Goal: Task Accomplishment & Management: Manage account settings

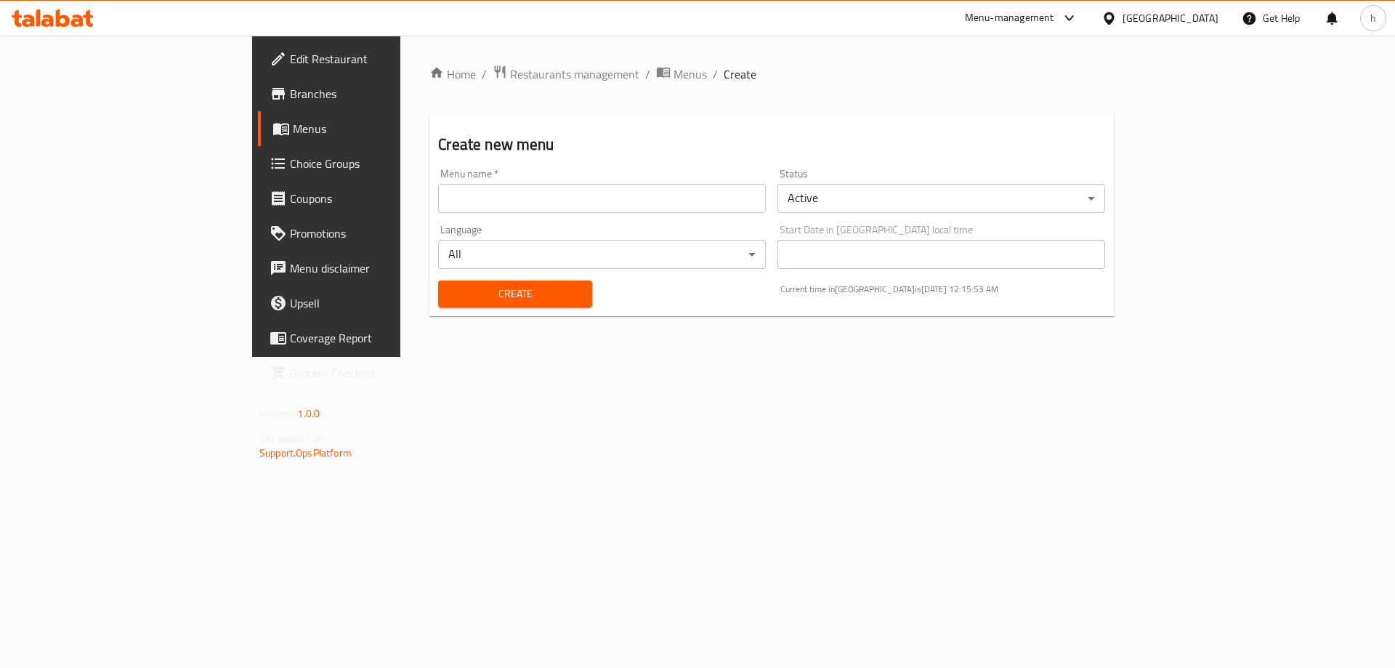
click at [293, 125] on span "Menus" at bounding box center [383, 128] width 181 height 17
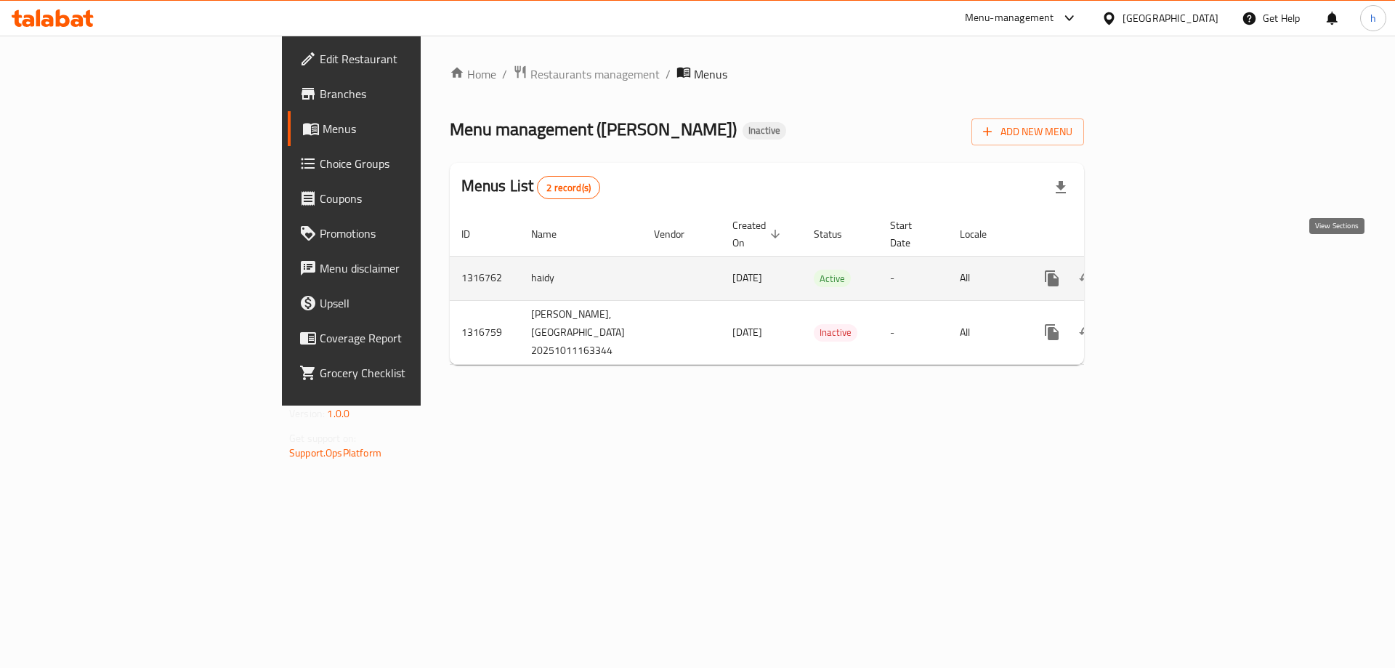
click at [1165, 270] on icon "enhanced table" at bounding box center [1156, 278] width 17 height 17
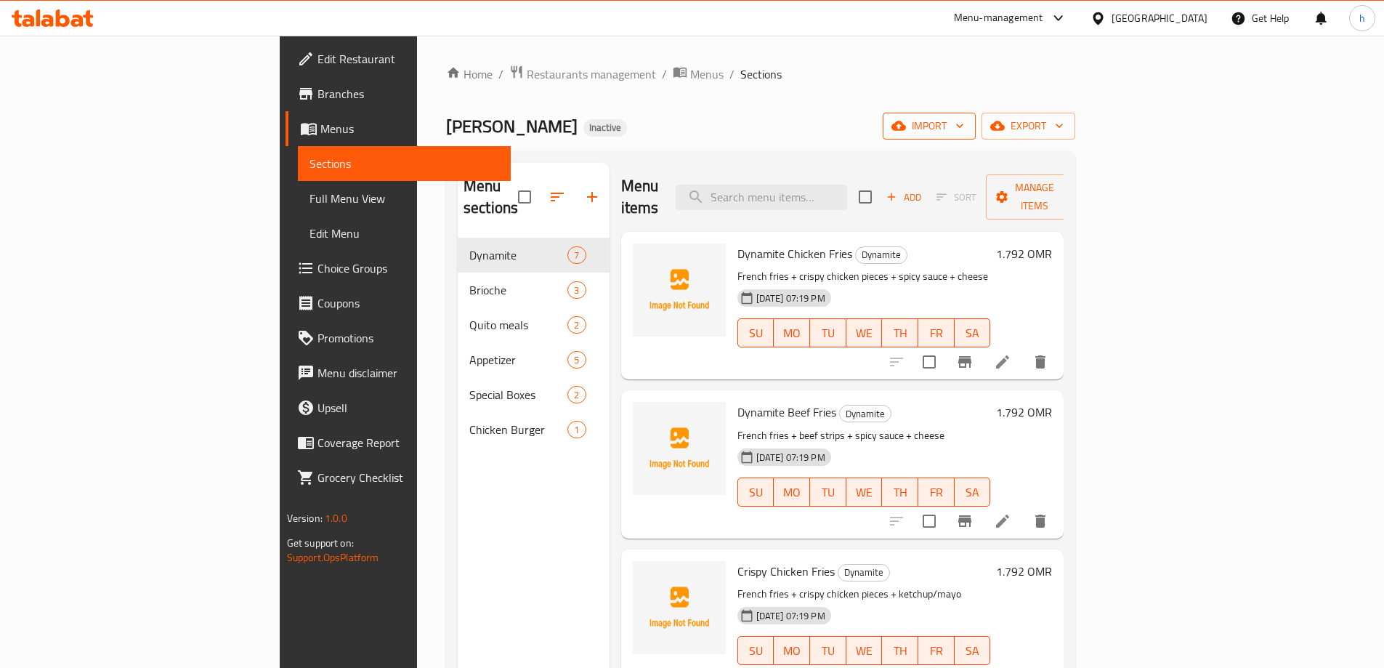
click at [964, 121] on span "import" at bounding box center [929, 126] width 70 height 18
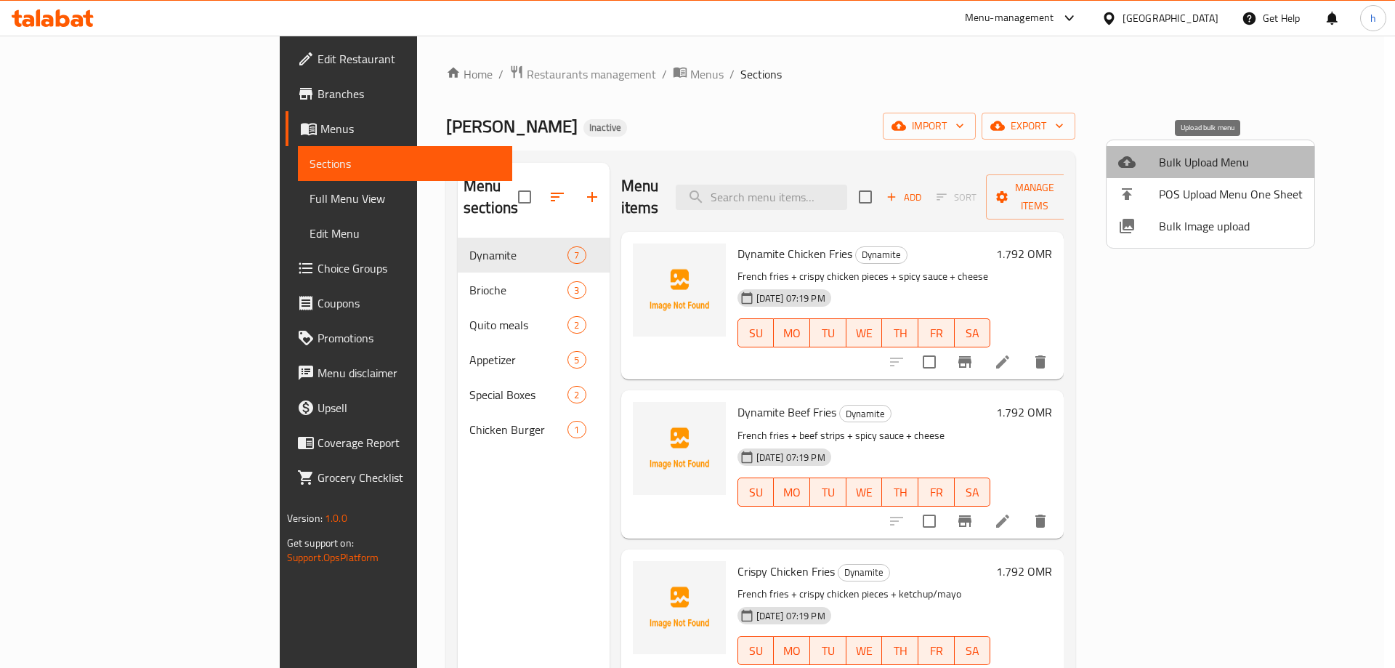
click at [1221, 155] on span "Bulk Upload Menu" at bounding box center [1231, 161] width 144 height 17
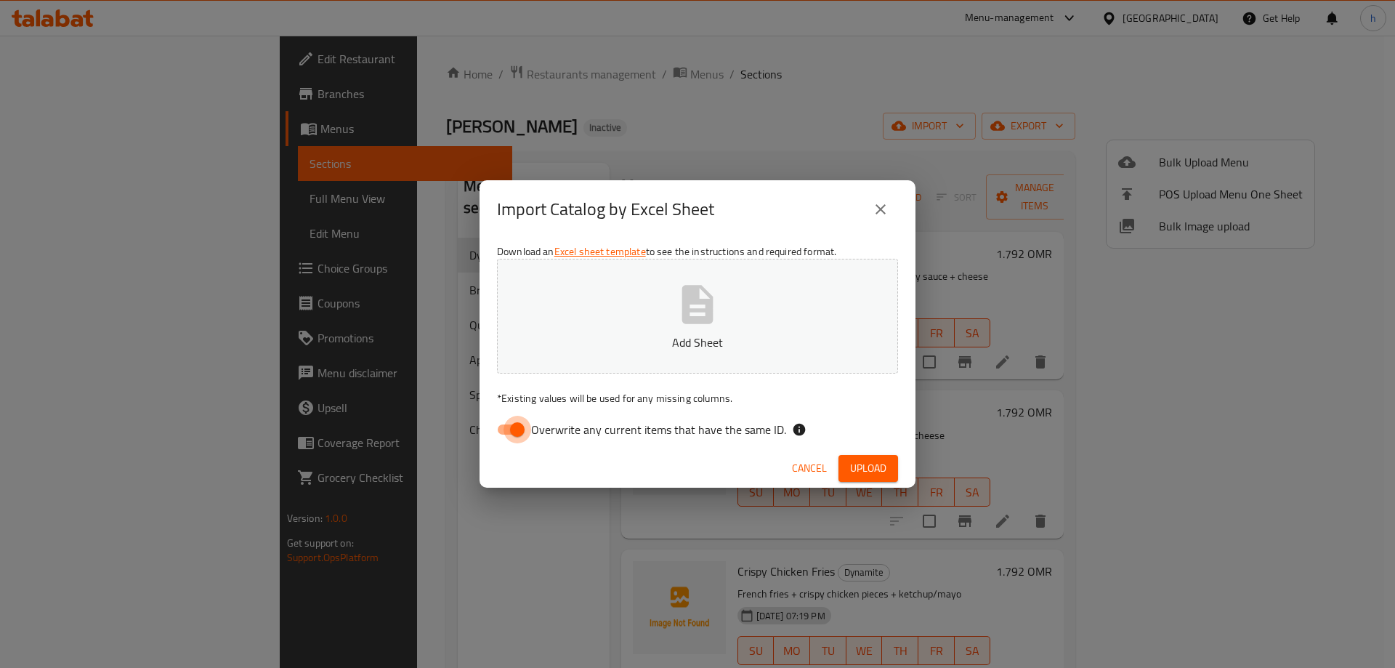
click at [526, 428] on input "Overwrite any current items that have the same ID." at bounding box center [517, 430] width 83 height 28
checkbox input "false"
click at [872, 469] on span "Upload" at bounding box center [868, 468] width 36 height 18
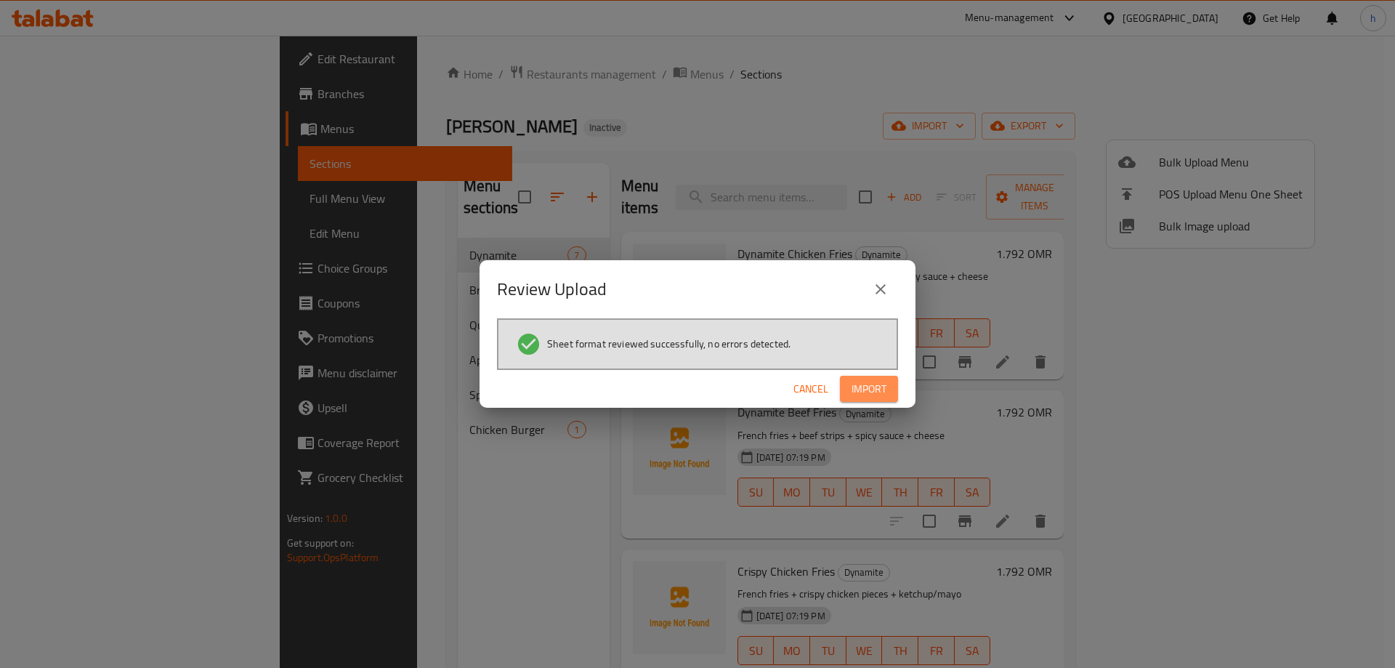
click at [871, 384] on span "Import" at bounding box center [868, 389] width 35 height 18
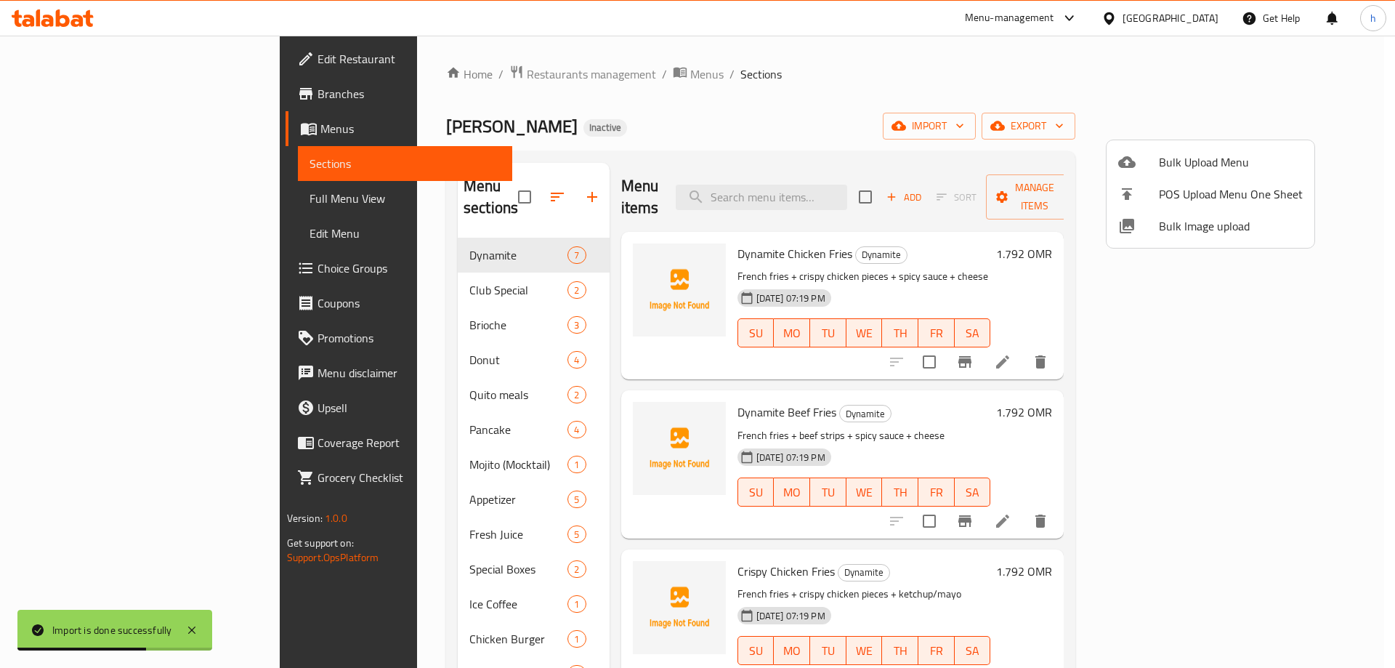
click at [87, 194] on div at bounding box center [697, 334] width 1395 height 668
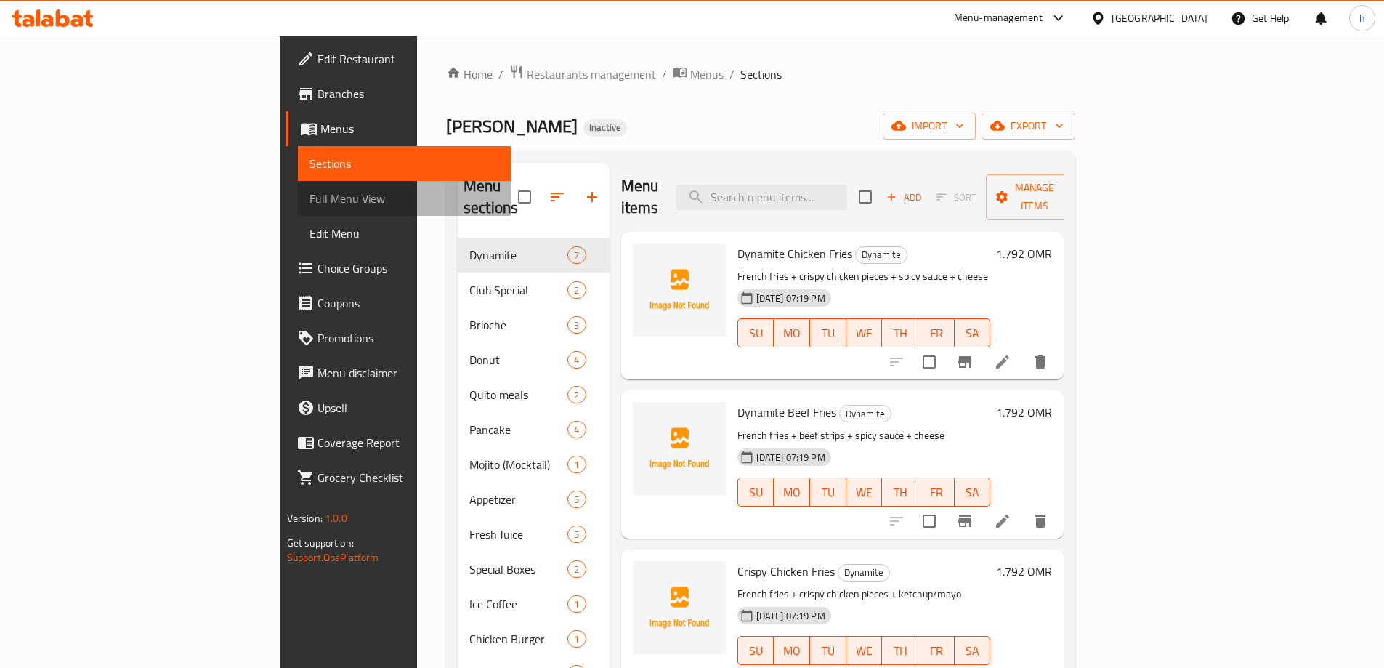
click at [309, 194] on span "Full Menu View" at bounding box center [404, 198] width 190 height 17
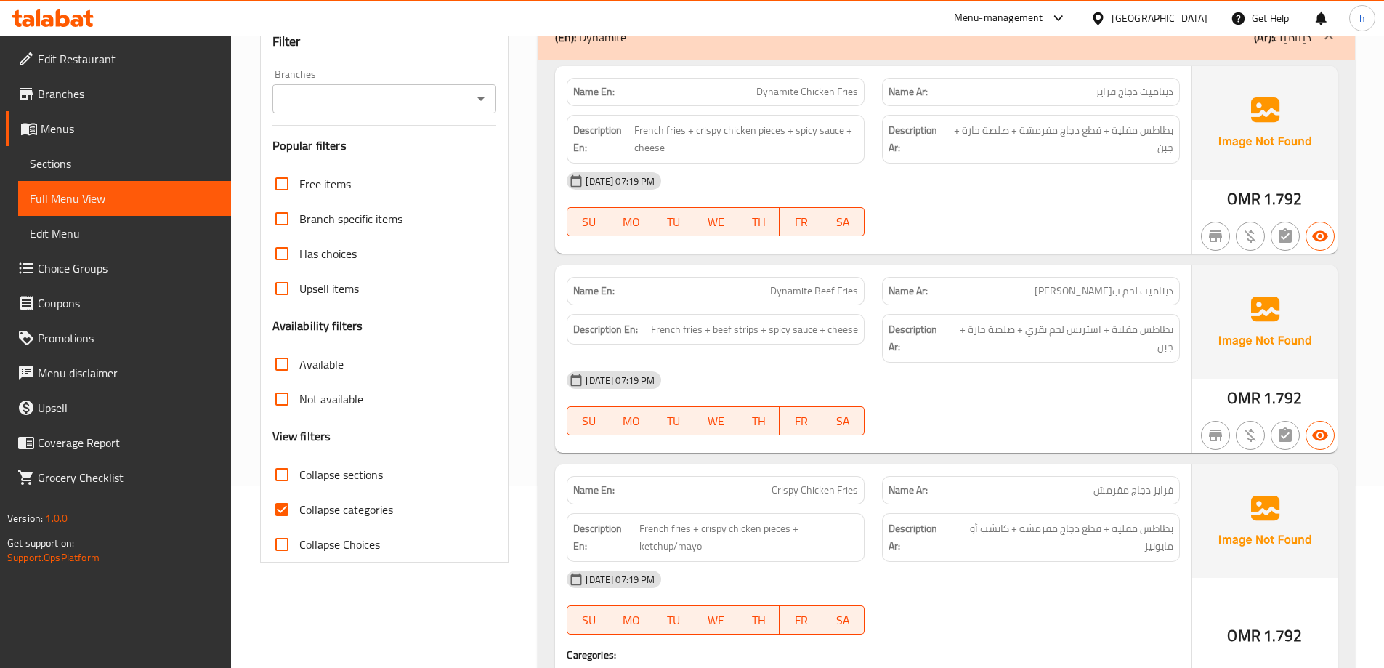
scroll to position [218, 0]
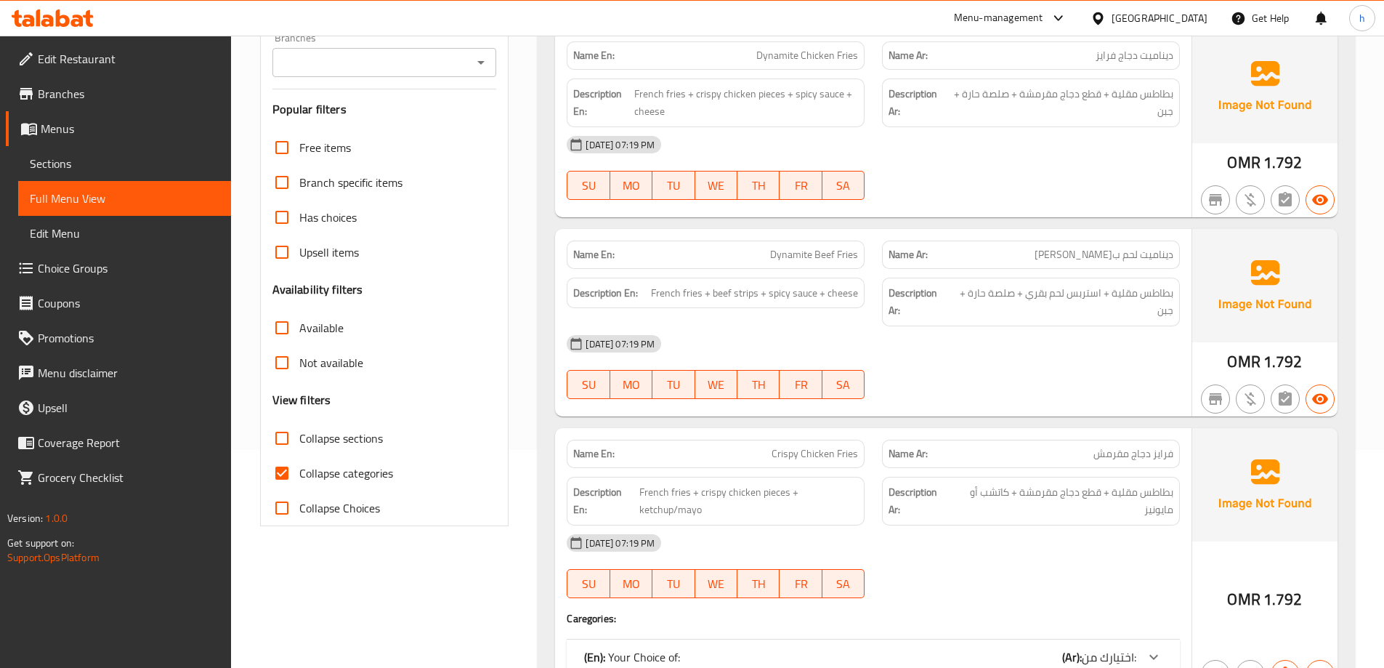
click at [339, 444] on span "Collapse sections" at bounding box center [341, 437] width 84 height 17
click at [299, 444] on input "Collapse sections" at bounding box center [281, 438] width 35 height 35
checkbox input "true"
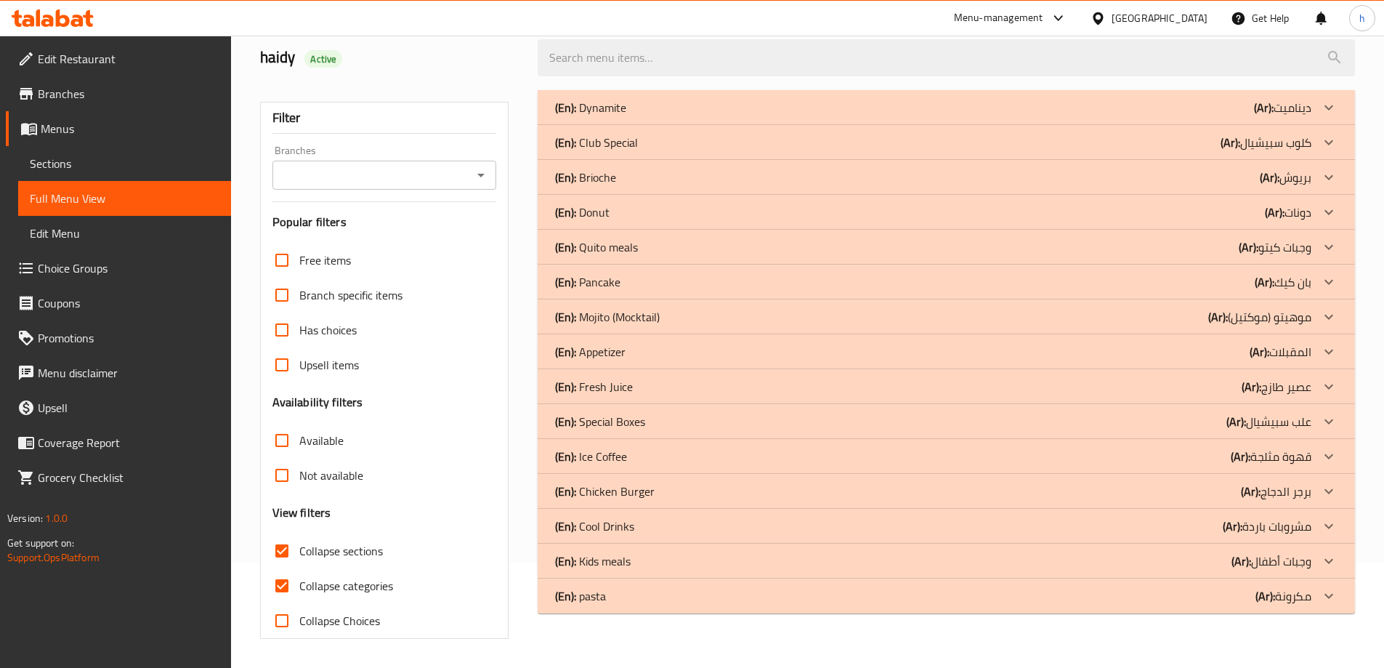
click at [325, 577] on span "Collapse categories" at bounding box center [346, 585] width 94 height 17
click at [299, 568] on input "Collapse categories" at bounding box center [281, 585] width 35 height 35
checkbox input "false"
click at [1324, 147] on icon at bounding box center [1328, 142] width 17 height 17
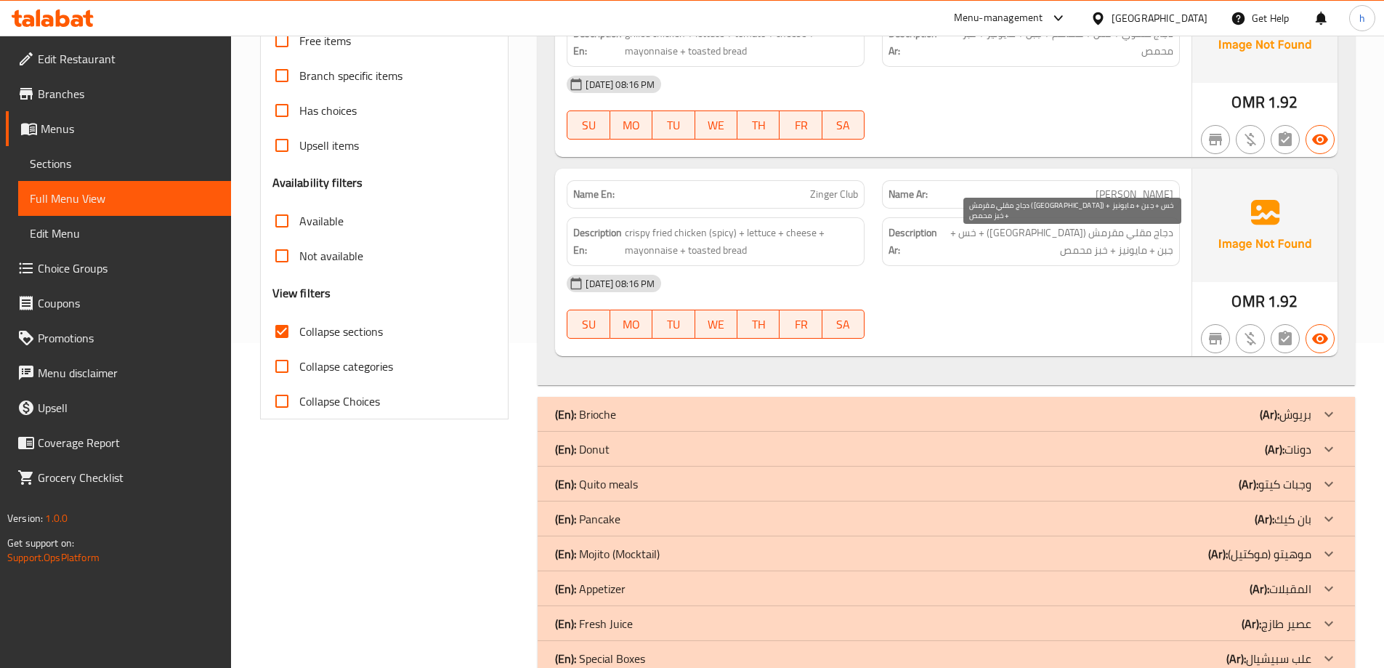
scroll to position [396, 0]
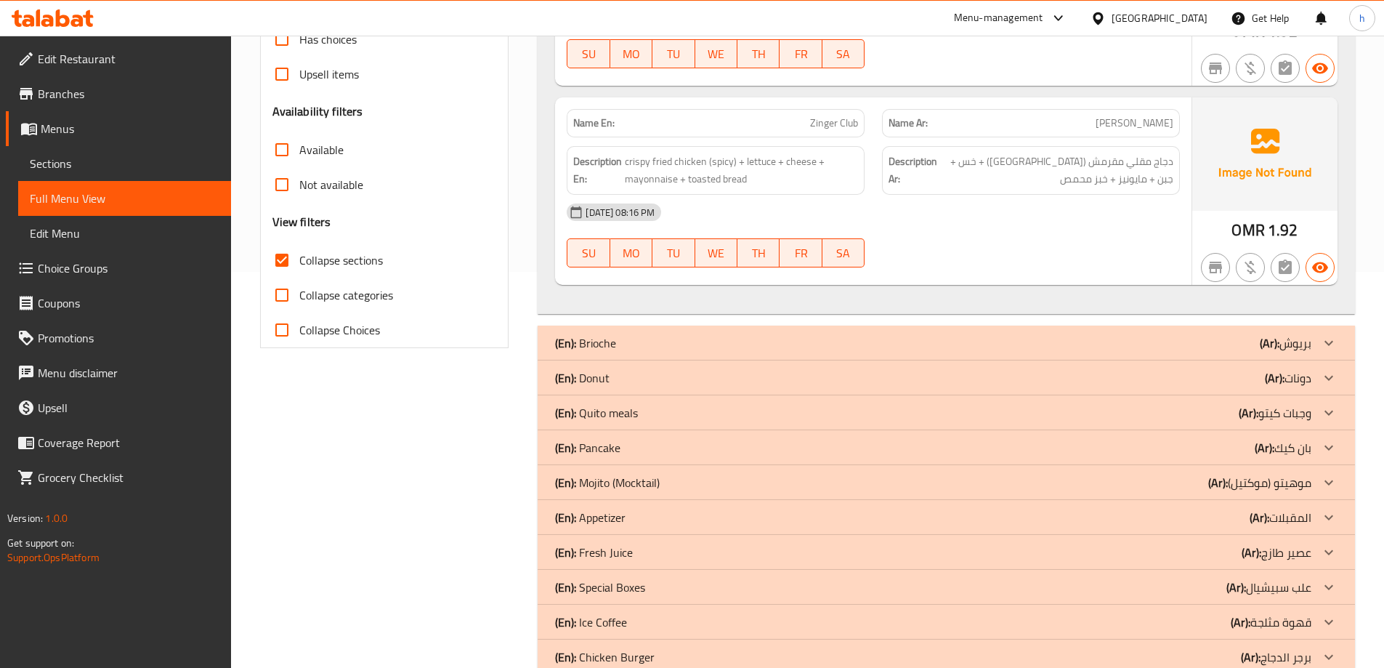
click at [1323, 381] on icon at bounding box center [1328, 377] width 17 height 17
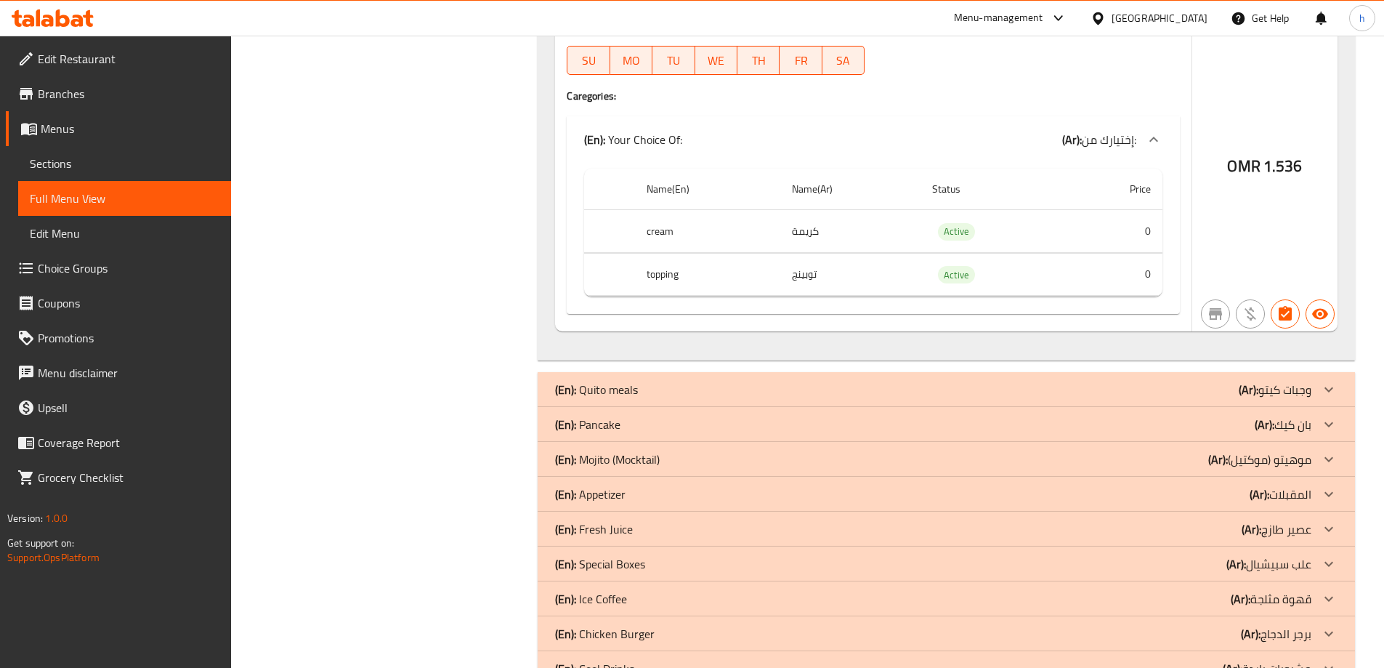
scroll to position [2285, 0]
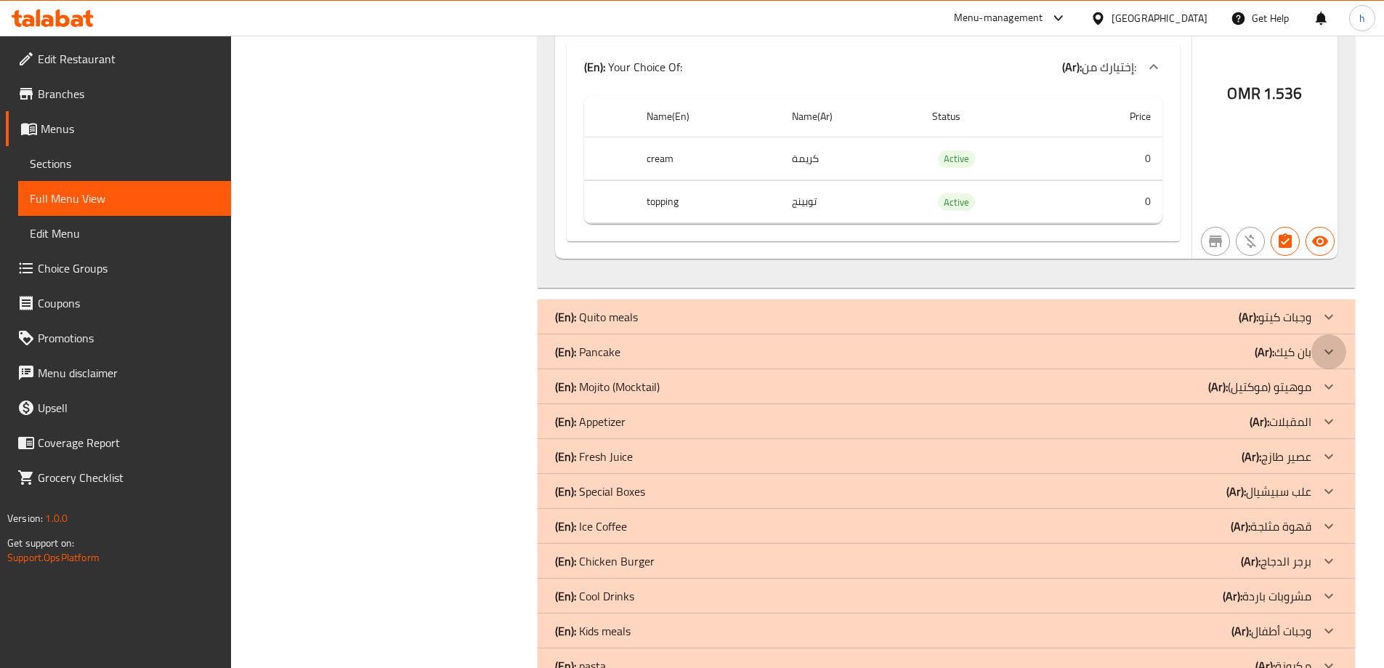
click at [1327, 356] on icon at bounding box center [1328, 351] width 17 height 17
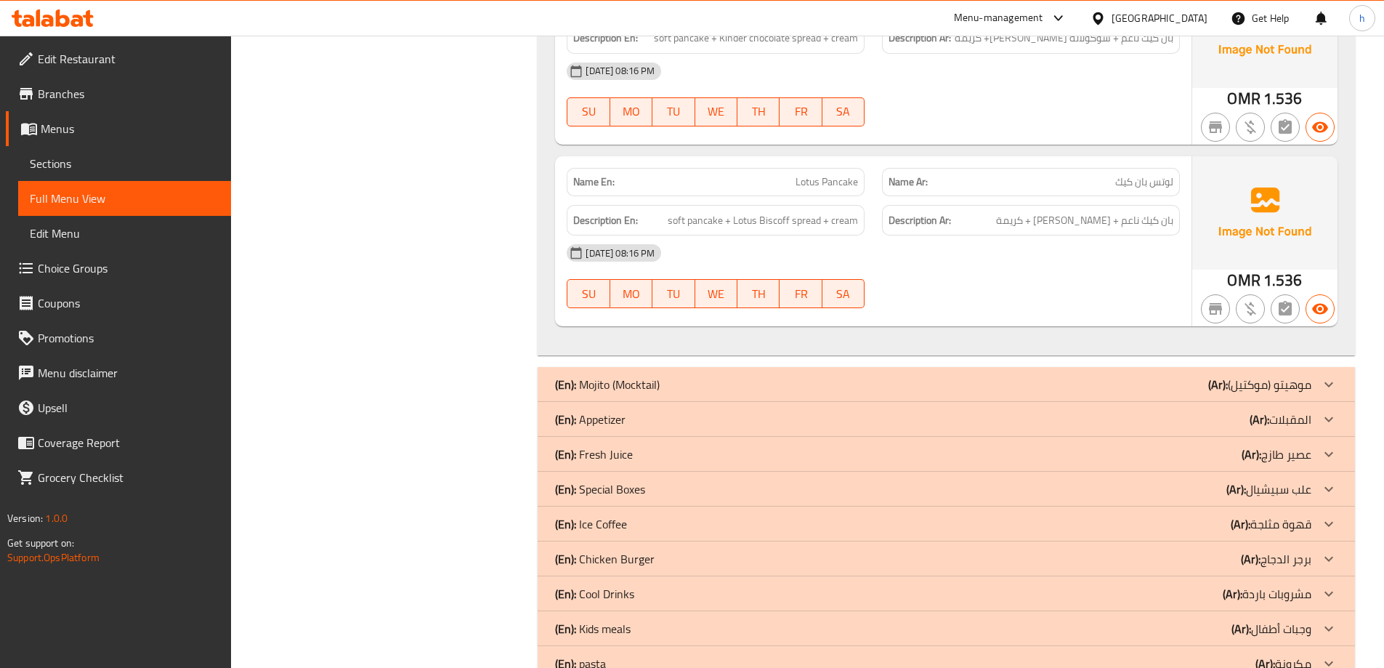
scroll to position [3584, 0]
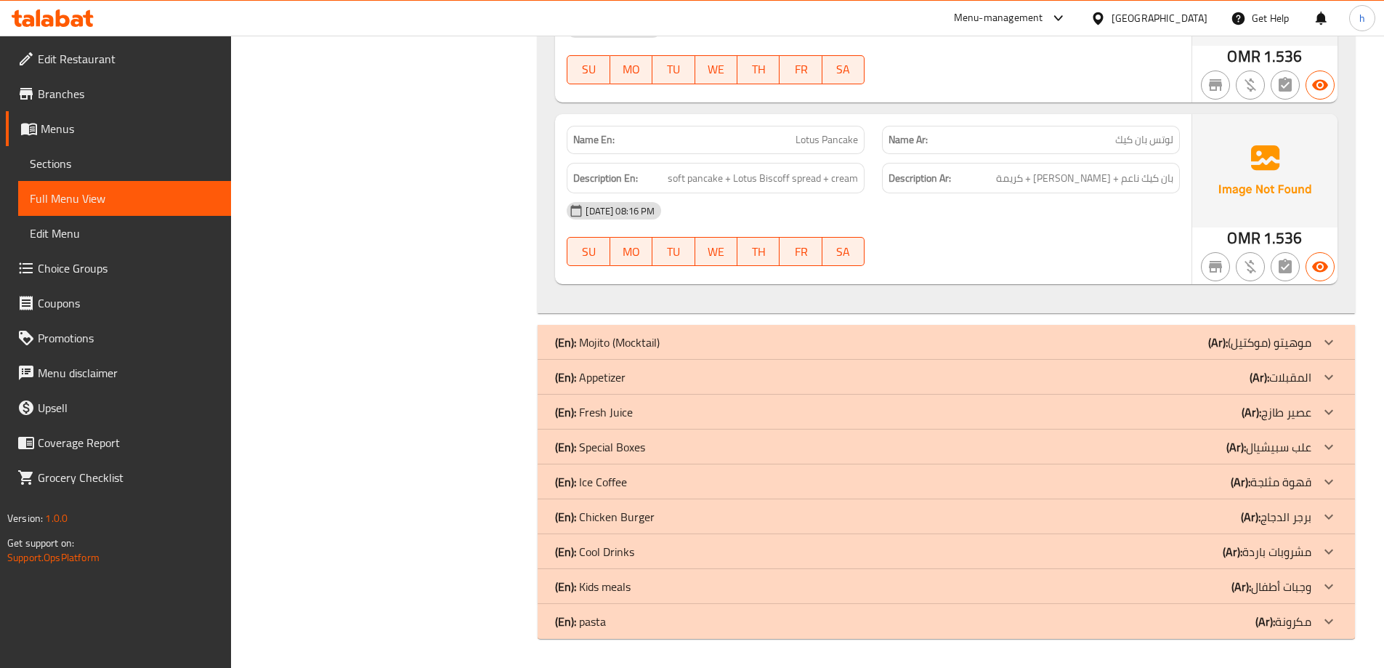
click at [1324, 341] on icon at bounding box center [1328, 341] width 17 height 17
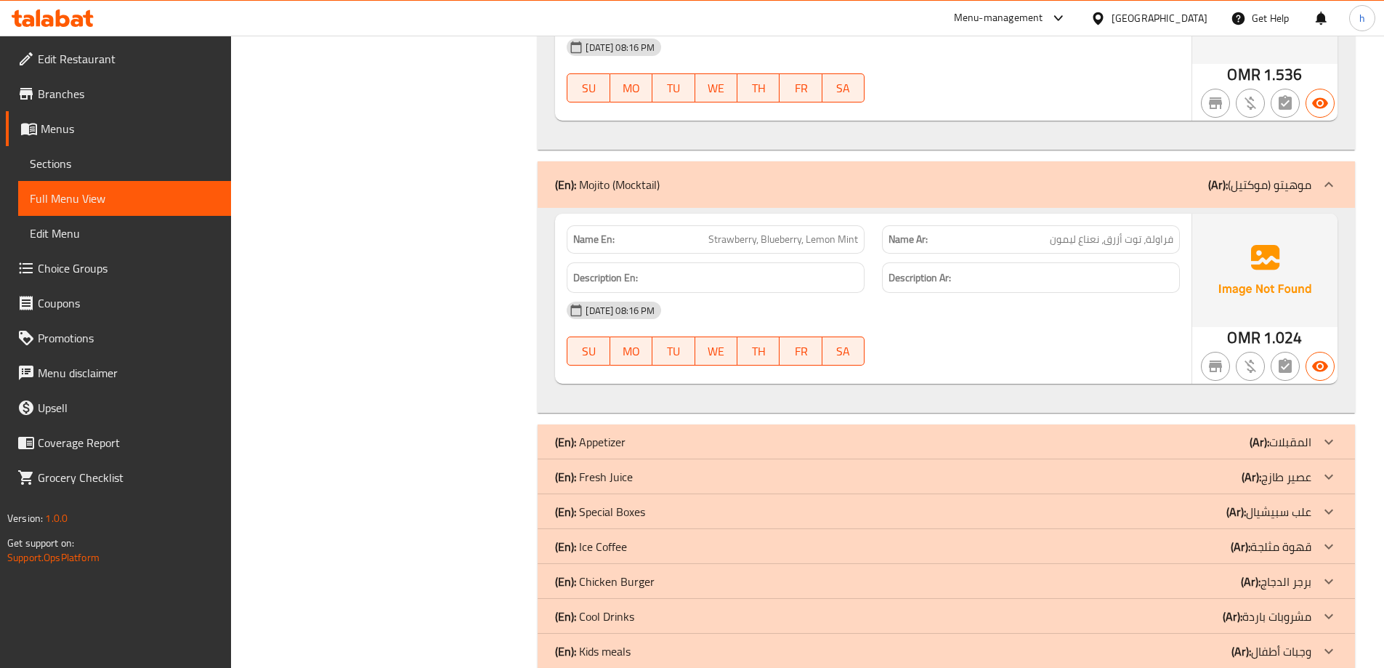
scroll to position [3813, 0]
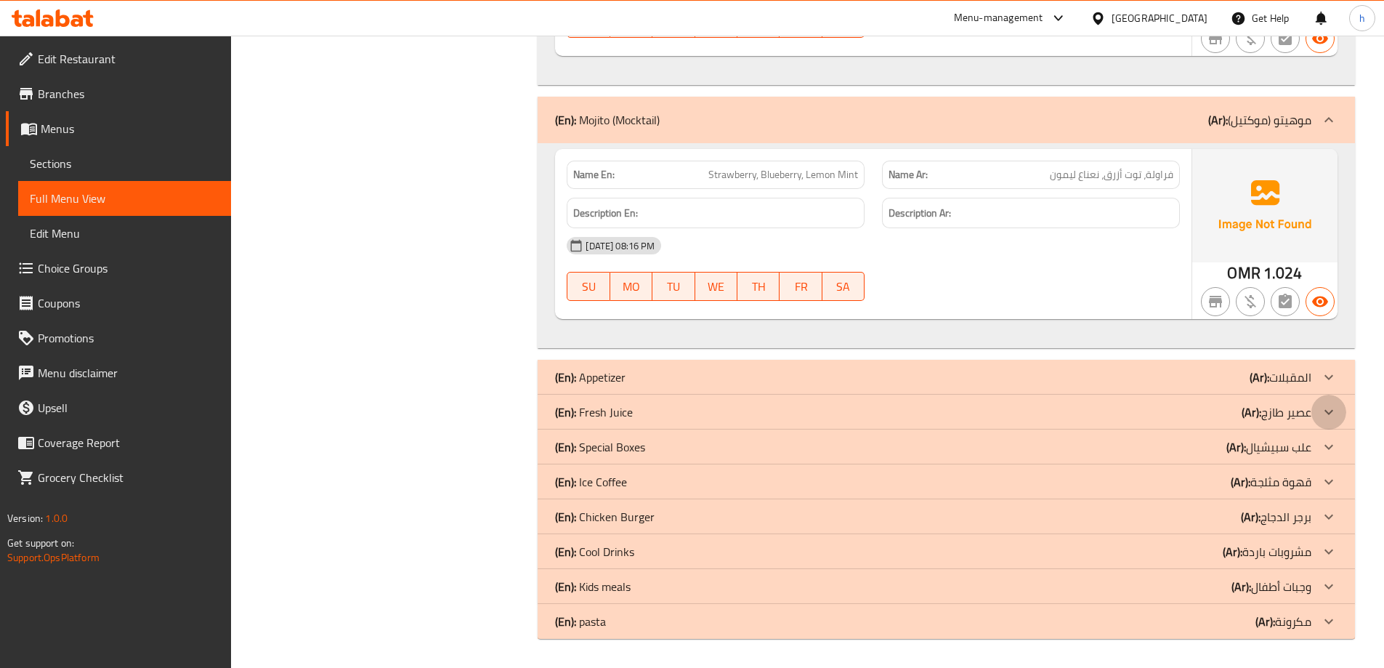
click at [1329, 416] on icon at bounding box center [1328, 411] width 17 height 17
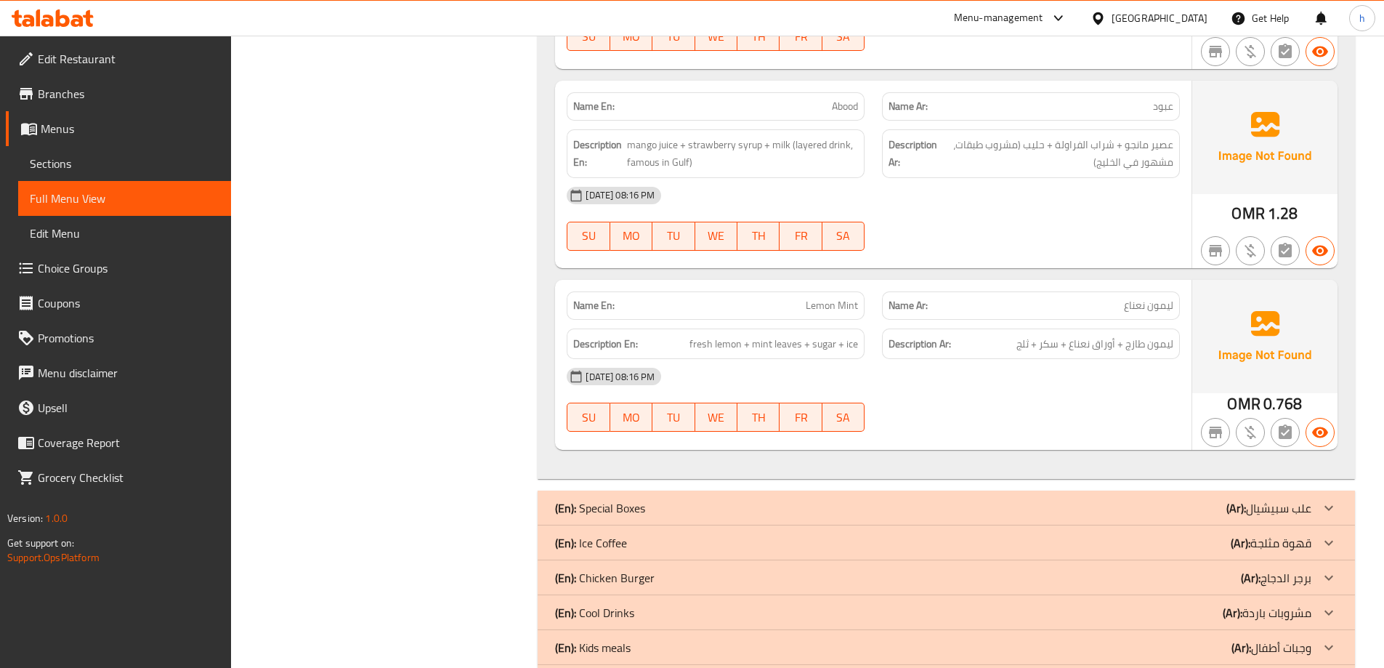
scroll to position [5036, 0]
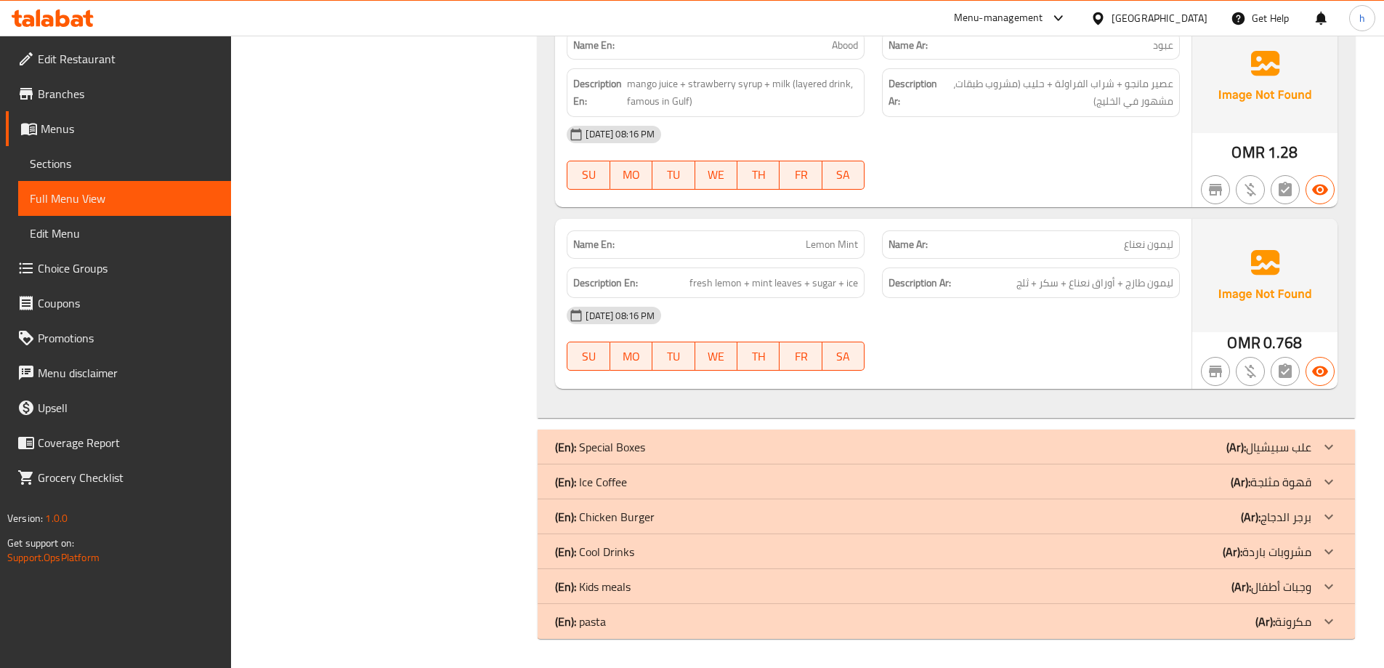
click at [1321, 482] on icon at bounding box center [1328, 481] width 17 height 17
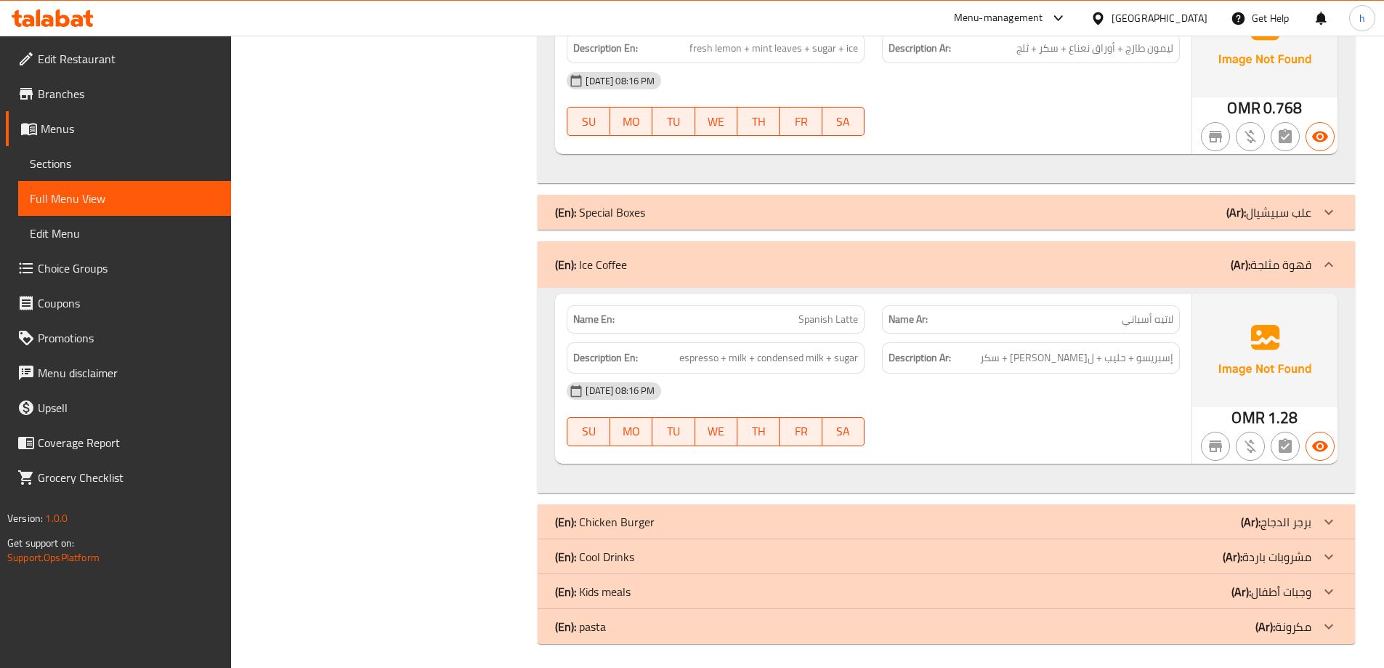
scroll to position [5276, 0]
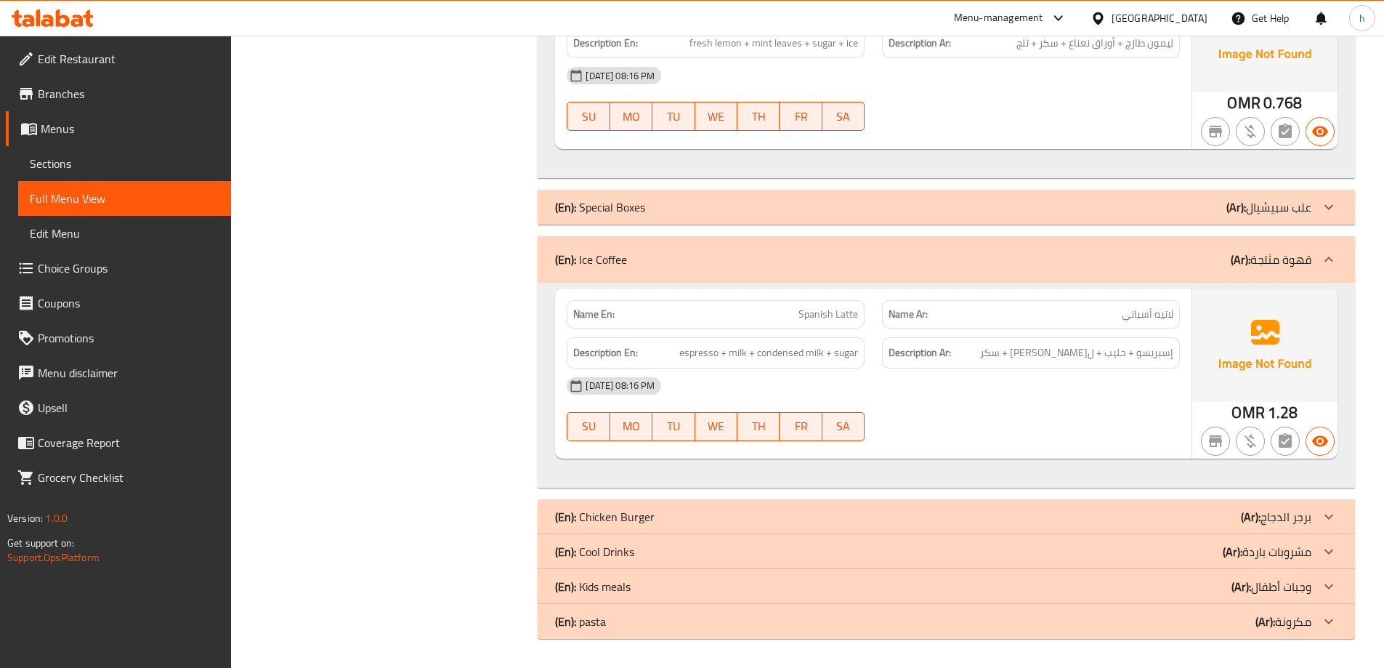
click at [1322, 547] on icon at bounding box center [1328, 551] width 17 height 17
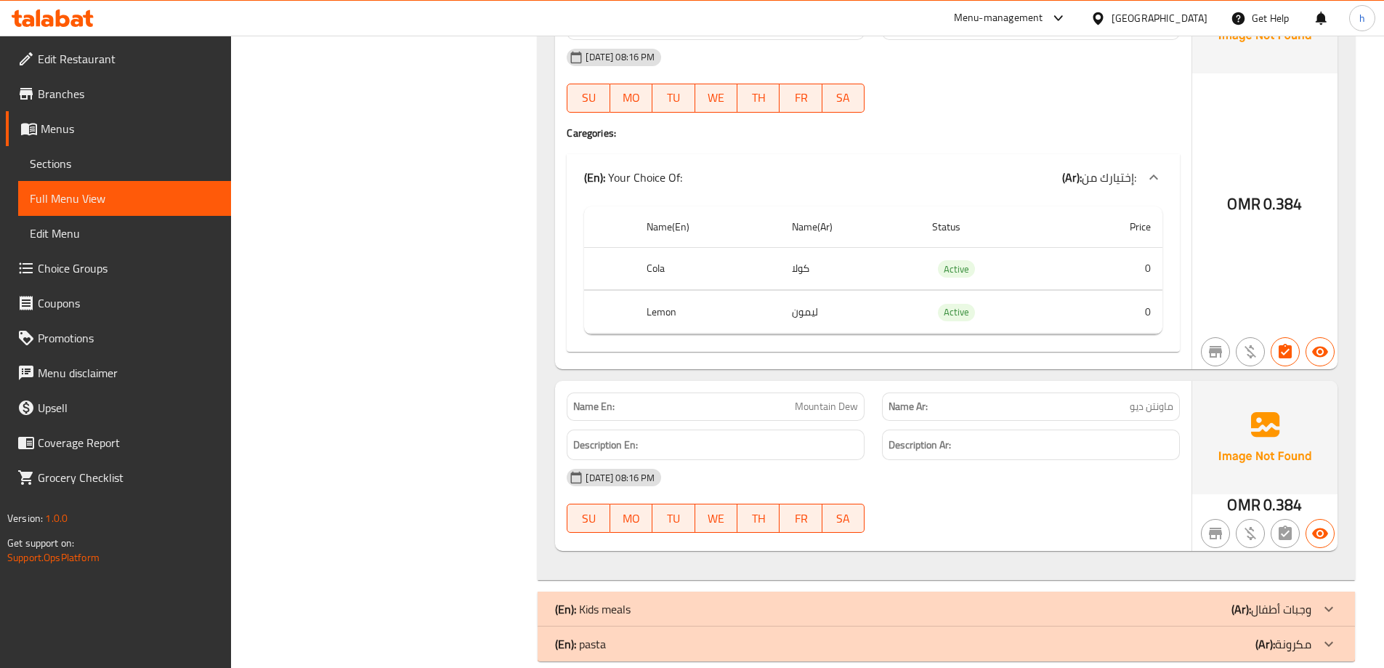
scroll to position [6357, 0]
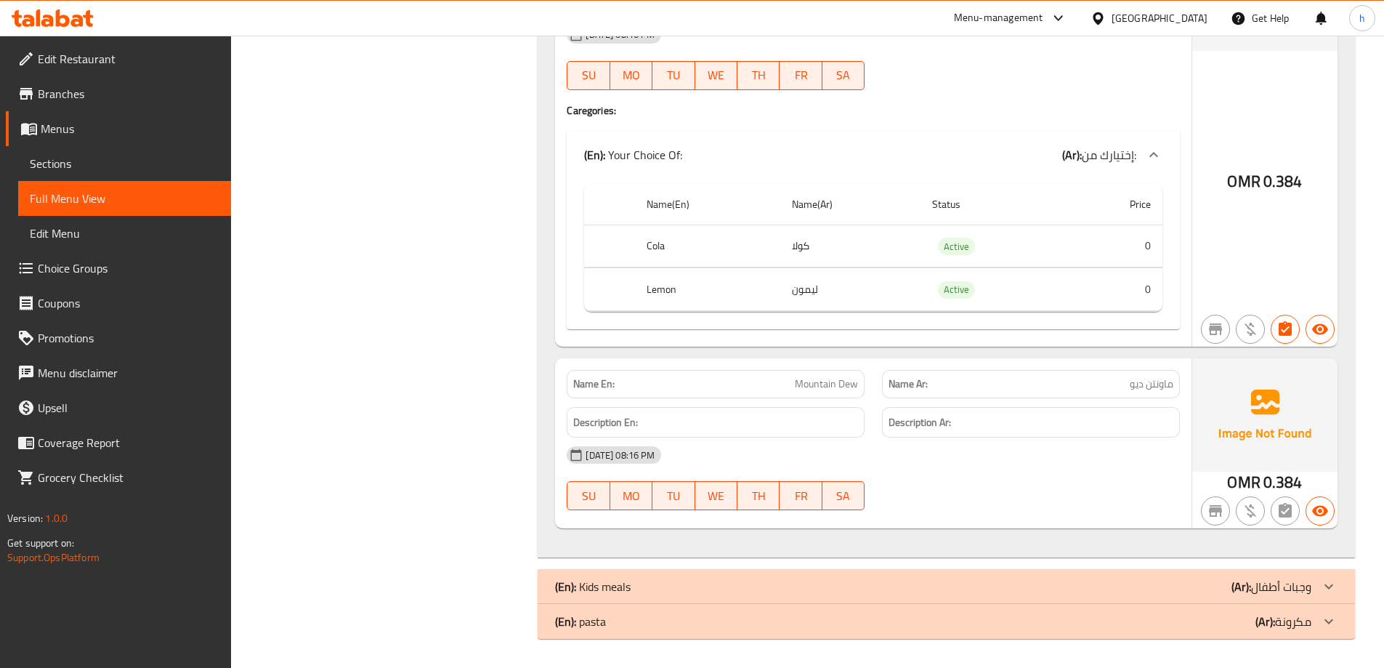
click at [1325, 591] on icon at bounding box center [1328, 586] width 17 height 17
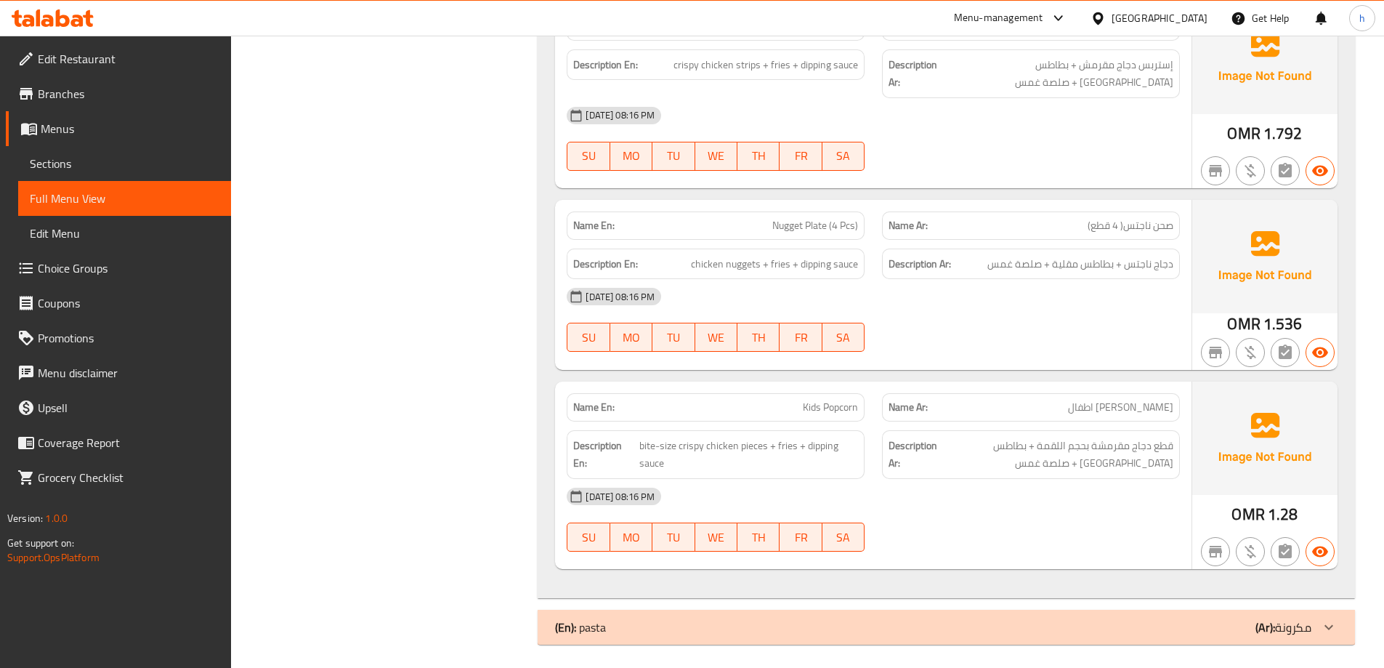
scroll to position [7165, 0]
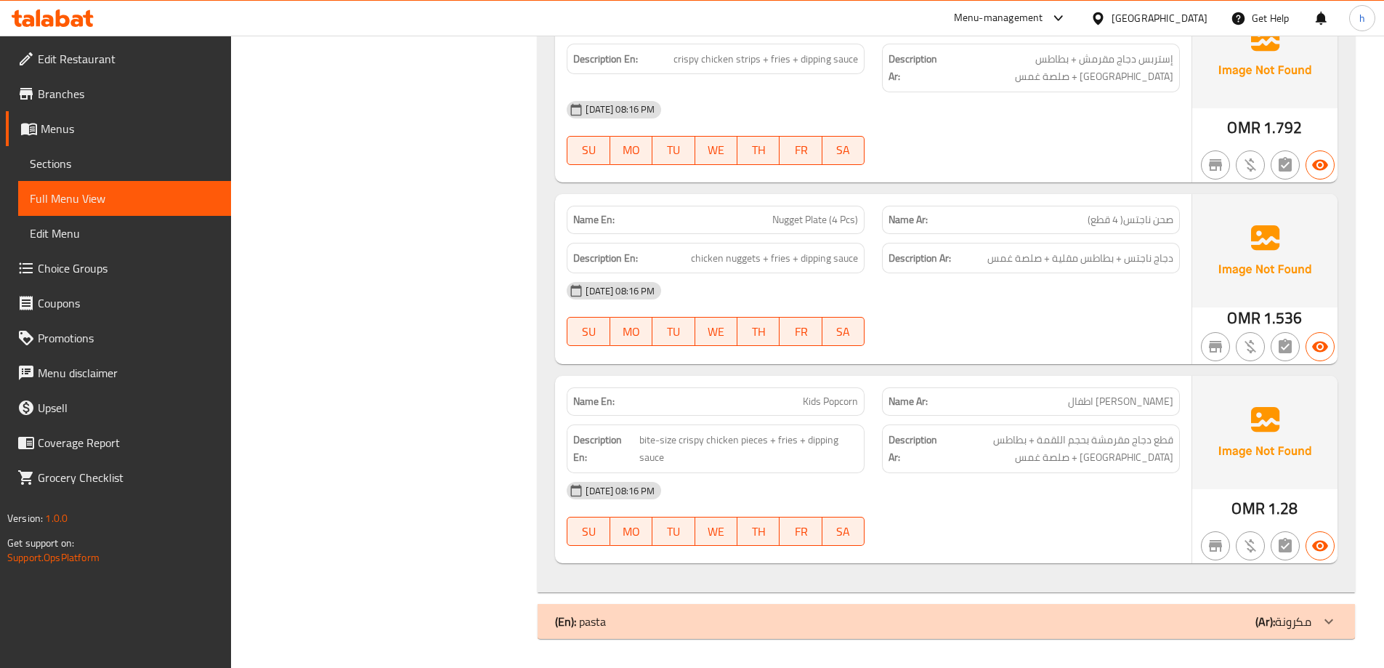
click at [1327, 623] on icon at bounding box center [1328, 620] width 17 height 17
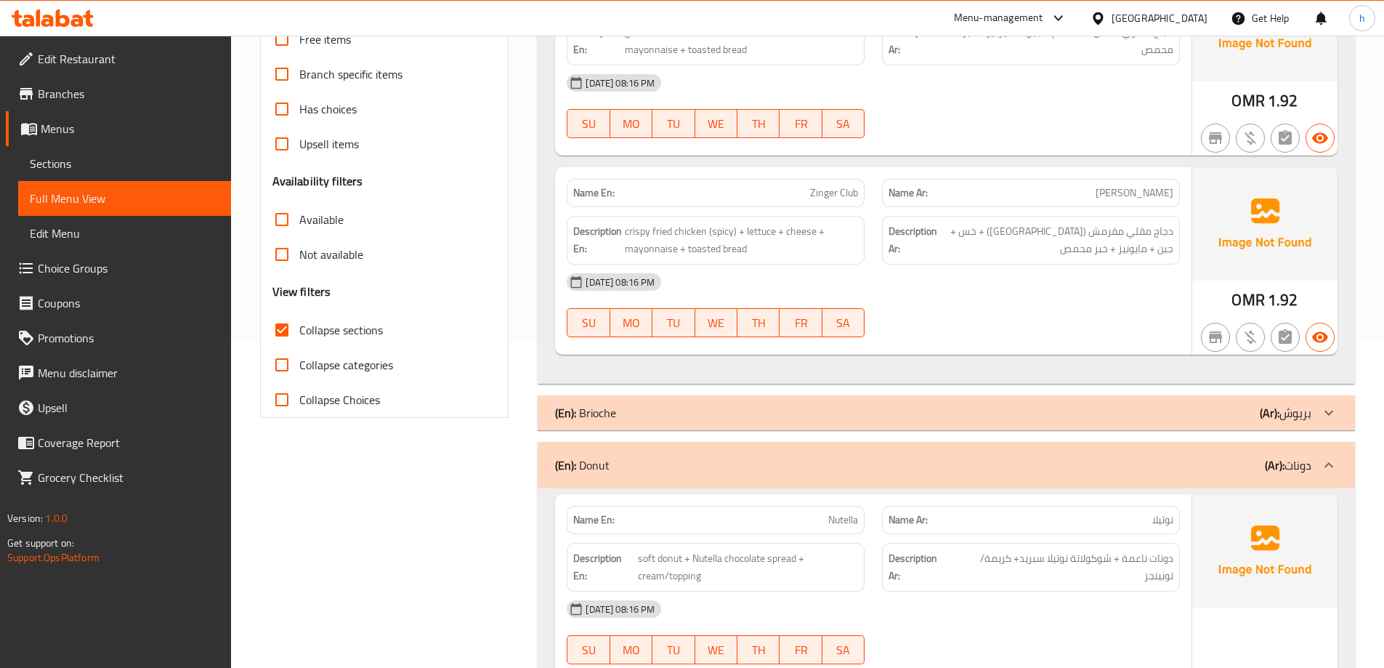
scroll to position [363, 0]
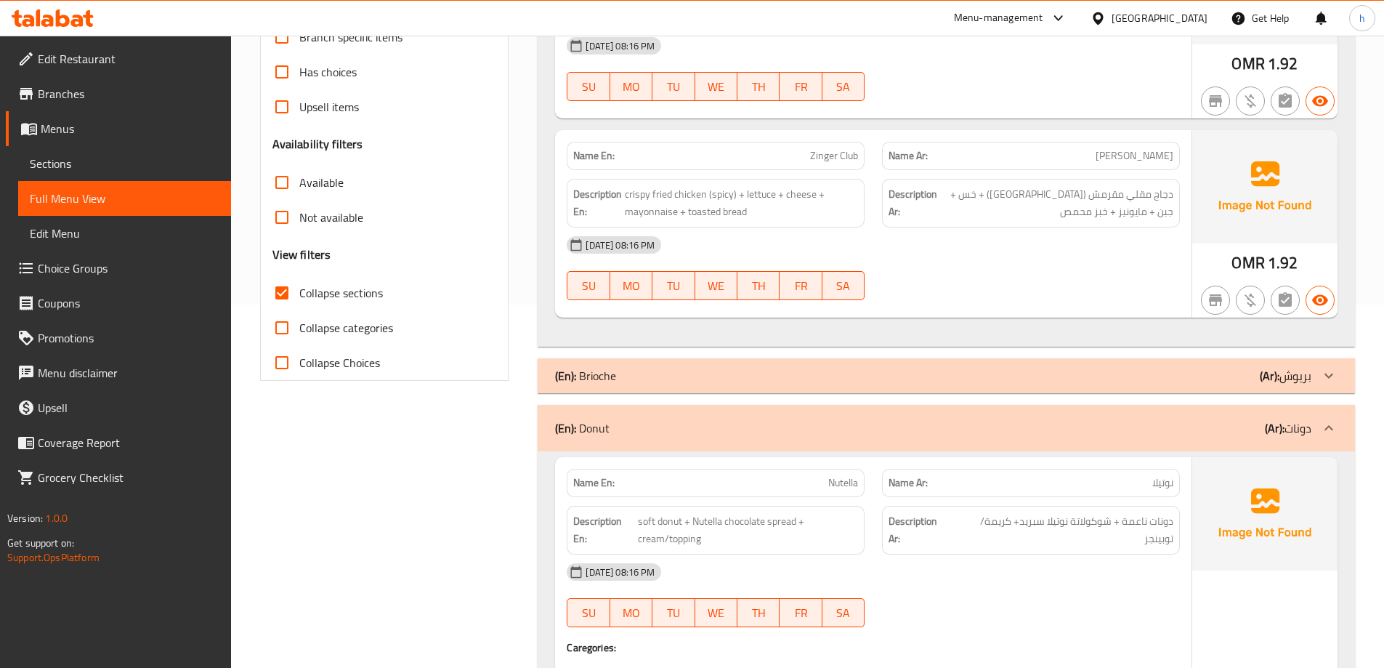
click at [827, 158] on span "Zinger Club" at bounding box center [834, 155] width 48 height 15
click at [1136, 159] on span "كلوب زينجر" at bounding box center [1135, 155] width 78 height 15
click at [834, 160] on span "Zinger Club" at bounding box center [834, 155] width 48 height 15
click at [814, 154] on span "Zinger Club" at bounding box center [834, 155] width 48 height 15
click at [825, 157] on span "Zinger Club" at bounding box center [834, 155] width 48 height 15
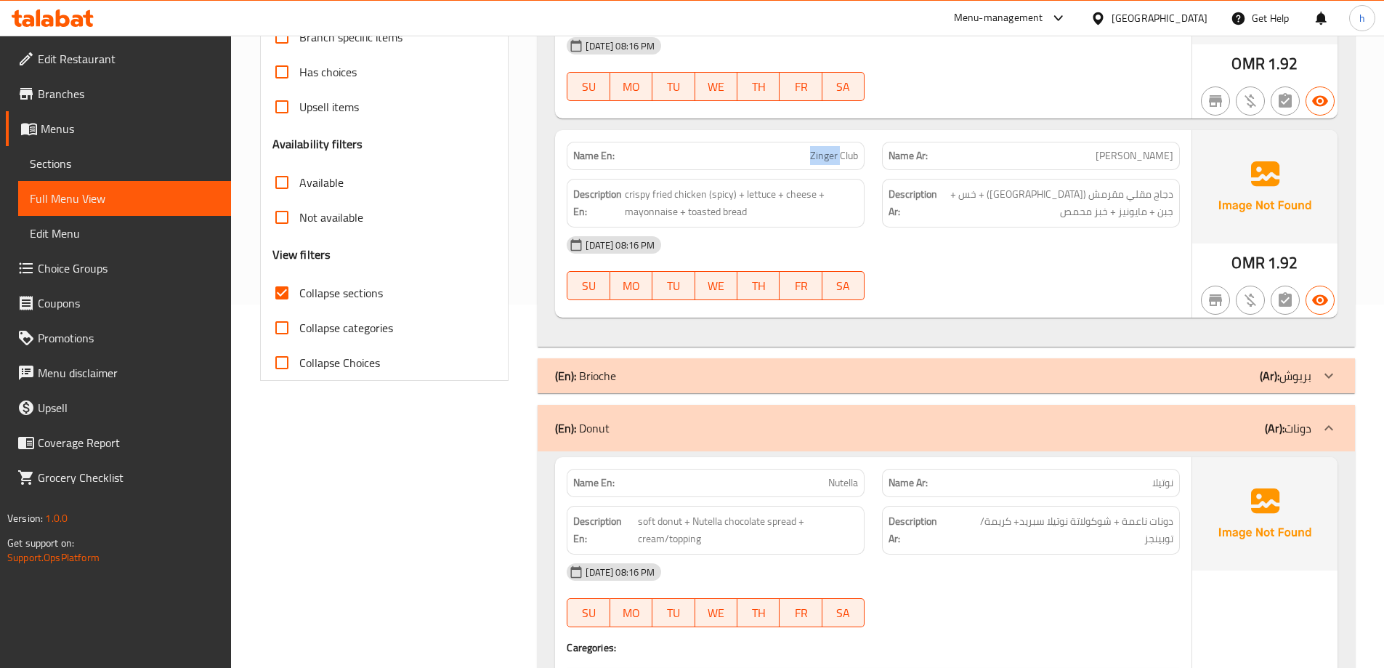
click at [825, 157] on span "Zinger Club" at bounding box center [834, 155] width 48 height 15
copy span "Zinger Club"
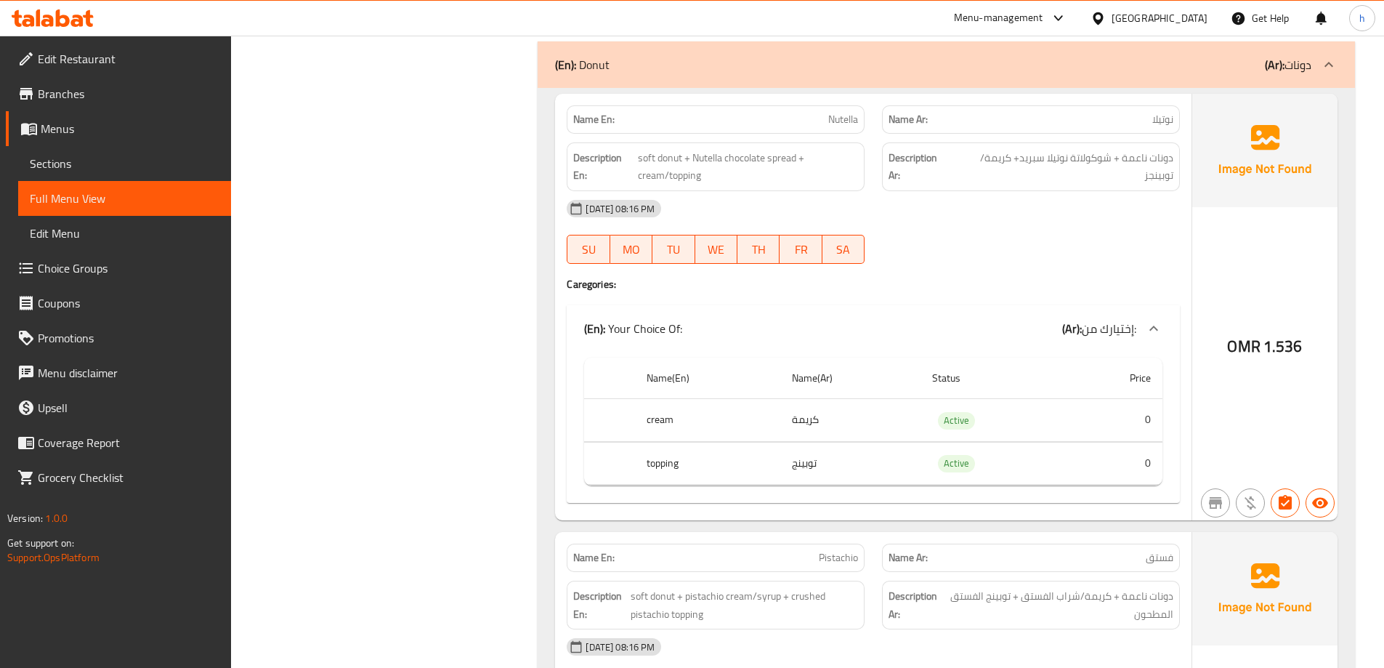
scroll to position [654, 0]
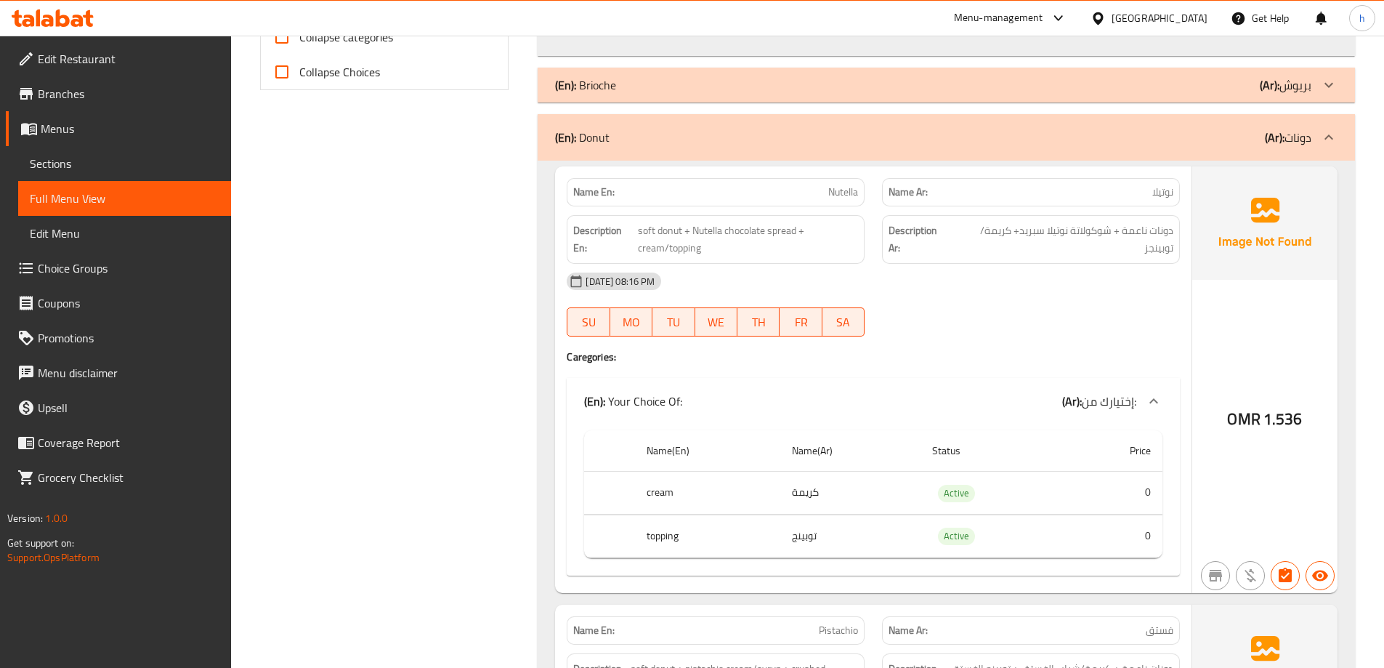
click at [847, 195] on span "Nutella" at bounding box center [843, 192] width 30 height 15
copy span "Nutella"
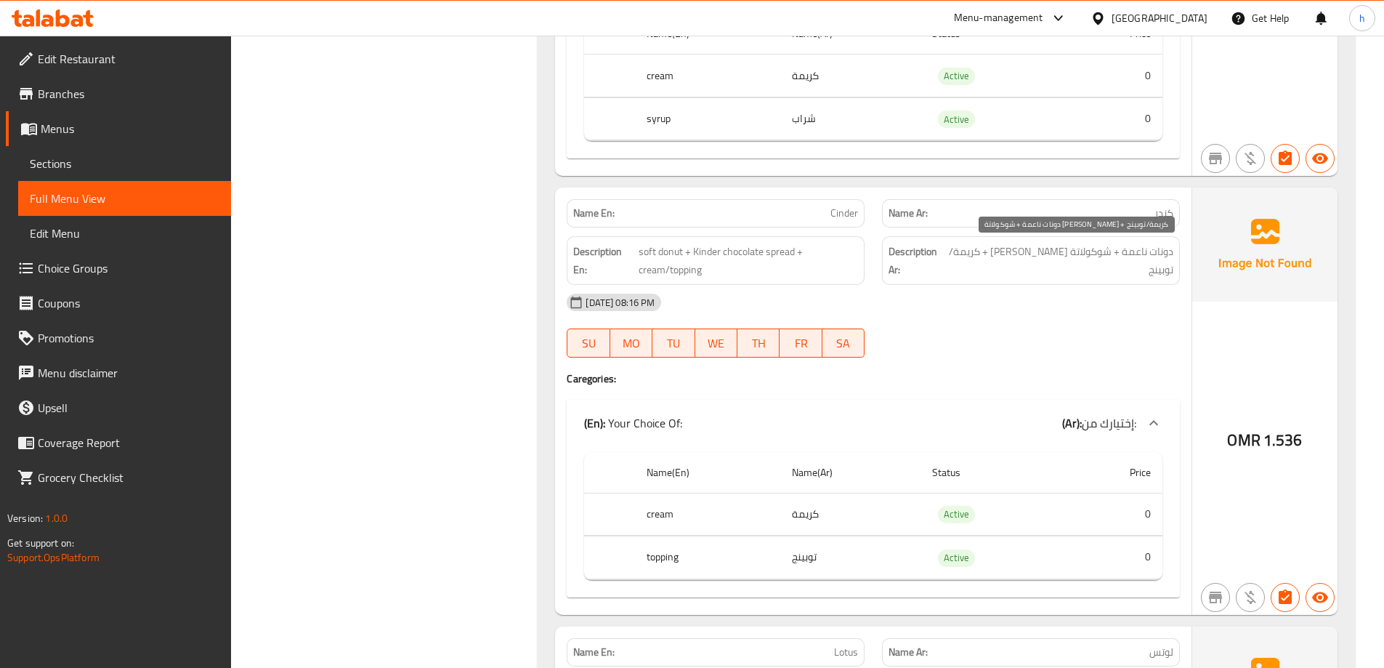
scroll to position [1526, 0]
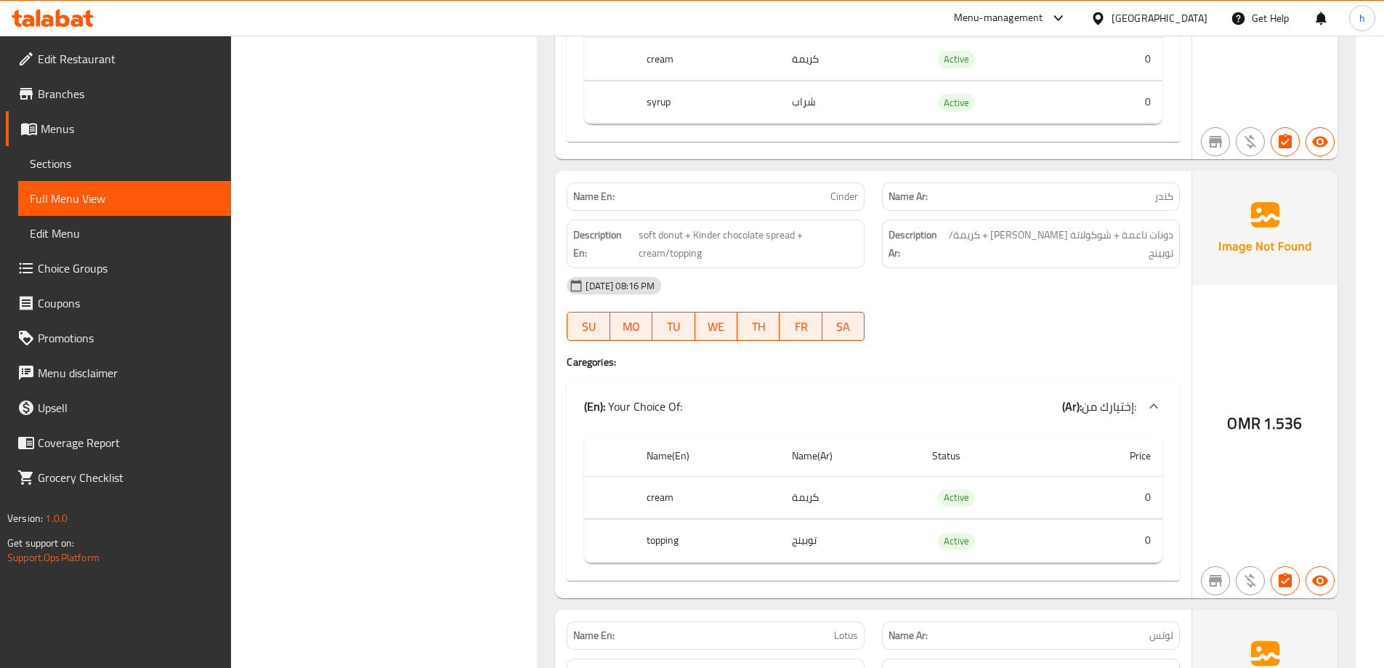
click at [847, 196] on span "Cinder" at bounding box center [844, 196] width 28 height 15
copy span "Cinder"
click at [799, 195] on p "Name En: Cinder" at bounding box center [715, 196] width 285 height 15
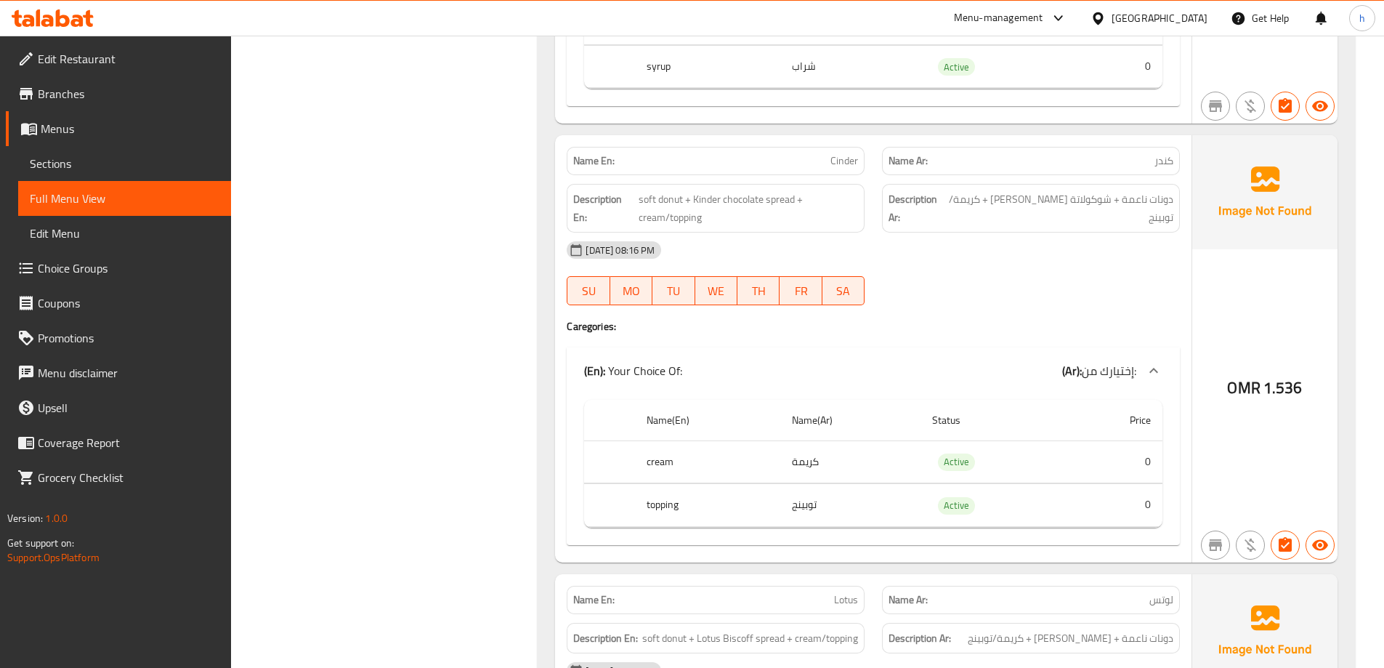
scroll to position [1235, 0]
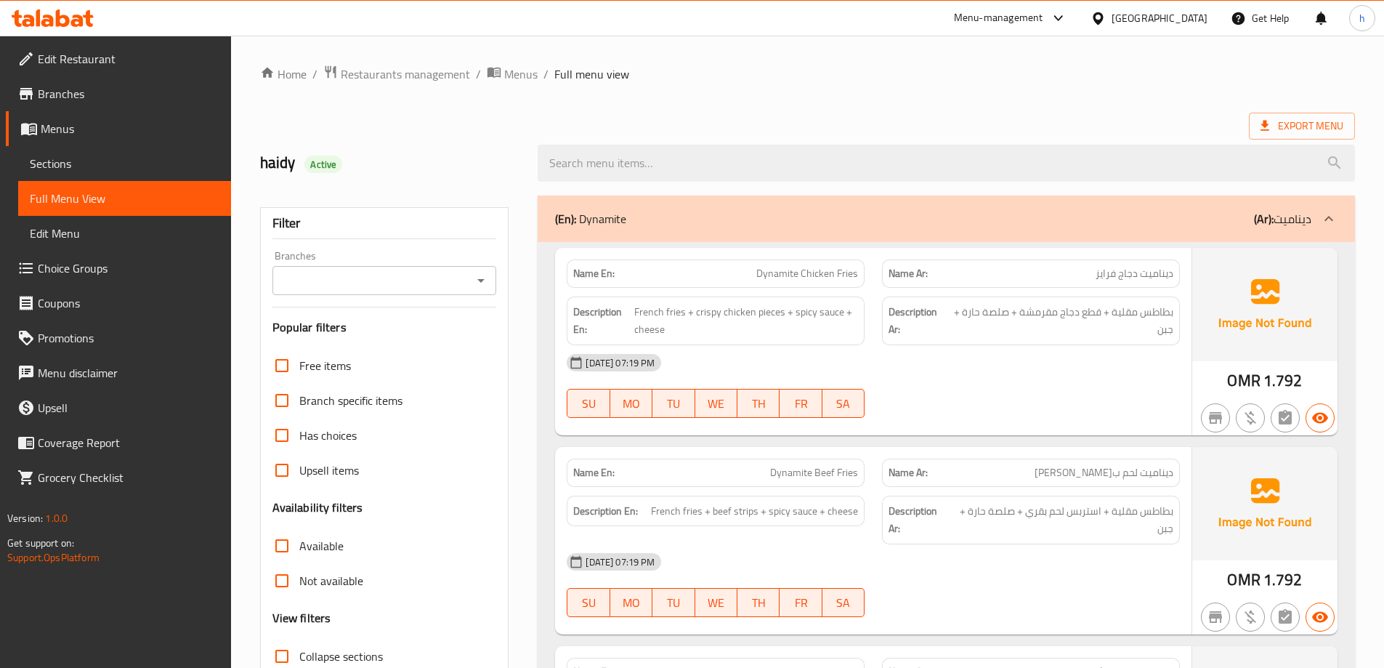
click at [65, 158] on span "Sections" at bounding box center [125, 163] width 190 height 17
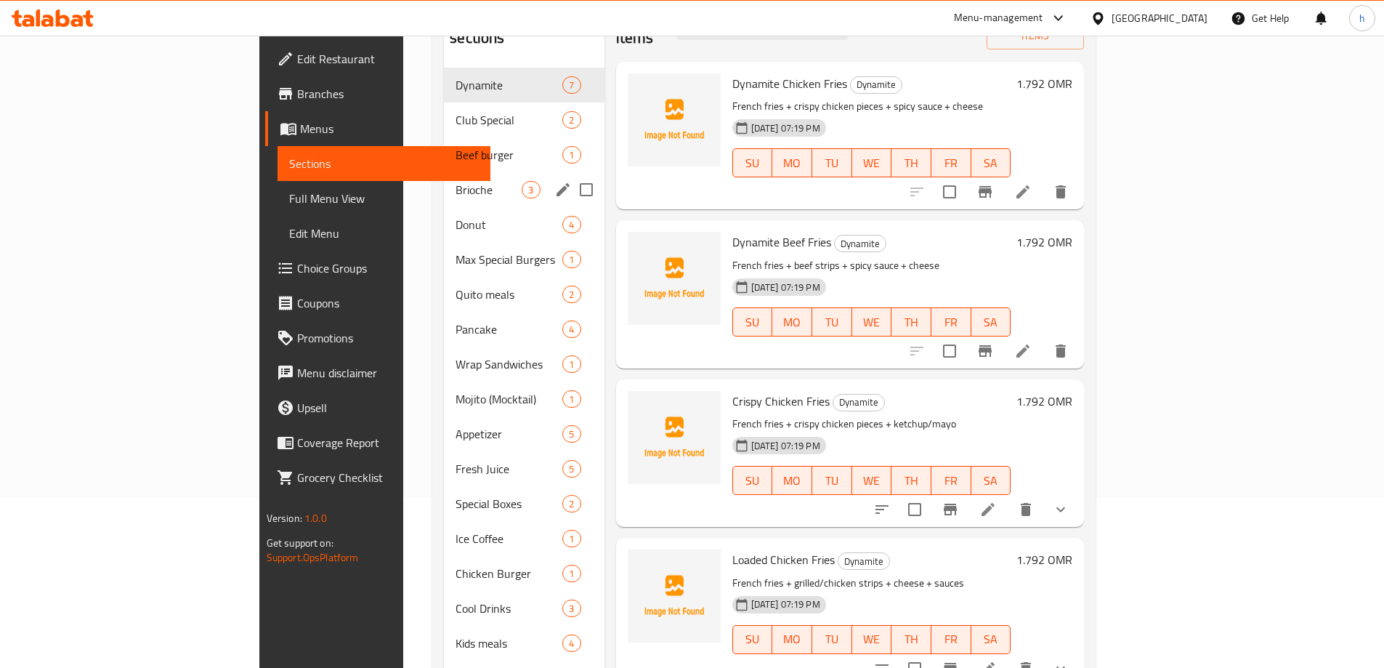
scroll to position [218, 0]
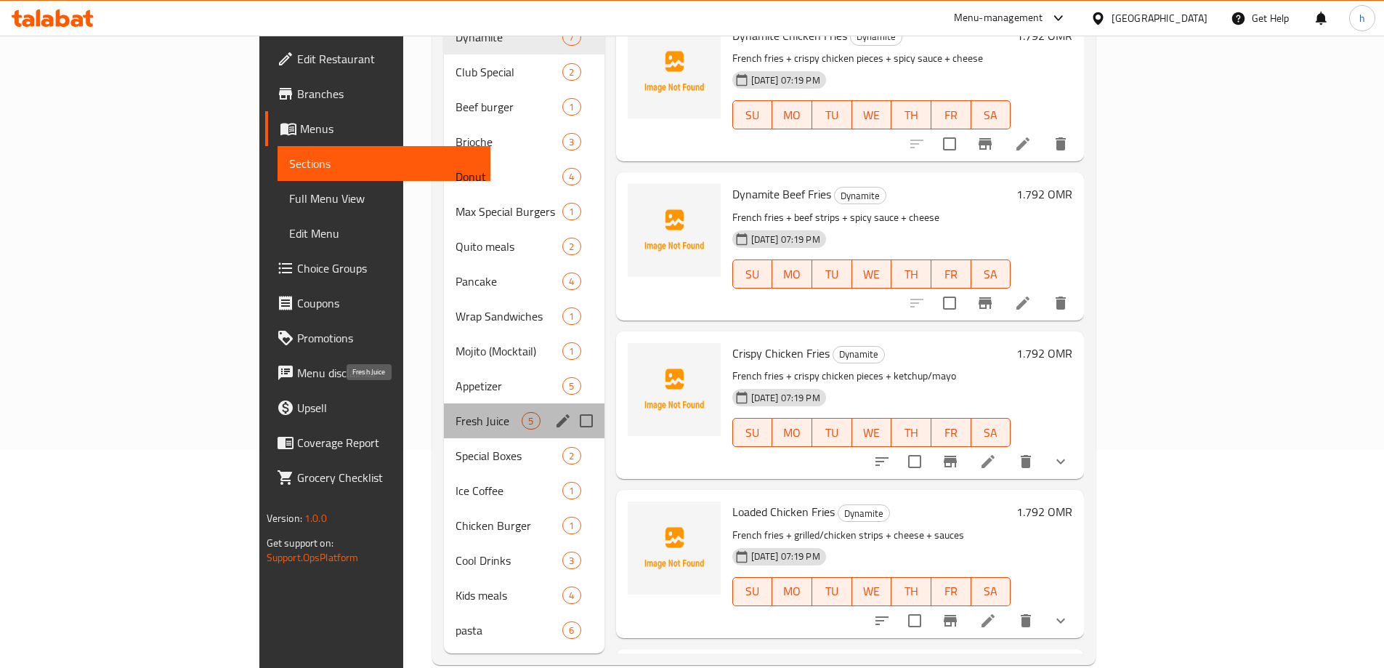
click at [455, 412] on span "Fresh Juice" at bounding box center [488, 420] width 66 height 17
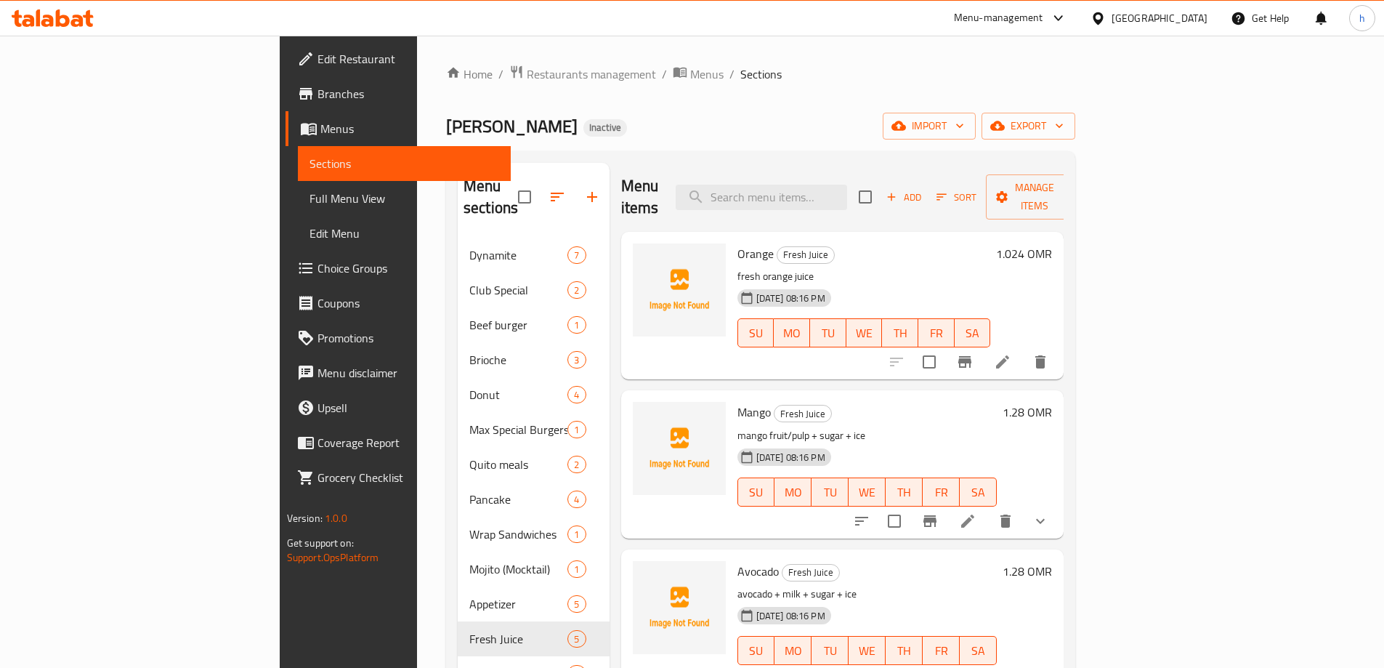
click at [1004, 117] on div "MAX BURGER Inactive import export" at bounding box center [760, 126] width 629 height 27
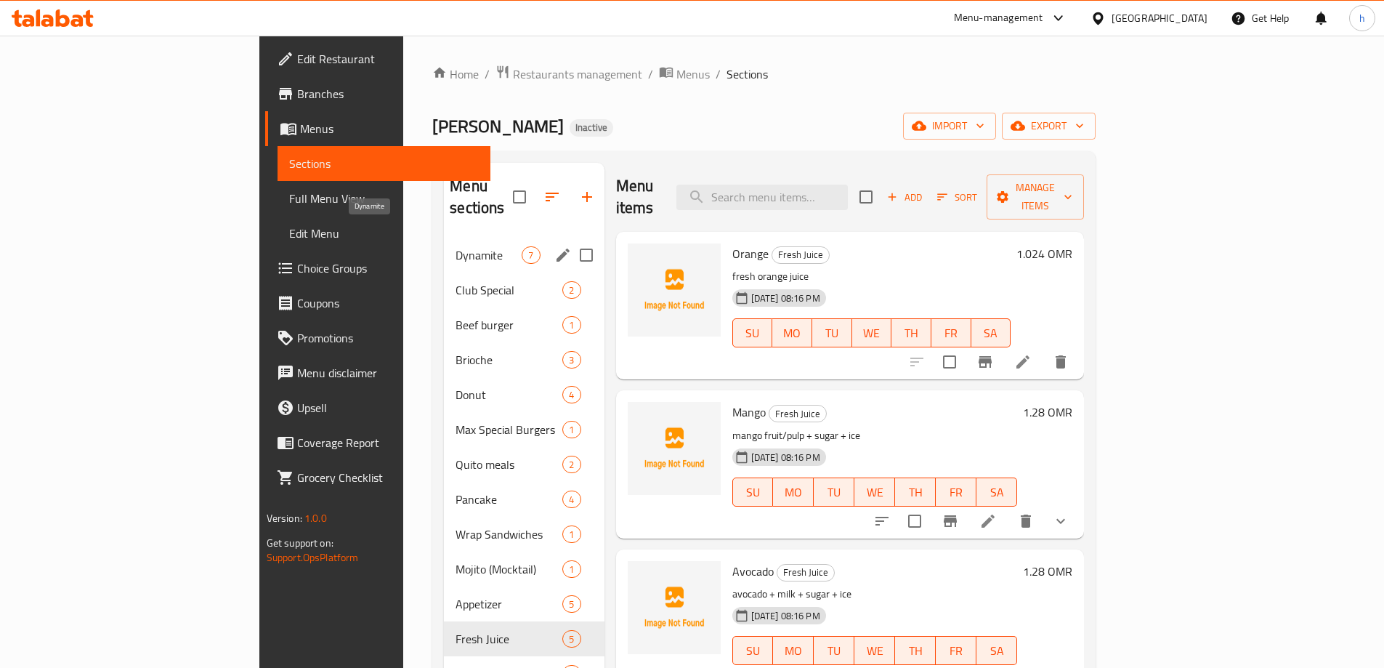
click at [455, 246] on span "Dynamite" at bounding box center [488, 254] width 66 height 17
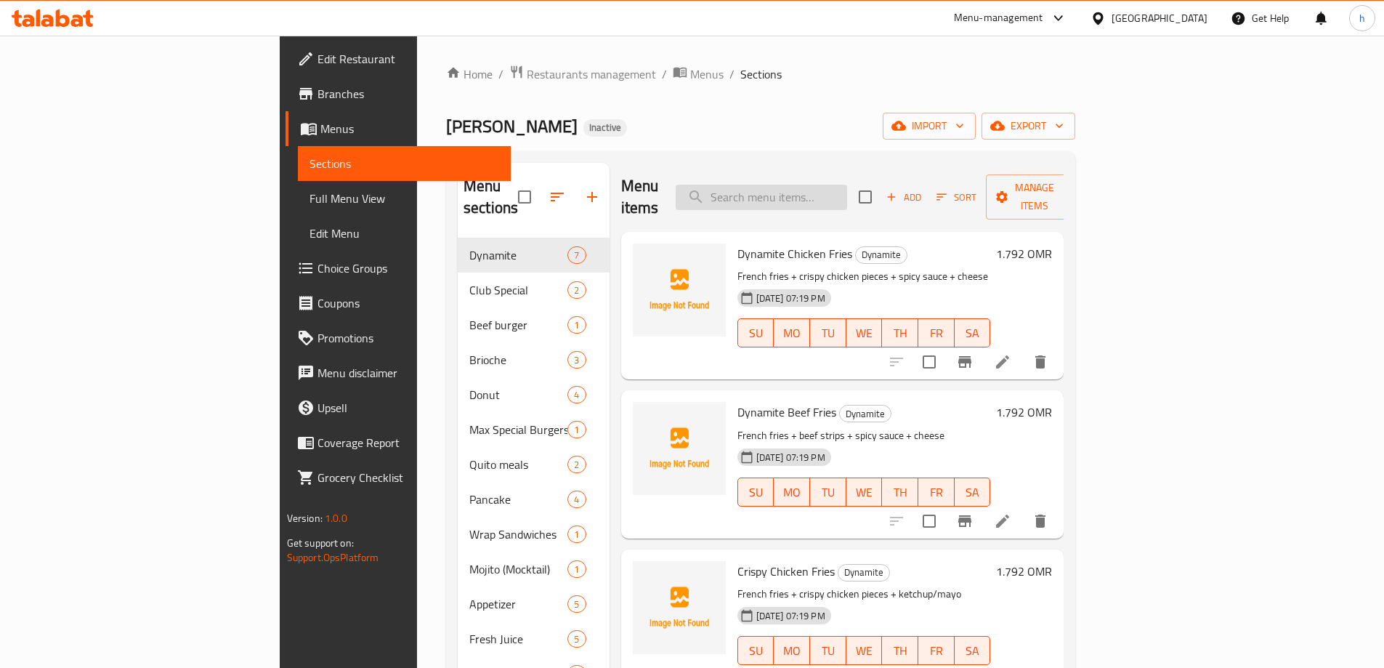
click at [847, 195] on input "search" at bounding box center [761, 197] width 171 height 25
paste input "Zinger Club"
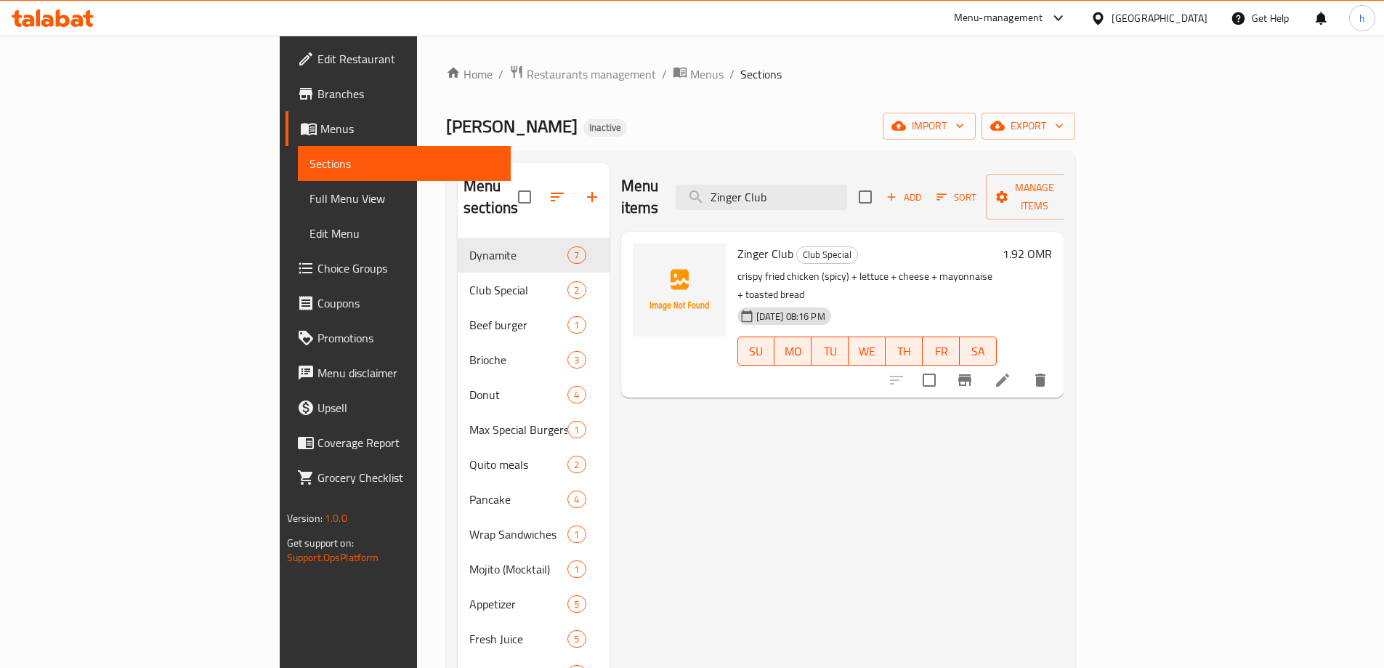
type input "Zinger Club"
click at [1023, 367] on li at bounding box center [1002, 380] width 41 height 26
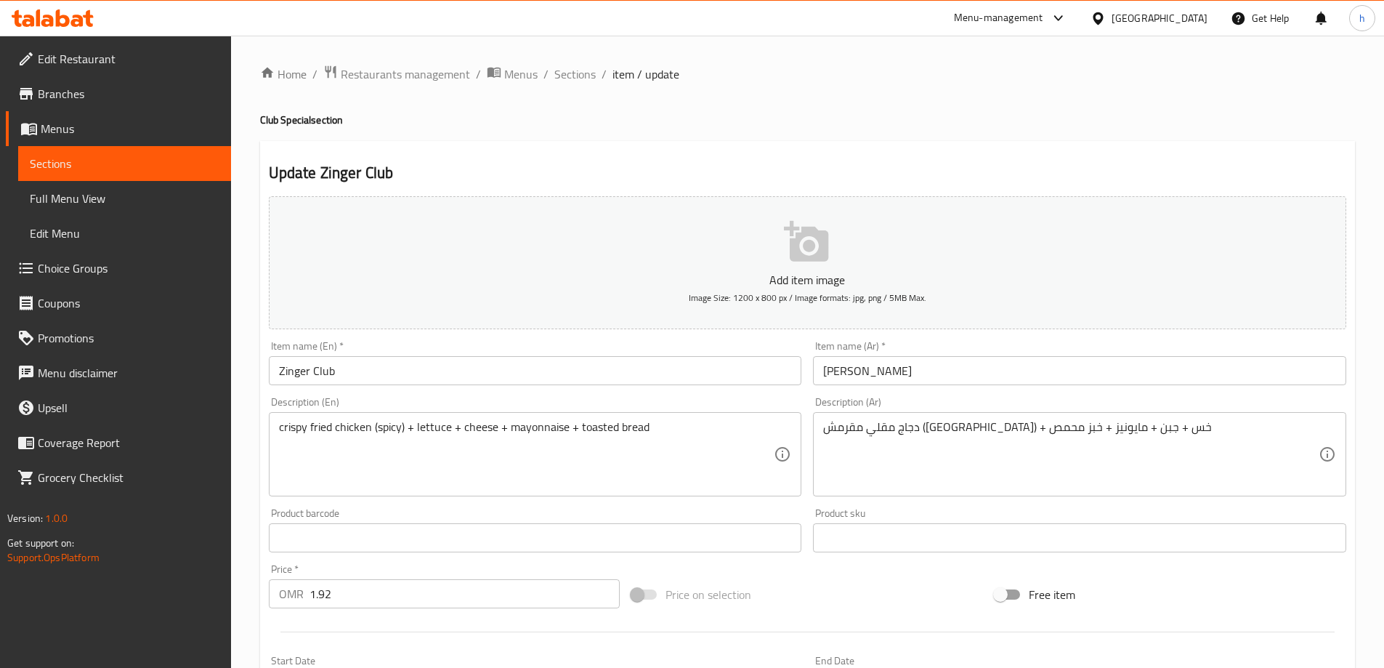
click at [296, 368] on input "Zinger Club" at bounding box center [535, 370] width 533 height 29
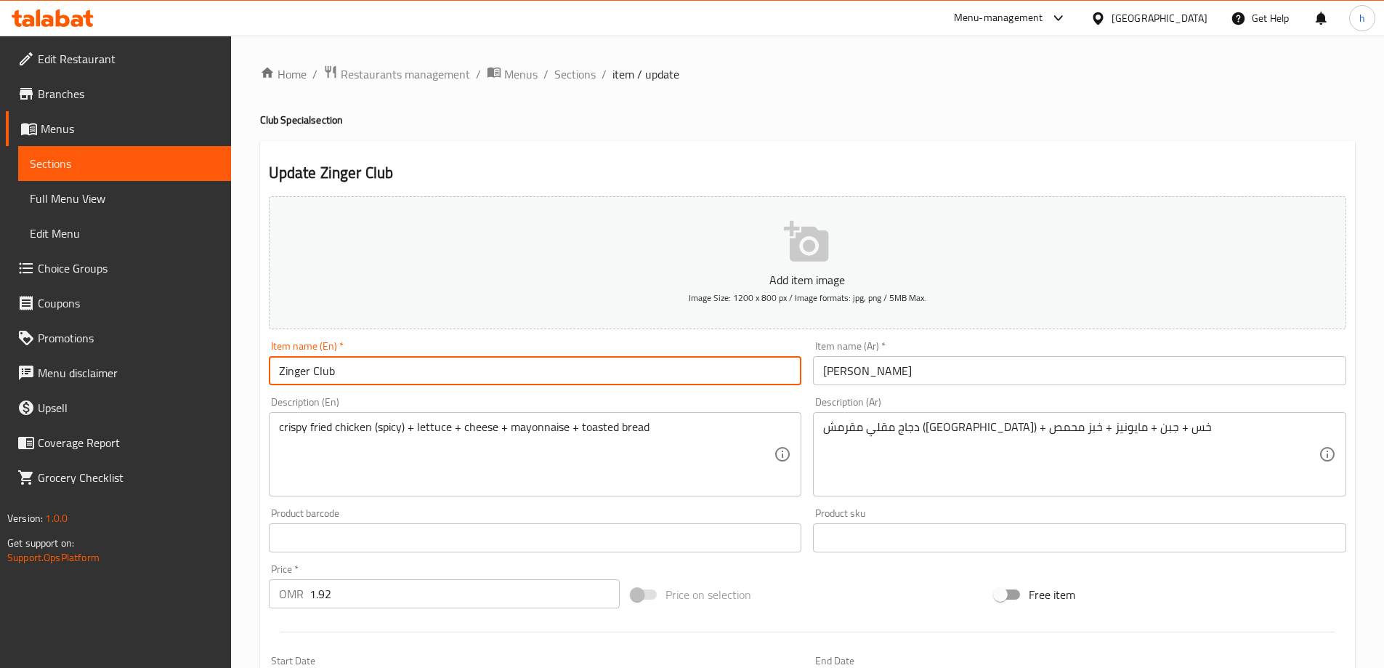
click at [296, 368] on input "Zinger Club" at bounding box center [535, 370] width 533 height 29
click at [837, 367] on input "كلوب زينجر" at bounding box center [1079, 370] width 533 height 29
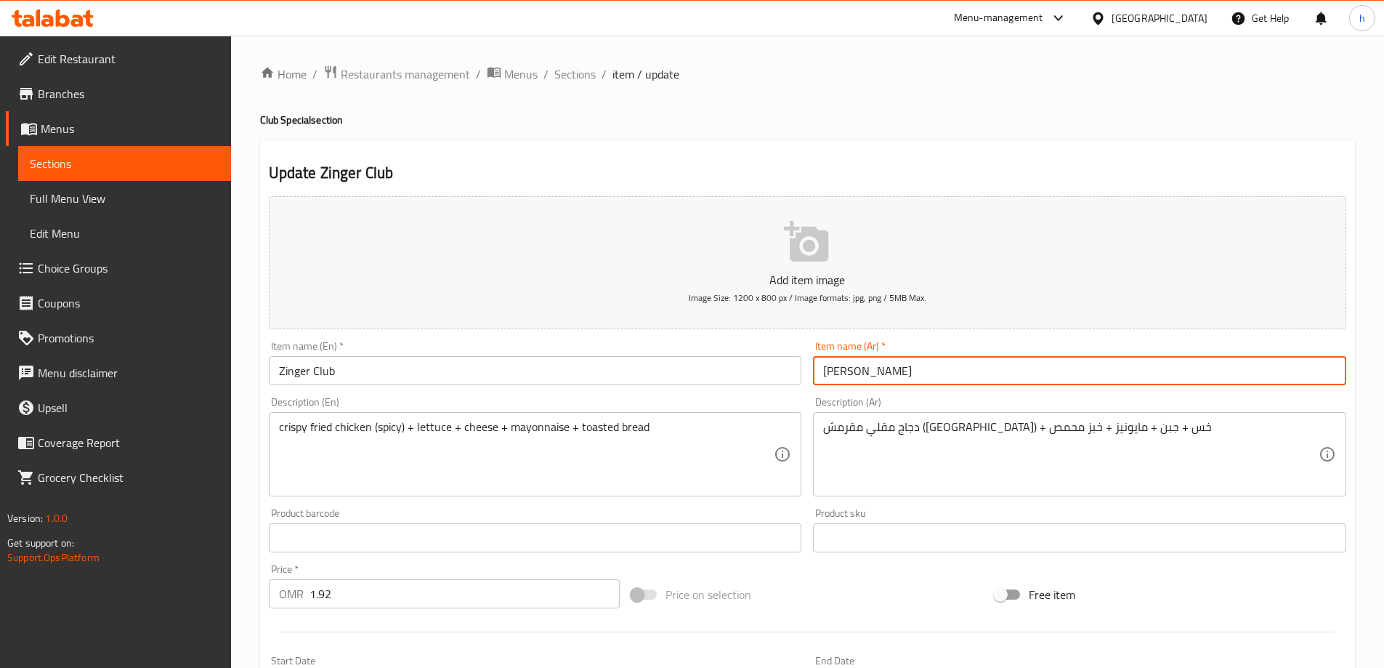
click at [837, 367] on input "كلوب زينجر" at bounding box center [1079, 370] width 533 height 29
click at [825, 369] on input "كلوب زنجر" at bounding box center [1079, 370] width 533 height 29
click at [834, 375] on input "كلوب زنجر" at bounding box center [1079, 370] width 533 height 29
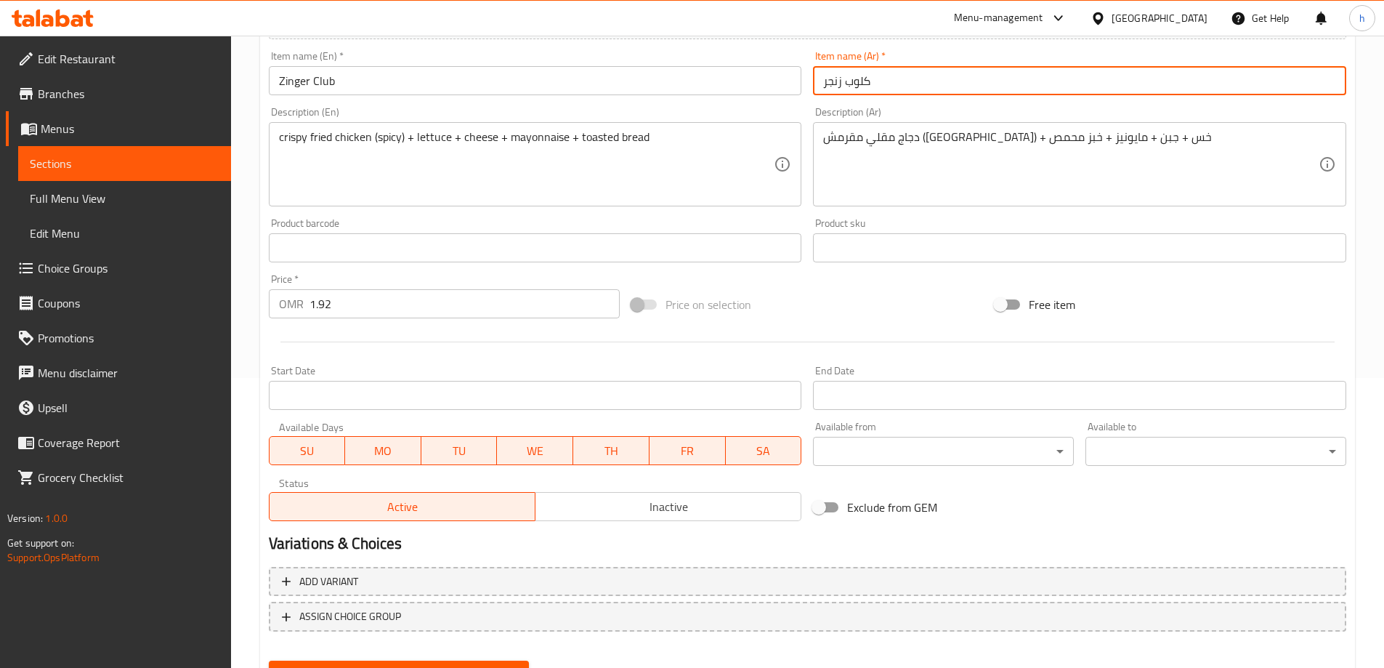
scroll to position [359, 0]
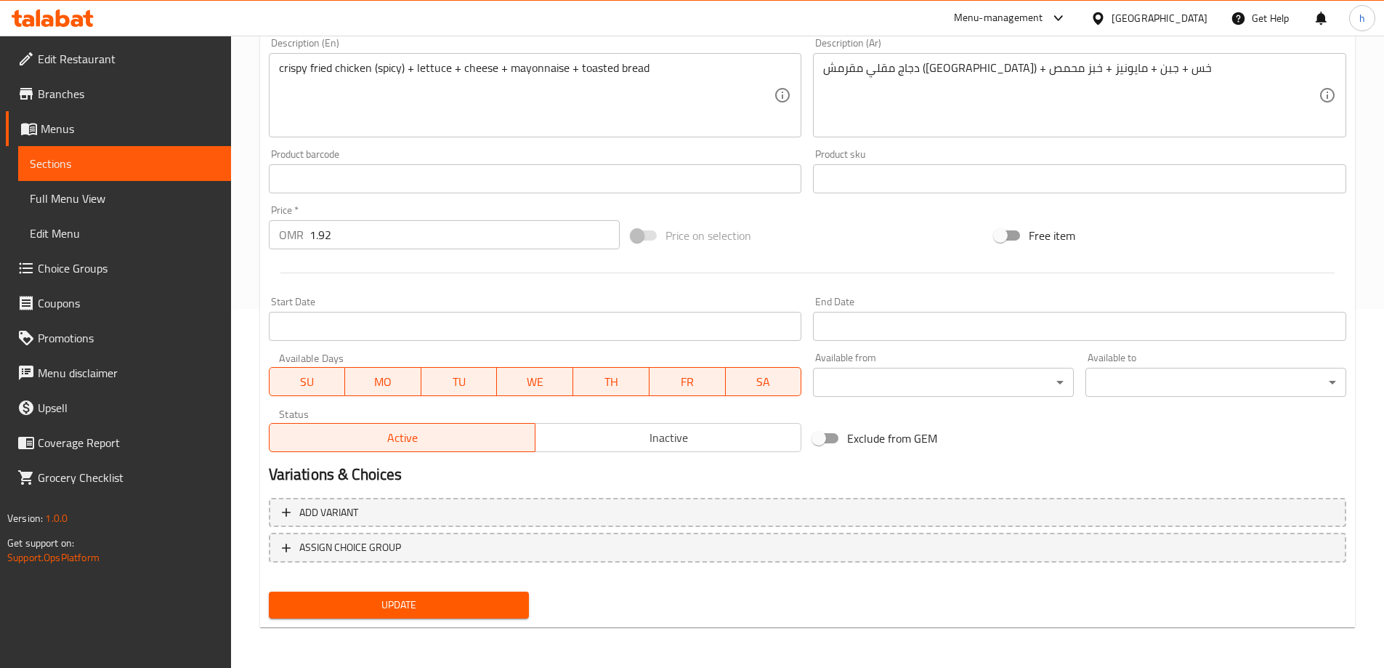
type input "كلوب زنجر"
click at [459, 595] on button "Update" at bounding box center [399, 604] width 261 height 27
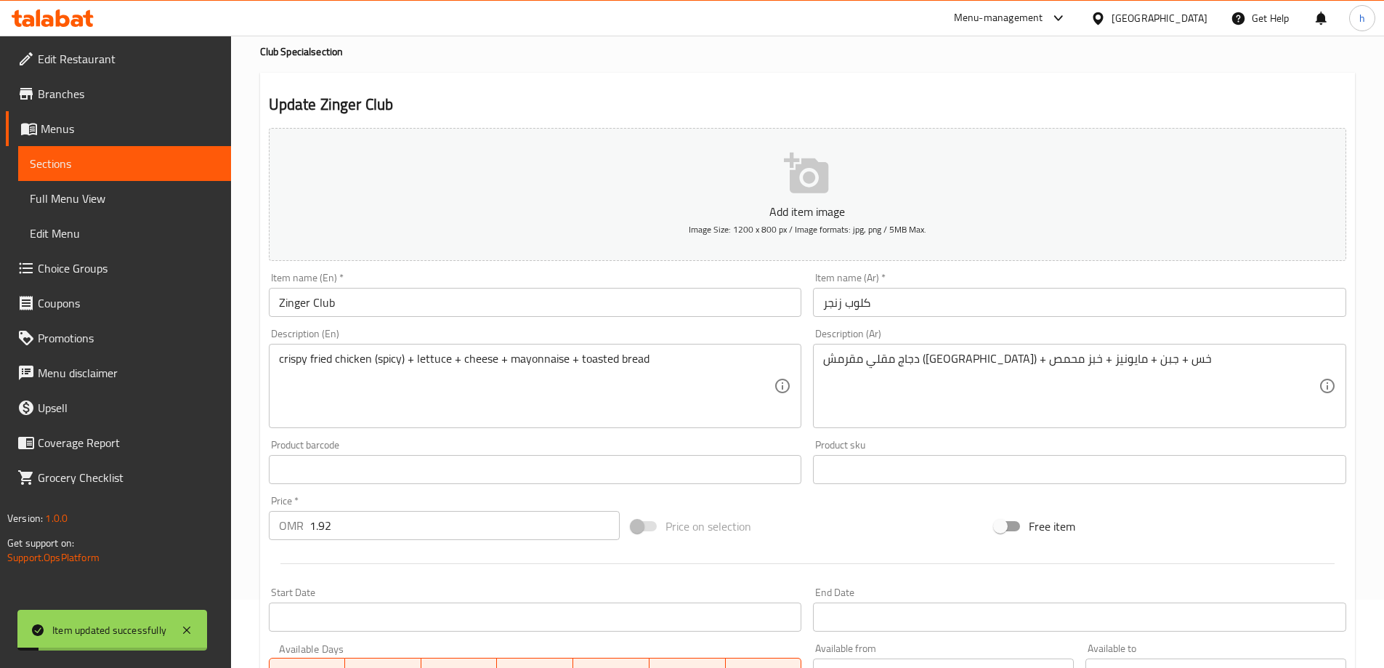
scroll to position [0, 0]
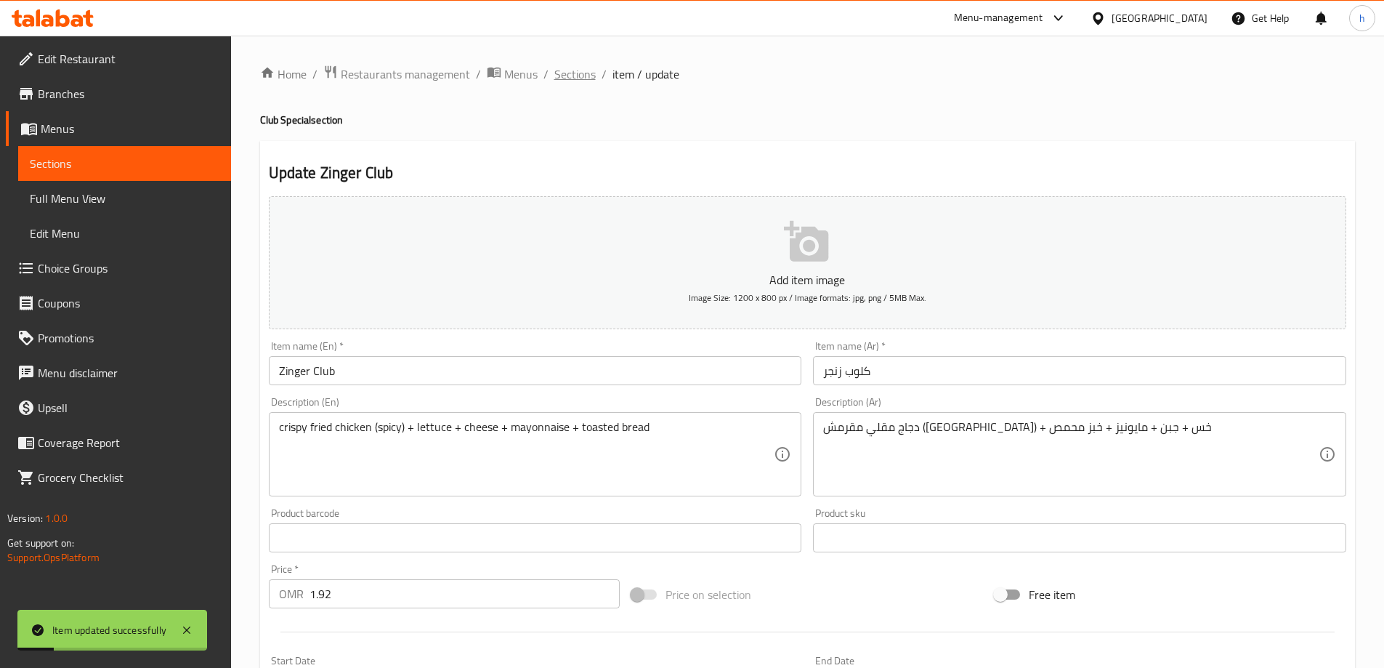
click at [574, 76] on span "Sections" at bounding box center [574, 73] width 41 height 17
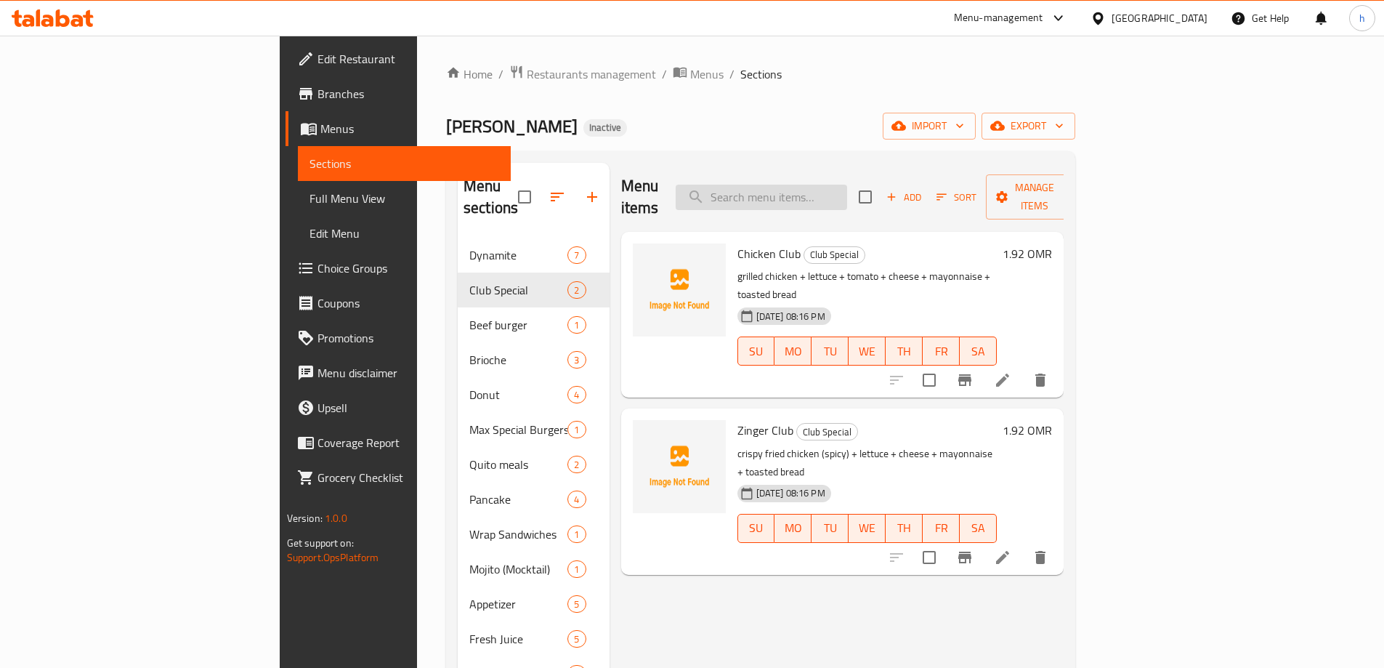
click at [834, 190] on input "search" at bounding box center [761, 197] width 171 height 25
paste input "Nutella"
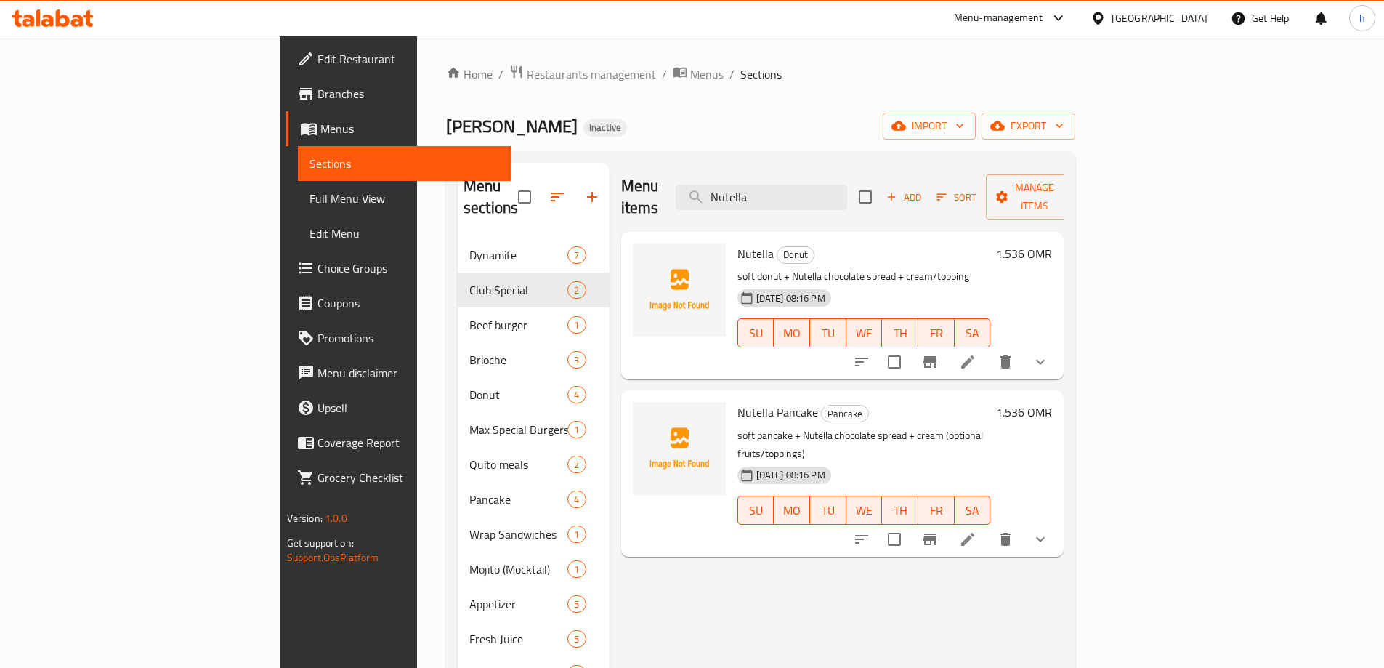
type input "Nutella"
click at [988, 352] on li at bounding box center [967, 362] width 41 height 26
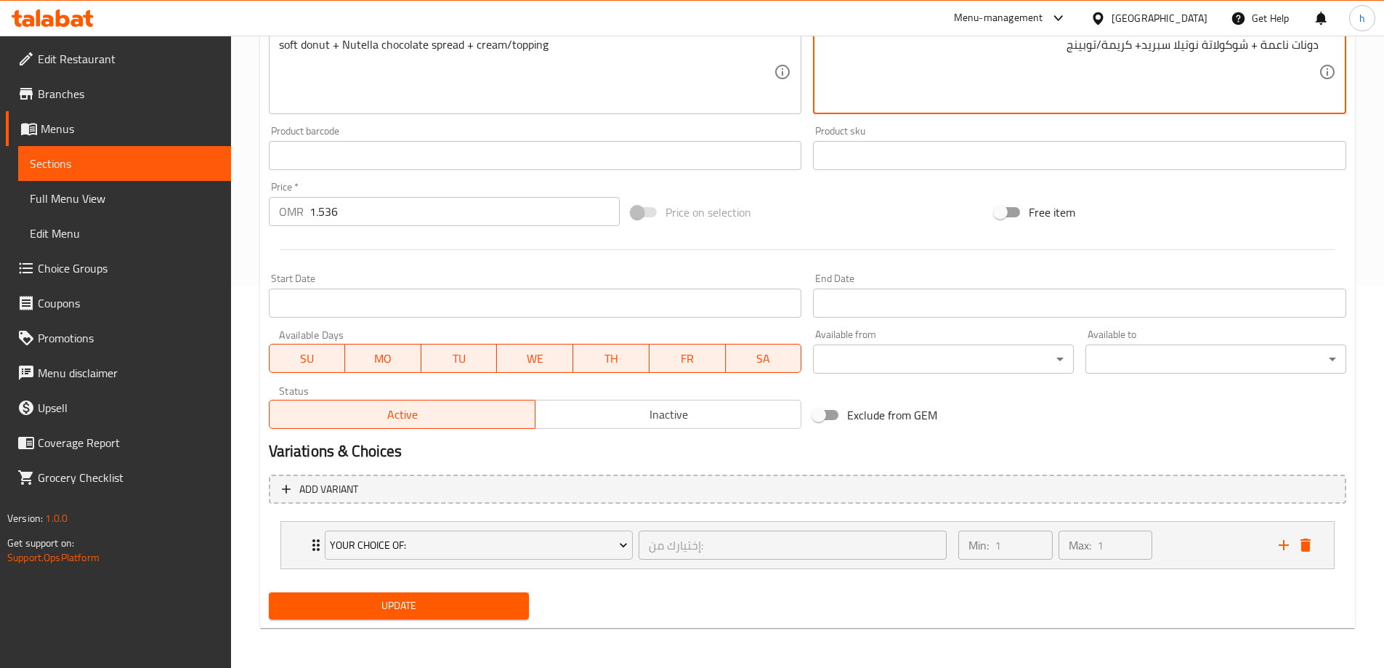
scroll to position [383, 0]
type textarea "دونات ناعمة + شوكولاتة نوتيلا سبريد+ كريمة/توبينج"
click at [462, 607] on span "Update" at bounding box center [399, 605] width 238 height 18
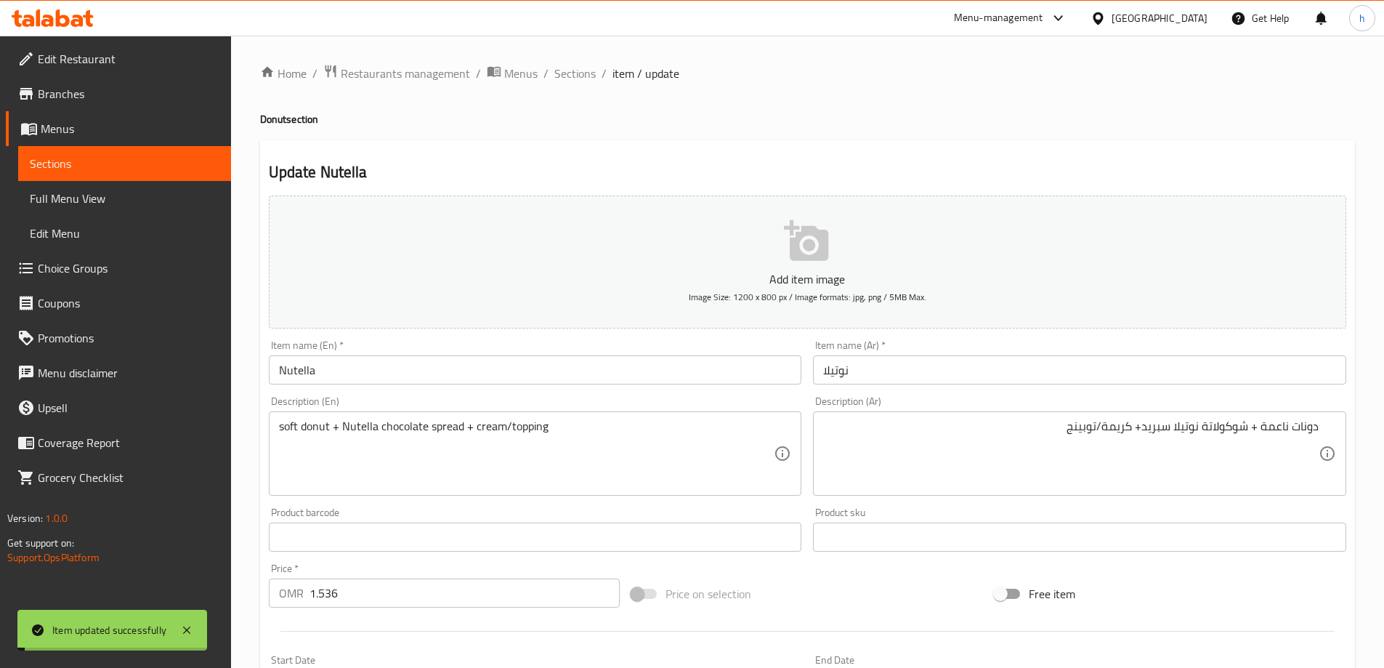
scroll to position [0, 0]
click at [570, 75] on span "Sections" at bounding box center [574, 73] width 41 height 17
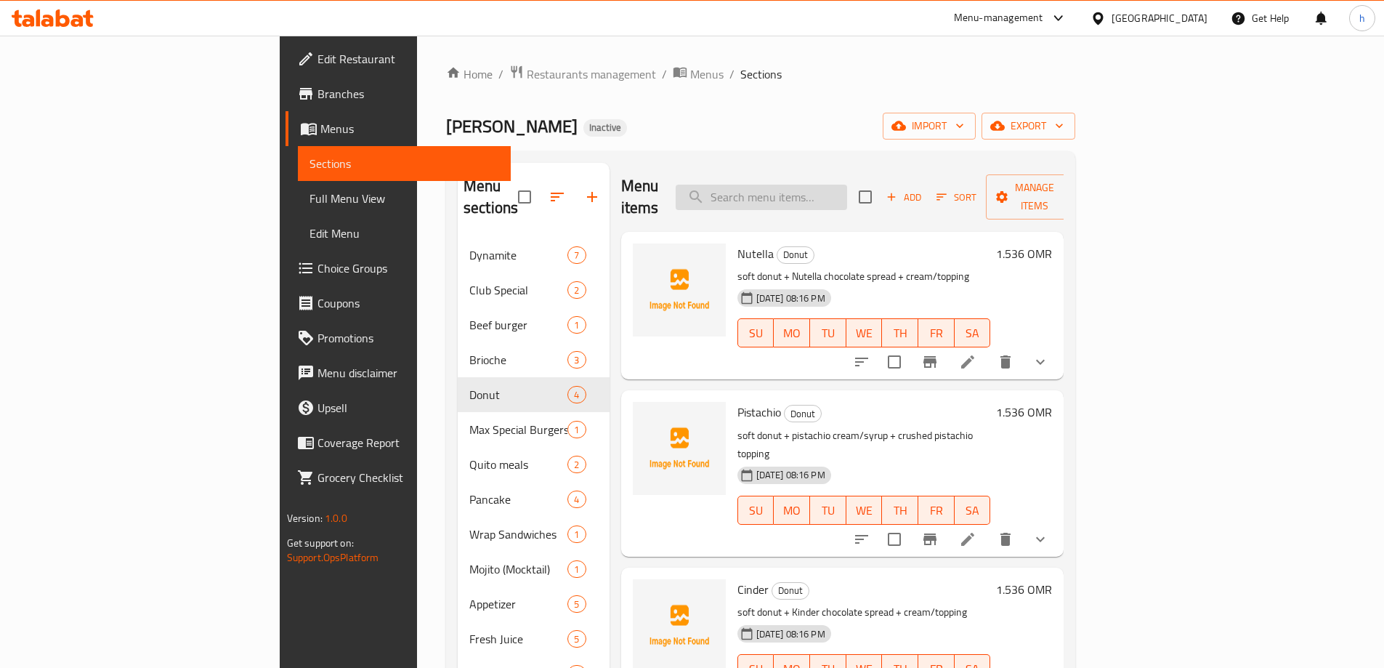
click at [847, 185] on input "search" at bounding box center [761, 197] width 171 height 25
paste input "Cinder"
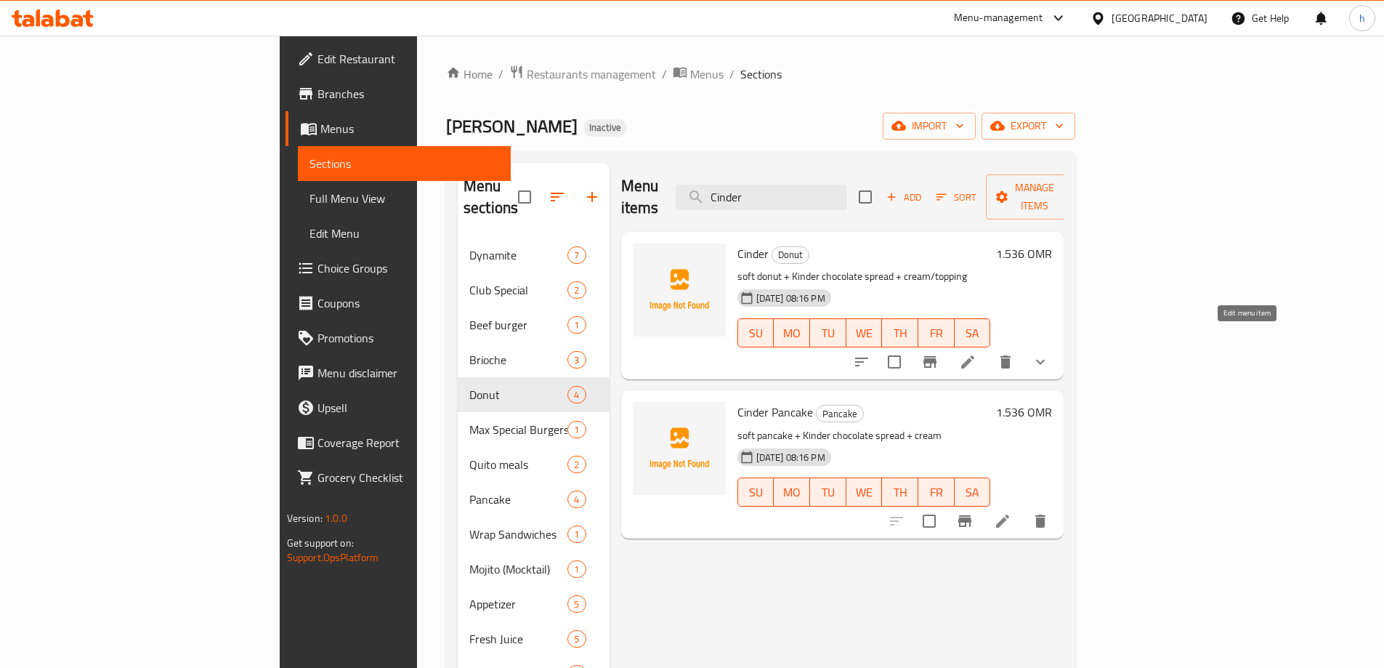
type input "Cinder"
click at [976, 353] on icon at bounding box center [967, 361] width 17 height 17
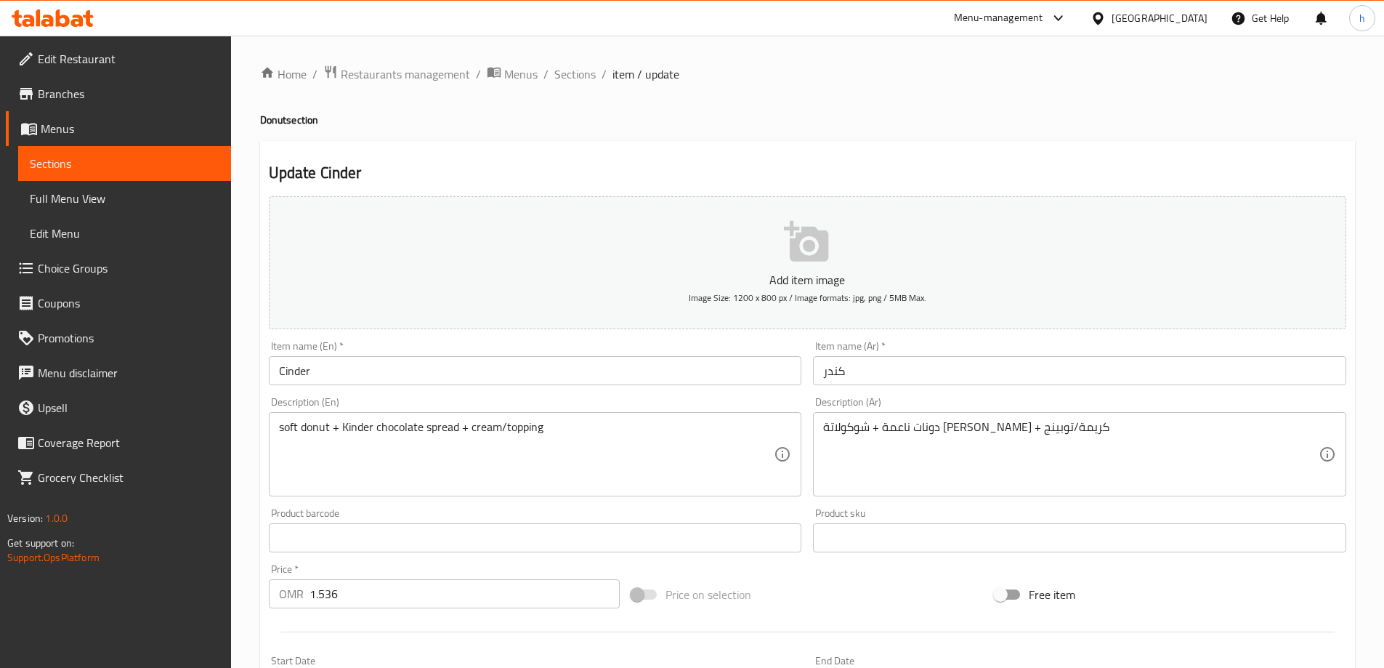
click at [283, 366] on input "Cinder" at bounding box center [535, 370] width 533 height 29
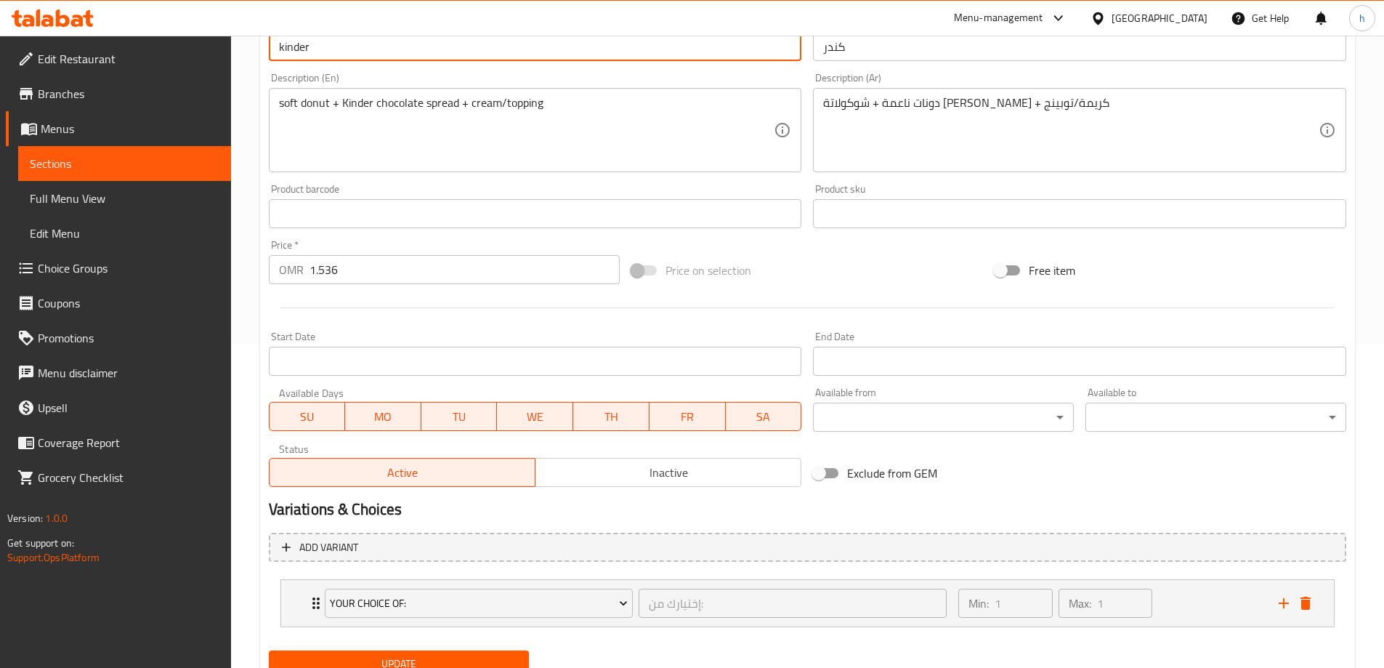
scroll to position [383, 0]
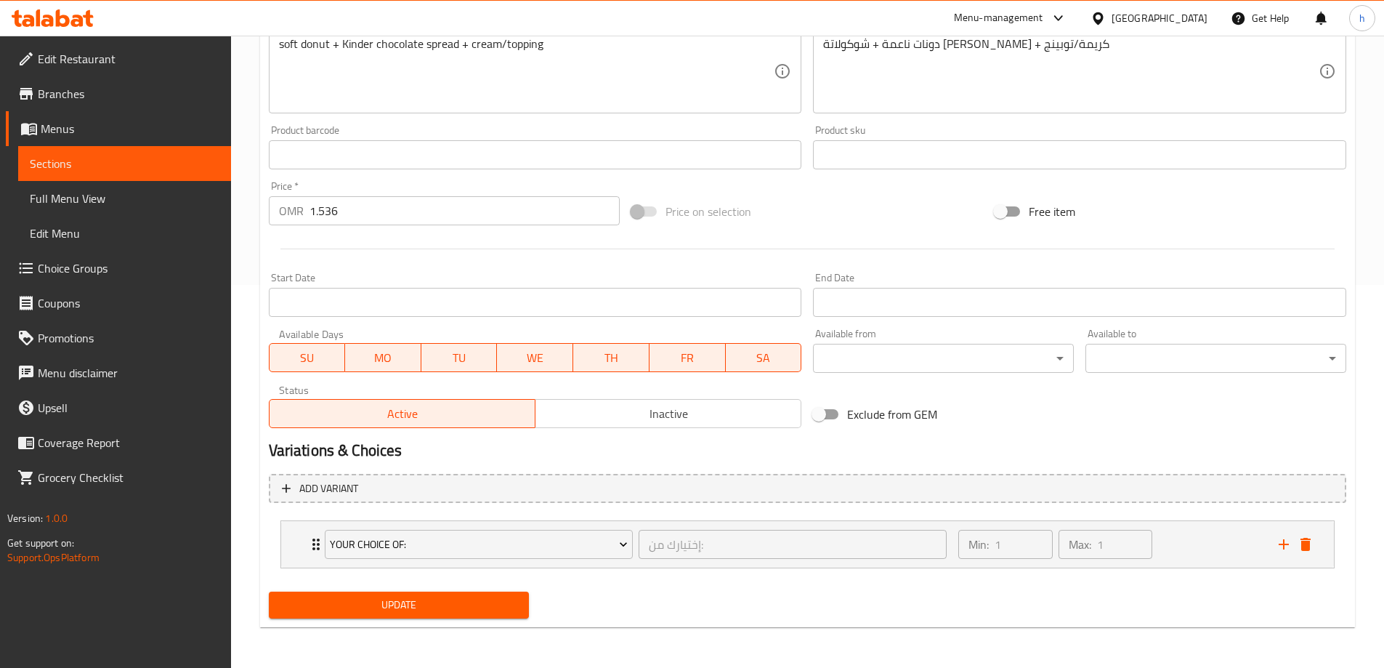
type input "kinder"
click at [466, 602] on span "Update" at bounding box center [399, 605] width 238 height 18
click at [483, 597] on span "Update" at bounding box center [399, 605] width 238 height 18
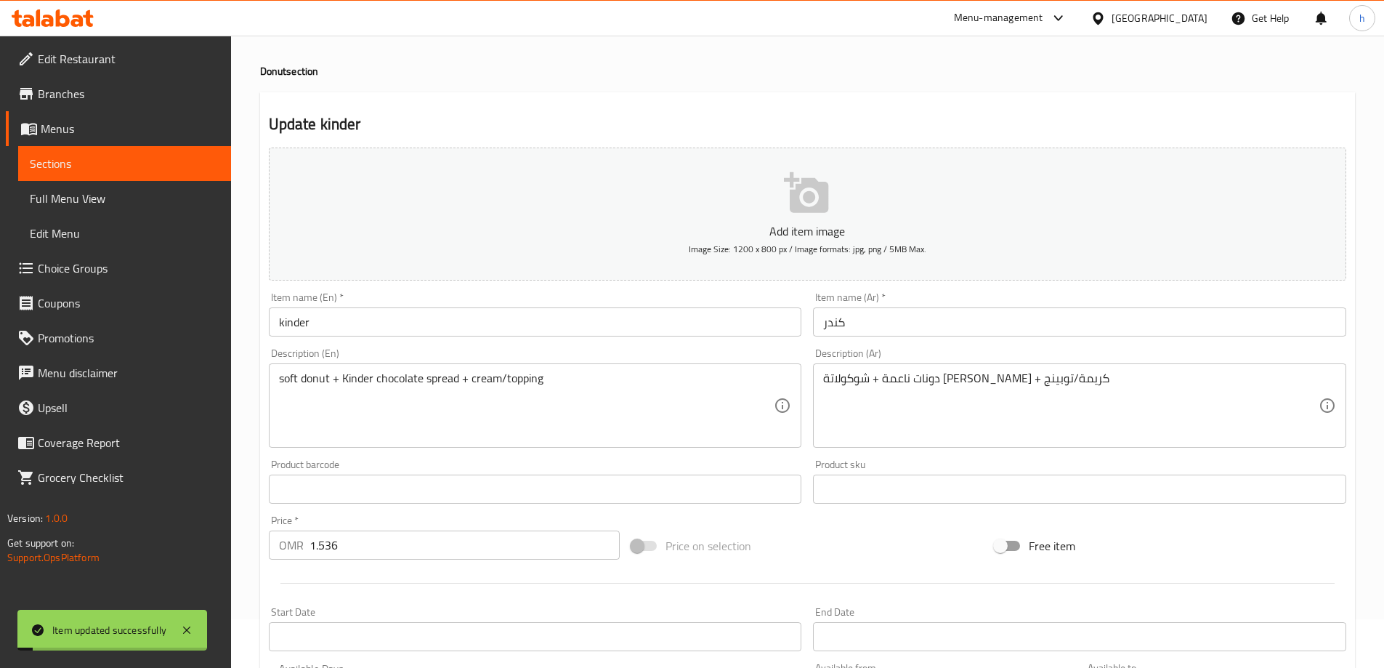
scroll to position [0, 0]
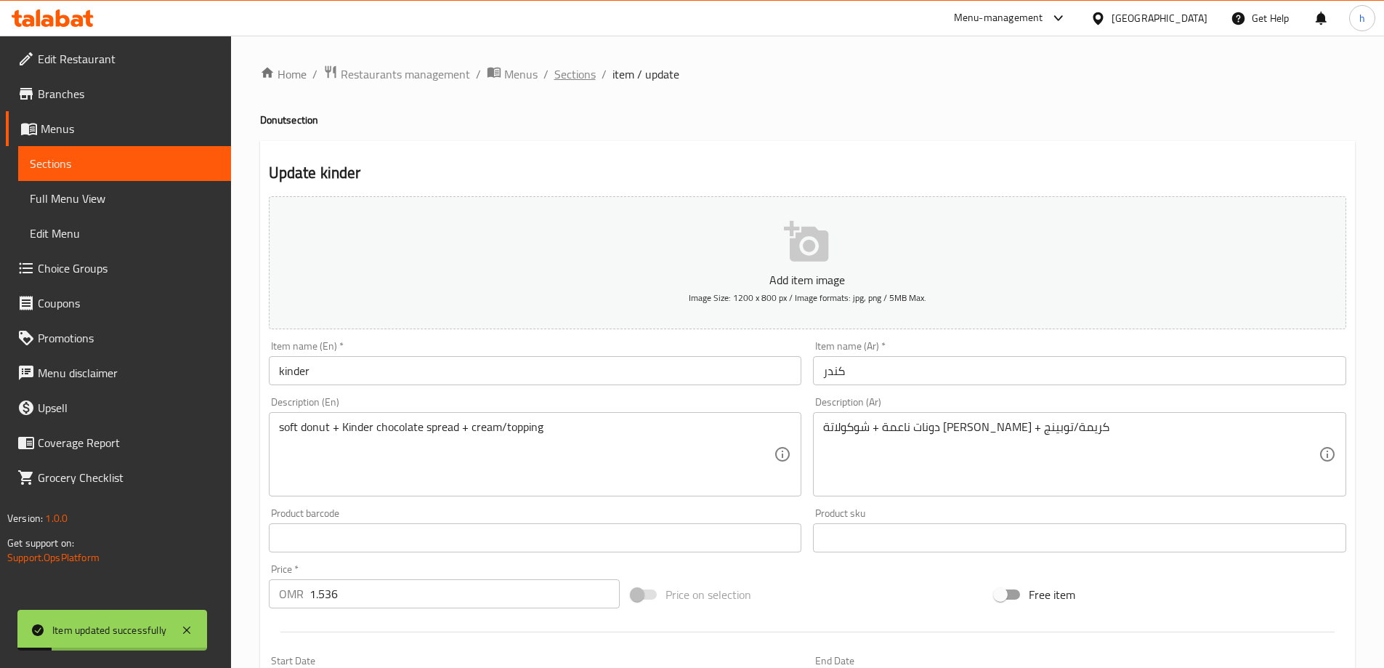
click at [569, 67] on span "Sections" at bounding box center [574, 73] width 41 height 17
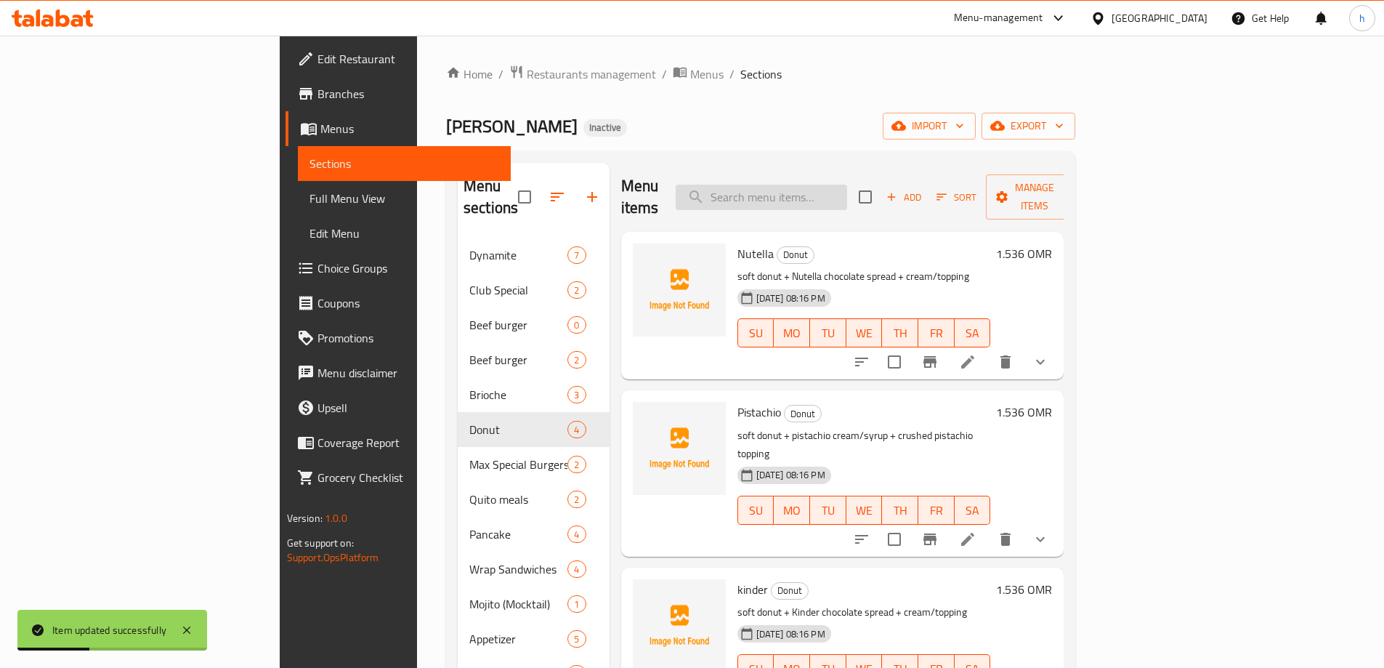
click at [847, 189] on input "search" at bounding box center [761, 197] width 171 height 25
paste input "Cinder"
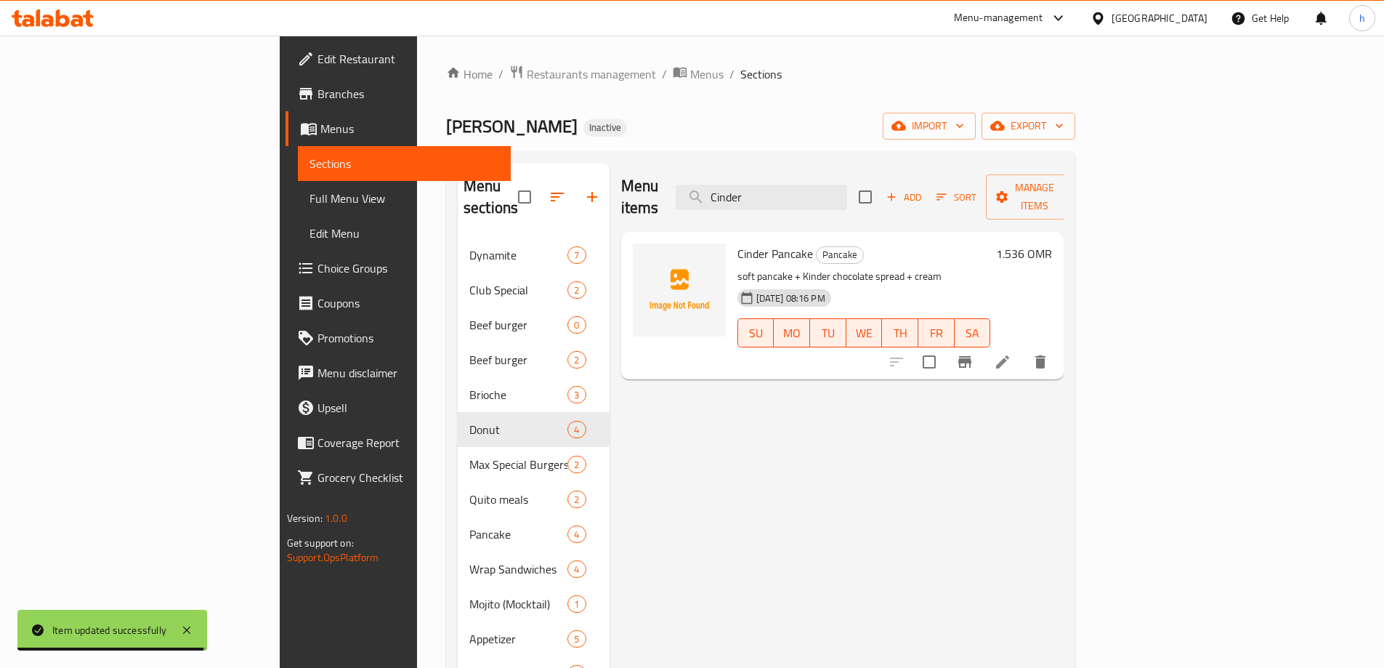
type input "Cinder"
click at [1023, 350] on li at bounding box center [1002, 362] width 41 height 26
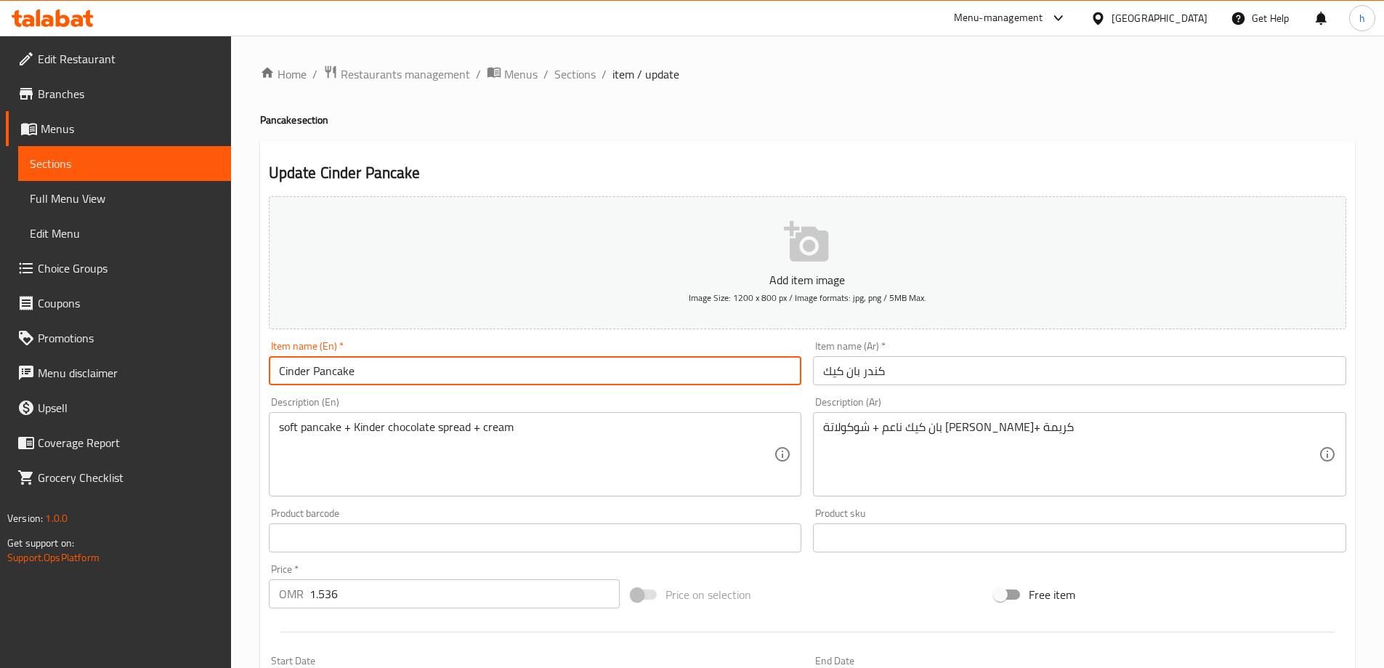
click at [288, 374] on input "Cinder Pancake" at bounding box center [535, 370] width 533 height 29
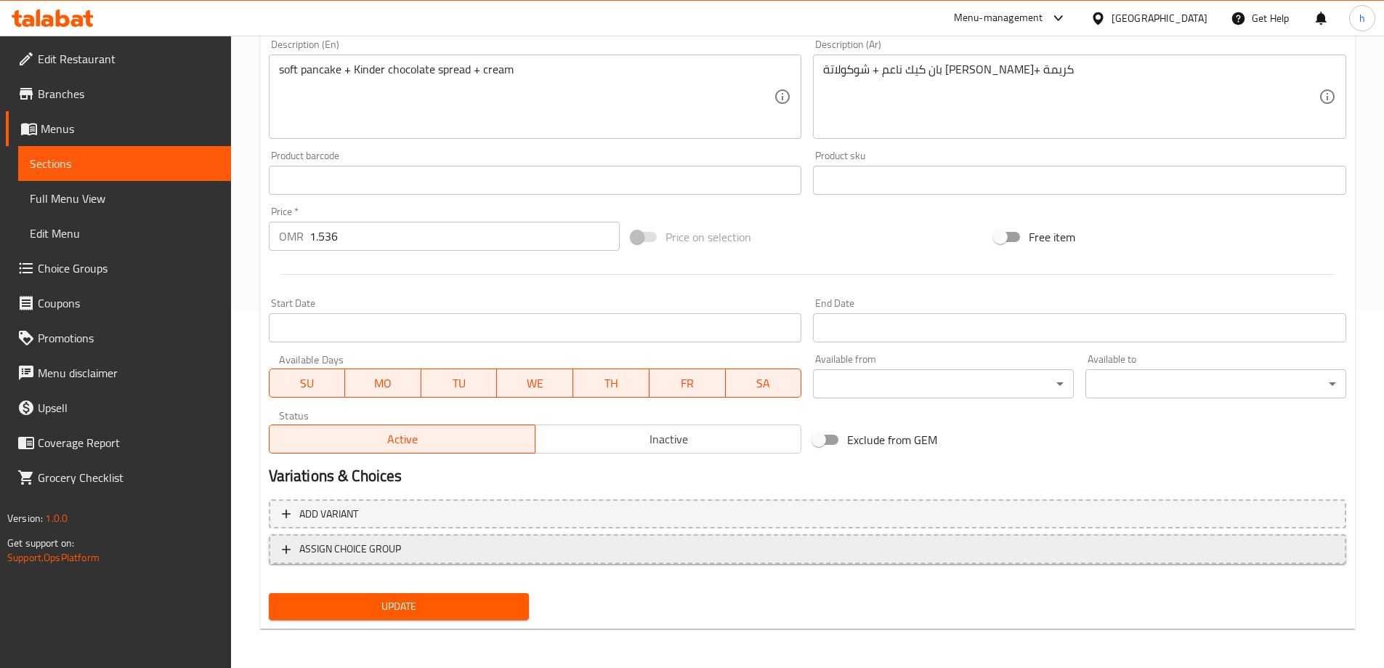
scroll to position [359, 0]
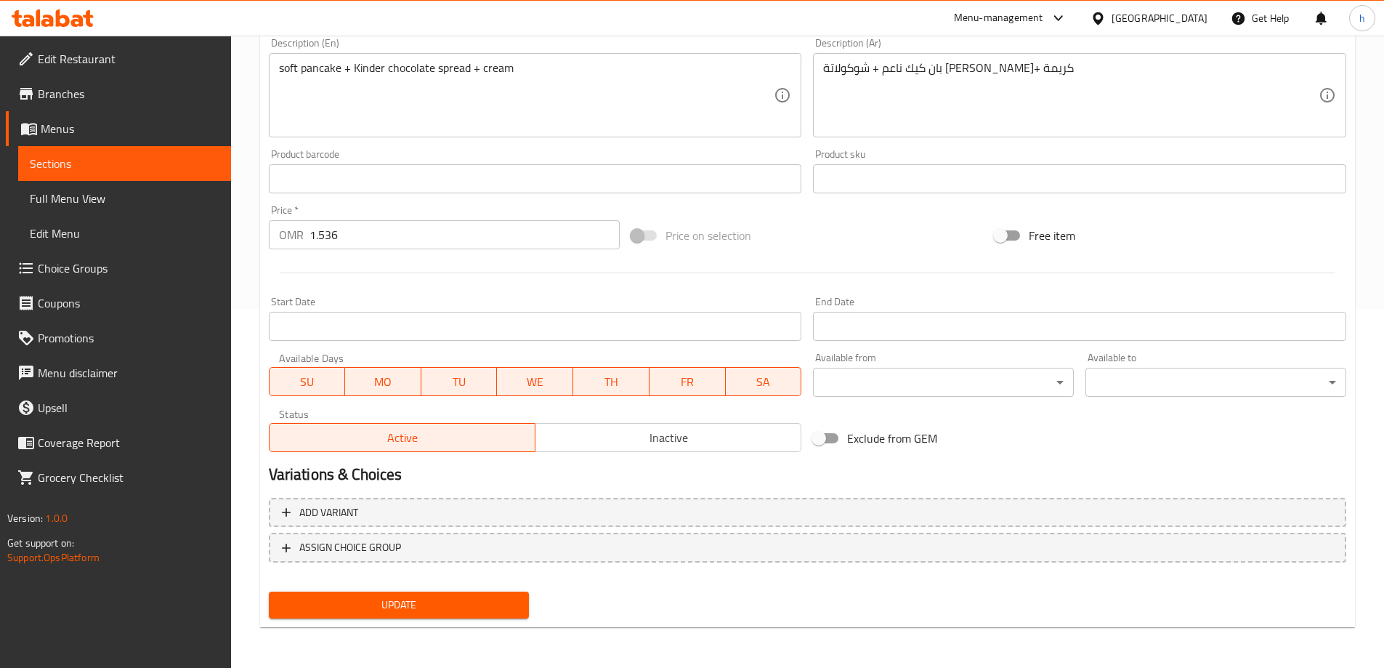
type input "Kinder Pancake"
click at [478, 604] on span "Update" at bounding box center [399, 605] width 238 height 18
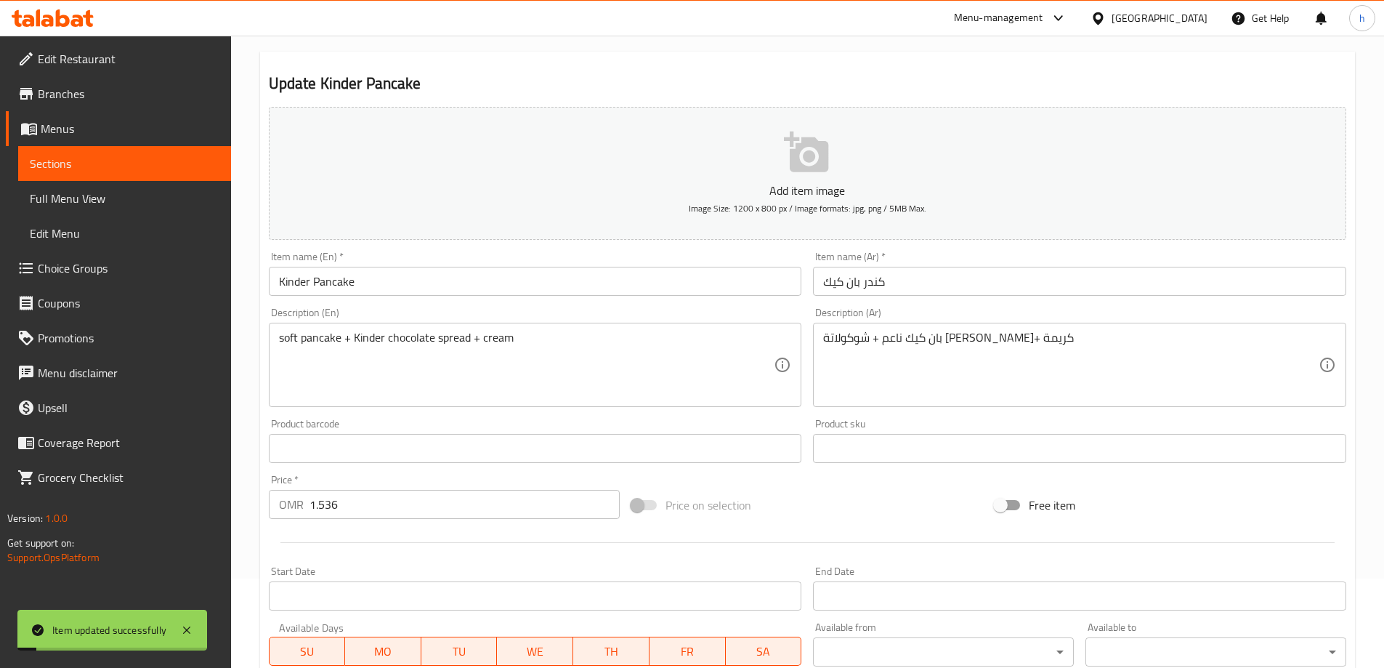
scroll to position [0, 0]
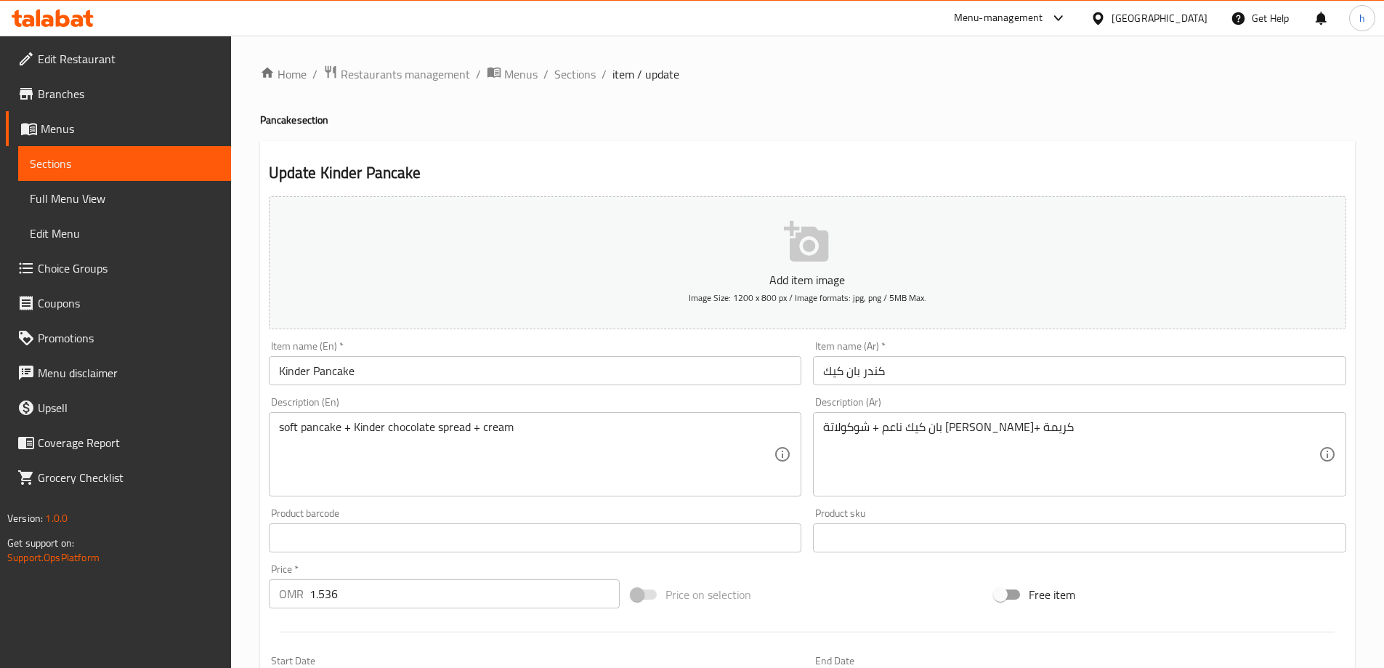
click at [777, 138] on div "Home / Restaurants management / Menus / Sections / item / update Pancake sectio…" at bounding box center [807, 531] width 1095 height 933
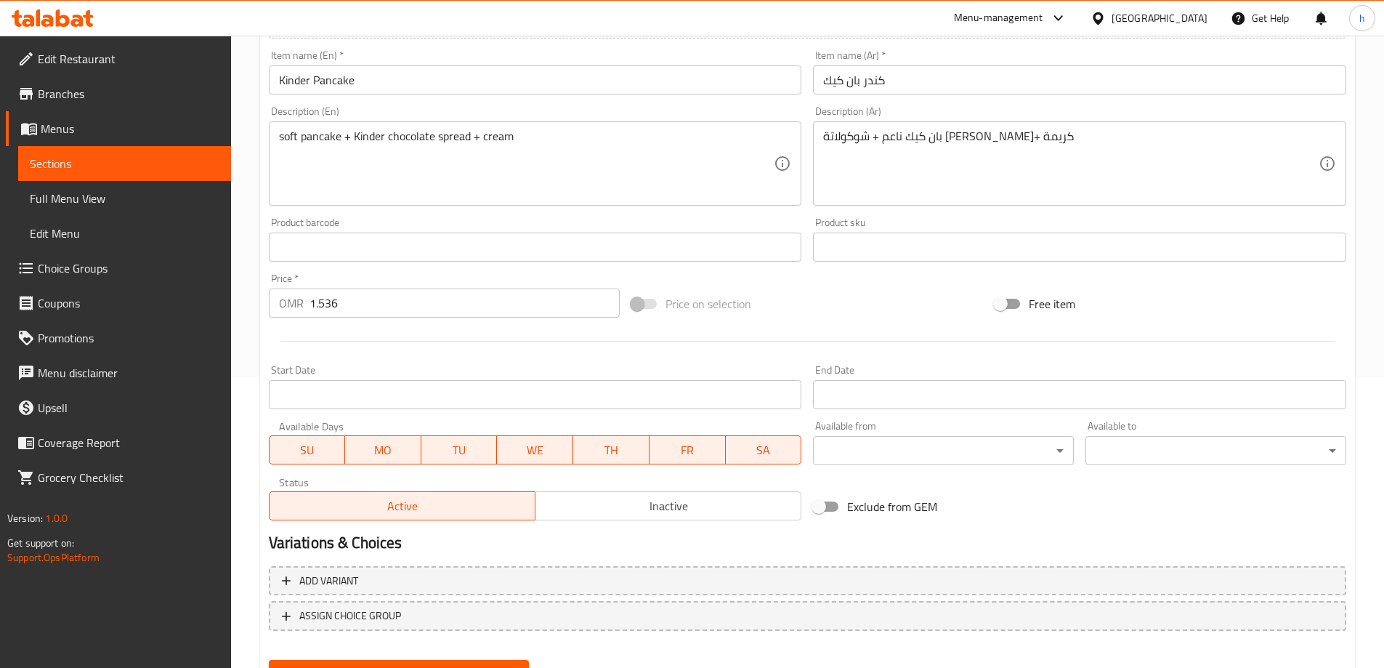
scroll to position [359, 0]
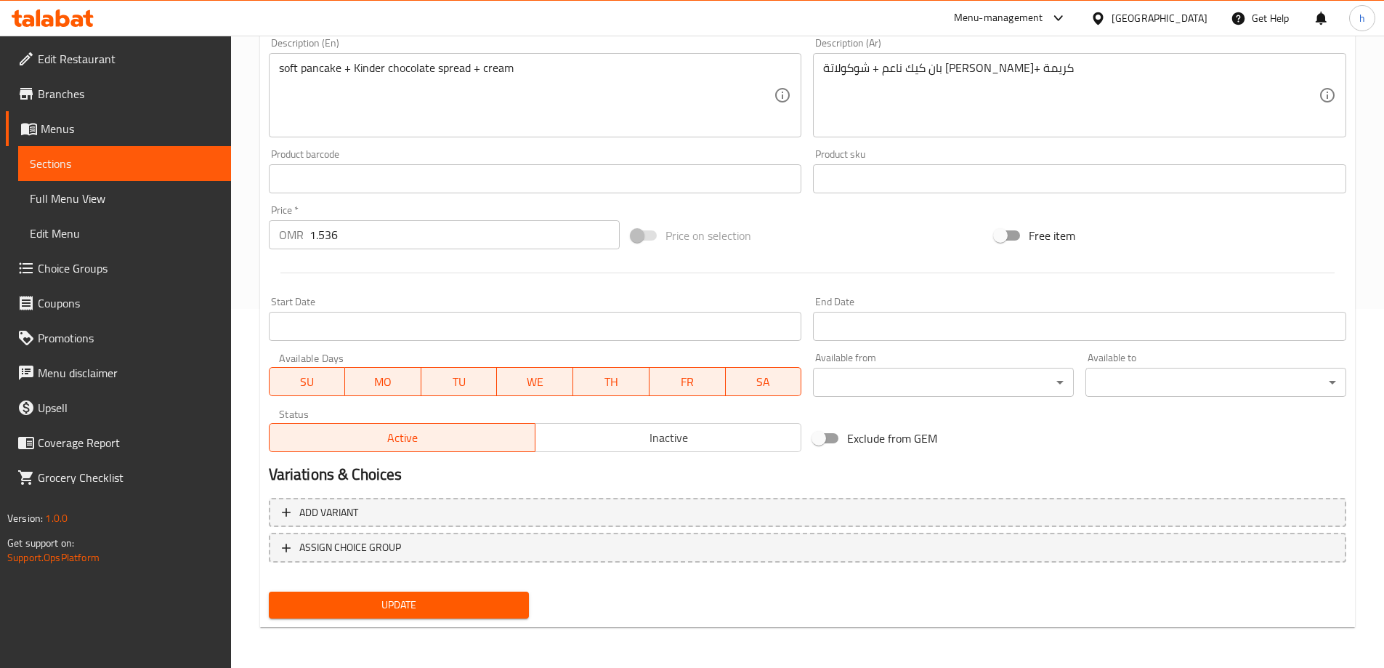
drag, startPoint x: 510, startPoint y: 610, endPoint x: 503, endPoint y: 609, distance: 7.4
click at [510, 610] on span "Update" at bounding box center [399, 605] width 238 height 18
click at [457, 606] on span "Update" at bounding box center [399, 605] width 238 height 18
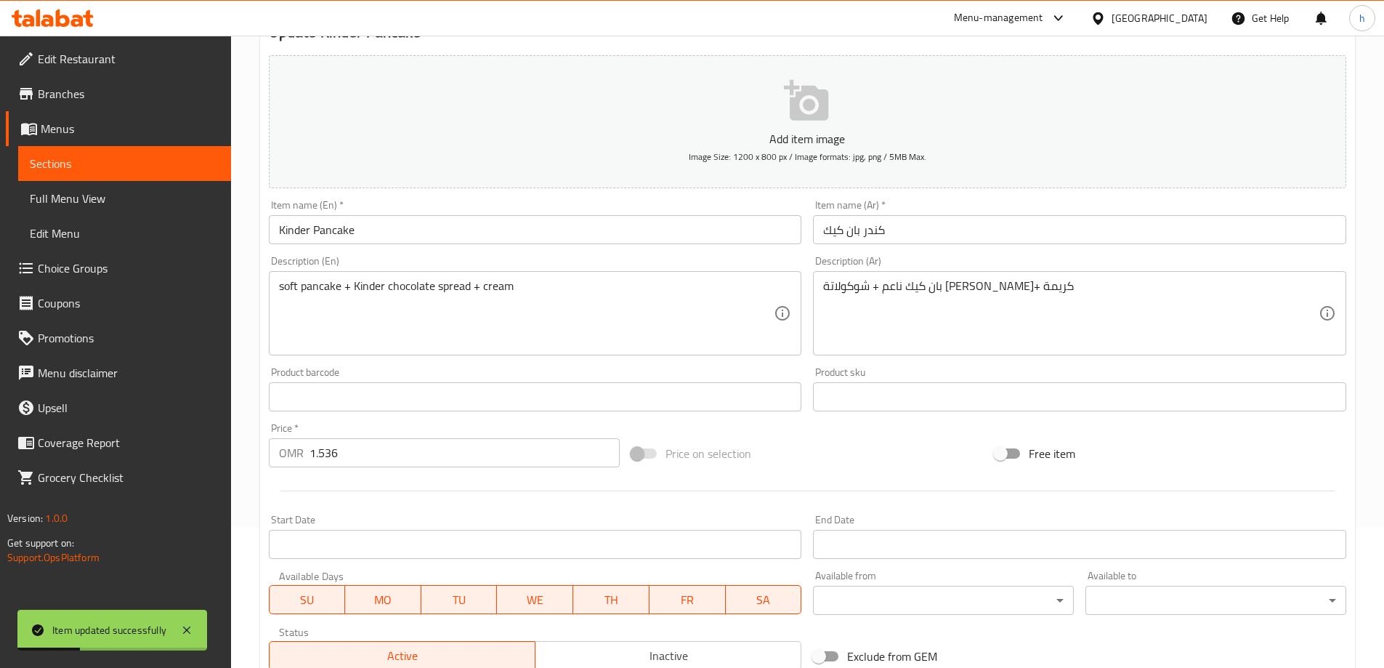
scroll to position [0, 0]
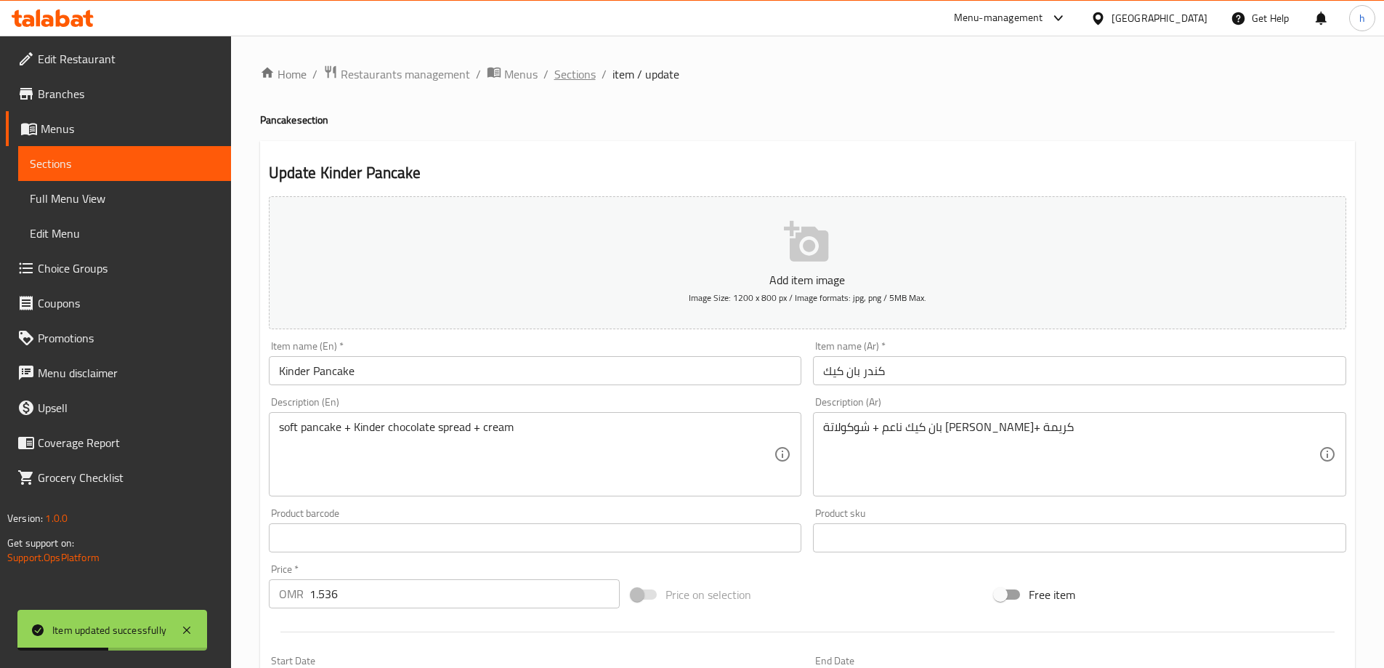
click at [560, 78] on span "Sections" at bounding box center [574, 73] width 41 height 17
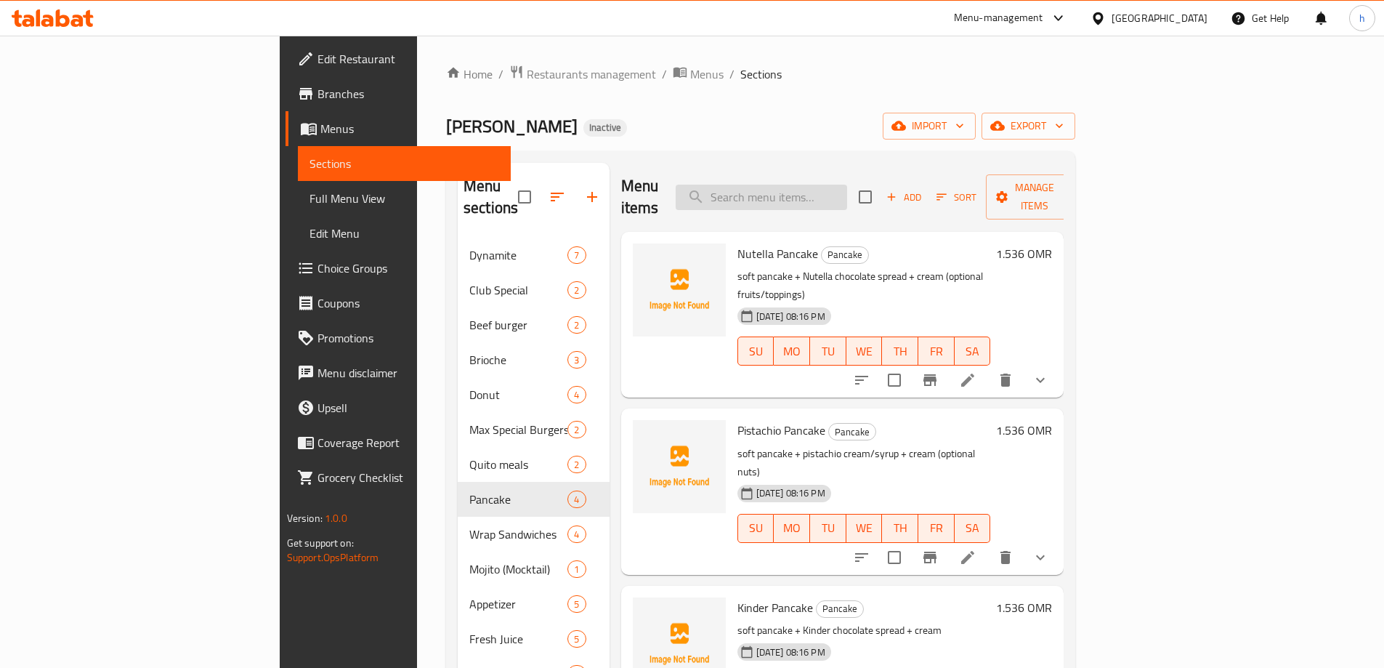
click at [847, 185] on input "search" at bounding box center [761, 197] width 171 height 25
paste input "Nutella Pancake"
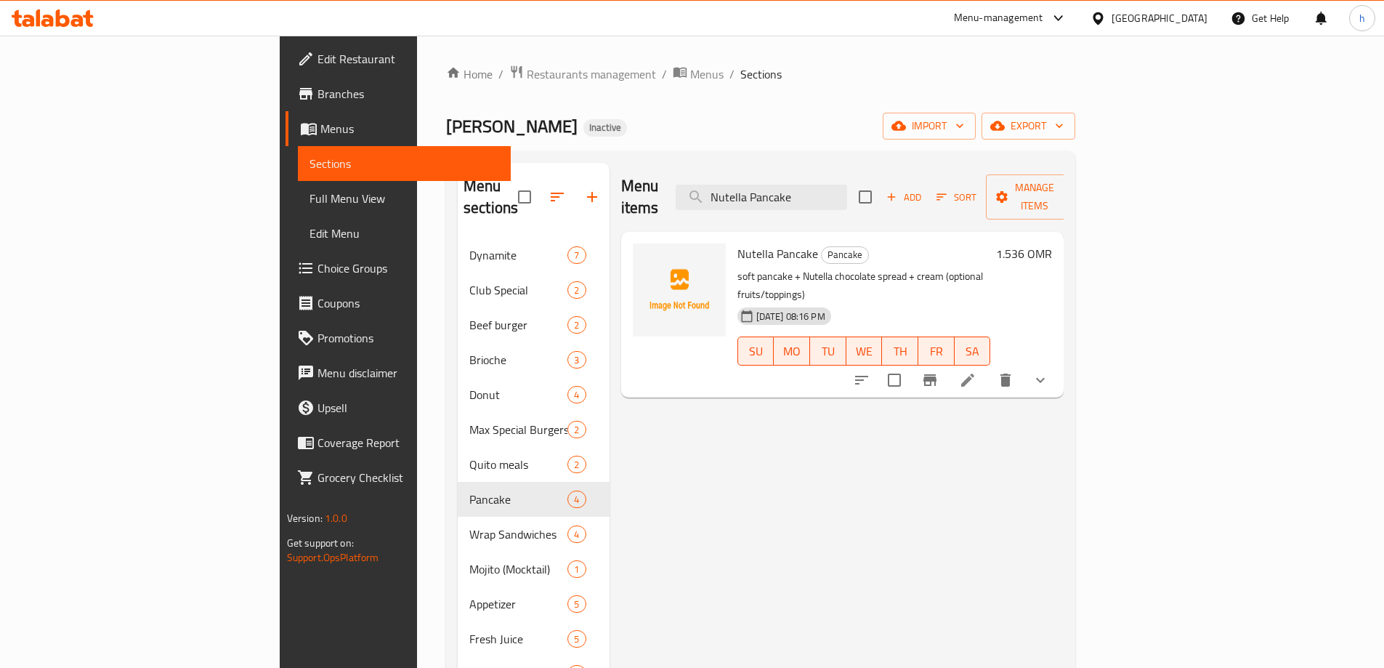
type input "Nutella Pancake"
click at [976, 371] on icon at bounding box center [967, 379] width 17 height 17
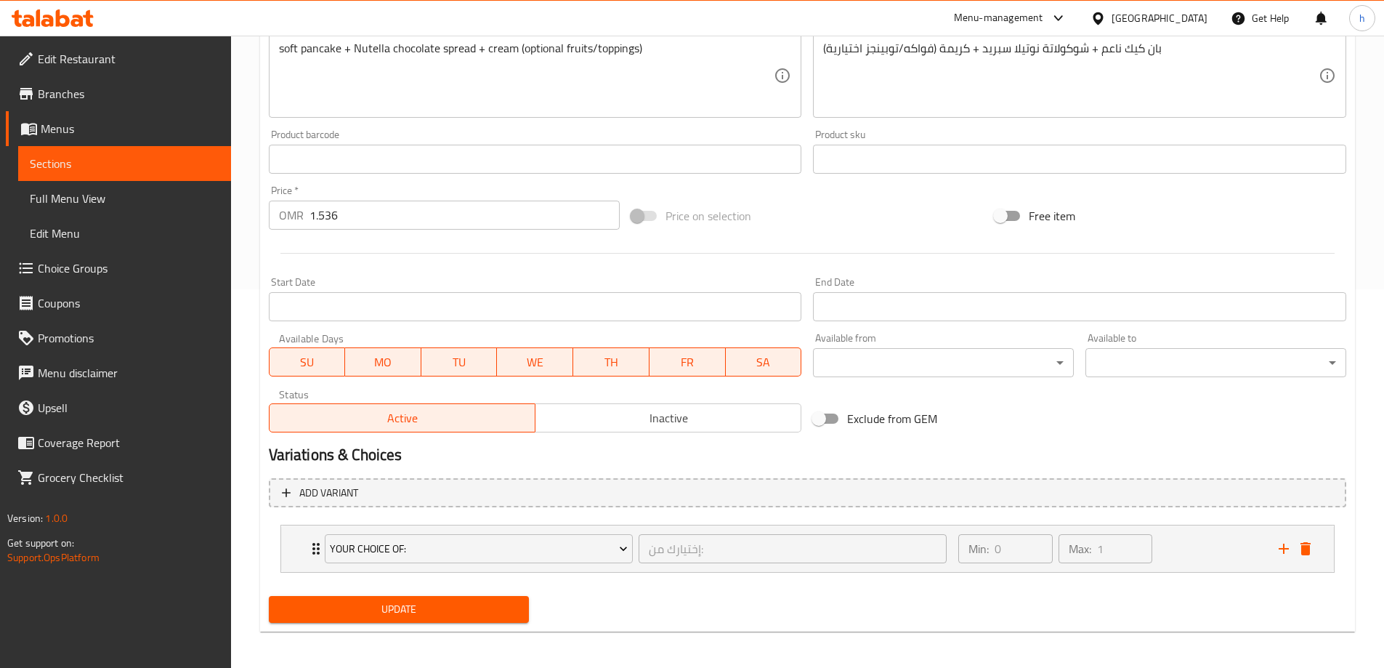
scroll to position [383, 0]
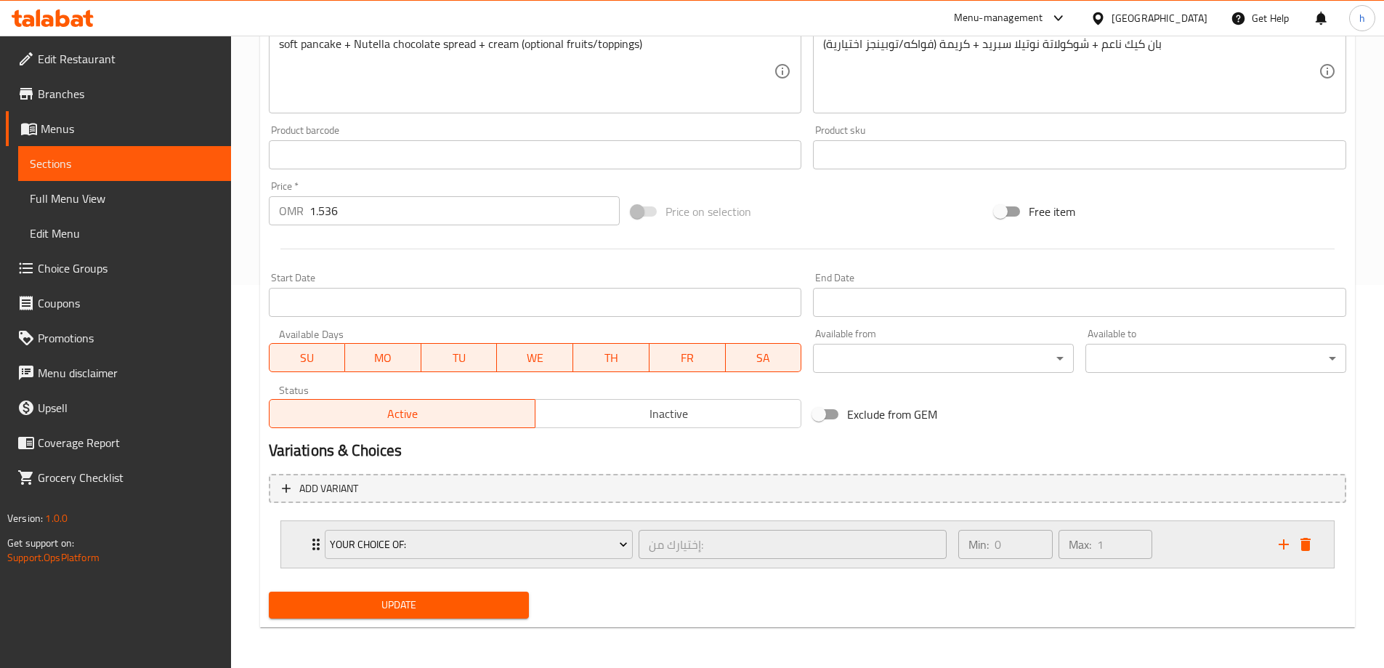
click at [1177, 534] on div "Min: 0 ​ Max: 1 ​" at bounding box center [1109, 544] width 320 height 46
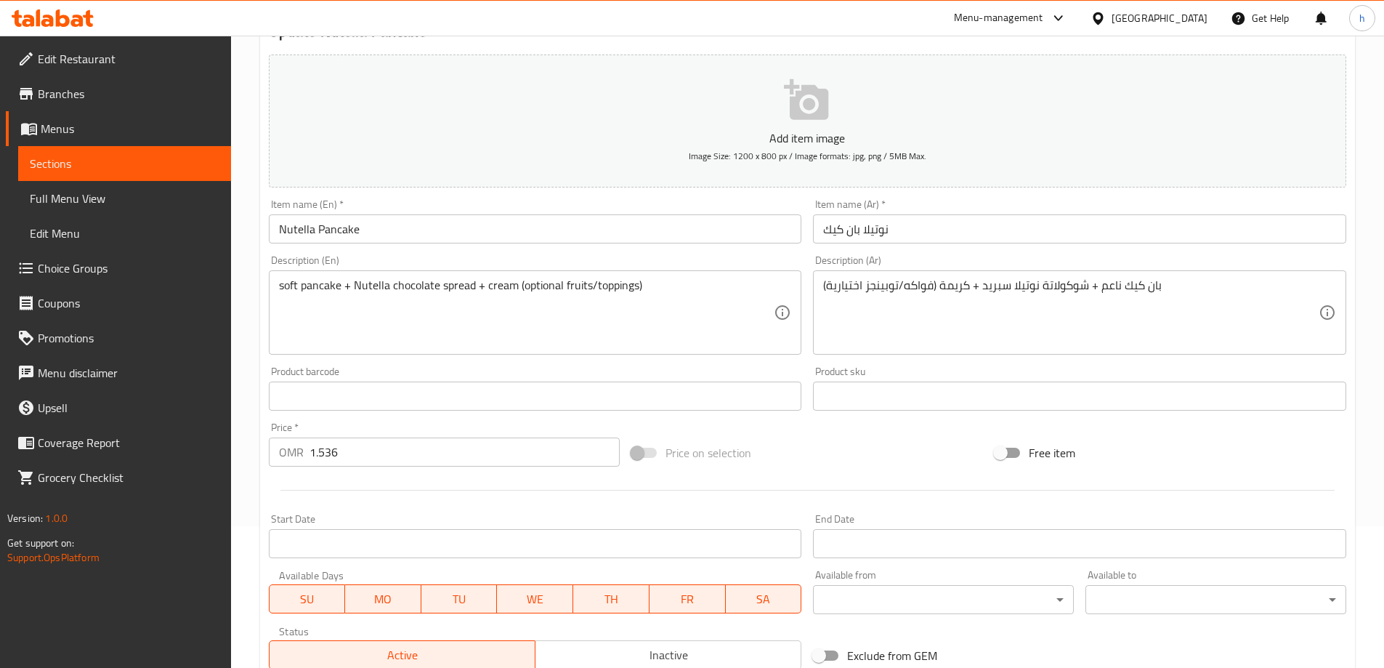
scroll to position [0, 0]
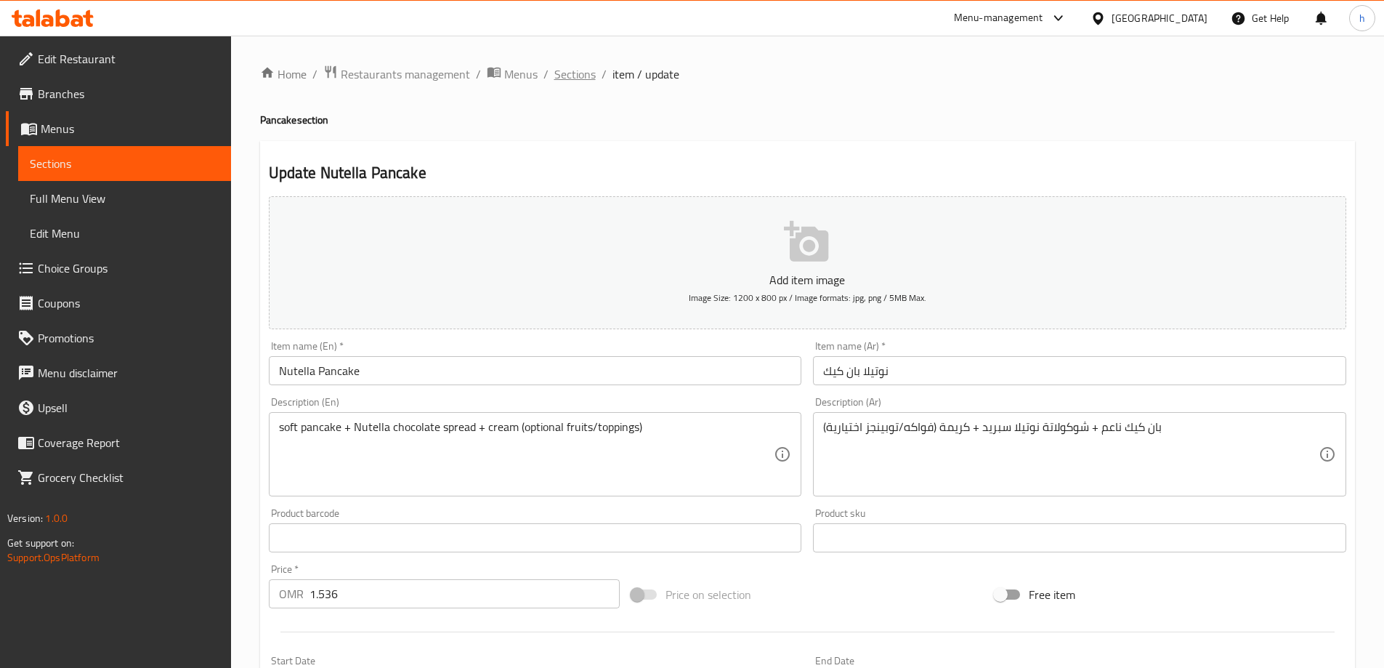
click at [583, 76] on span "Sections" at bounding box center [574, 73] width 41 height 17
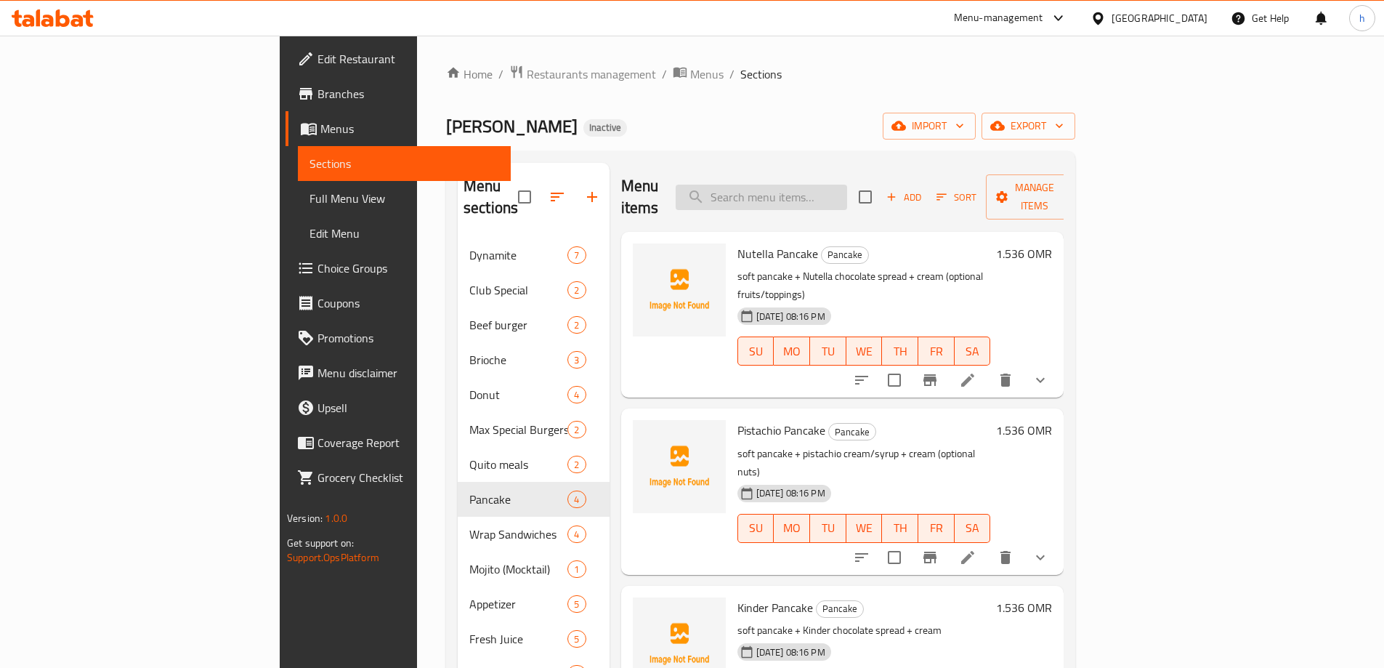
click at [803, 195] on input "search" at bounding box center [761, 197] width 171 height 25
paste input "Pistachio Pancake"
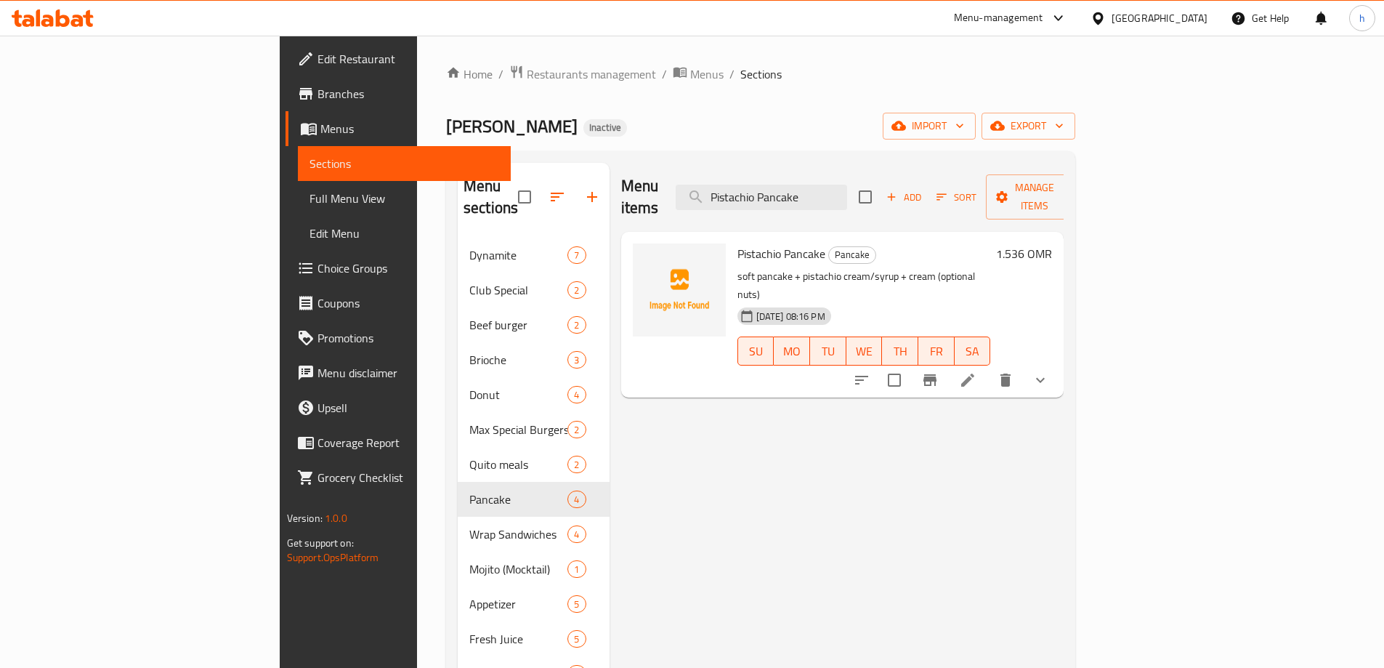
type input "Pistachio Pancake"
click at [988, 367] on li at bounding box center [967, 380] width 41 height 26
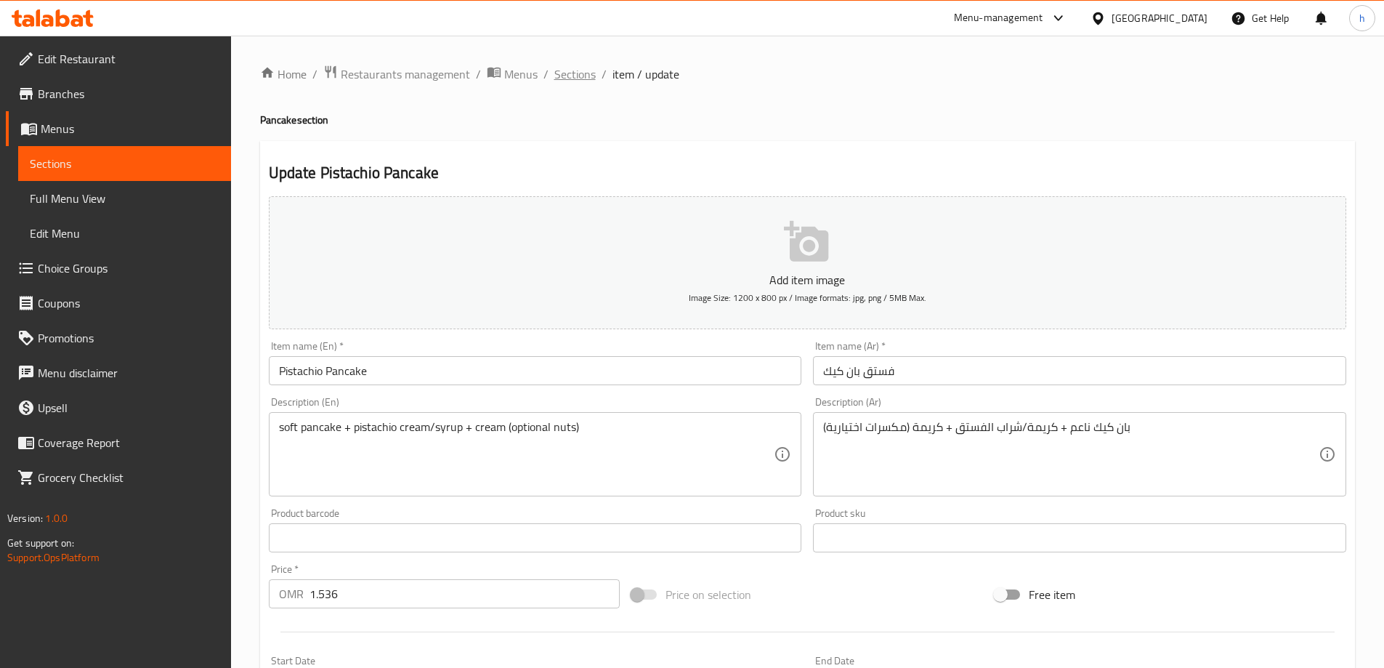
click at [575, 78] on span "Sections" at bounding box center [574, 73] width 41 height 17
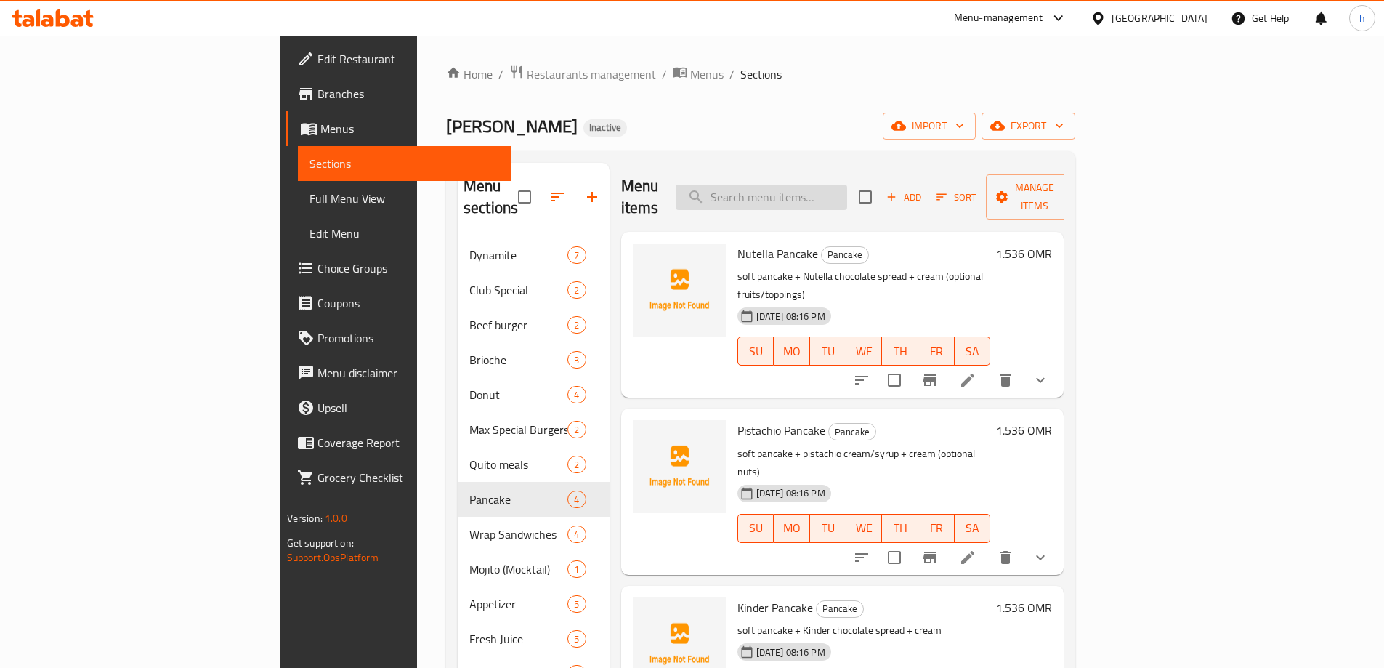
click at [847, 193] on input "search" at bounding box center [761, 197] width 171 height 25
paste input "Pasta with red sauce"
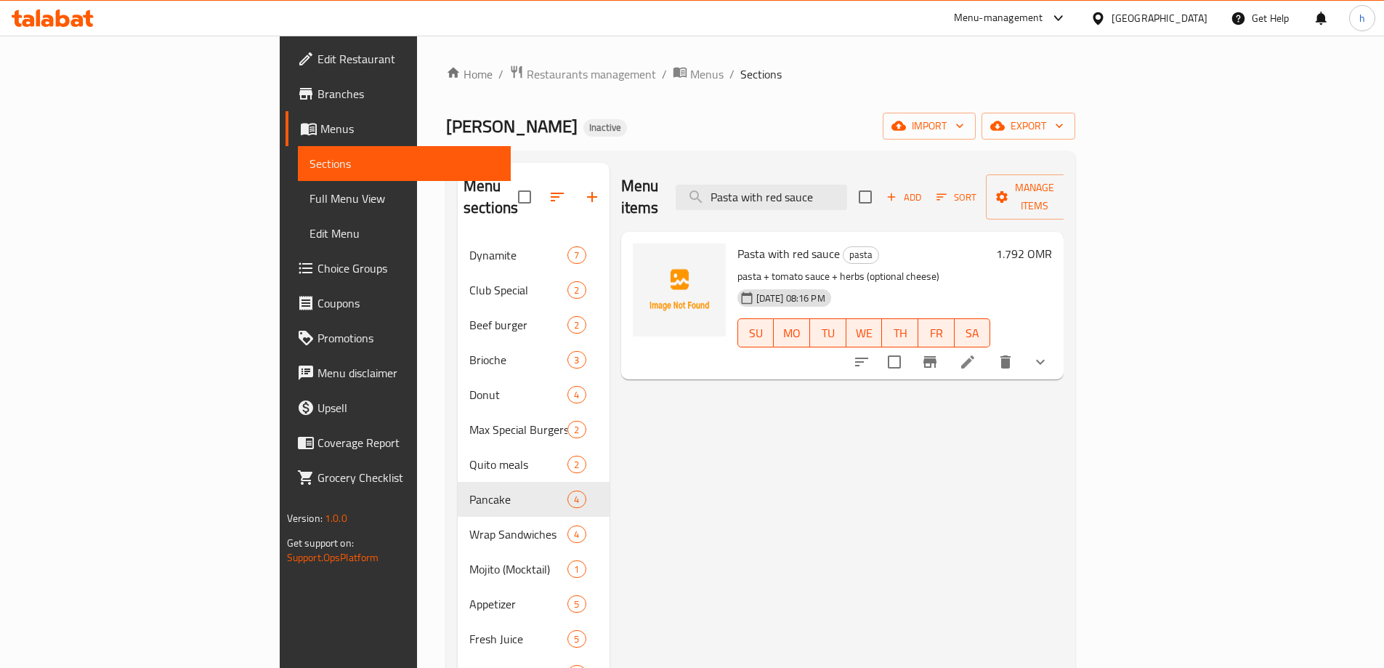
type input "Pasta with red sauce"
click at [976, 353] on icon at bounding box center [967, 361] width 17 height 17
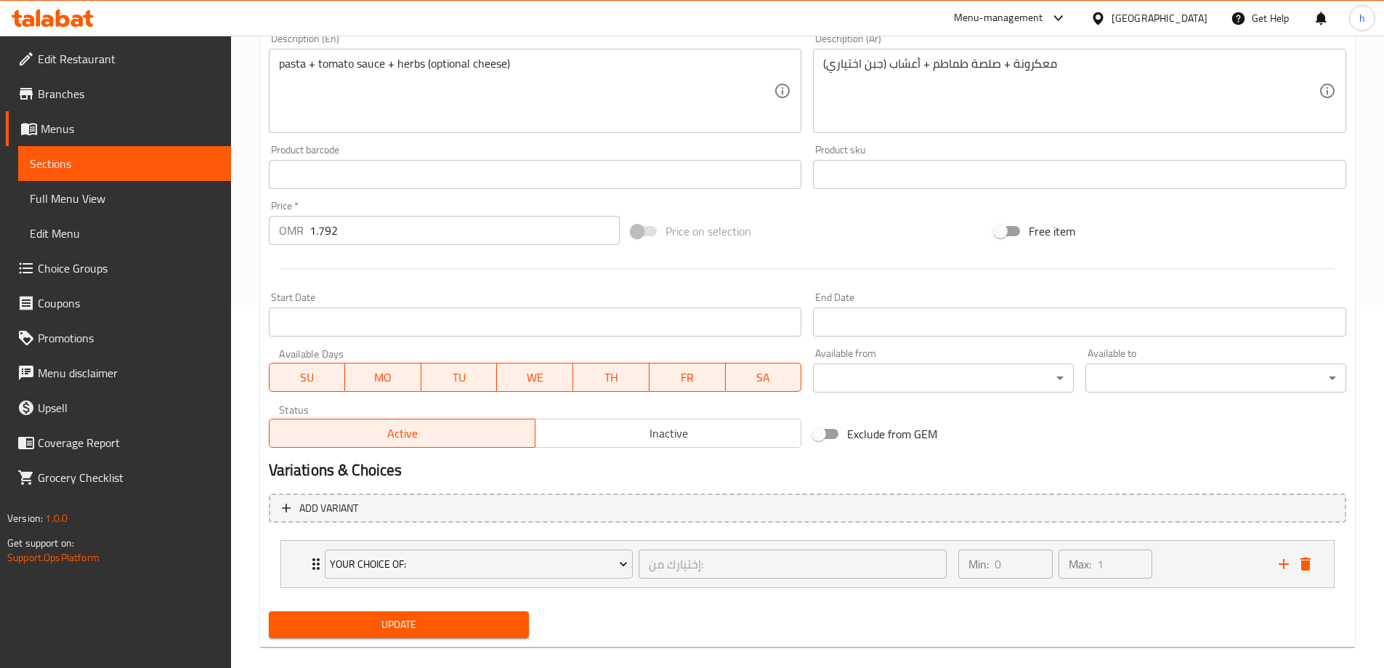
scroll to position [383, 0]
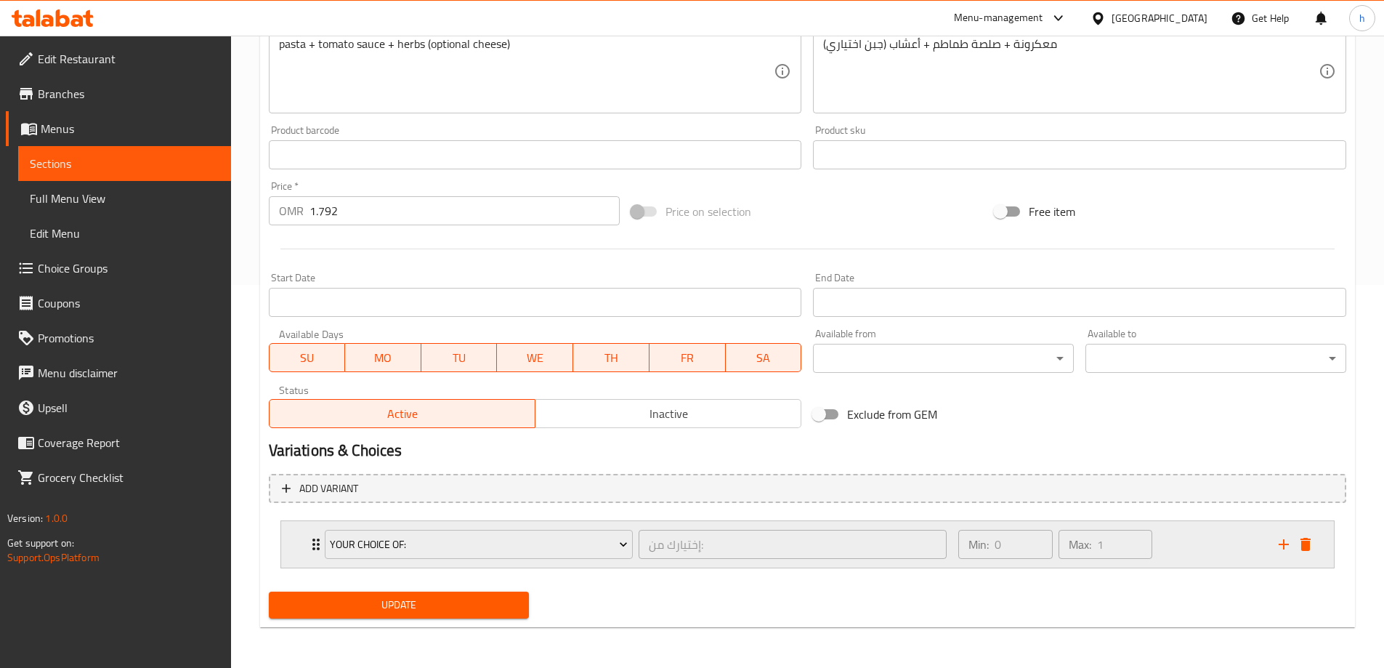
click at [1176, 548] on div "Min: 0 ​ Max: 1 ​" at bounding box center [1109, 544] width 320 height 46
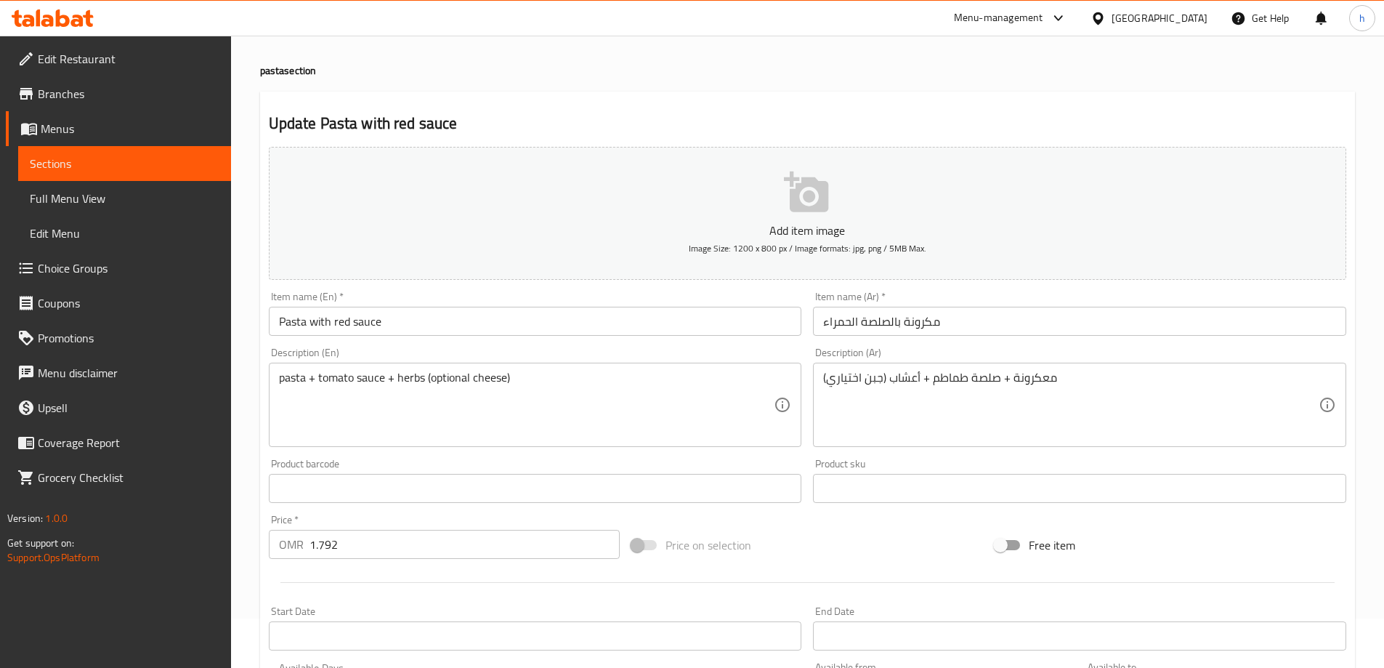
scroll to position [0, 0]
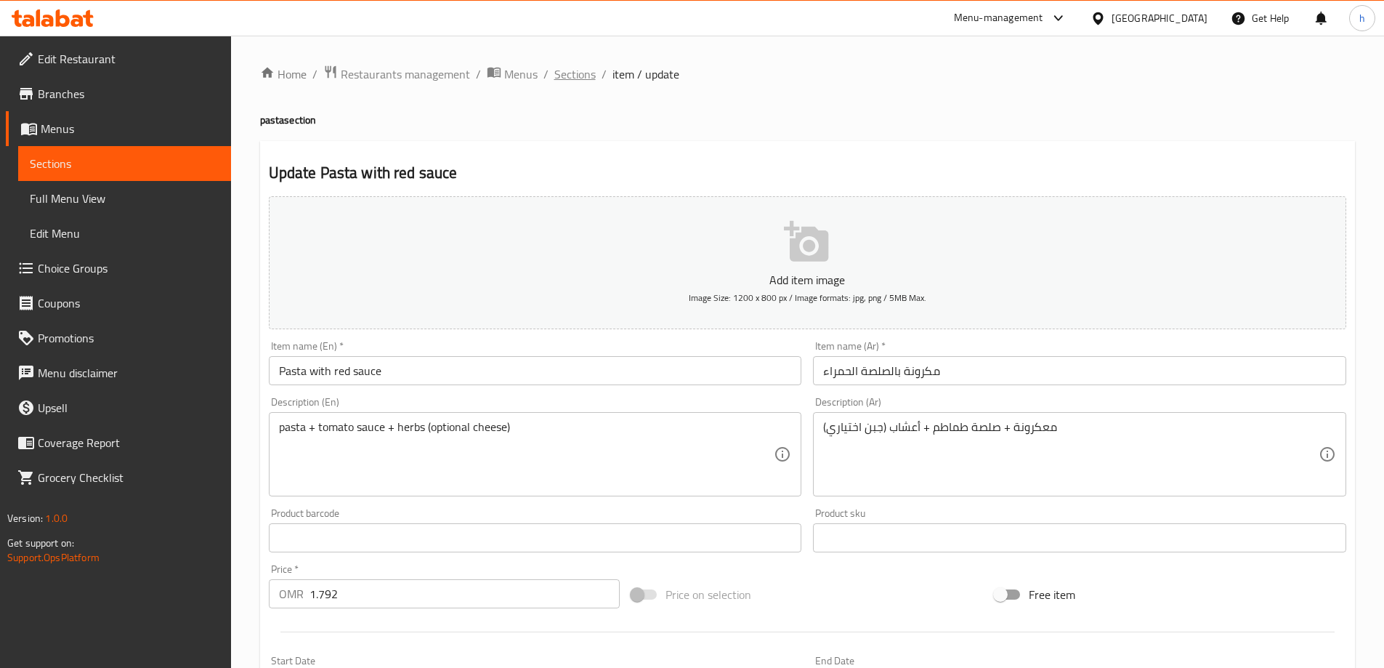
click at [579, 69] on span "Sections" at bounding box center [574, 73] width 41 height 17
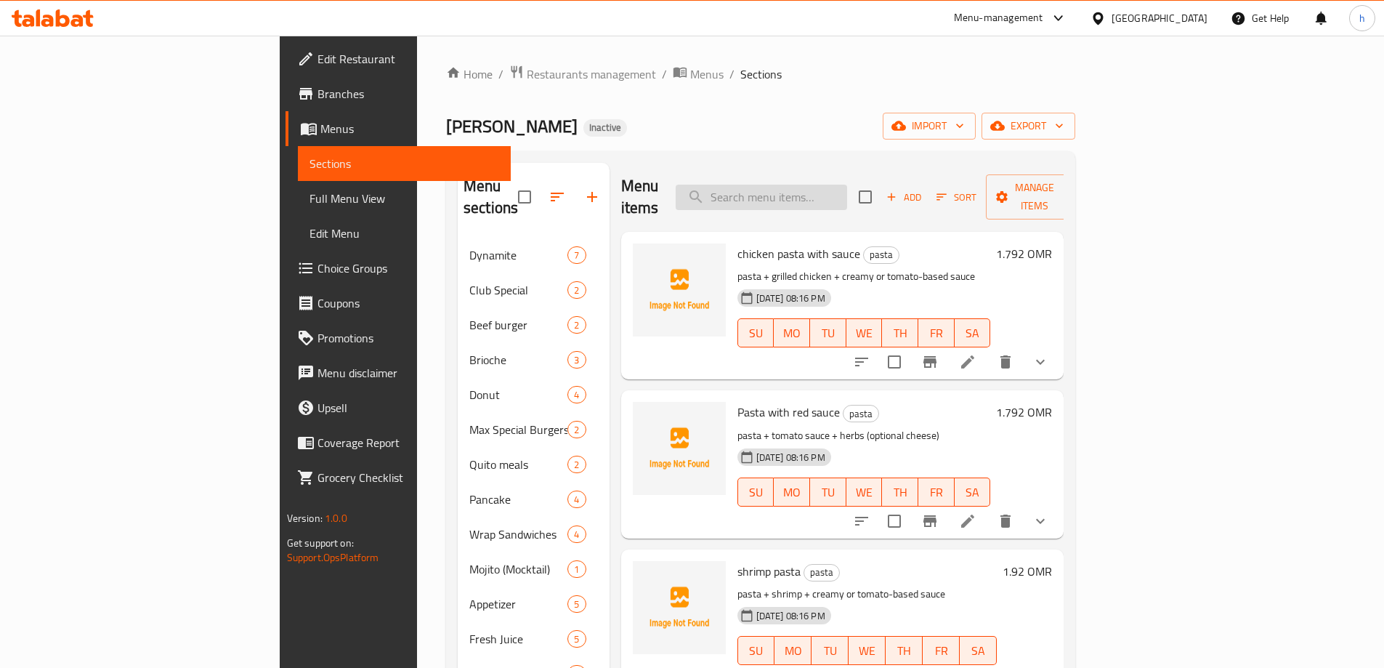
click at [847, 185] on input "search" at bounding box center [761, 197] width 171 height 25
type input "k"
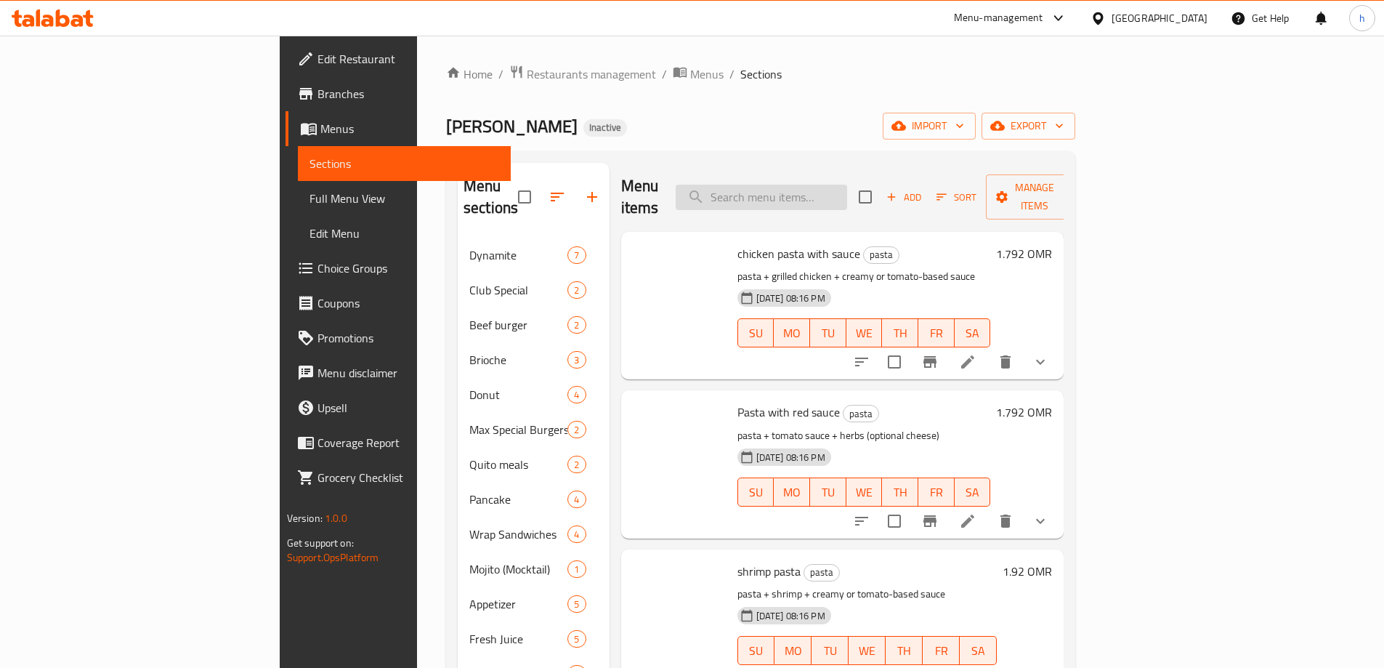
type input "l"
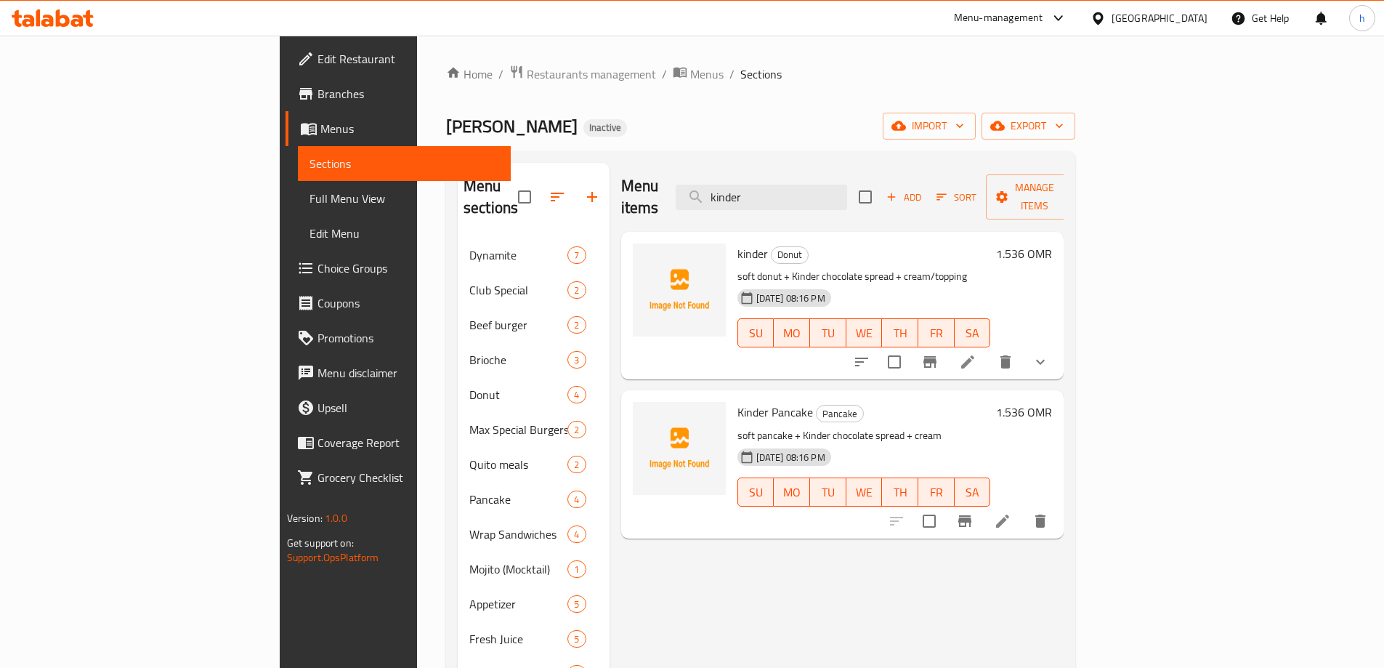
type input "kinder"
click at [988, 349] on li at bounding box center [967, 362] width 41 height 26
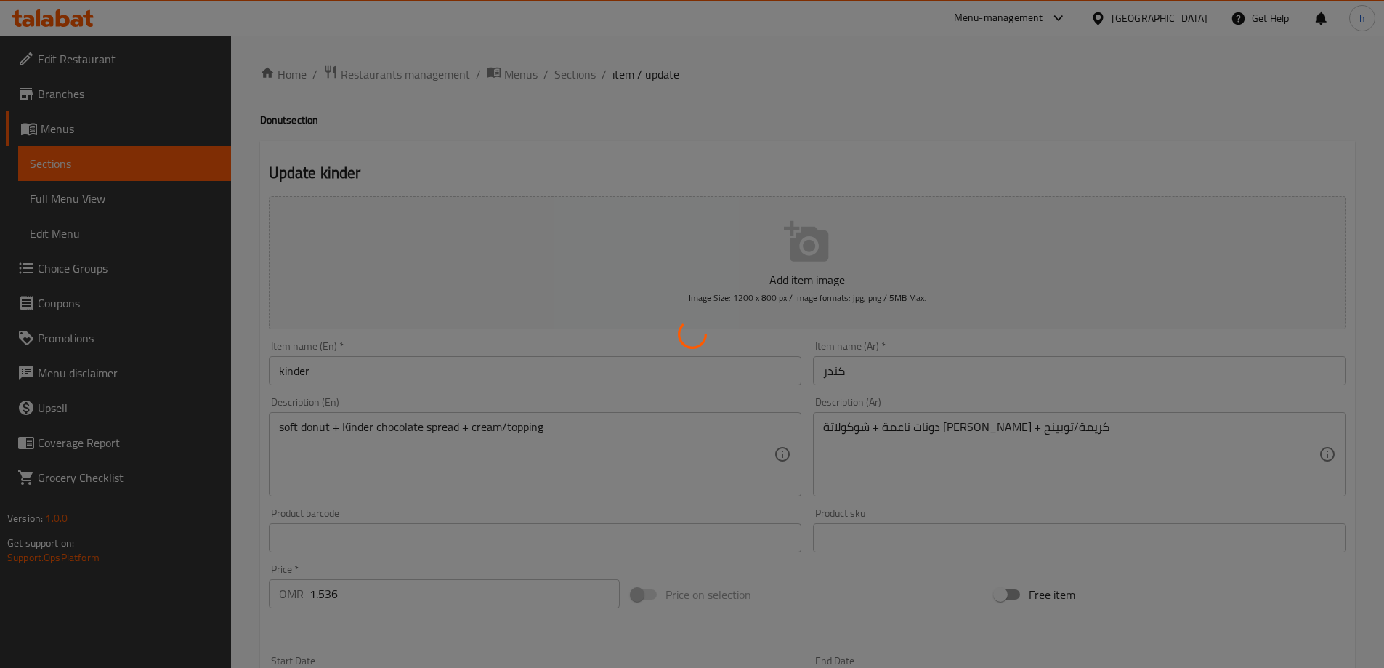
type input "إختيارك من:"
type input "1"
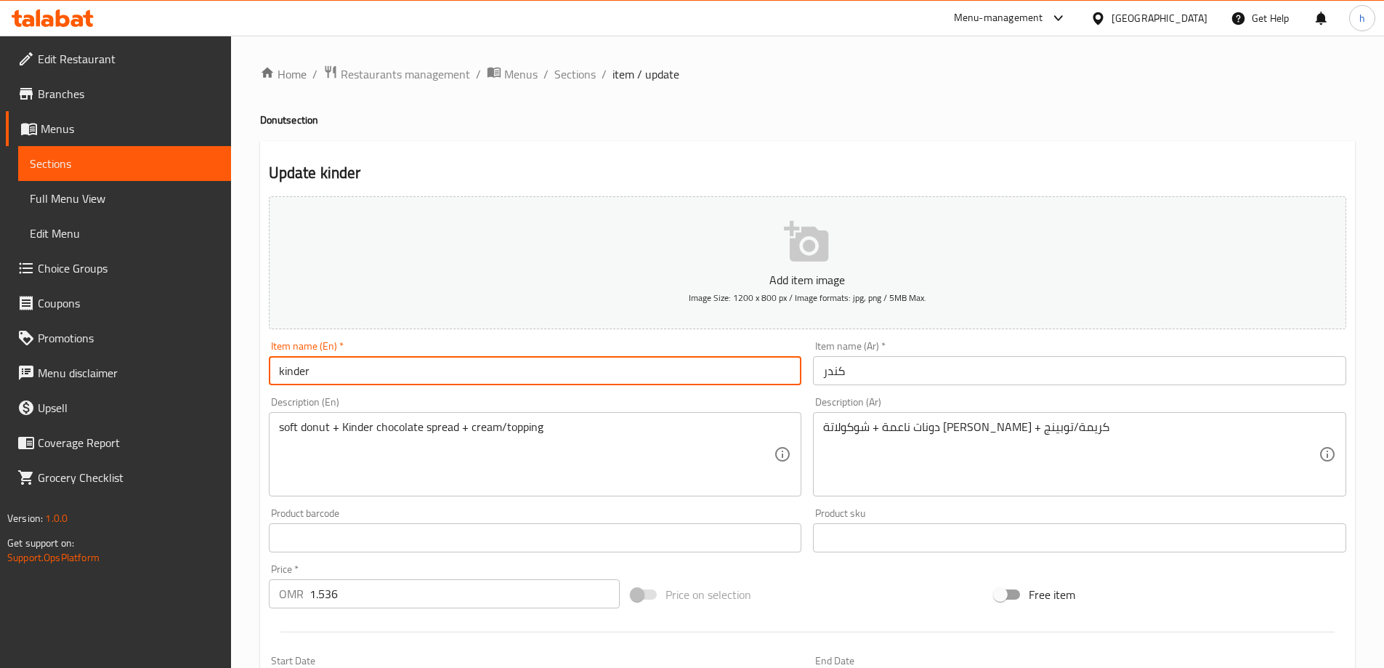
click at [283, 376] on input "kinder" at bounding box center [535, 370] width 533 height 29
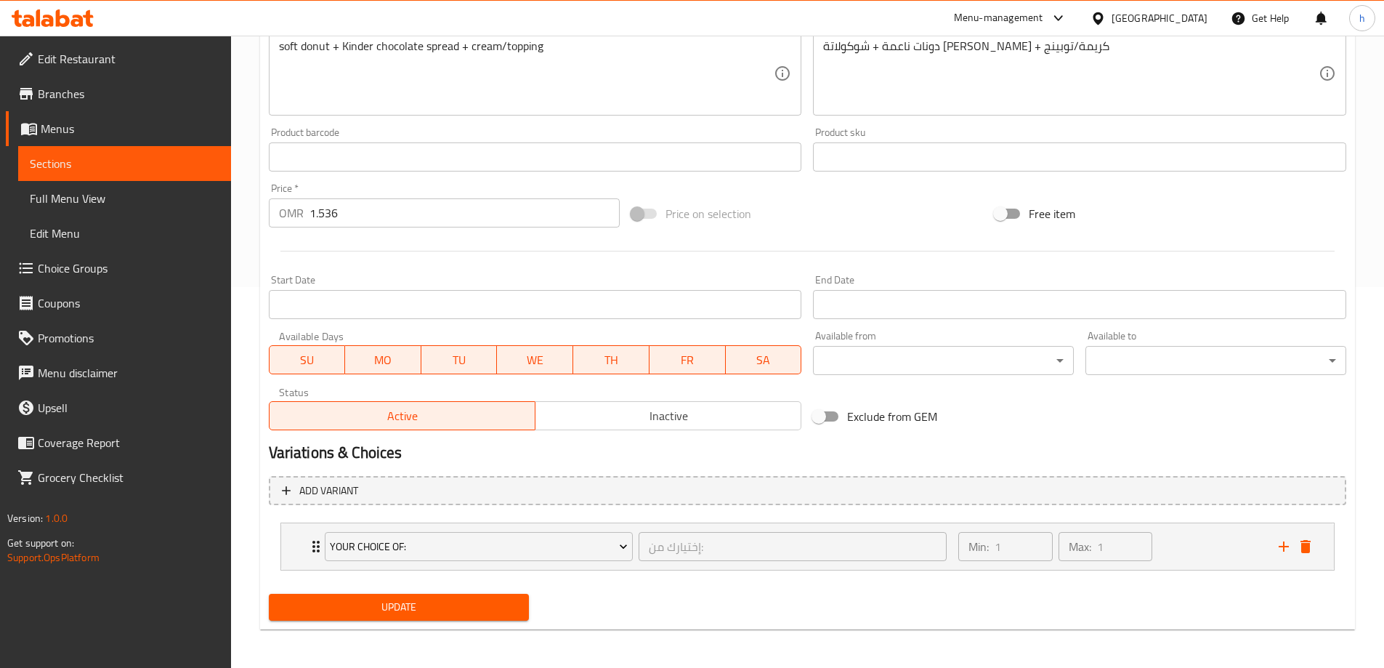
scroll to position [383, 0]
type input "cinder"
click at [429, 607] on span "Update" at bounding box center [399, 605] width 238 height 18
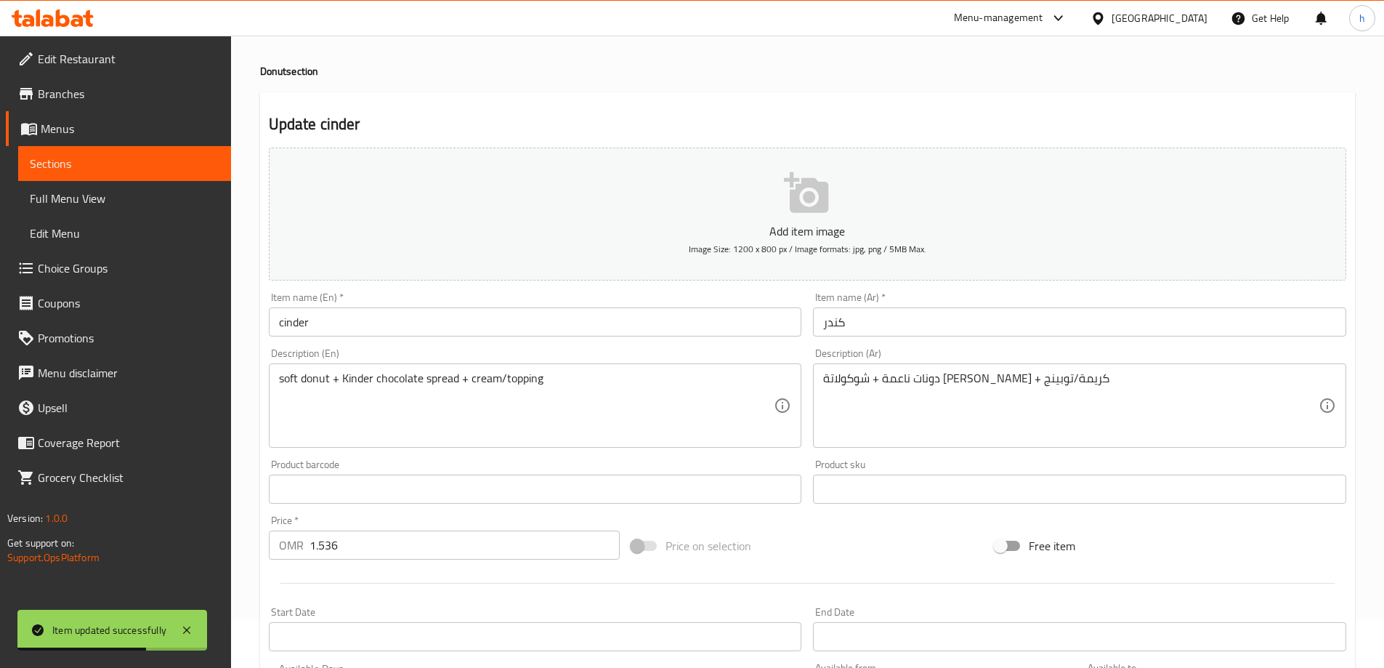
scroll to position [0, 0]
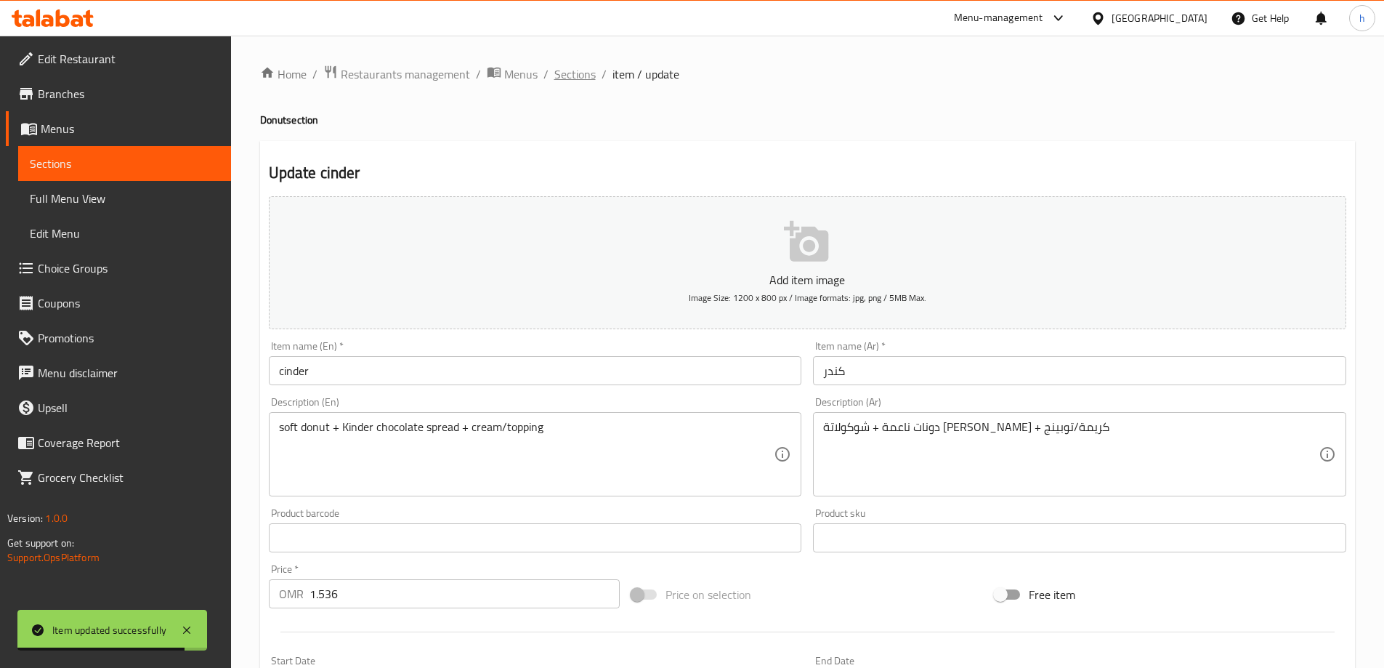
click at [570, 73] on span "Sections" at bounding box center [574, 73] width 41 height 17
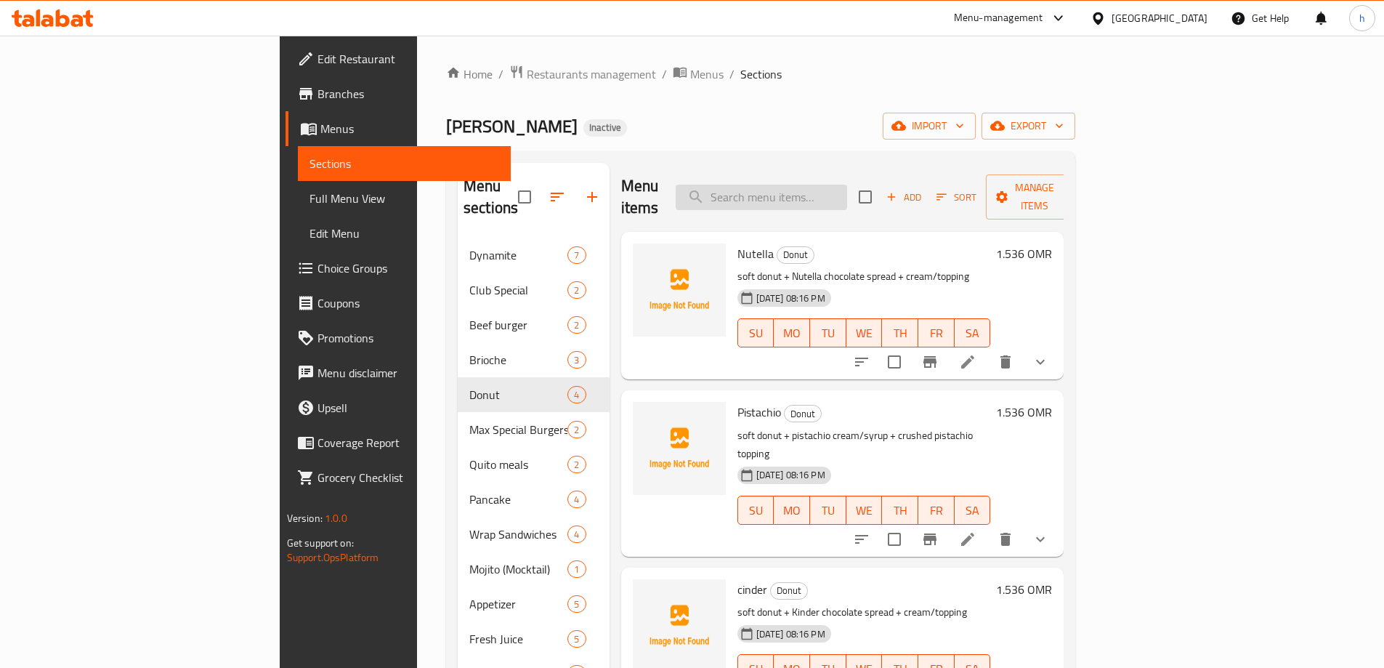
click at [841, 190] on input "search" at bounding box center [761, 197] width 171 height 25
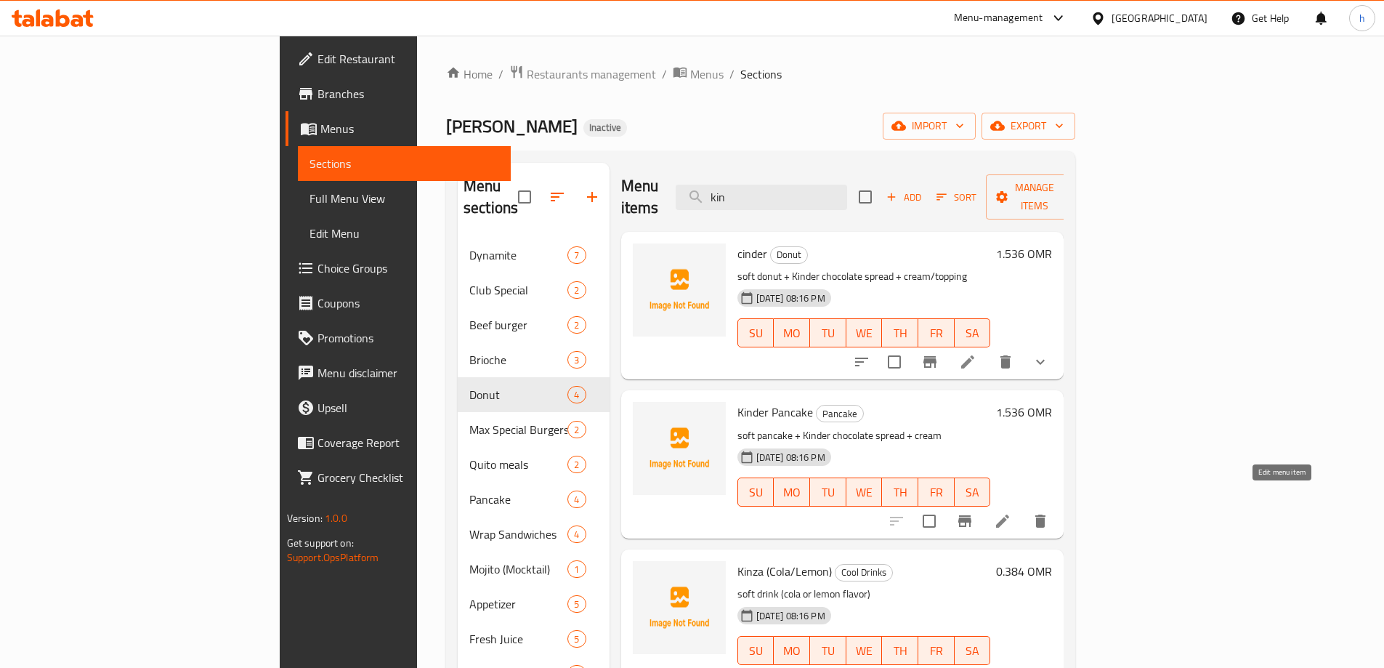
type input "kin"
click at [1011, 512] on icon at bounding box center [1002, 520] width 17 height 17
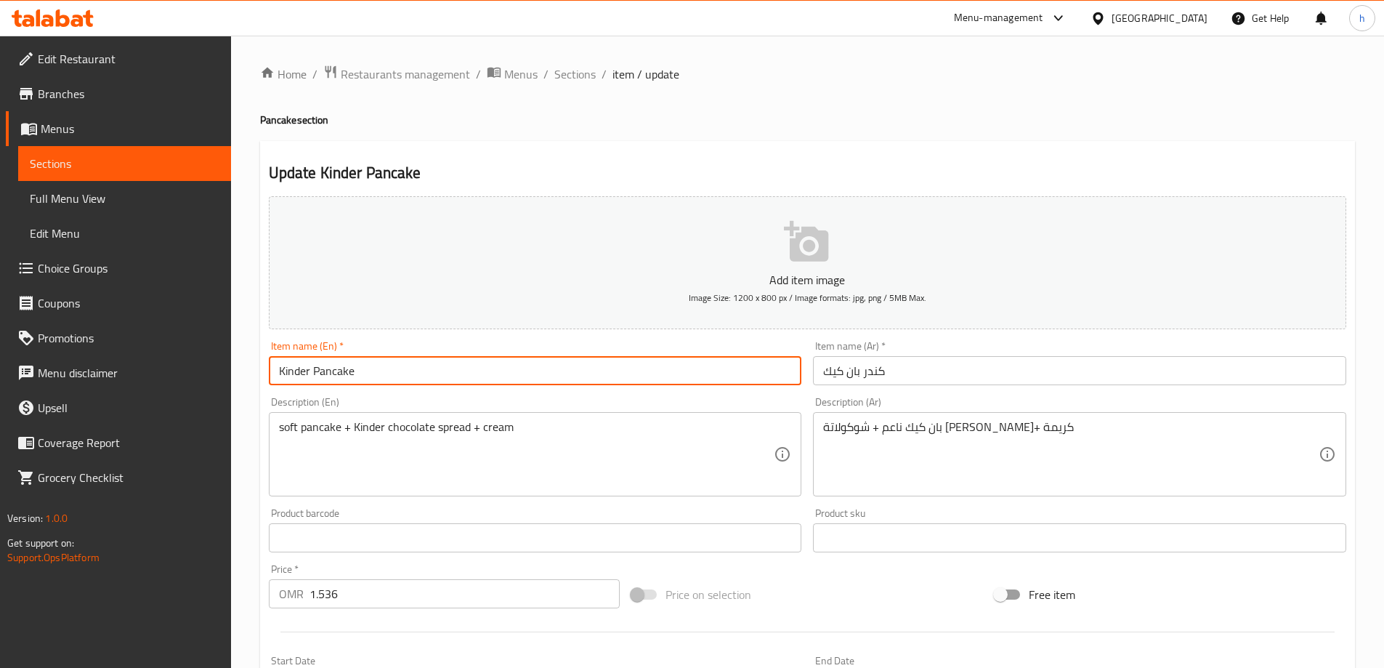
click at [283, 370] on input "Kinder Pancake" at bounding box center [535, 370] width 533 height 29
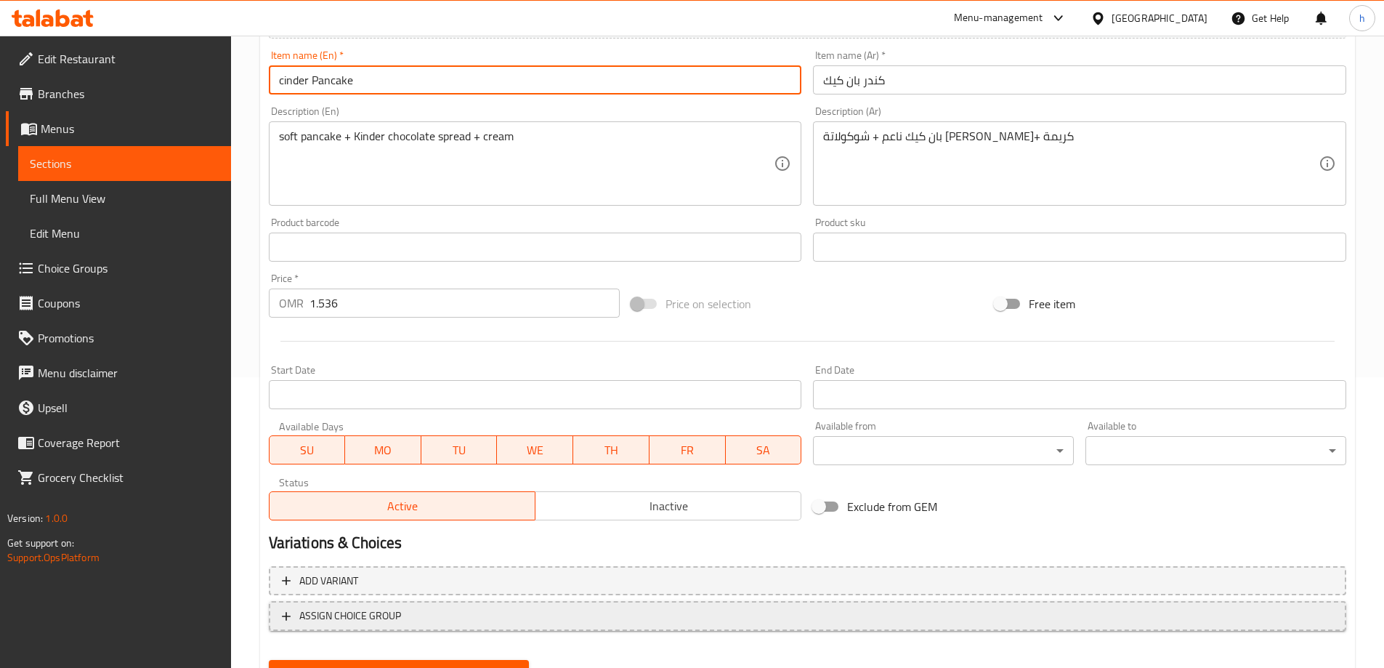
scroll to position [359, 0]
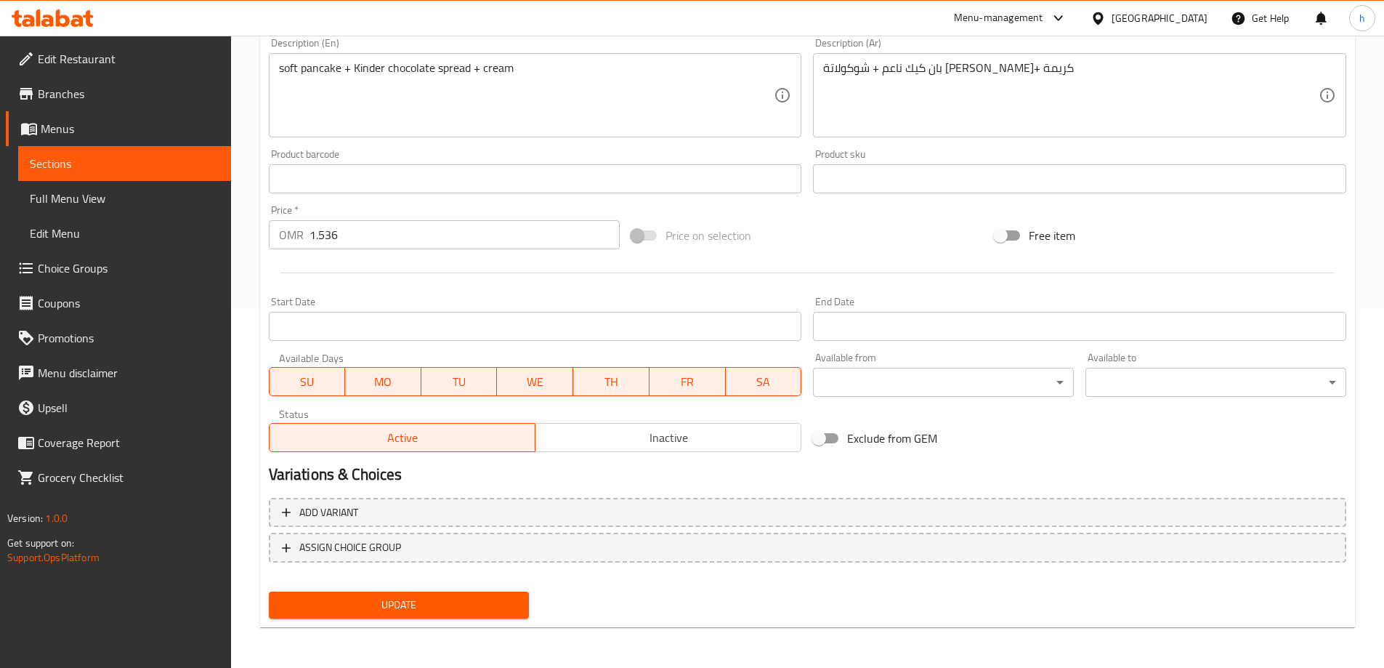
type input "cinder Pancake"
click at [405, 612] on span "Update" at bounding box center [399, 605] width 238 height 18
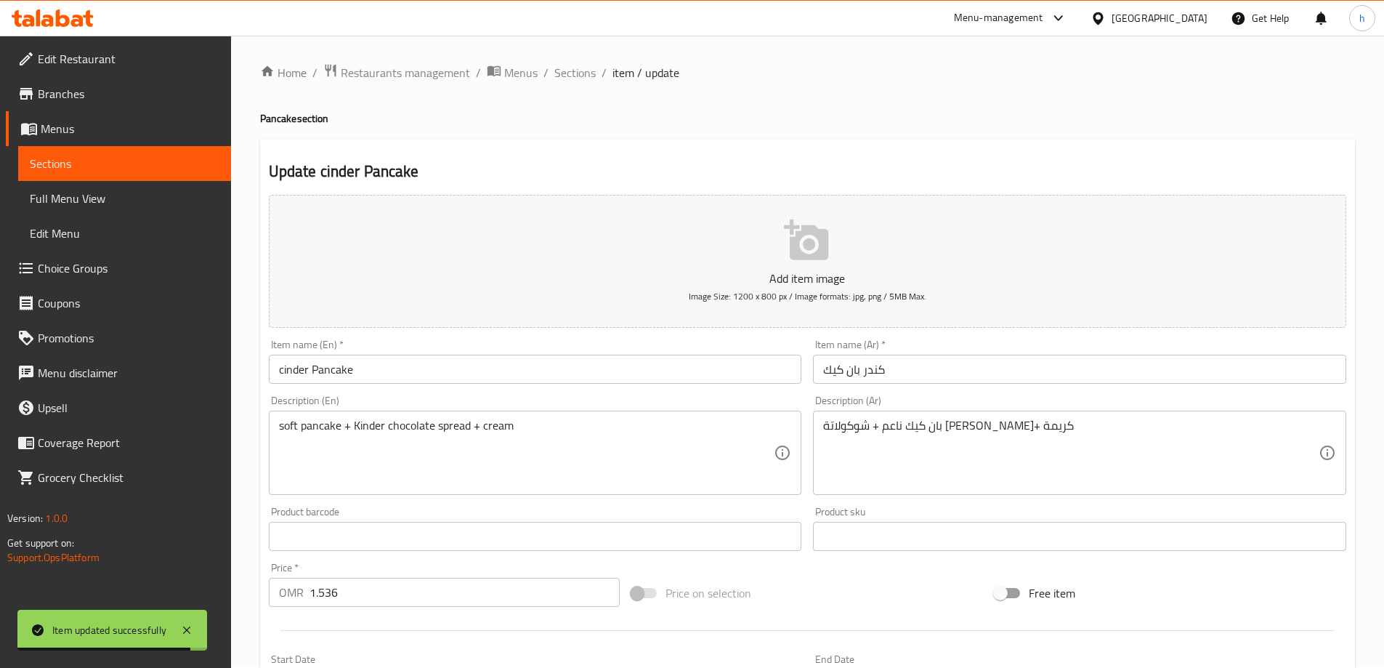
scroll to position [0, 0]
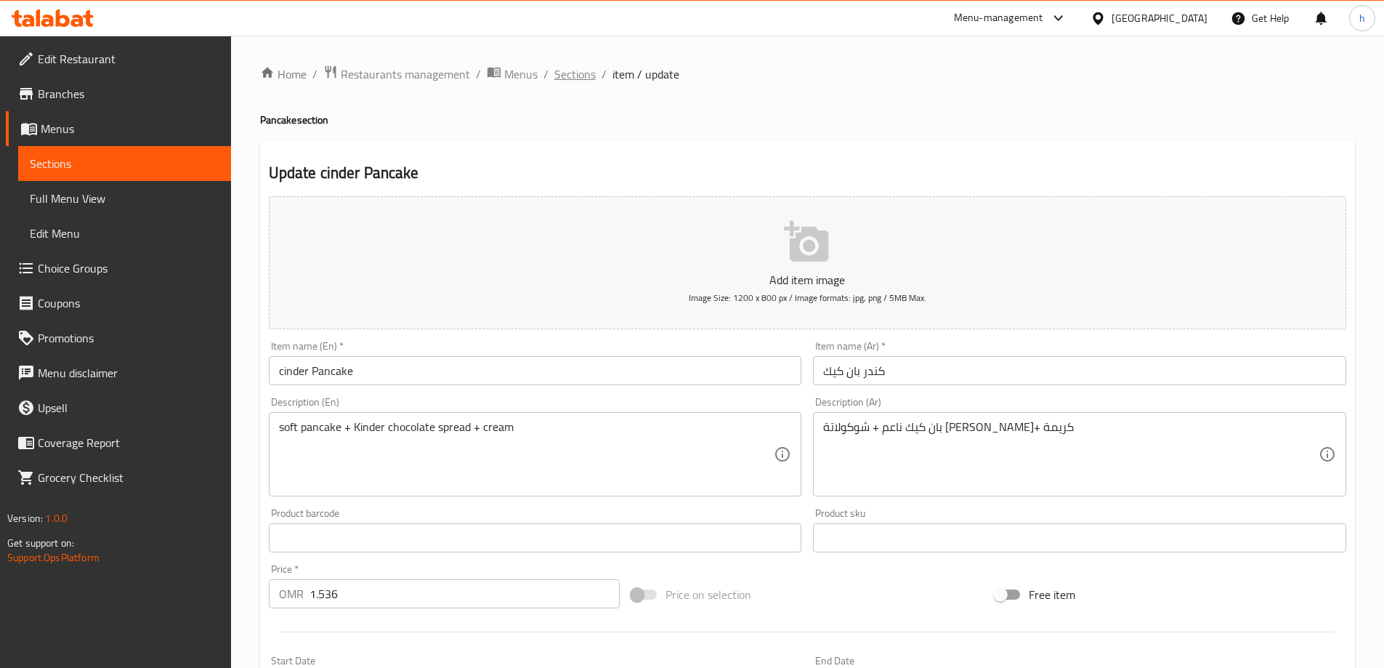
click at [583, 83] on span "Sections" at bounding box center [574, 73] width 41 height 17
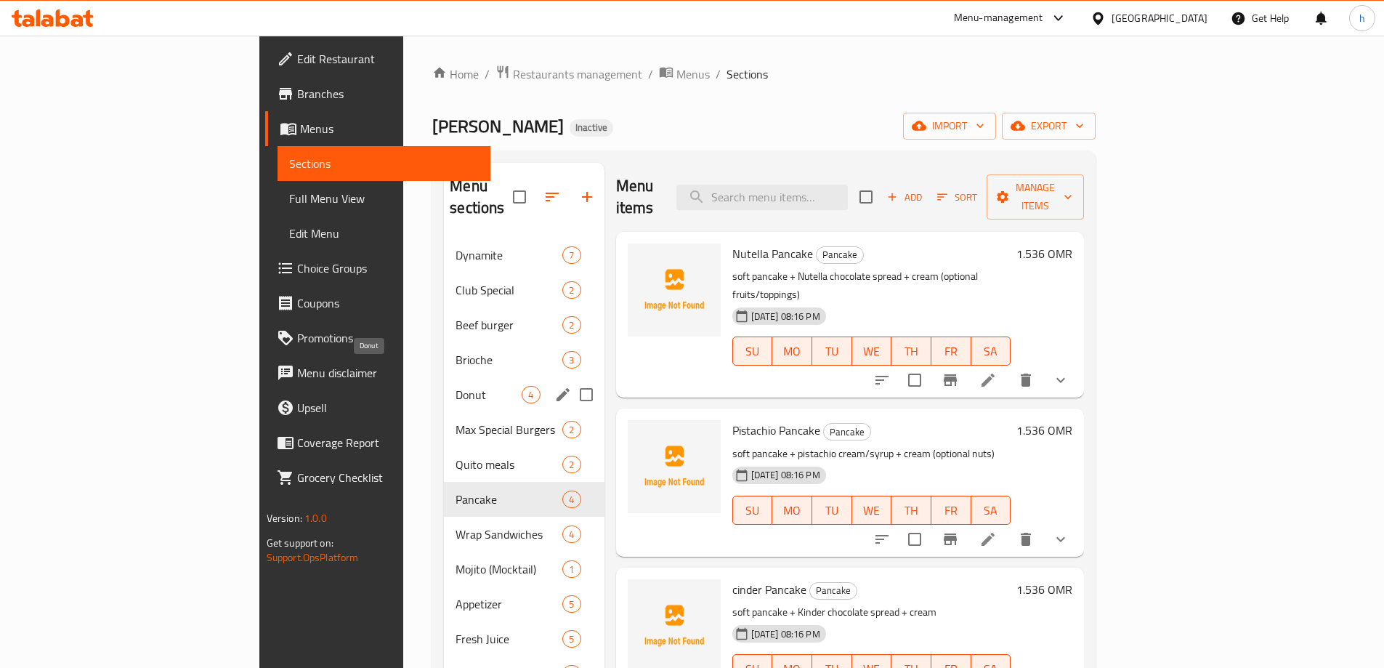
click at [444, 381] on div "Donut 4" at bounding box center [524, 394] width 160 height 35
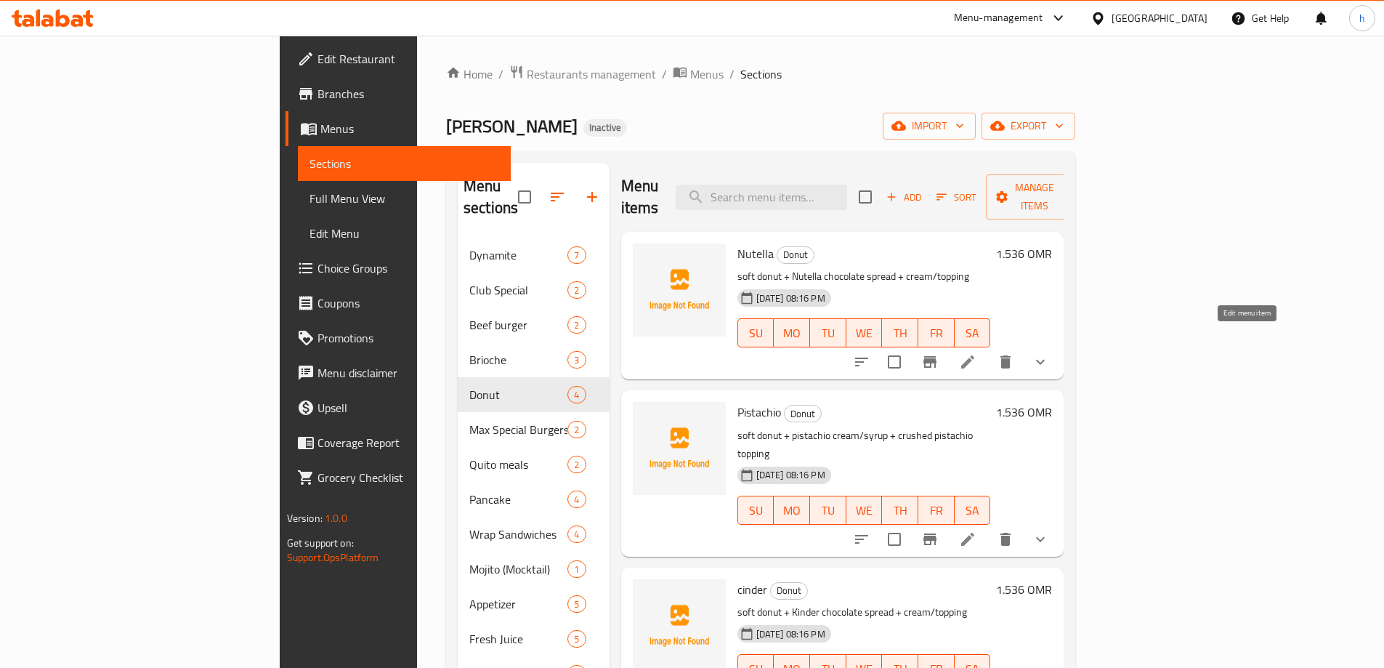
click at [976, 353] on icon at bounding box center [967, 361] width 17 height 17
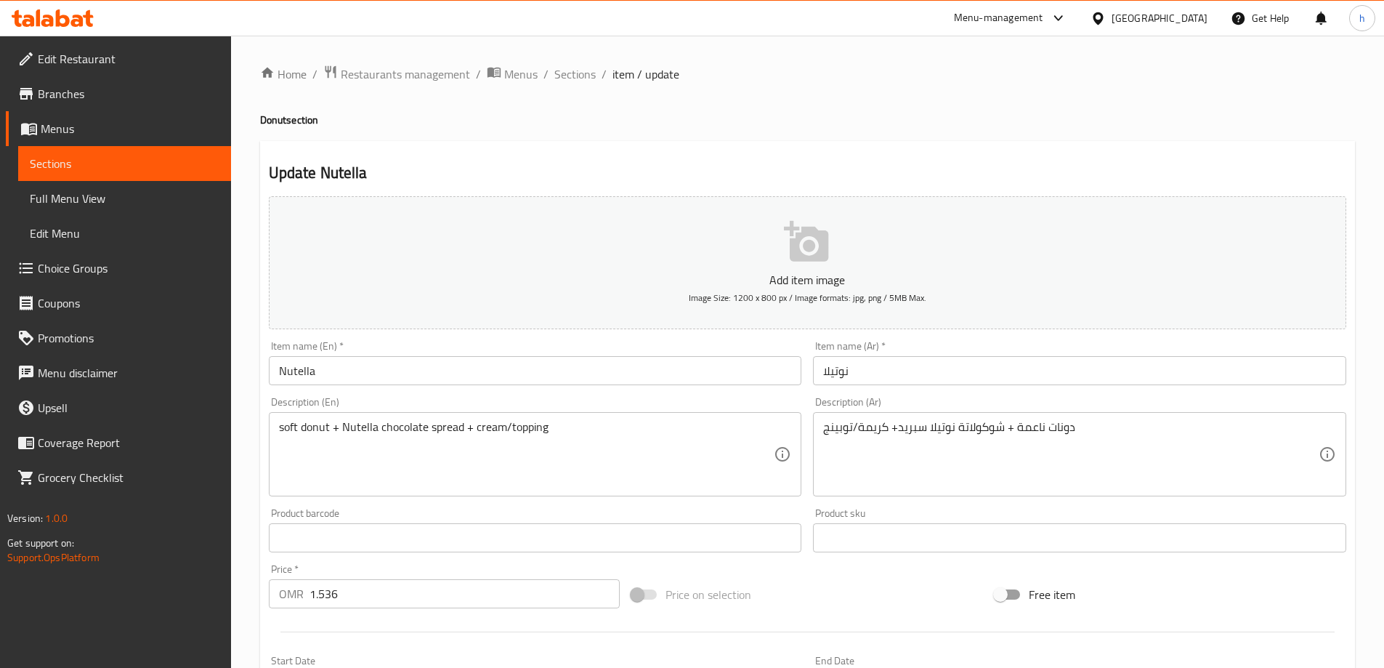
click at [450, 378] on input "Nutella" at bounding box center [535, 370] width 533 height 29
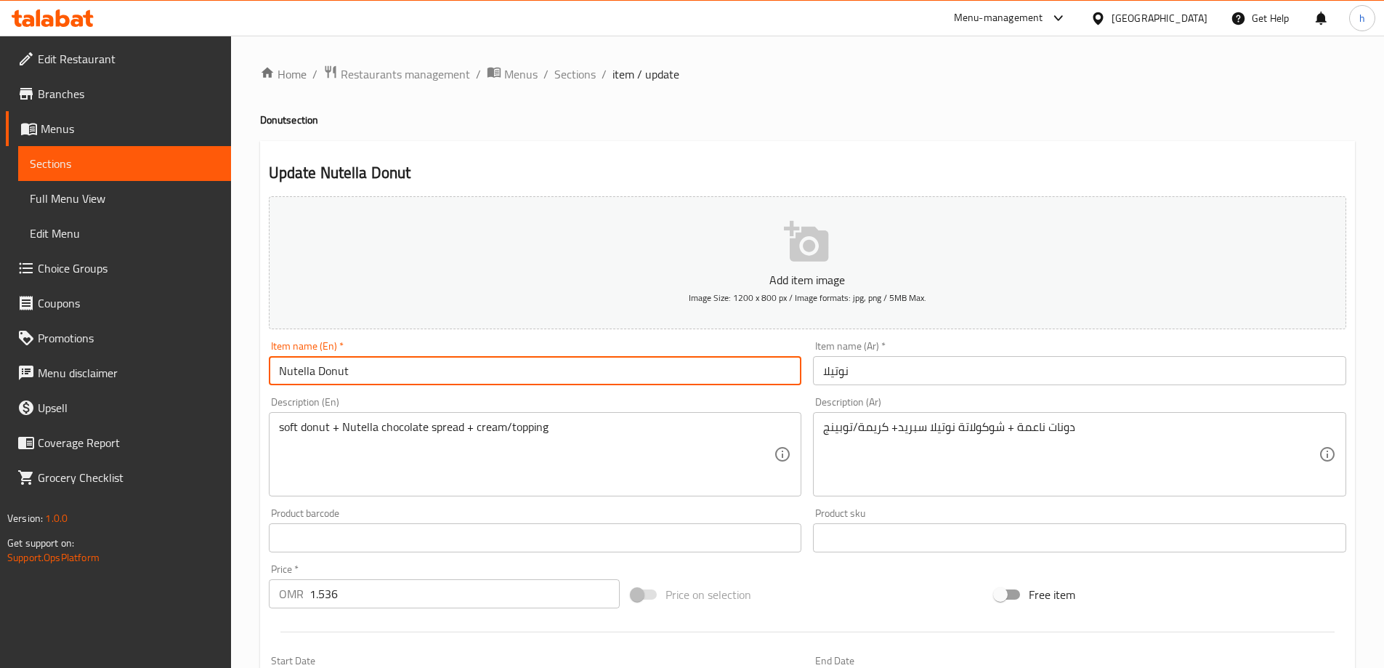
type input "Nutella Donut"
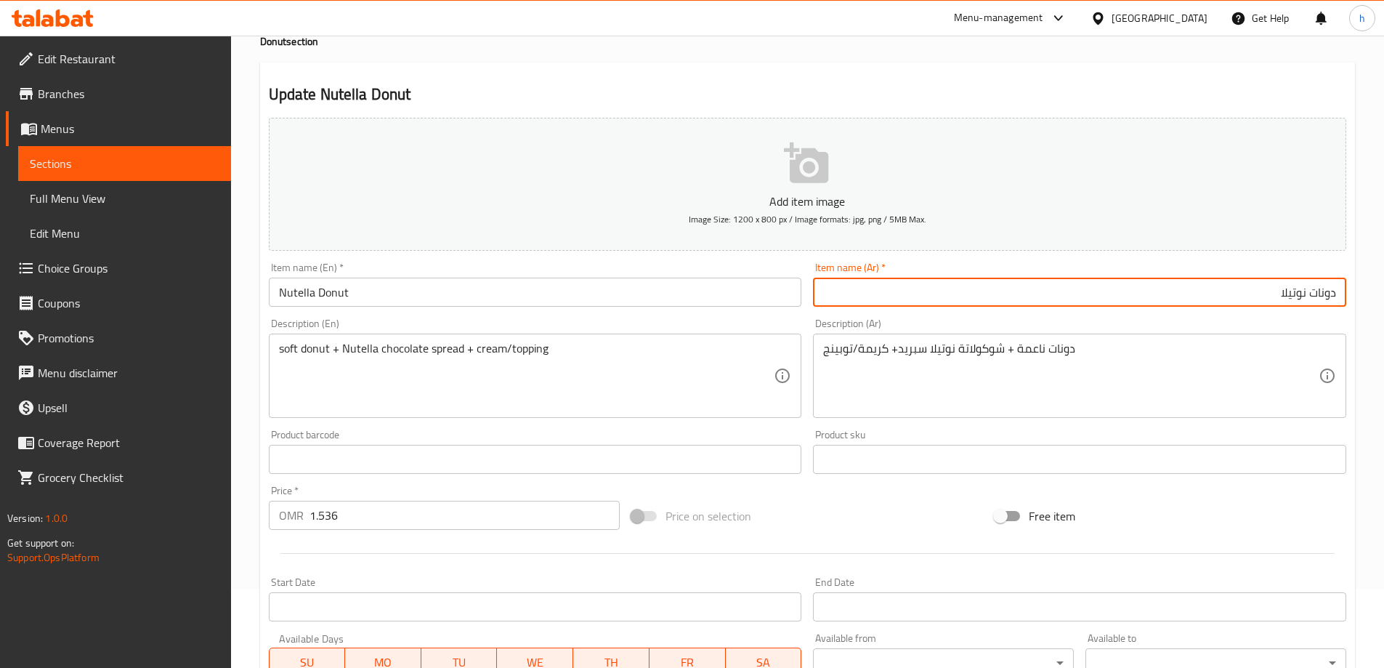
scroll to position [383, 0]
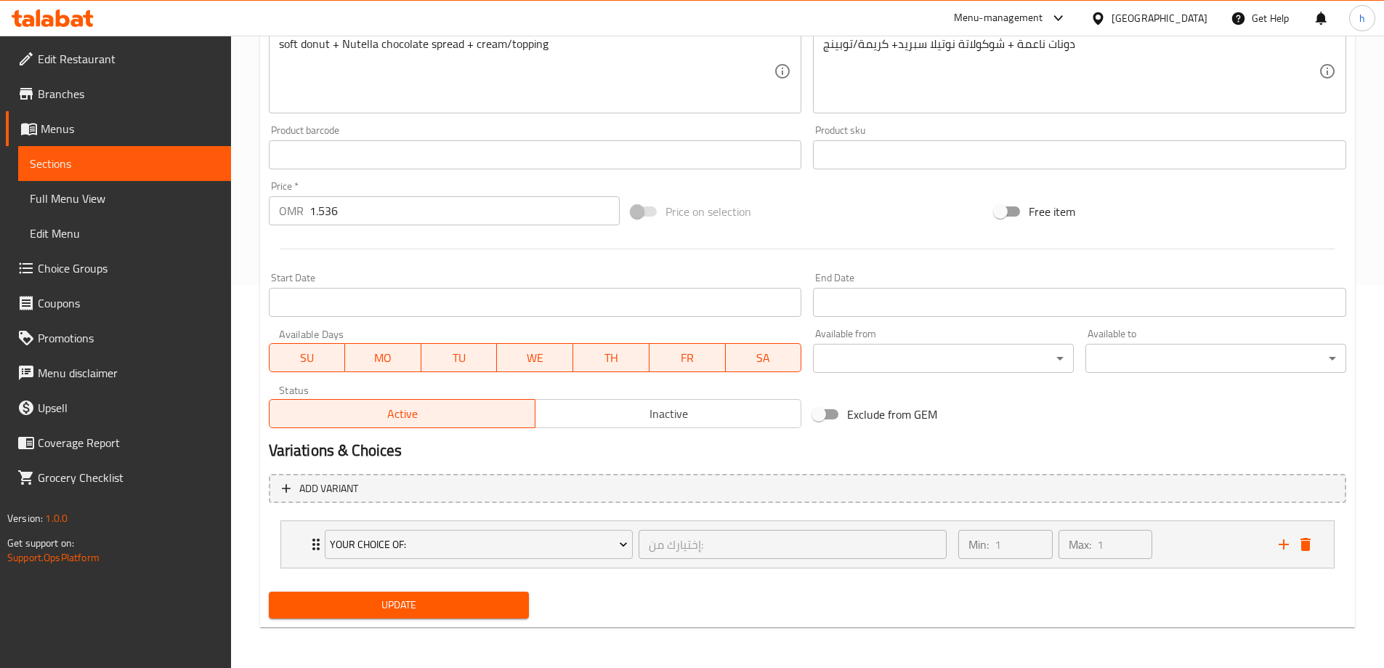
type input "دونات نوتيلا"
click at [371, 610] on span "Update" at bounding box center [399, 605] width 238 height 18
click at [81, 160] on span "Sections" at bounding box center [125, 163] width 190 height 17
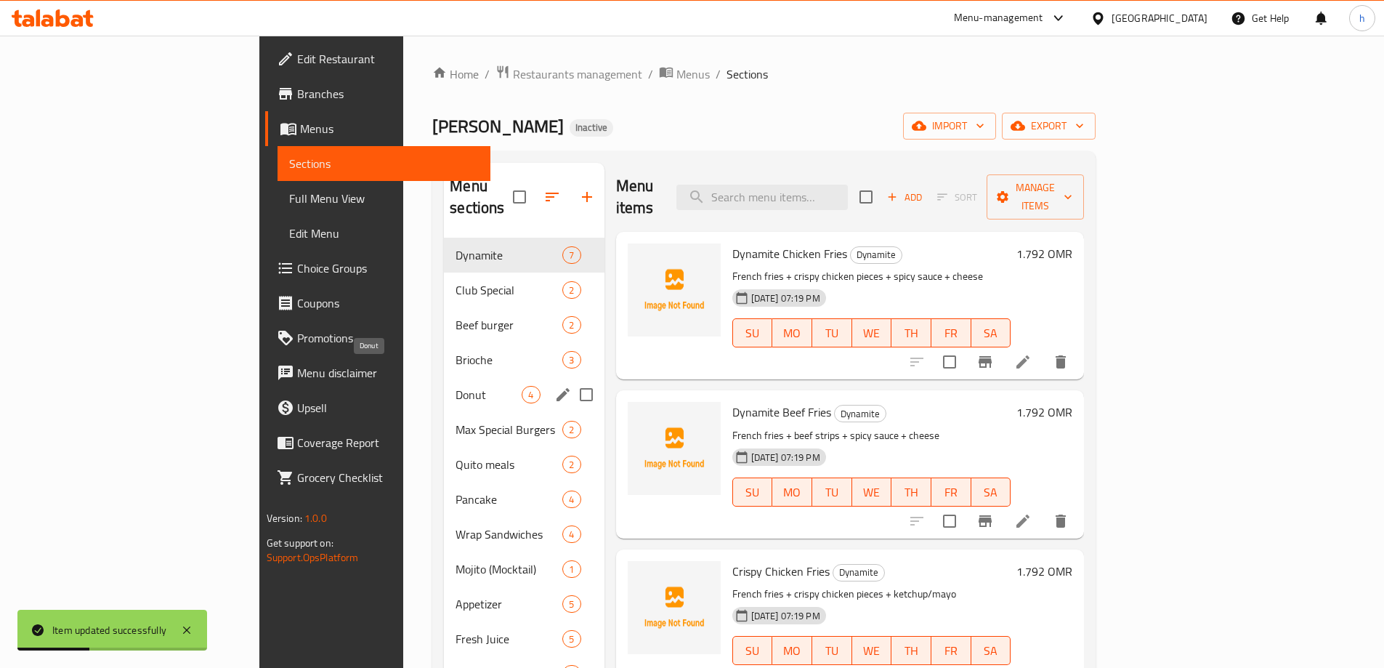
click at [455, 386] on span "Donut" at bounding box center [488, 394] width 66 height 17
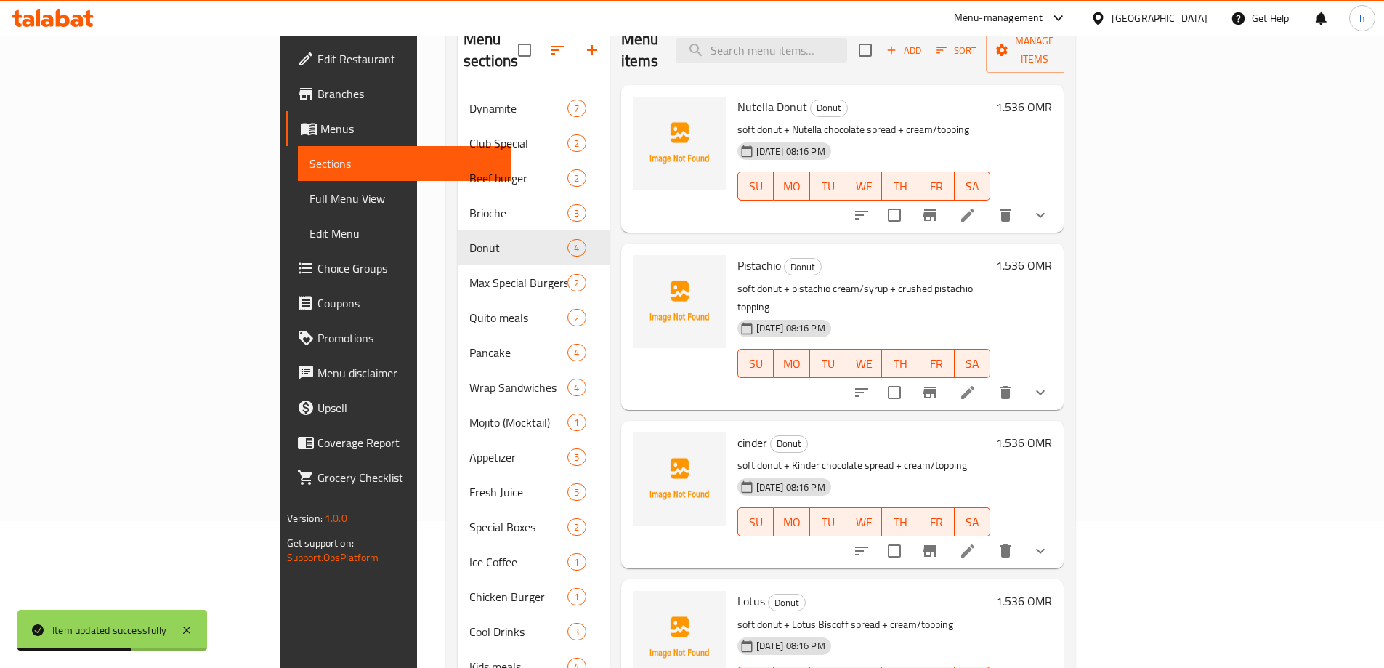
scroll to position [218, 0]
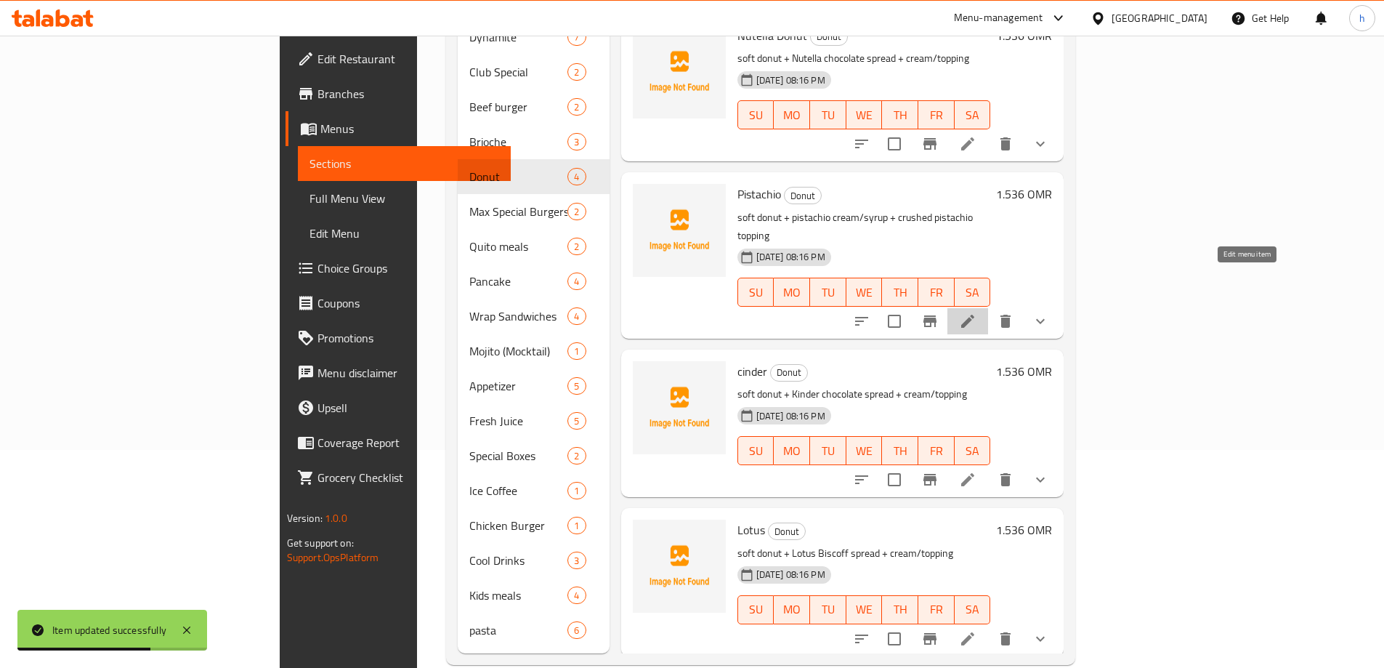
click at [976, 312] on icon at bounding box center [967, 320] width 17 height 17
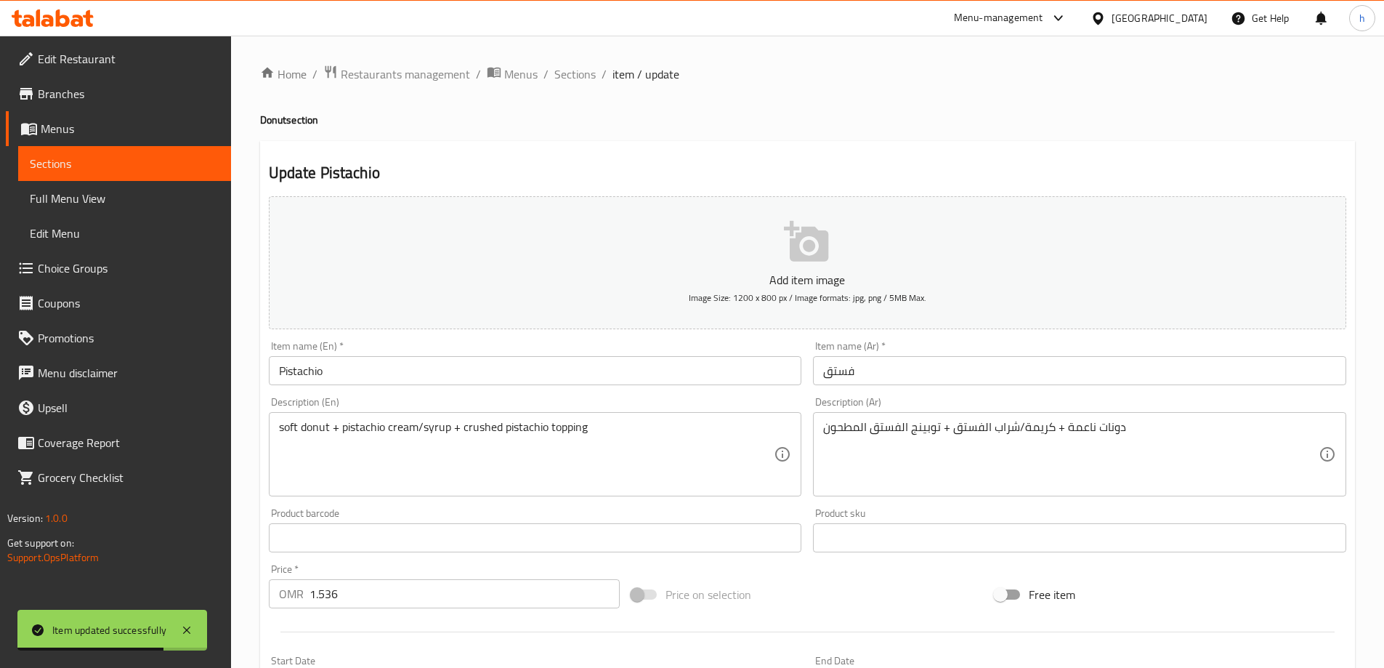
click at [531, 378] on input "Pistachio" at bounding box center [535, 370] width 533 height 29
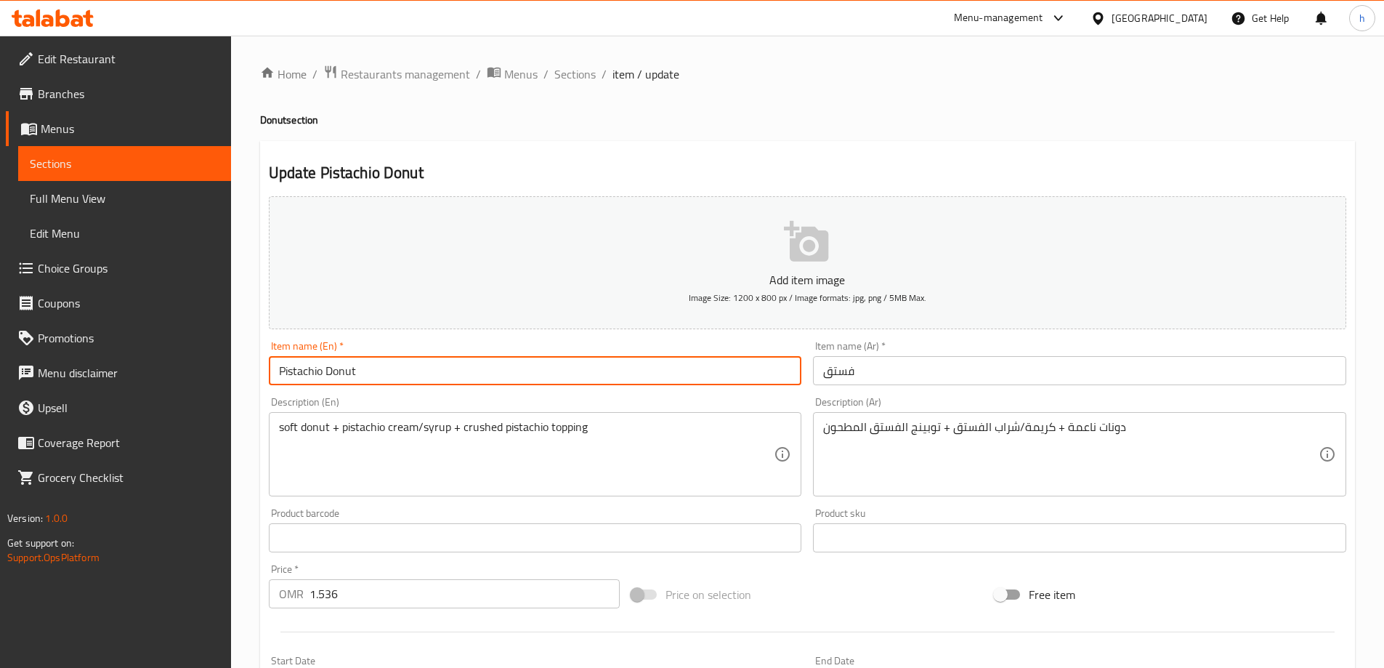
type input "Pistachio Donut"
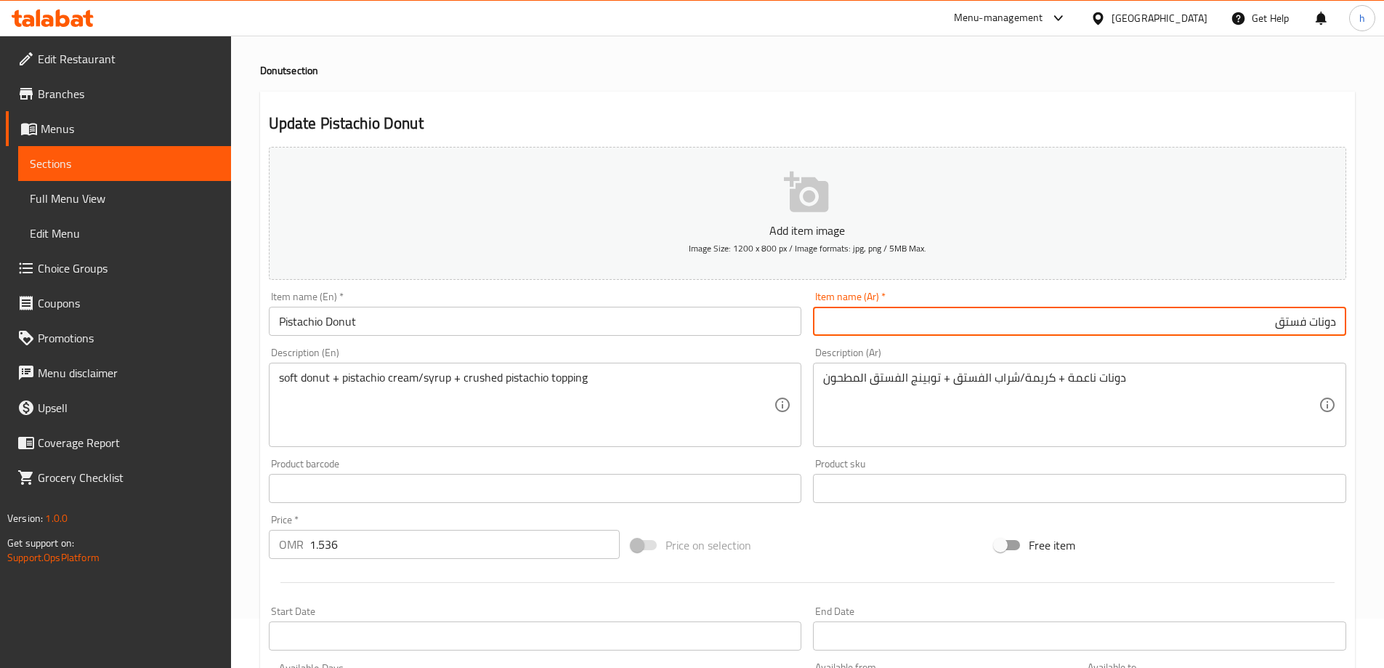
scroll to position [383, 0]
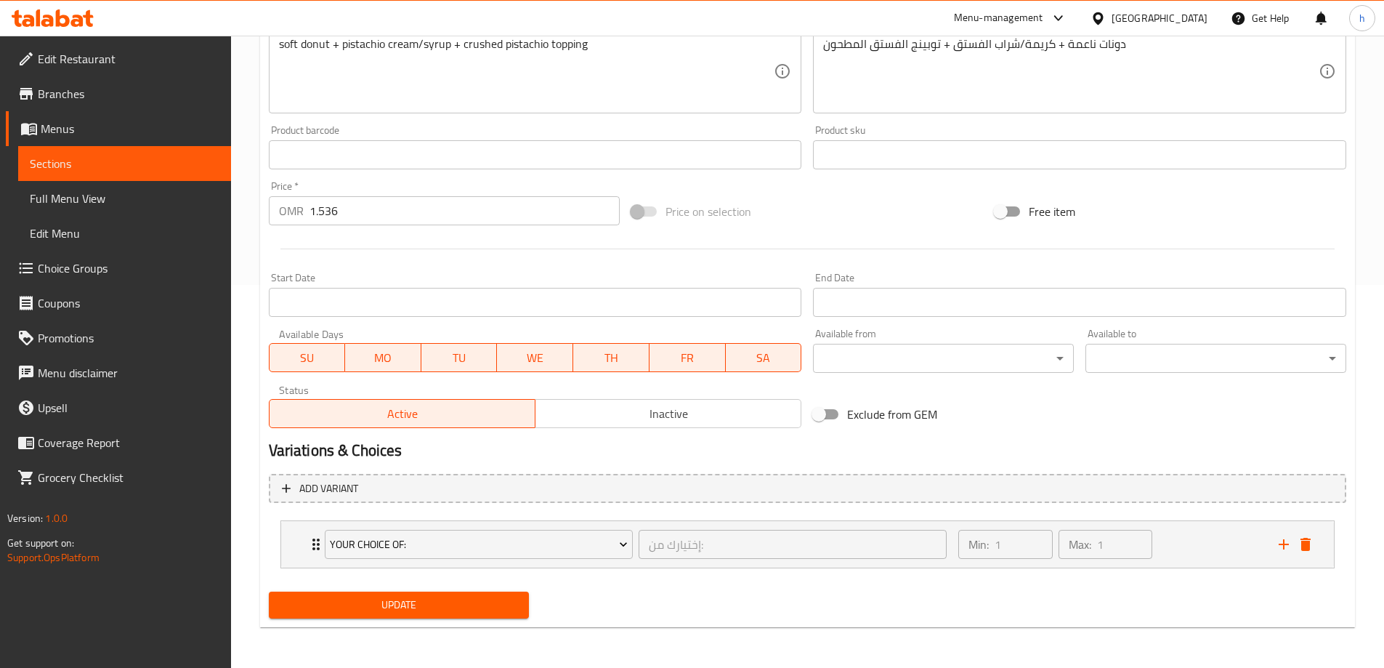
type input "دونات فستق"
click at [398, 596] on span "Update" at bounding box center [399, 605] width 238 height 18
click at [91, 169] on span "Sections" at bounding box center [125, 163] width 190 height 17
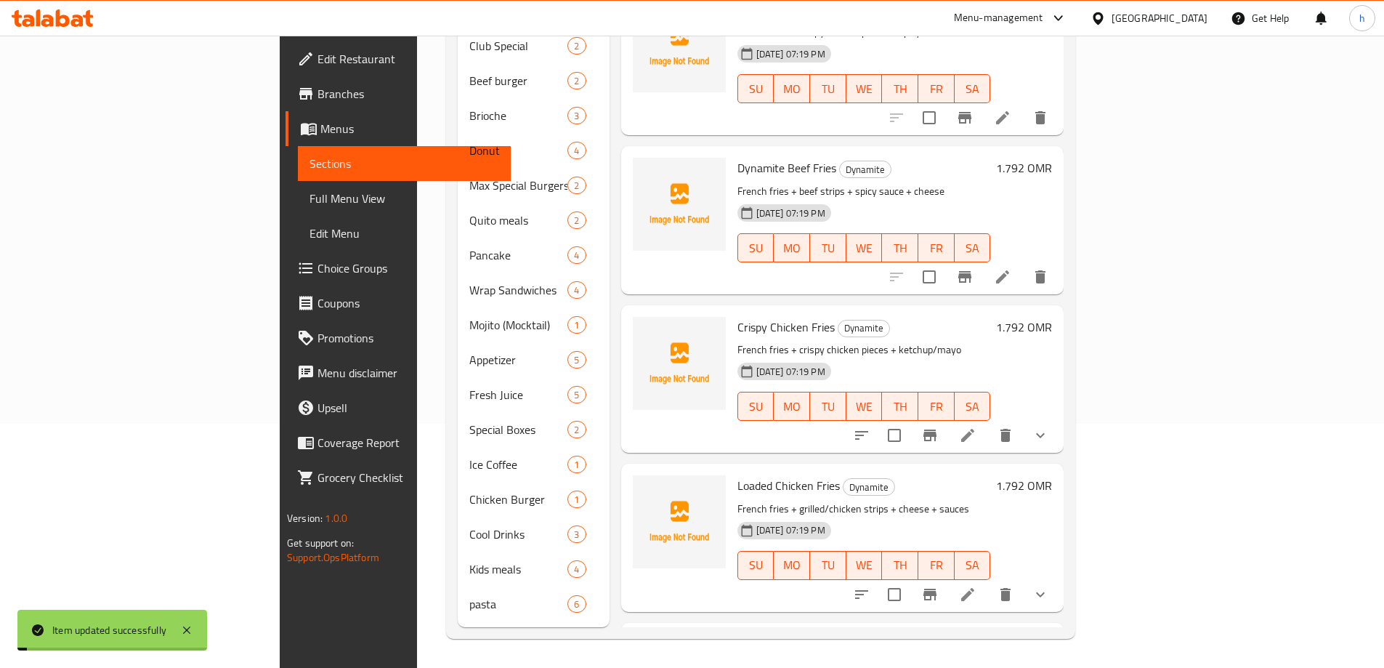
scroll to position [222, 0]
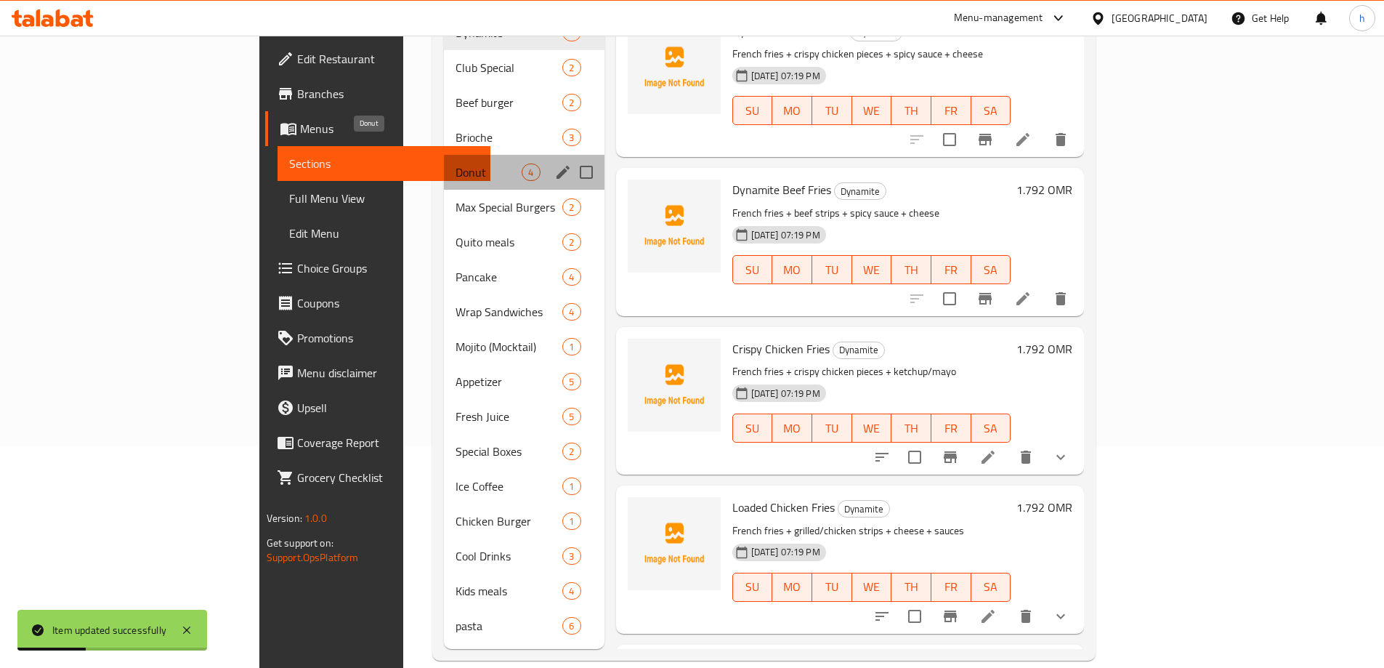
click at [455, 163] on span "Donut" at bounding box center [488, 171] width 66 height 17
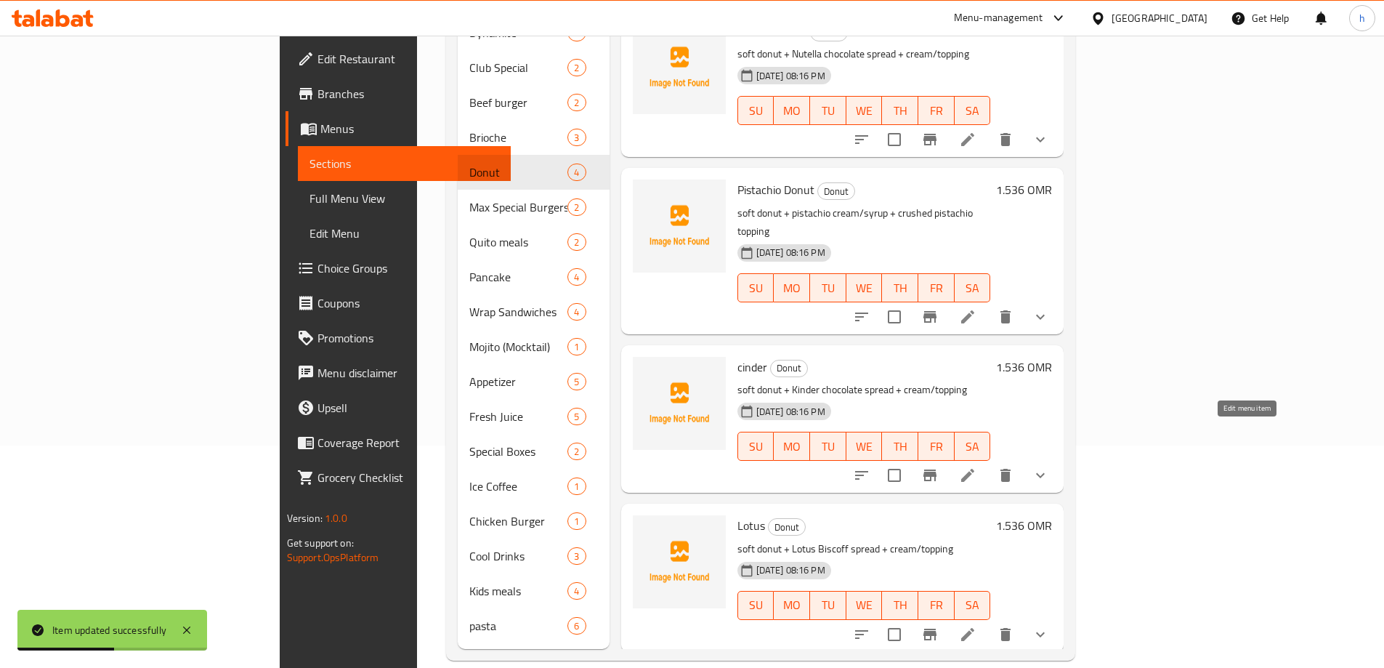
click at [974, 469] on icon at bounding box center [967, 475] width 13 height 13
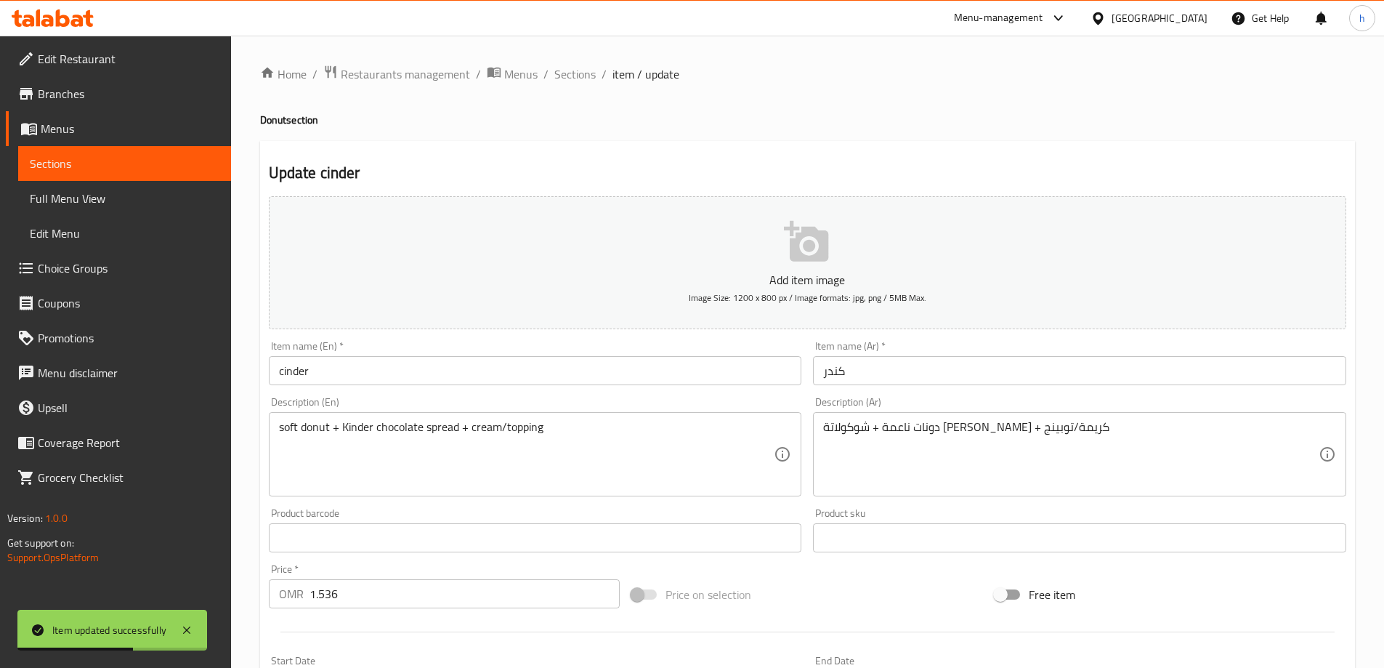
click at [405, 383] on input "cinder" at bounding box center [535, 370] width 533 height 29
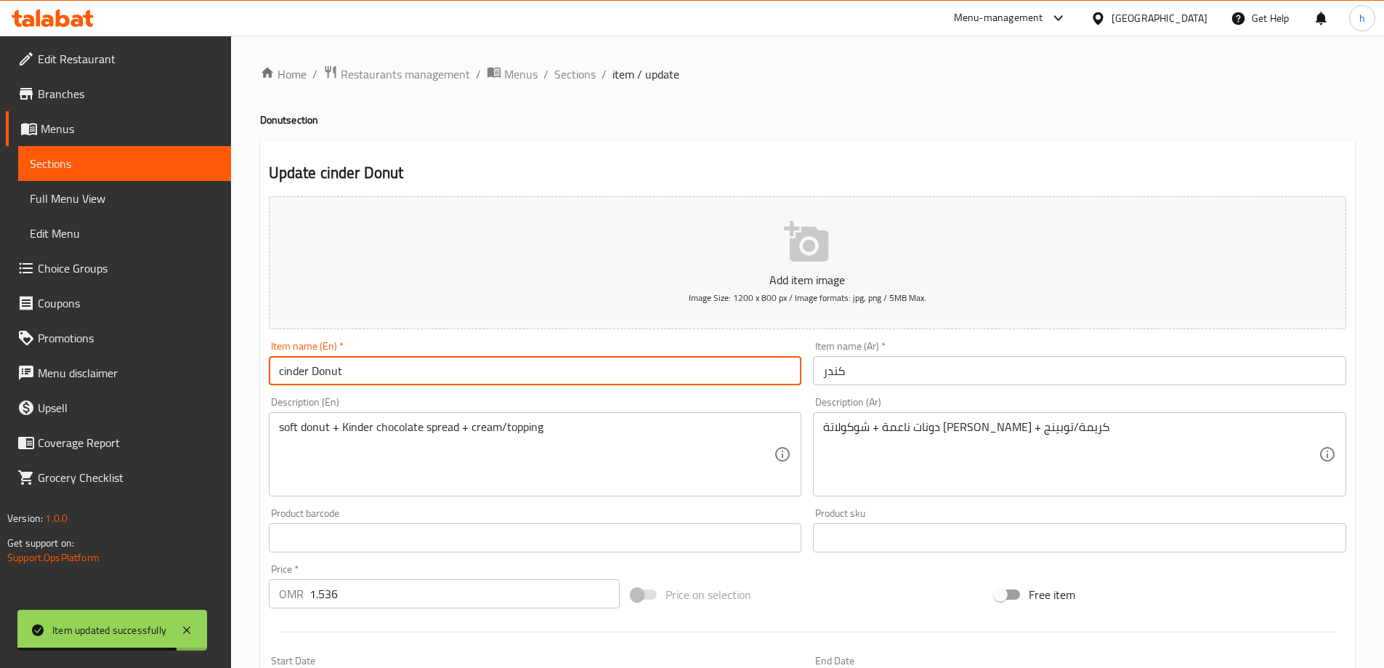
type input "cinder Donut"
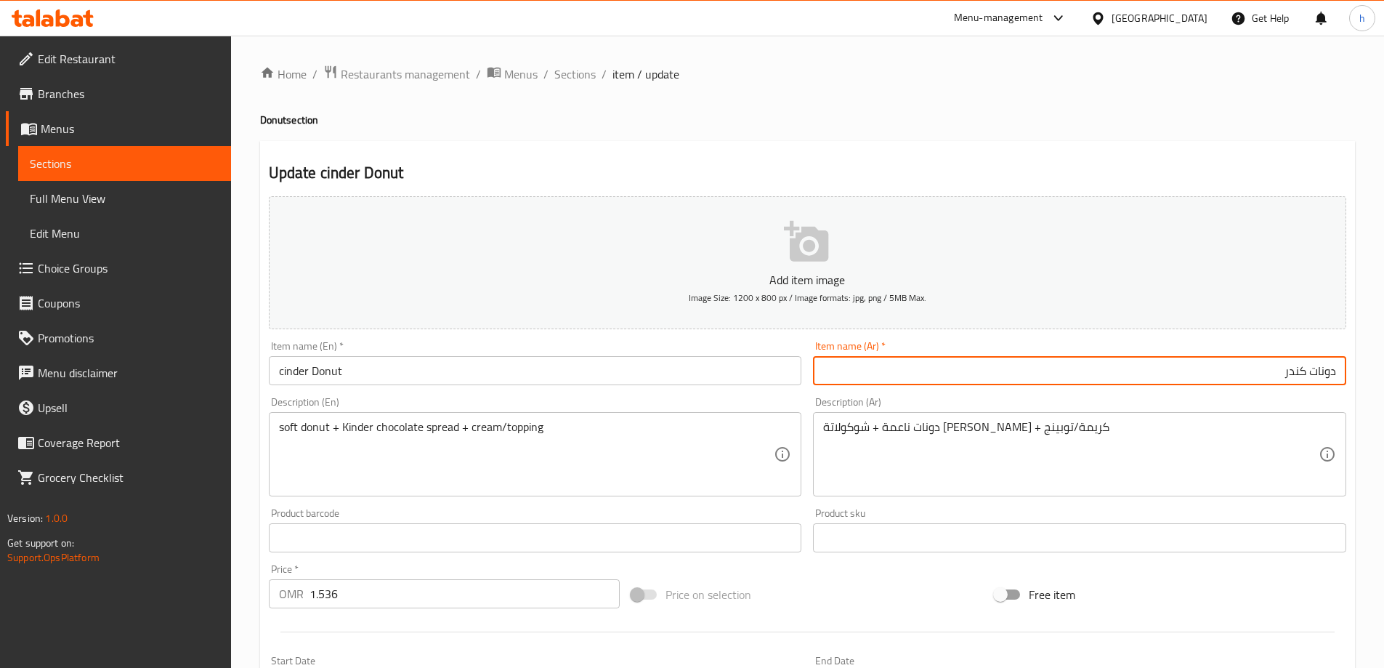
click at [1300, 376] on input "دونات كندر" at bounding box center [1079, 370] width 533 height 29
type input "دونات كيندر"
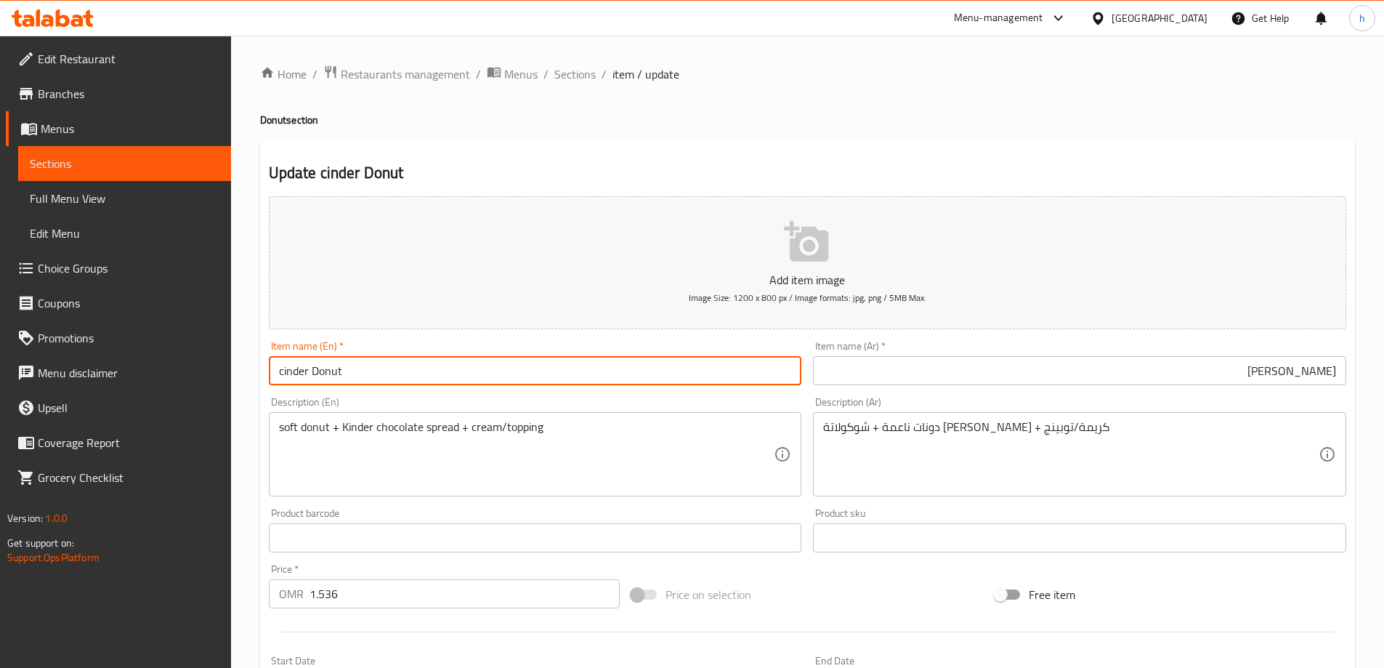
click at [276, 372] on input "cinder Donut" at bounding box center [535, 370] width 533 height 29
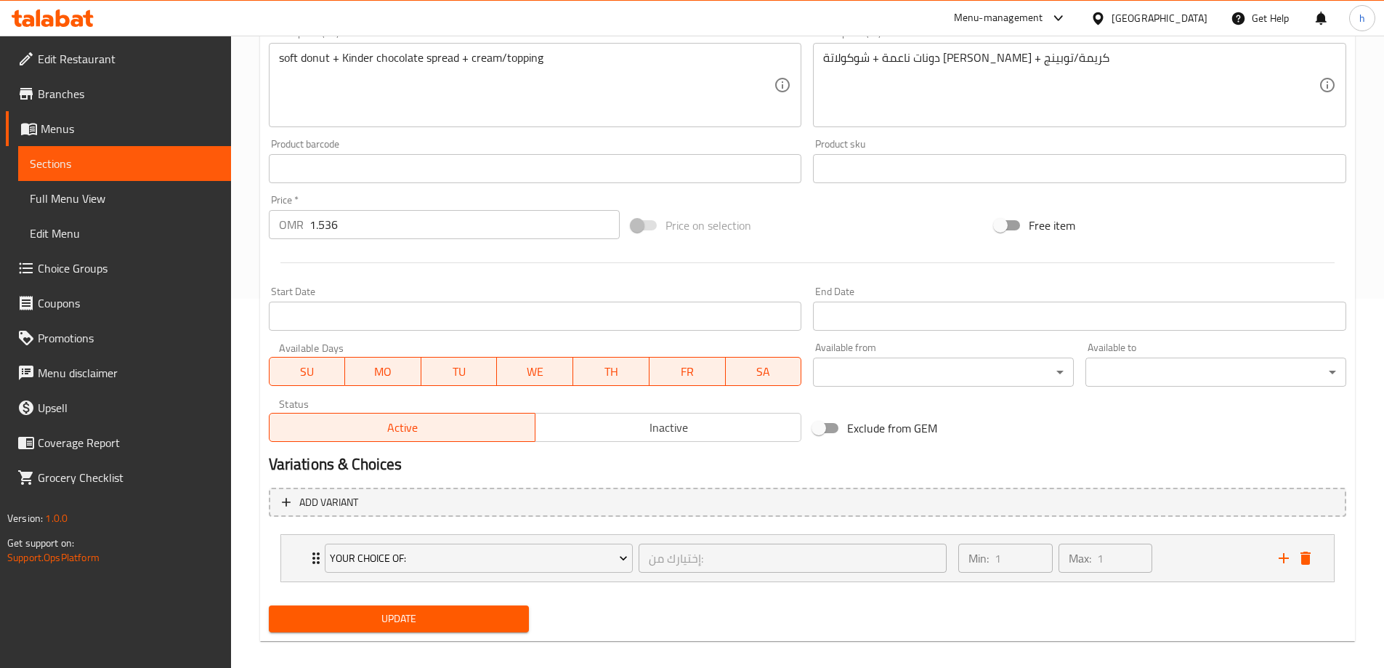
scroll to position [383, 0]
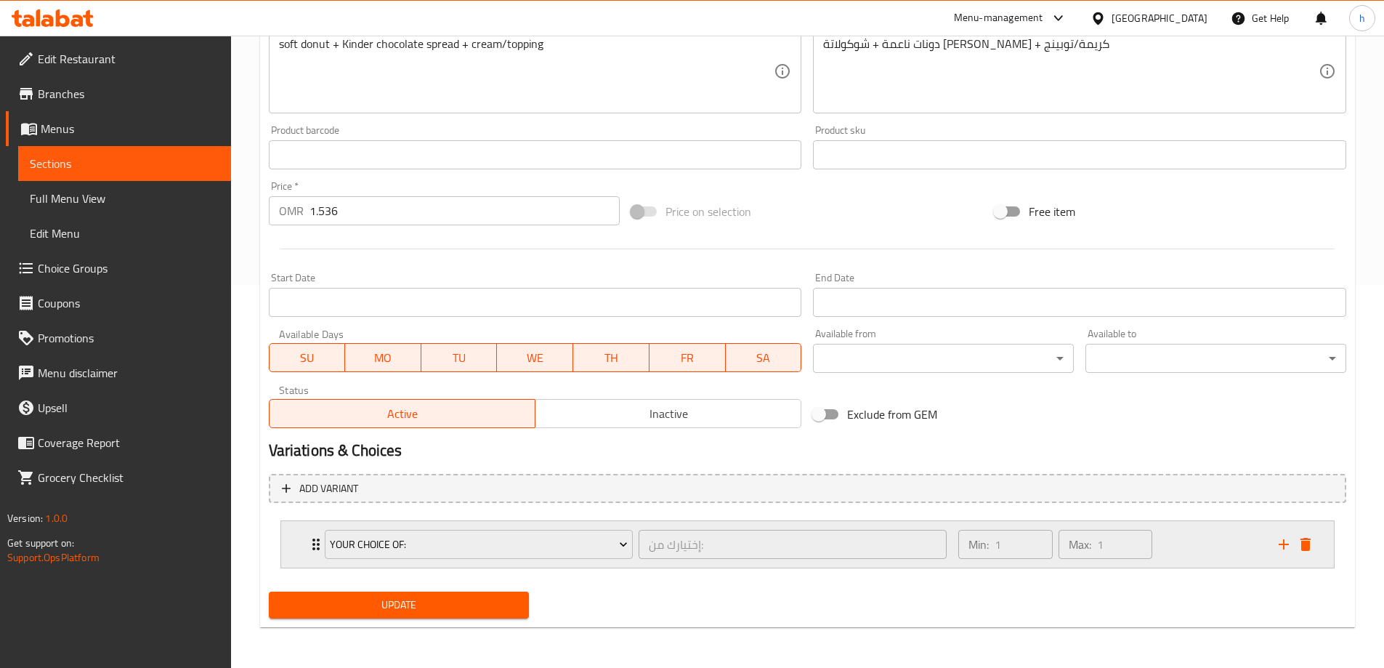
click at [1192, 551] on div "Min: 1 ​ Max: 1 ​" at bounding box center [1109, 544] width 320 height 46
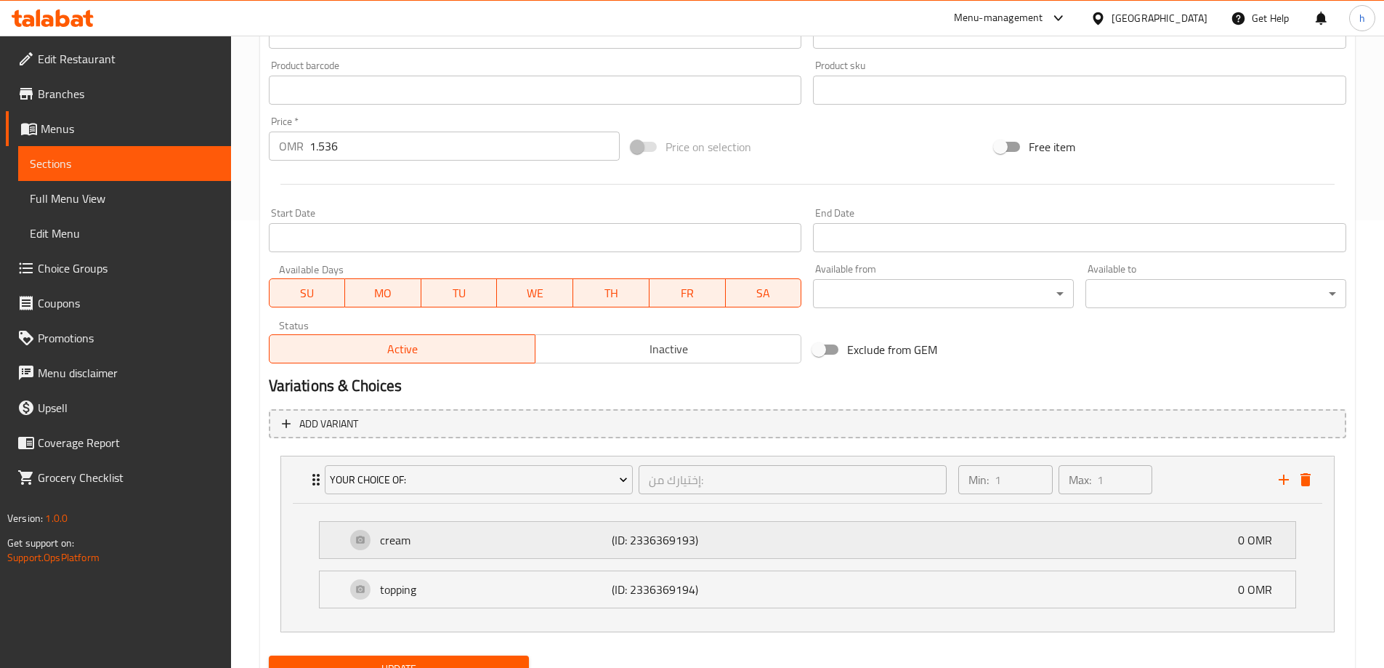
scroll to position [511, 0]
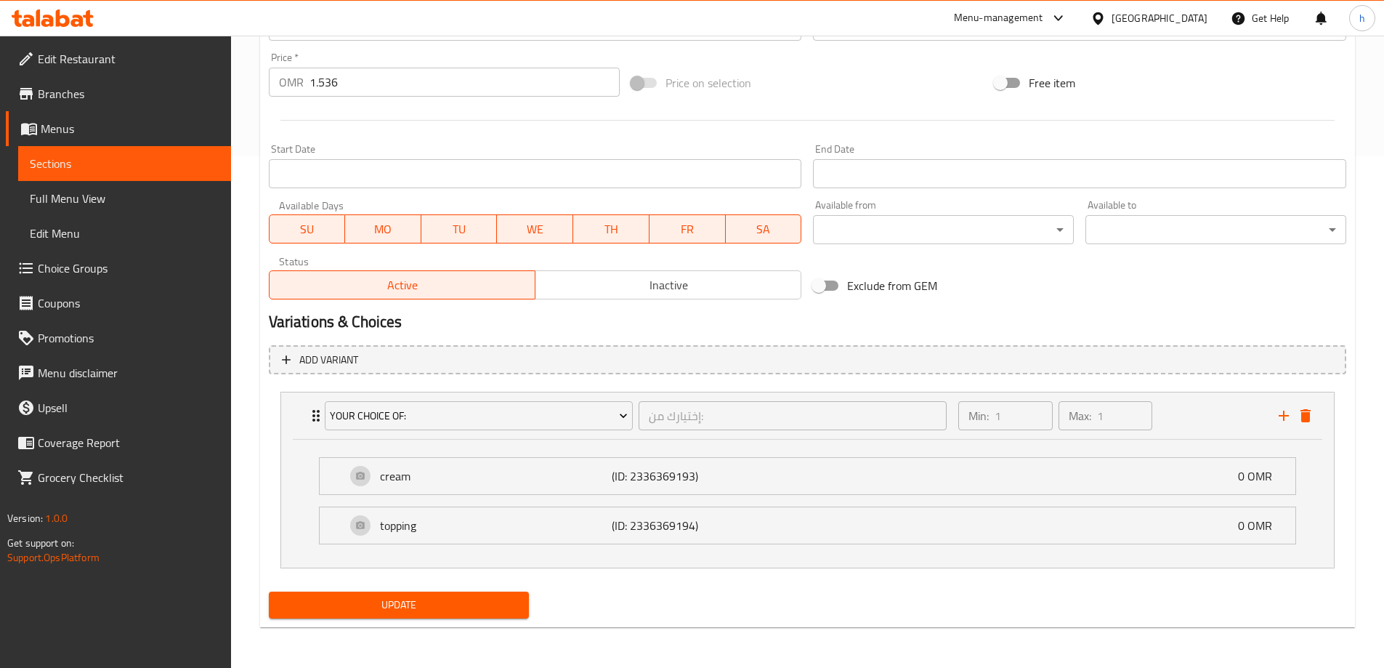
type input "Kinder Donut"
click at [460, 604] on span "Update" at bounding box center [399, 605] width 238 height 18
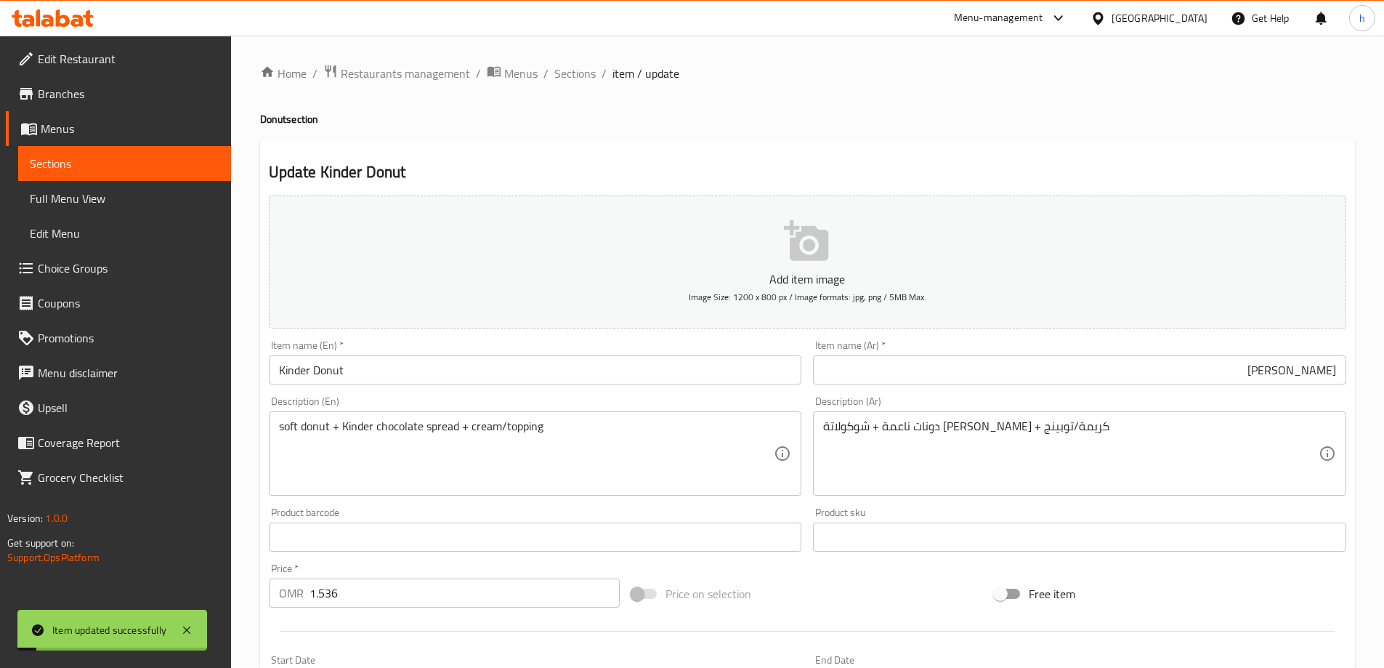
scroll to position [0, 0]
click at [203, 163] on span "Sections" at bounding box center [125, 163] width 190 height 17
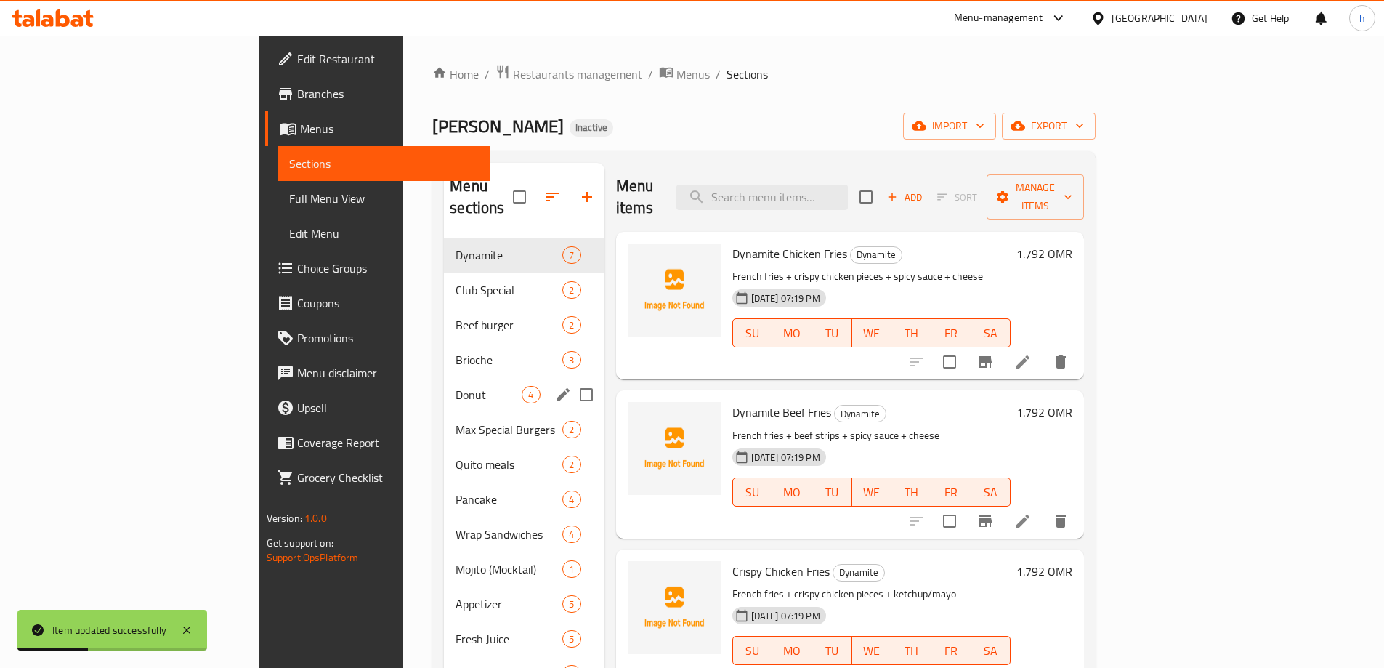
click at [455, 386] on span "Donut" at bounding box center [488, 394] width 66 height 17
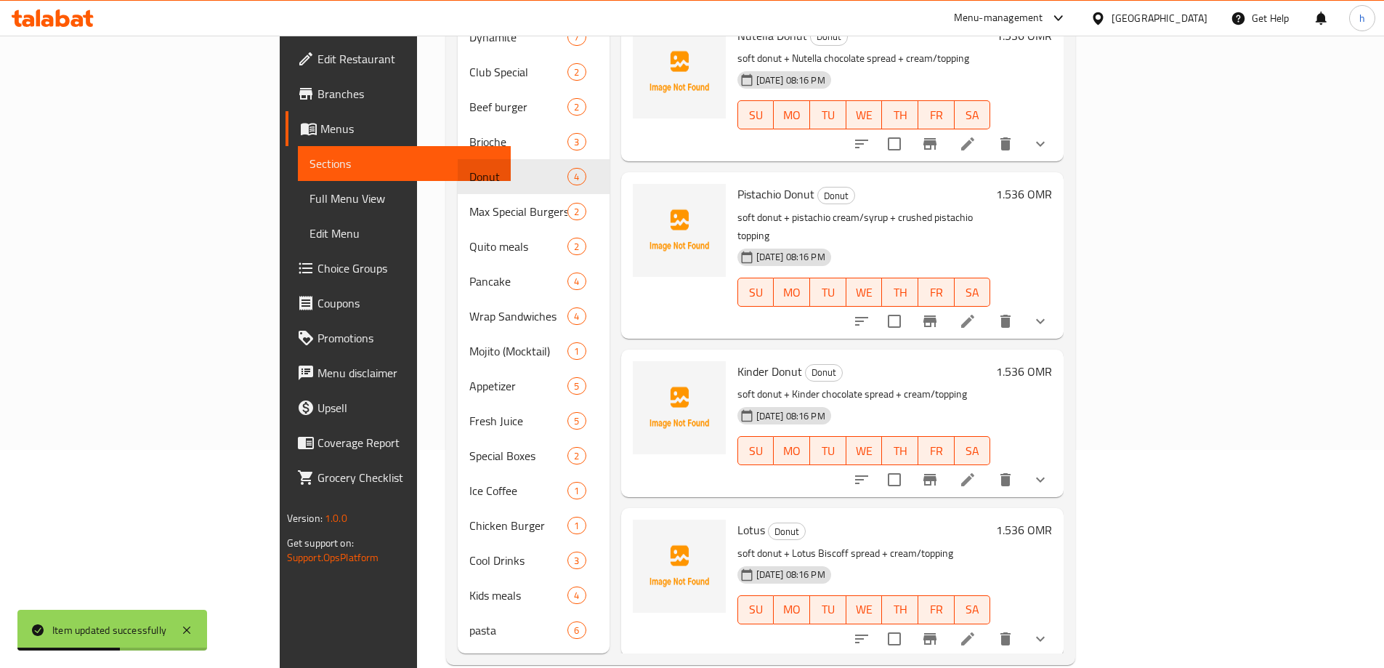
scroll to position [222, 0]
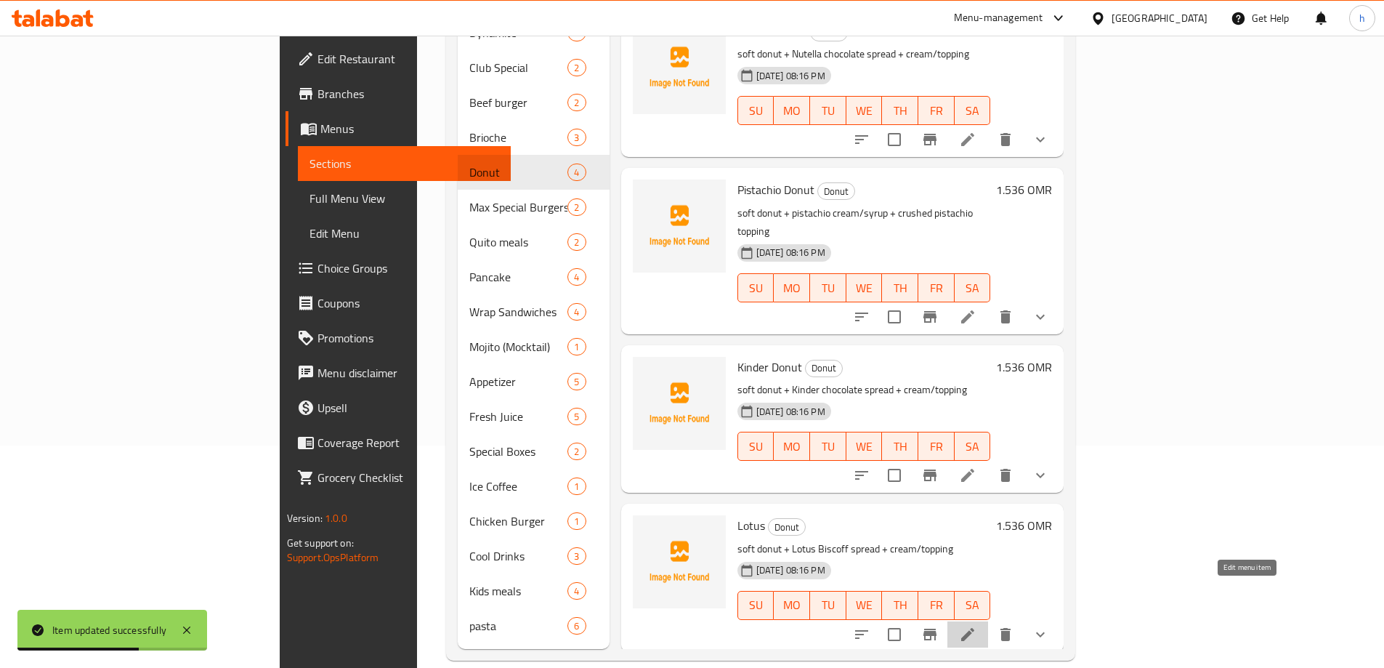
click at [974, 628] on icon at bounding box center [967, 634] width 13 height 13
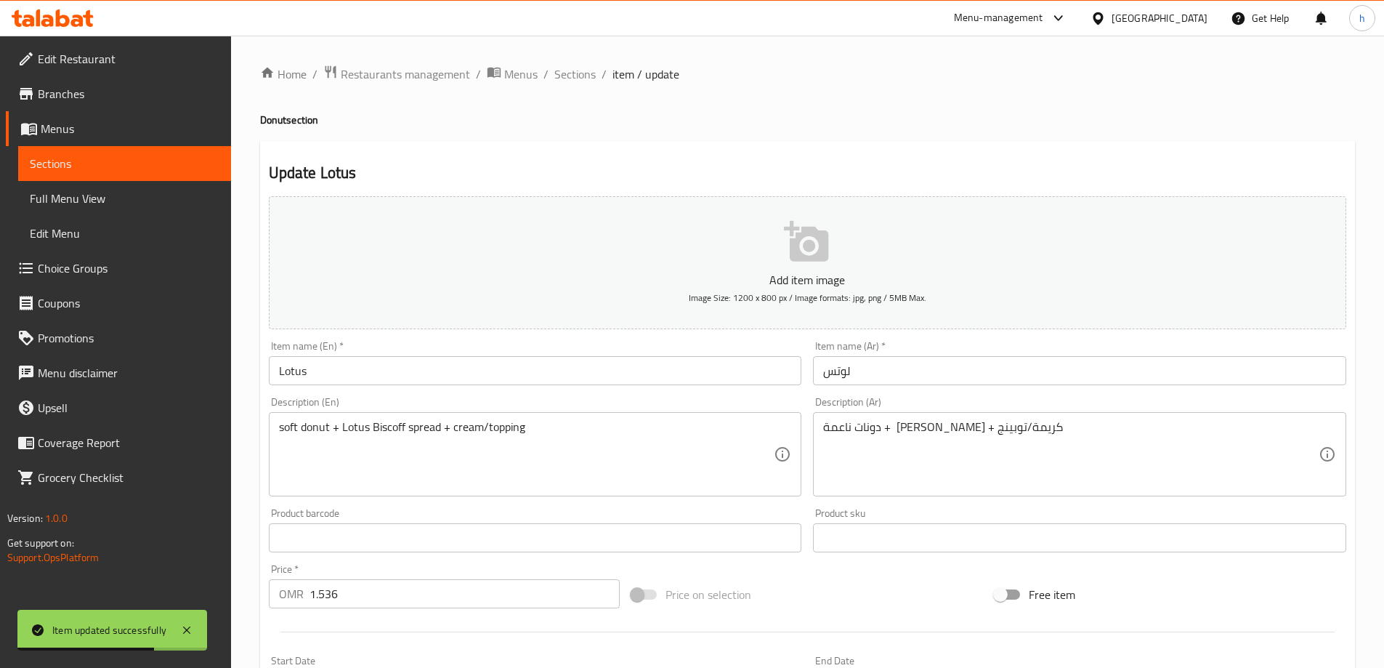
click at [352, 375] on input "Lotus" at bounding box center [535, 370] width 533 height 29
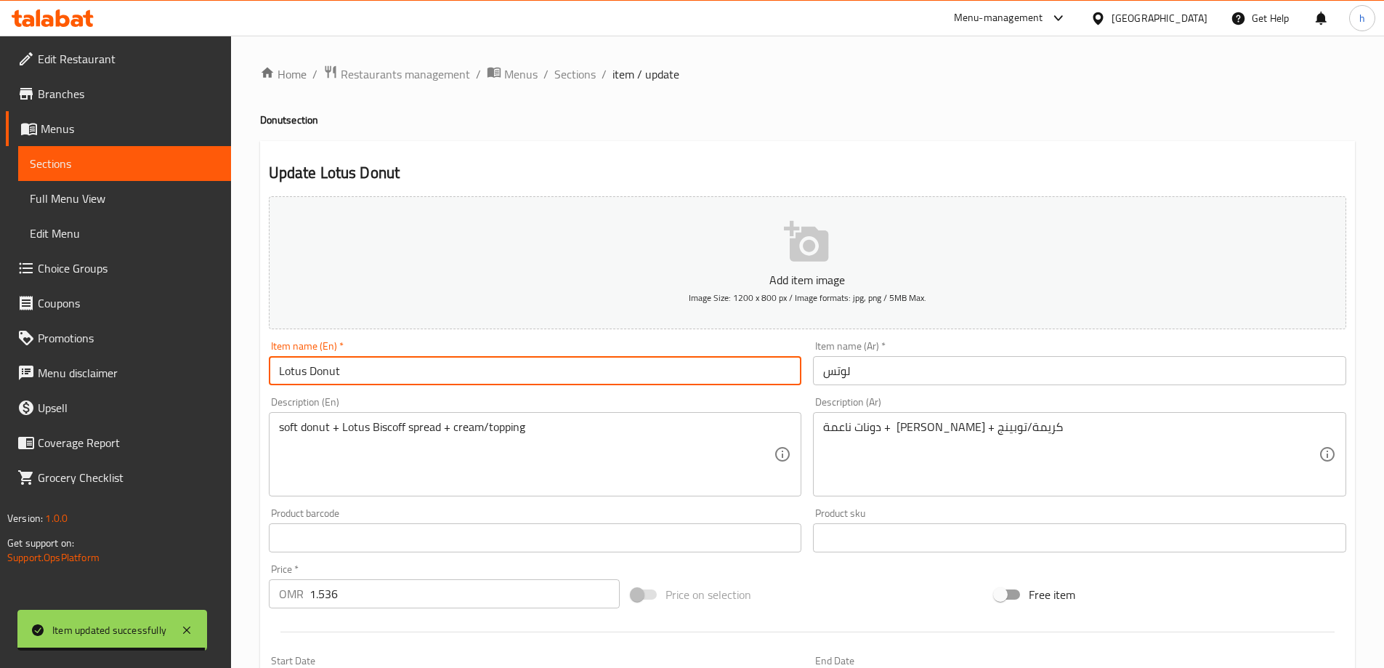
type input "Lotus Donut"
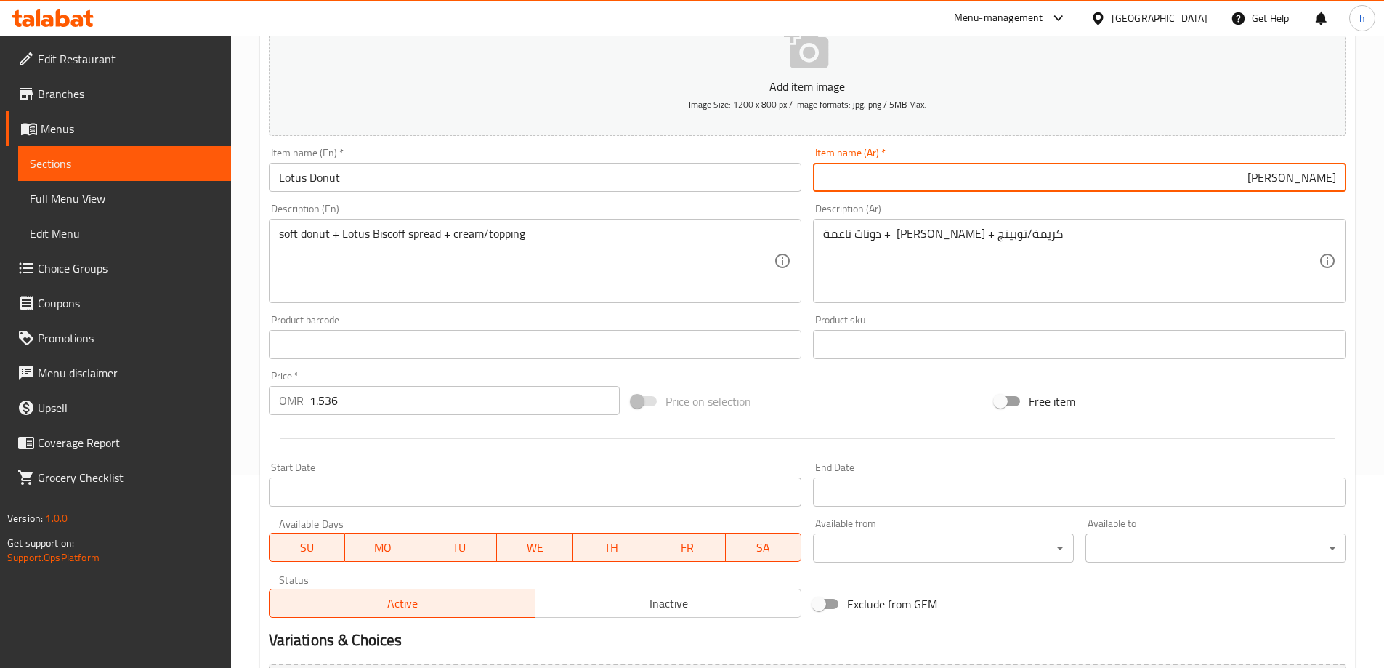
scroll to position [383, 0]
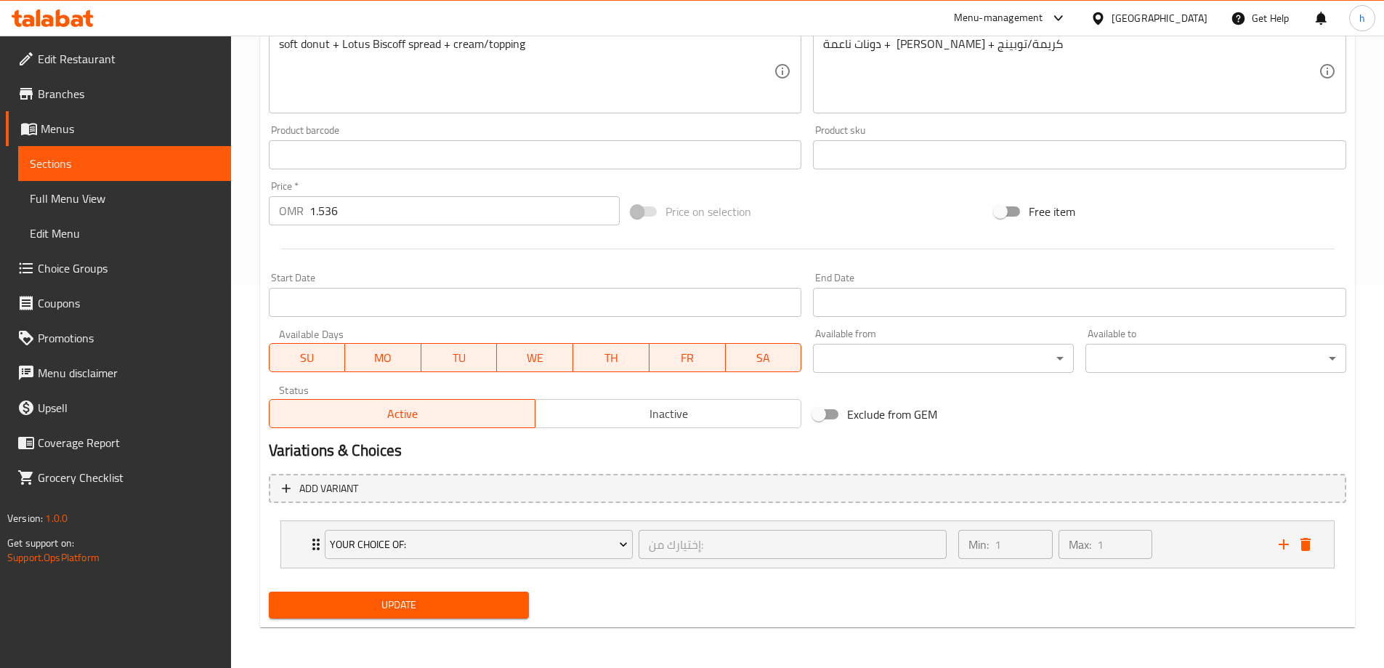
type input "دونات لوتس"
click at [416, 597] on span "Update" at bounding box center [399, 605] width 238 height 18
click at [57, 163] on span "Sections" at bounding box center [125, 163] width 190 height 17
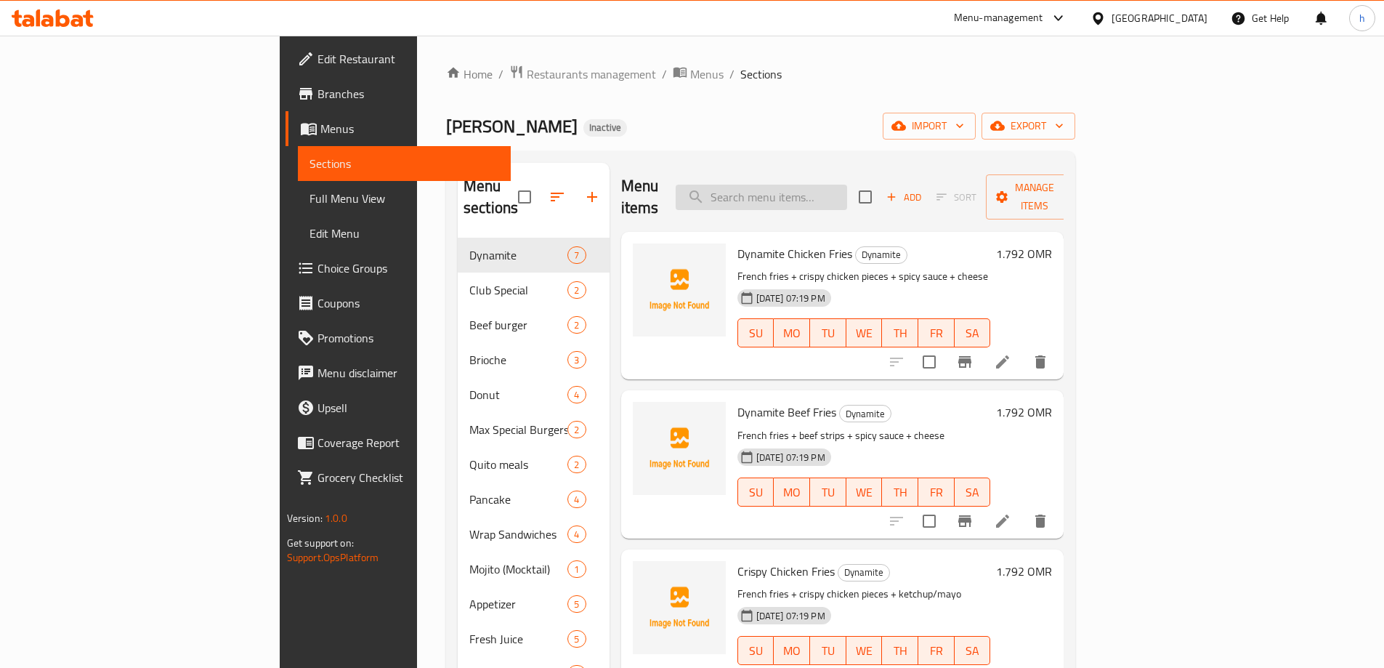
click at [810, 195] on input "search" at bounding box center [761, 197] width 171 height 25
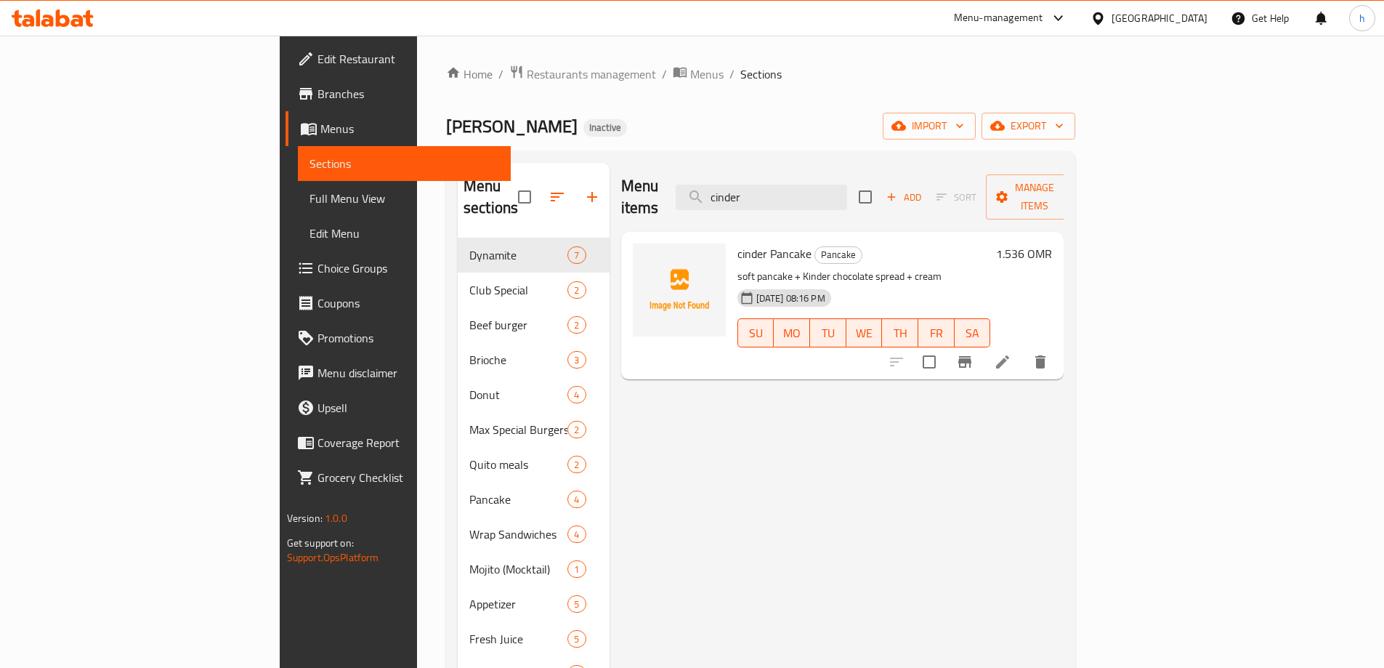
type input "cinder"
click at [1023, 349] on li at bounding box center [1002, 362] width 41 height 26
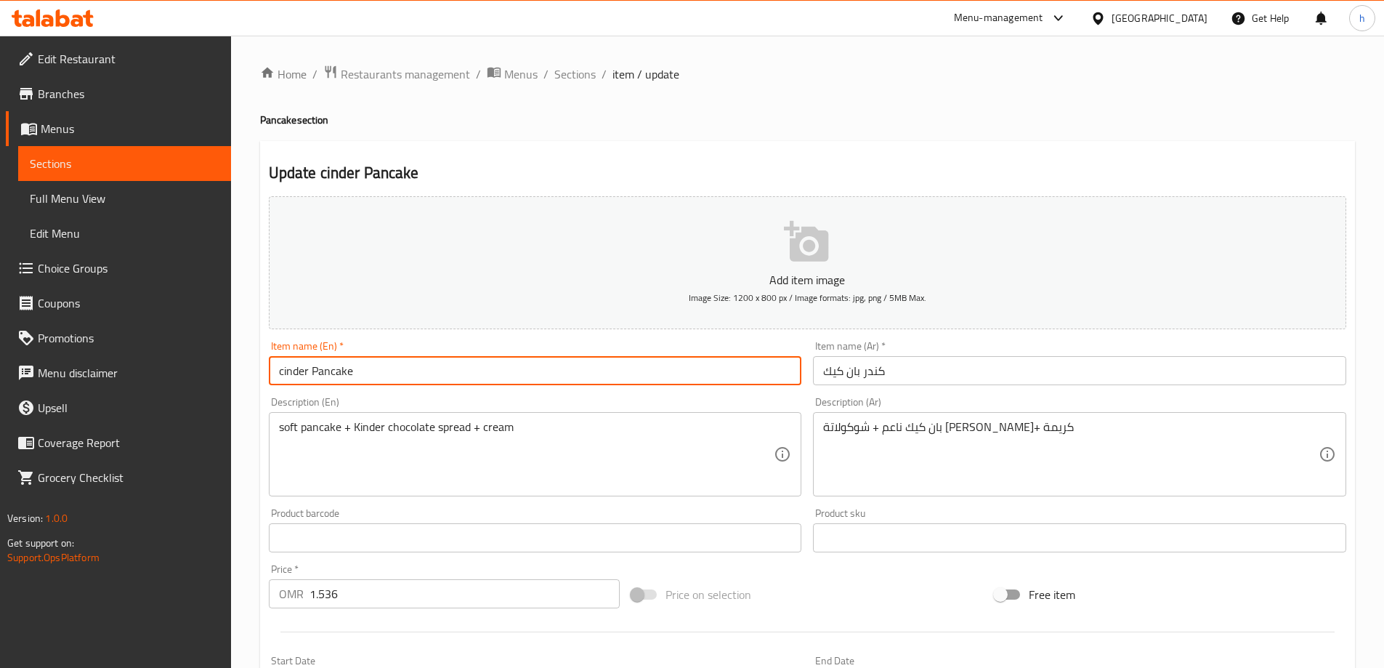
drag, startPoint x: 266, startPoint y: 372, endPoint x: 253, endPoint y: 374, distance: 13.3
click at [253, 374] on div "Home / Restaurants management / Menus / Sections / item / update Pancake sectio…" at bounding box center [807, 531] width 1153 height 991
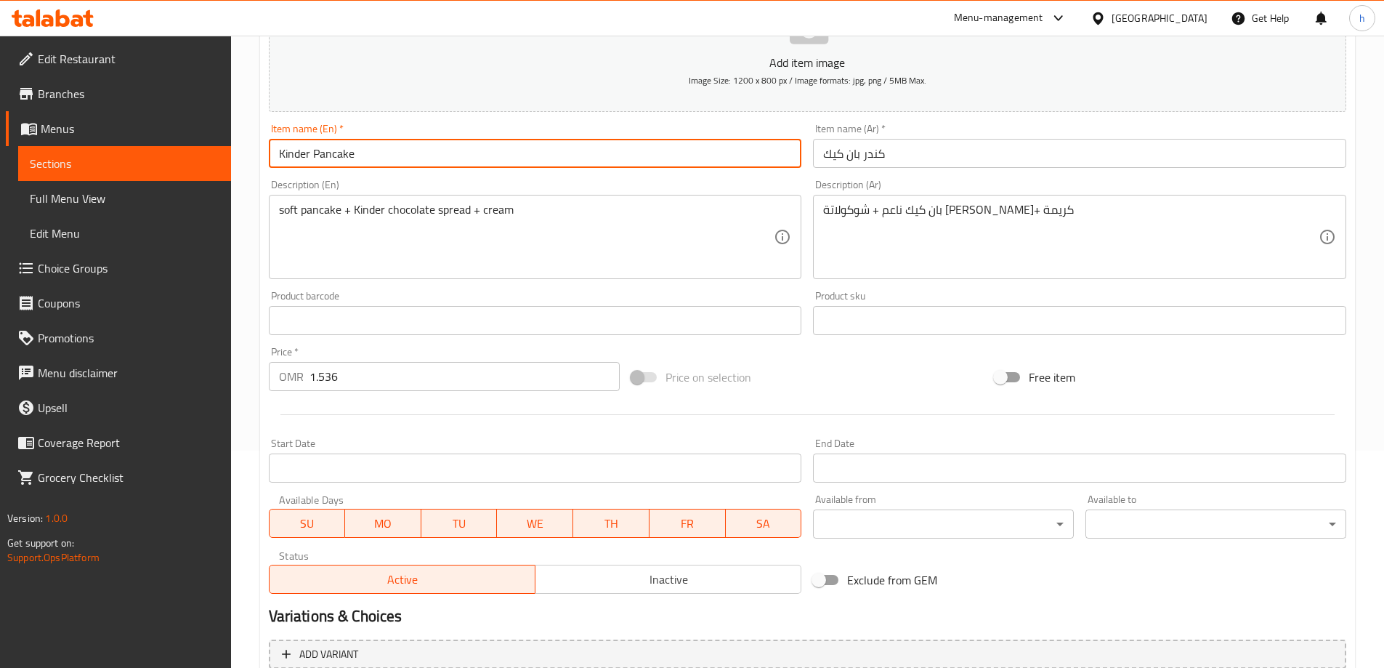
scroll to position [359, 0]
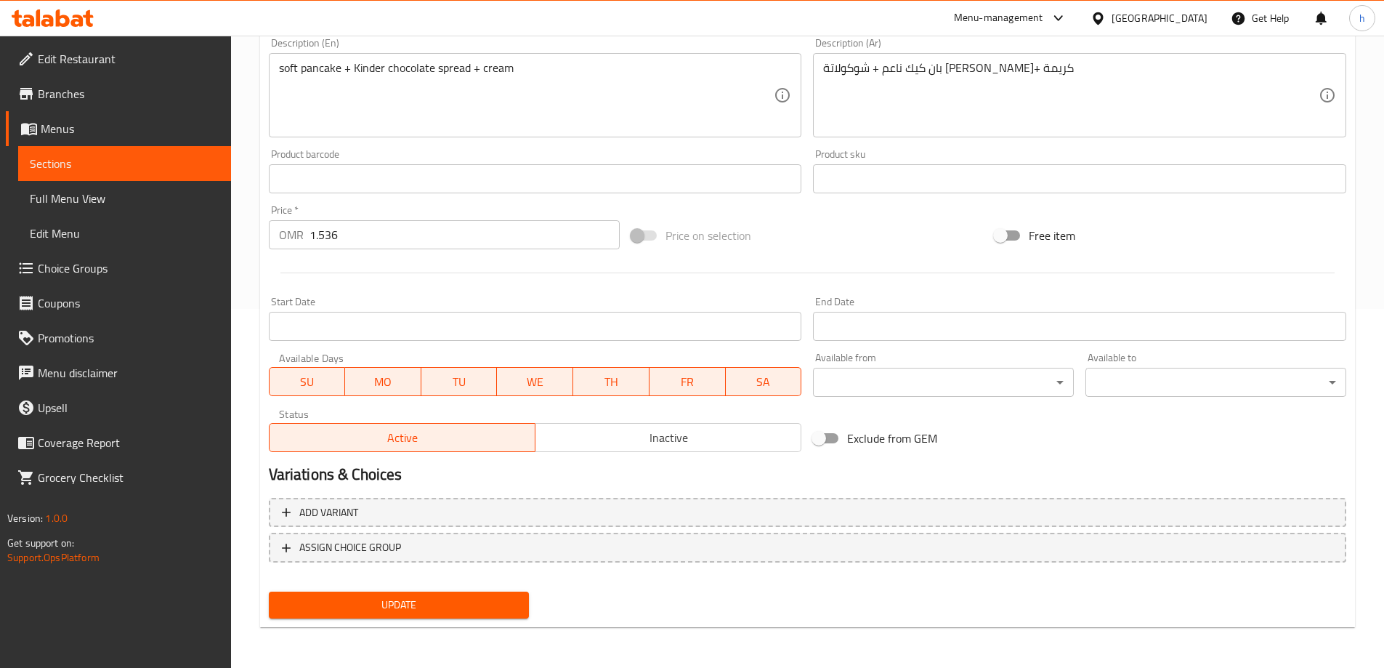
type input "Kinder Pancake"
click at [458, 614] on span "Update" at bounding box center [399, 605] width 238 height 18
click at [84, 166] on span "Sections" at bounding box center [125, 163] width 190 height 17
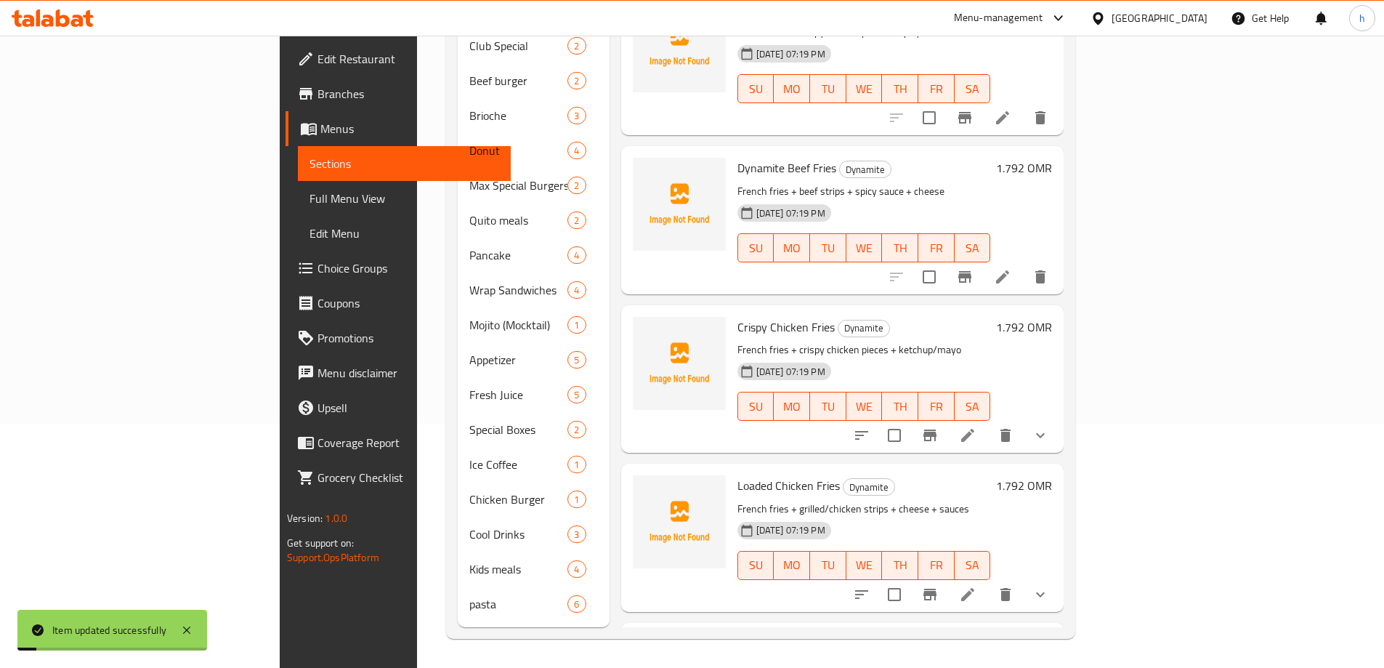
scroll to position [222, 0]
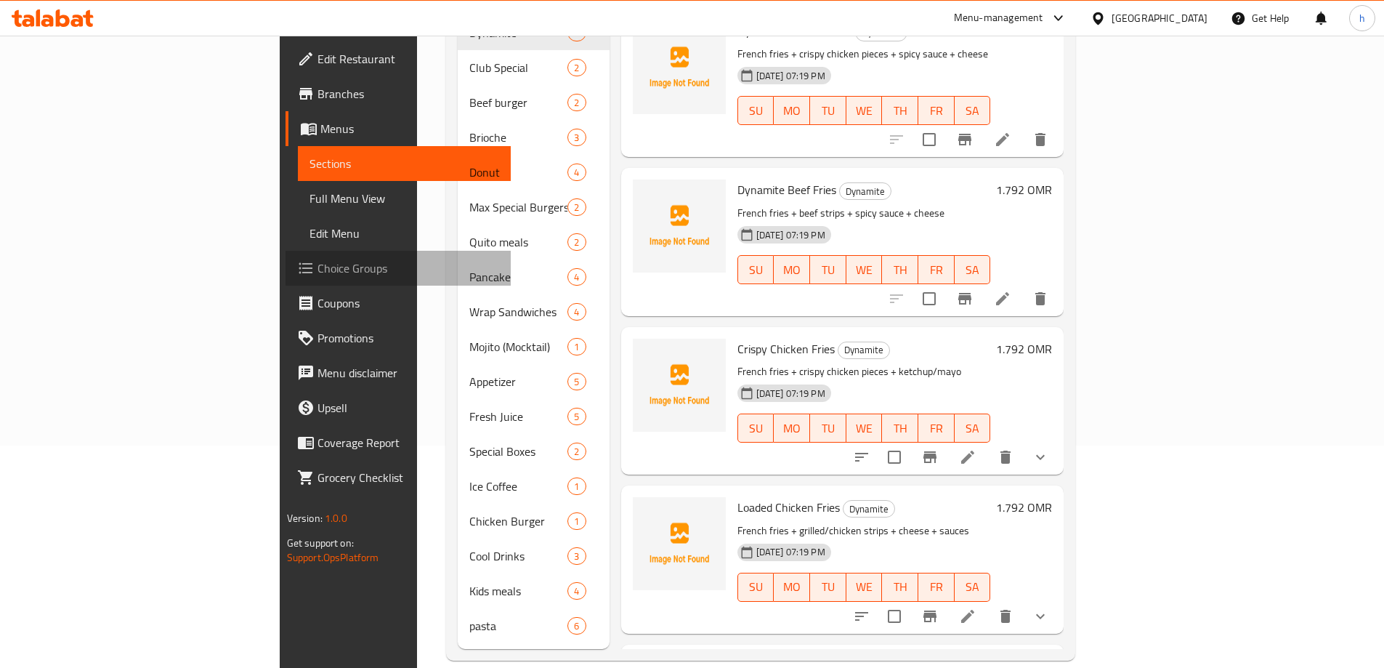
click at [317, 270] on span "Choice Groups" at bounding box center [408, 267] width 182 height 17
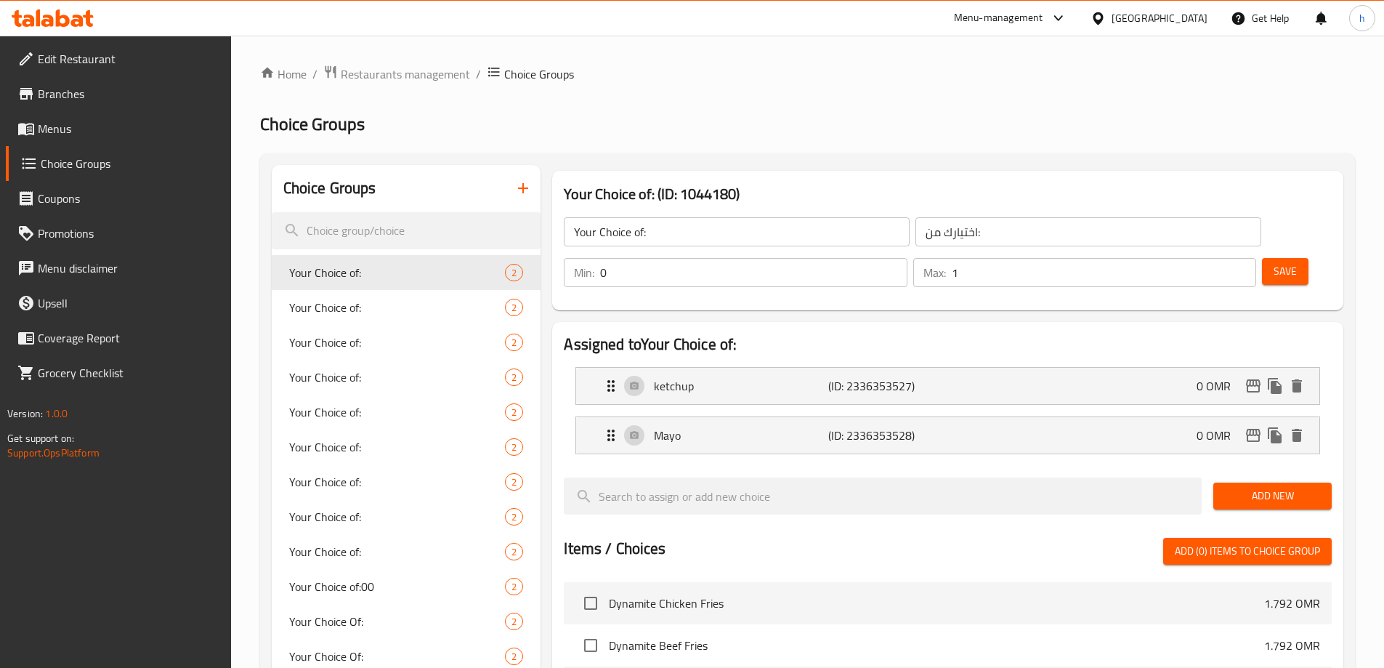
click at [528, 201] on button "button" at bounding box center [523, 188] width 35 height 35
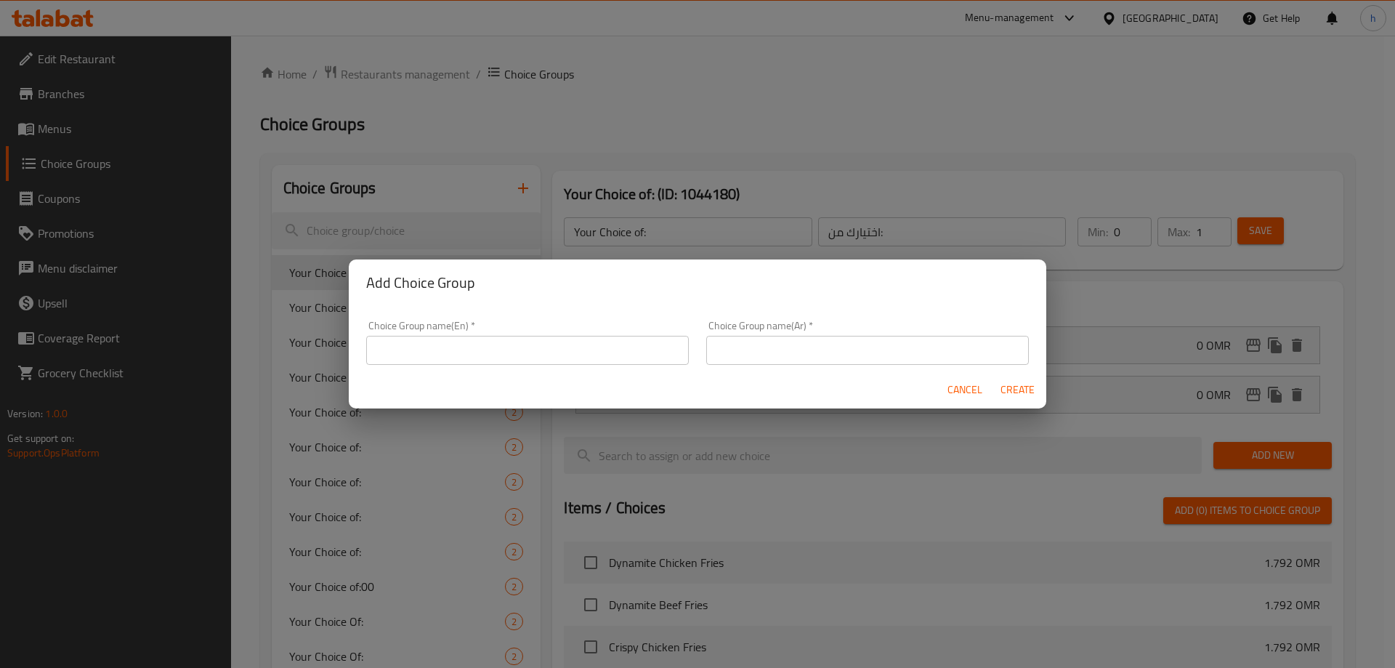
click at [512, 344] on input "text" at bounding box center [527, 350] width 323 height 29
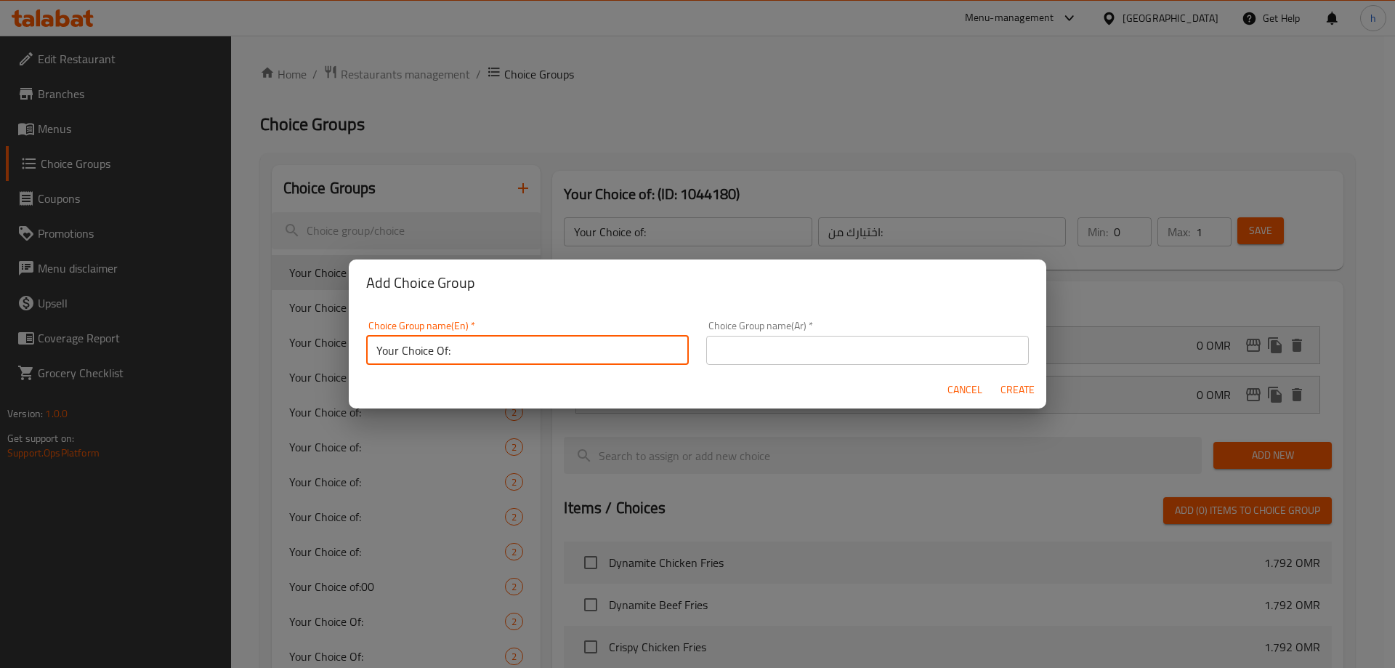
type input "Your Choice Of:"
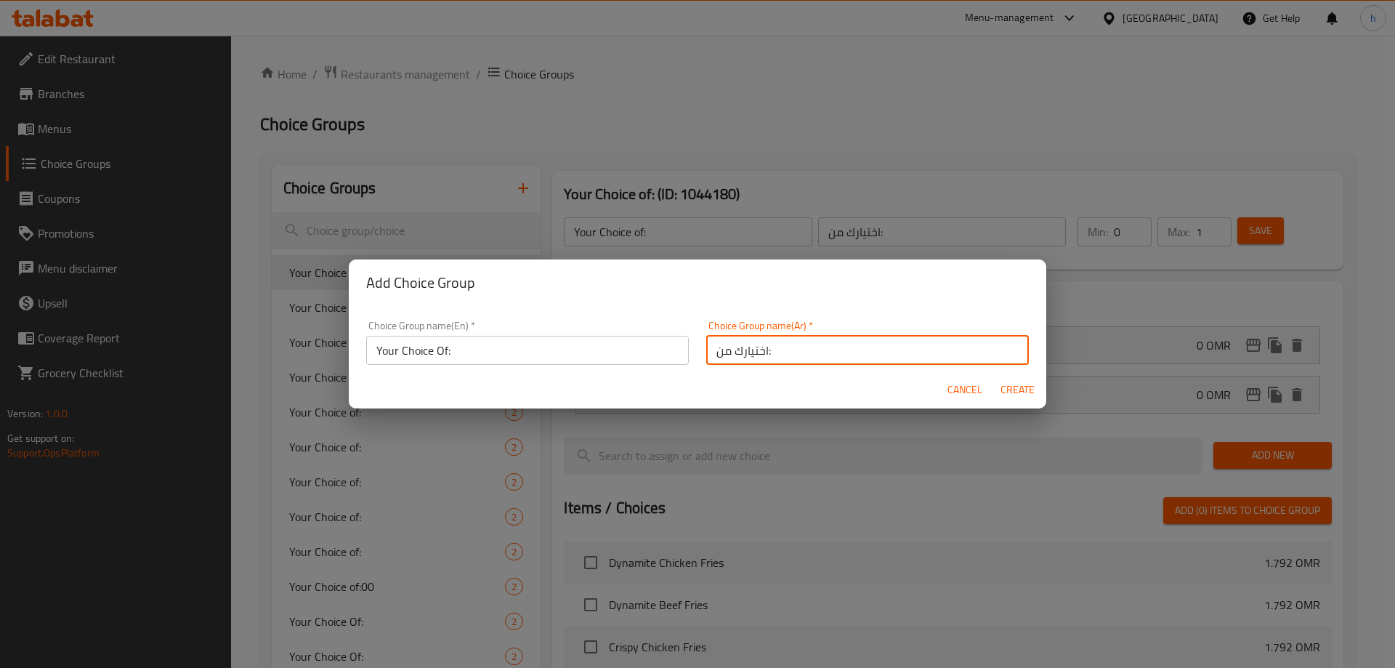
type input "اختيارك من:"
click at [1006, 391] on span "Create" at bounding box center [1017, 390] width 35 height 18
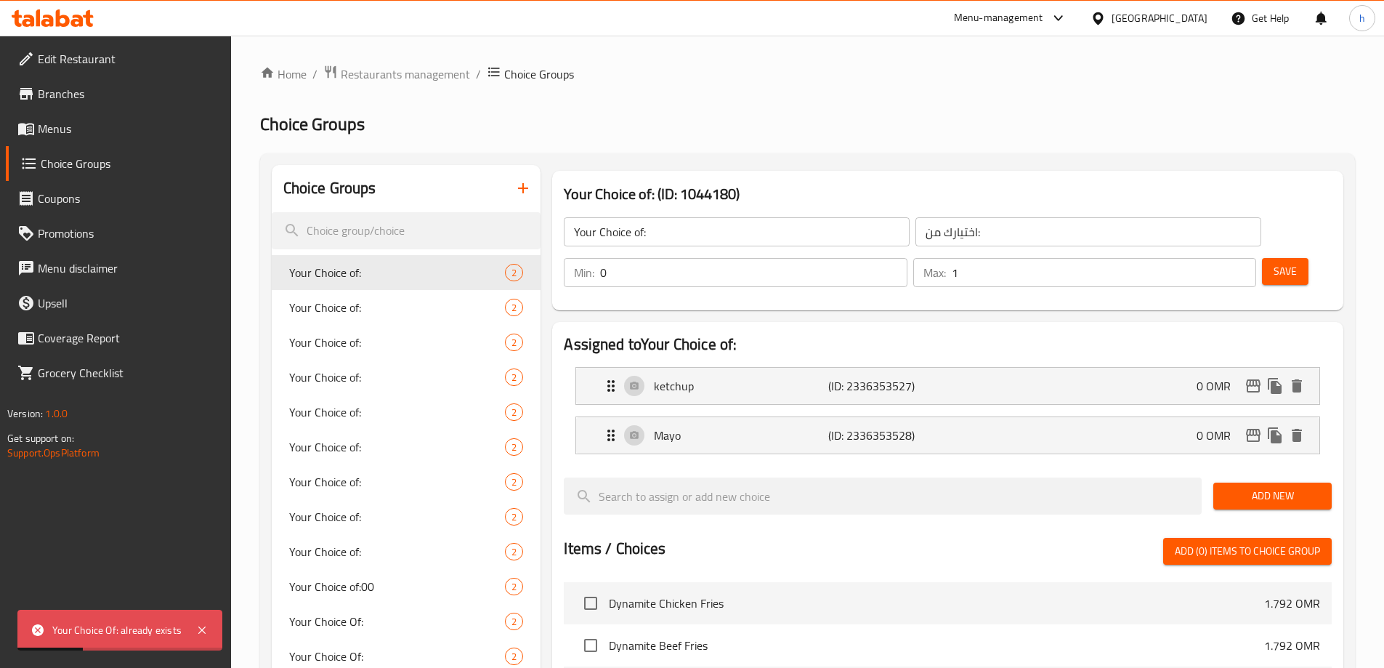
click at [525, 193] on icon "button" at bounding box center [522, 187] width 17 height 17
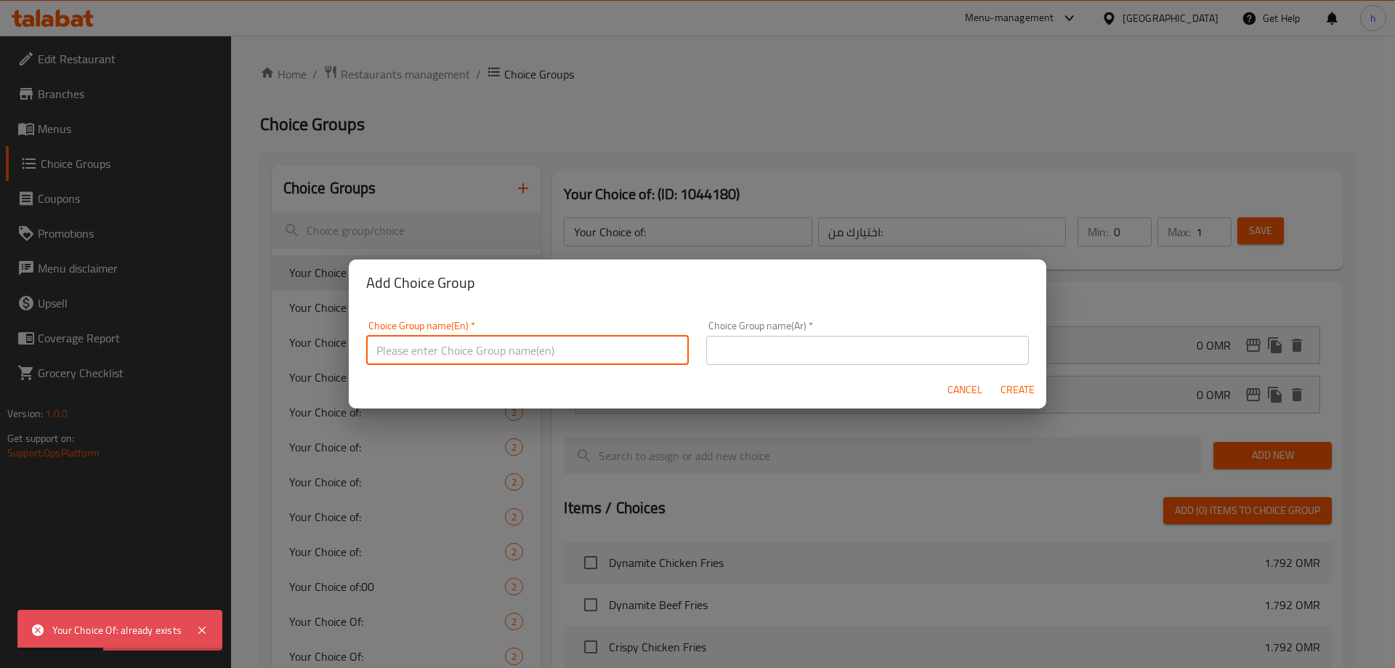
click at [482, 348] on input "text" at bounding box center [527, 350] width 323 height 29
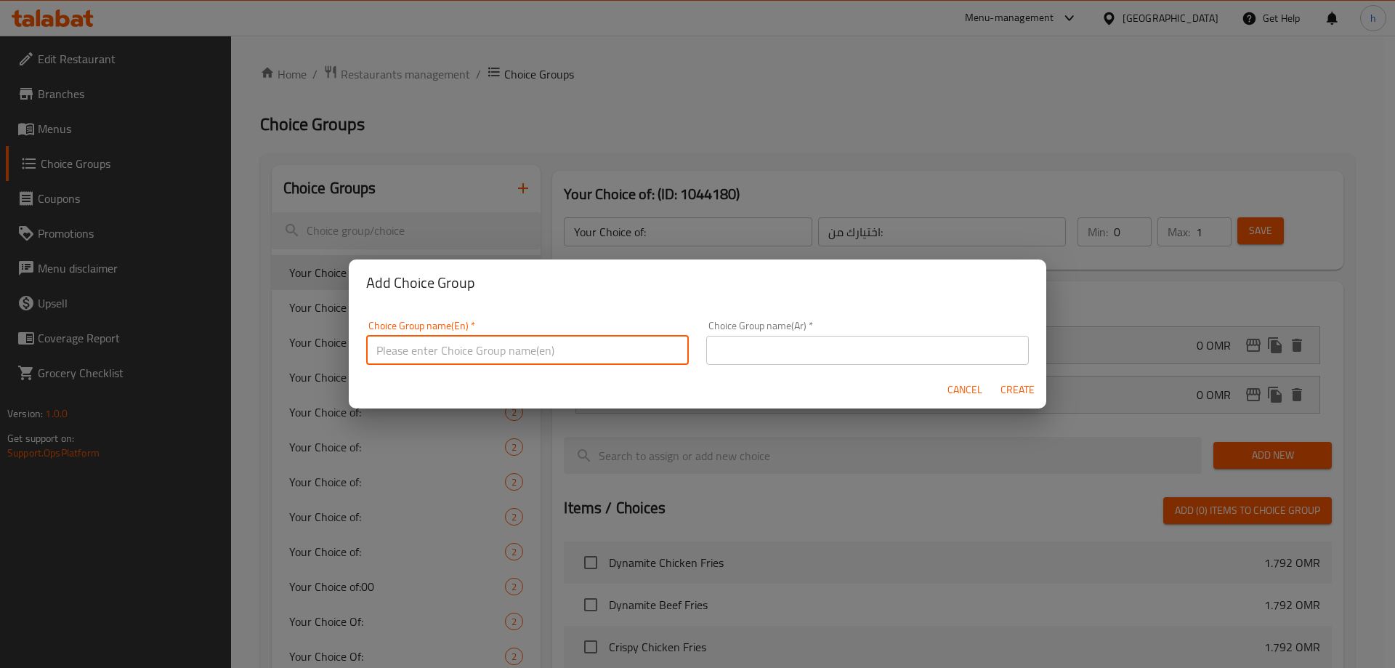
click at [491, 349] on input "text" at bounding box center [527, 350] width 323 height 29
type input "Your Choice:"
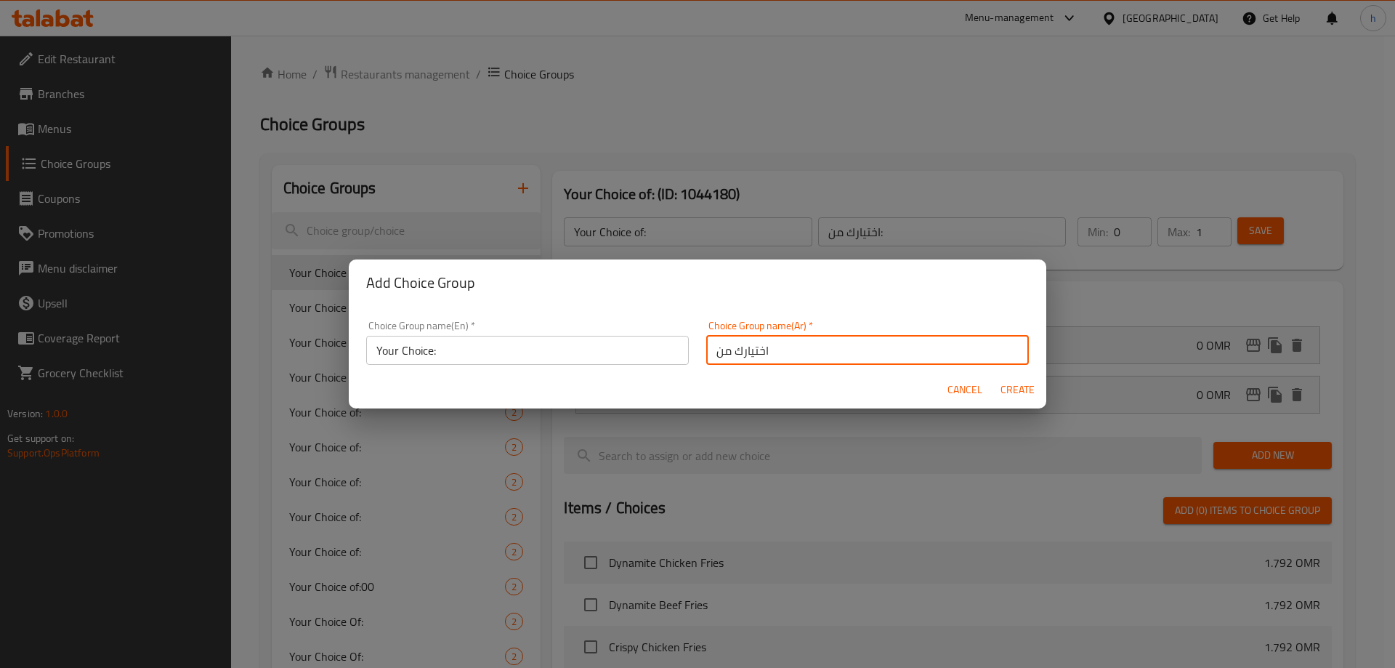
type input "اختيارك من"
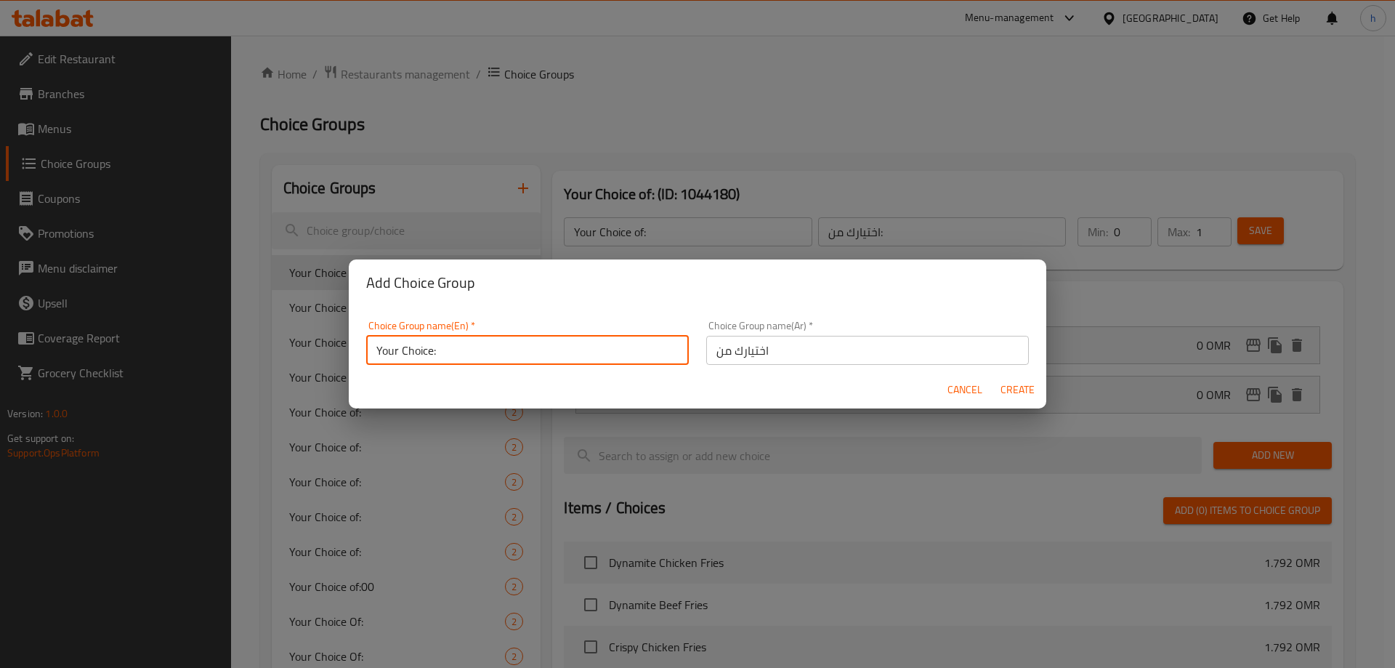
click at [518, 355] on input "Your Choice:" at bounding box center [527, 350] width 323 height 29
type input "Your Choice Of"
click at [1022, 381] on span "Create" at bounding box center [1017, 390] width 35 height 18
type input "Your Choice Of"
type input "اختيارك من"
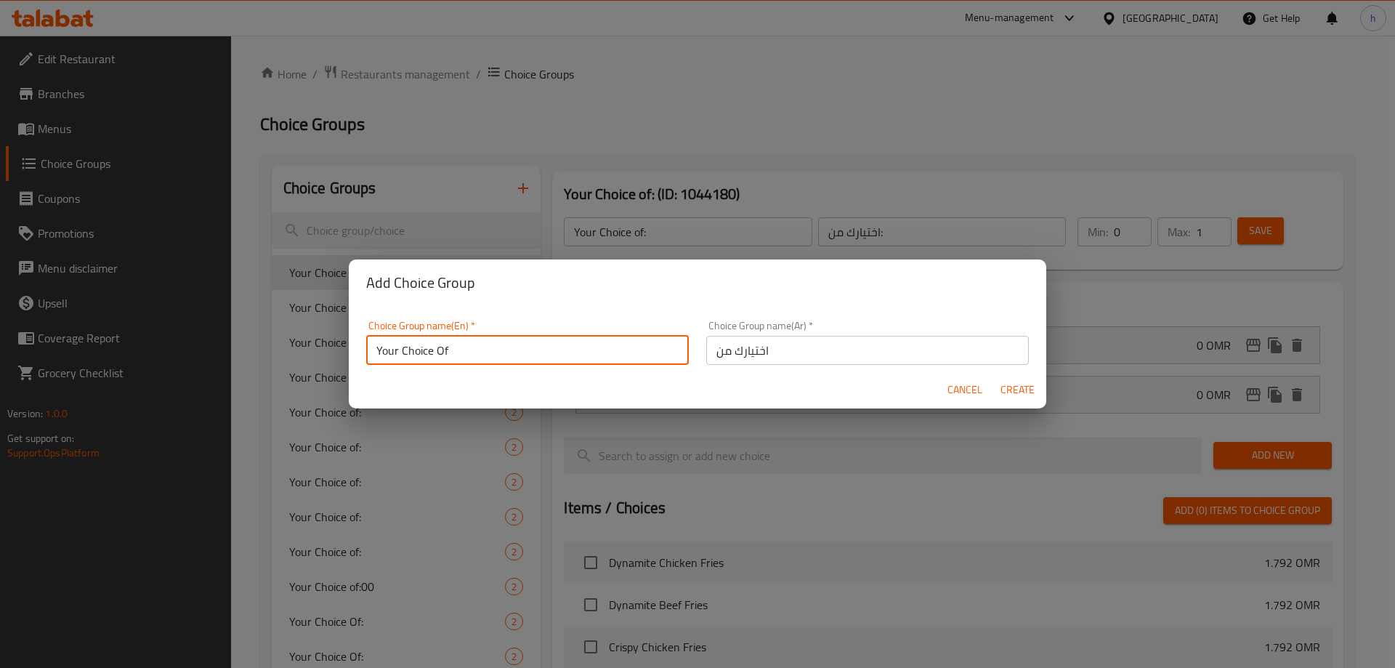
type input "0"
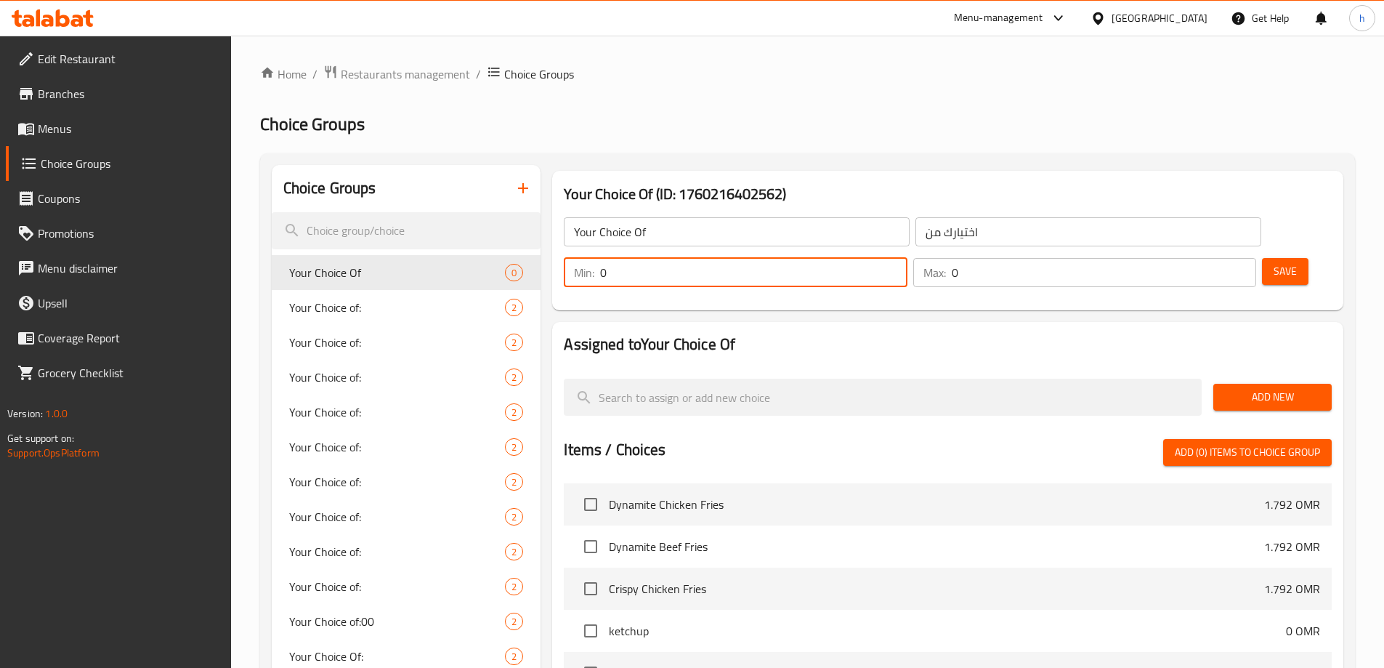
click at [907, 258] on input "0" at bounding box center [753, 272] width 307 height 29
drag, startPoint x: 1128, startPoint y: 232, endPoint x: 1073, endPoint y: 231, distance: 55.2
click at [1073, 252] on div "Min: 0 ​ Max: 0 ​" at bounding box center [910, 272] width 704 height 41
type input "1"
drag, startPoint x: 1200, startPoint y: 226, endPoint x: 1169, endPoint y: 228, distance: 31.3
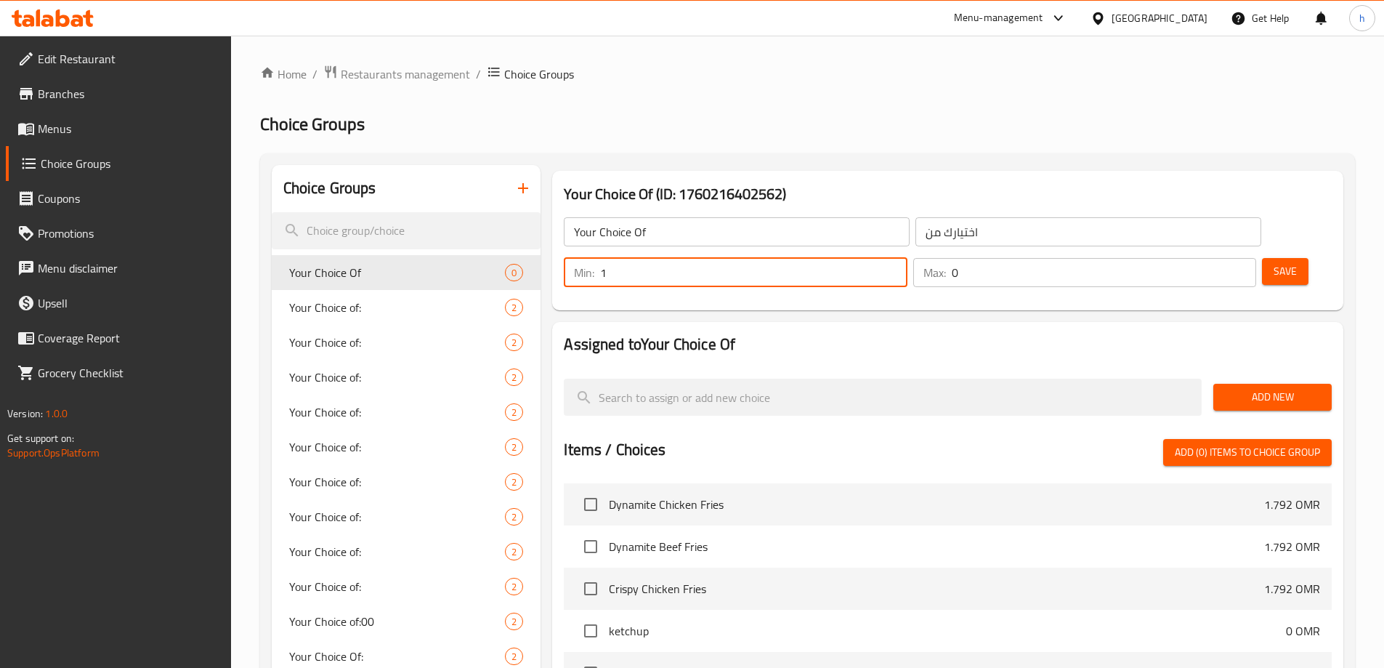
click at [1169, 258] on div "Max: 0 ​" at bounding box center [1084, 272] width 343 height 29
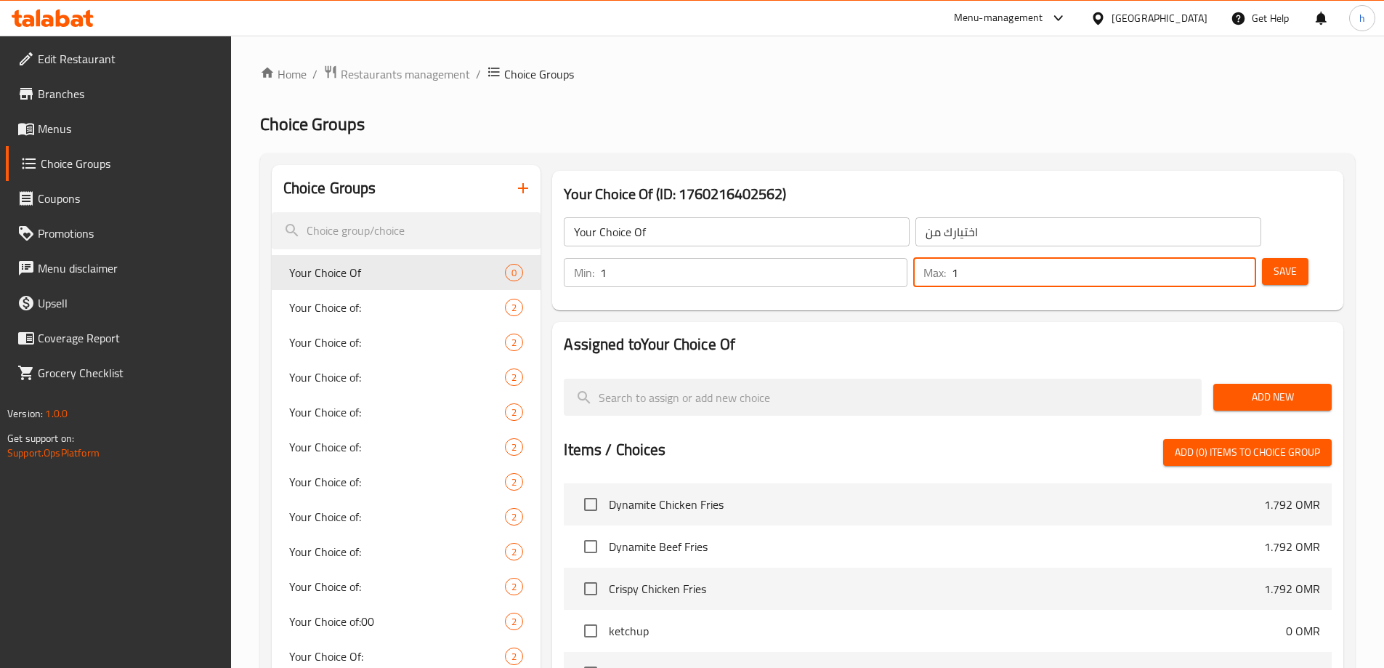
type input "1"
click at [1253, 355] on nav at bounding box center [948, 361] width 768 height 12
click at [1255, 384] on button "Add New" at bounding box center [1272, 397] width 118 height 27
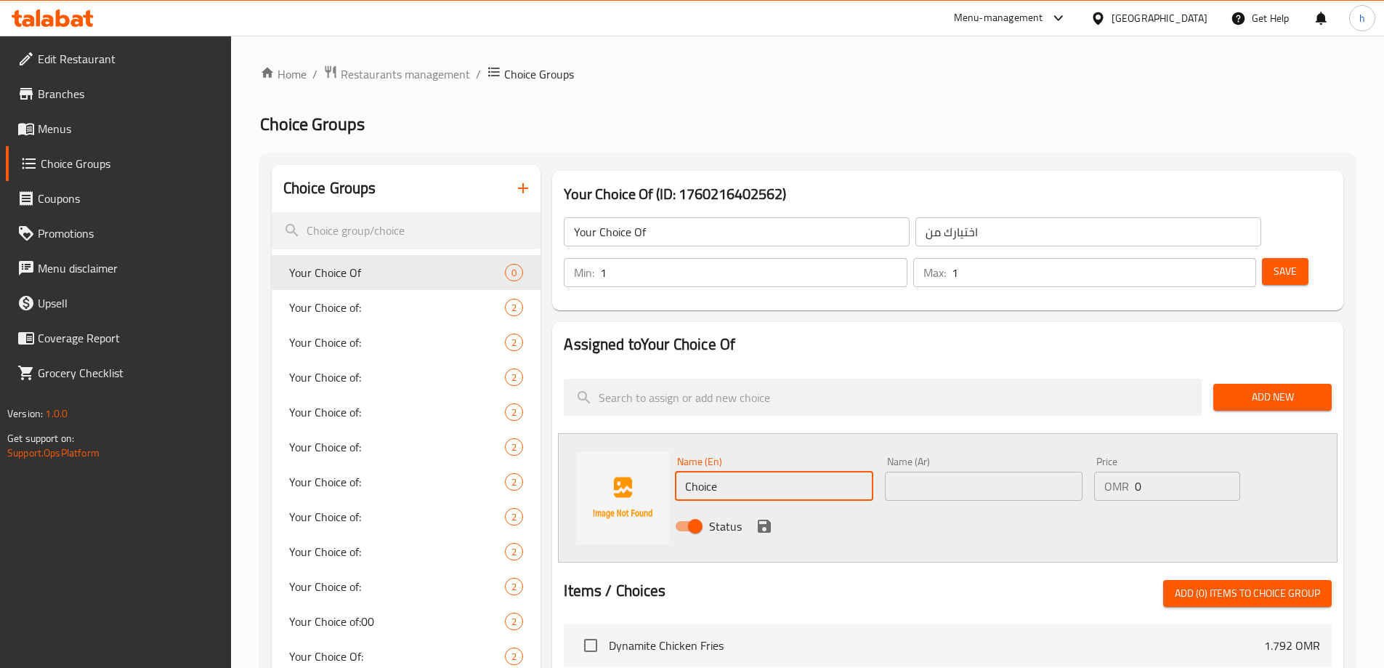
click at [767, 471] on input "Choice" at bounding box center [774, 485] width 198 height 29
type input "Pistachio Cream"
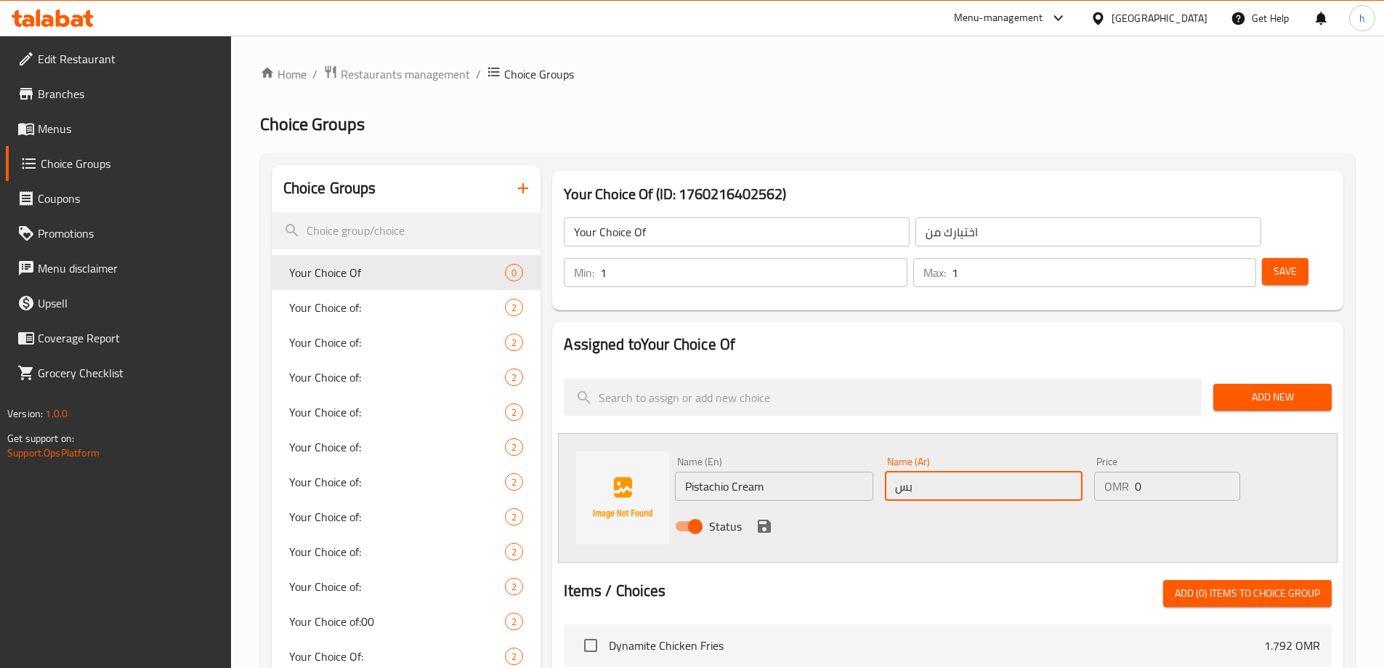
type input "ب"
type input "كريمة فستق"
click at [767, 517] on icon "save" at bounding box center [764, 525] width 17 height 17
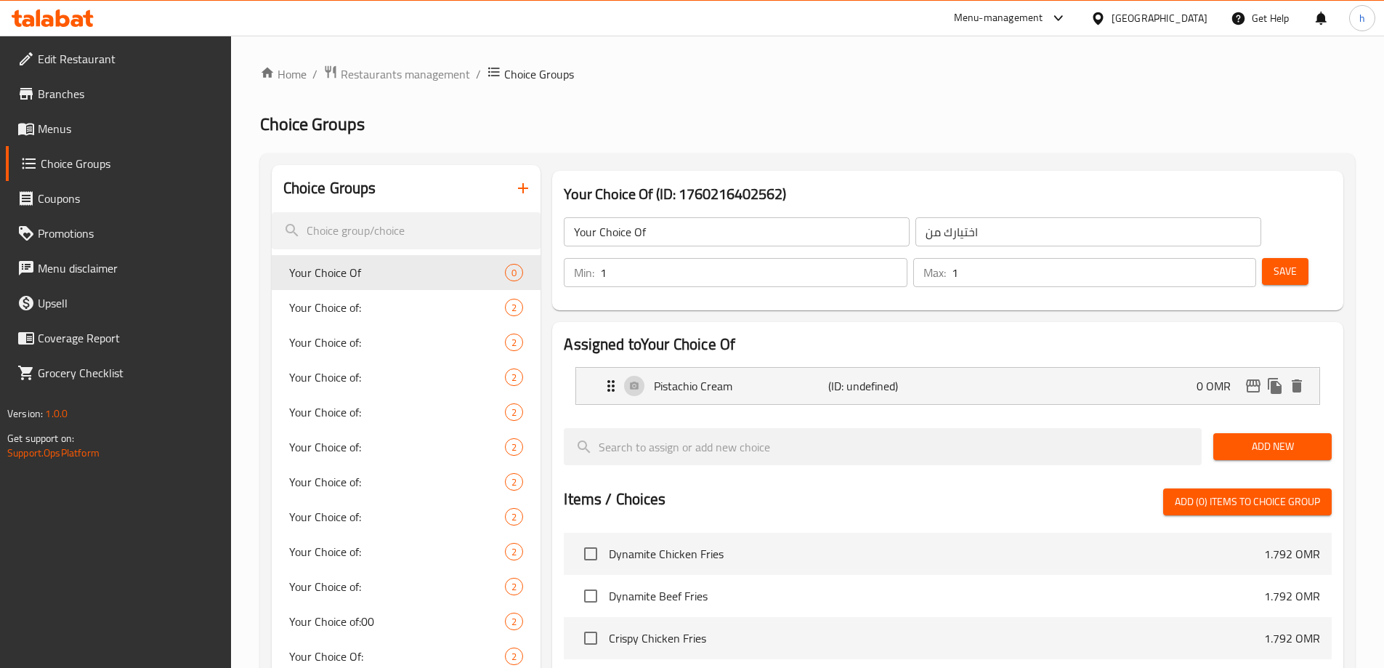
click at [1271, 437] on span "Add New" at bounding box center [1272, 446] width 95 height 18
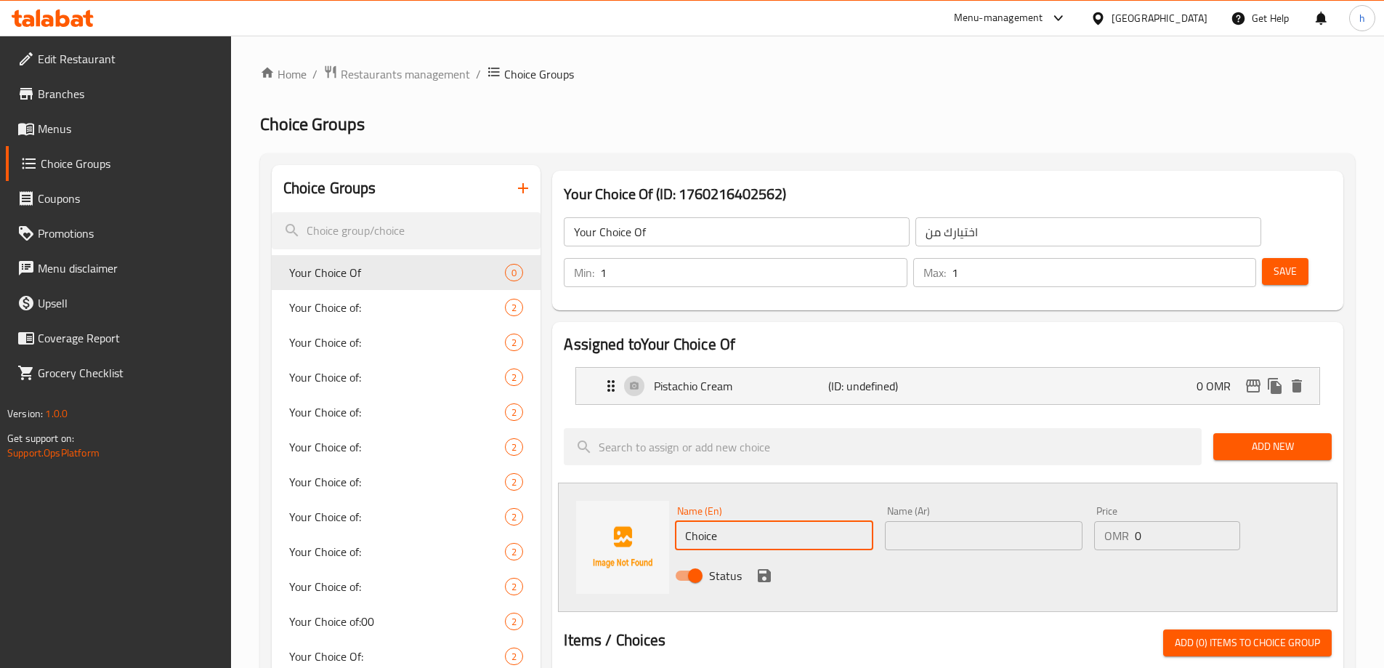
click at [725, 521] on input "Choice" at bounding box center [774, 535] width 198 height 29
type input "Syrup"
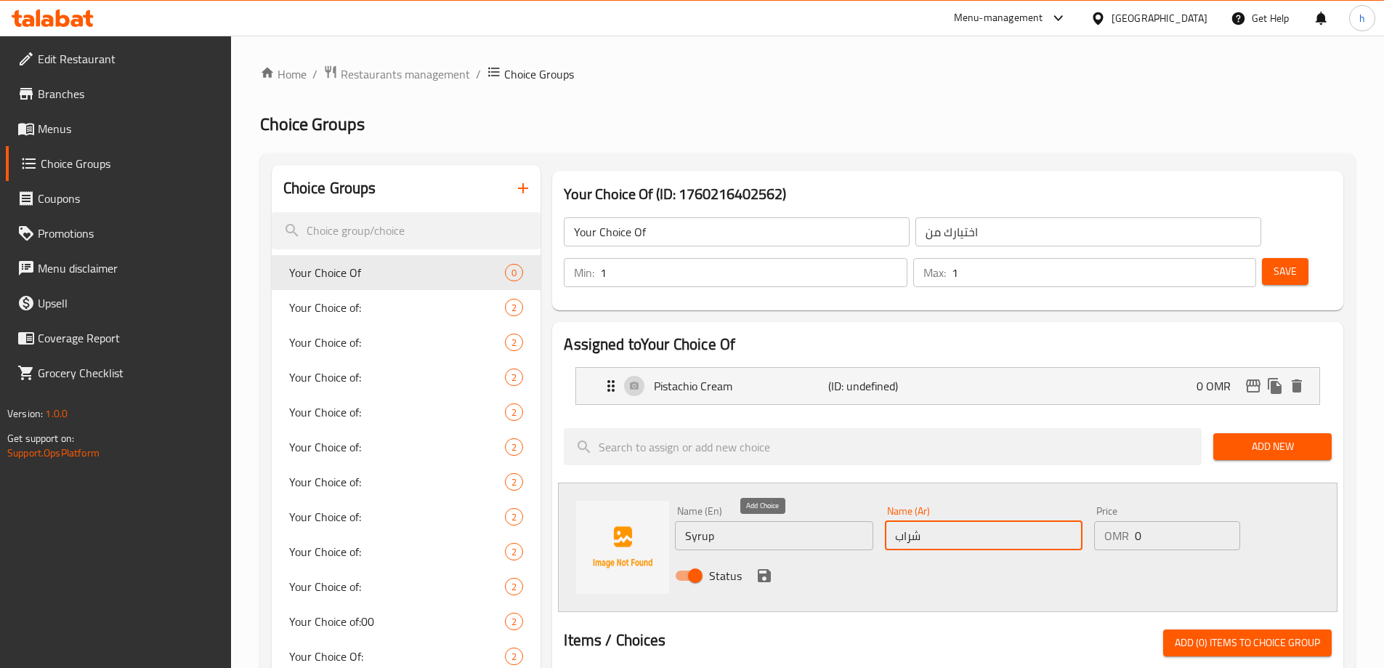
type input "شراب"
click at [759, 569] on icon "save" at bounding box center [764, 575] width 13 height 13
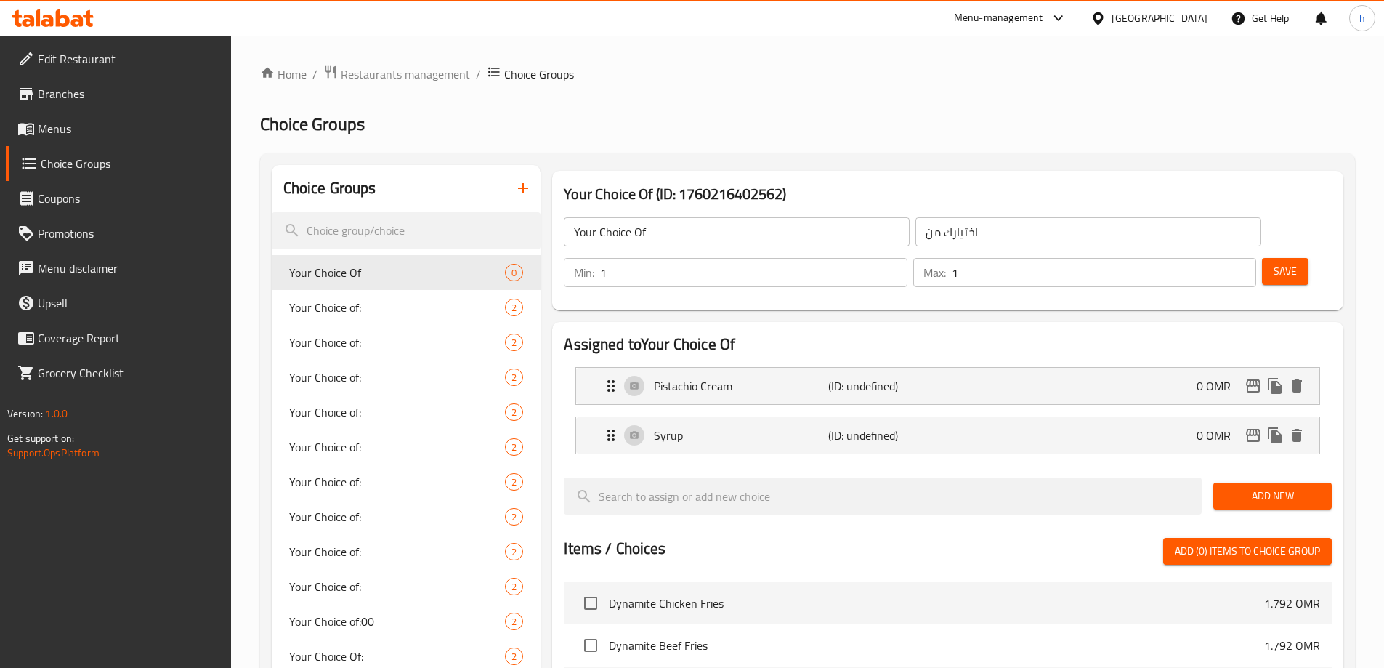
click at [1274, 262] on span "Save" at bounding box center [1285, 271] width 23 height 18
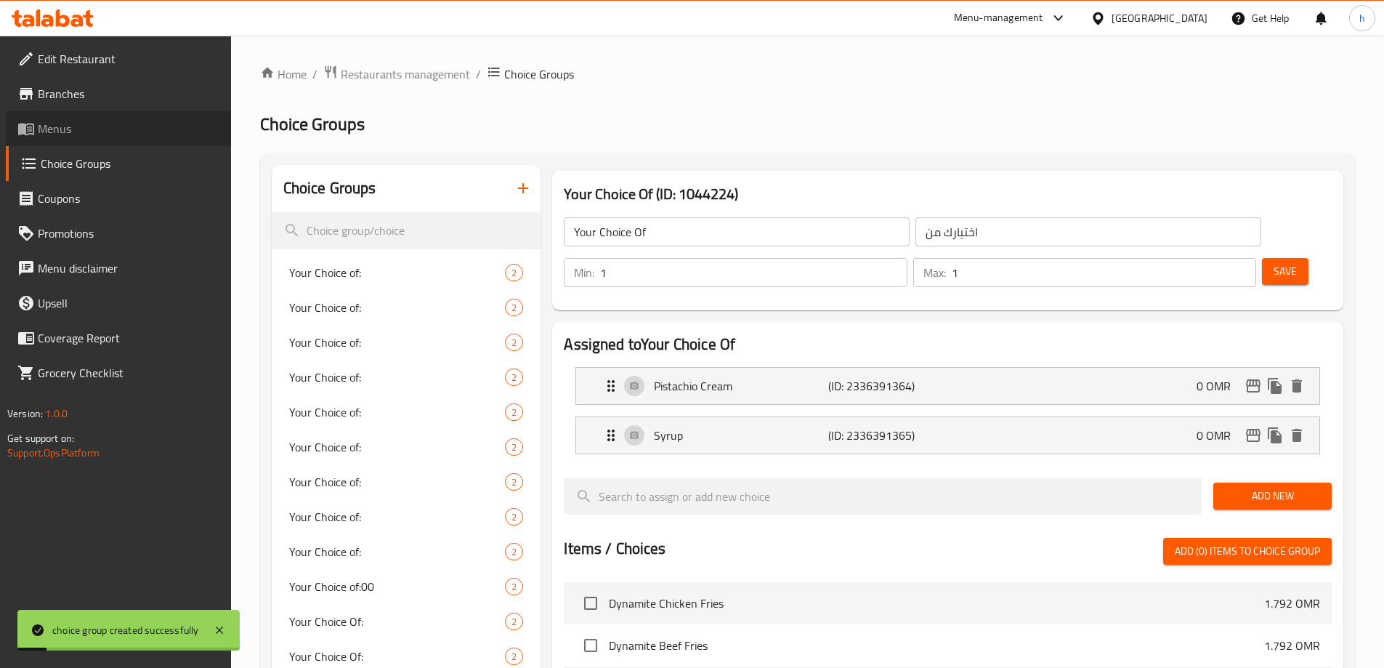
click at [116, 123] on span "Menus" at bounding box center [129, 128] width 182 height 17
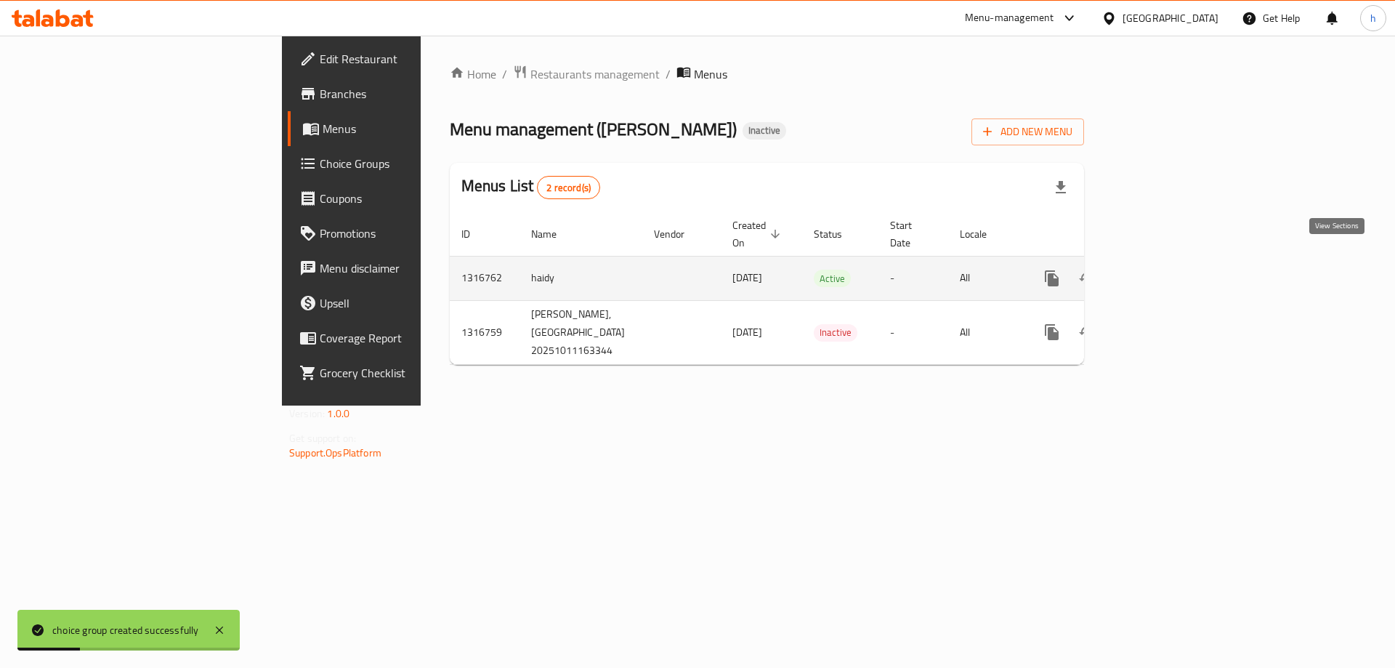
click at [1163, 272] on icon "enhanced table" at bounding box center [1156, 278] width 13 height 13
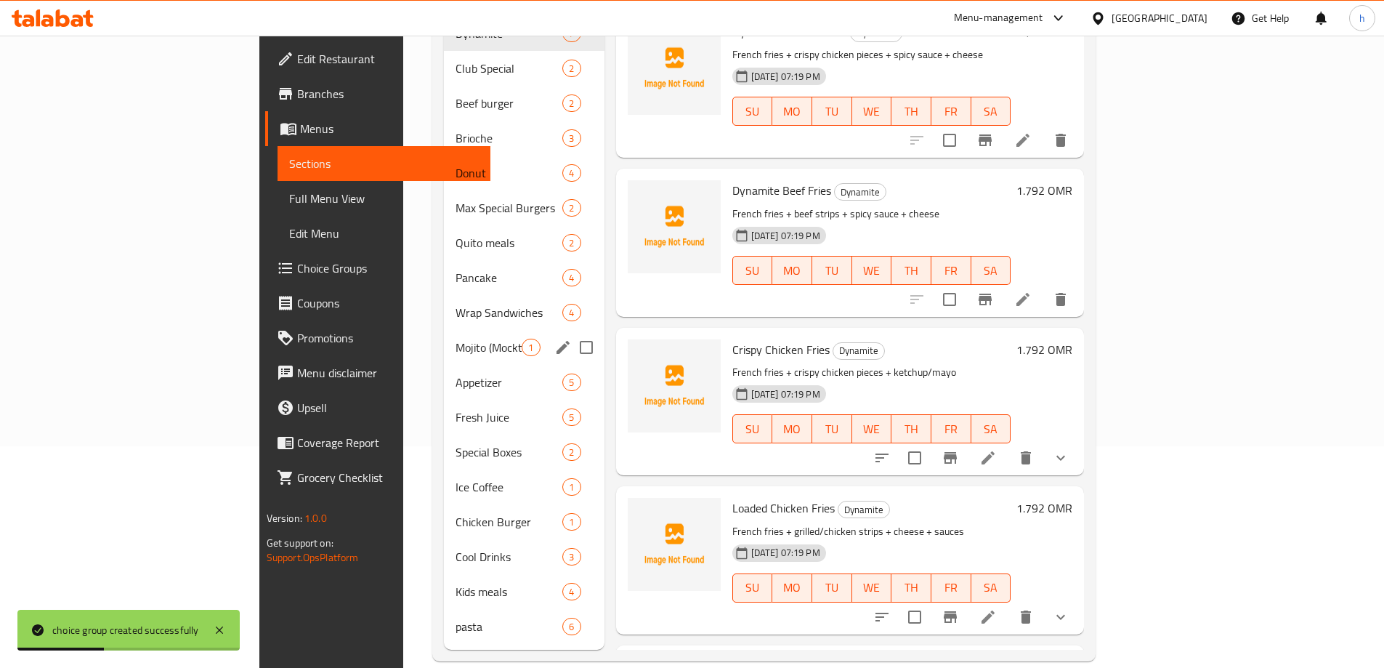
scroll to position [222, 0]
click at [455, 163] on span "Donut" at bounding box center [488, 171] width 66 height 17
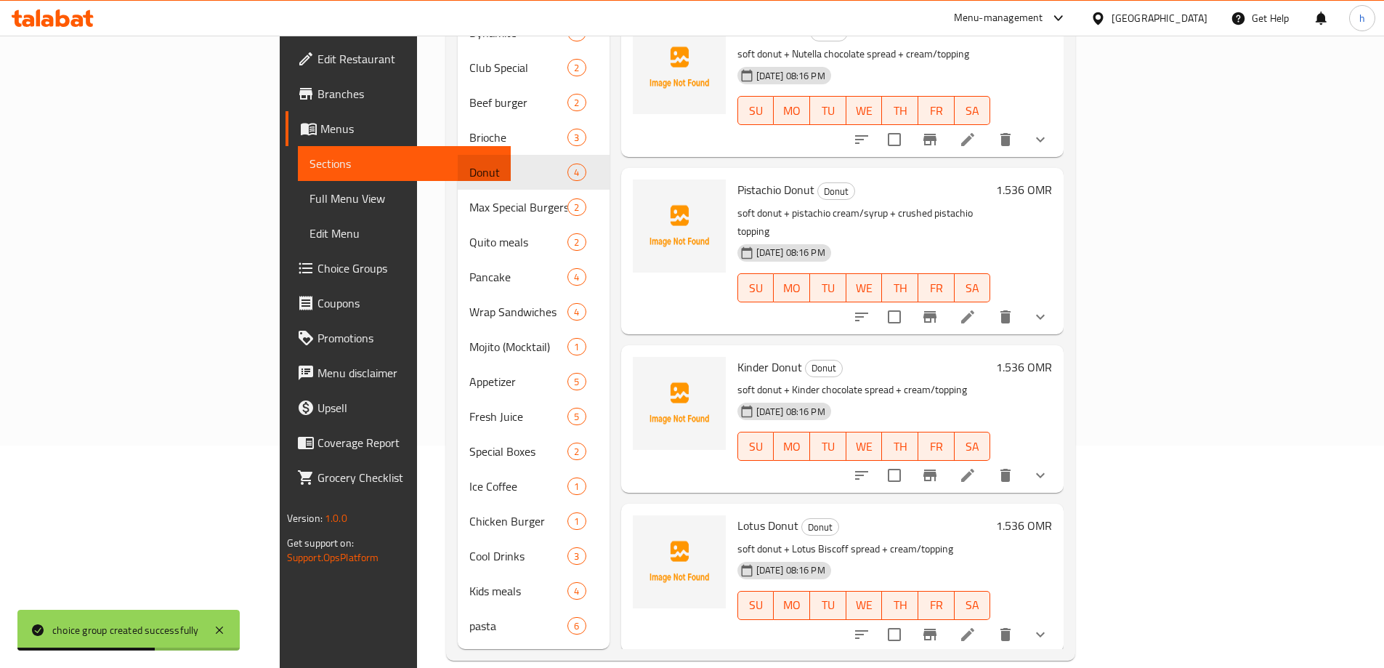
click at [317, 268] on span "Choice Groups" at bounding box center [408, 267] width 182 height 17
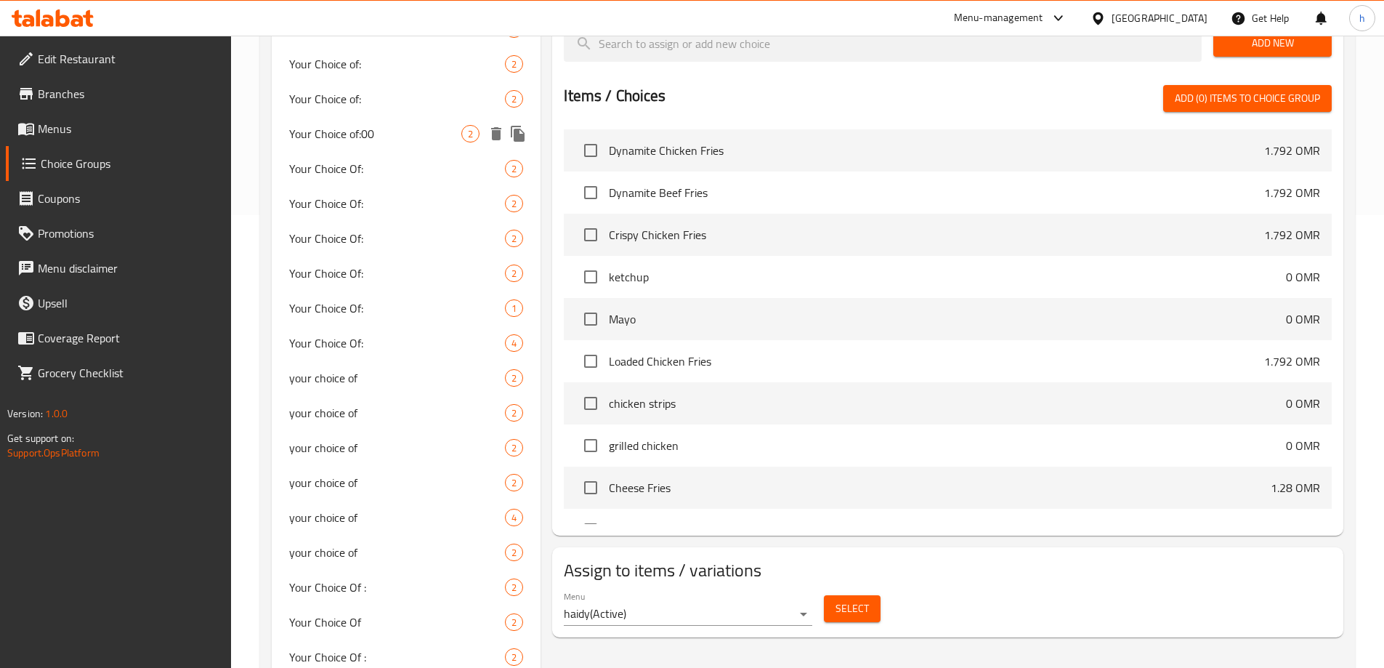
scroll to position [509, 0]
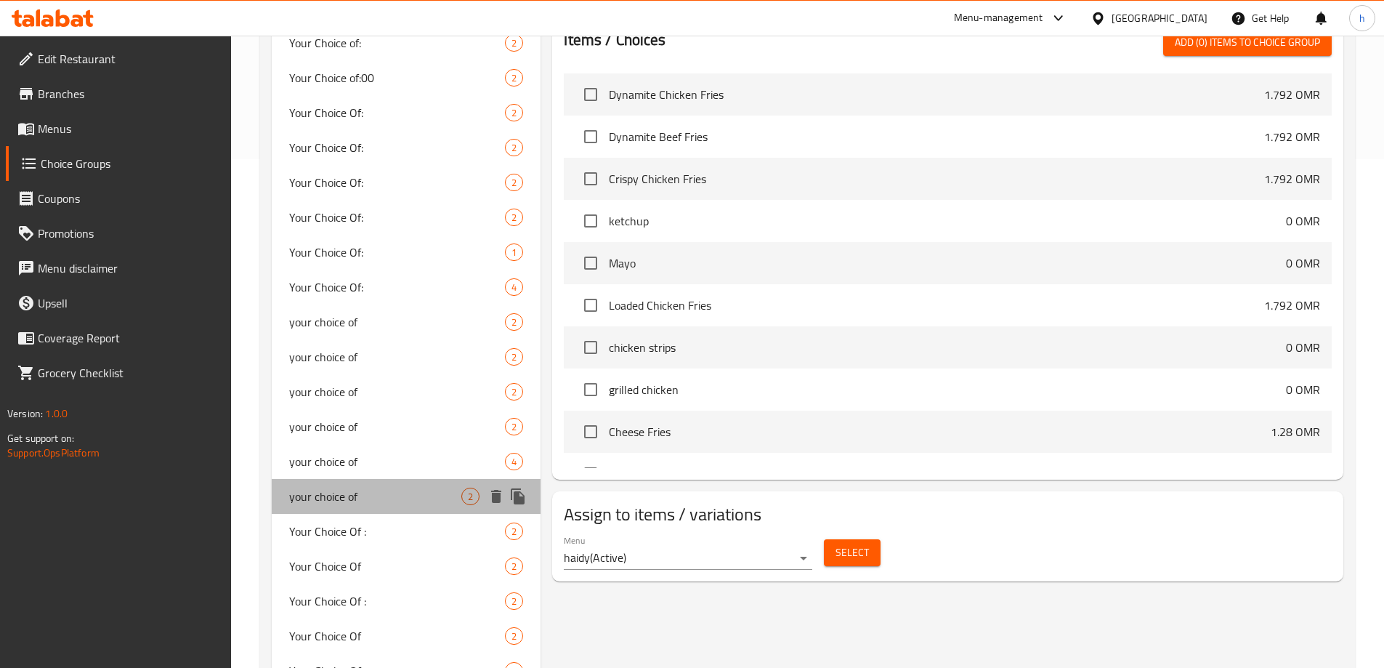
click at [392, 499] on span "your choice of" at bounding box center [375, 495] width 173 height 17
type input "your choice of"
type input "اختيارك من"
type input "1"
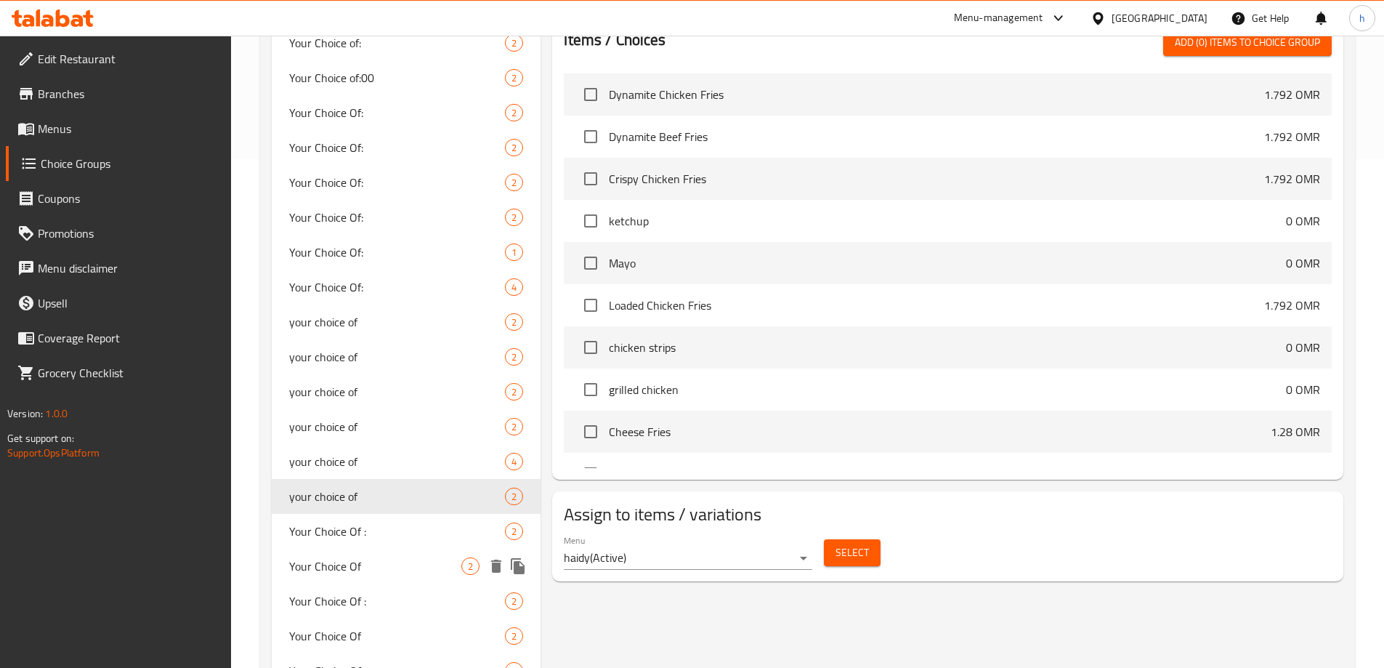
click at [386, 568] on span "Your Choice Of" at bounding box center [375, 565] width 173 height 17
type input "Your Choice Of"
type input "إختيارك من"
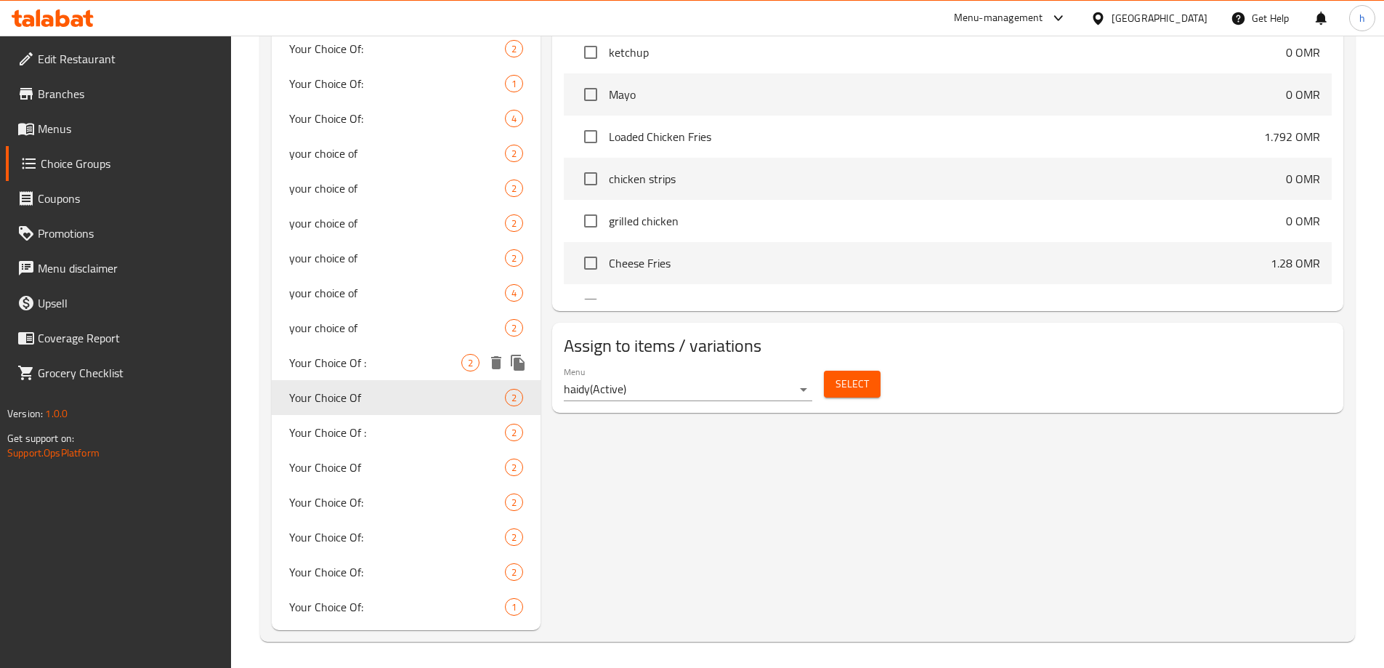
scroll to position [680, 0]
click at [353, 610] on span "Your Choice Of:" at bounding box center [375, 603] width 173 height 17
type input "Your Choice Of:"
type input "إختيارك من:"
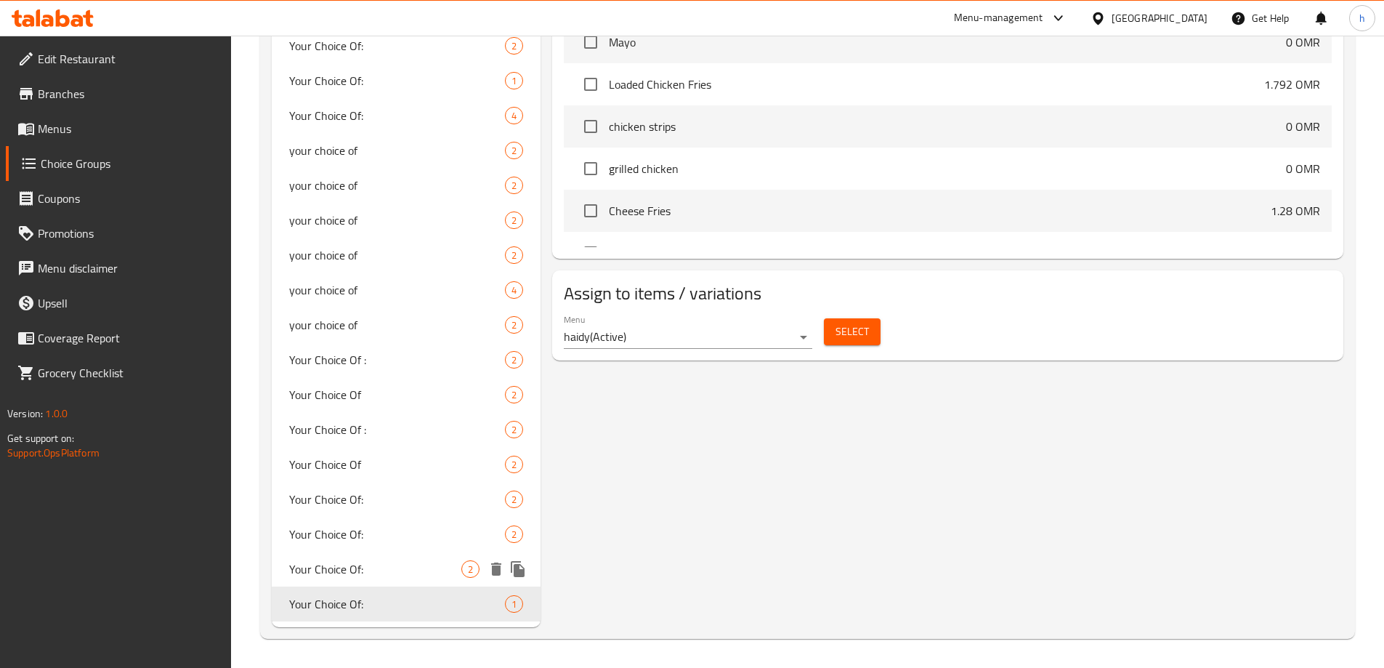
click at [373, 576] on span "Your Choice Of:" at bounding box center [375, 568] width 173 height 17
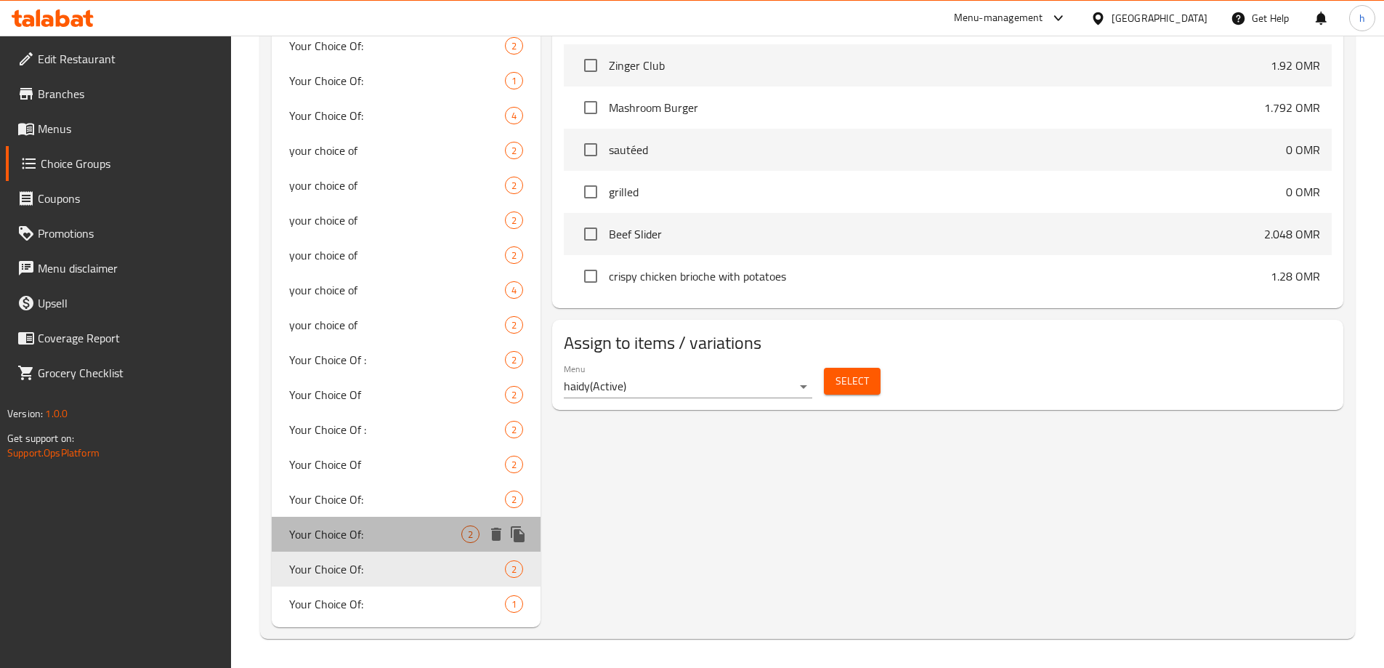
click at [376, 536] on span "Your Choice Of:" at bounding box center [375, 533] width 173 height 17
type input "1"
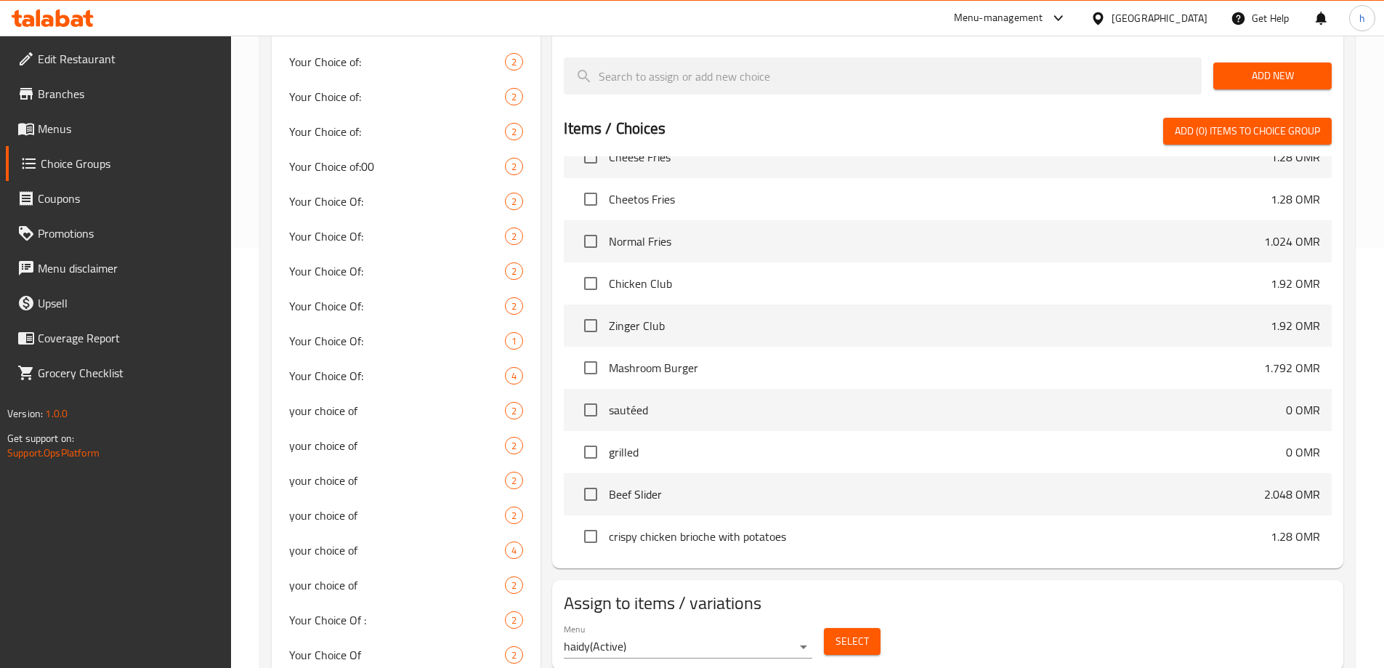
scroll to position [436, 0]
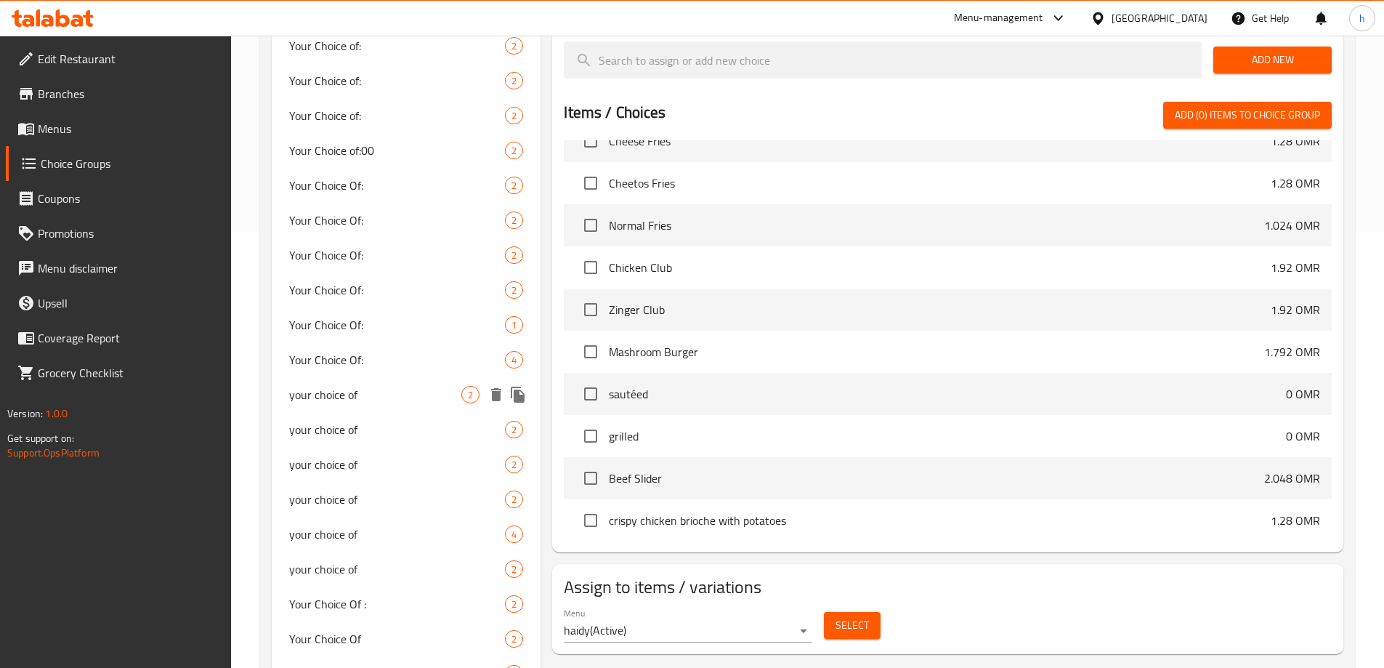
click at [372, 396] on span "your choice of" at bounding box center [375, 394] width 173 height 17
type input "your choice of"
type input "اختيارك من"
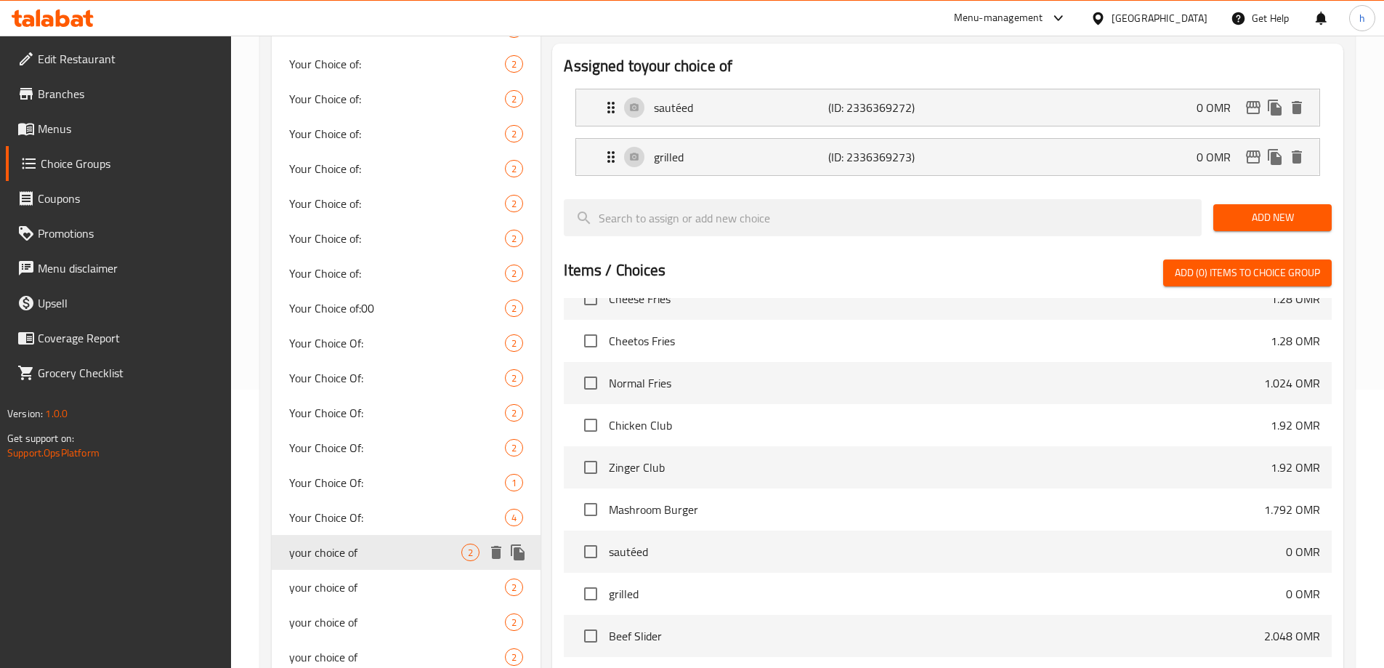
scroll to position [73, 0]
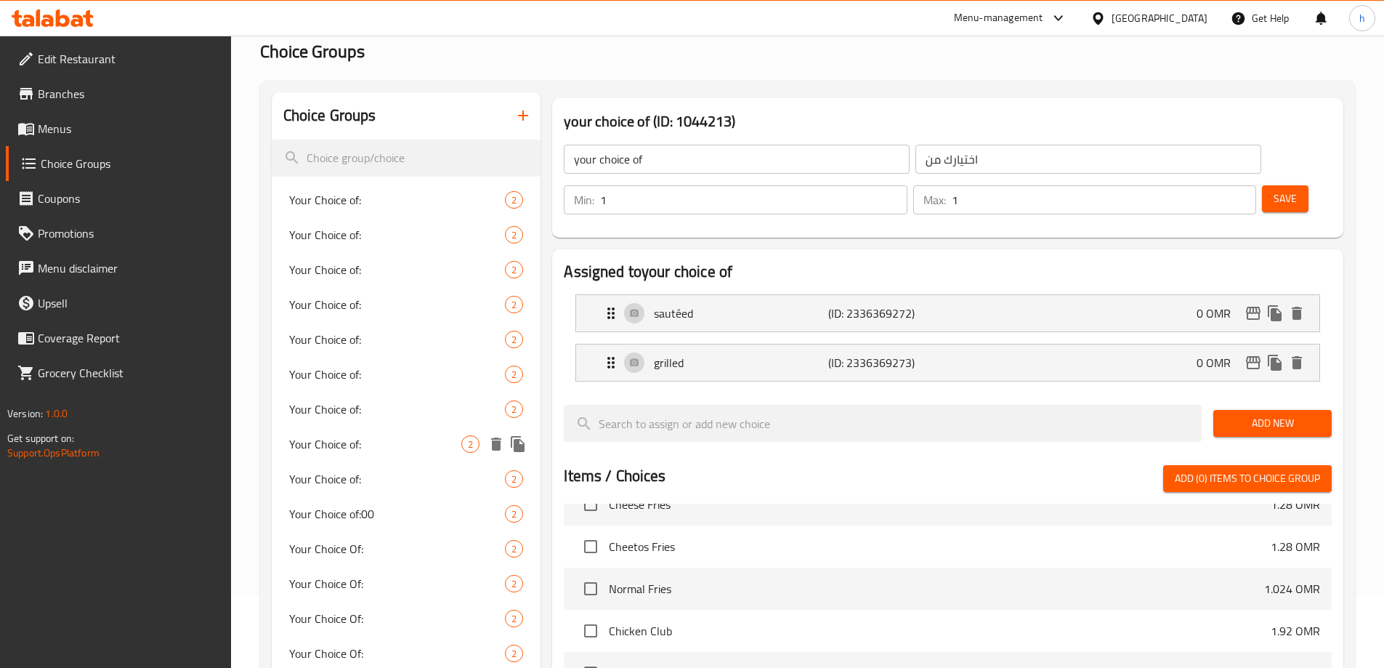
click at [370, 429] on div "Your Choice of: 2" at bounding box center [407, 443] width 270 height 35
type input "Your Choice of:"
type input "اختيارك من:"
type input "0"
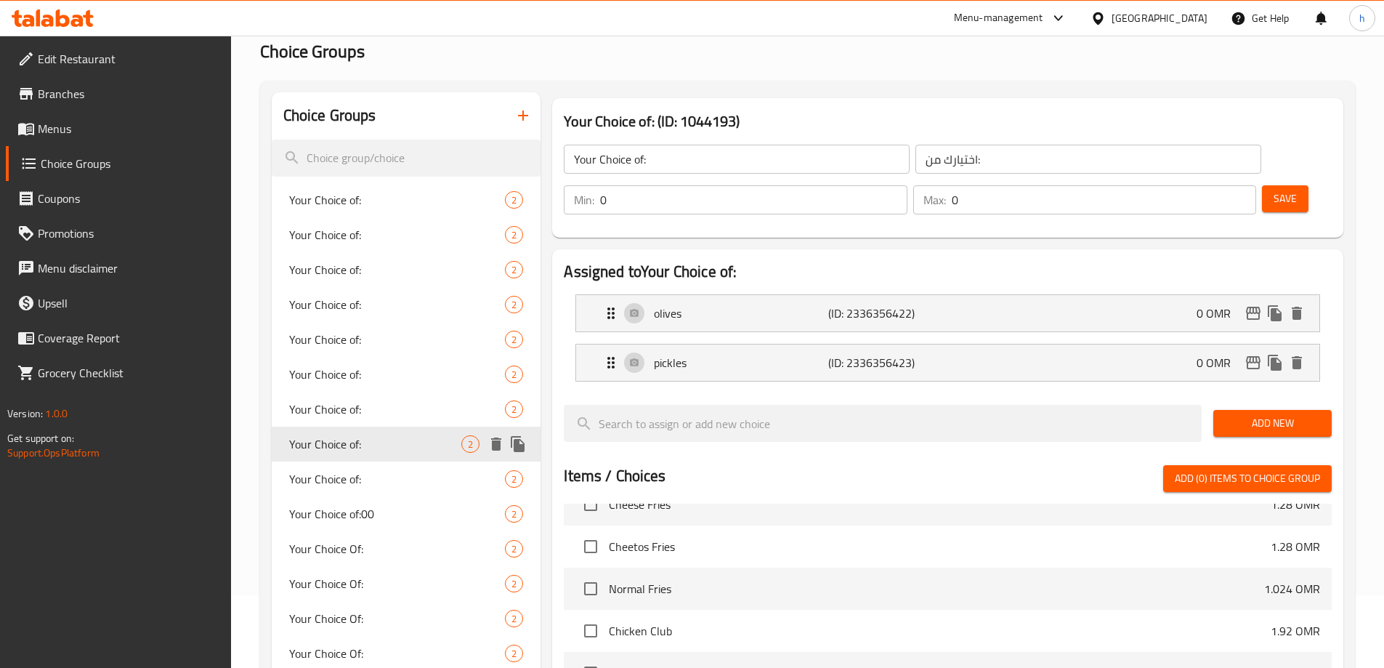
click at [370, 410] on span "Your Choice of:" at bounding box center [397, 408] width 216 height 17
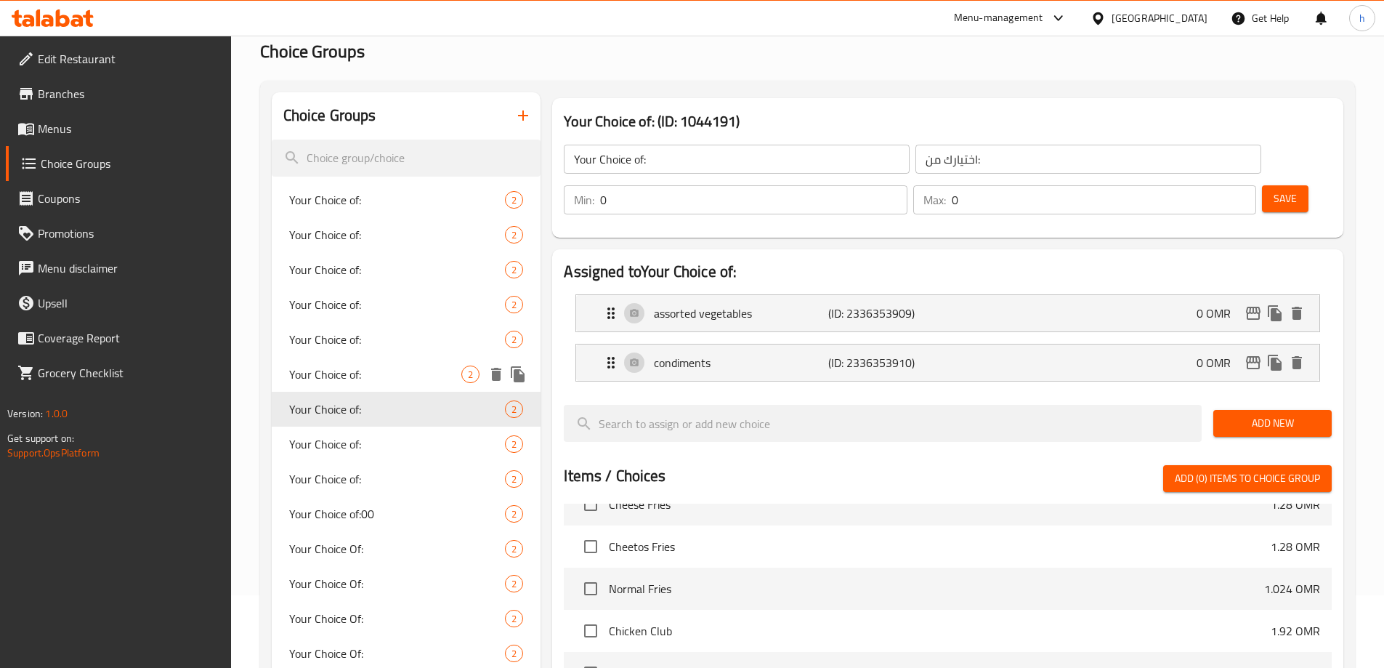
click at [369, 383] on div "Your Choice of: 2" at bounding box center [407, 374] width 270 height 35
type input "1"
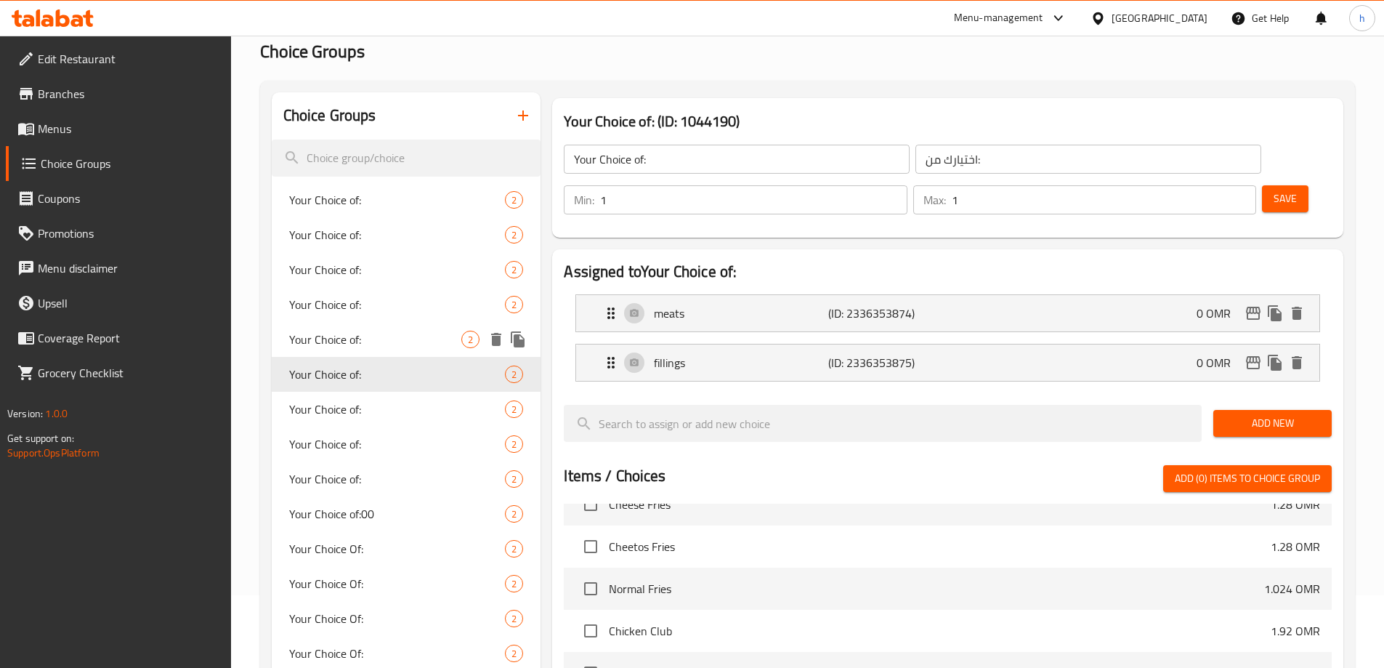
click at [367, 352] on div "Your Choice of: 2" at bounding box center [407, 339] width 270 height 35
type input "0"
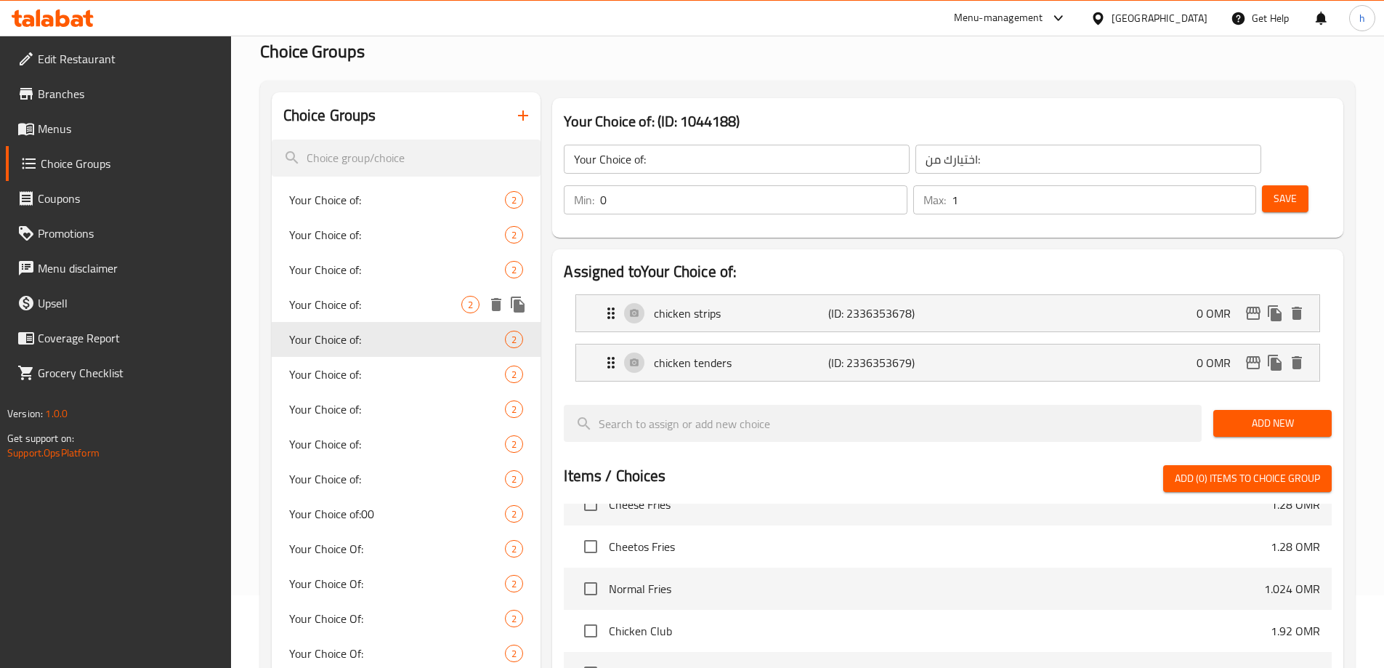
click at [371, 317] on div "Your Choice of: 2" at bounding box center [407, 304] width 270 height 35
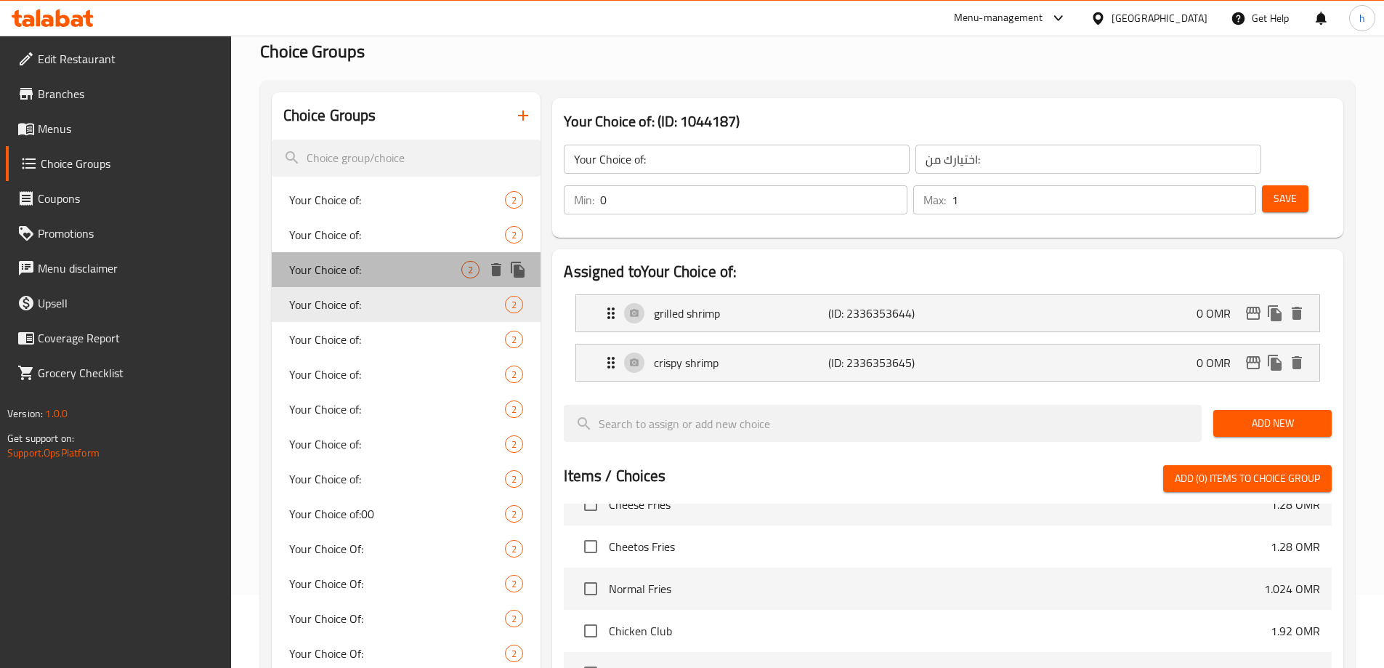
click at [371, 257] on div "Your Choice of: 2" at bounding box center [407, 269] width 270 height 35
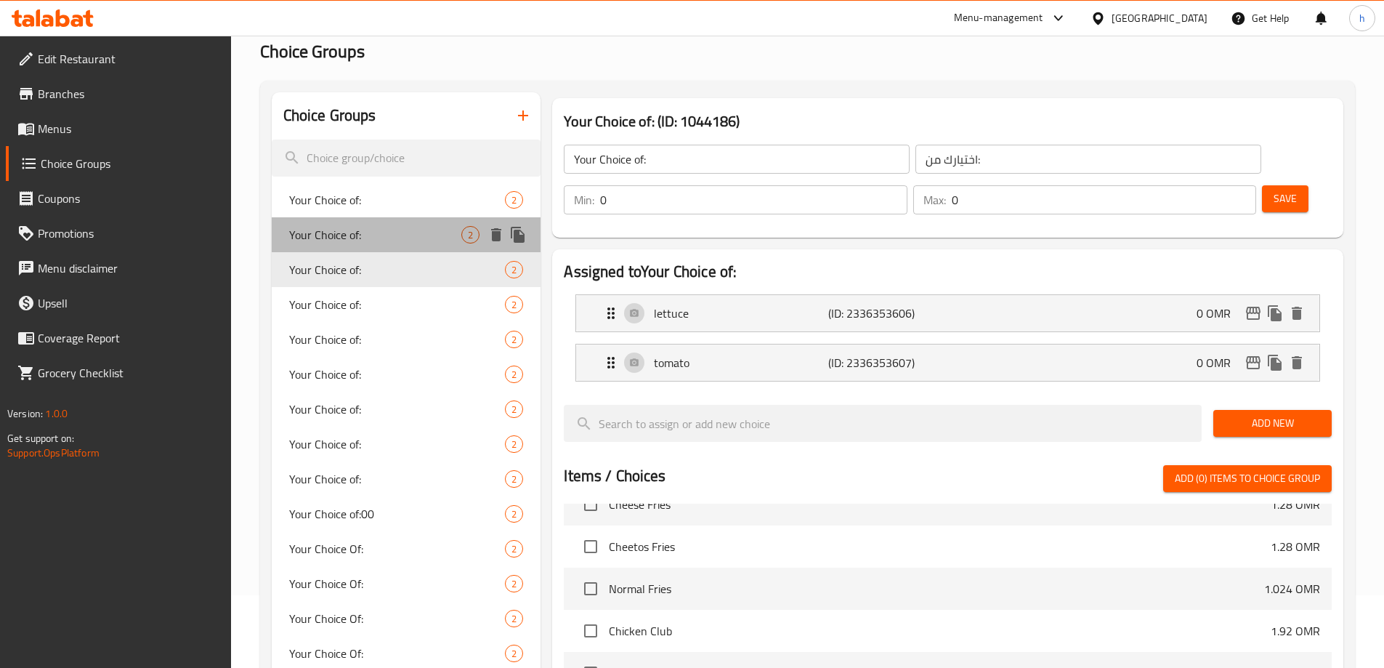
click at [367, 227] on span "Your Choice of:" at bounding box center [375, 234] width 173 height 17
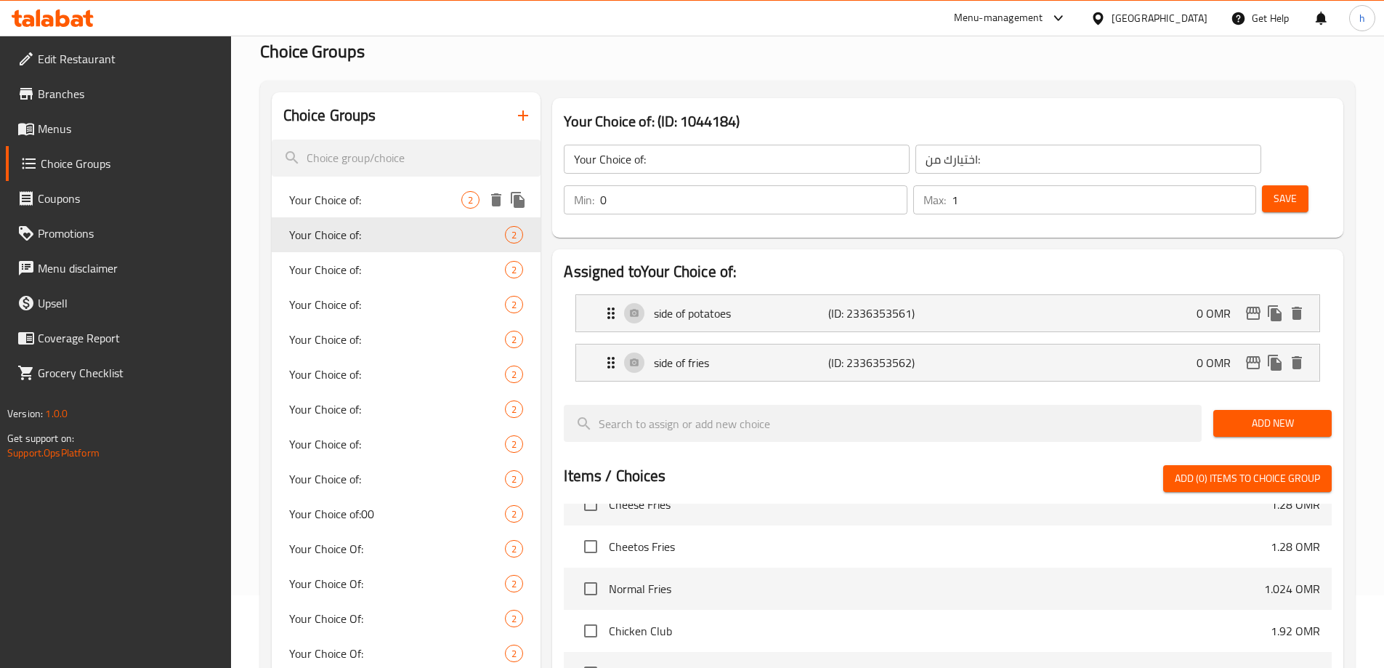
click at [371, 201] on span "Your Choice of:" at bounding box center [375, 199] width 173 height 17
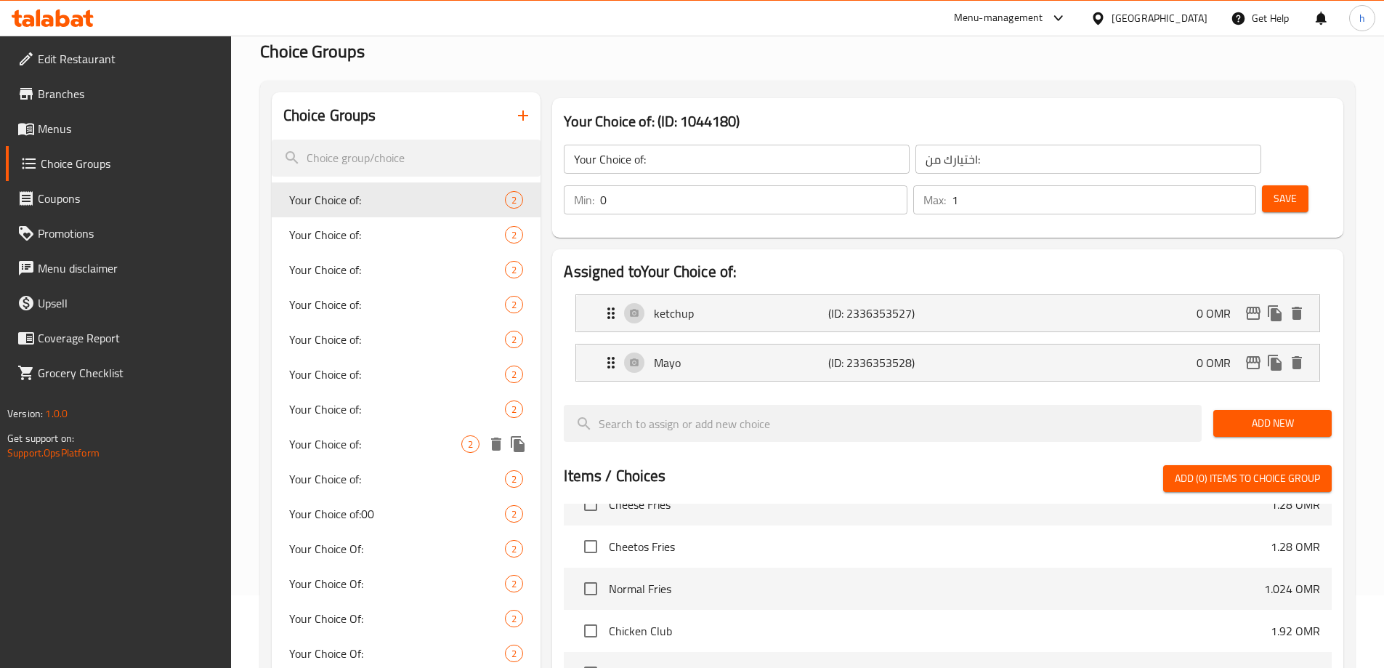
click at [378, 441] on span "Your Choice of:" at bounding box center [375, 443] width 173 height 17
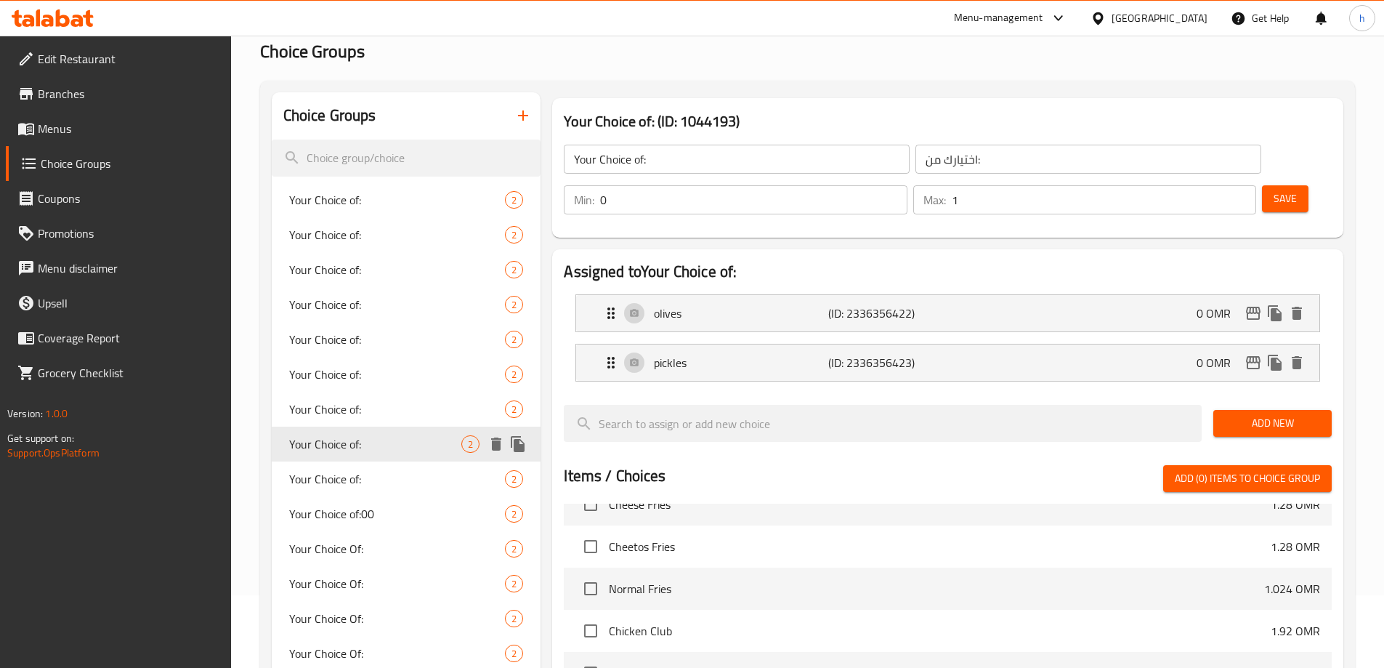
type input "0"
click at [378, 557] on div "Your Choice Of: 2" at bounding box center [407, 548] width 270 height 35
type input "Your Choice Of:"
type input "إختيارك من:"
type input "1"
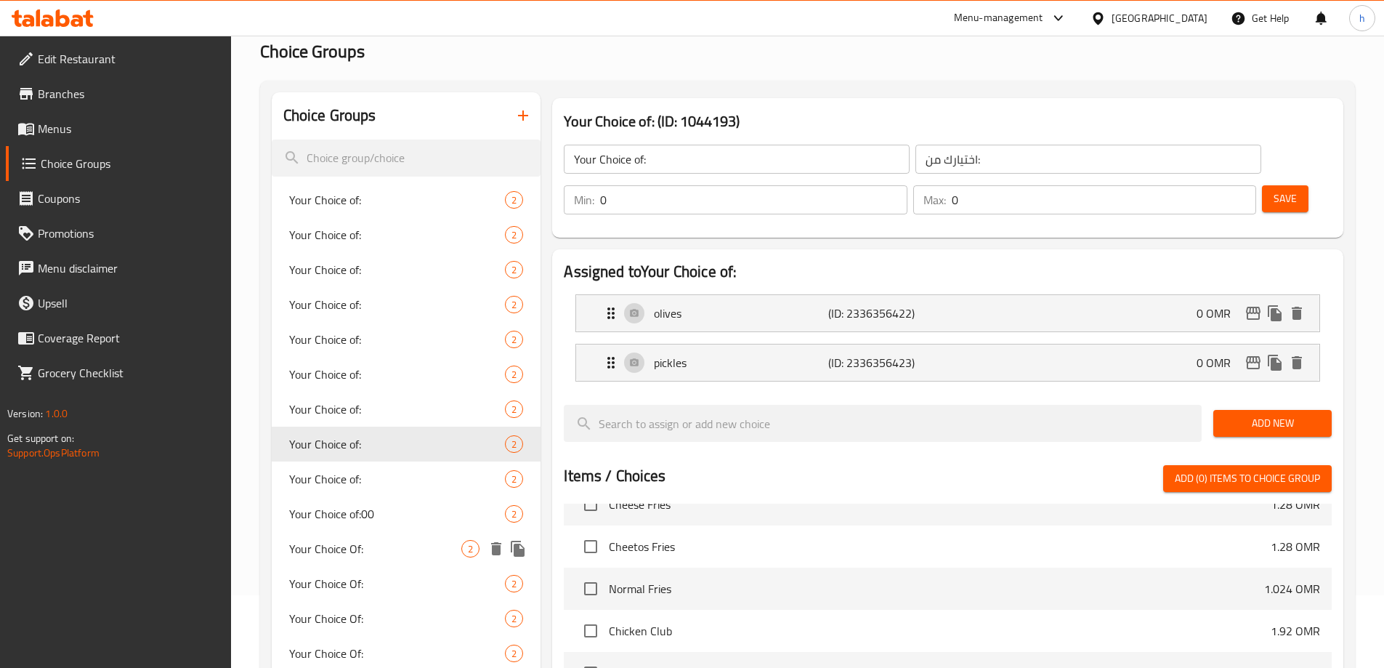
type input "1"
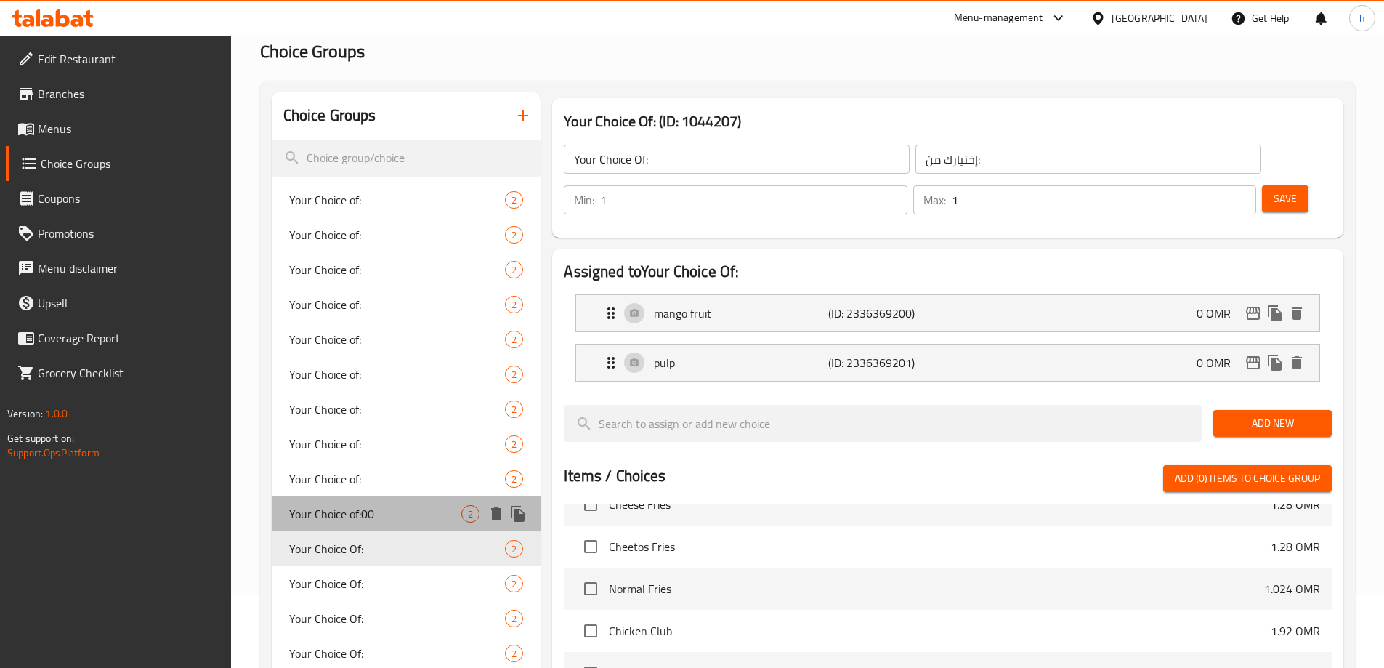
click at [371, 511] on span "Your Choice of:00" at bounding box center [375, 513] width 173 height 17
type input "Your Choice of:00"
type input "اختيارك من:"
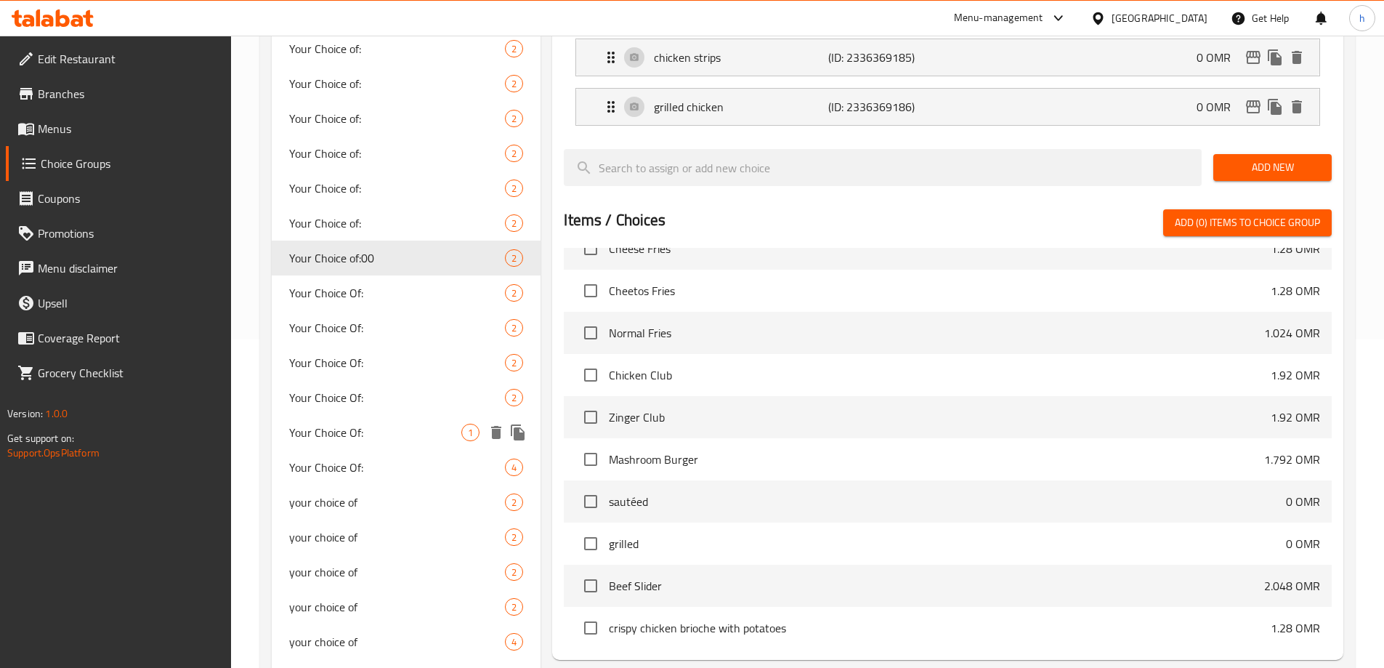
scroll to position [363, 0]
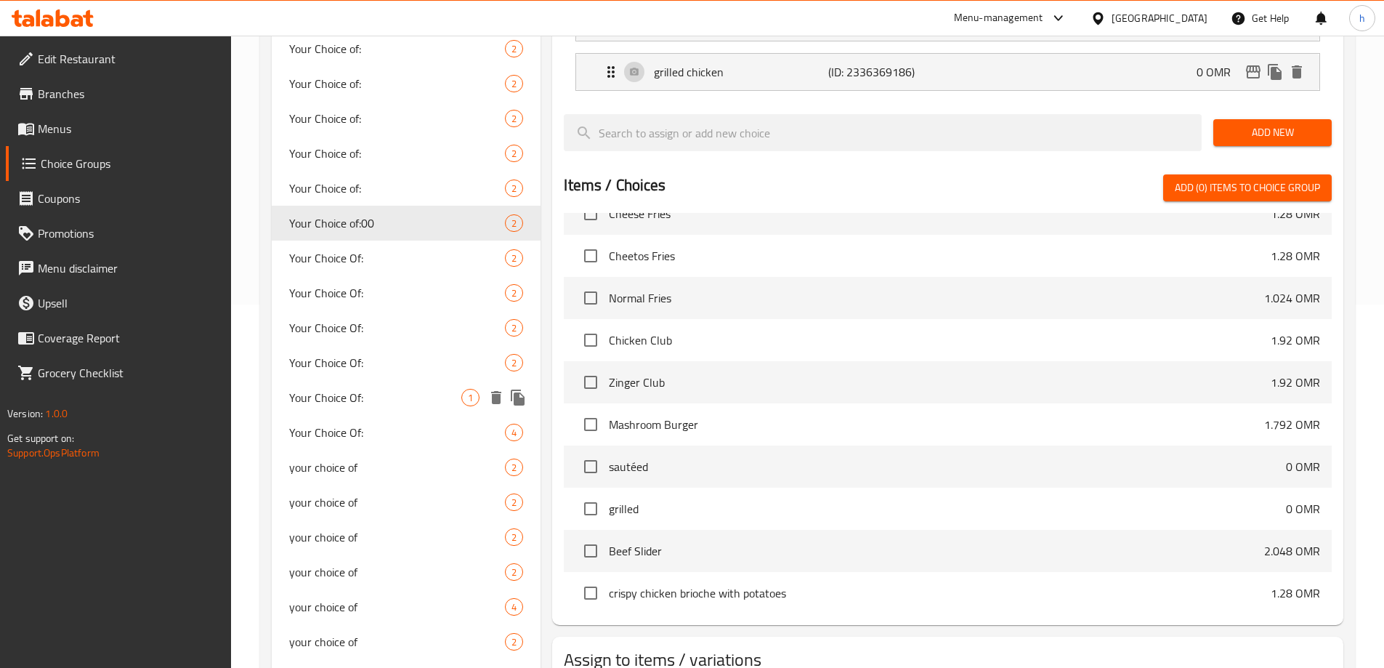
click at [371, 511] on div "your choice of 2" at bounding box center [407, 502] width 270 height 35
type input "your choice of"
type input "اختيارك من"
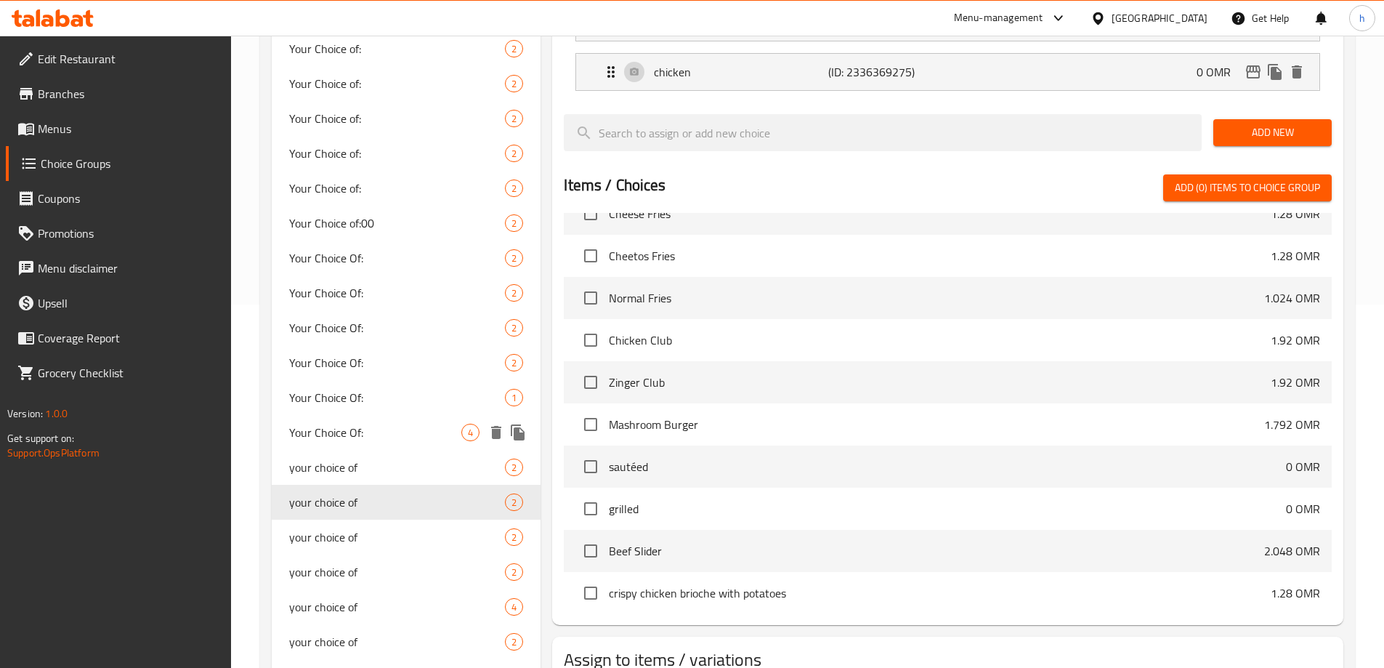
click at [378, 429] on span "Your Choice Of:" at bounding box center [375, 432] width 173 height 17
type input "Your Choice Of:"
type input "إختيارك من:"
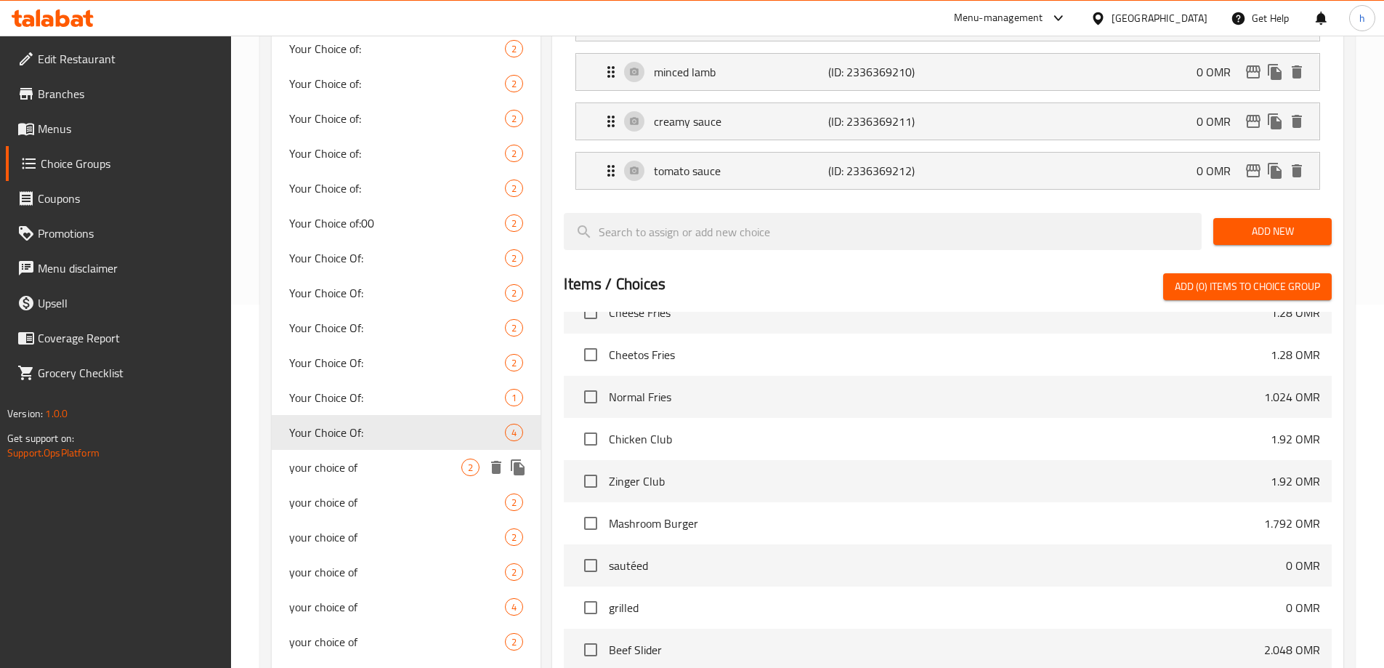
scroll to position [218, 0]
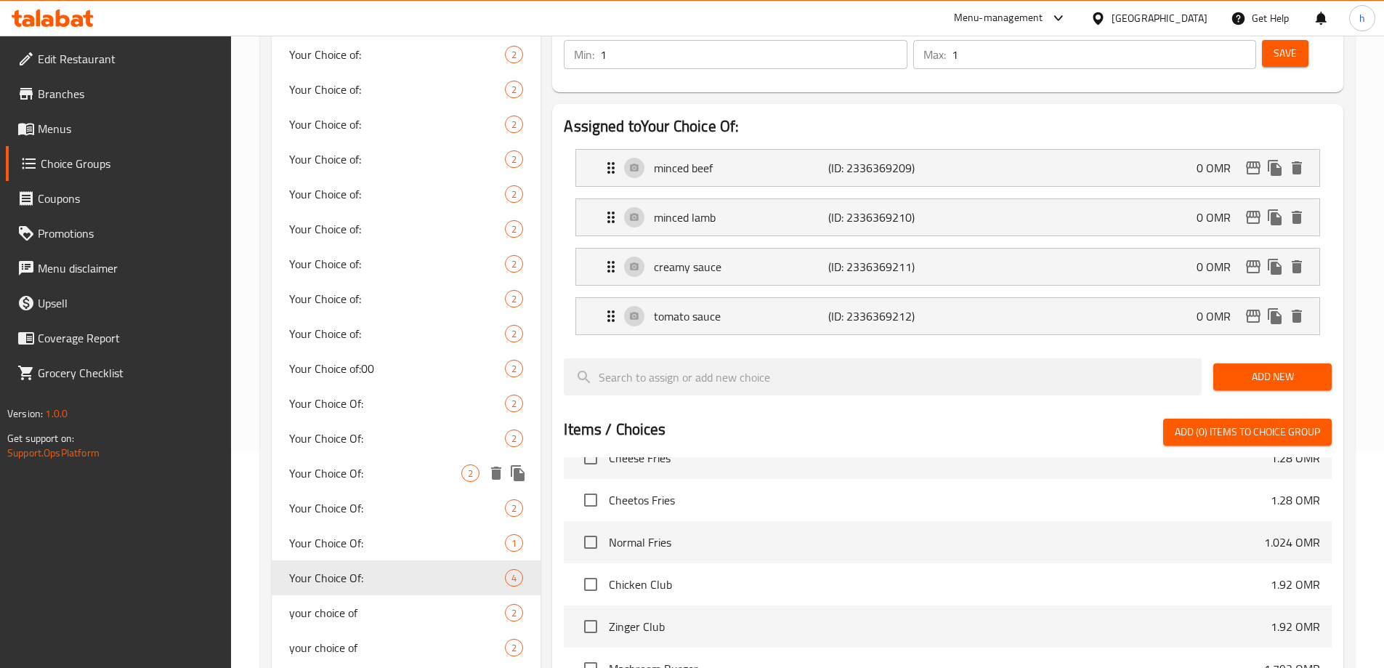
click at [381, 470] on span "Your Choice Of:" at bounding box center [375, 472] width 173 height 17
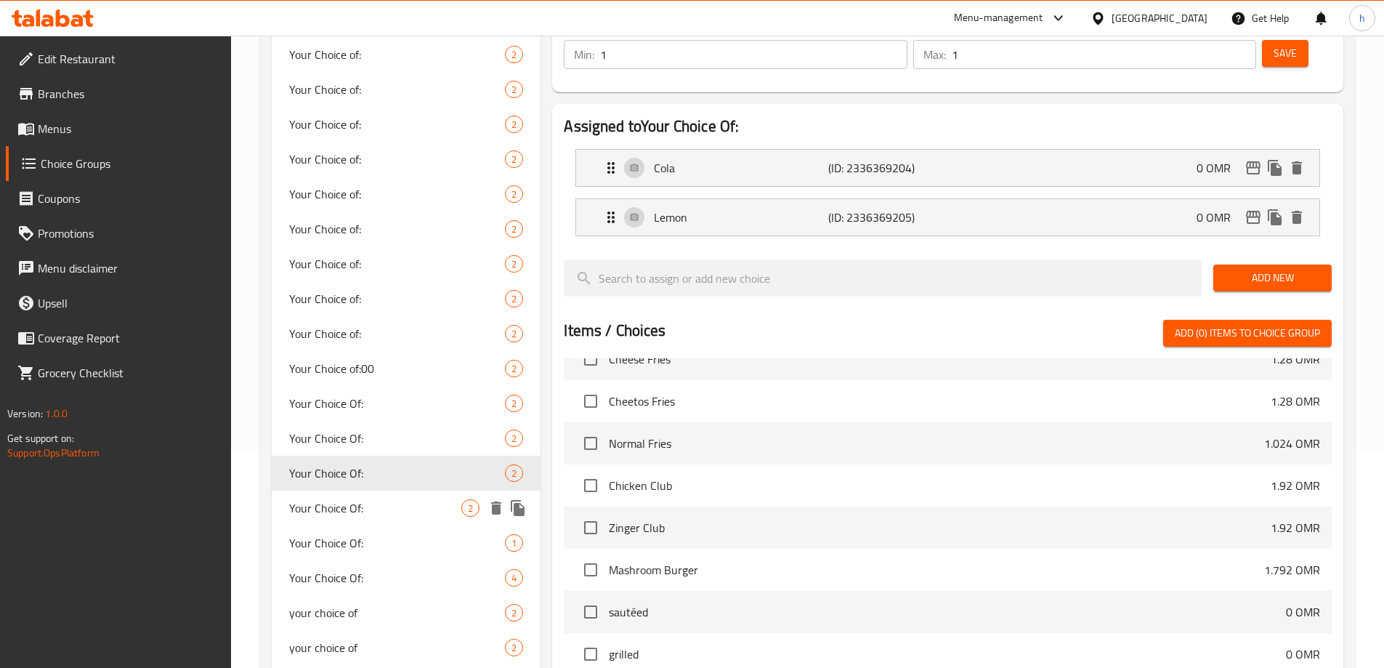
click at [386, 522] on div "Your Choice Of: 2" at bounding box center [407, 507] width 270 height 35
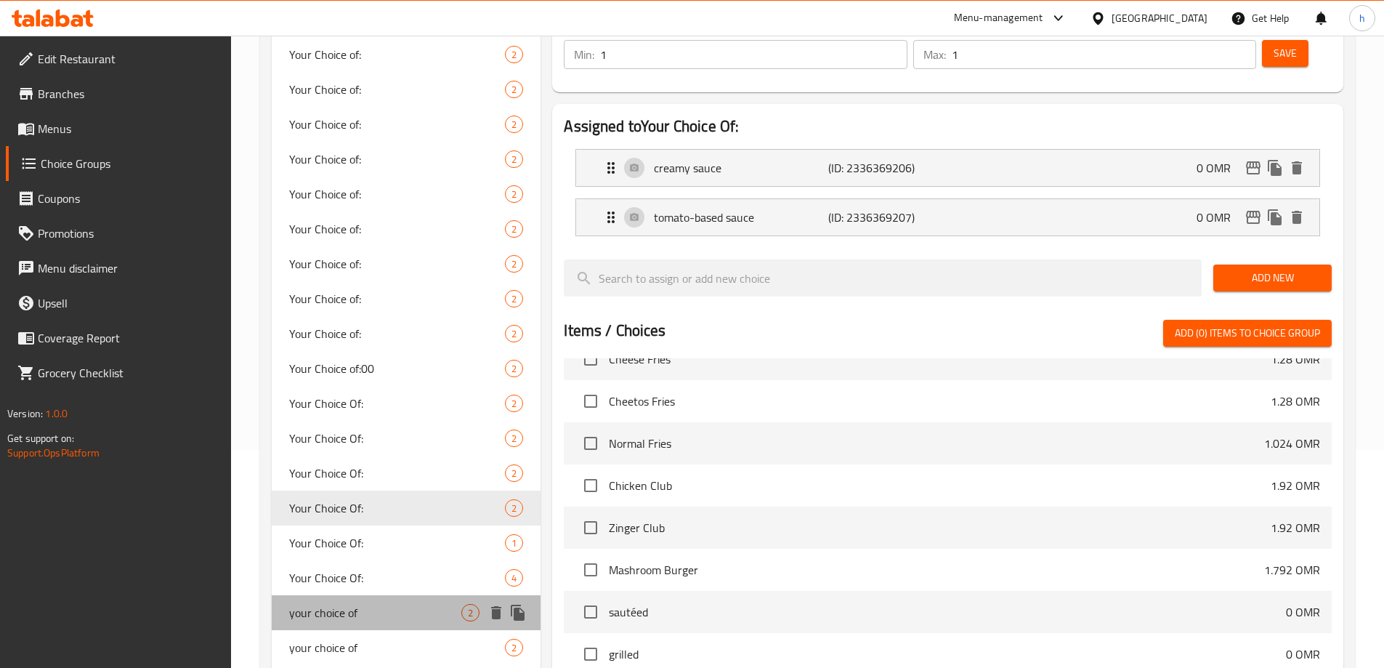
click at [381, 597] on div "your choice of 2" at bounding box center [407, 612] width 270 height 35
type input "your choice of"
type input "اختيارك من"
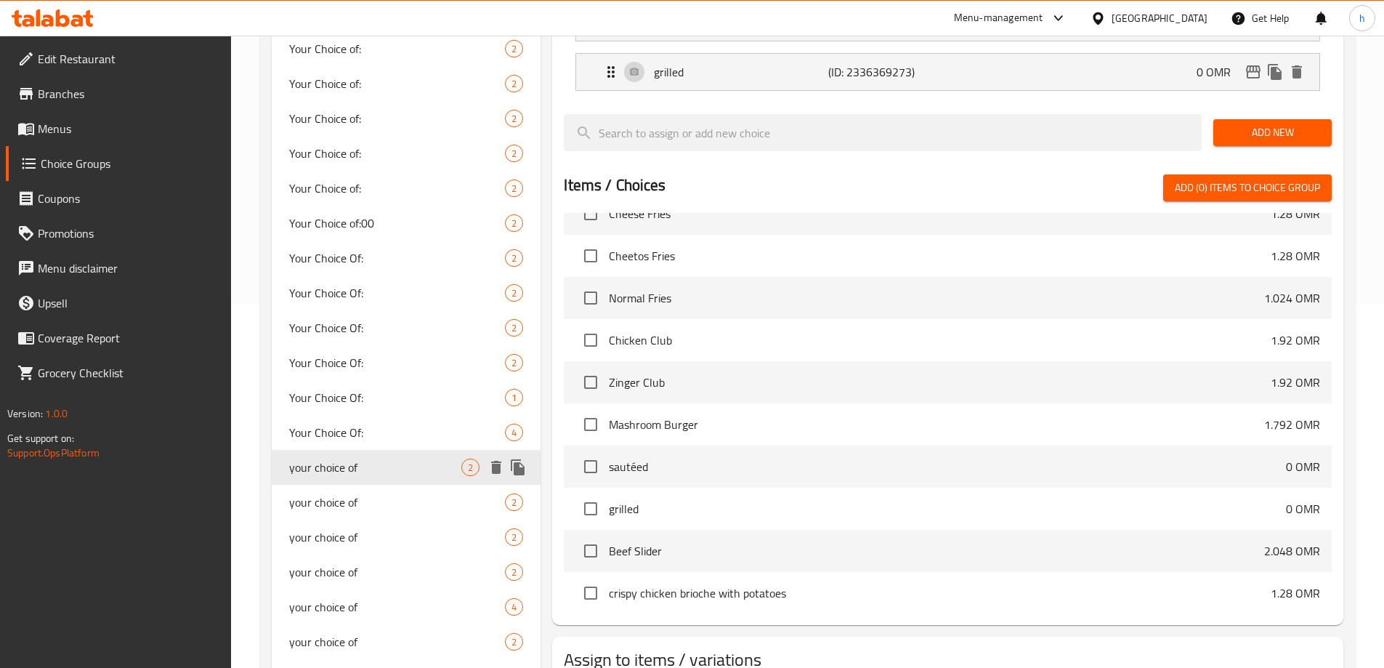
click at [384, 589] on div "your choice of 4" at bounding box center [407, 606] width 270 height 35
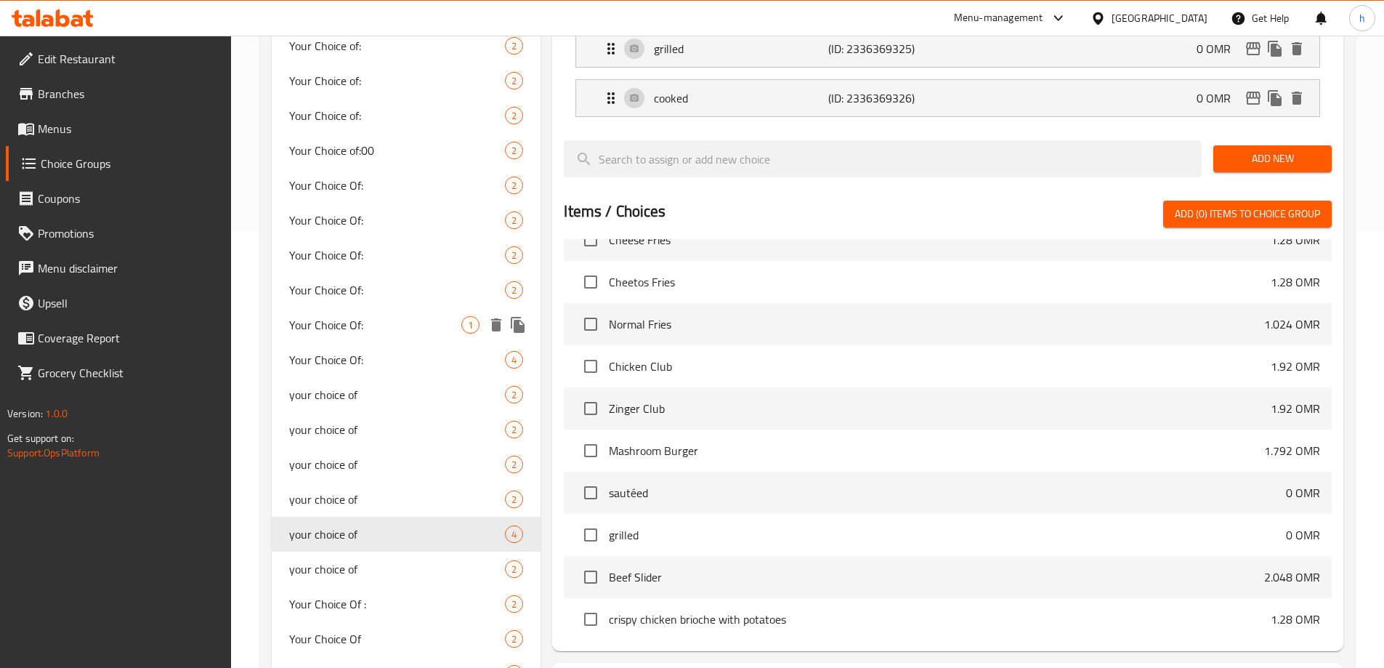
click at [383, 586] on div "Your Choice Of : 2" at bounding box center [407, 603] width 270 height 35
type input "Your Choice Of :"
type input "إختيارك من :"
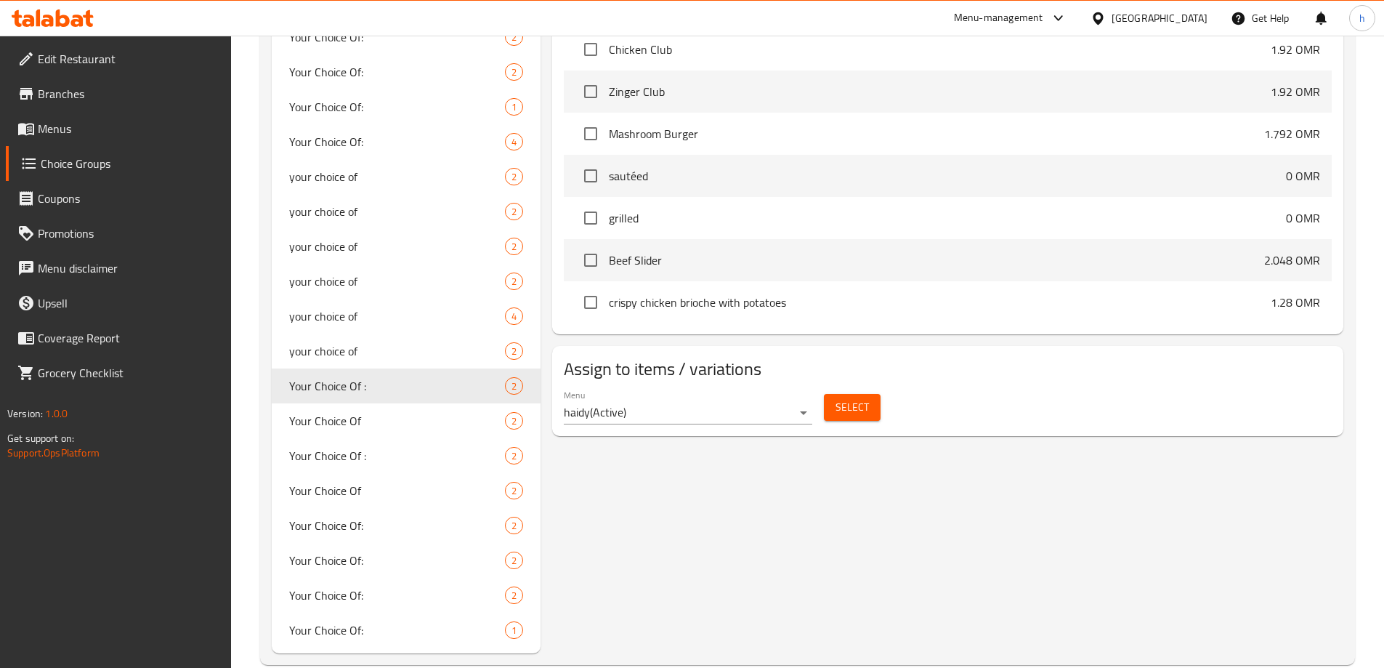
click at [383, 586] on span "Your Choice Of:" at bounding box center [397, 594] width 216 height 17
type input "Your Choice Of:"
type input "إختيارك من:"
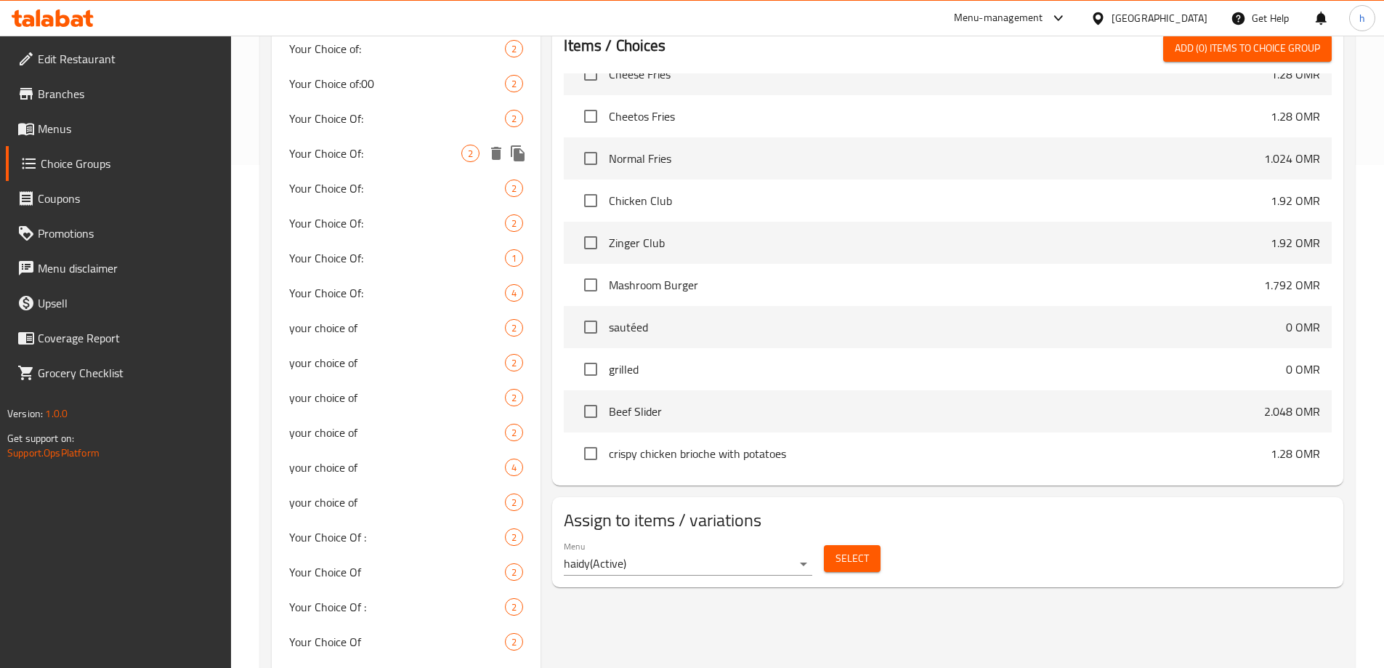
scroll to position [654, 0]
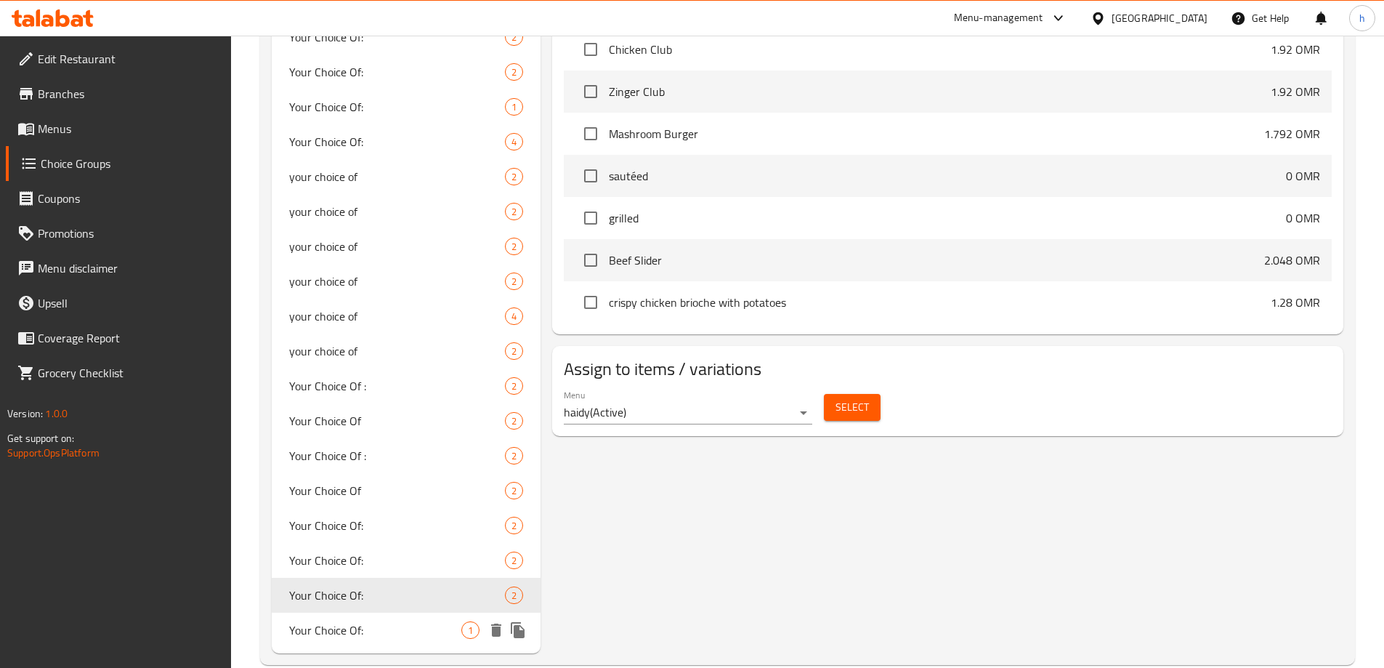
click at [395, 636] on span "Your Choice Of:" at bounding box center [375, 629] width 173 height 17
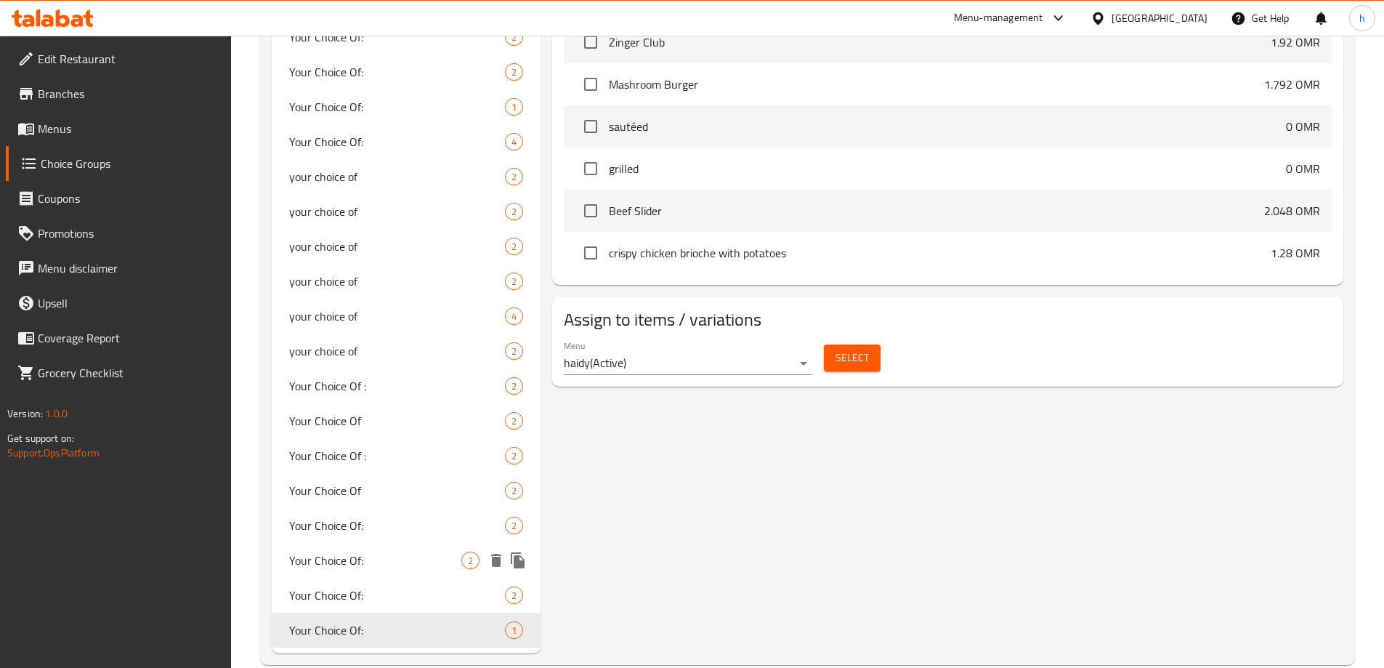
click at [385, 545] on div "Your Choice Of: 2" at bounding box center [407, 560] width 270 height 35
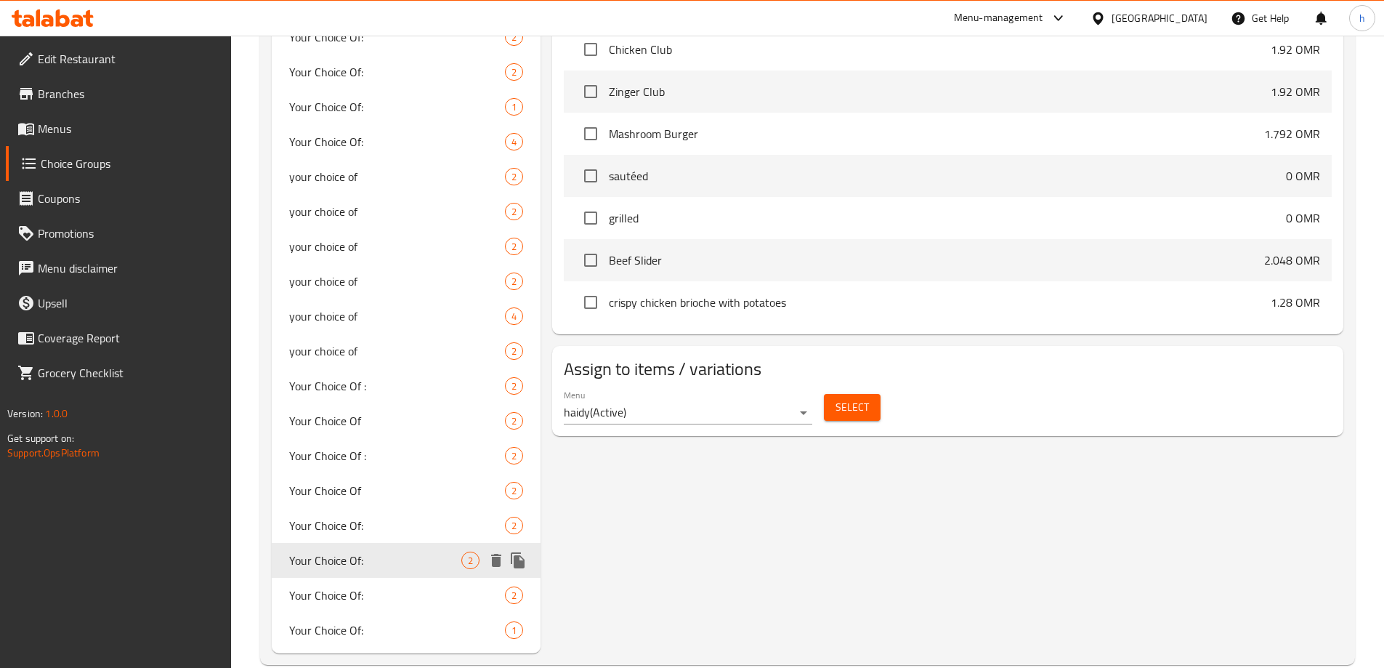
type input "1"
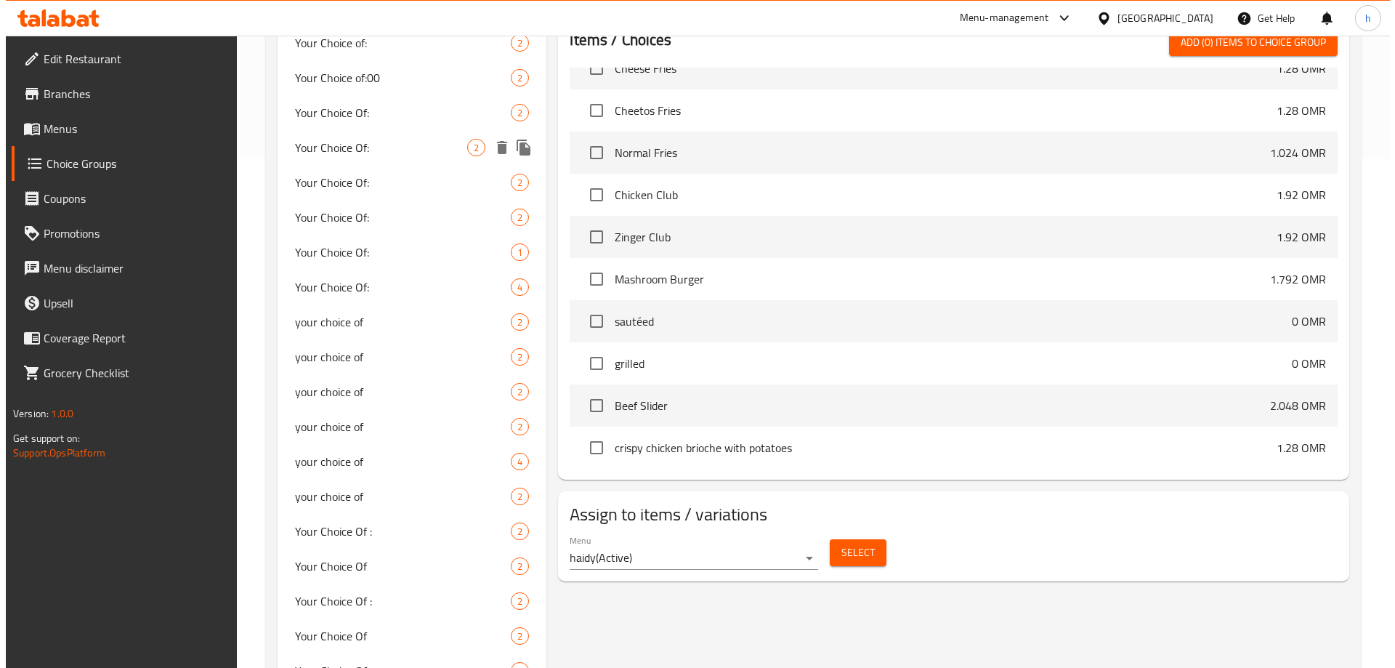
scroll to position [680, 0]
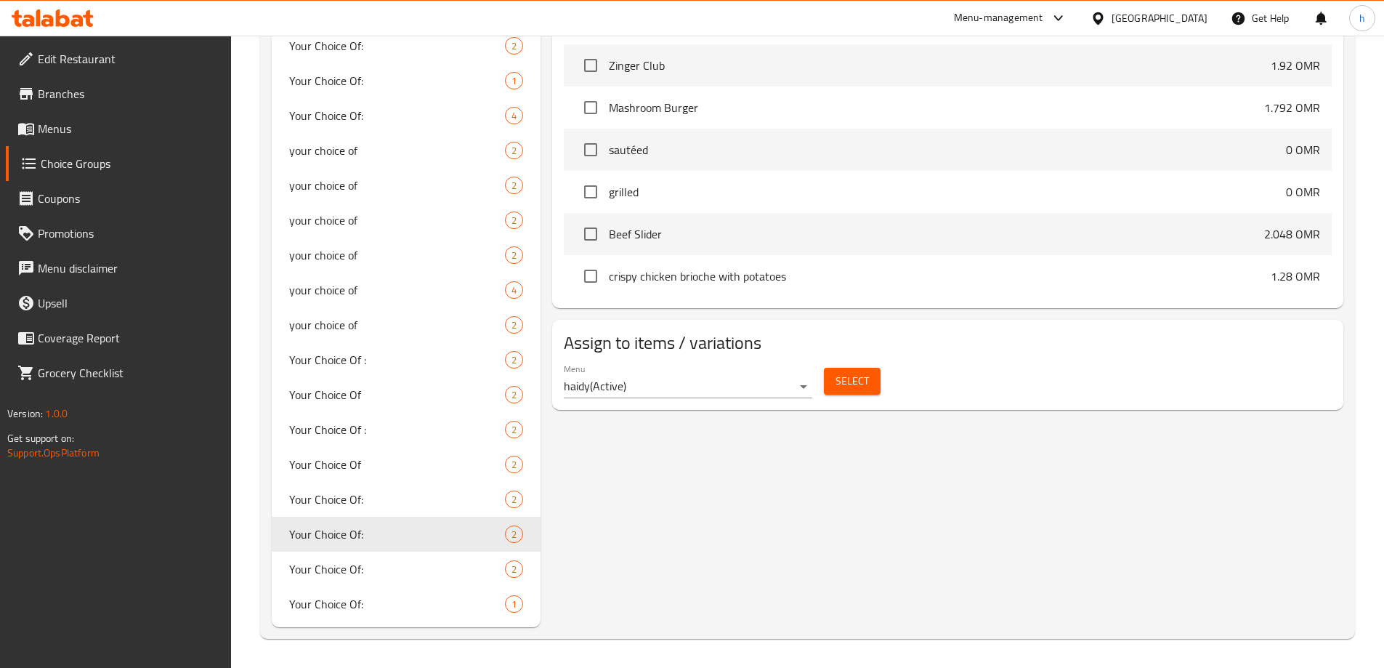
click at [839, 368] on button "Select" at bounding box center [852, 381] width 57 height 27
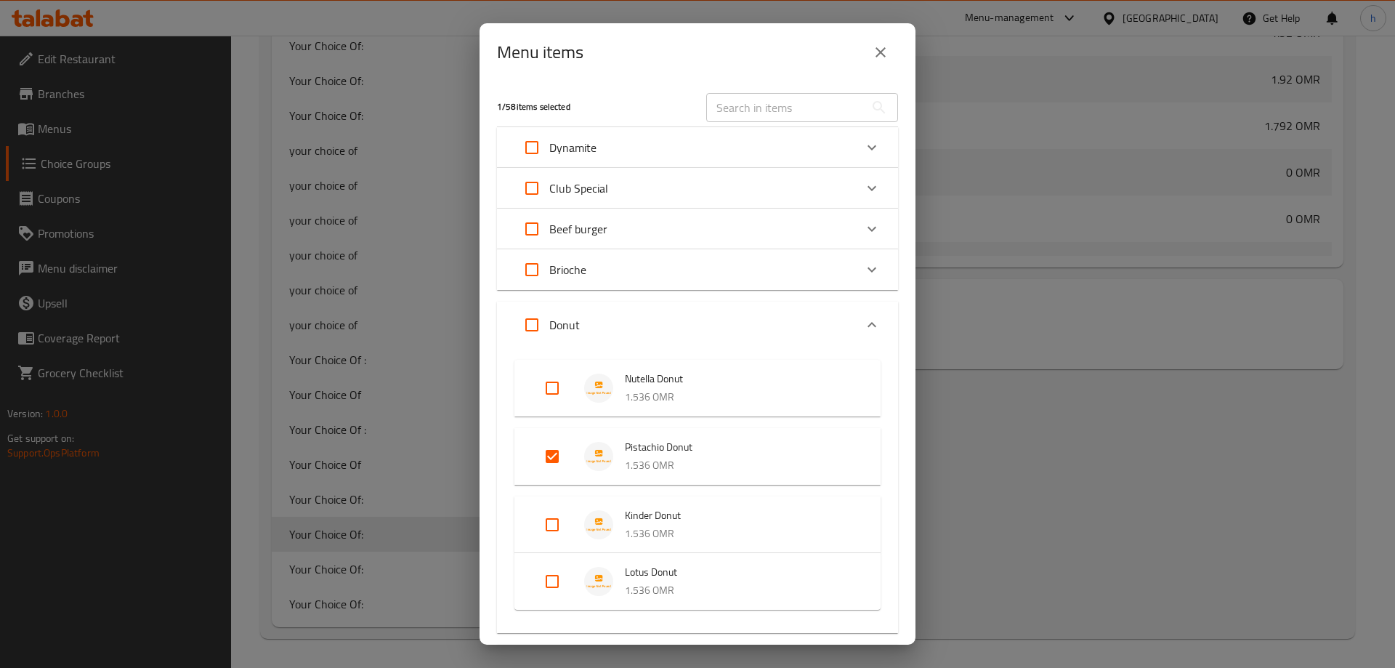
click at [539, 325] on input "Expand" at bounding box center [531, 324] width 35 height 35
checkbox input "true"
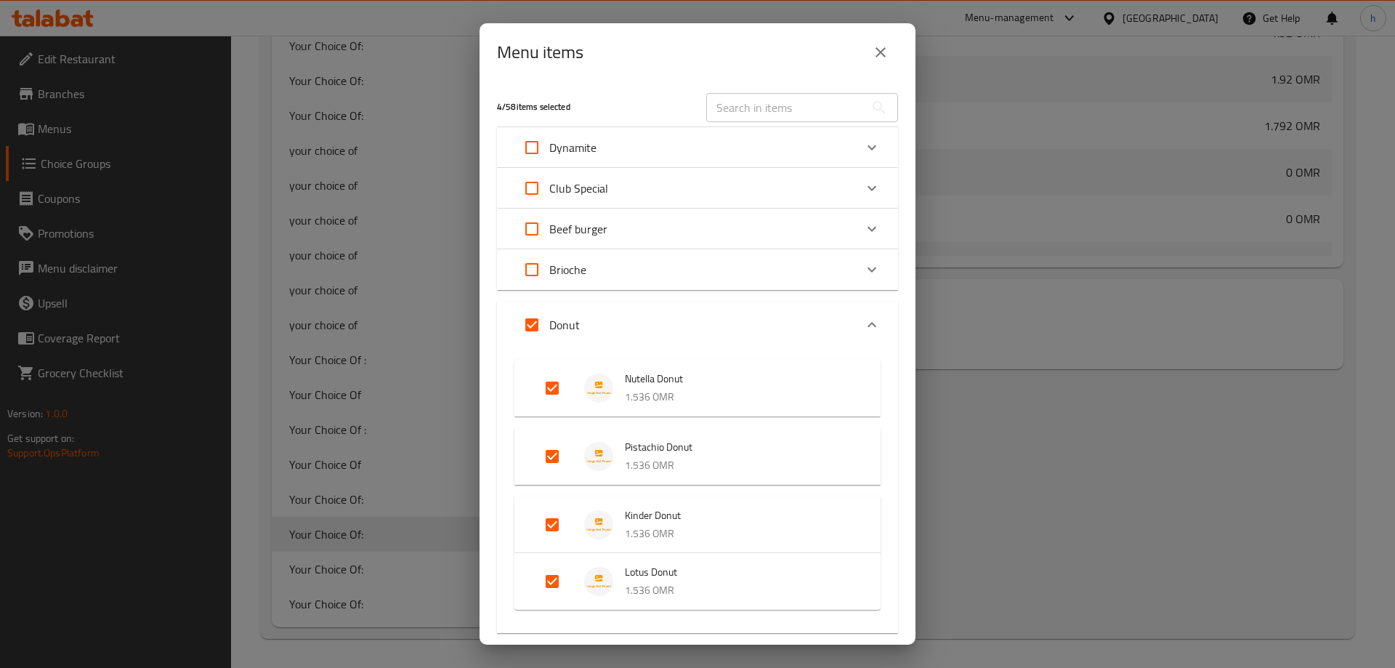
click at [539, 324] on input "Expand" at bounding box center [531, 324] width 35 height 35
checkbox input "false"
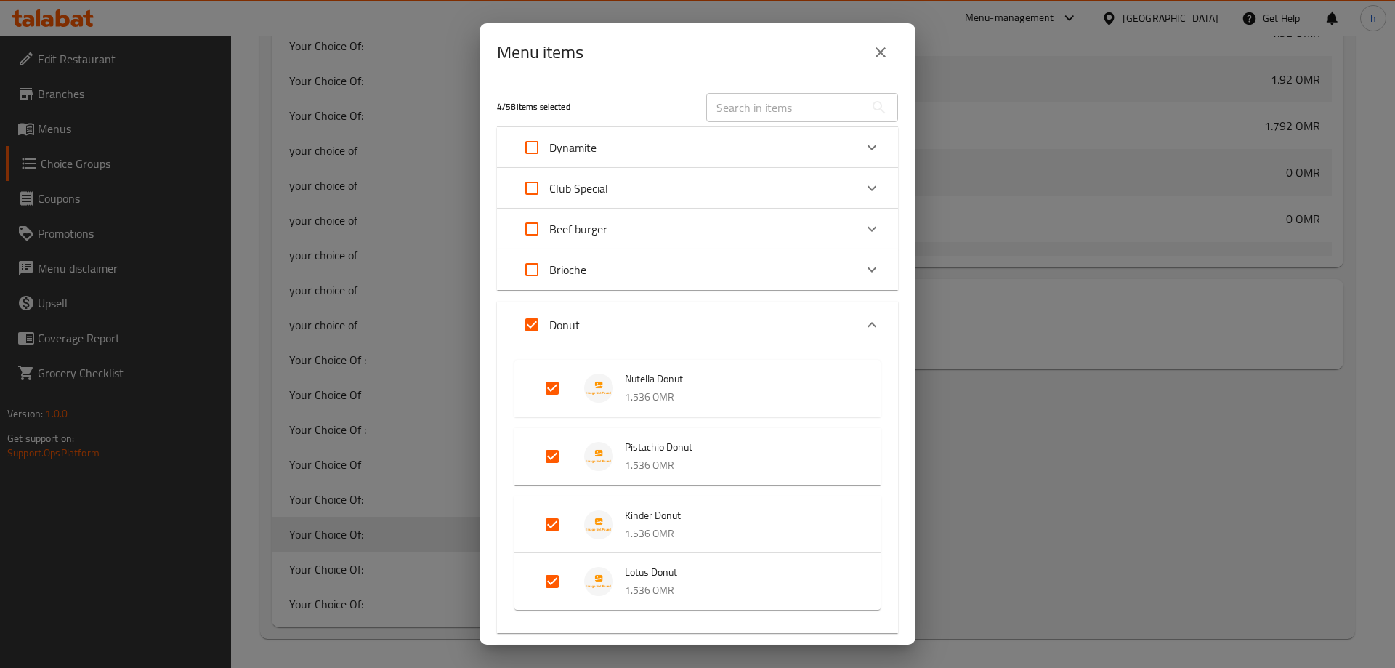
checkbox input "false"
click at [823, 332] on div "Donut" at bounding box center [684, 324] width 340 height 35
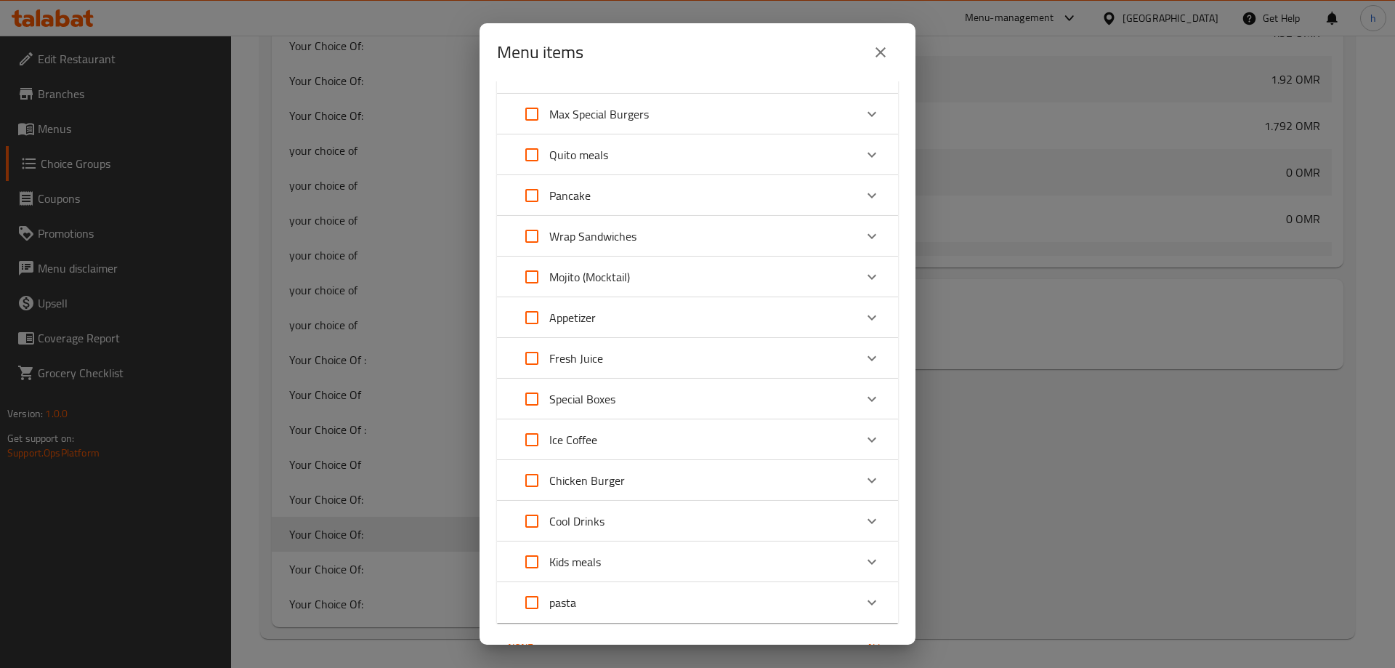
scroll to position [145, 0]
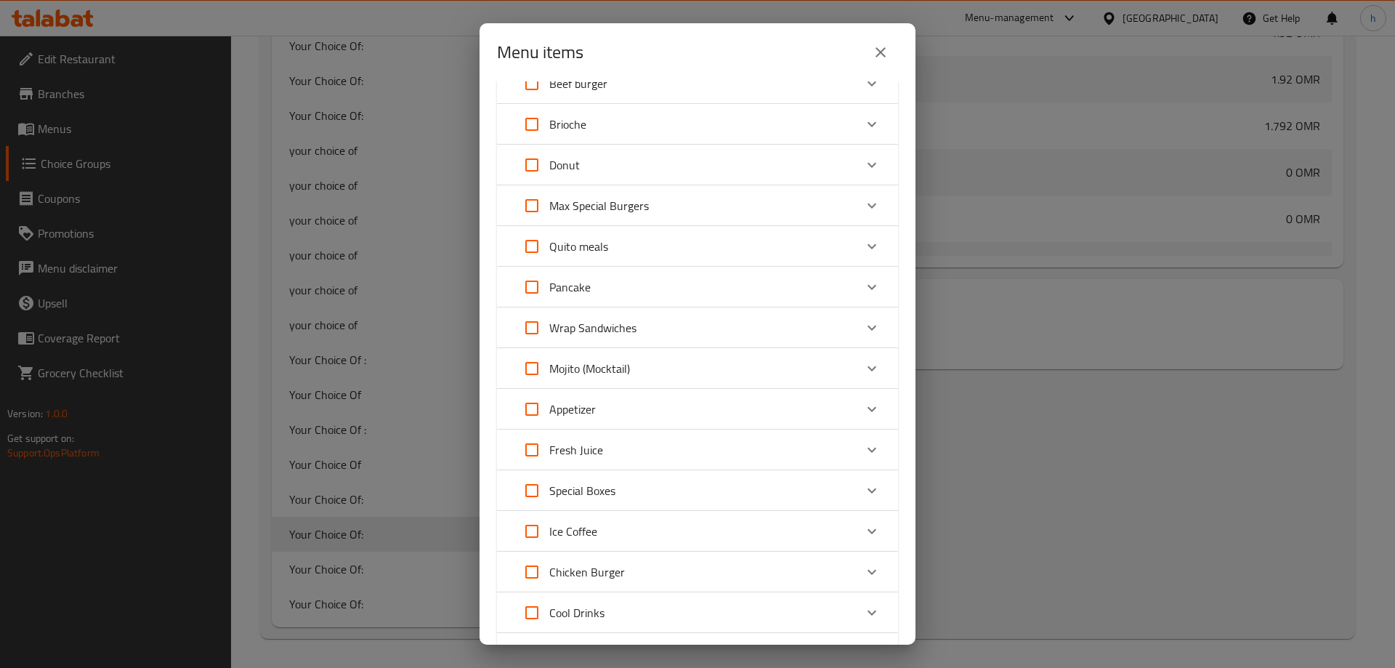
click at [590, 284] on p "Pancake" at bounding box center [569, 286] width 41 height 17
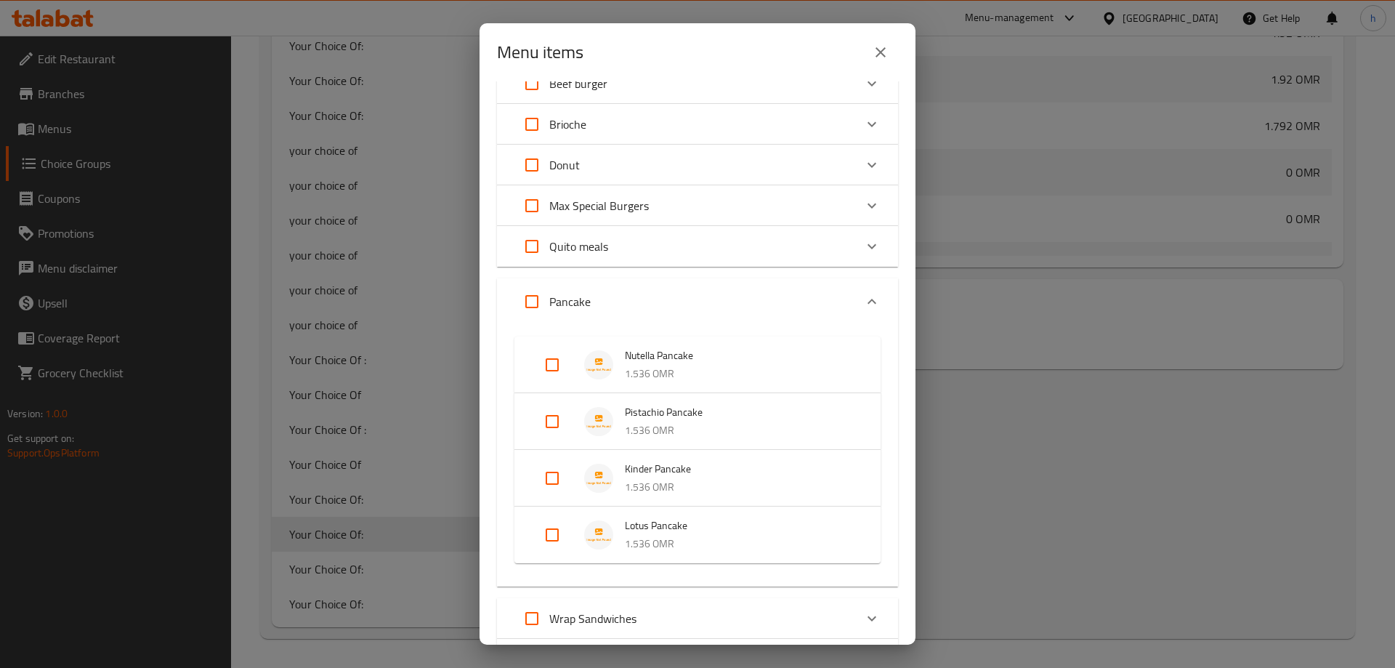
click at [546, 424] on input "Expand" at bounding box center [552, 421] width 35 height 35
checkbox input "true"
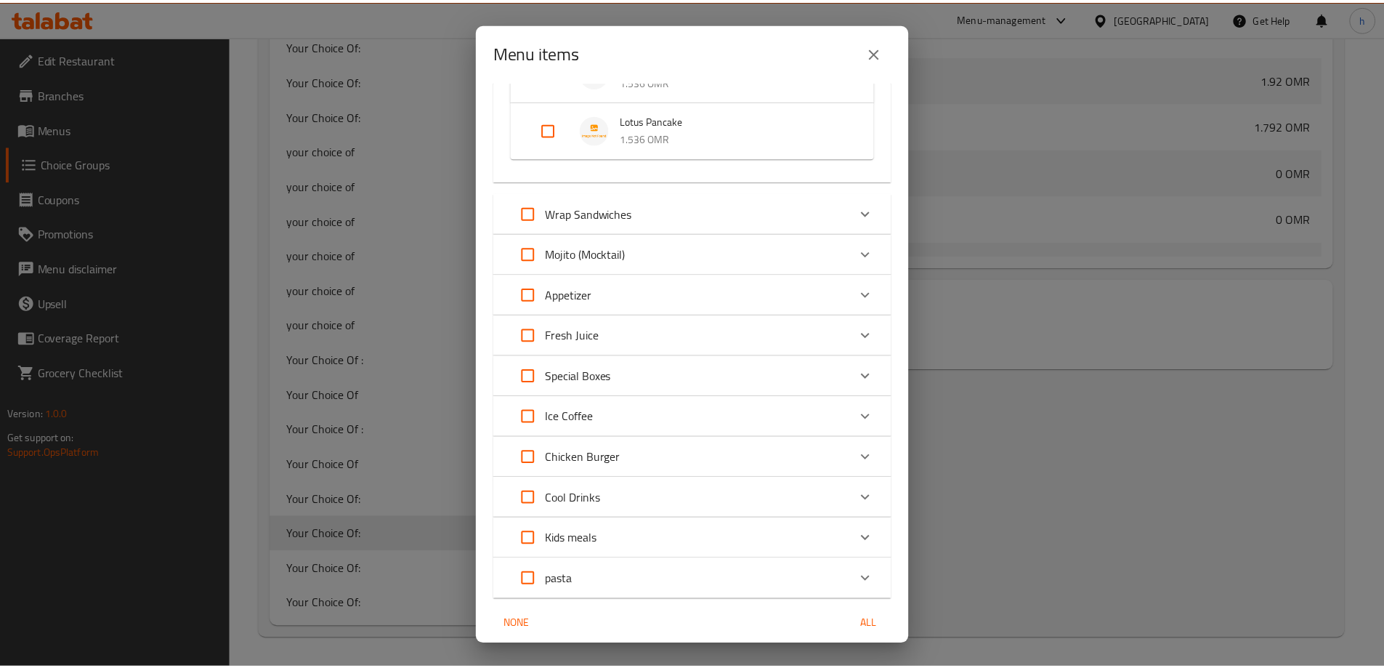
scroll to position [630, 0]
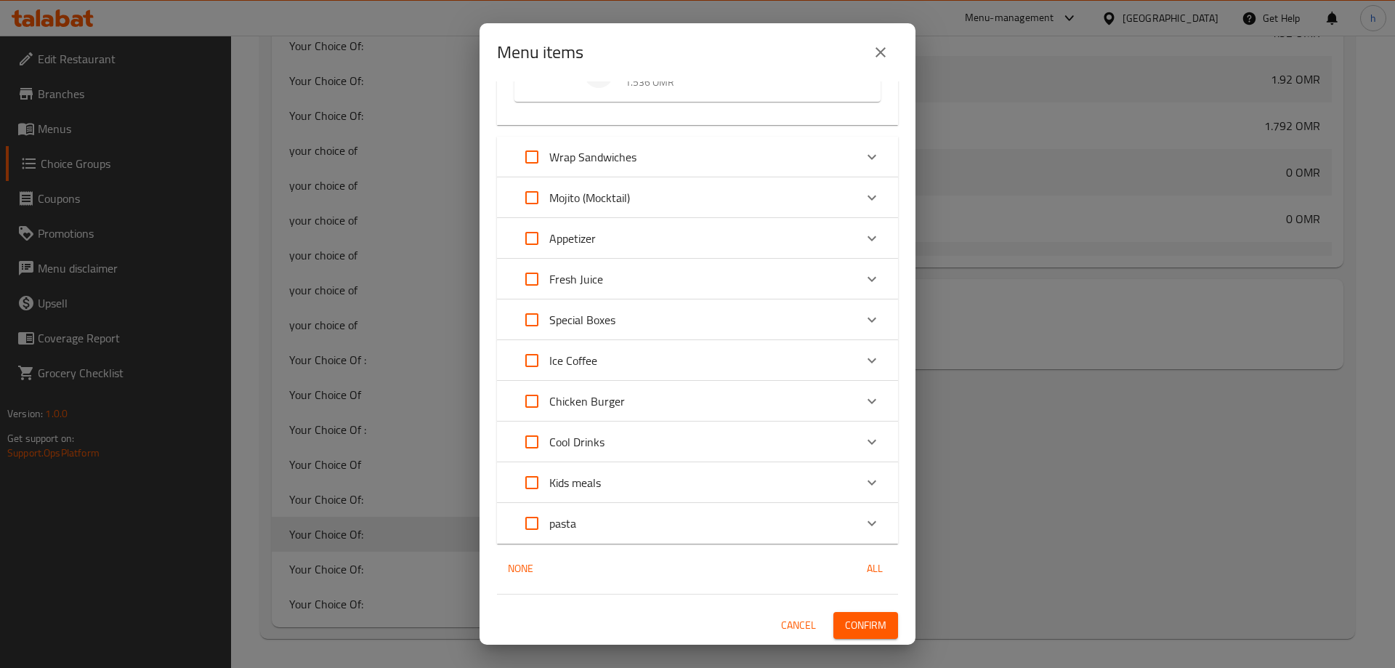
click at [846, 622] on span "Confirm" at bounding box center [865, 625] width 41 height 18
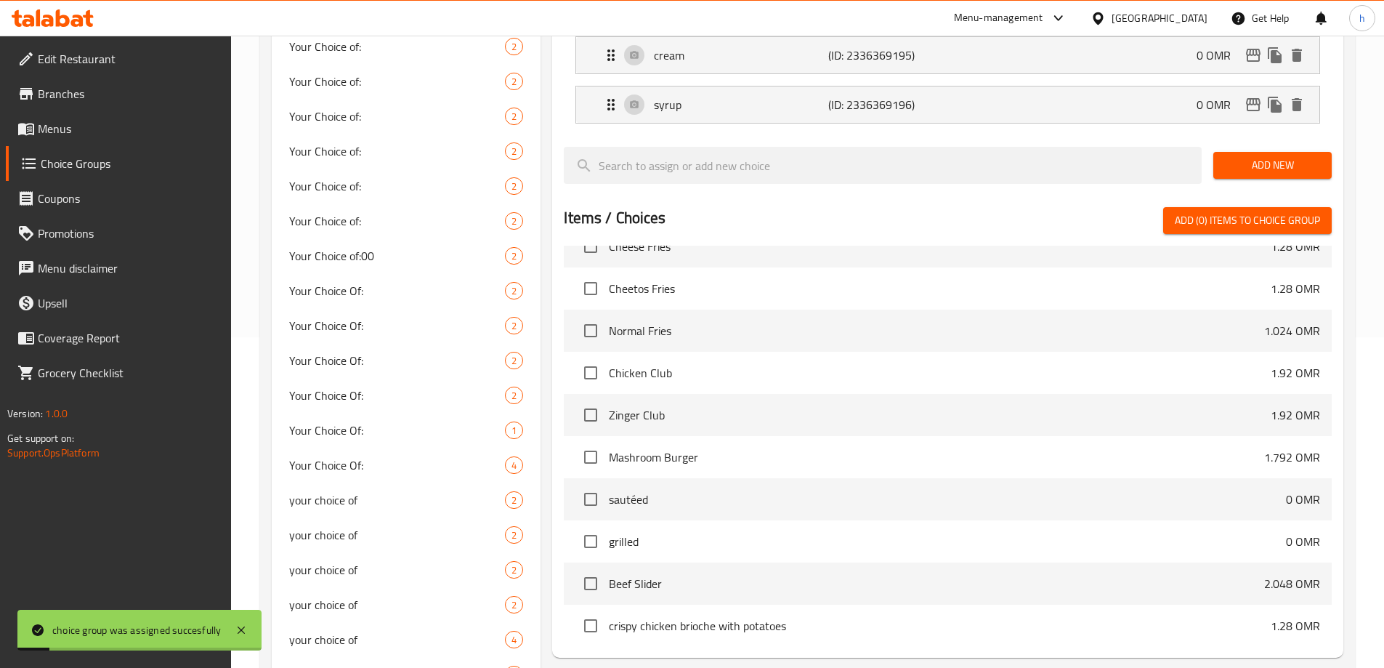
scroll to position [99, 0]
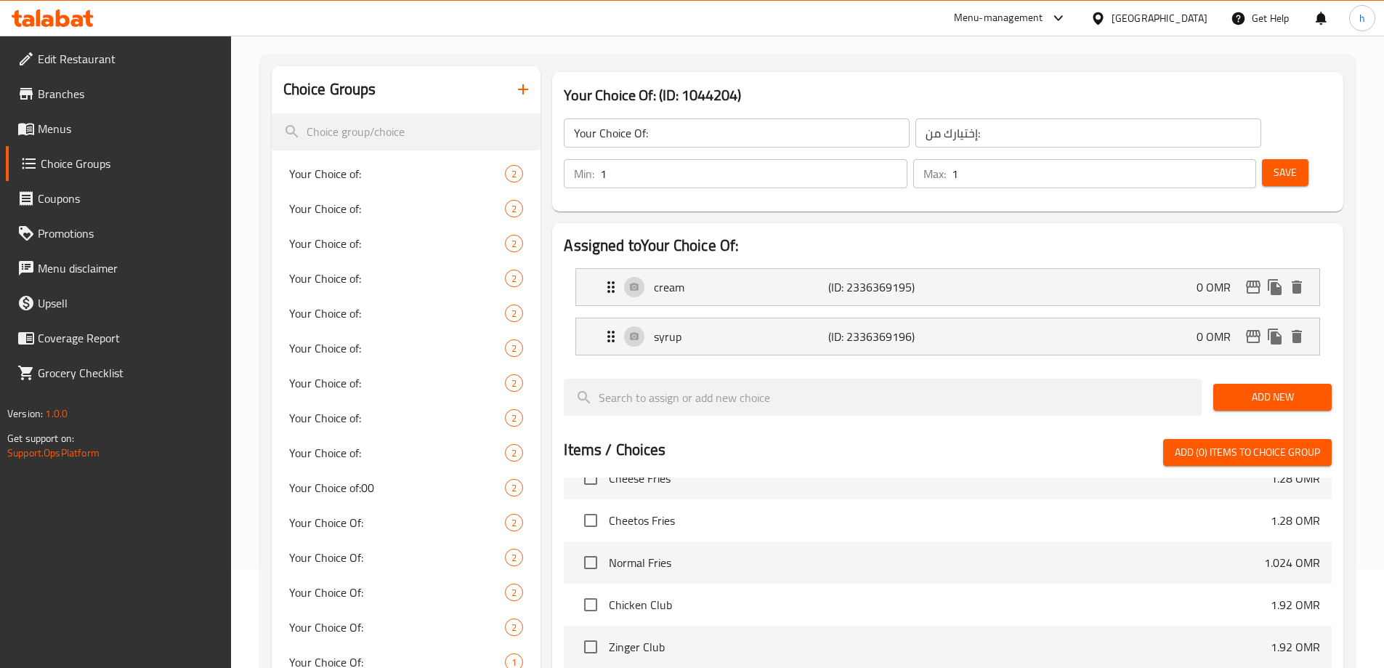
click at [70, 130] on span "Menus" at bounding box center [129, 128] width 182 height 17
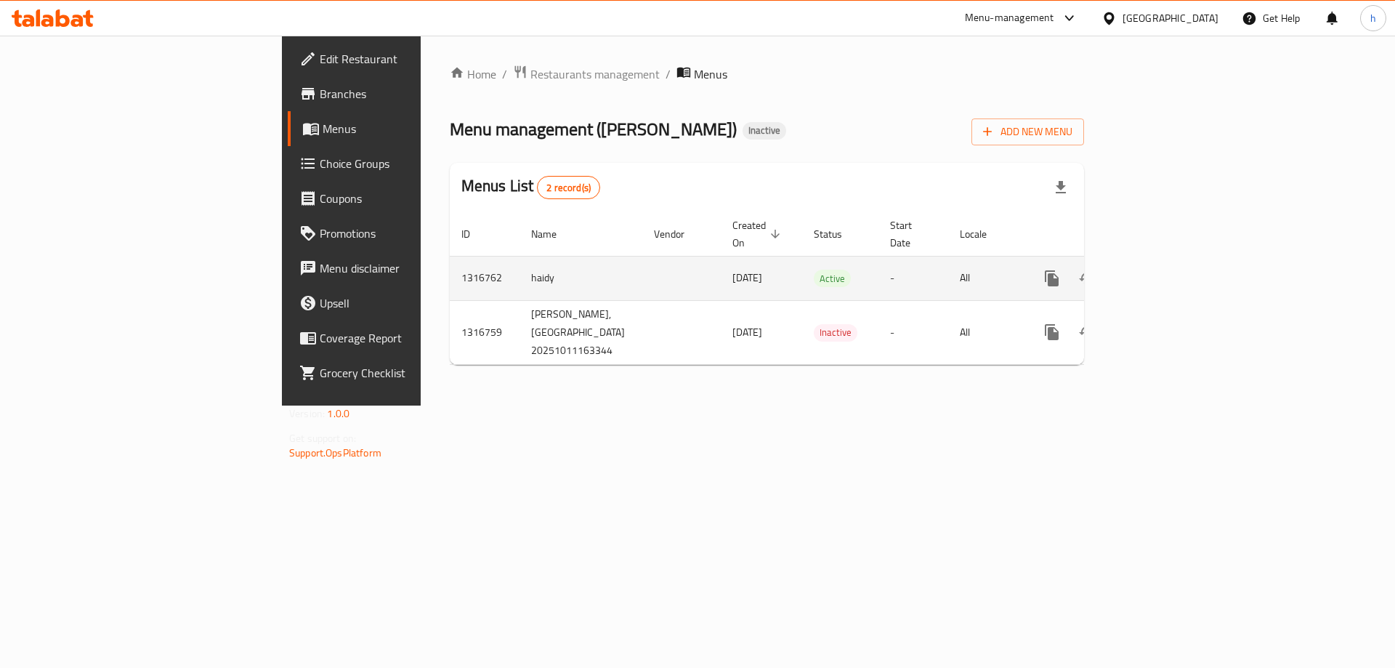
click at [1165, 270] on icon "enhanced table" at bounding box center [1156, 278] width 17 height 17
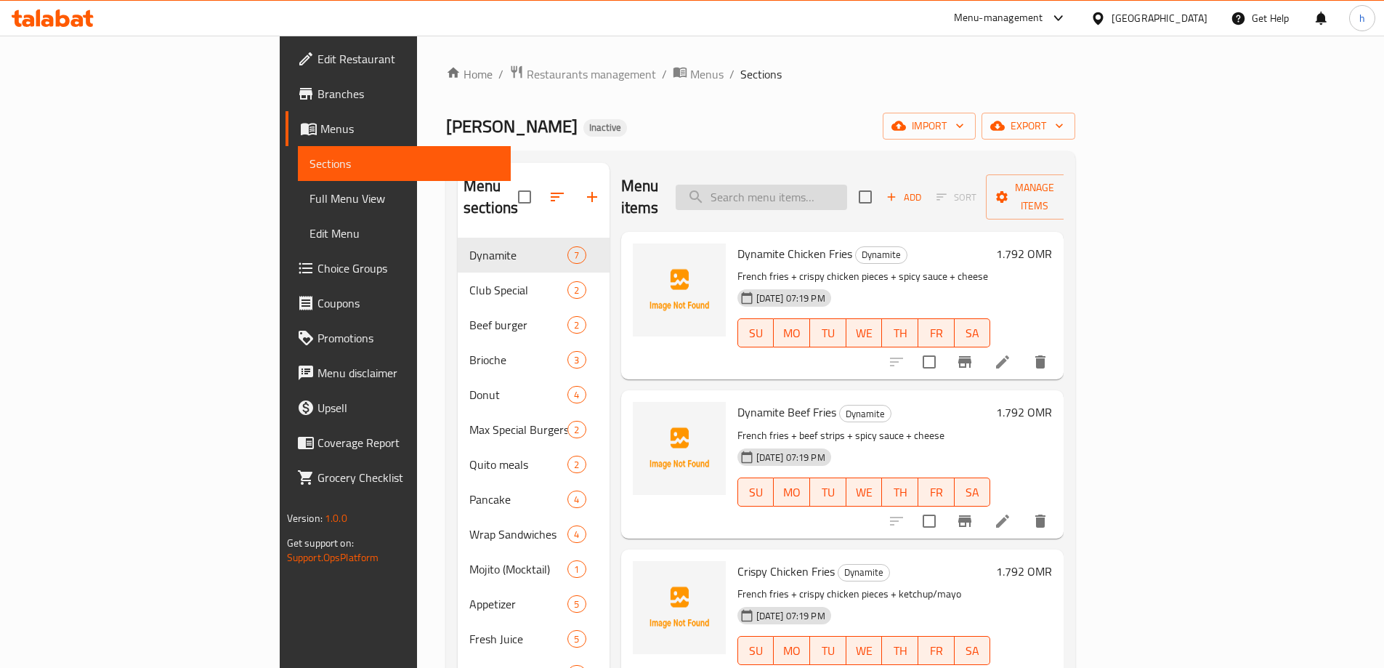
click at [847, 192] on input "search" at bounding box center [761, 197] width 171 height 25
paste input "Strawberry, Blueberry, Lemon Mint"
type input "Strawberry, Blueberry, Lemon Mint"
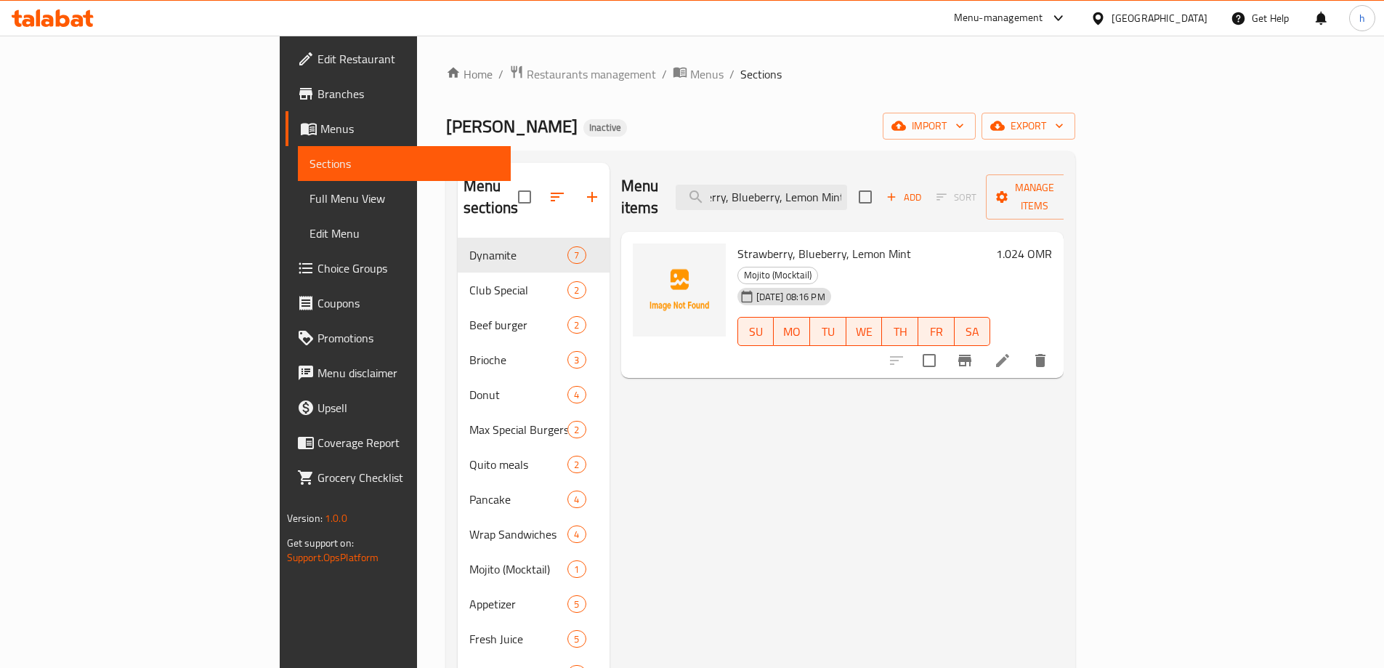
click at [1011, 352] on icon at bounding box center [1002, 360] width 17 height 17
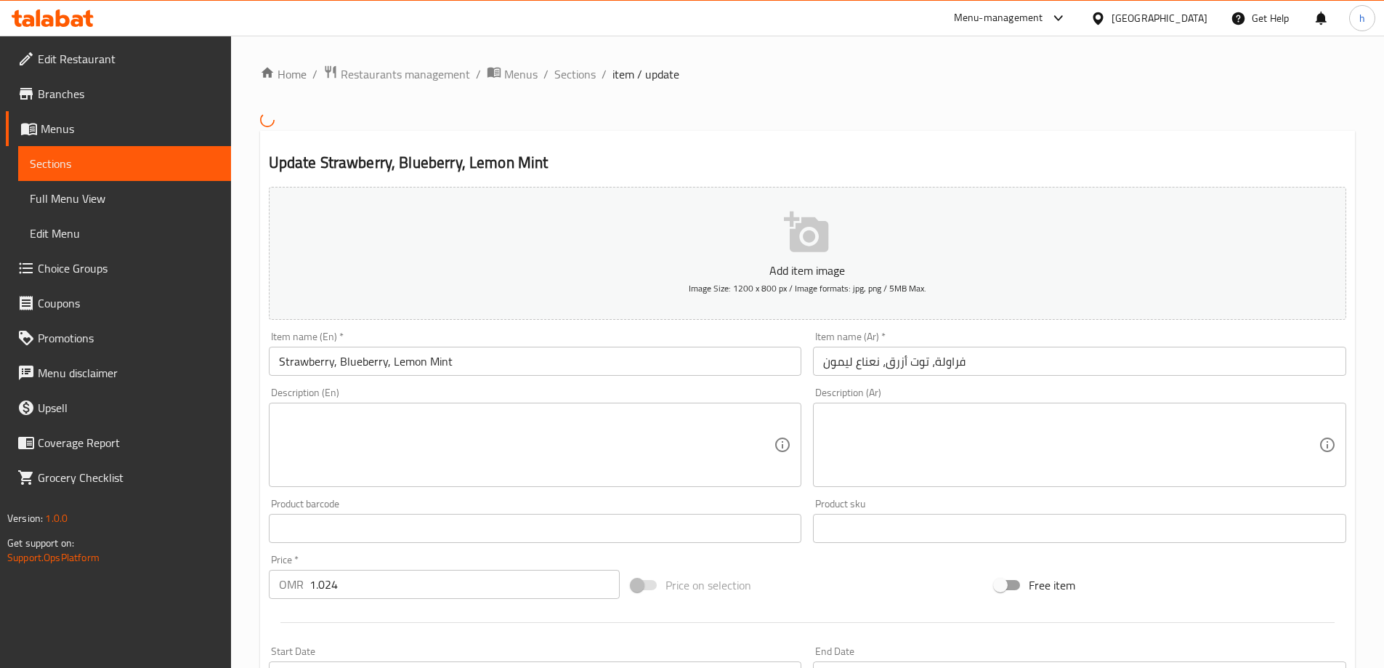
click at [458, 367] on input "Strawberry, Blueberry, Lemon Mint" at bounding box center [535, 361] width 533 height 29
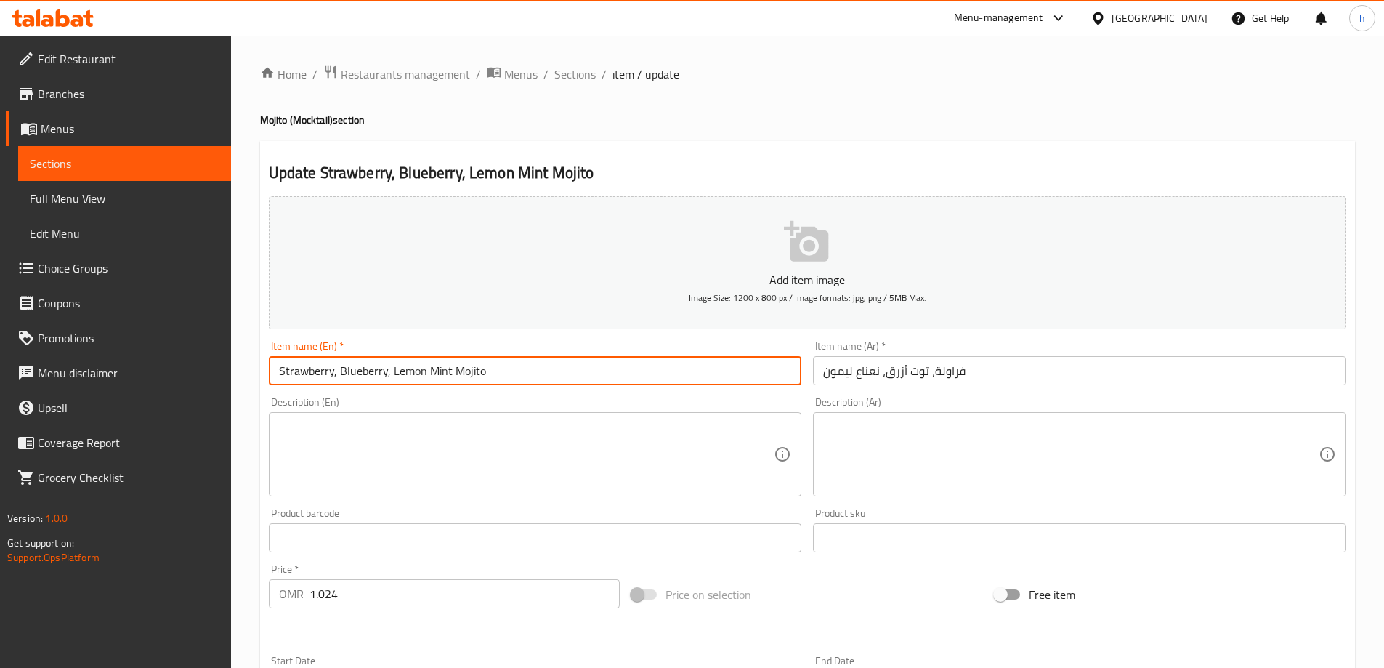
type input "Strawberry, Blueberry, Lemon Mint Mojito"
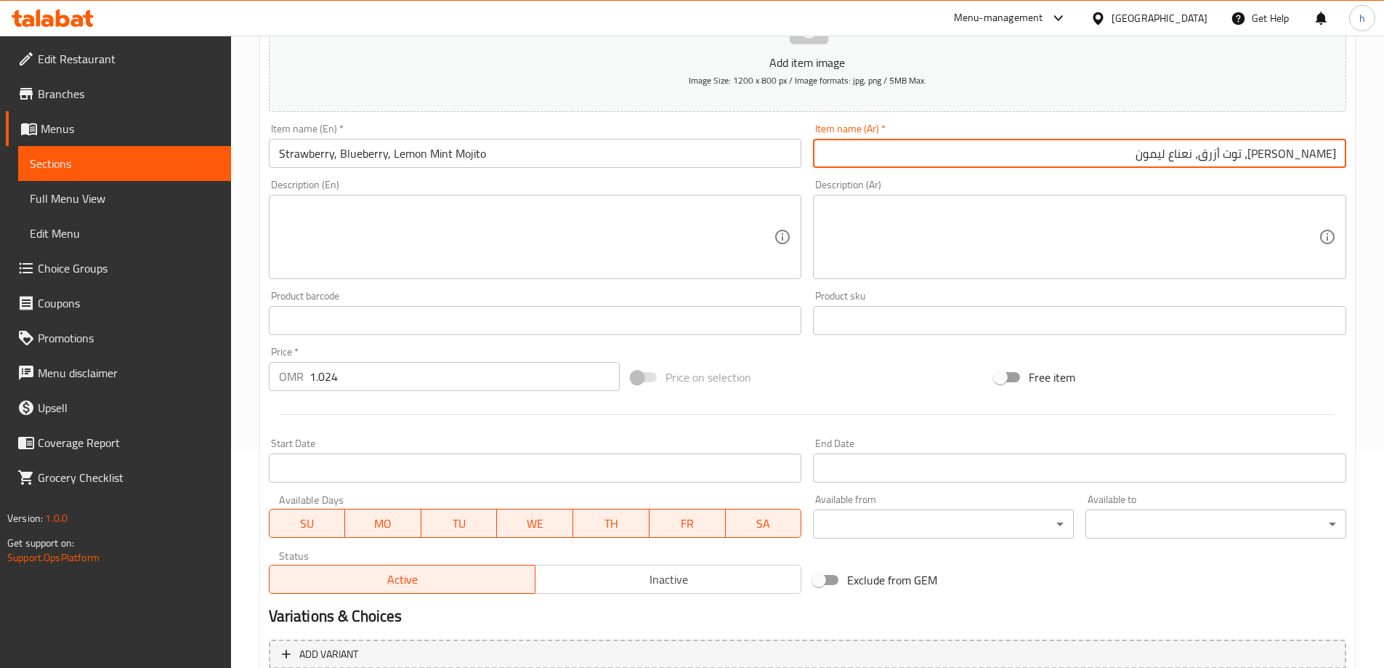
scroll to position [359, 0]
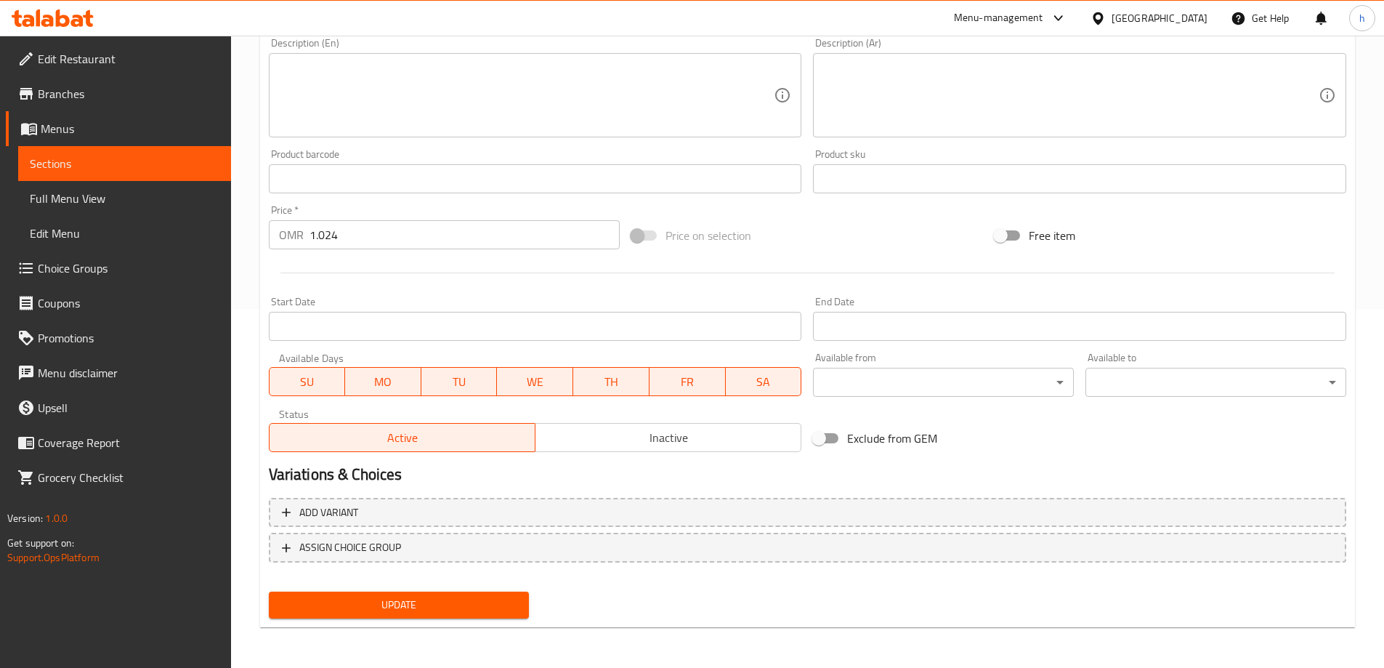
type input "موهيتو فراولة، توت أزرق، نعناع ليمون"
click at [445, 602] on span "Update" at bounding box center [399, 605] width 238 height 18
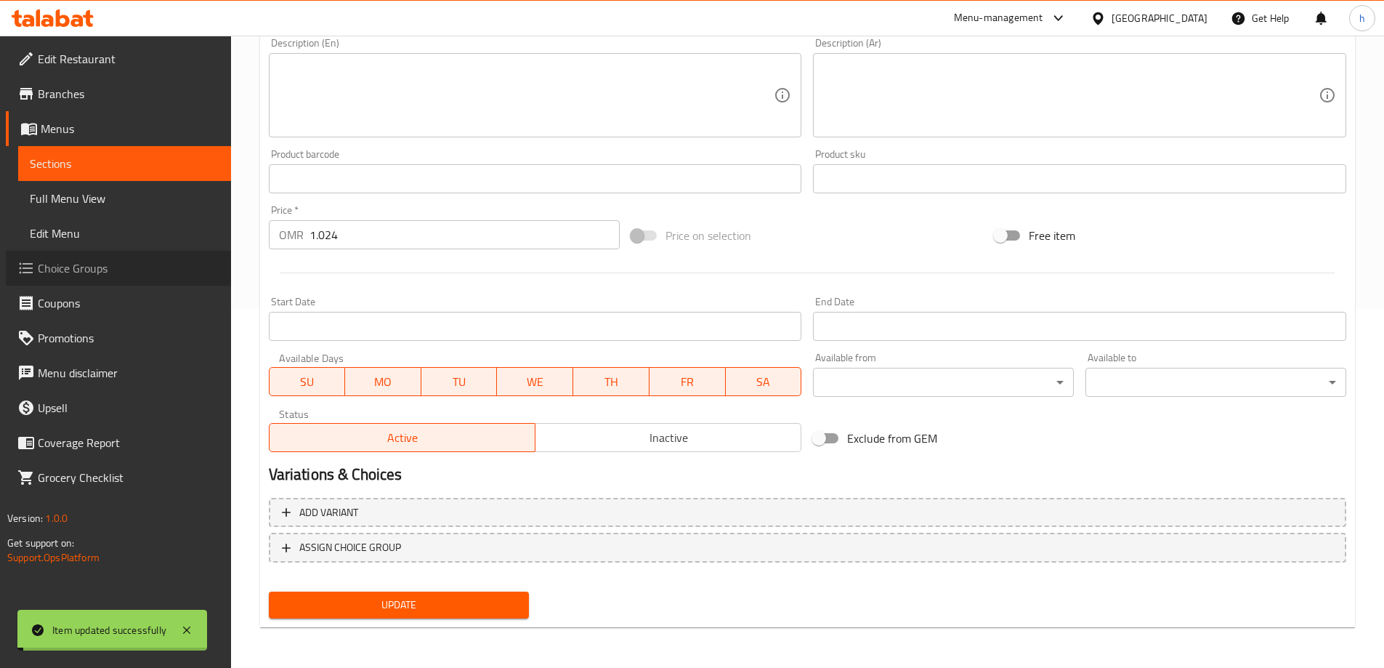
click at [84, 273] on span "Choice Groups" at bounding box center [129, 267] width 182 height 17
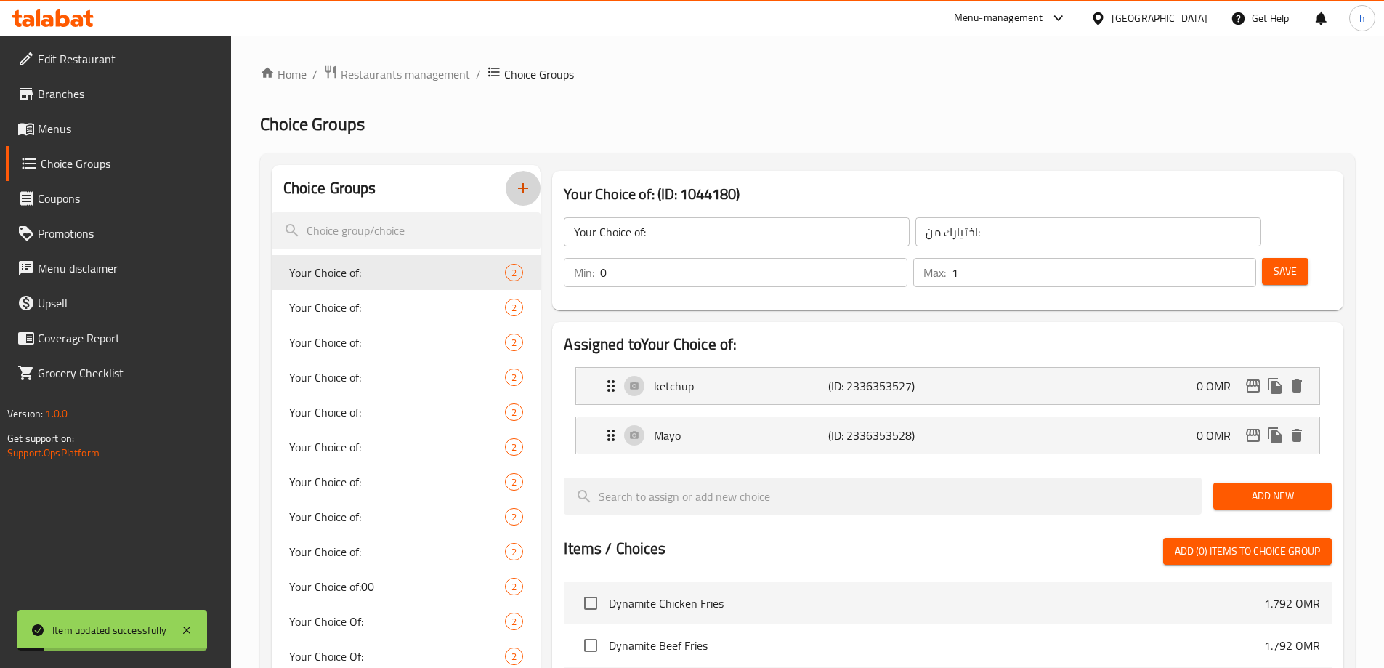
click at [535, 193] on button "button" at bounding box center [523, 188] width 35 height 35
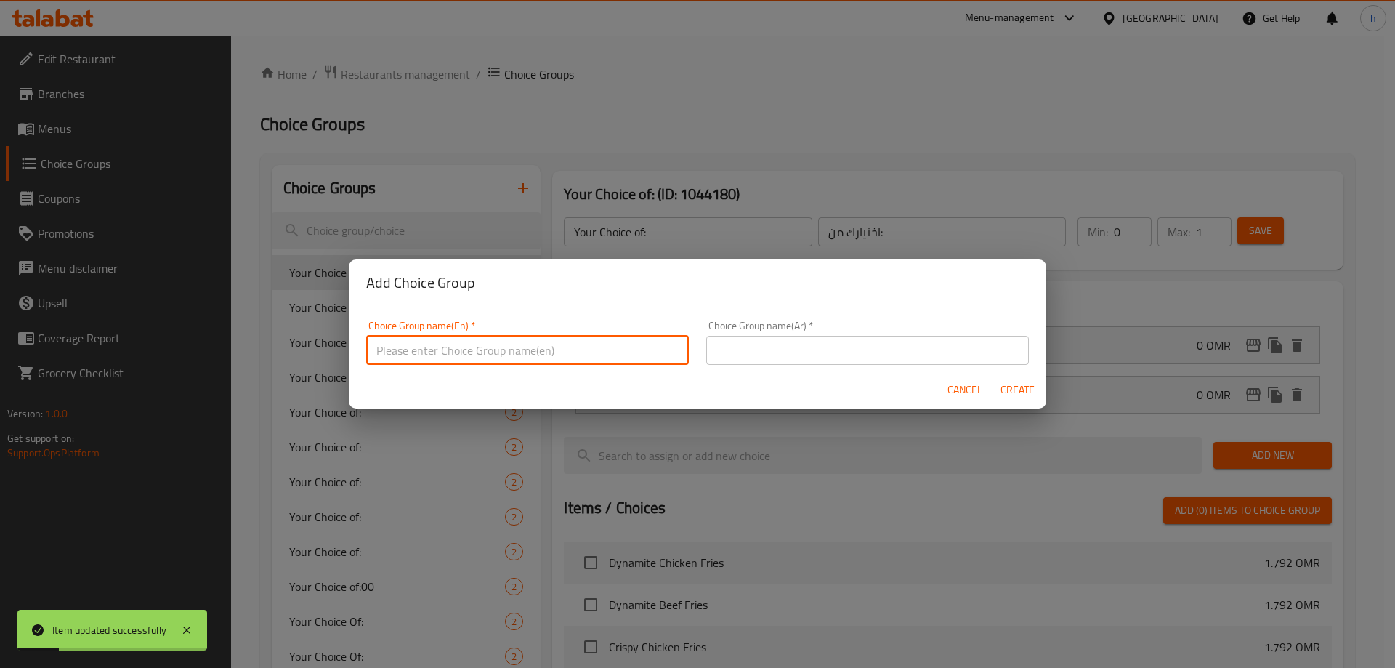
click at [563, 339] on input "text" at bounding box center [527, 350] width 323 height 29
click at [529, 349] on input "Your Choice Of" at bounding box center [527, 350] width 323 height 29
type input "Your Choice Of Flavors"
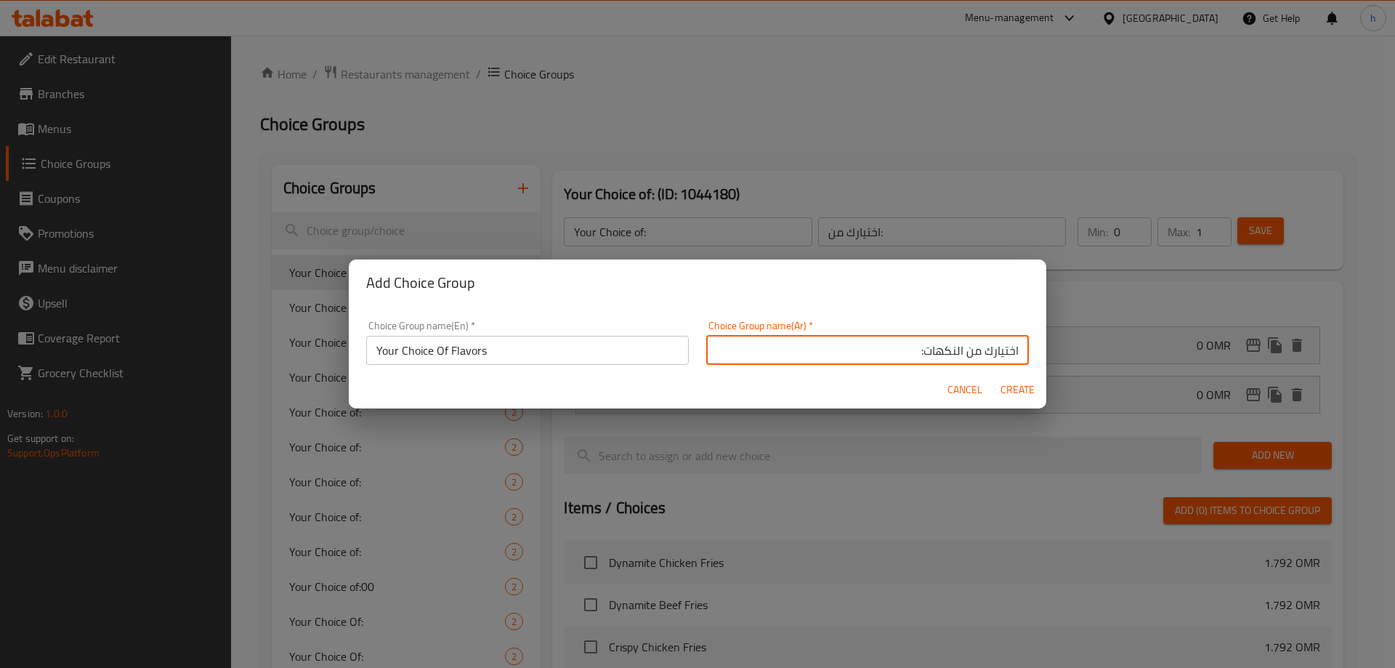
type input "اختيارك من النكهات:"
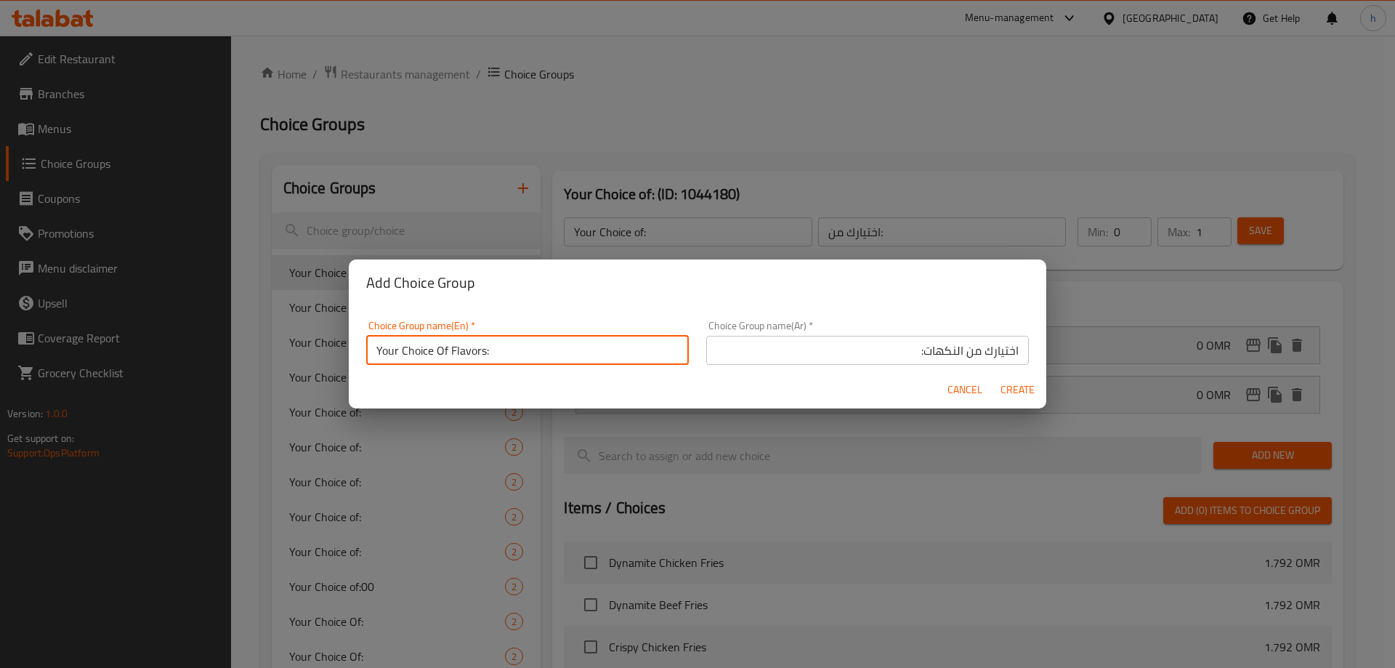
type input "Your Choice Of Flavors:"
click at [1003, 394] on span "Create" at bounding box center [1017, 390] width 35 height 18
type input "Your Choice Of Flavors:"
type input "اختيارك من النكهات:"
type input "0"
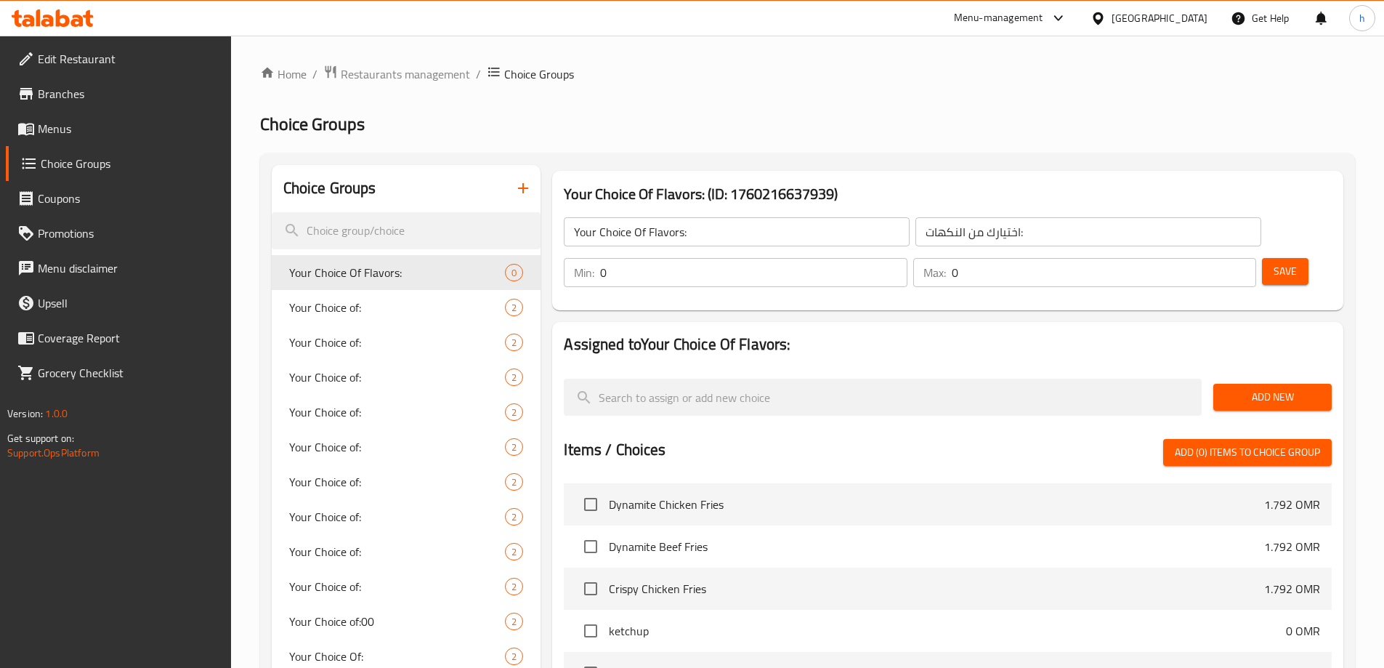
click at [1236, 388] on span "Add New" at bounding box center [1272, 397] width 95 height 18
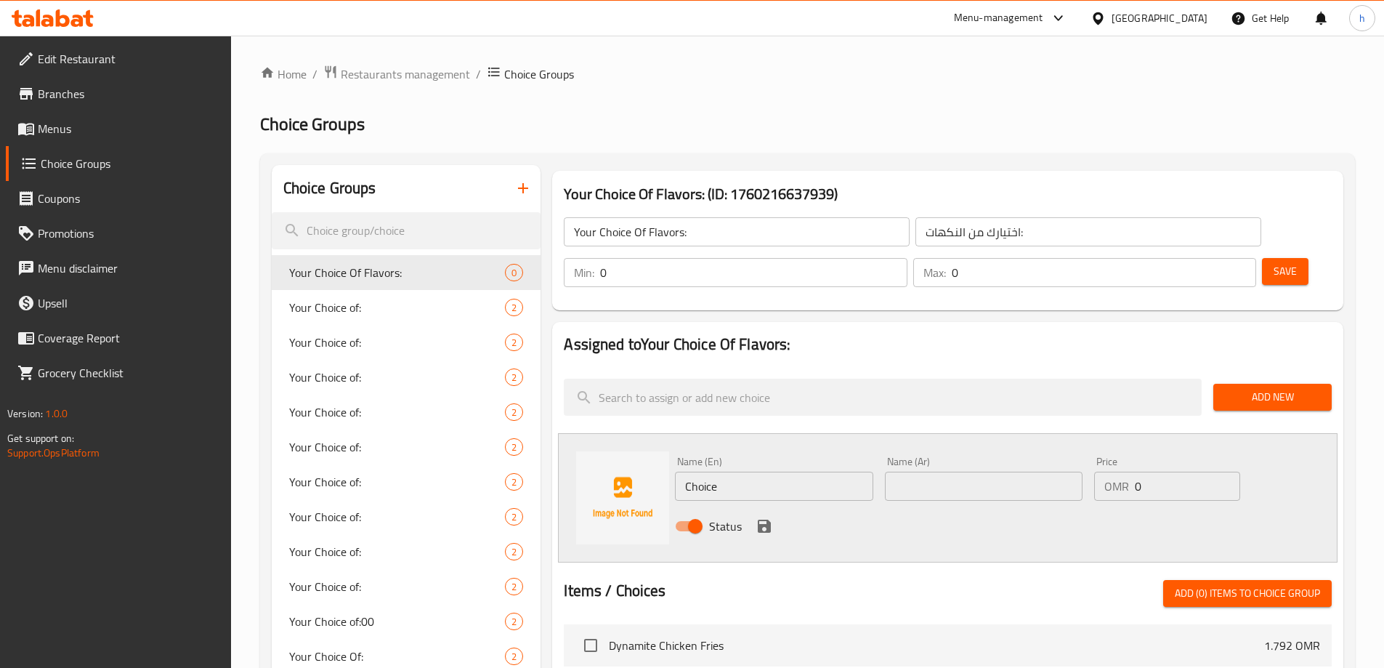
drag, startPoint x: 1126, startPoint y: 230, endPoint x: 1114, endPoint y: 231, distance: 11.7
click at [907, 258] on div "Min: 0 ​" at bounding box center [735, 272] width 343 height 29
type input "1"
drag, startPoint x: 1168, startPoint y: 230, endPoint x: 1187, endPoint y: 227, distance: 19.2
click at [946, 264] on p "Max:" at bounding box center [934, 272] width 23 height 17
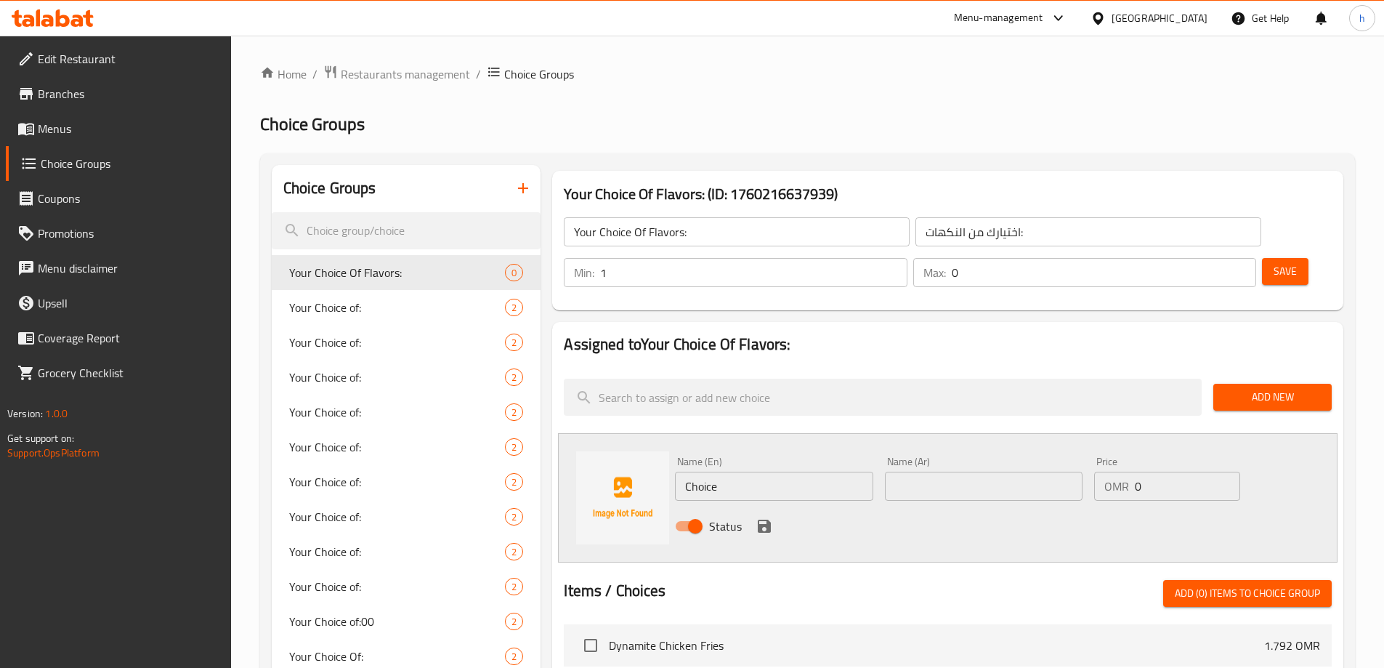
click at [1195, 258] on div "Max: 0 ​" at bounding box center [1084, 272] width 343 height 29
click at [1200, 258] on input "0" at bounding box center [1104, 272] width 304 height 29
drag, startPoint x: 1207, startPoint y: 233, endPoint x: 1189, endPoint y: 238, distance: 18.9
click at [1189, 258] on div "Max: 01 ​" at bounding box center [1084, 272] width 343 height 29
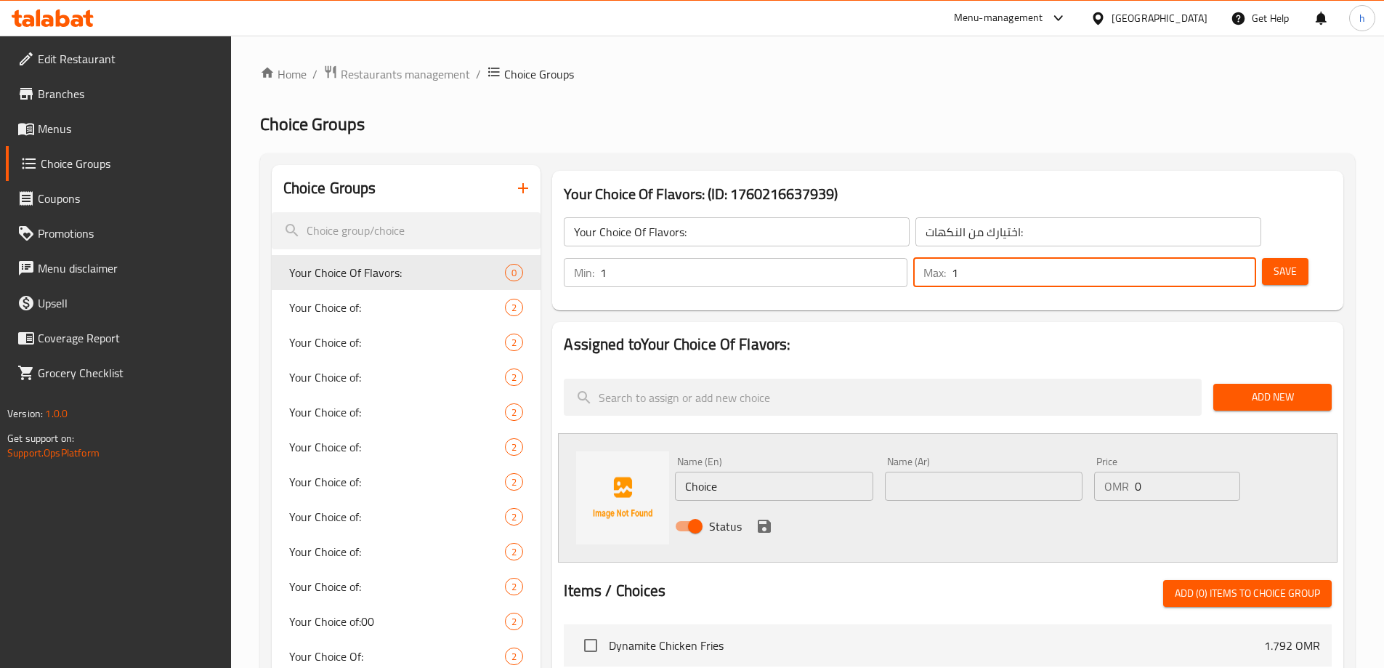
type input "1"
click at [734, 471] on input "Choice" at bounding box center [774, 485] width 198 height 29
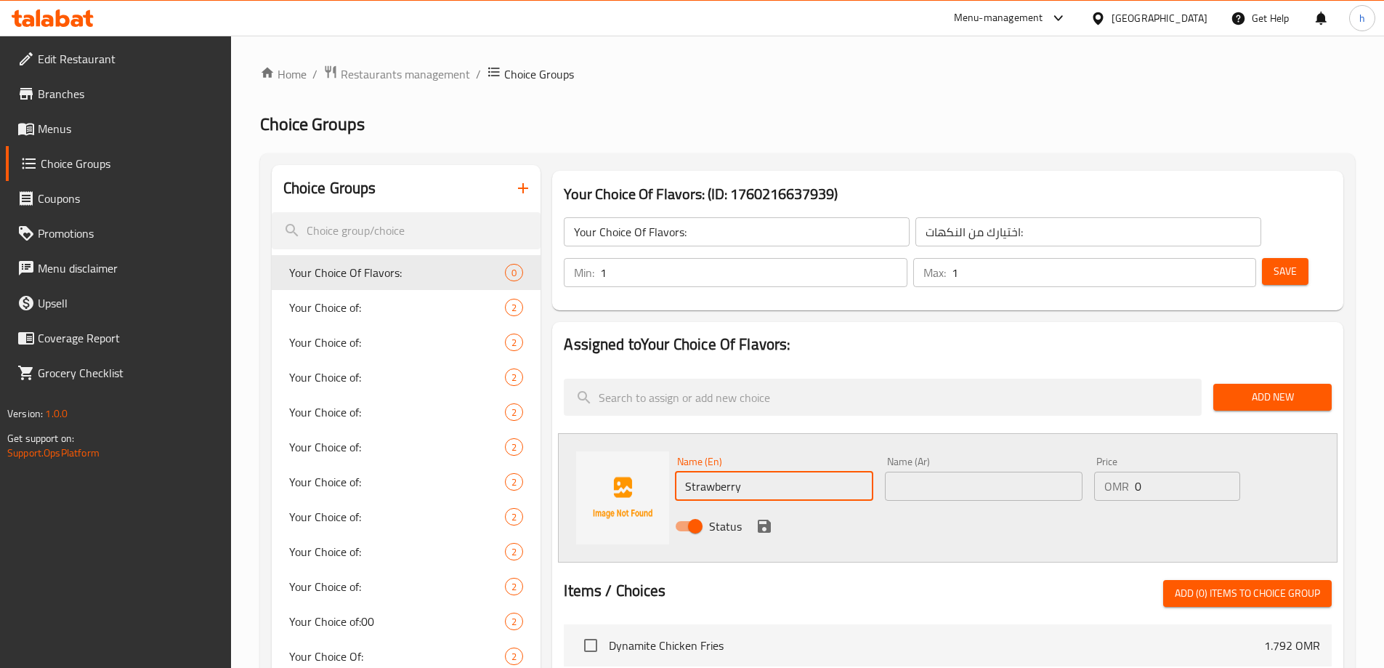
type input "Strawberry"
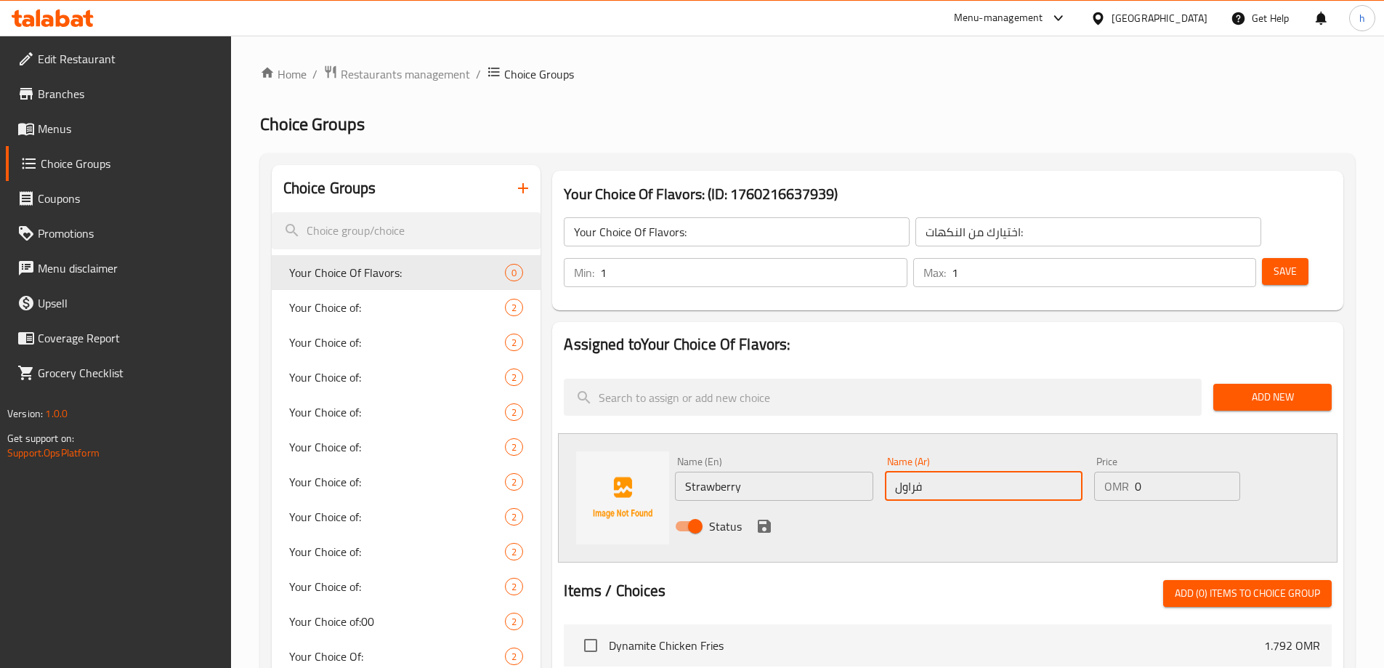
type input "فراولة"
click at [762, 517] on icon "save" at bounding box center [764, 525] width 17 height 17
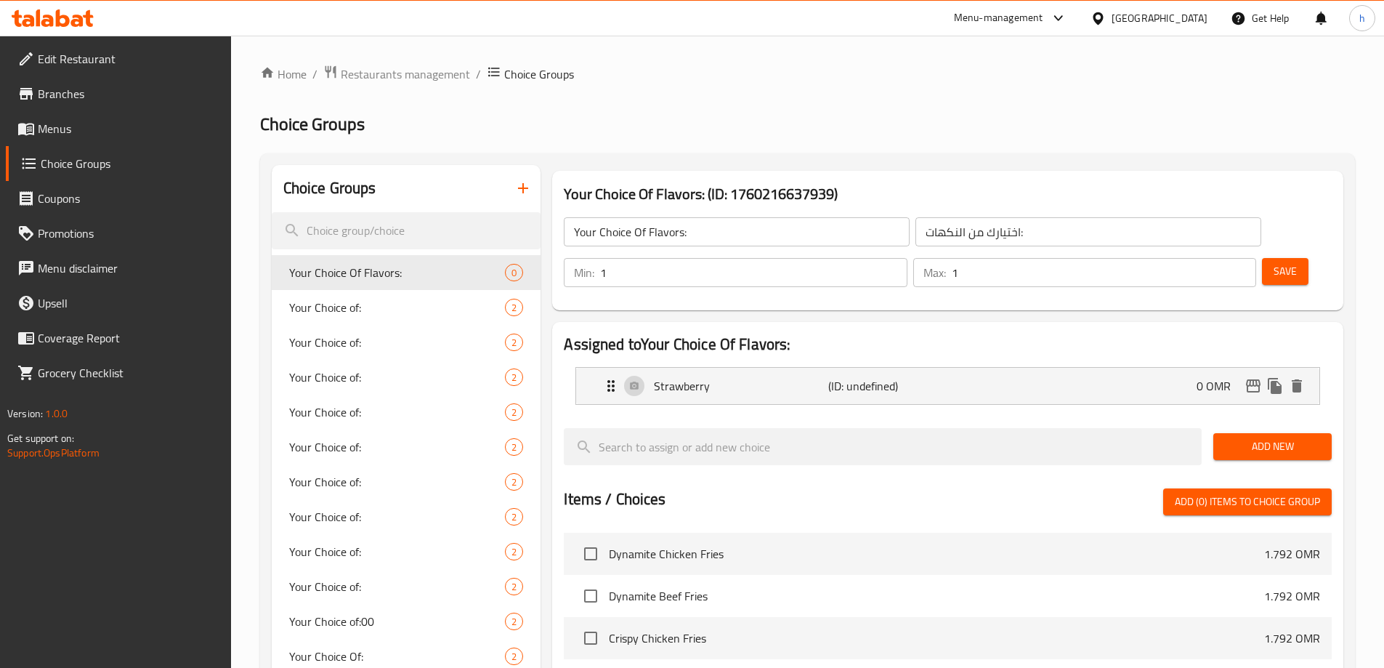
click at [1254, 422] on div "Add New" at bounding box center [1272, 446] width 130 height 49
click at [1255, 437] on span "Add New" at bounding box center [1272, 446] width 95 height 18
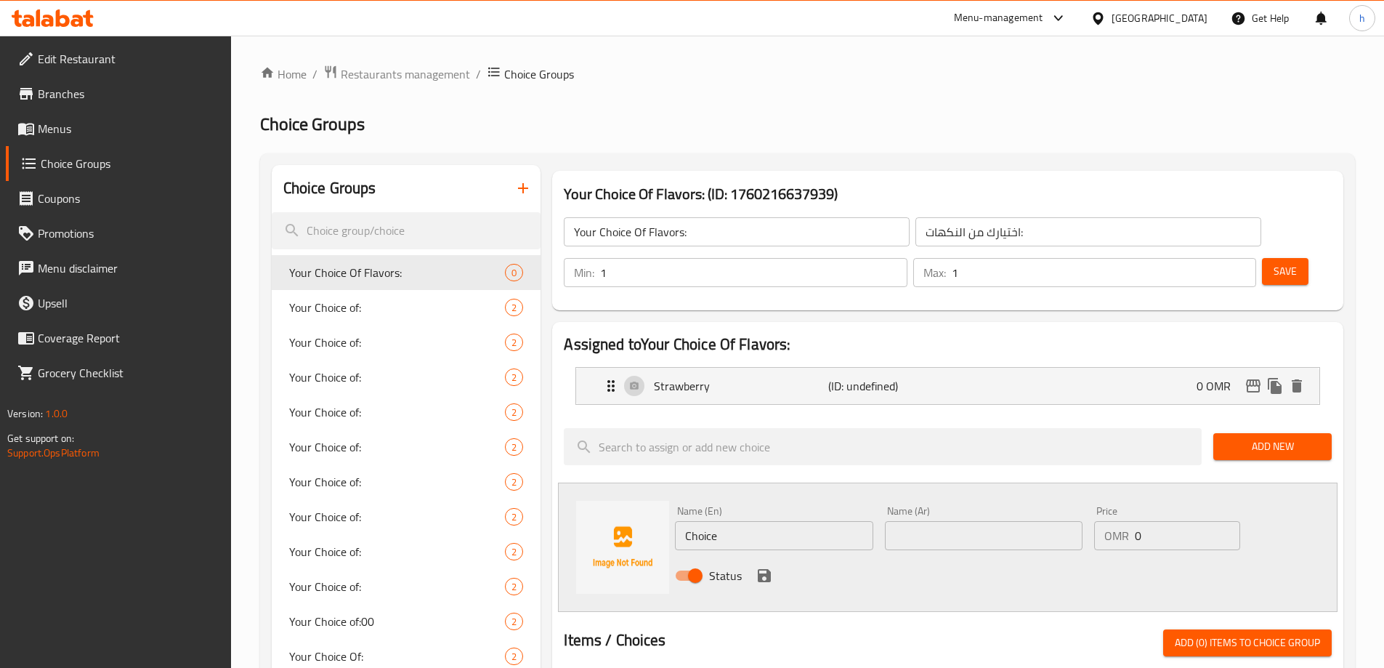
click at [727, 521] on input "Choice" at bounding box center [774, 535] width 198 height 29
type input "Blueberry"
type input "توت ازرق"
click at [762, 569] on icon "save" at bounding box center [764, 575] width 13 height 13
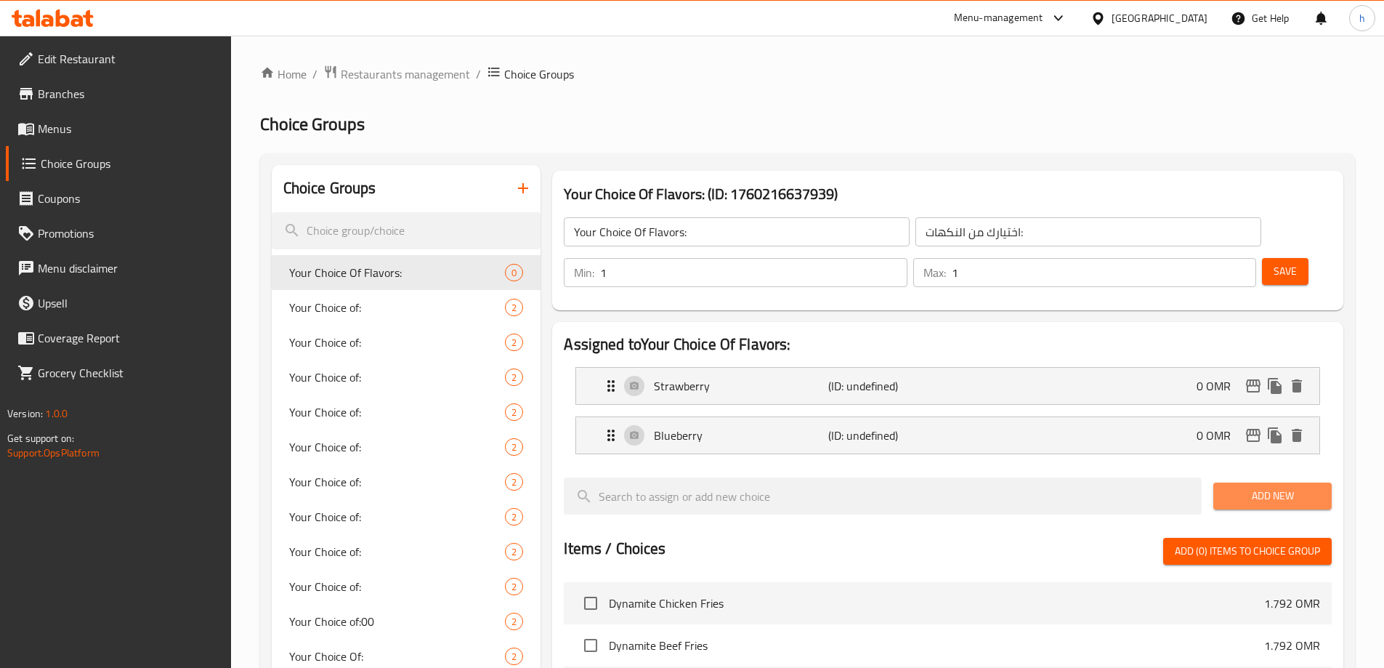
click at [1258, 487] on span "Add New" at bounding box center [1272, 496] width 95 height 18
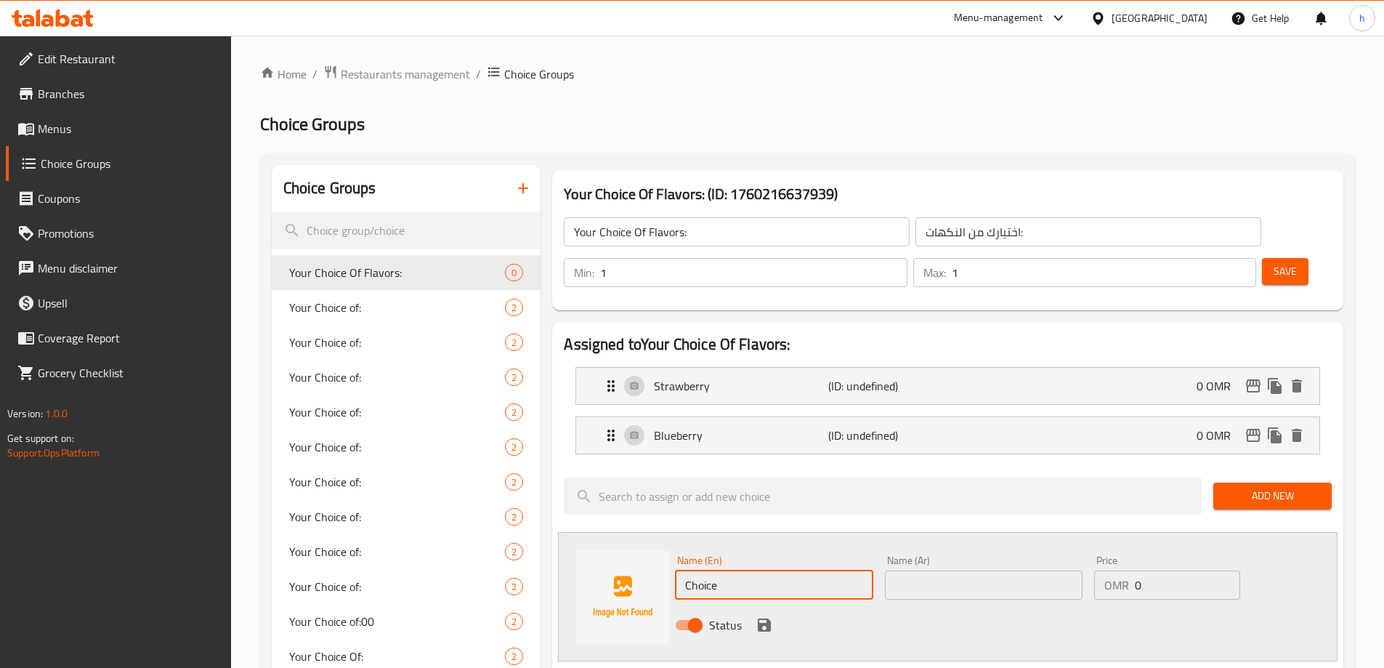
click at [791, 570] on input "Choice" at bounding box center [774, 584] width 198 height 29
type input "Lemon Mint"
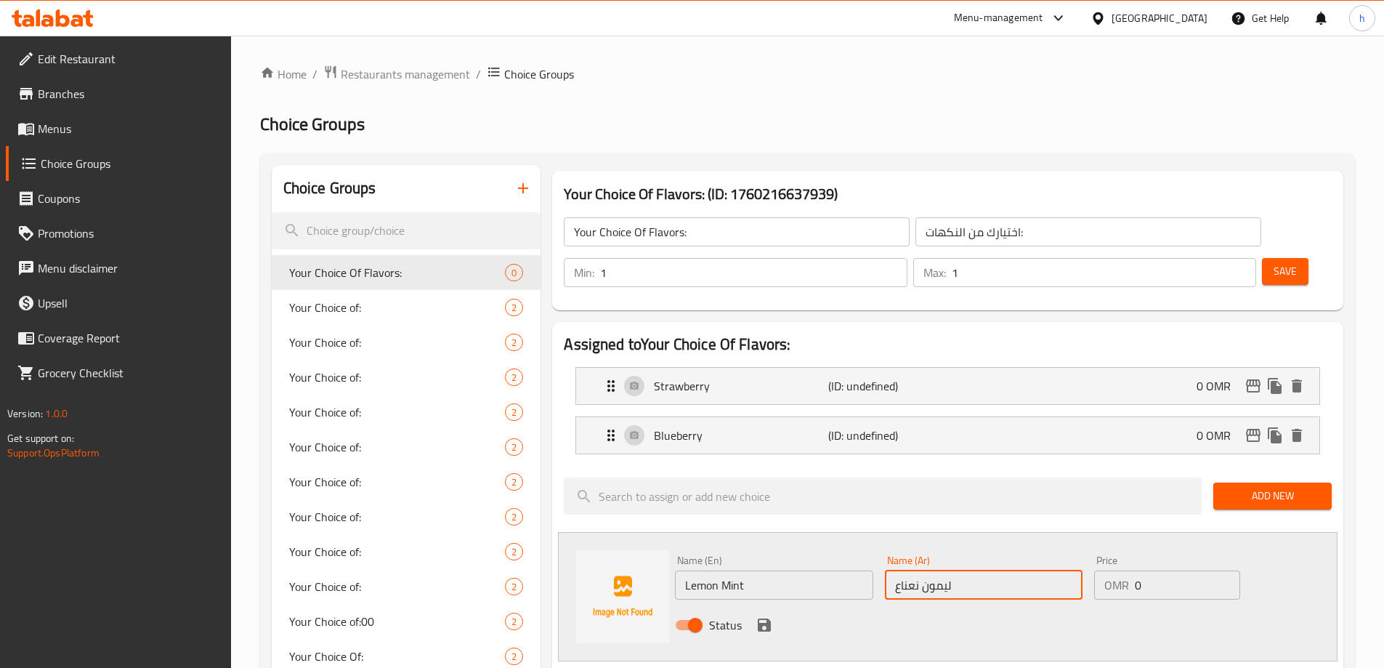
type input "ليمون نعناع"
click at [771, 605] on div "Status" at bounding box center [983, 624] width 629 height 39
click at [768, 618] on icon "save" at bounding box center [764, 624] width 13 height 13
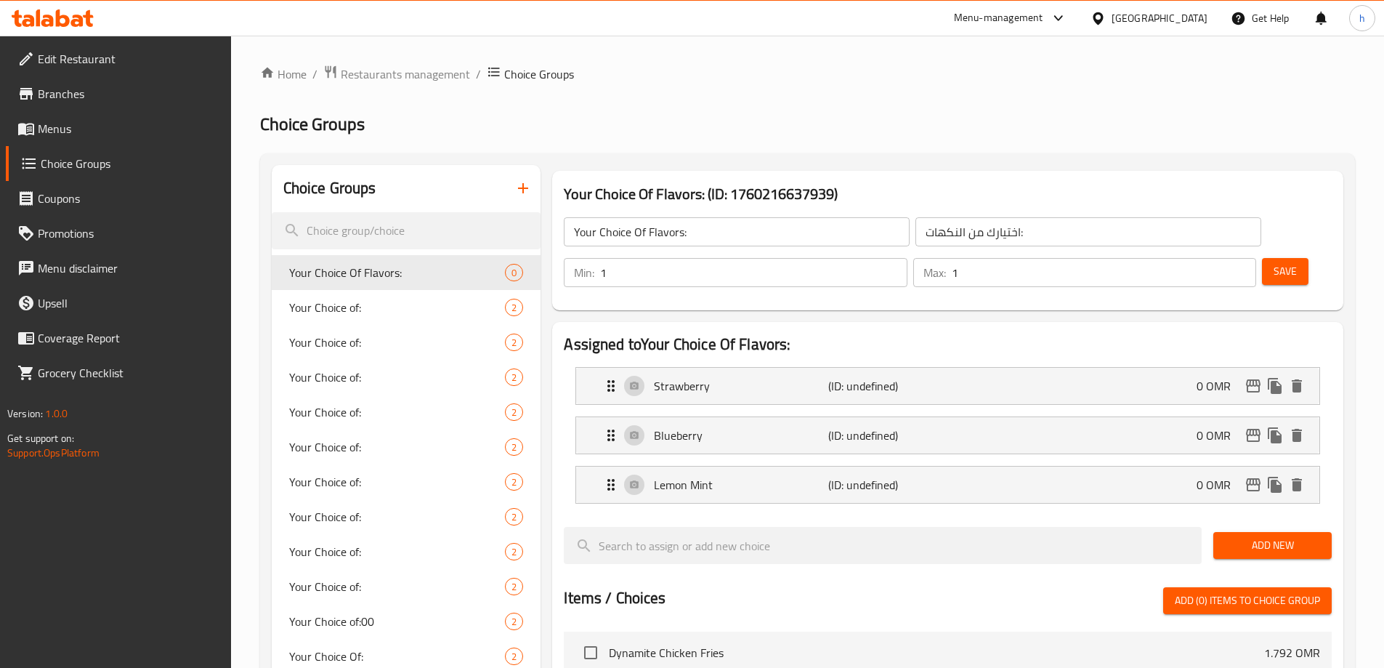
click at [1262, 258] on button "Save" at bounding box center [1285, 271] width 46 height 27
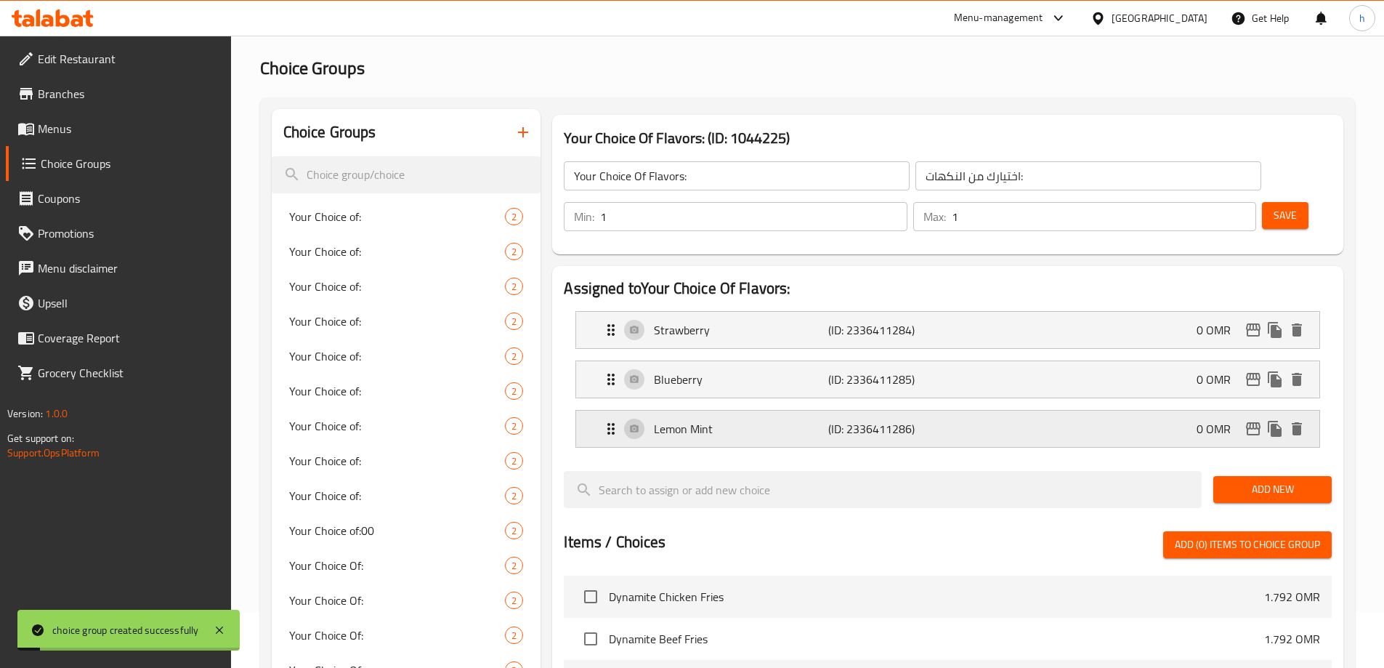
scroll to position [73, 0]
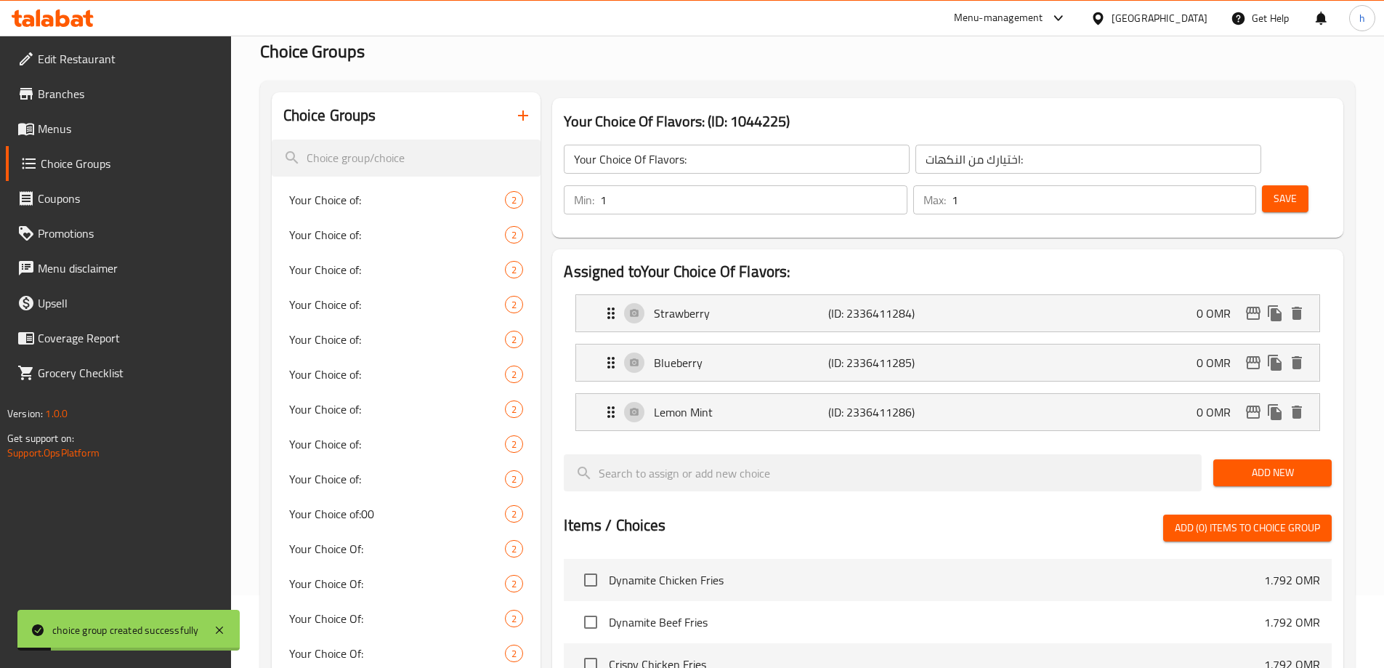
click at [959, 294] on div "Strawberry (ID: 2336411284) 0 OMR Name (En) Strawberry Name (En) Name (Ar) فراو…" at bounding box center [947, 313] width 745 height 38
click at [1045, 295] on div "Strawberry (ID: 2336411284) 0 OMR" at bounding box center [952, 313] width 700 height 36
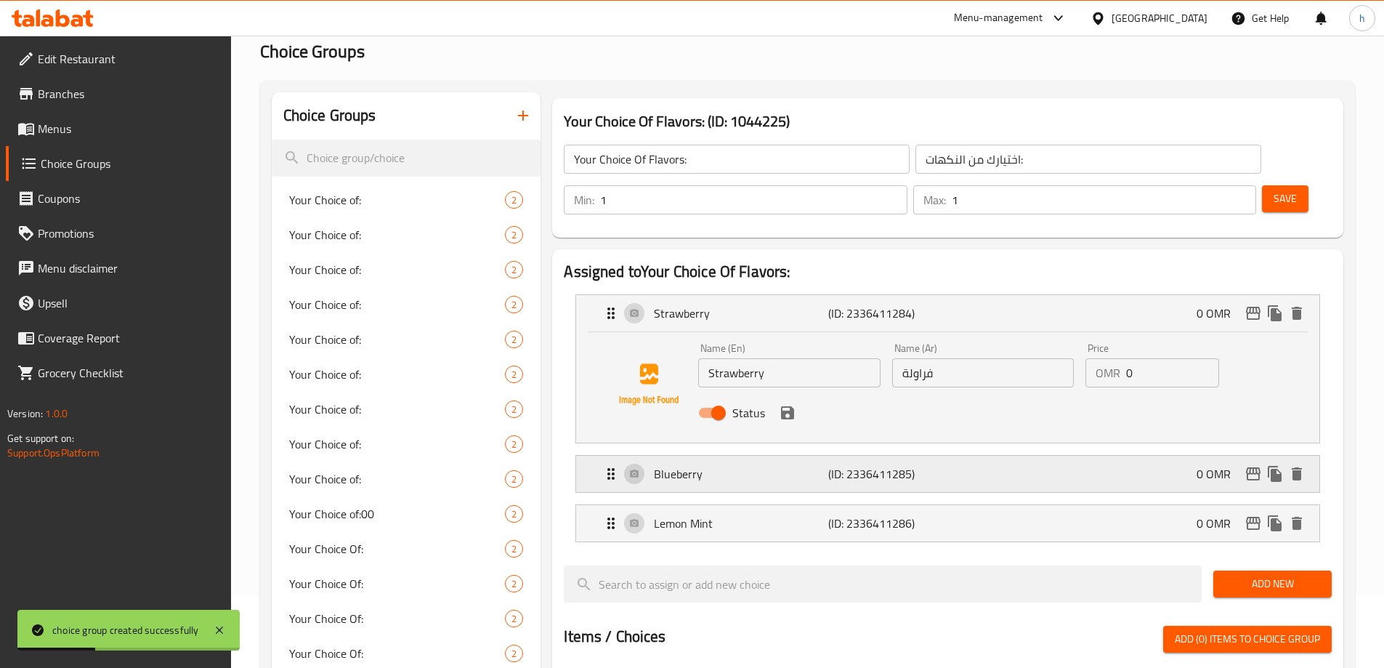
click at [1087, 455] on div "Blueberry (ID: 2336411285) 0 OMR" at bounding box center [952, 473] width 700 height 36
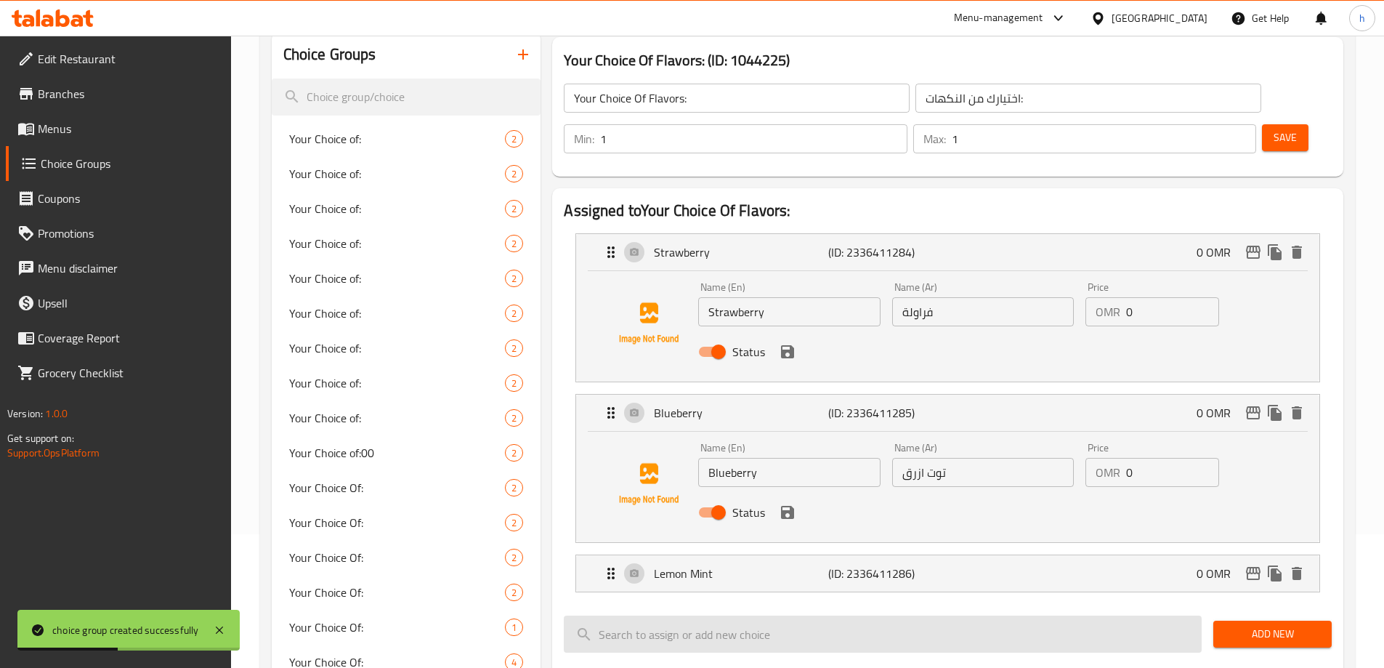
scroll to position [218, 0]
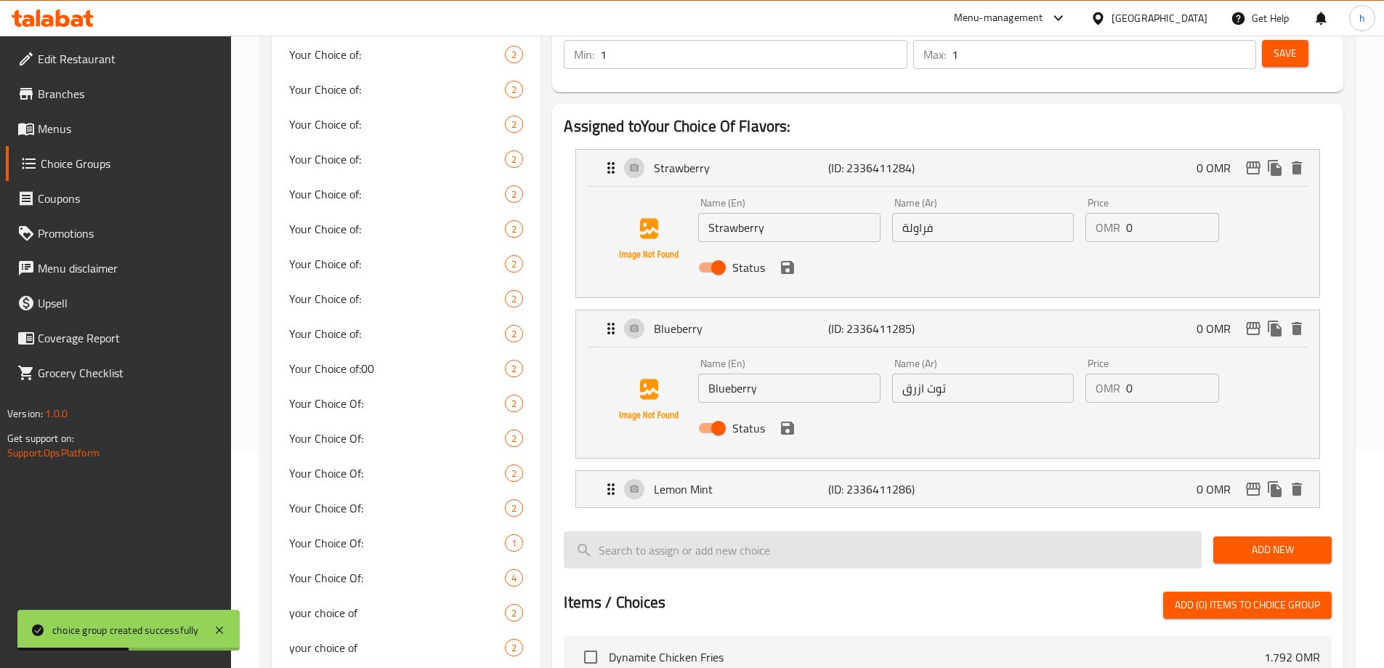
click at [1070, 531] on input "search" at bounding box center [883, 549] width 638 height 37
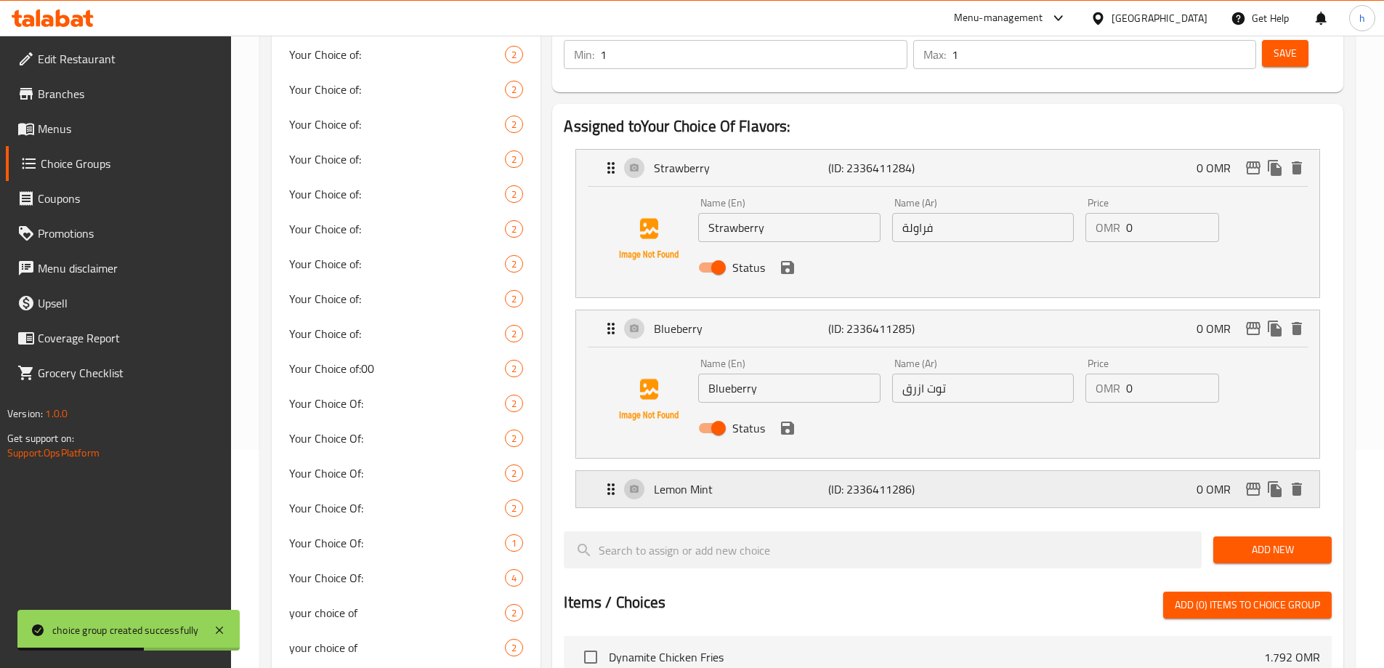
click at [1066, 471] on div "Lemon Mint (ID: 2336411286) 0 OMR" at bounding box center [952, 489] width 700 height 36
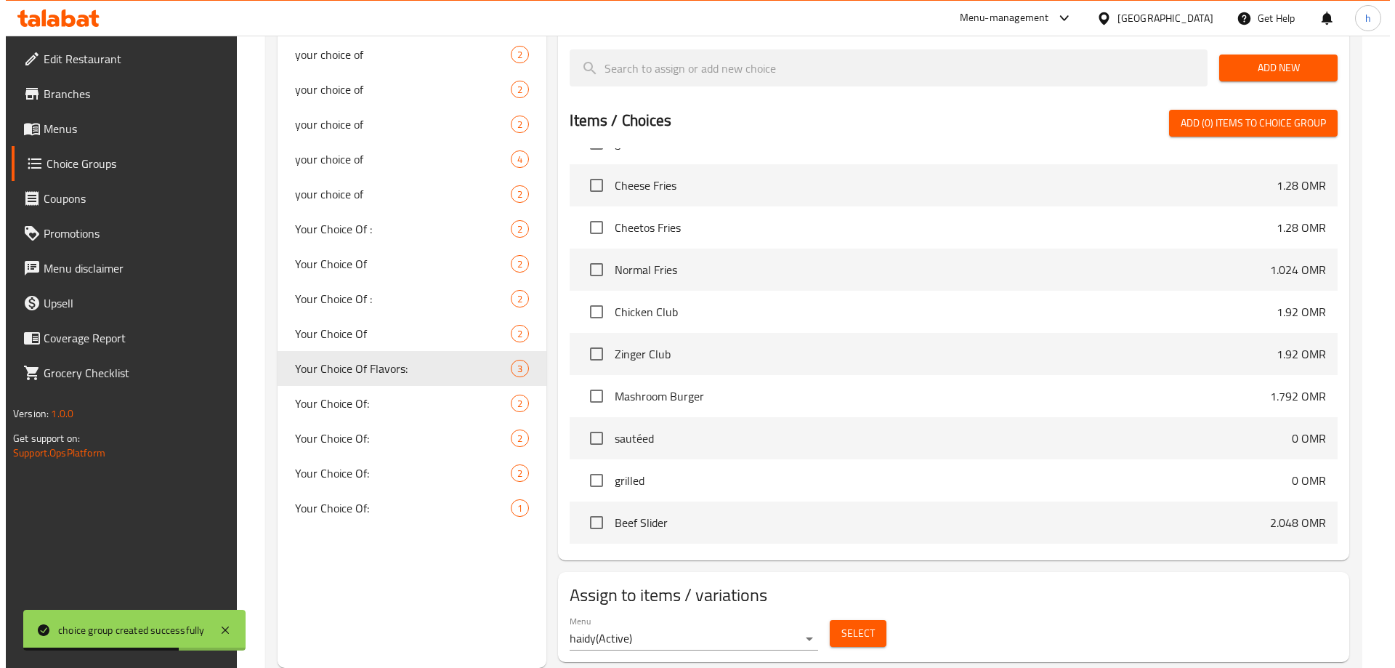
scroll to position [363, 0]
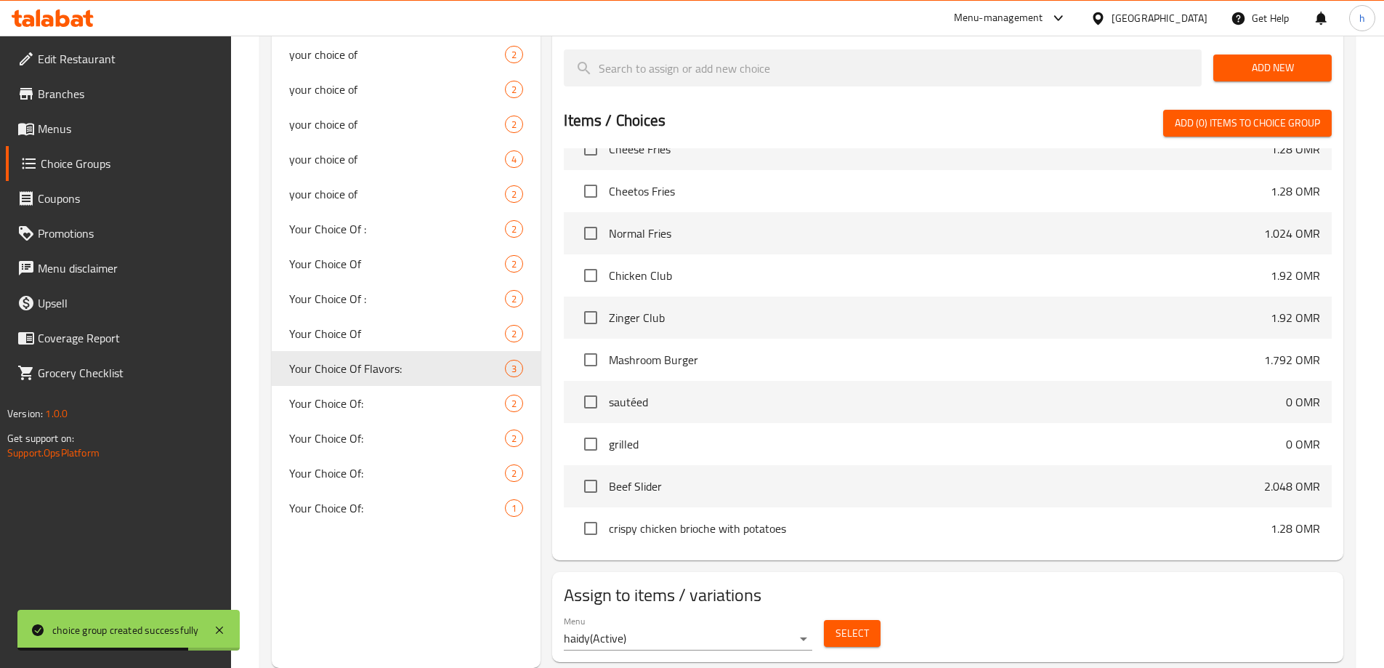
click at [854, 624] on span "Select" at bounding box center [851, 633] width 33 height 18
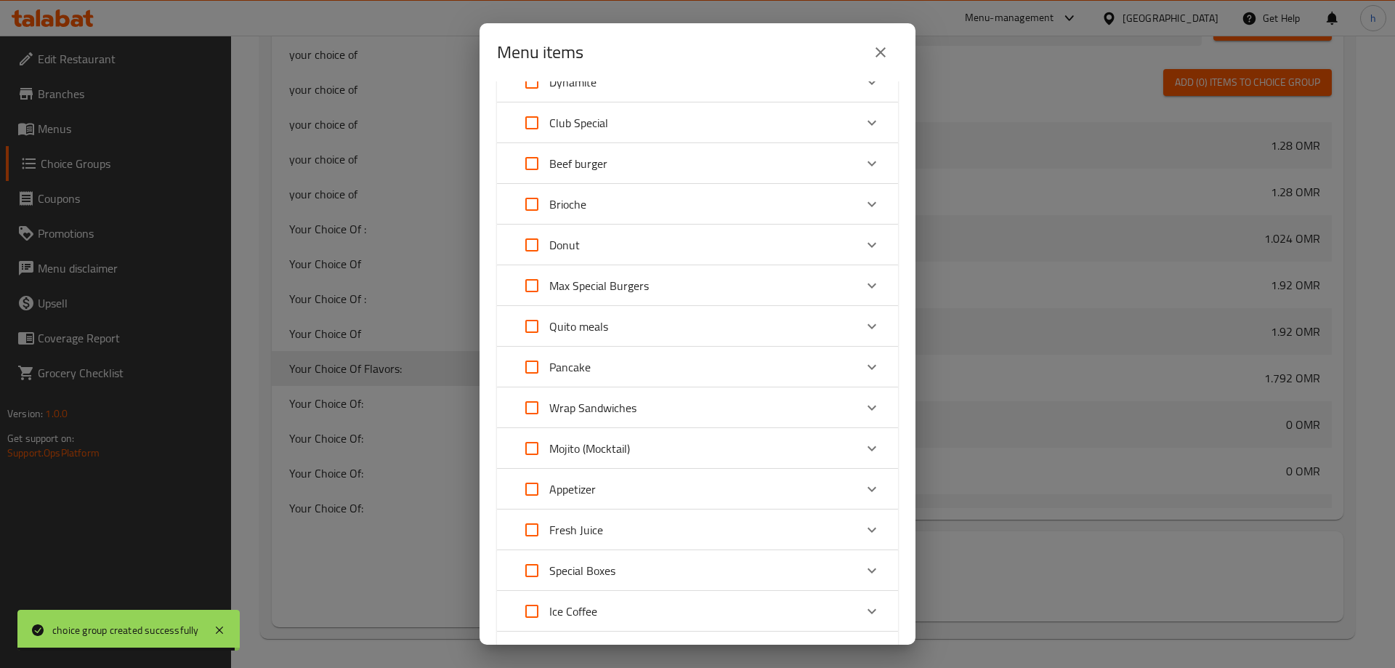
scroll to position [145, 0]
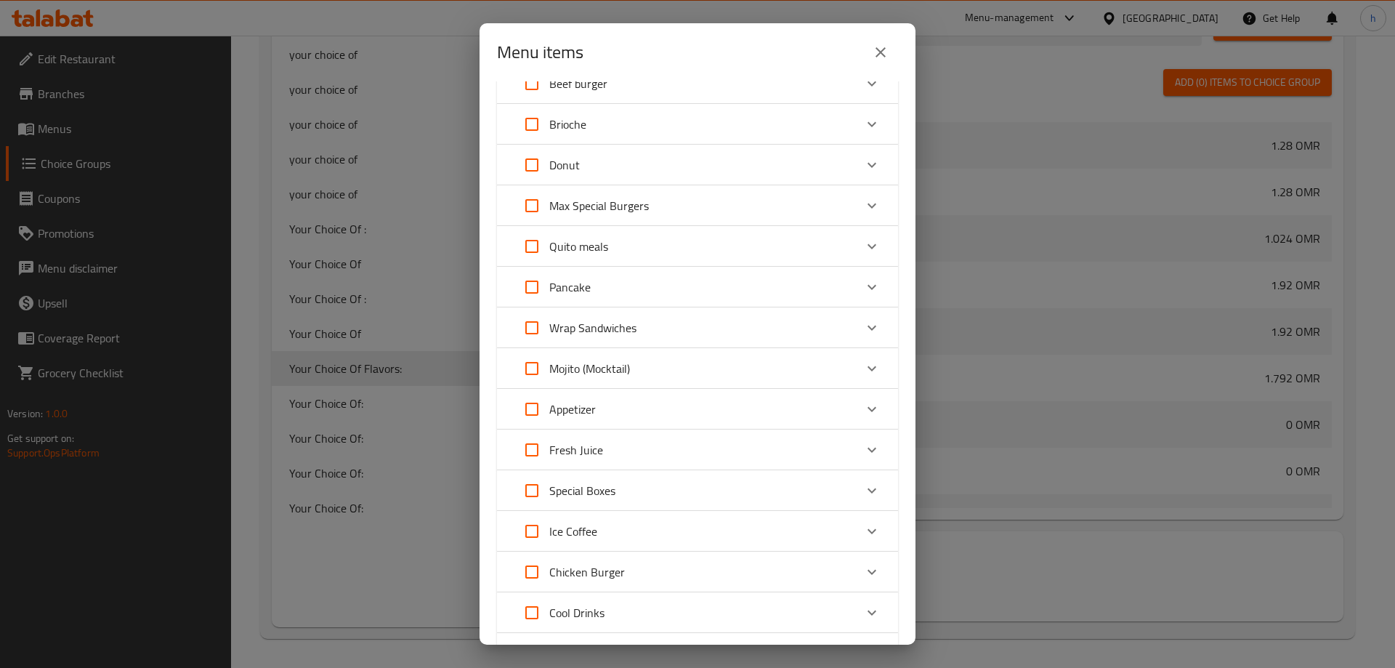
click at [580, 365] on p "Mojito (Mocktail)" at bounding box center [589, 368] width 81 height 17
click at [557, 444] on input "Expand" at bounding box center [552, 446] width 35 height 35
checkbox input "true"
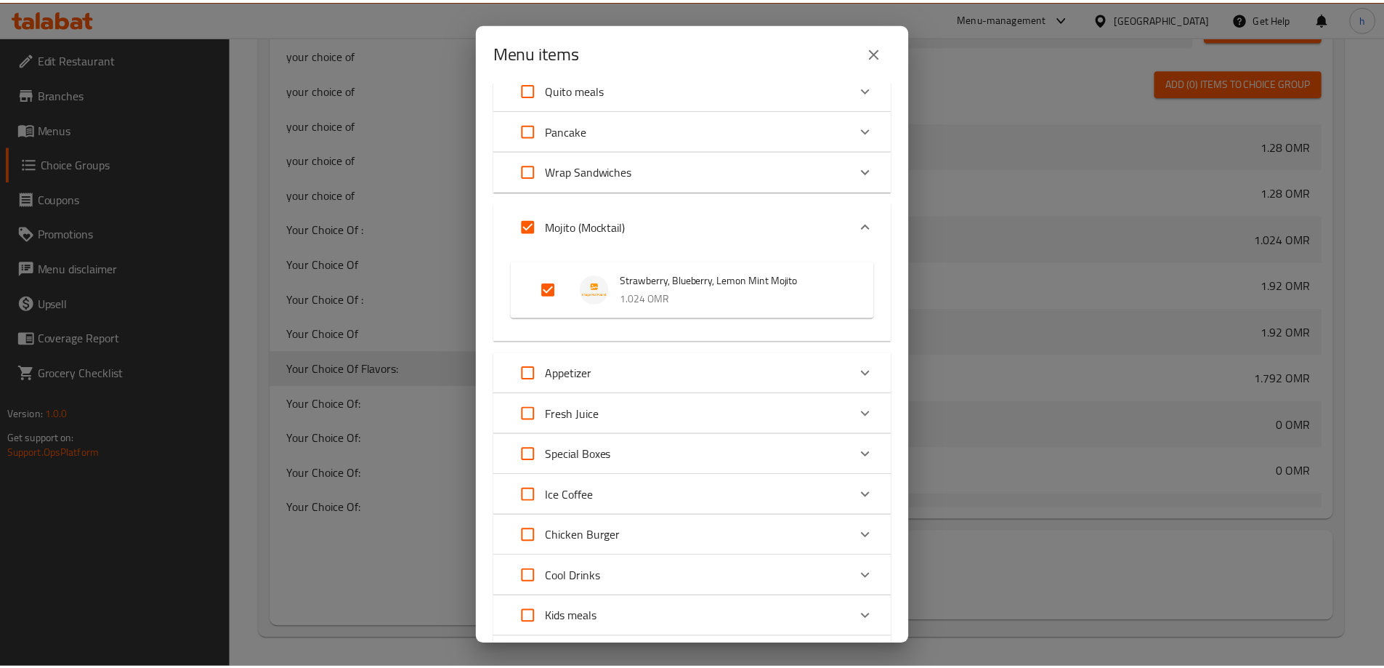
scroll to position [437, 0]
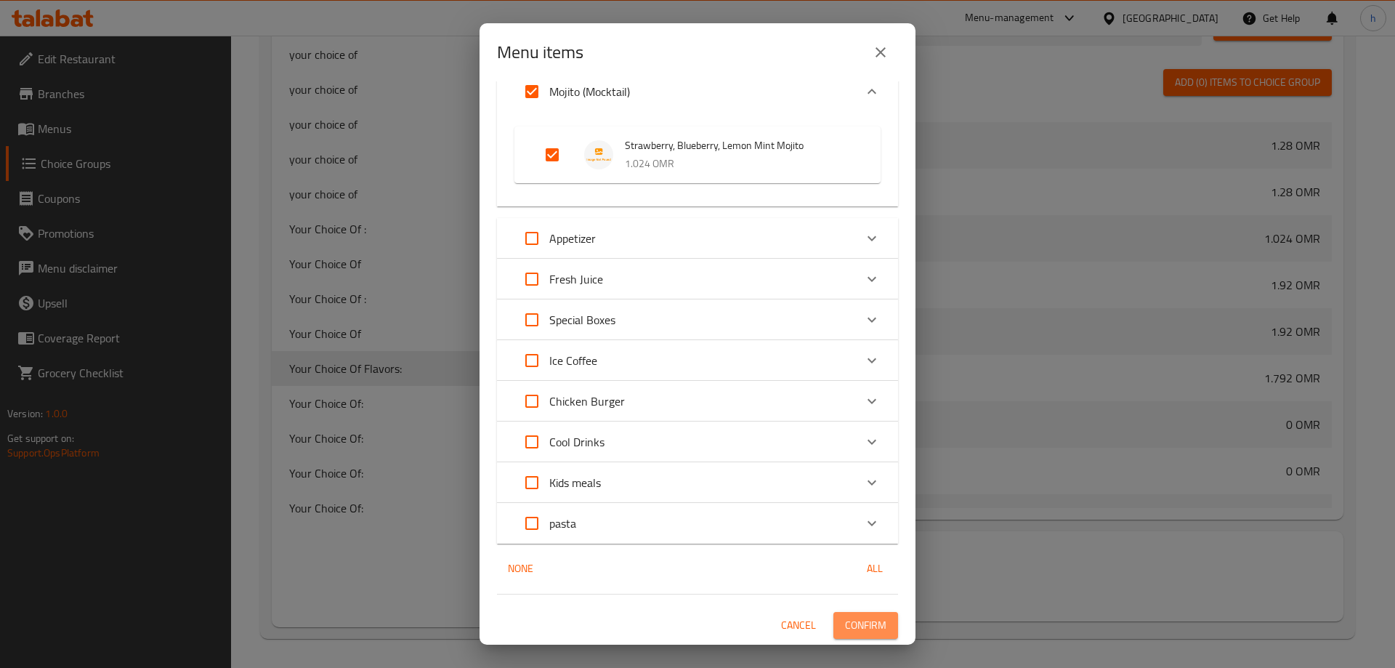
click at [852, 620] on span "Confirm" at bounding box center [865, 625] width 41 height 18
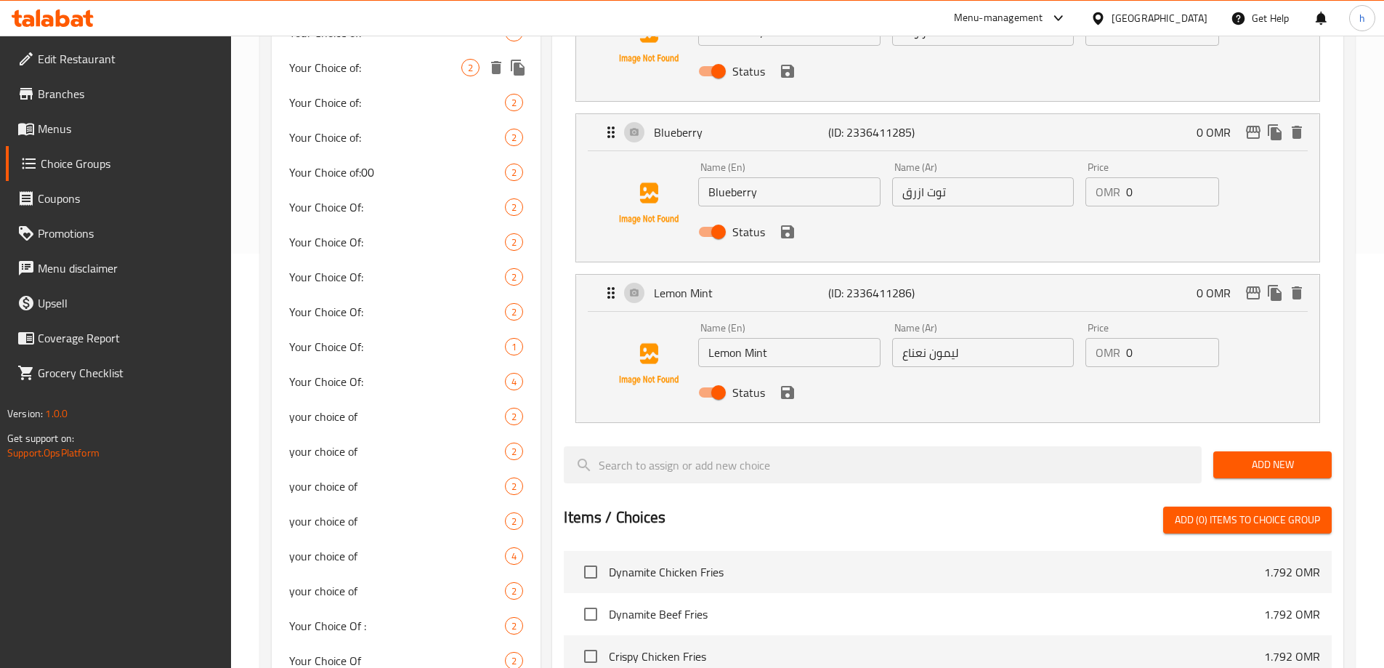
scroll to position [448, 0]
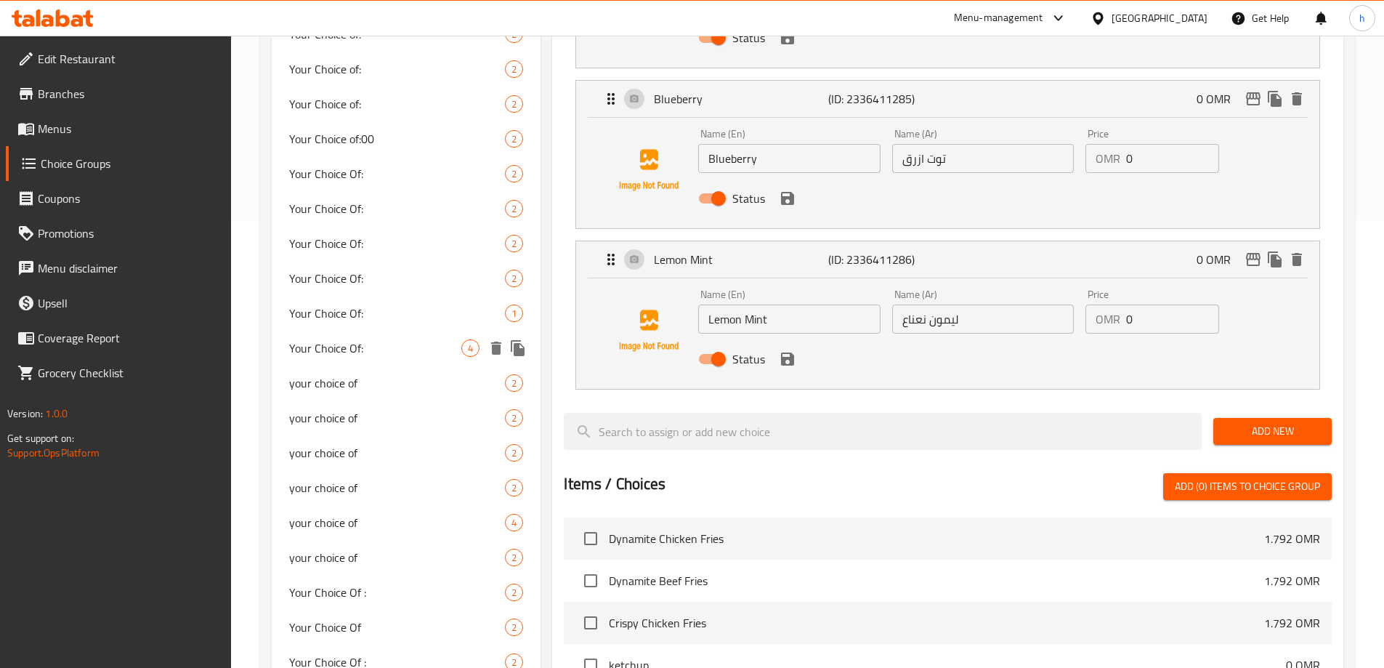
click at [456, 345] on span "Your Choice Of:" at bounding box center [375, 347] width 173 height 17
type input "Your Choice Of:"
type input "إختيارك من:"
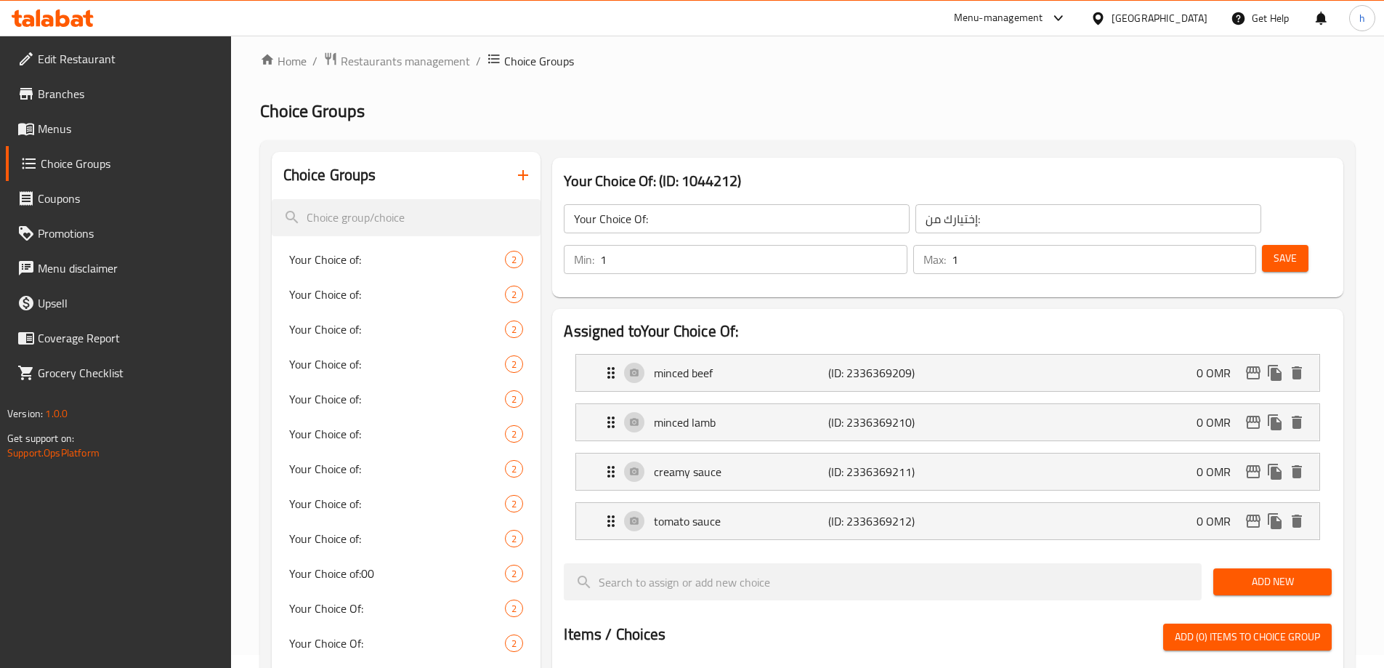
scroll to position [12, 0]
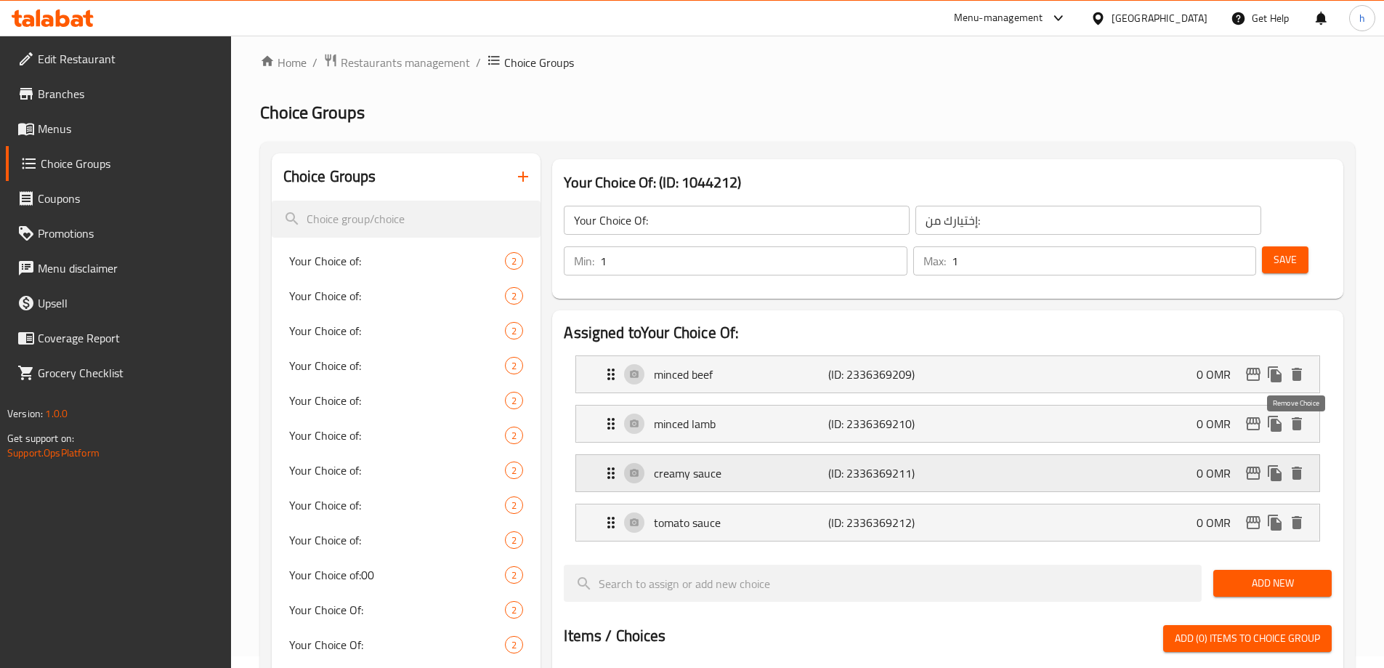
click at [1300, 466] on icon "delete" at bounding box center [1297, 472] width 10 height 13
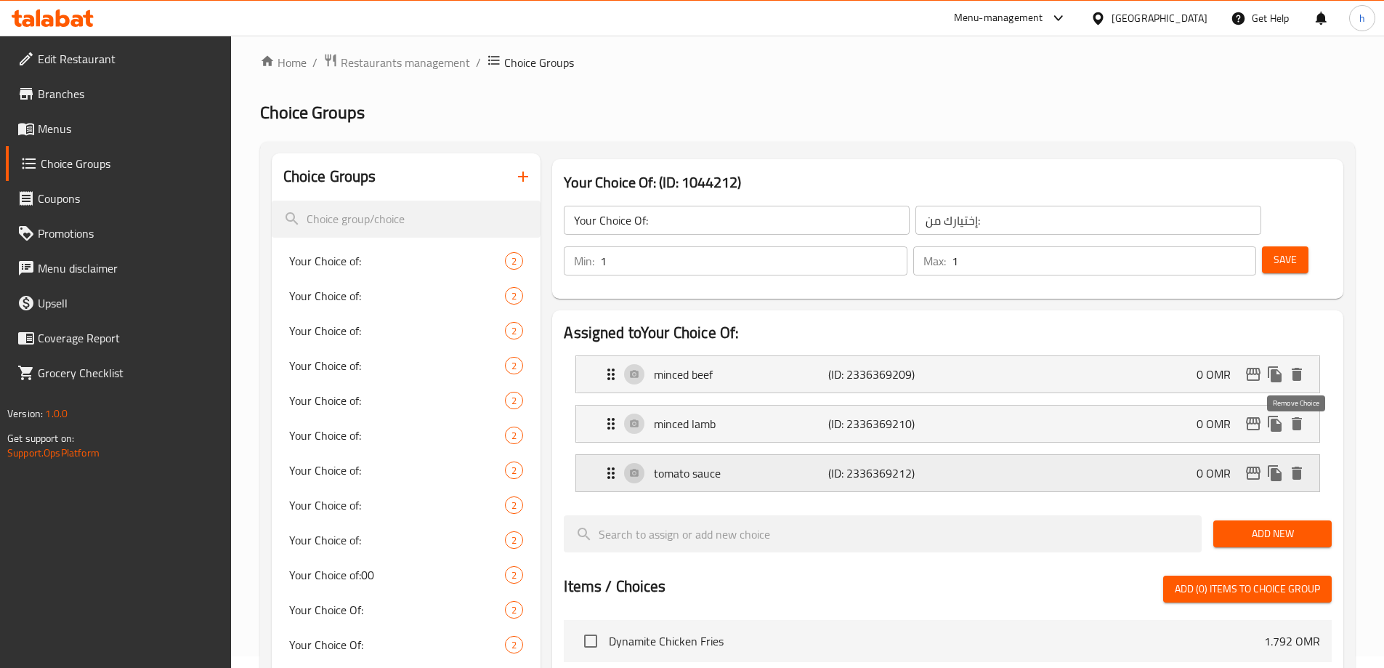
click at [1300, 466] on icon "delete" at bounding box center [1297, 472] width 10 height 13
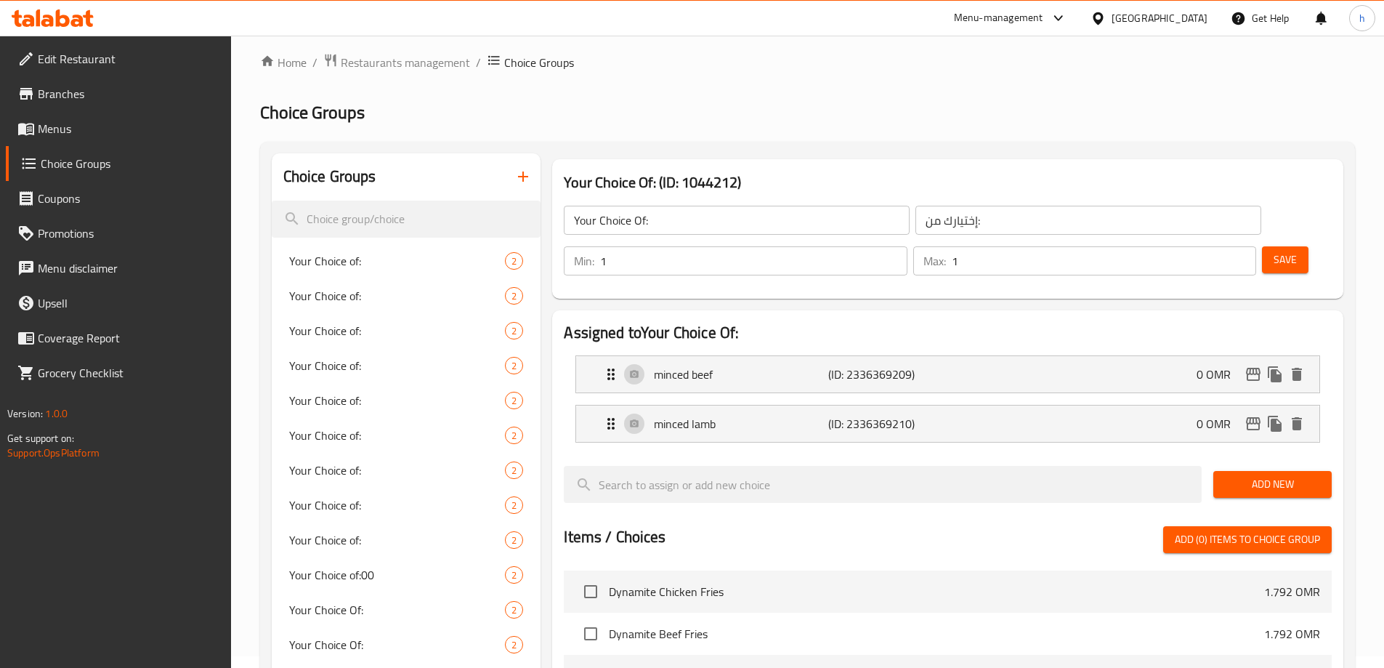
click at [1274, 251] on span "Save" at bounding box center [1285, 260] width 23 height 18
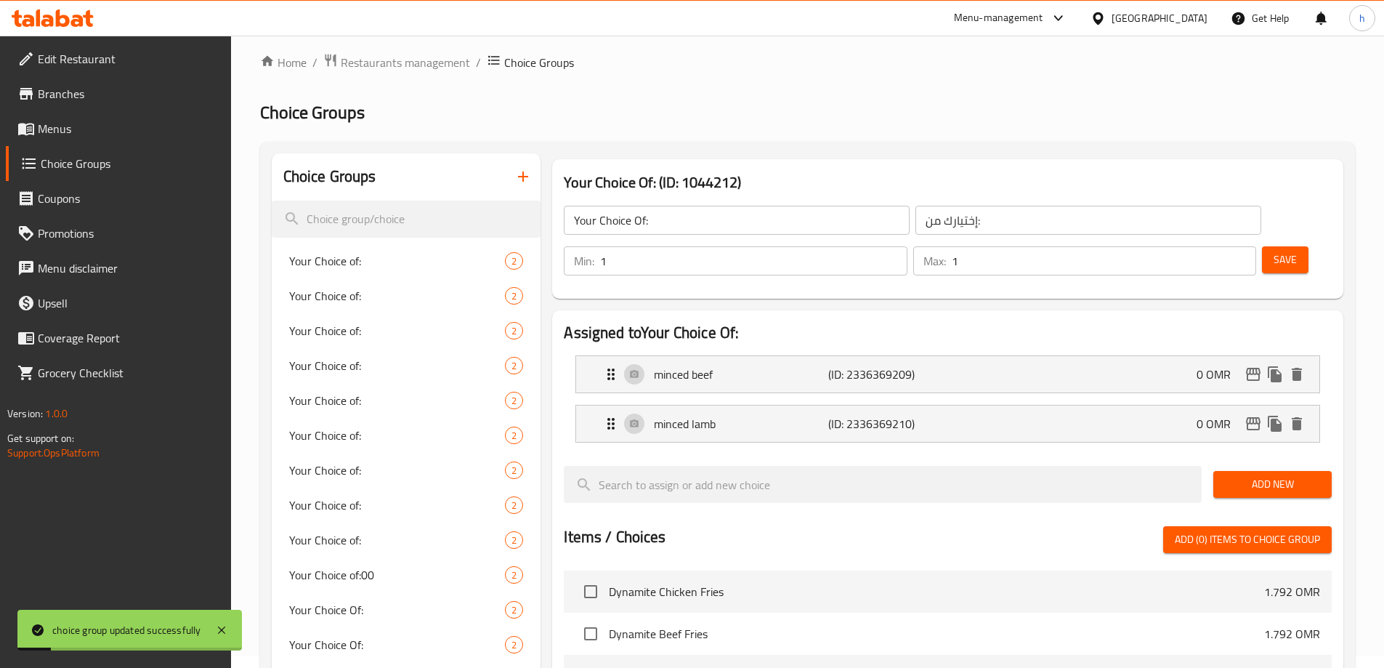
click at [527, 172] on icon "button" at bounding box center [522, 176] width 17 height 17
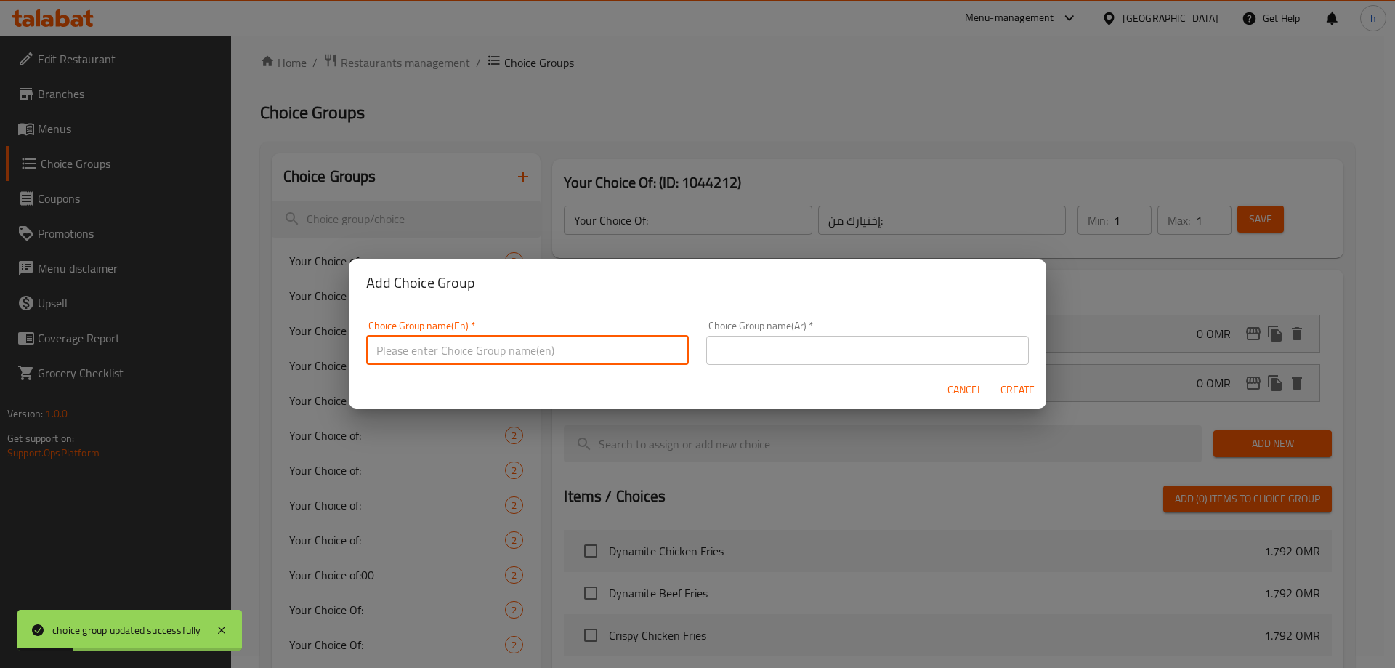
click at [509, 341] on input "text" at bounding box center [527, 350] width 323 height 29
click at [505, 346] on input "Your Choice Of" at bounding box center [527, 350] width 323 height 29
type input "Your Choice Of."
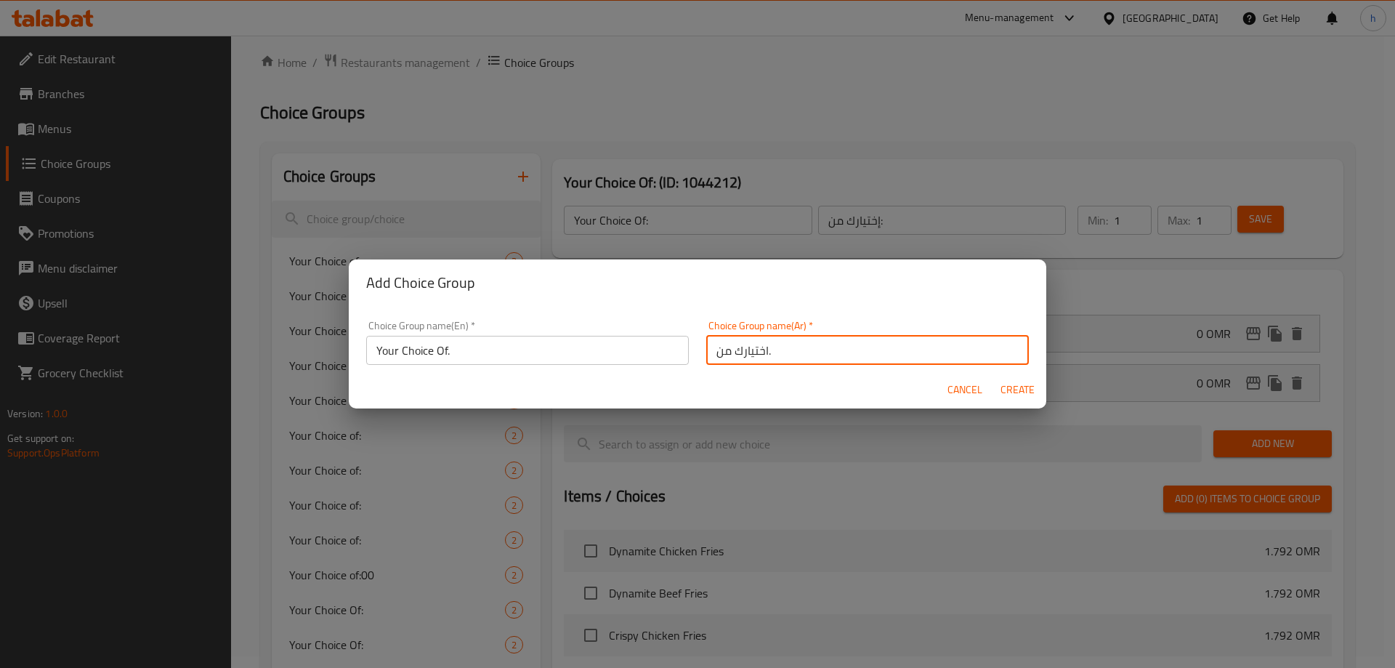
type input "اختيارك من."
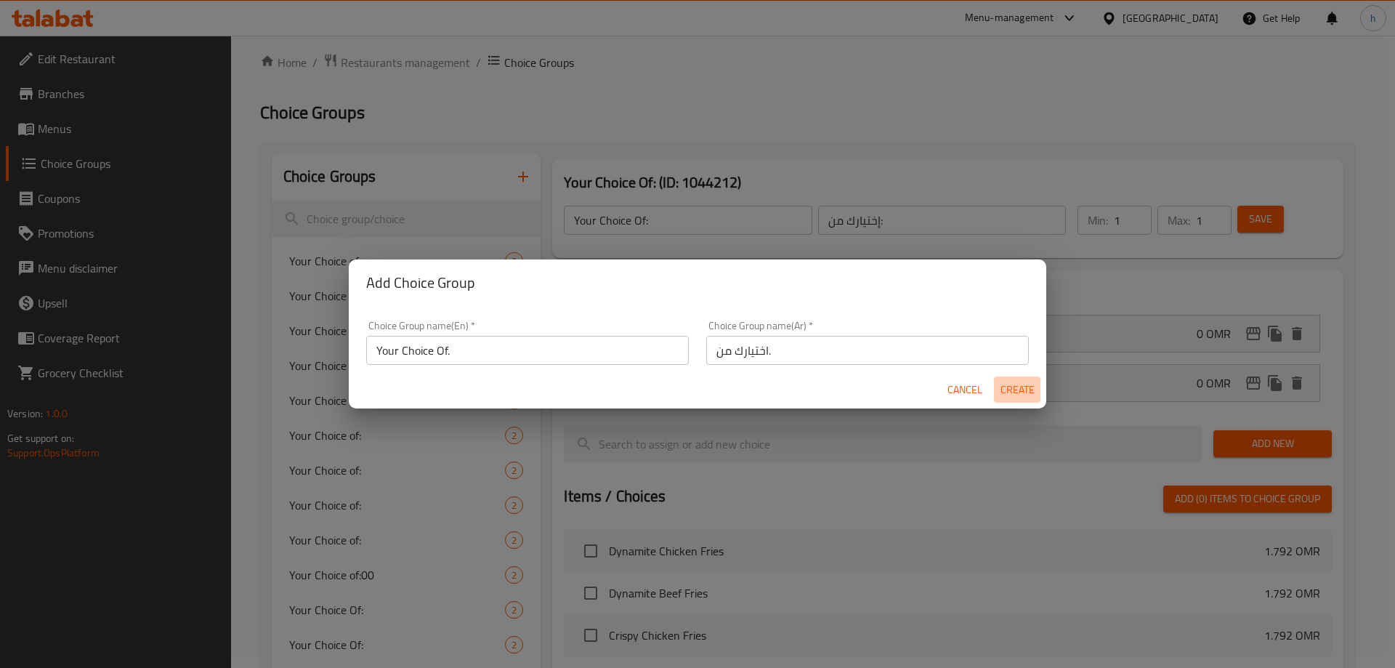
click at [1024, 386] on span "Create" at bounding box center [1017, 390] width 35 height 18
type input "Your Choice Of."
type input "اختيارك من."
type input "0"
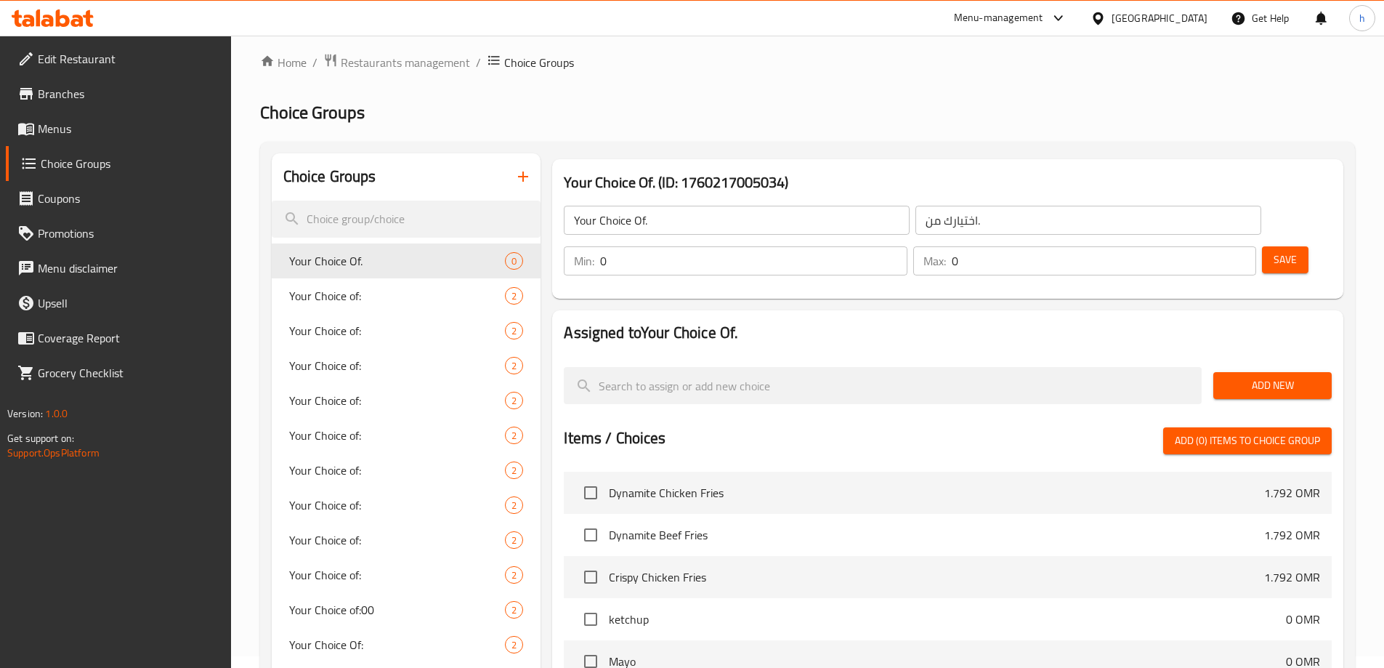
click at [1285, 376] on span "Add New" at bounding box center [1272, 385] width 95 height 18
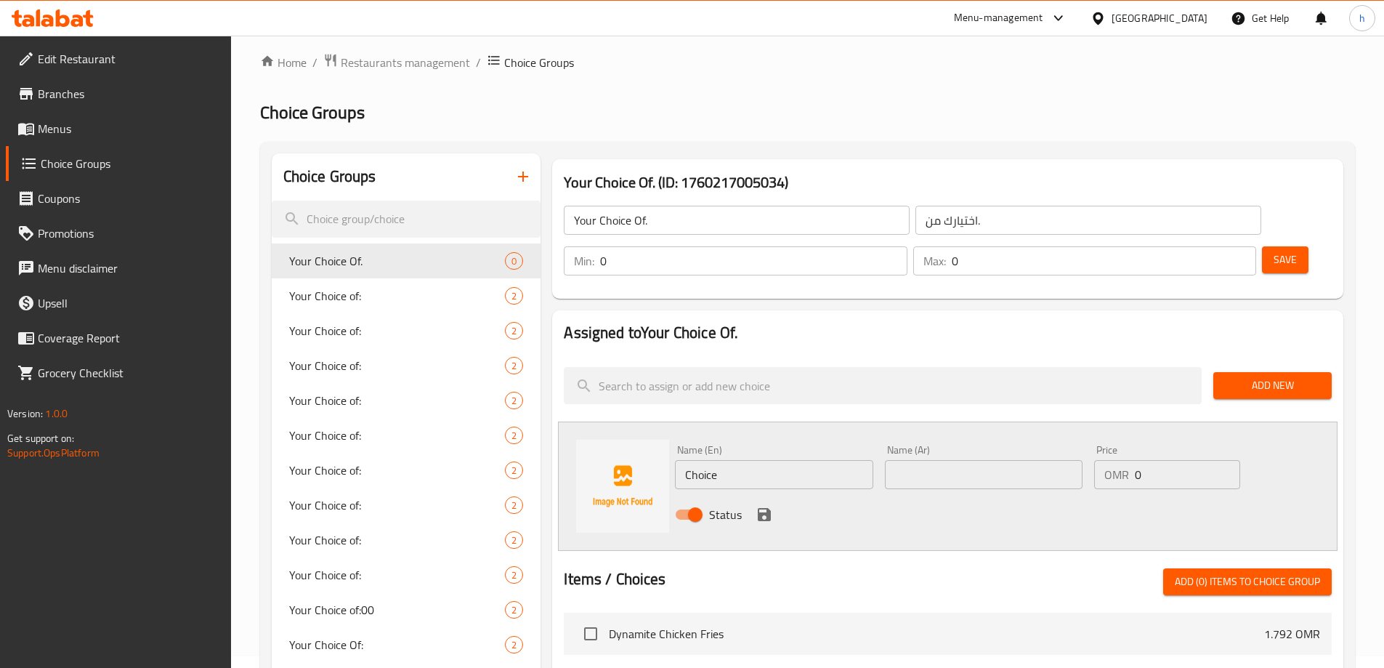
click at [841, 460] on input "Choice" at bounding box center [774, 474] width 198 height 29
type input "Creamy Sauce"
type input "صلصة كريمي"
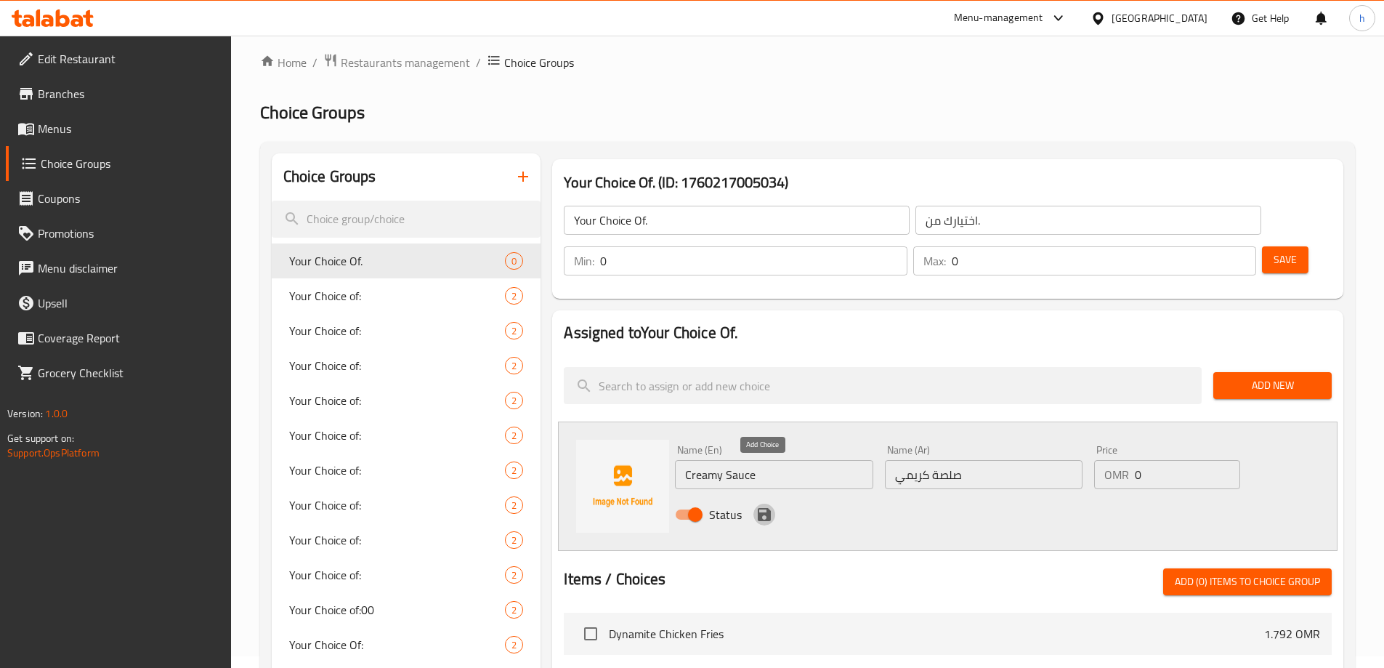
click at [768, 508] on icon "save" at bounding box center [764, 514] width 13 height 13
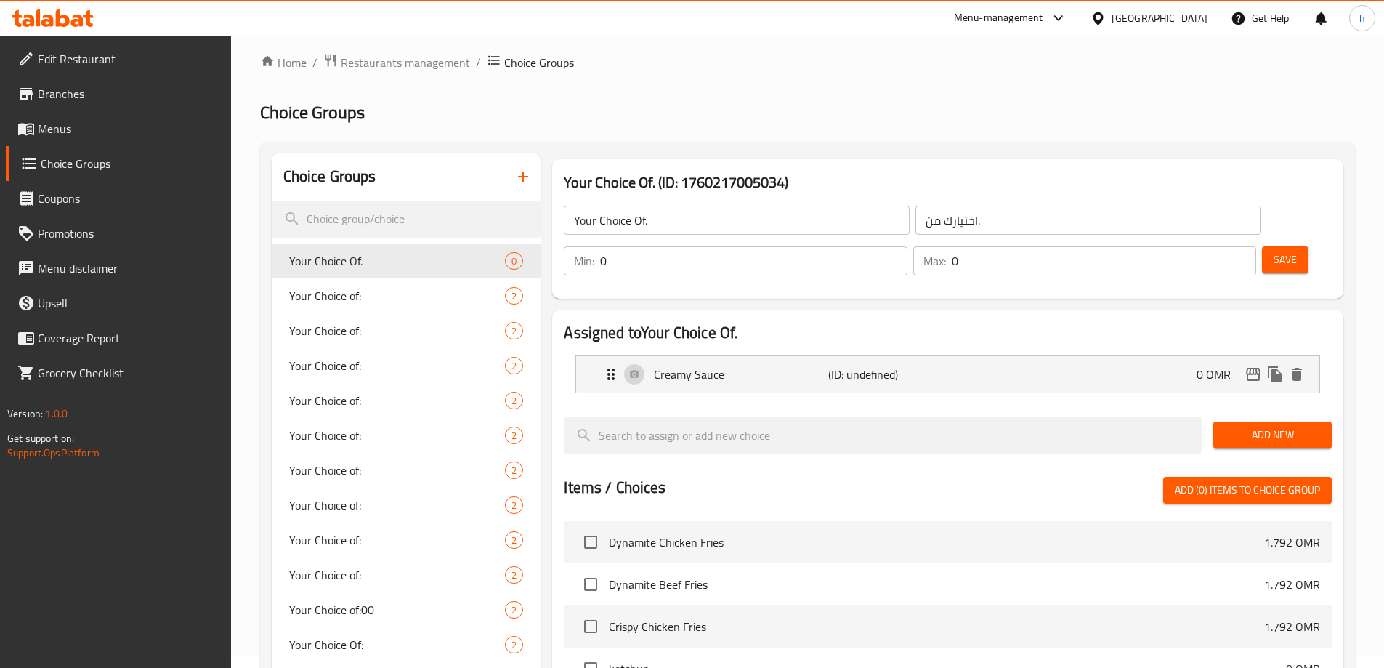
click at [1279, 421] on button "Add New" at bounding box center [1272, 434] width 118 height 27
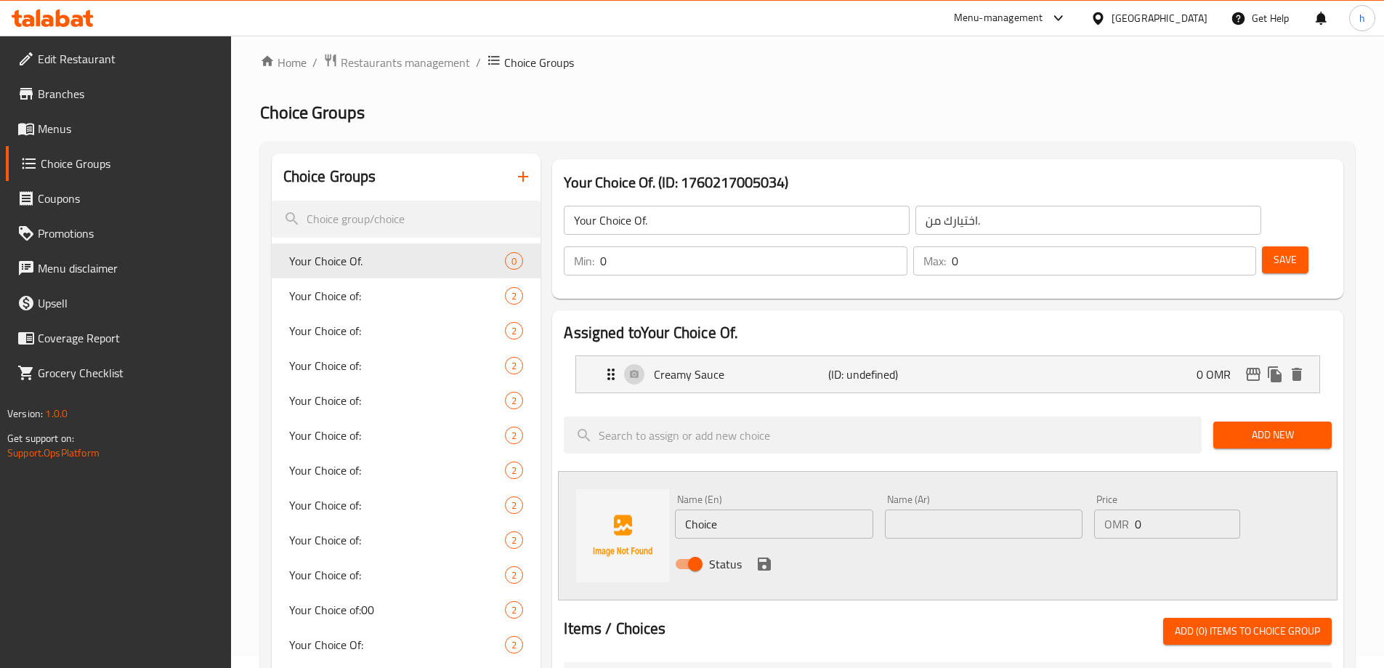
click at [725, 509] on input "Choice" at bounding box center [774, 523] width 198 height 29
type input "Tomato Sauce"
type input "صلصة طماطم"
click at [769, 557] on icon "save" at bounding box center [764, 563] width 13 height 13
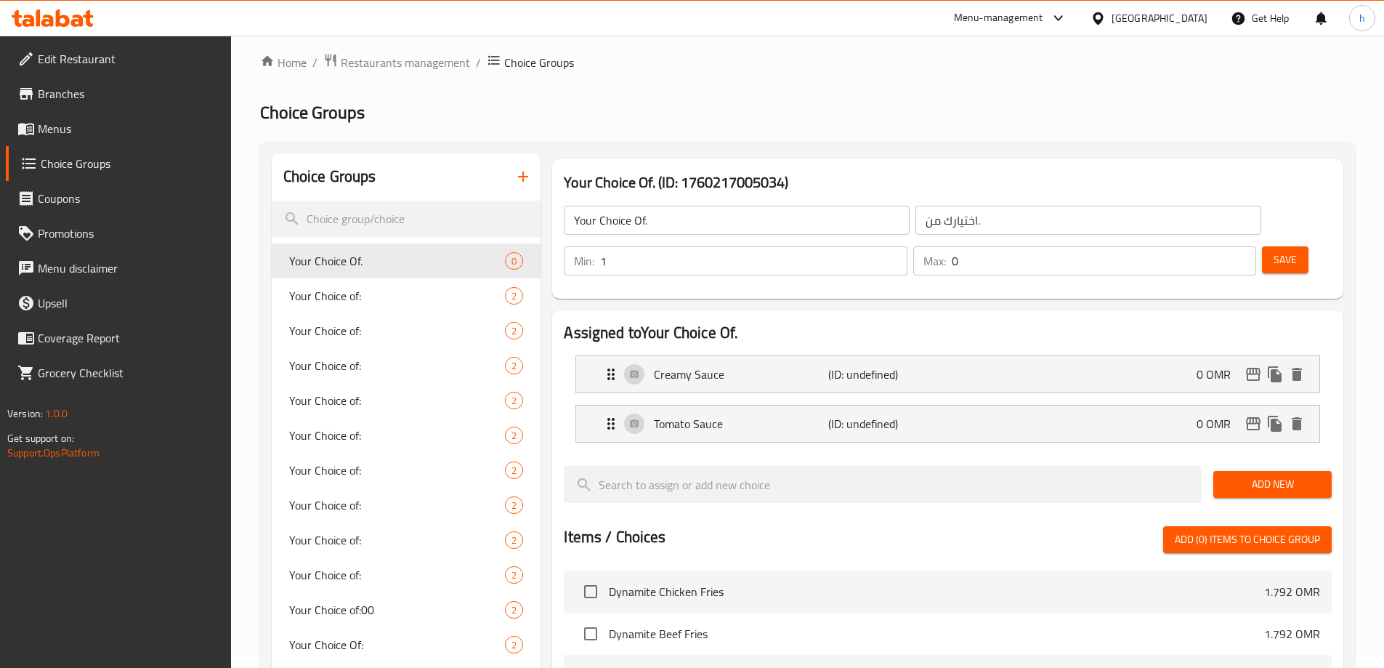
click at [907, 246] on input "1" at bounding box center [753, 260] width 307 height 29
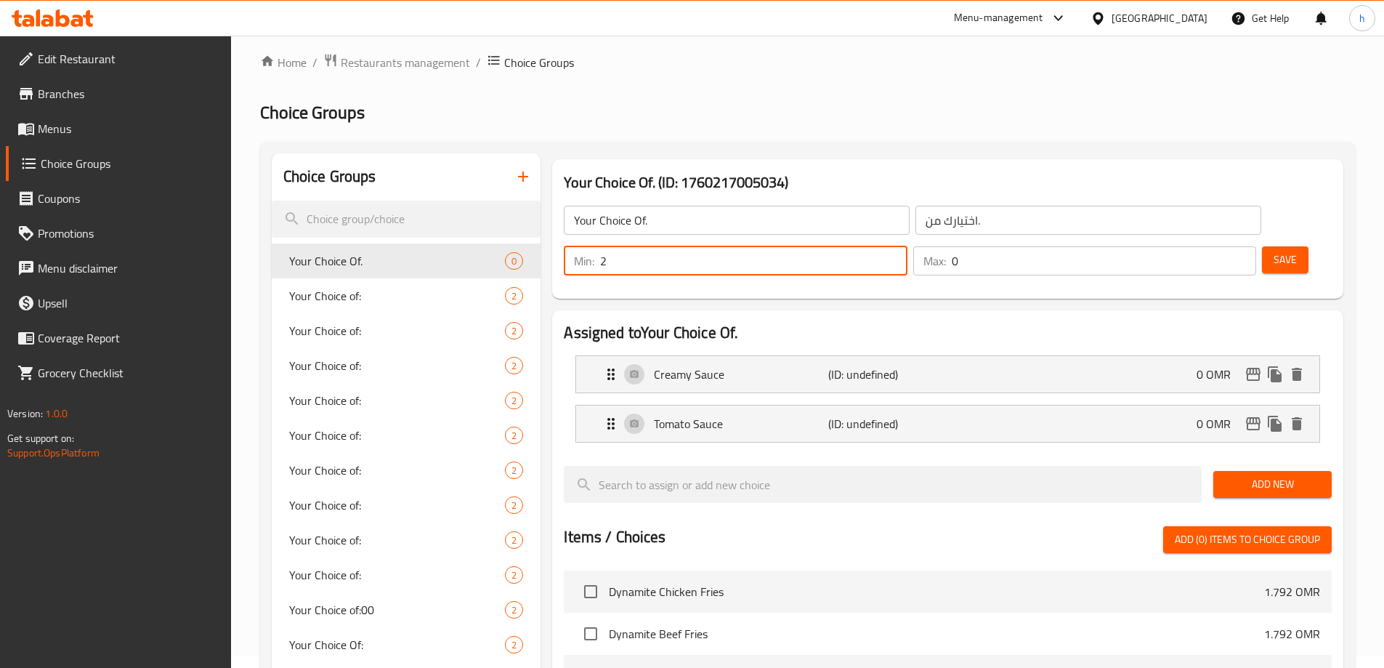
click at [907, 246] on input "2" at bounding box center [753, 260] width 307 height 29
type input "1"
click at [907, 246] on input "1" at bounding box center [753, 260] width 307 height 29
type input "1"
click at [1215, 246] on input "1" at bounding box center [1104, 260] width 304 height 29
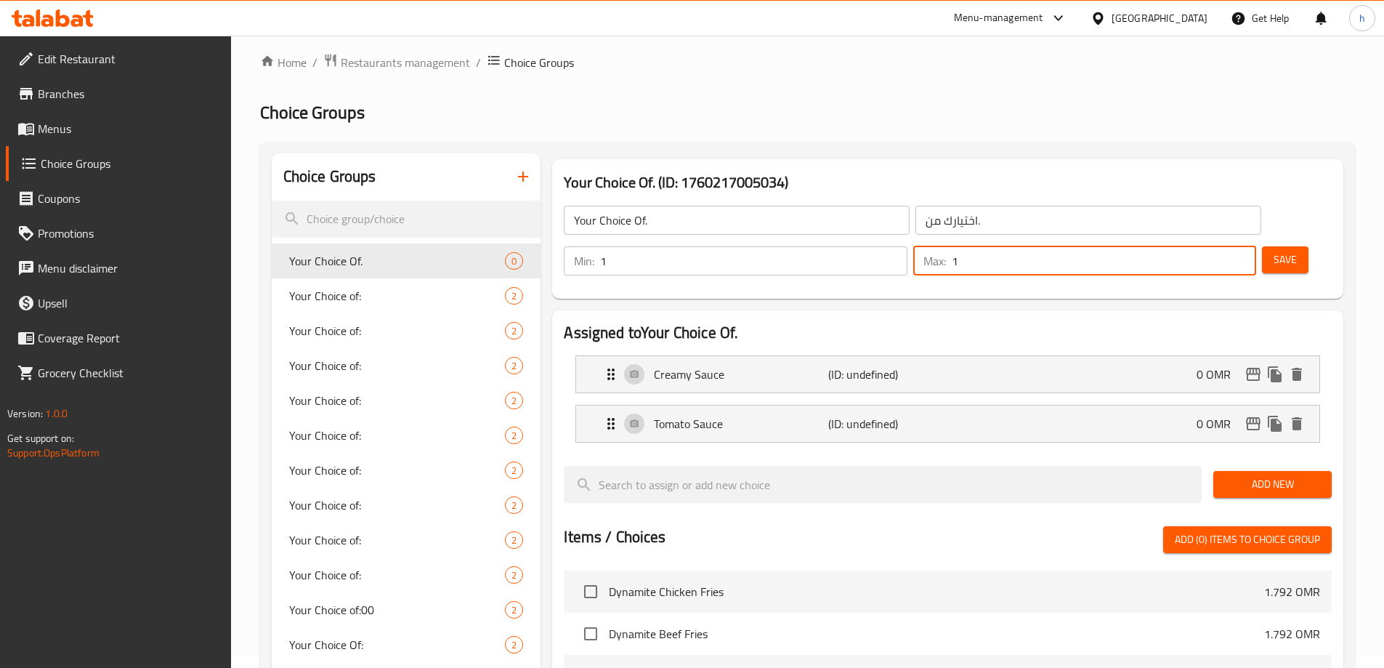
click at [1274, 251] on span "Save" at bounding box center [1285, 260] width 23 height 18
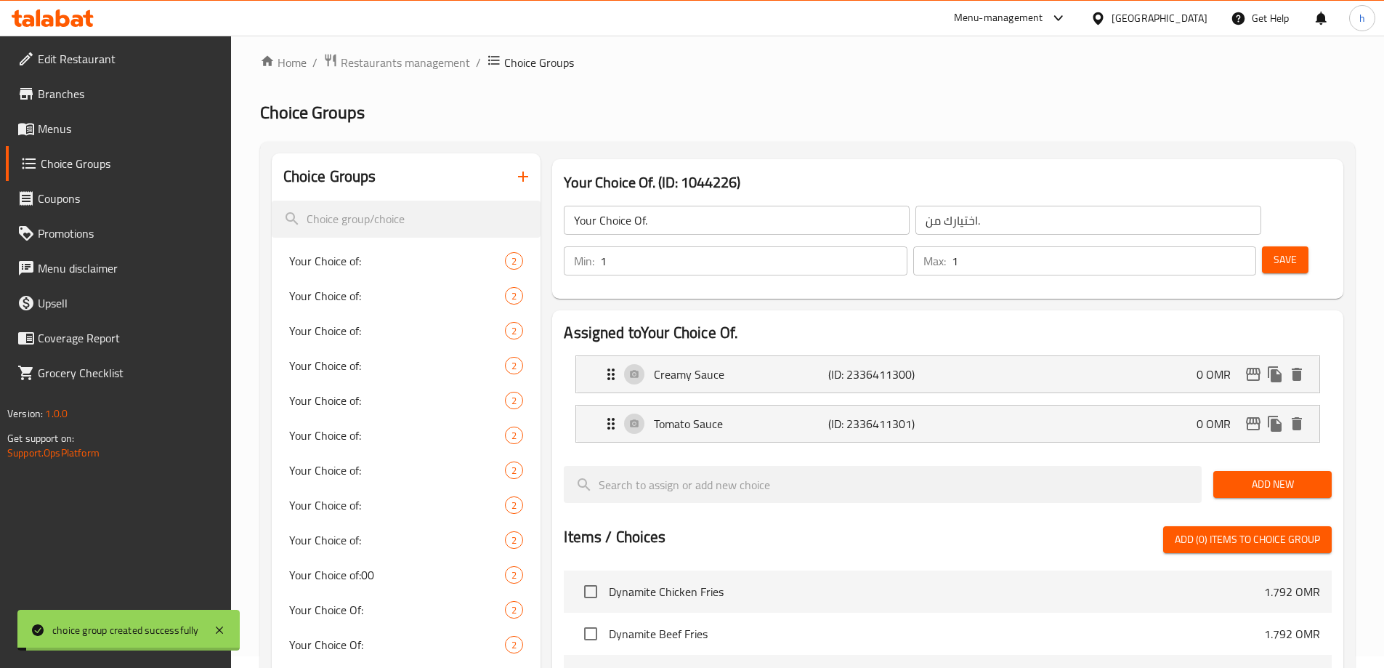
scroll to position [520, 0]
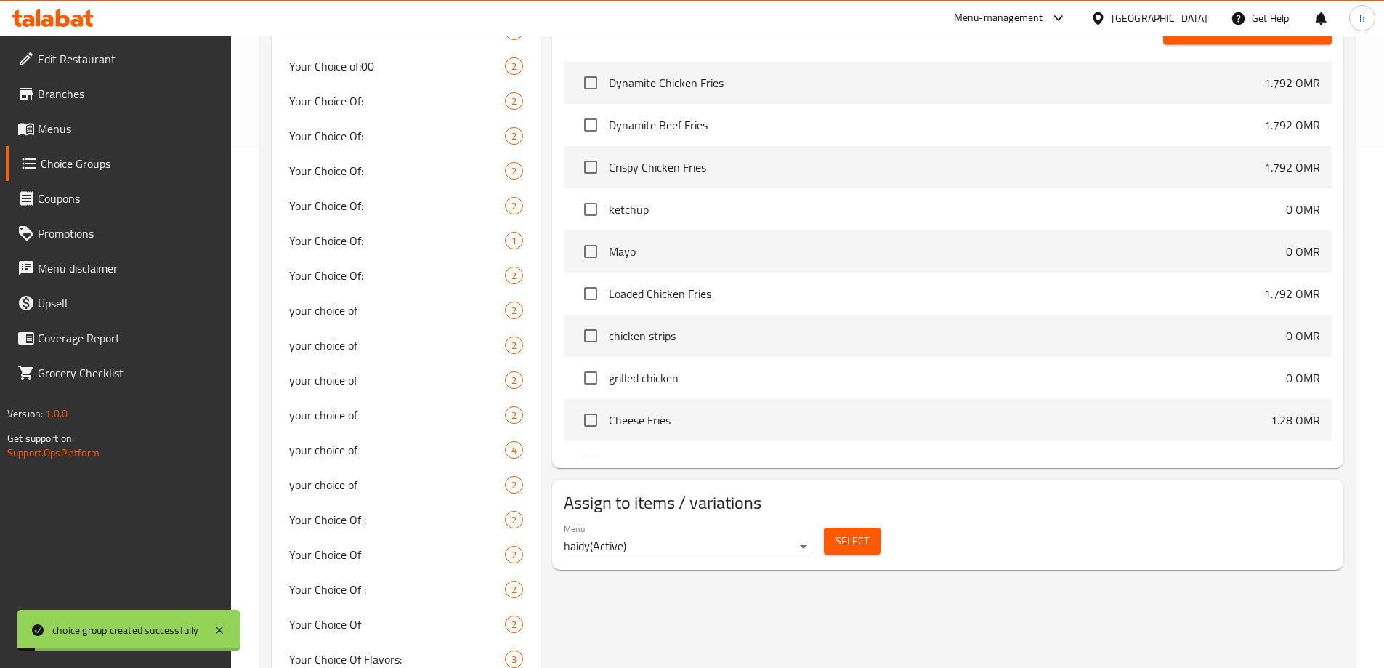
click at [821, 522] on div "Select" at bounding box center [852, 541] width 68 height 39
click at [851, 532] on span "Select" at bounding box center [851, 541] width 33 height 18
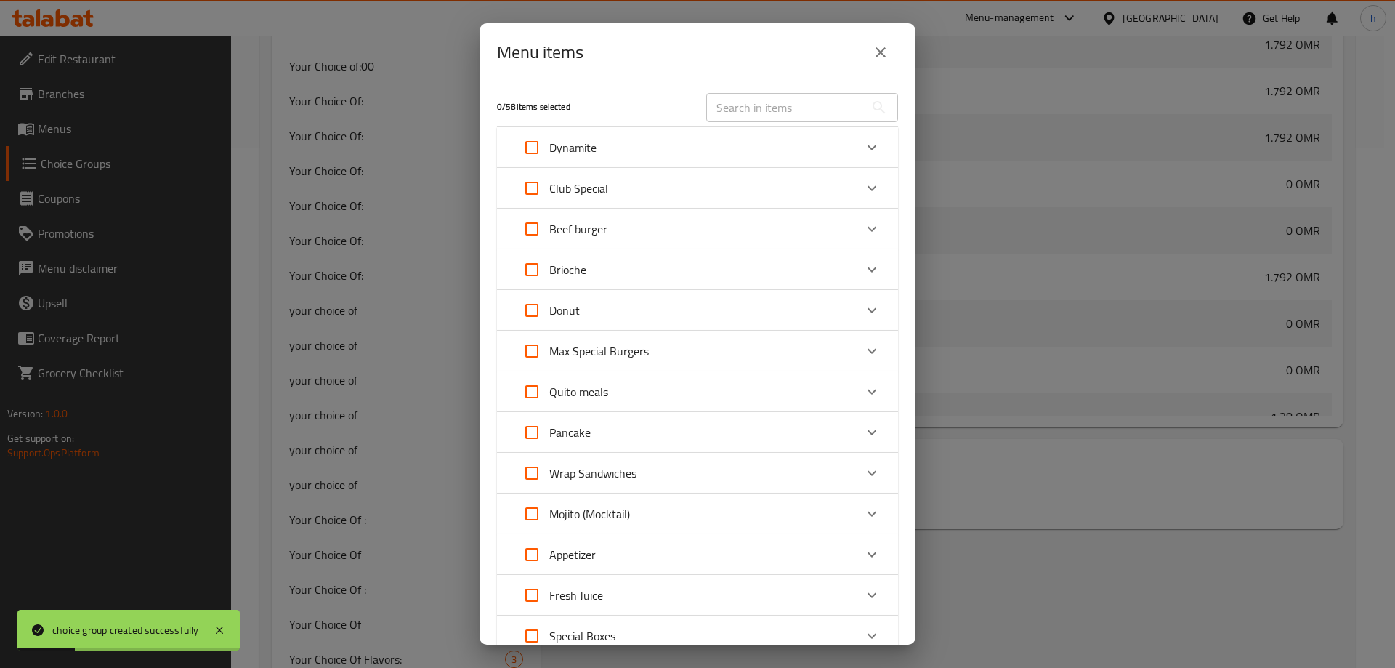
click at [721, 108] on input "text" at bounding box center [785, 107] width 158 height 29
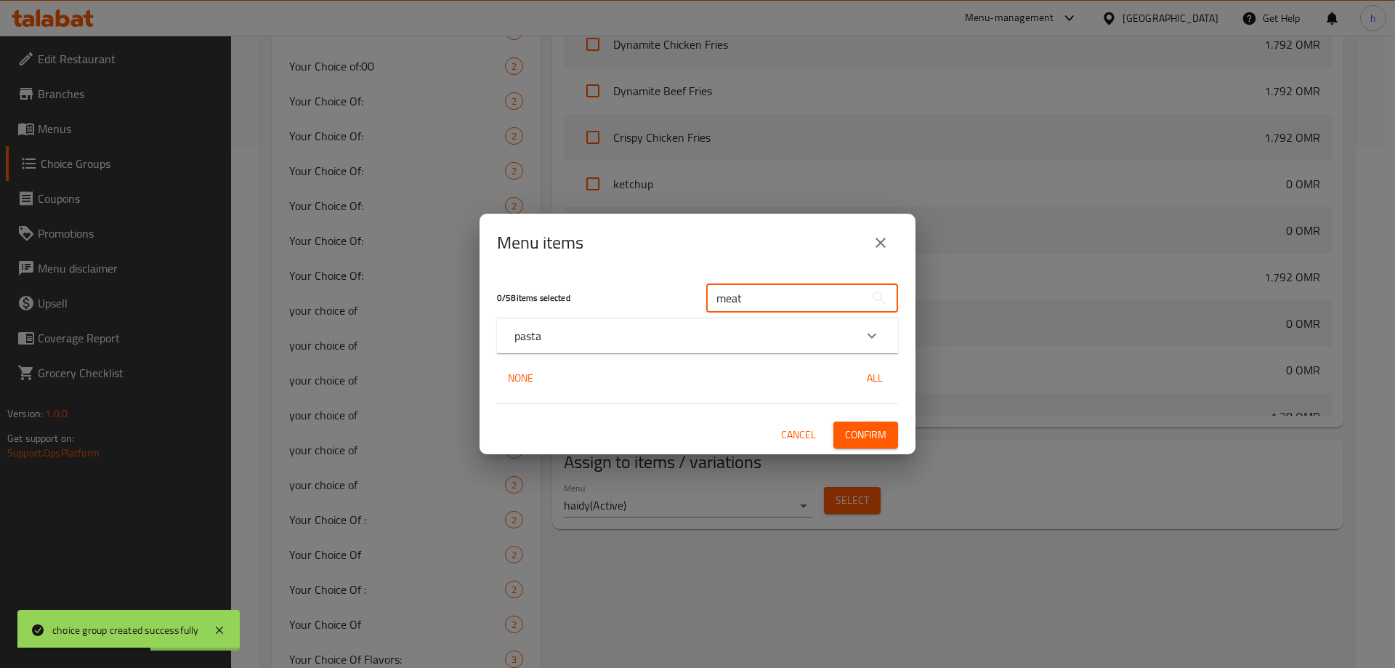
type input "meat"
click at [861, 337] on div "Expand" at bounding box center [871, 335] width 35 height 35
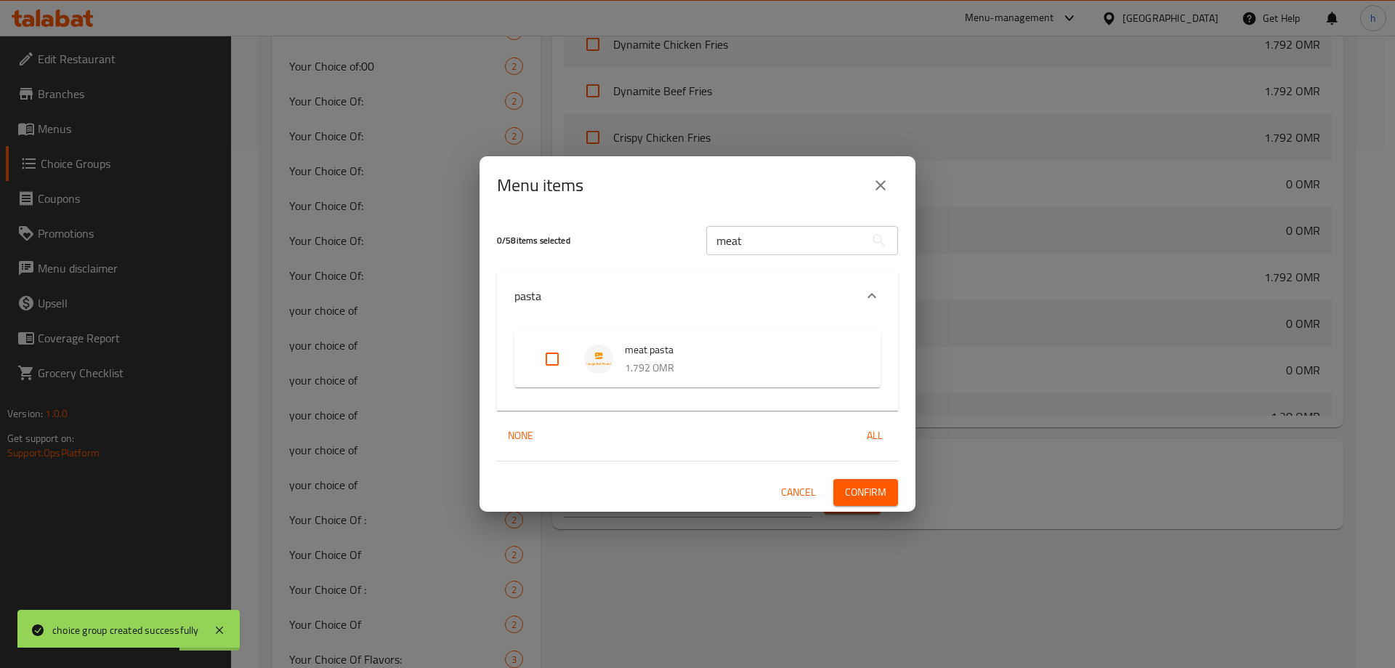
click at [541, 356] on input "Expand" at bounding box center [552, 358] width 35 height 35
checkbox input "true"
click at [851, 486] on span "Confirm" at bounding box center [865, 492] width 41 height 18
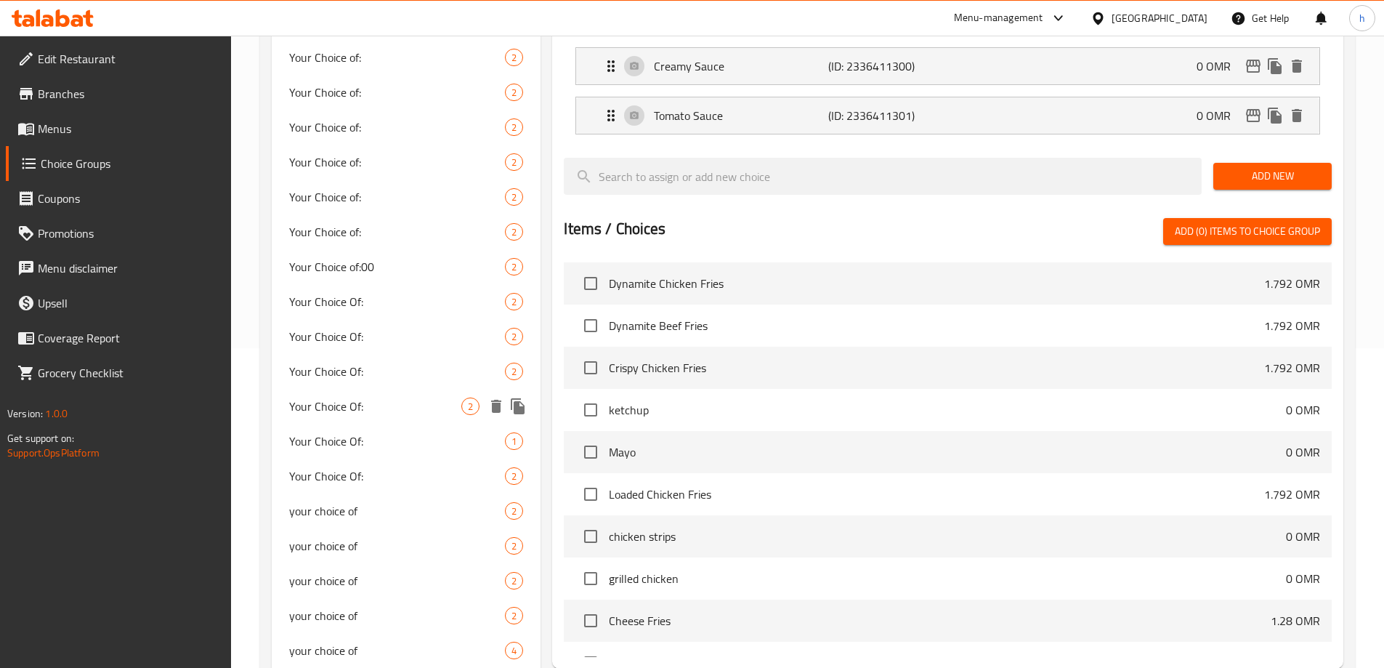
scroll to position [0, 0]
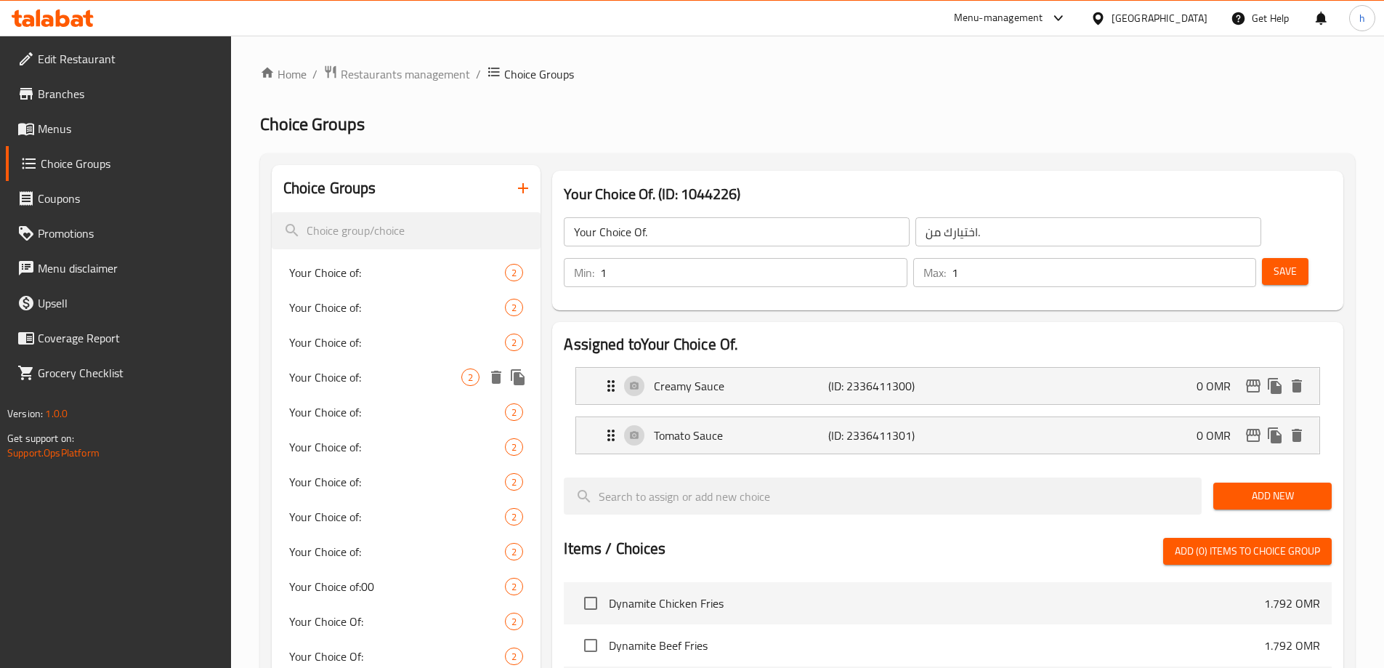
click at [373, 373] on span "Your Choice of:" at bounding box center [375, 376] width 173 height 17
type input "Your Choice of:"
type input "اختيارك من:"
type input "0"
click at [366, 328] on div "Your Choice of: 2" at bounding box center [407, 342] width 270 height 35
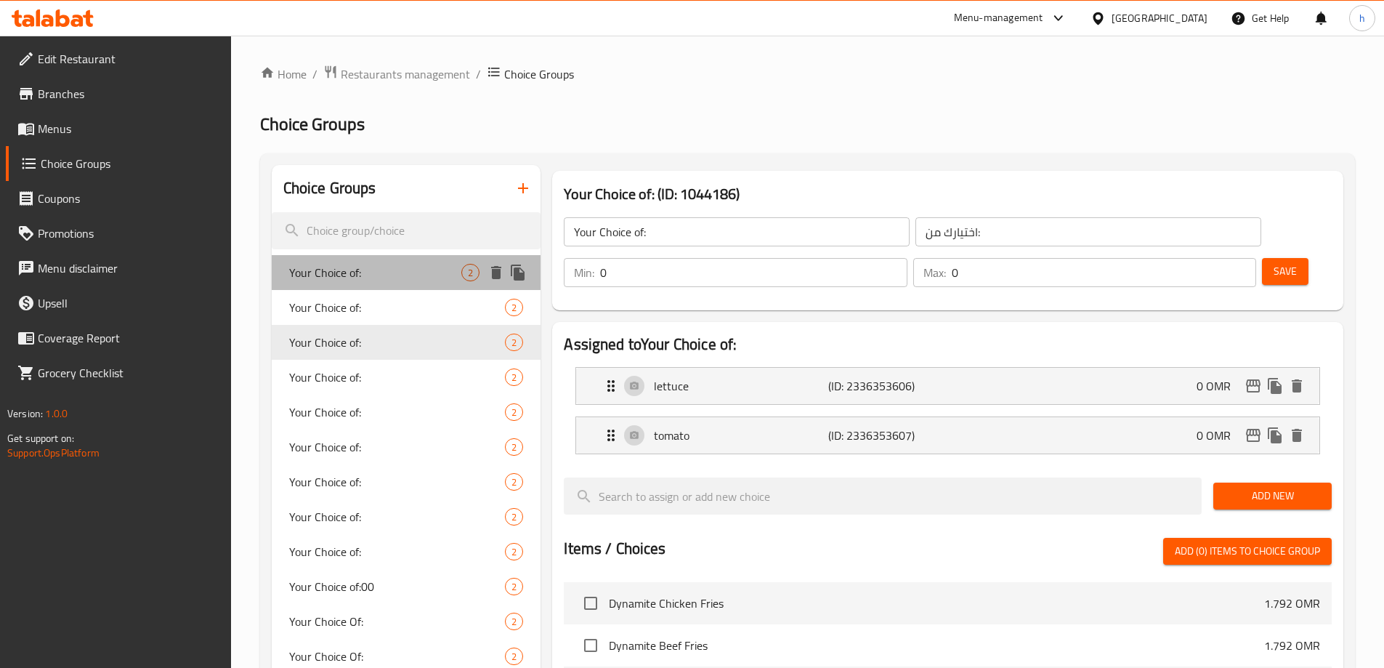
click at [363, 282] on div "Your Choice of: 2" at bounding box center [407, 272] width 270 height 35
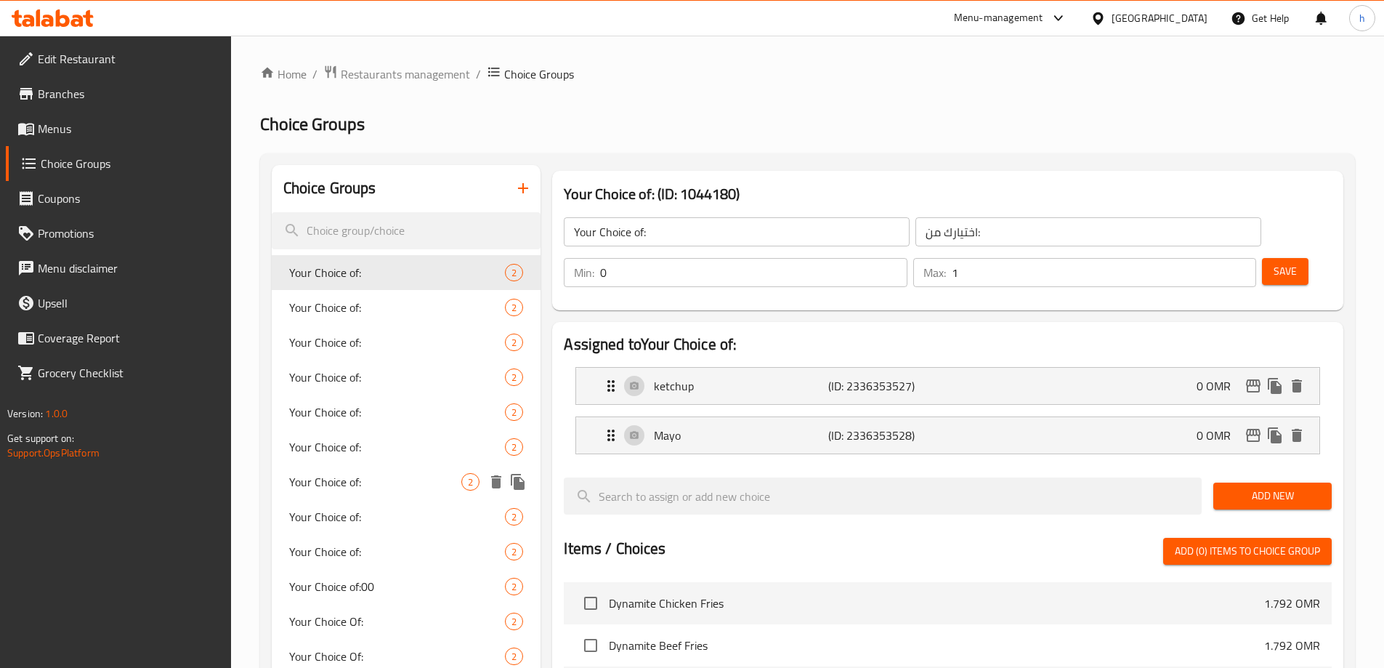
click at [383, 473] on span "Your Choice of:" at bounding box center [375, 481] width 173 height 17
type input "0"
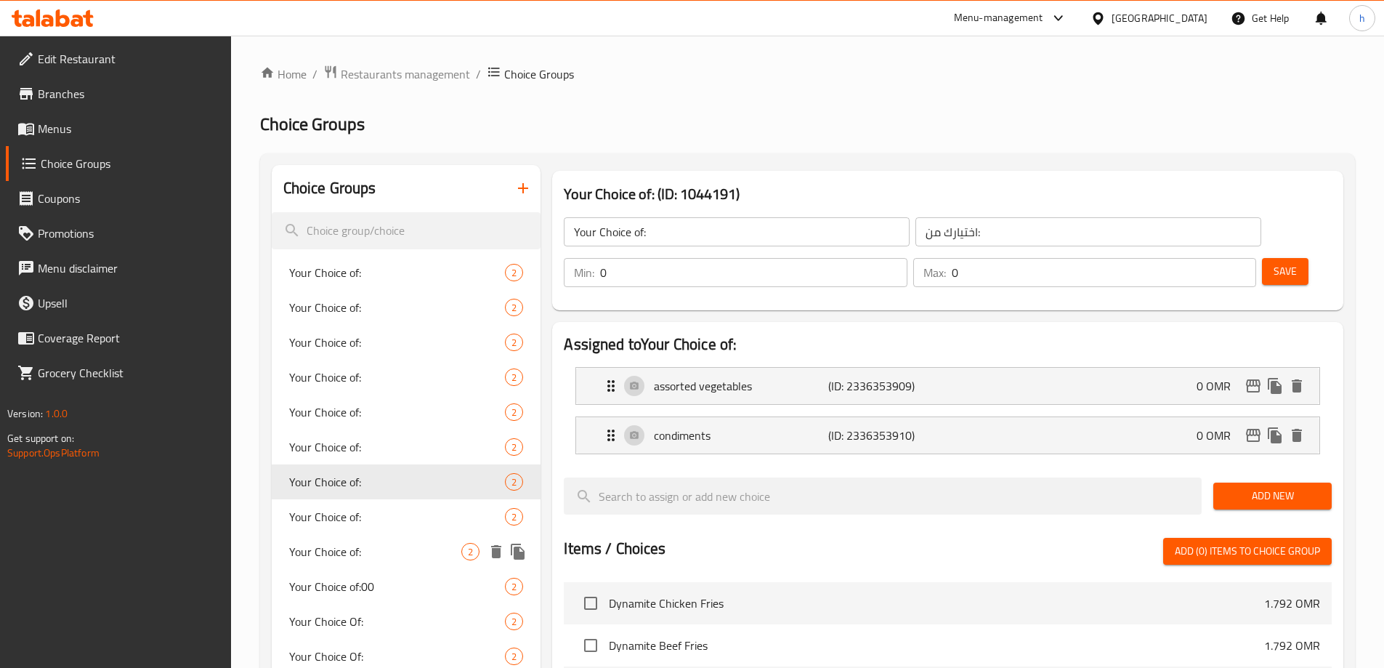
click at [359, 551] on span "Your Choice of:" at bounding box center [375, 551] width 173 height 17
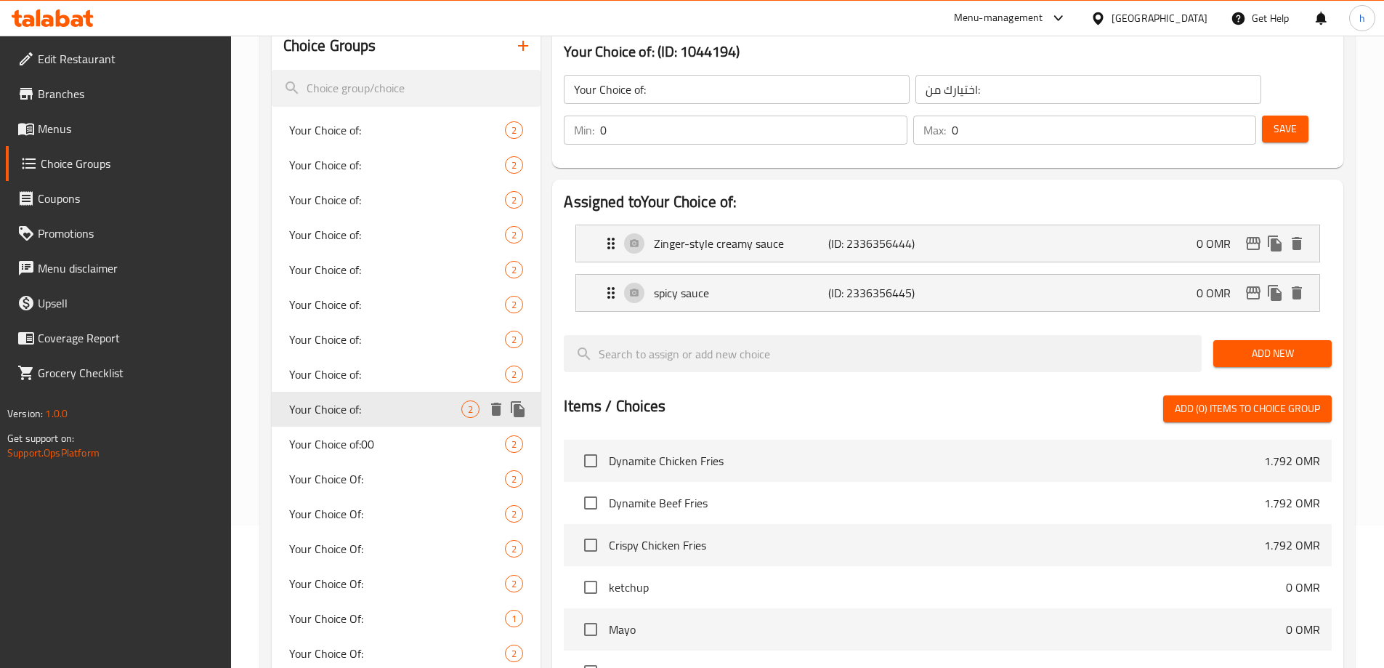
scroll to position [145, 0]
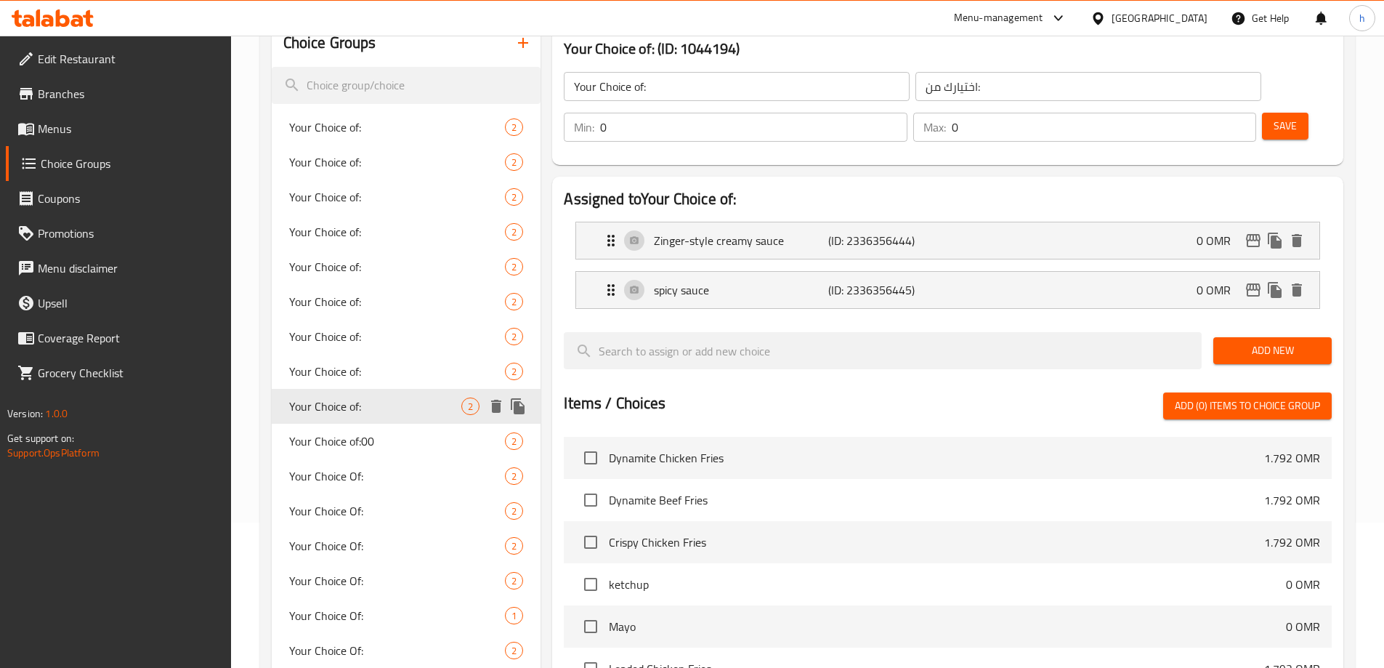
click at [364, 514] on span "Your Choice Of:" at bounding box center [397, 510] width 216 height 17
type input "Your Choice Of:"
type input "إختيارك من:"
type input "1"
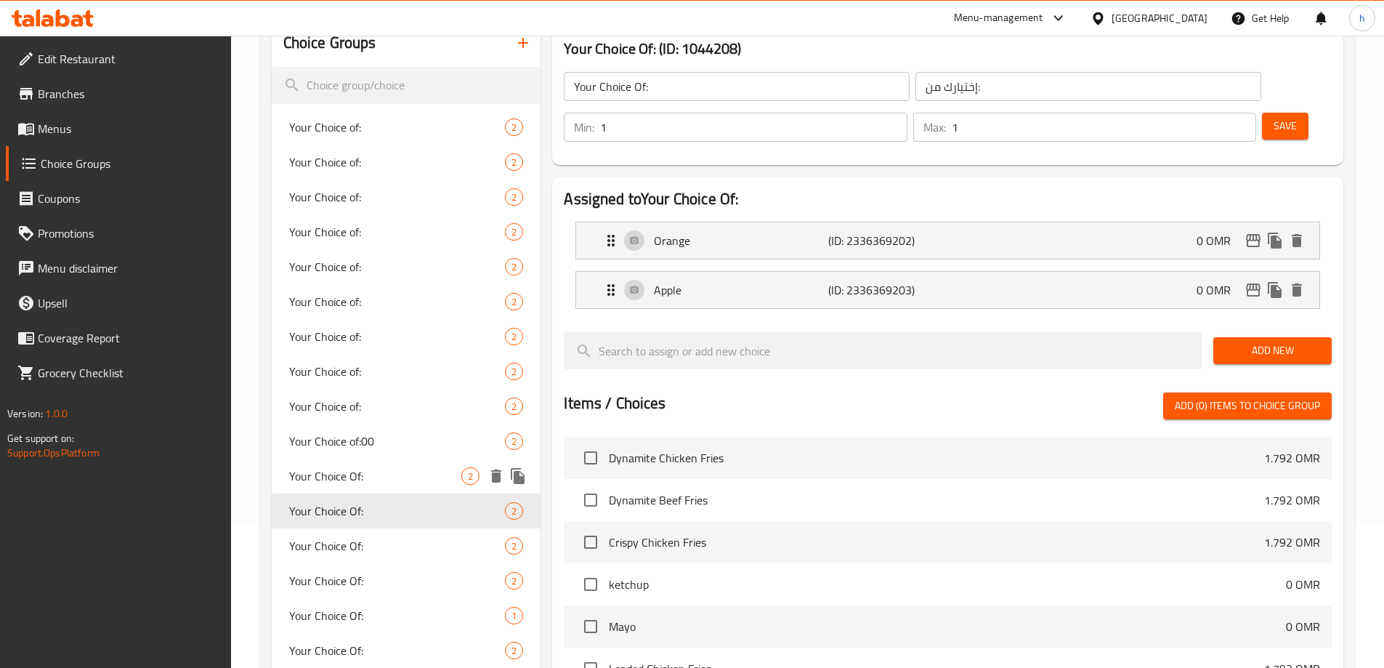
click at [360, 455] on div "Your Choice of:00 2" at bounding box center [407, 441] width 270 height 35
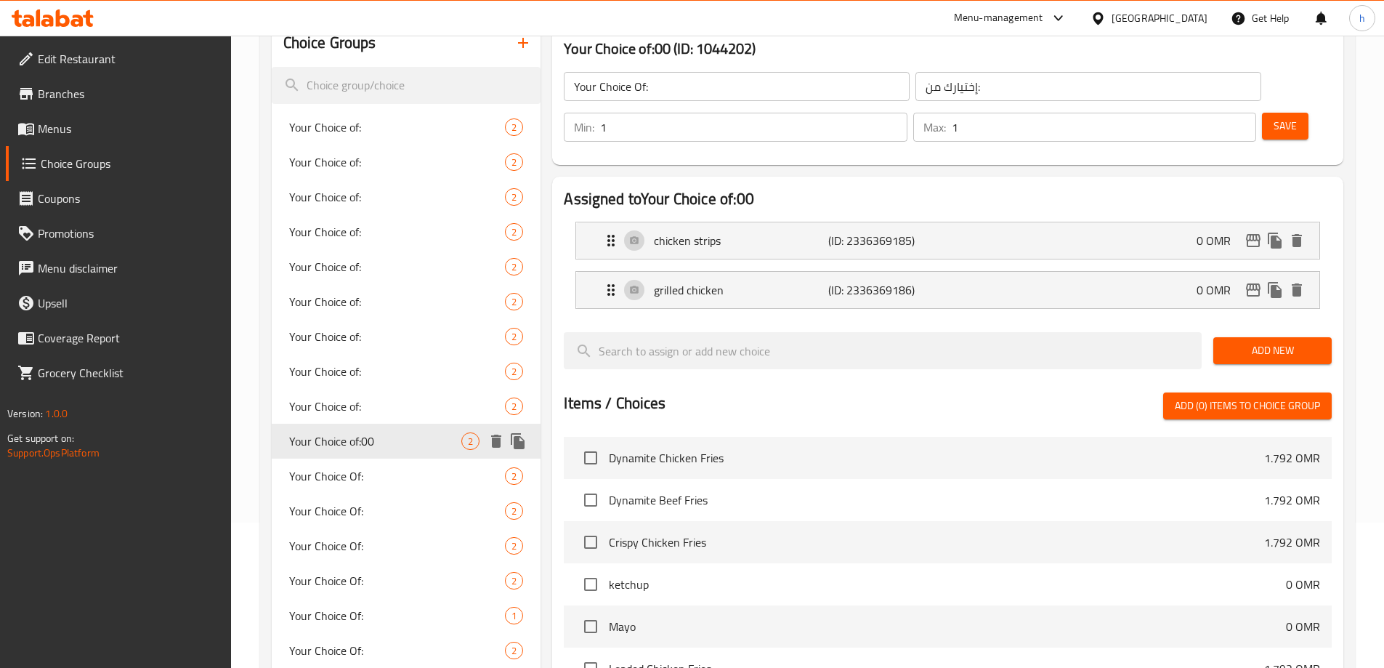
type input "Your Choice of:00"
type input "اختيارك من:"
click at [364, 564] on div "Your Choice Of: 2" at bounding box center [407, 580] width 270 height 35
type input "Your Choice Of:"
type input "إختيارك من:"
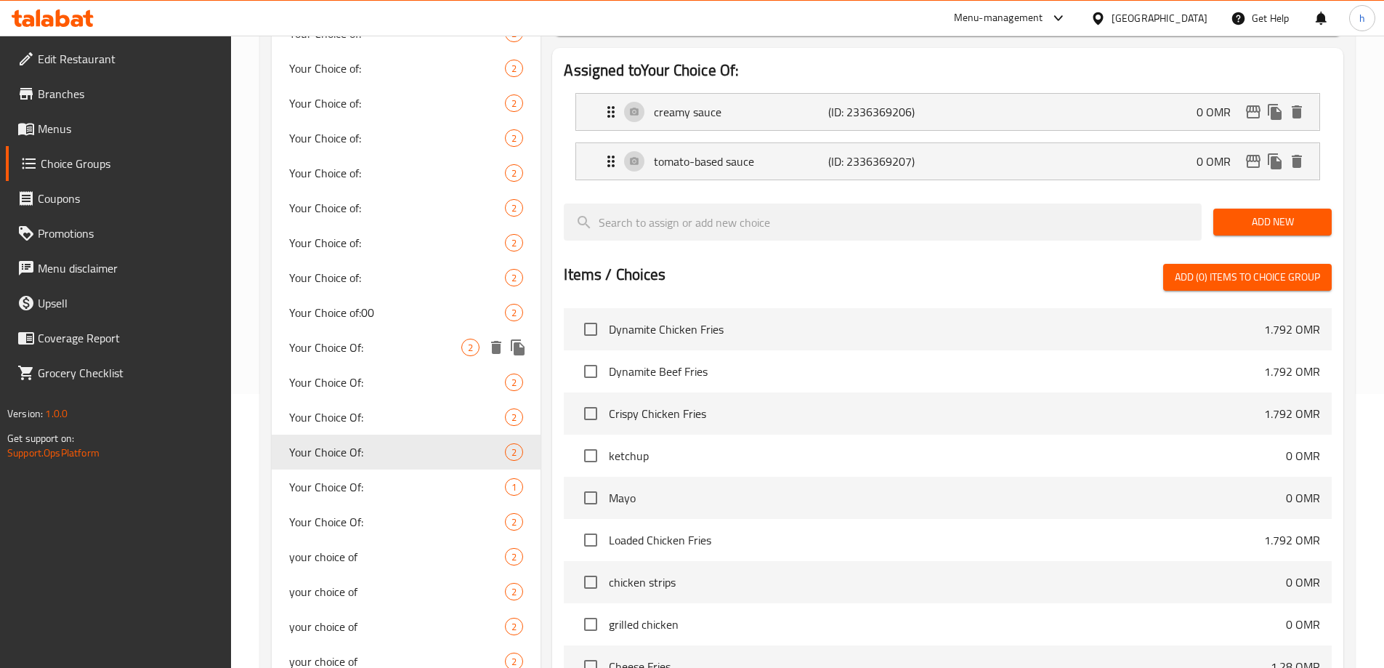
scroll to position [291, 0]
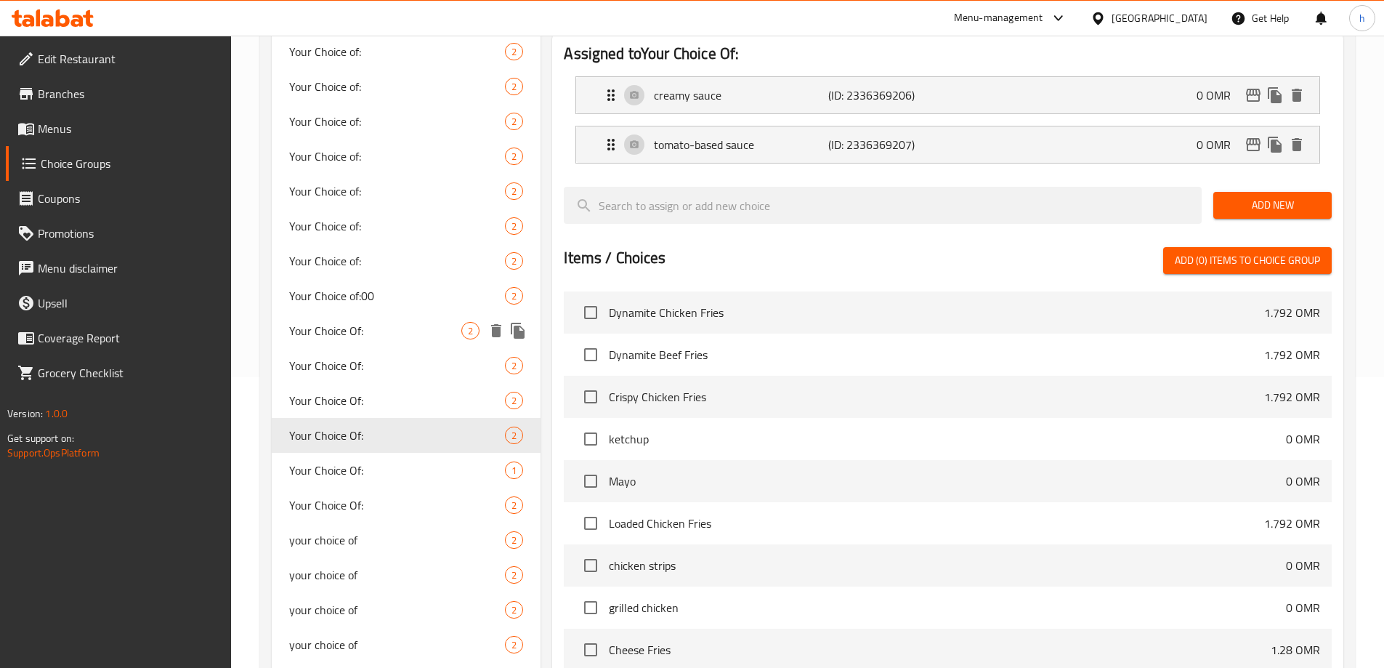
click at [368, 557] on div "your choice of 2" at bounding box center [407, 574] width 270 height 35
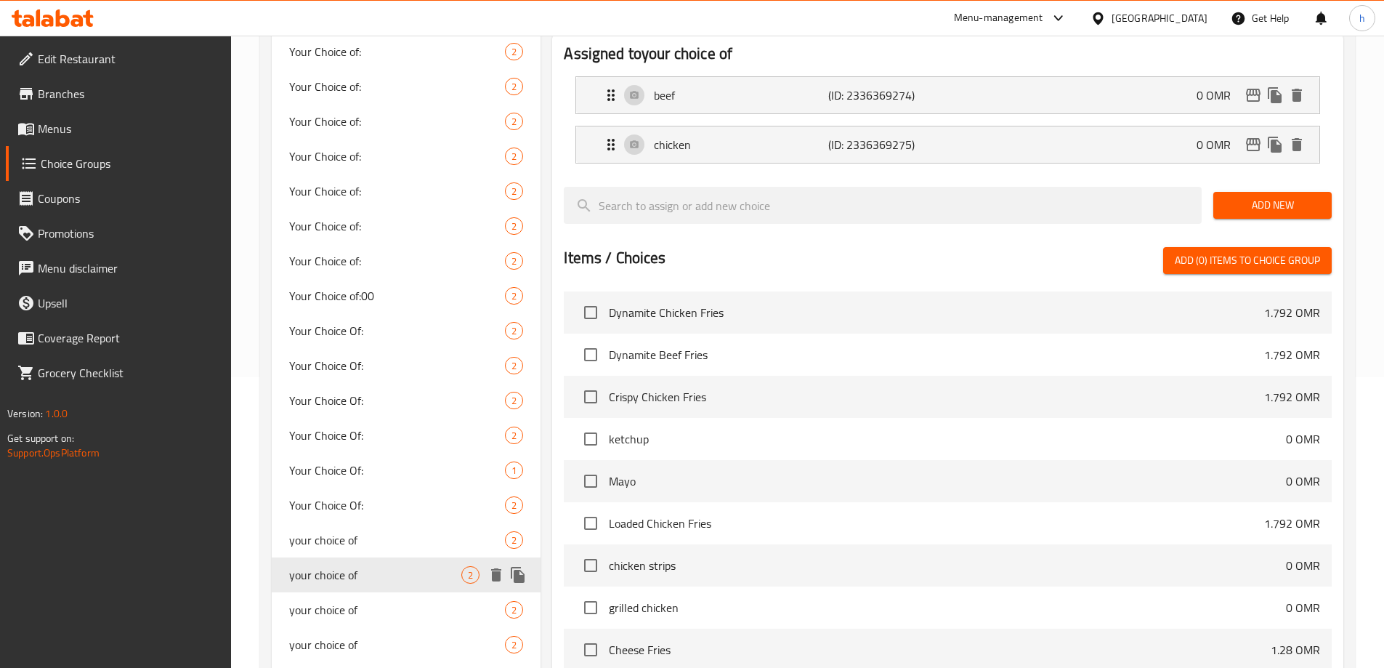
type input "your choice of"
type input "اختيارك من"
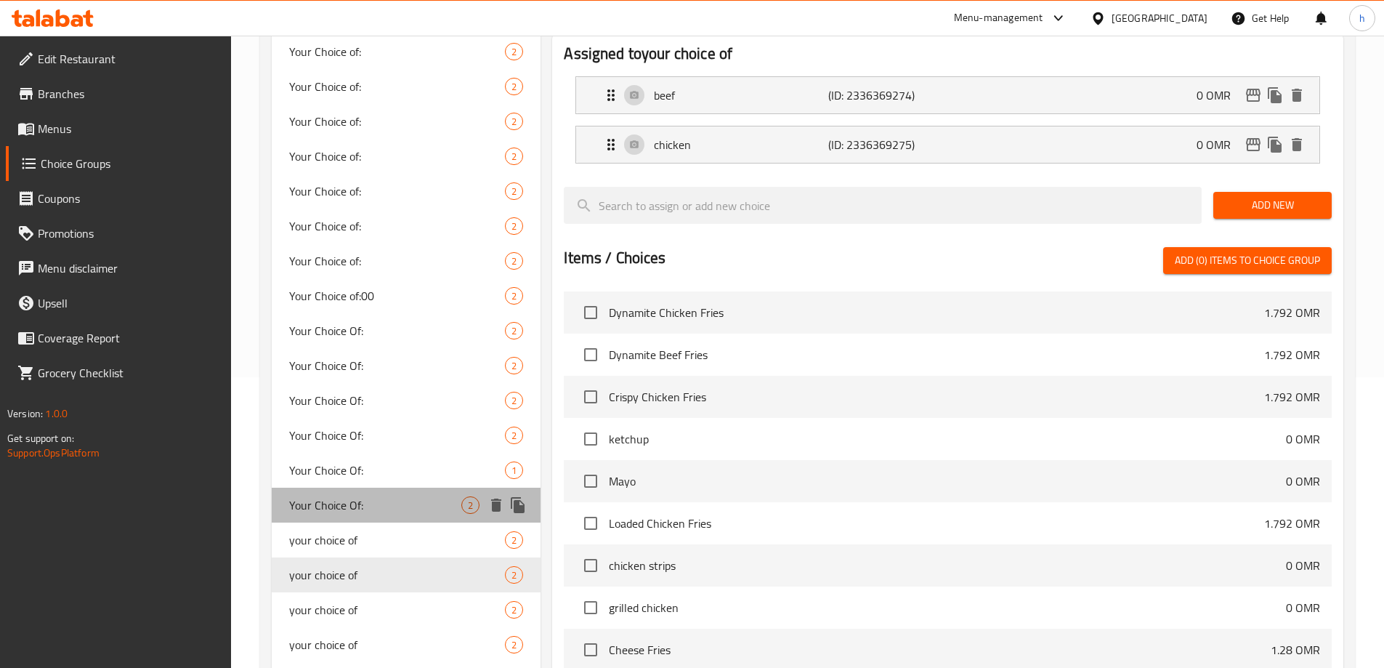
click at [369, 501] on span "Your Choice Of:" at bounding box center [375, 504] width 173 height 17
type input "Your Choice Of:"
type input "إختيارك من:"
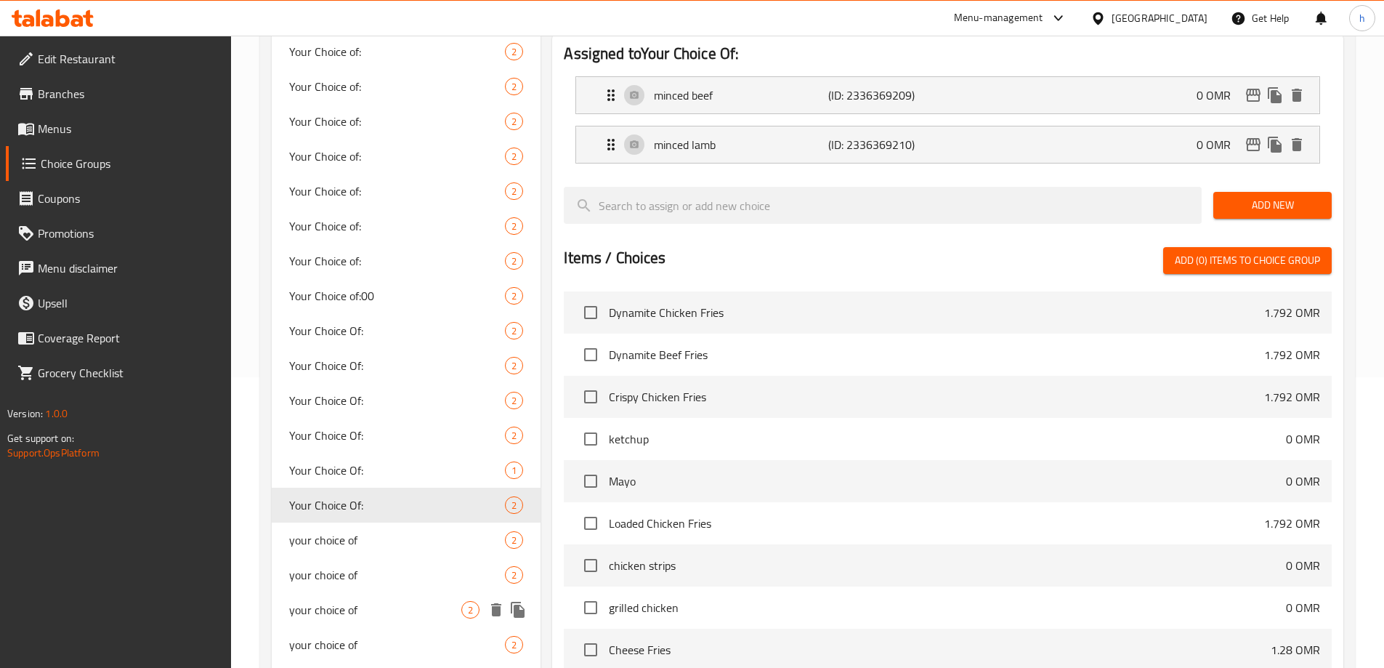
click at [381, 630] on div "your choice of 2" at bounding box center [407, 644] width 270 height 35
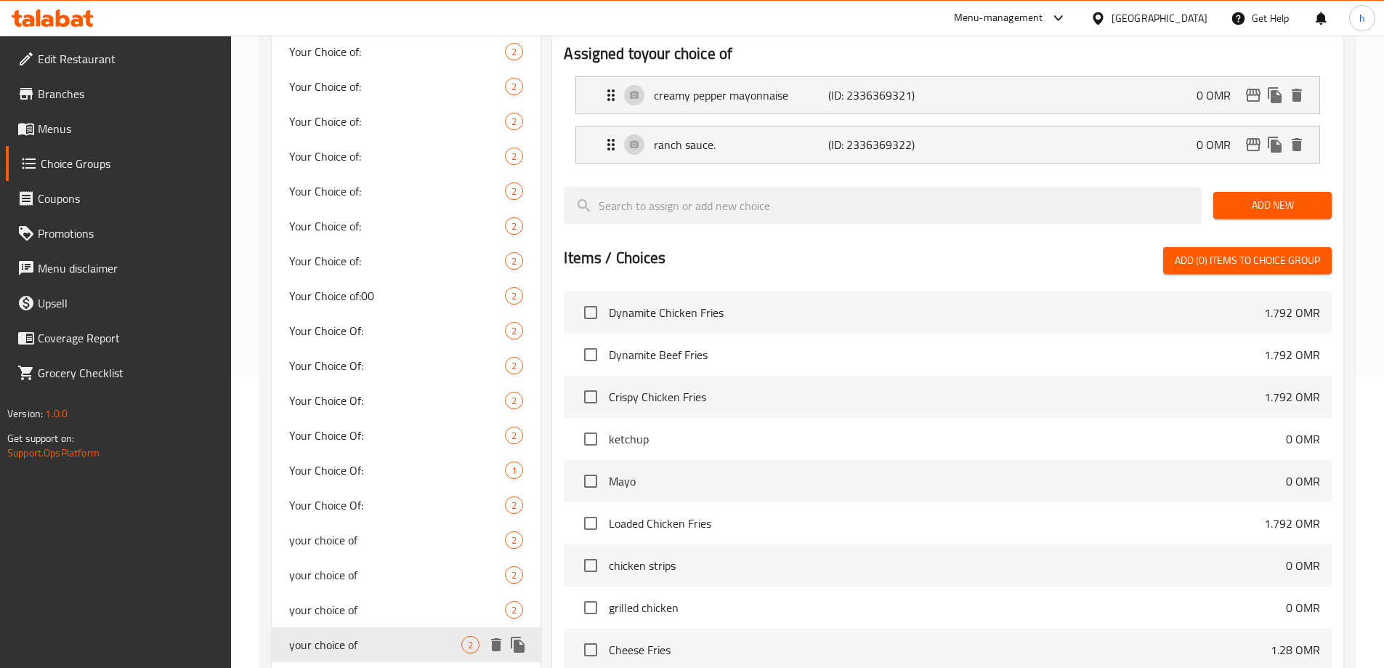
type input "your choice of"
type input "اختيارك من"
click at [392, 487] on div "Your Choice Of: 2" at bounding box center [407, 504] width 270 height 35
type input "Your Choice Of:"
type input "إختيارك من:"
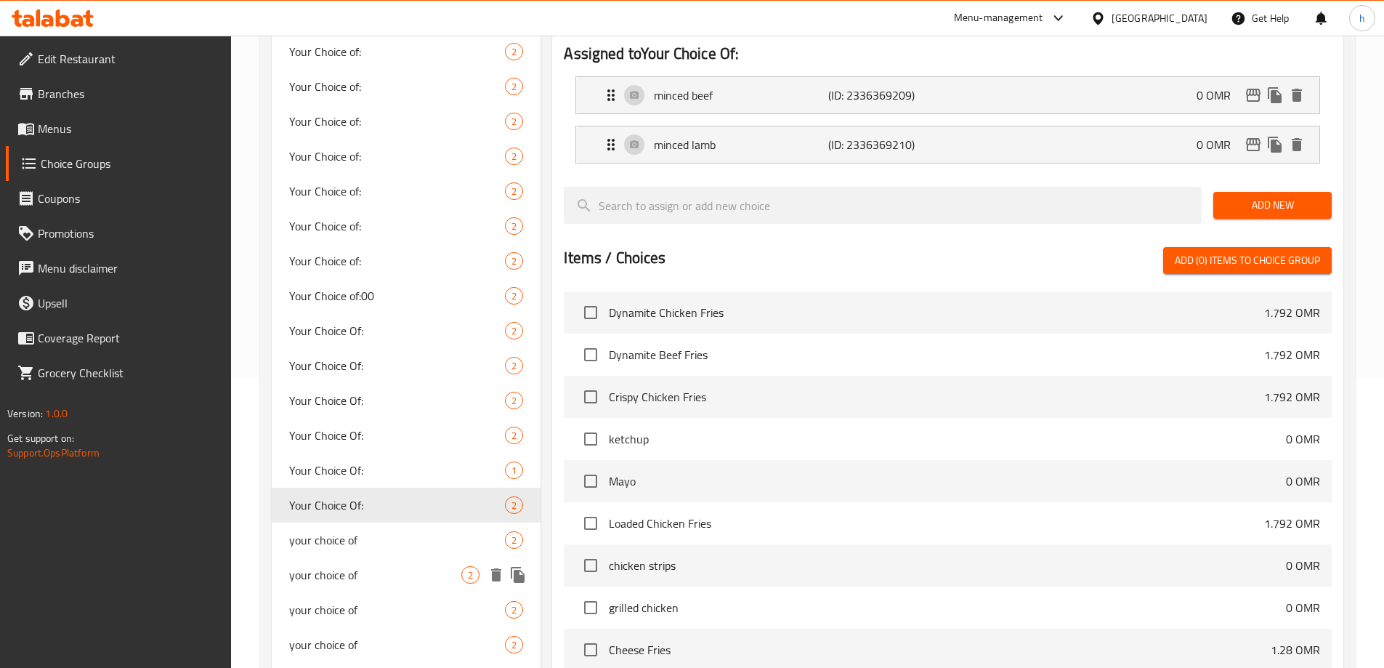
click at [392, 576] on span "your choice of" at bounding box center [375, 574] width 173 height 17
type input "your choice of"
type input "اختيارك من"
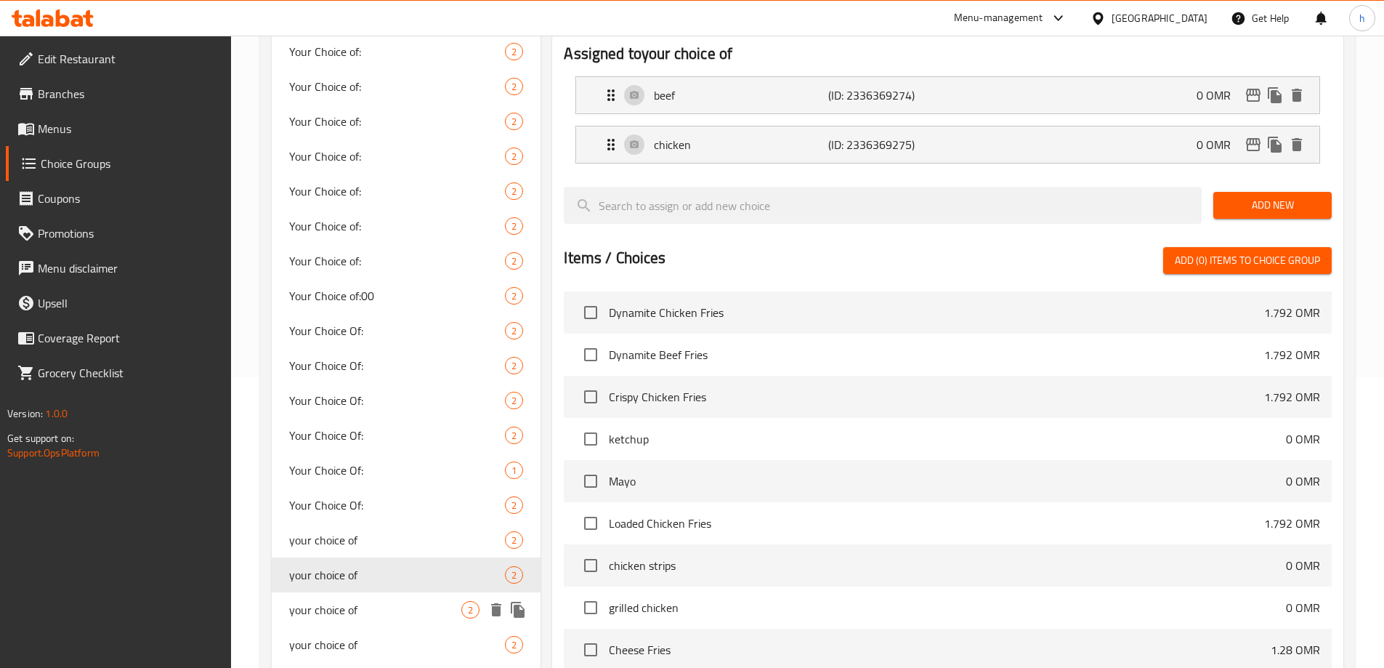
click at [392, 598] on div "your choice of 2" at bounding box center [407, 609] width 270 height 35
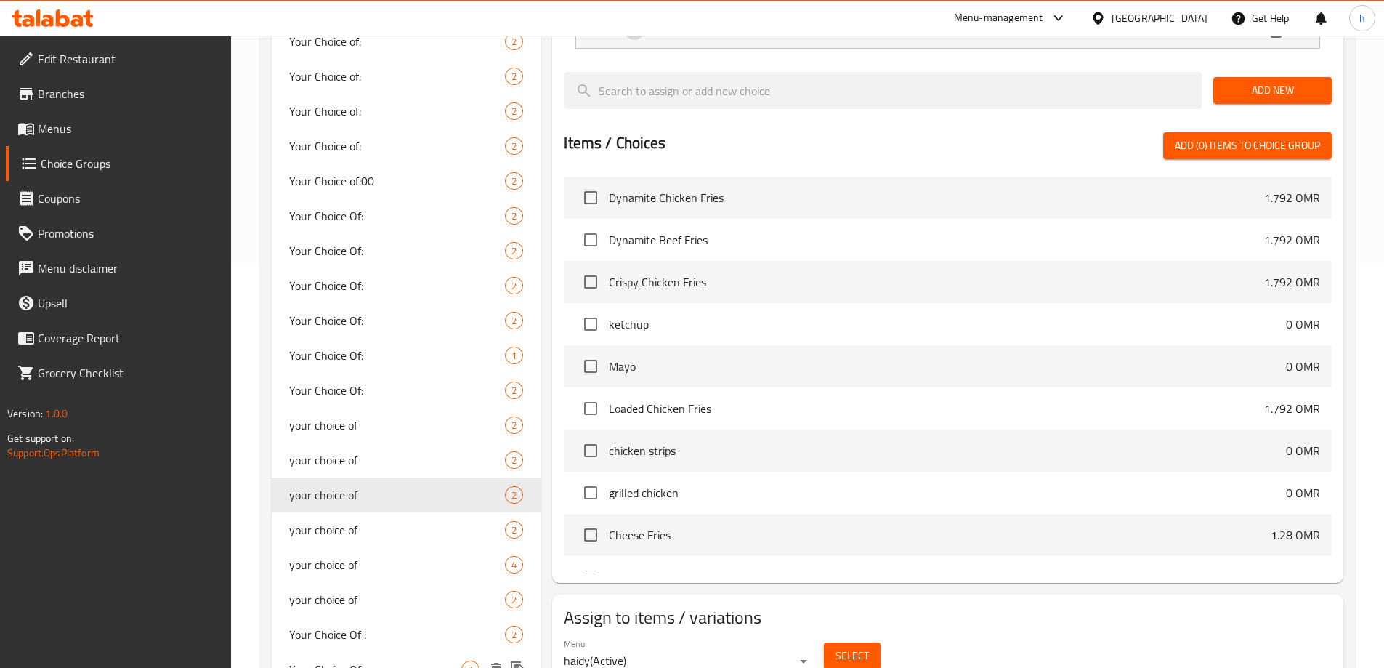
scroll to position [509, 0]
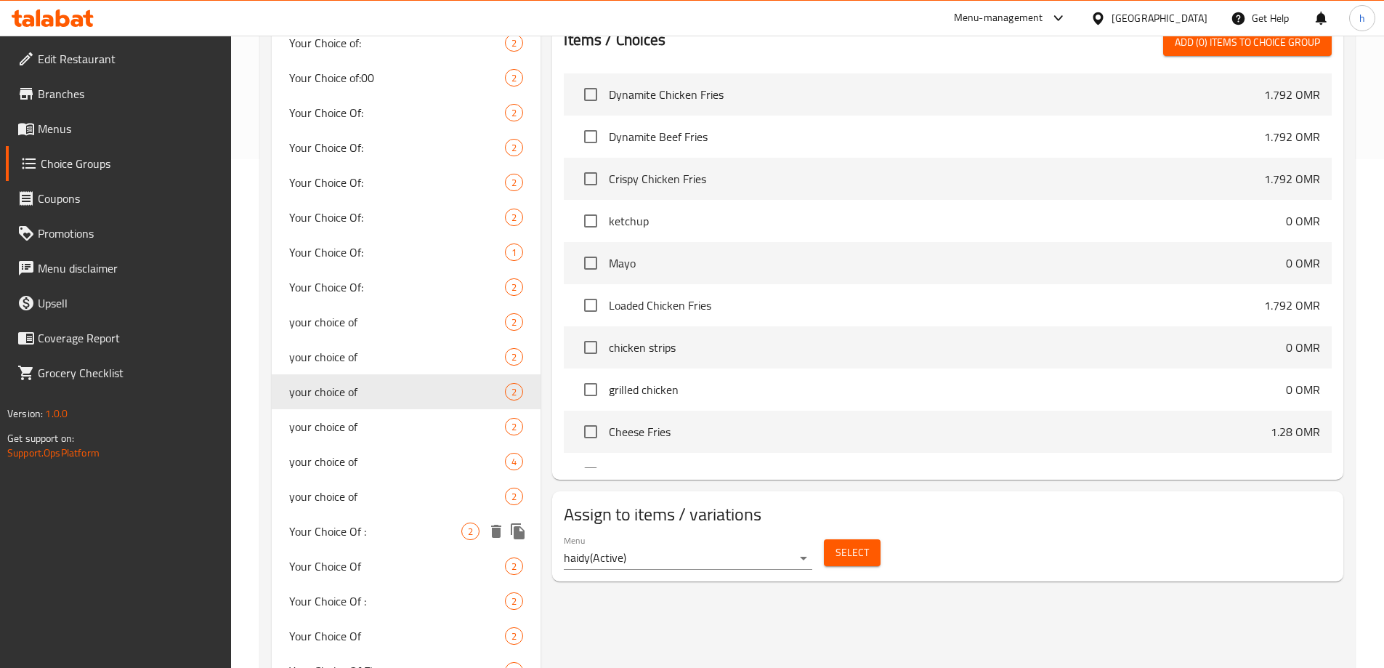
click at [389, 532] on span "Your Choice Of :" at bounding box center [375, 530] width 173 height 17
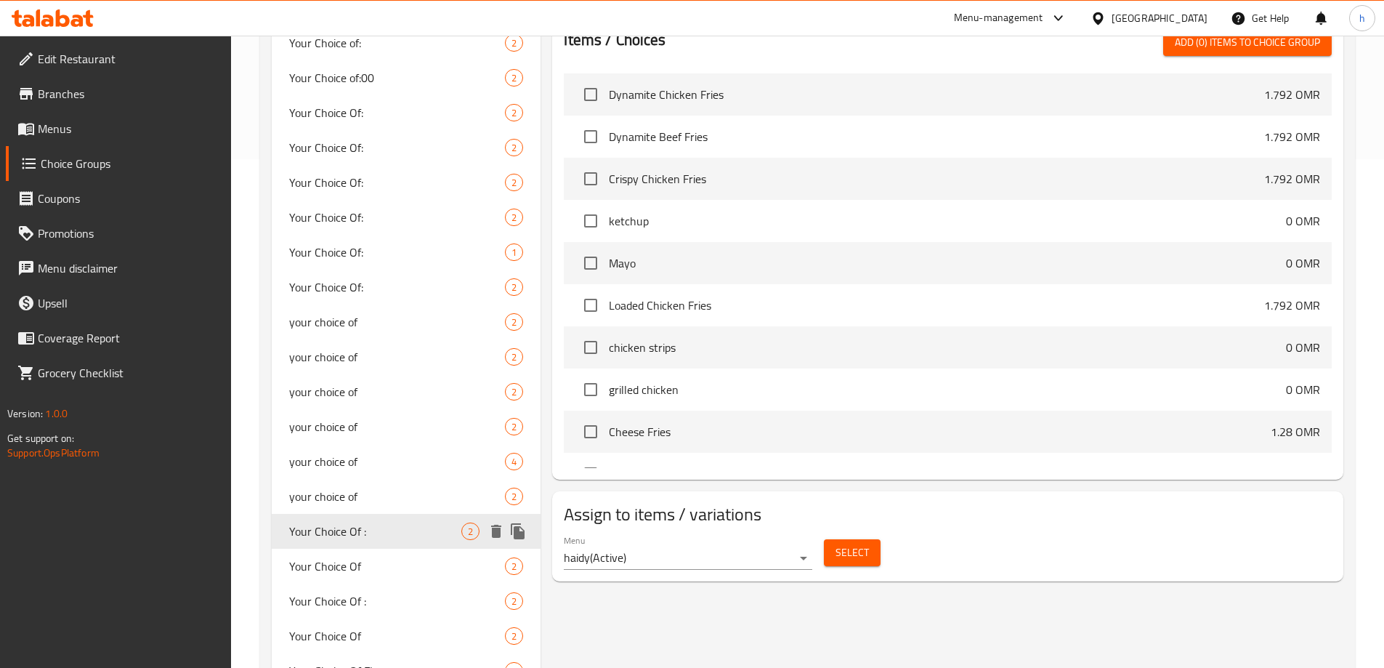
type input "Your Choice Of :"
type input "إختيارك من :"
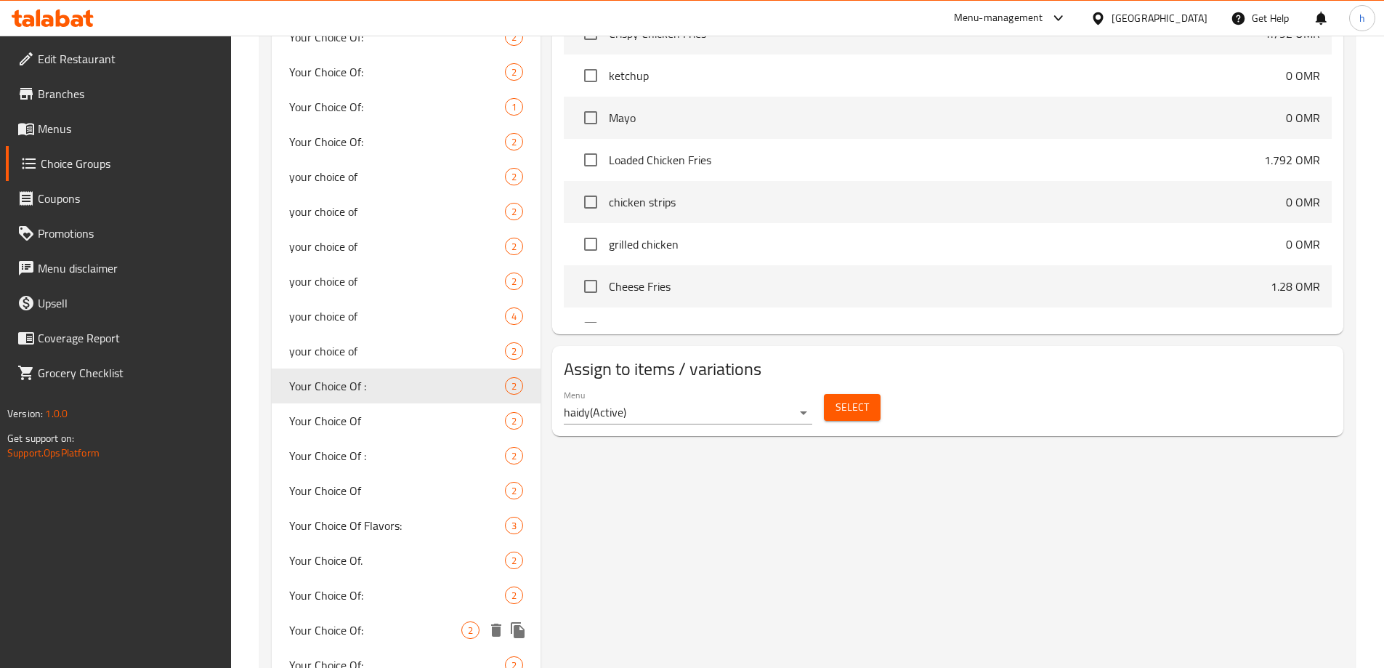
click at [359, 621] on span "Your Choice Of:" at bounding box center [375, 629] width 173 height 17
type input "Your Choice Of:"
type input "إختيارك من:"
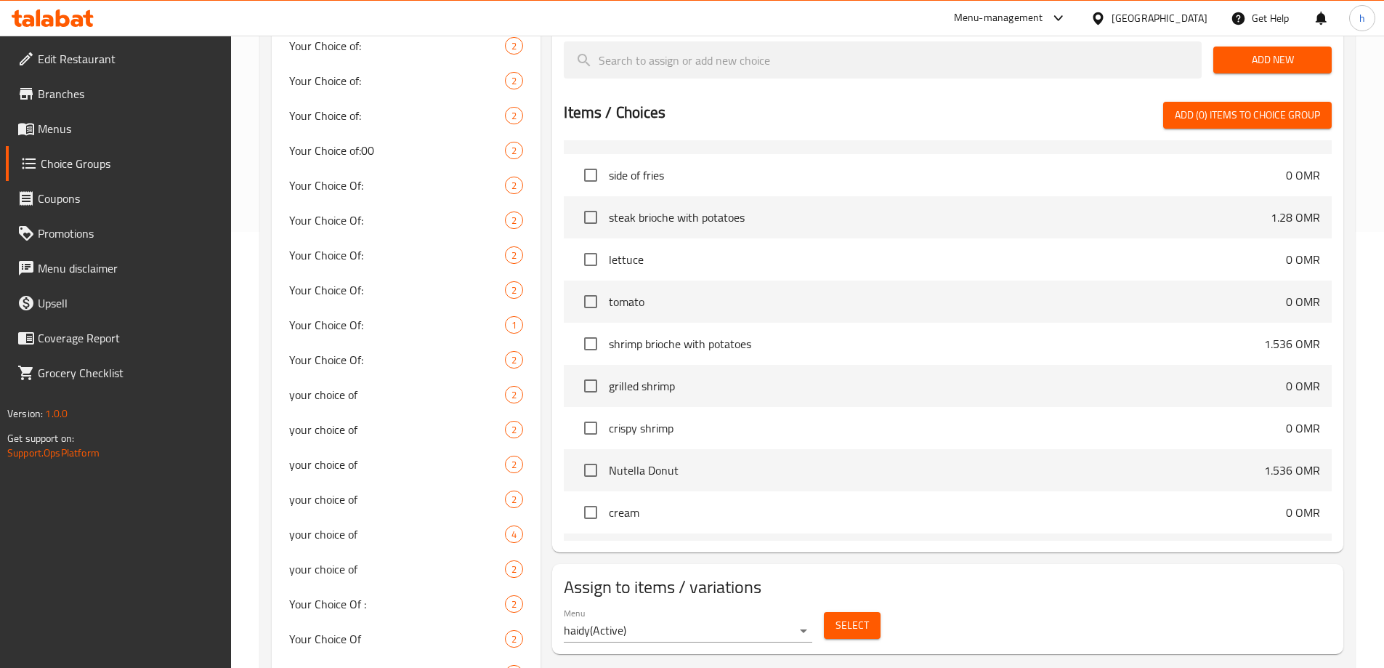
scroll to position [872, 0]
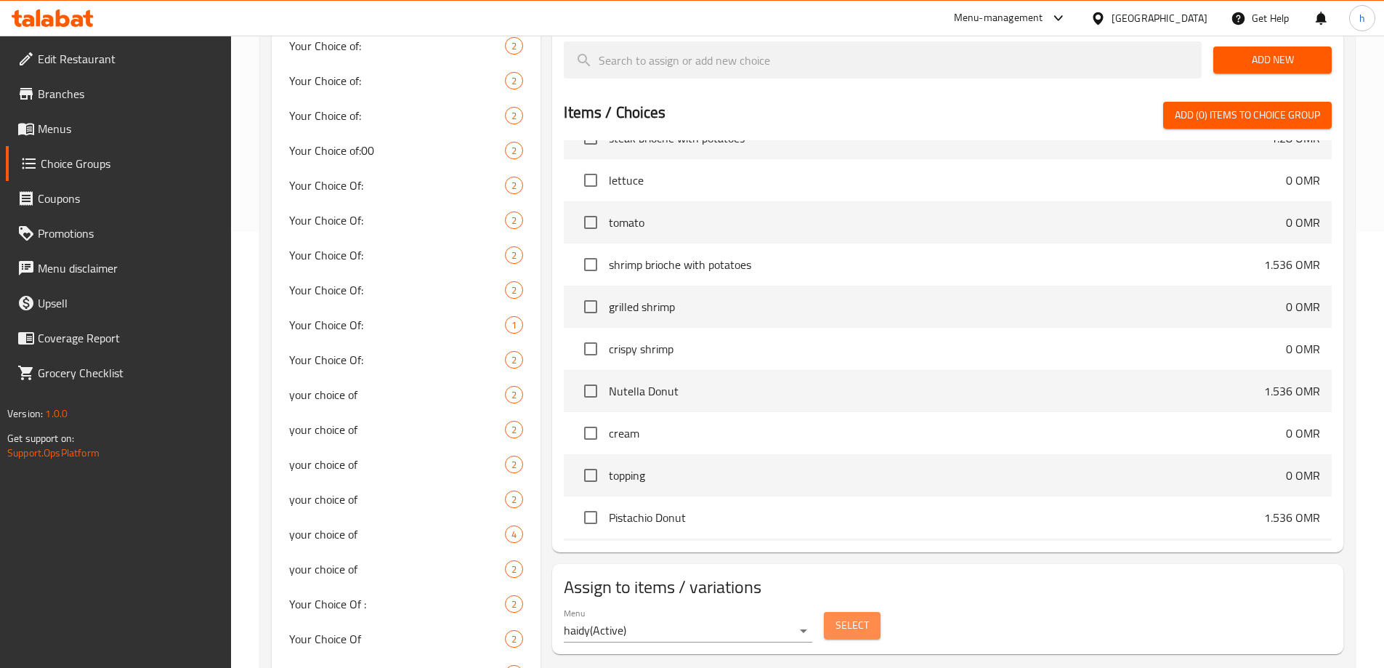
click at [851, 616] on span "Select" at bounding box center [851, 625] width 33 height 18
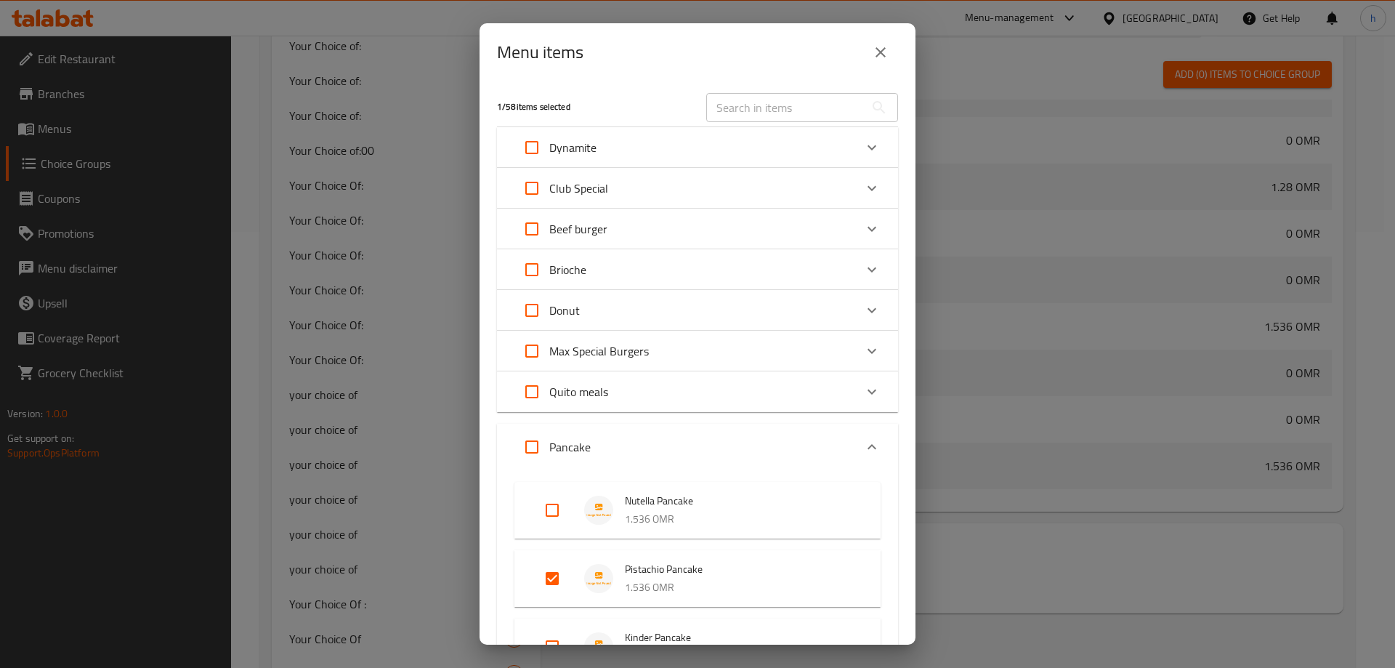
click at [739, 113] on input "text" at bounding box center [785, 107] width 158 height 29
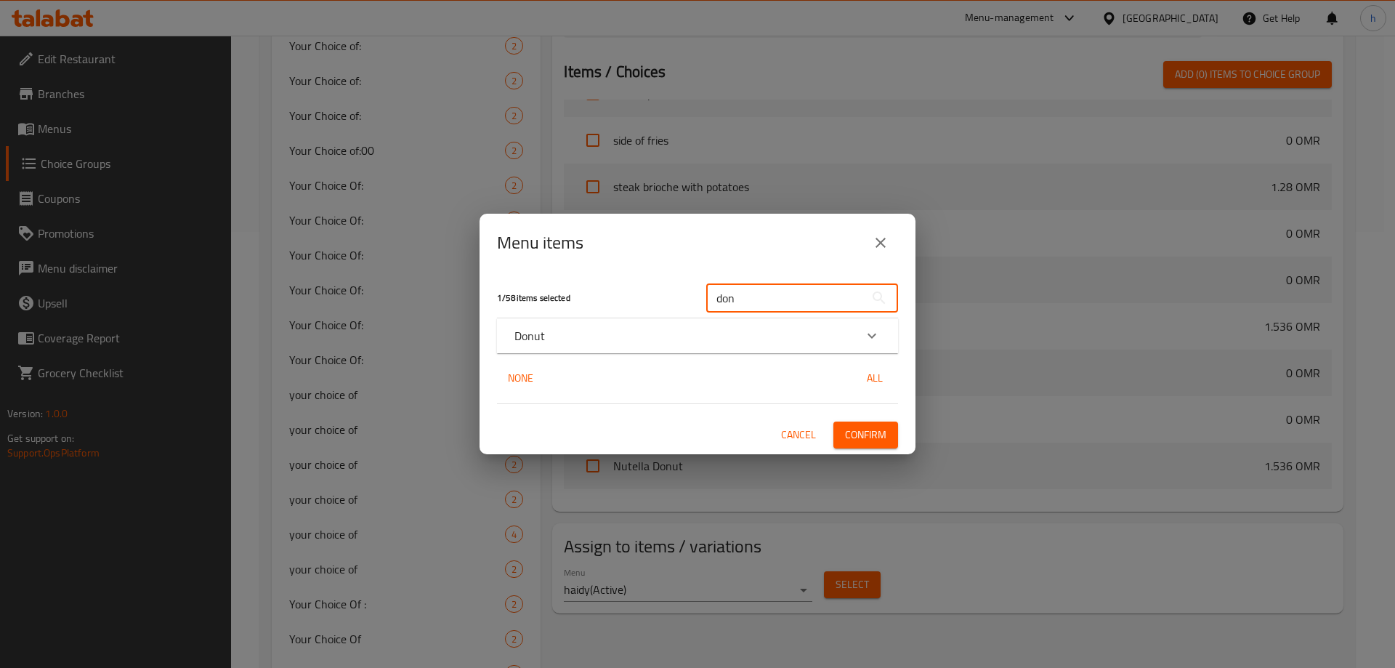
type input "don"
click at [868, 321] on div "Expand" at bounding box center [871, 335] width 35 height 35
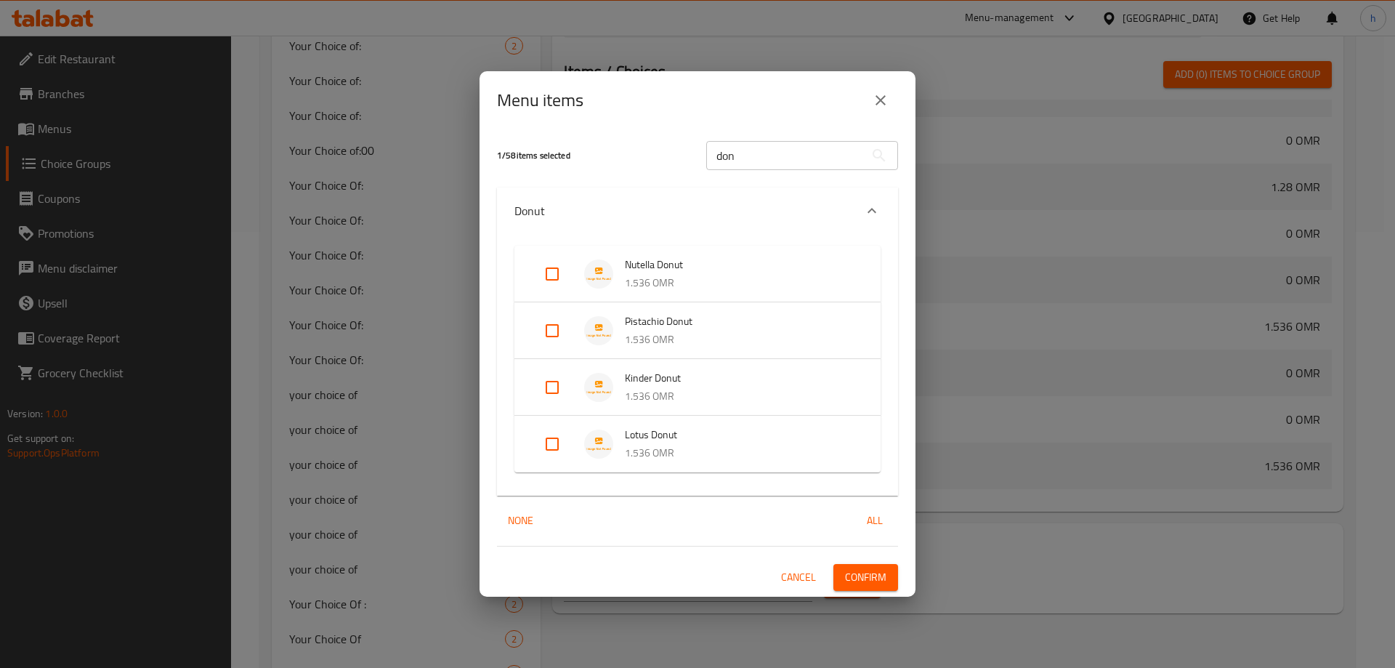
click at [557, 327] on input "Expand" at bounding box center [552, 330] width 35 height 35
checkbox input "true"
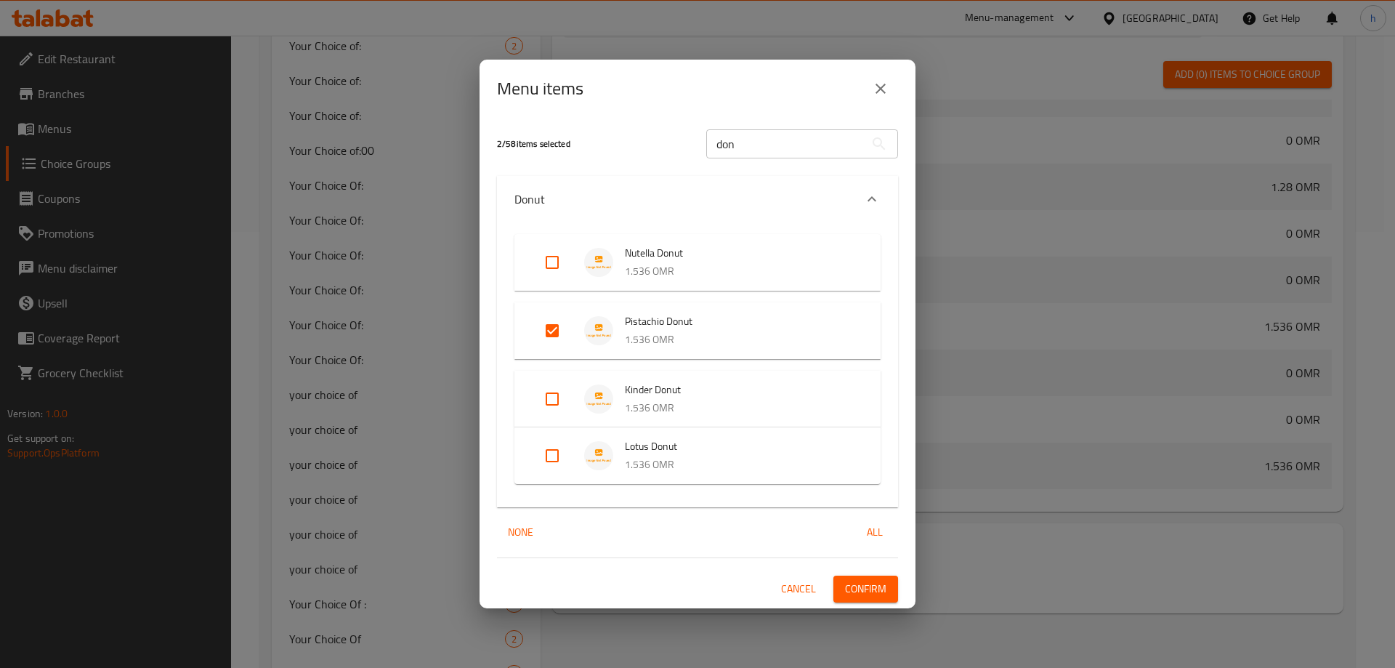
click at [880, 589] on span "Confirm" at bounding box center [865, 589] width 41 height 18
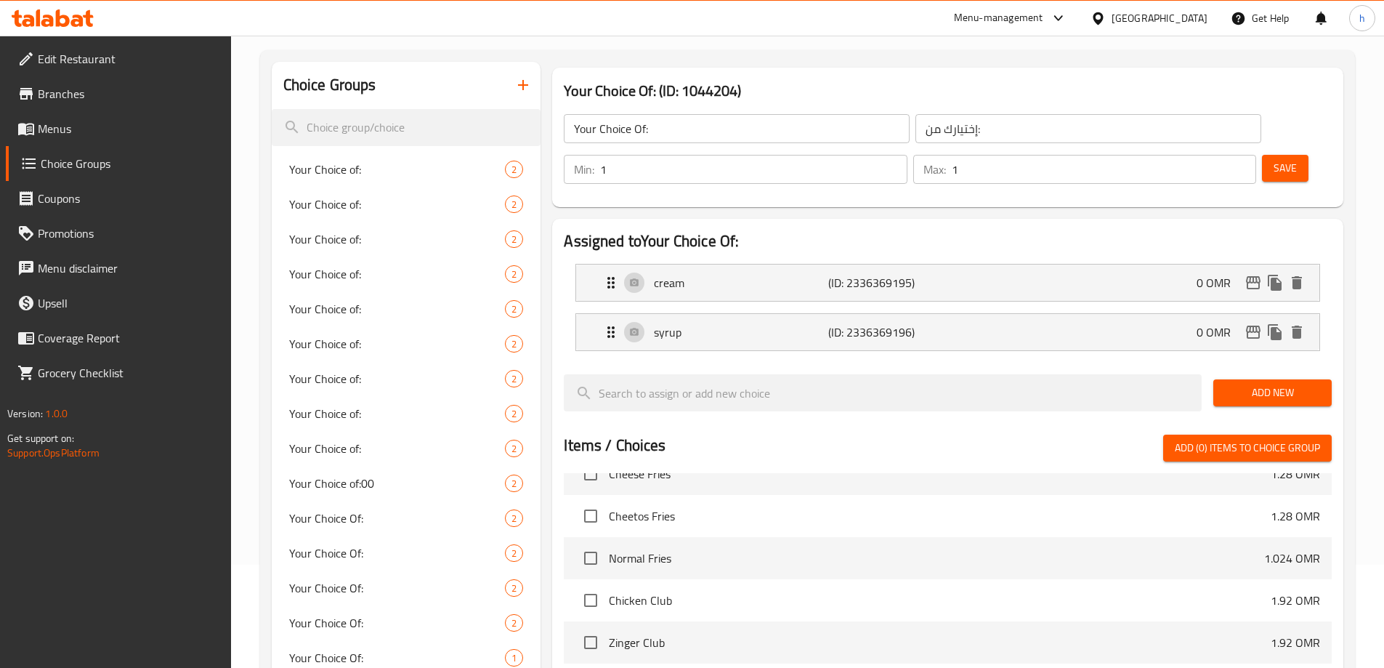
scroll to position [73, 0]
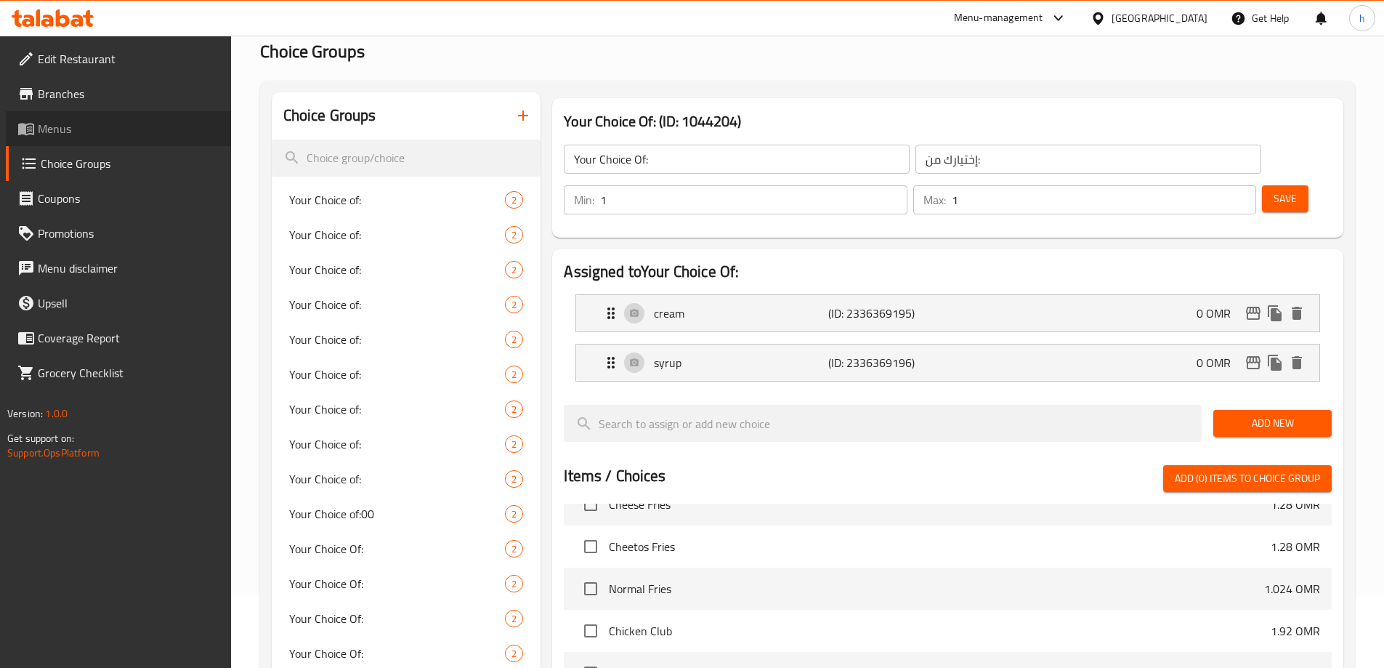
click at [131, 131] on span "Menus" at bounding box center [129, 128] width 182 height 17
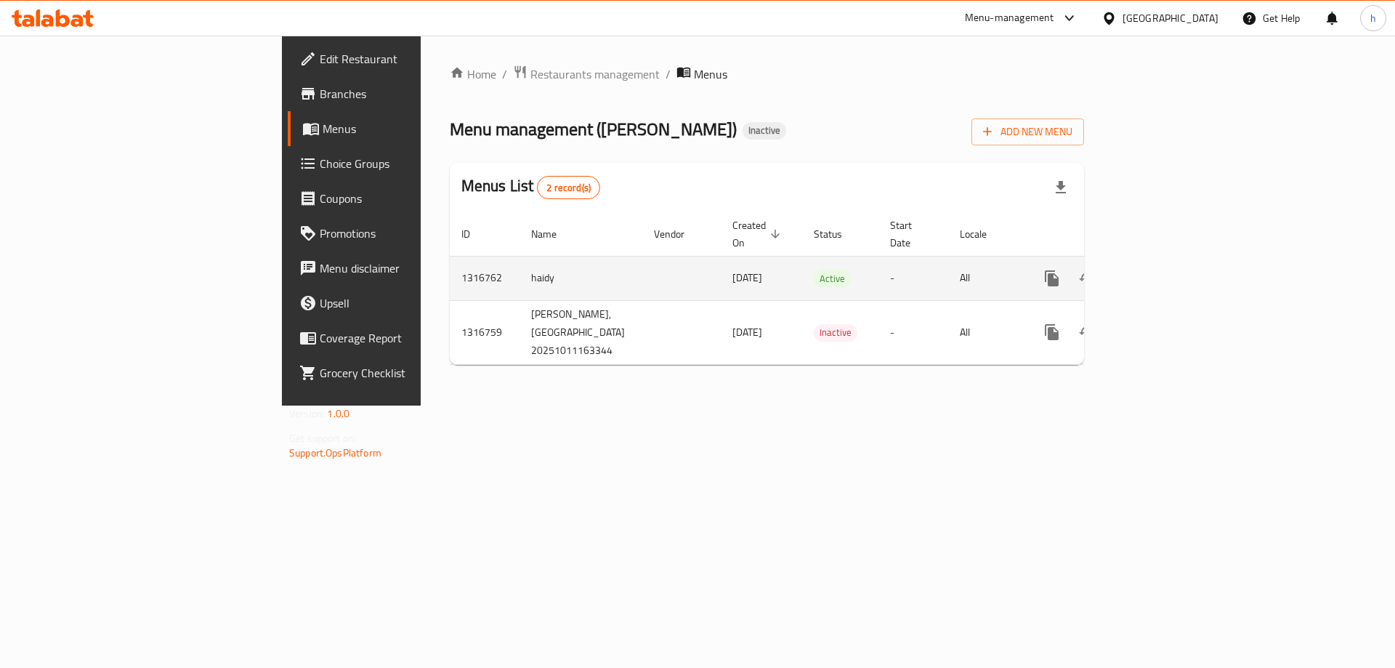
click at [1174, 261] on link "enhanced table" at bounding box center [1156, 278] width 35 height 35
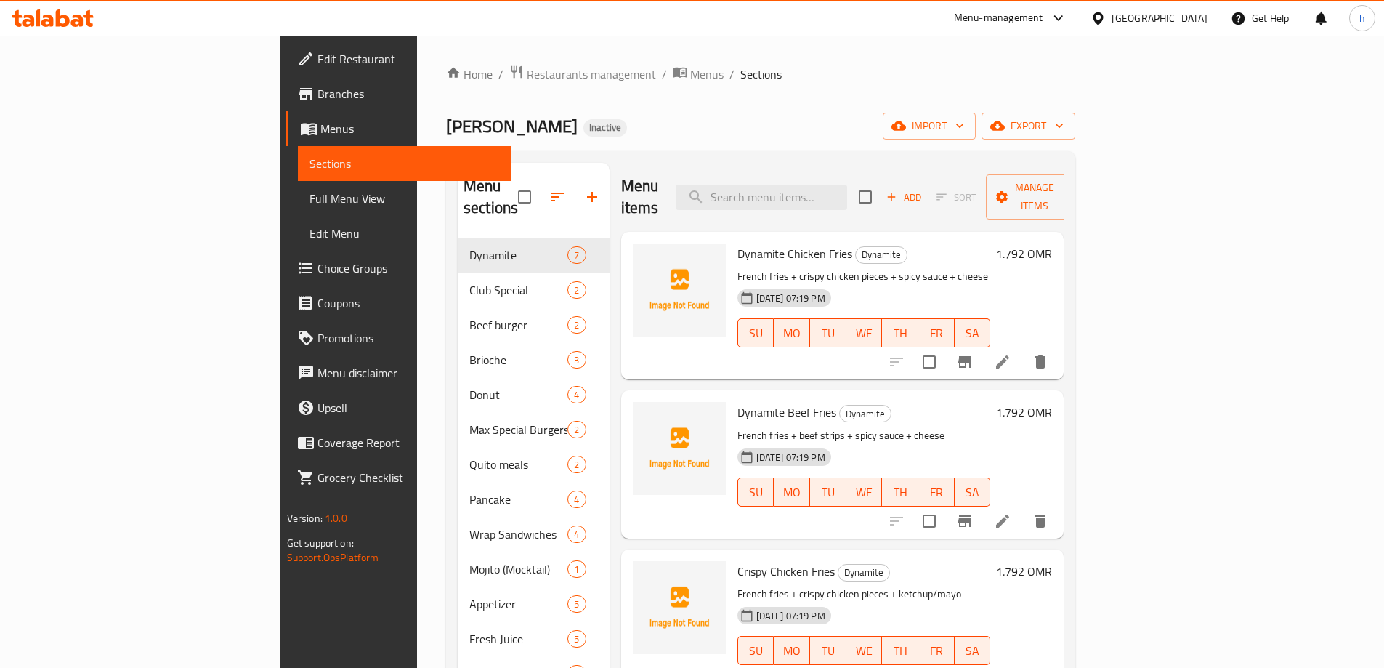
click at [826, 200] on div "Menu items Add Sort Manage items" at bounding box center [842, 197] width 443 height 69
click at [825, 188] on input "search" at bounding box center [761, 197] width 171 height 25
paste input "Crispy Shrimp"
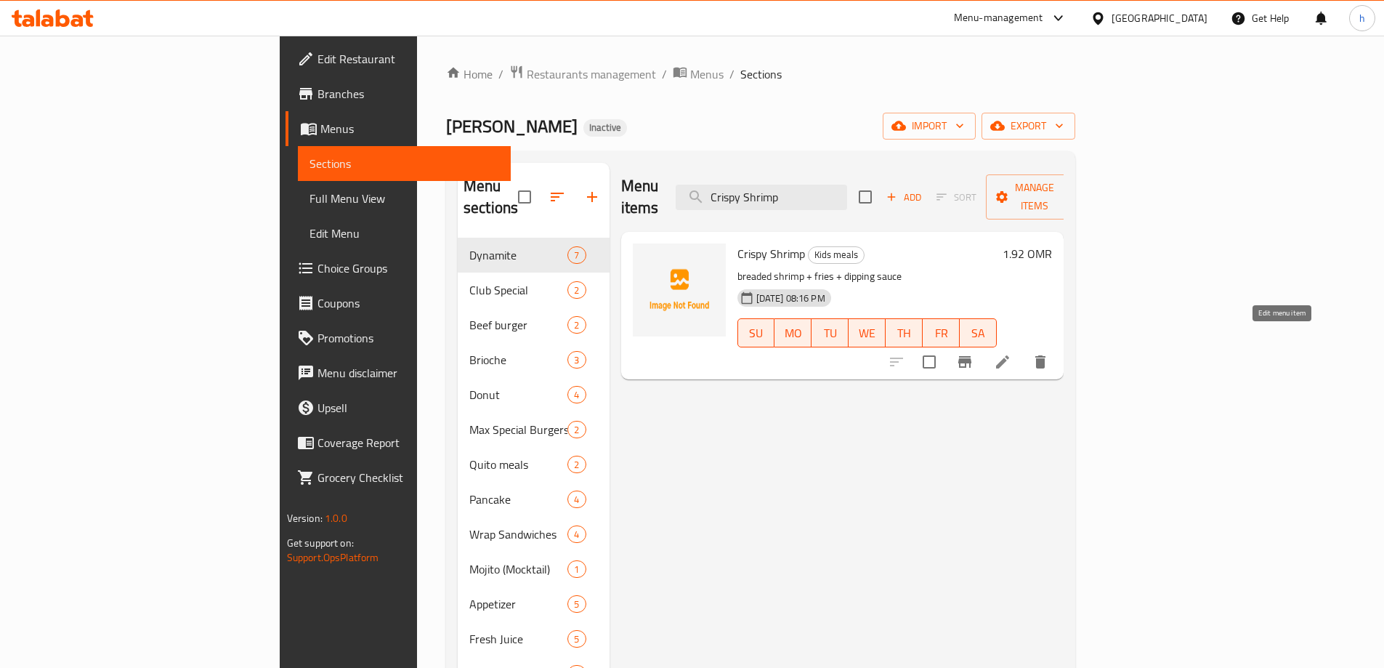
type input "Crispy Shrimp"
click at [1011, 353] on icon at bounding box center [1002, 361] width 17 height 17
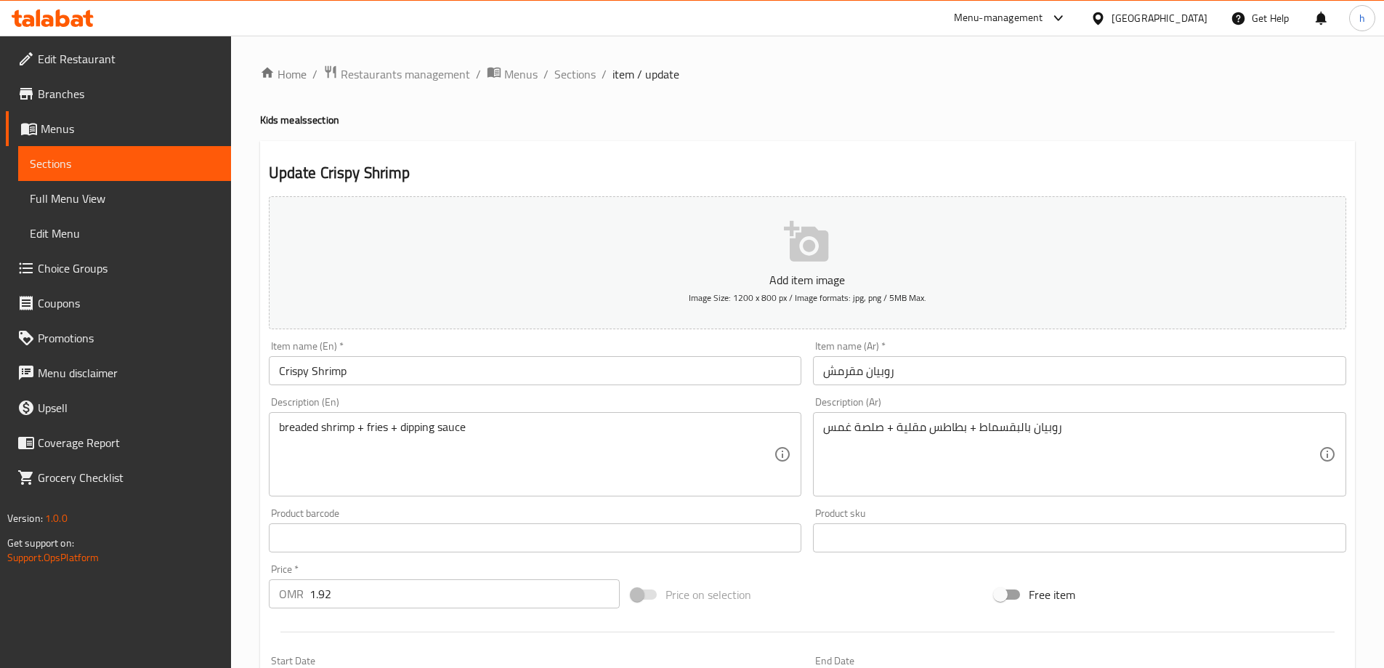
click at [554, 380] on input "Crispy Shrimp" at bounding box center [535, 370] width 533 height 29
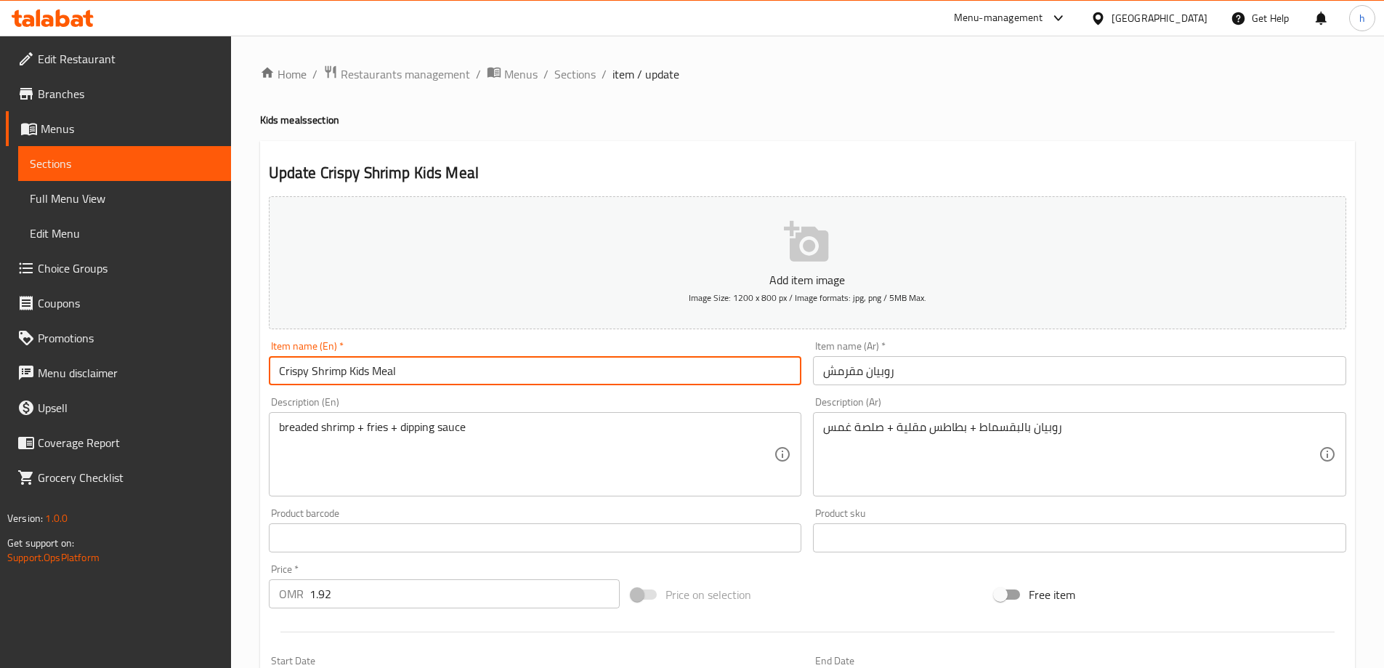
type input "Crispy Shrimp Kids Meal"
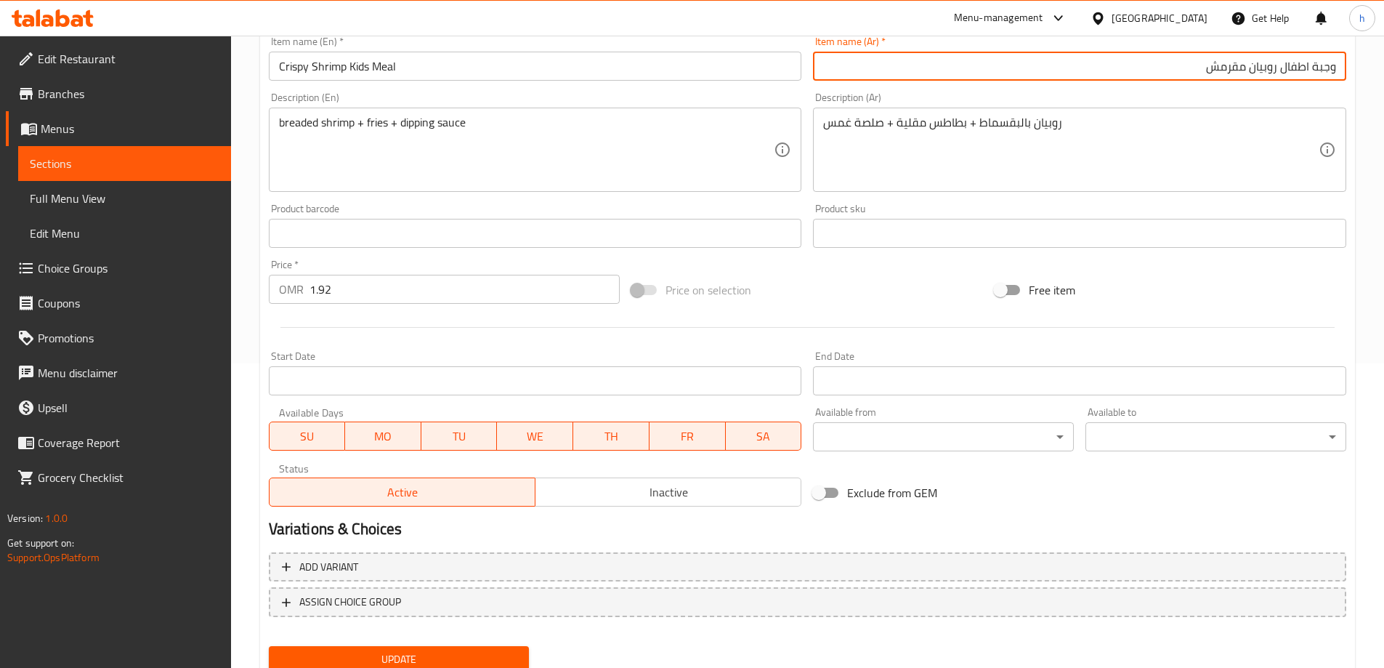
scroll to position [359, 0]
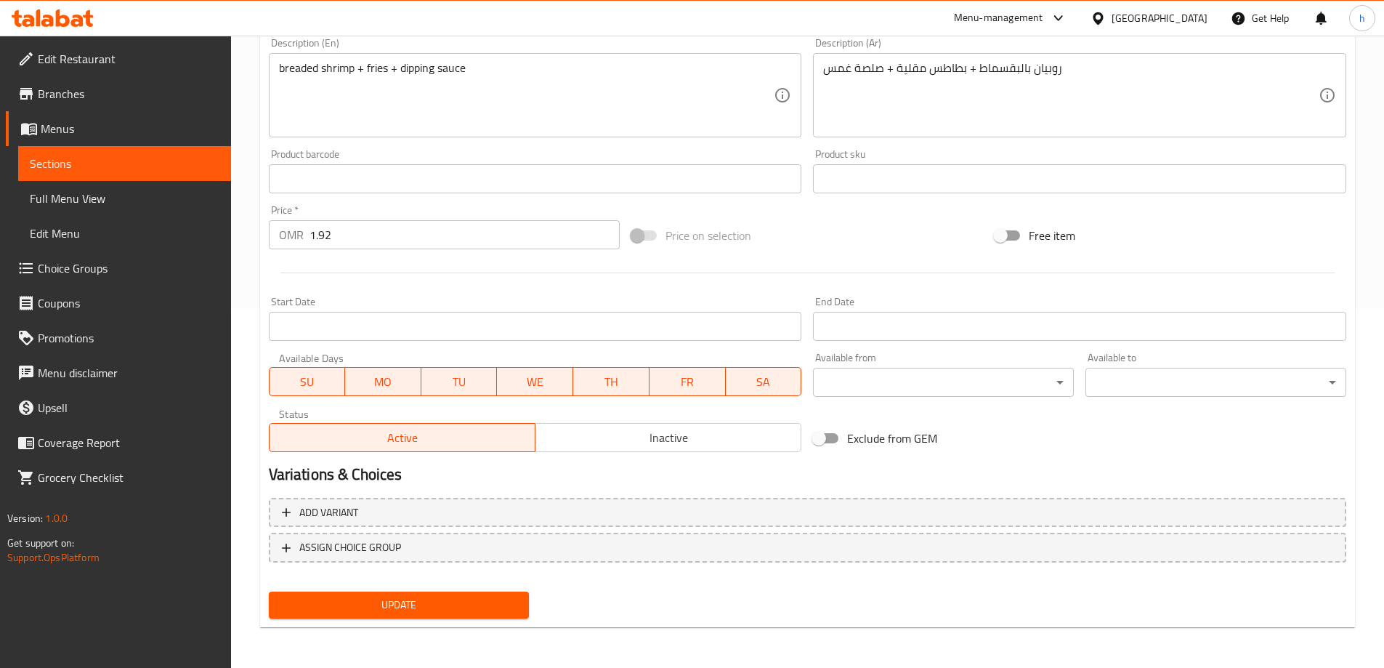
type input "وجبة اطفال روبيان مقرمش"
click at [492, 604] on span "Update" at bounding box center [399, 605] width 238 height 18
click at [121, 155] on span "Sections" at bounding box center [125, 163] width 190 height 17
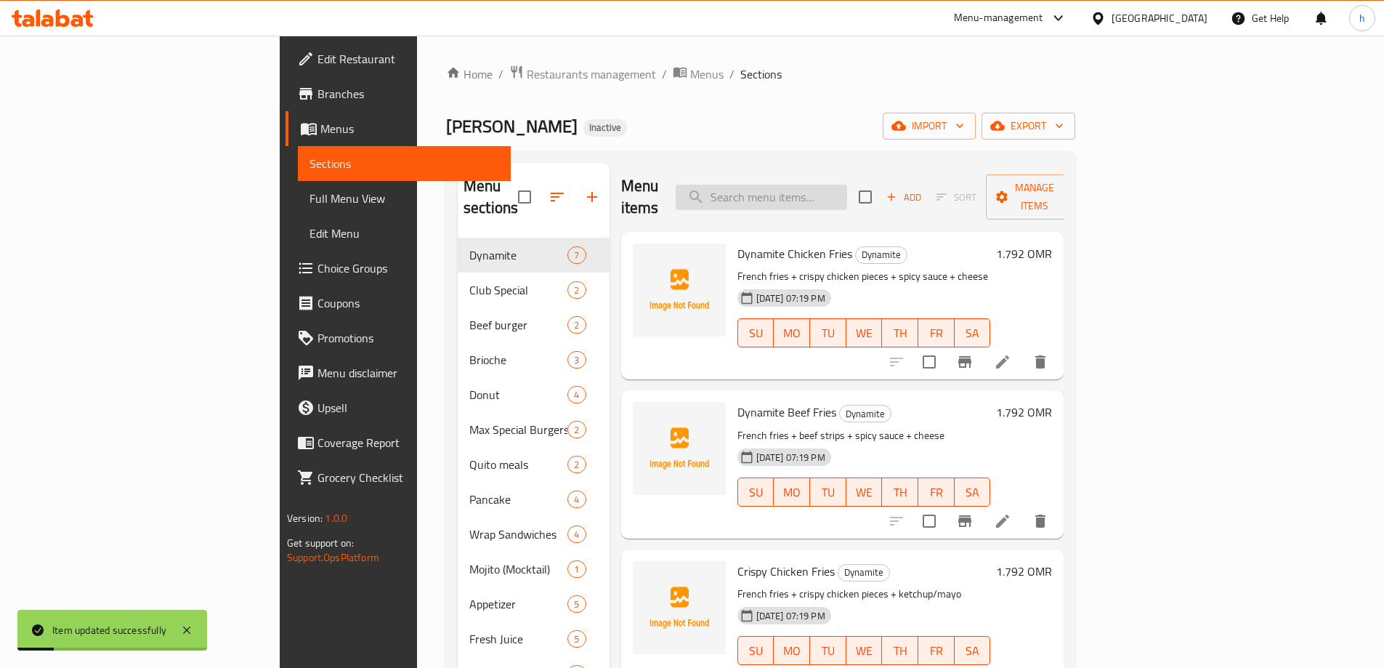
click at [811, 193] on input "search" at bounding box center [761, 197] width 171 height 25
paste input "4 Pieces of Chicken Strips"
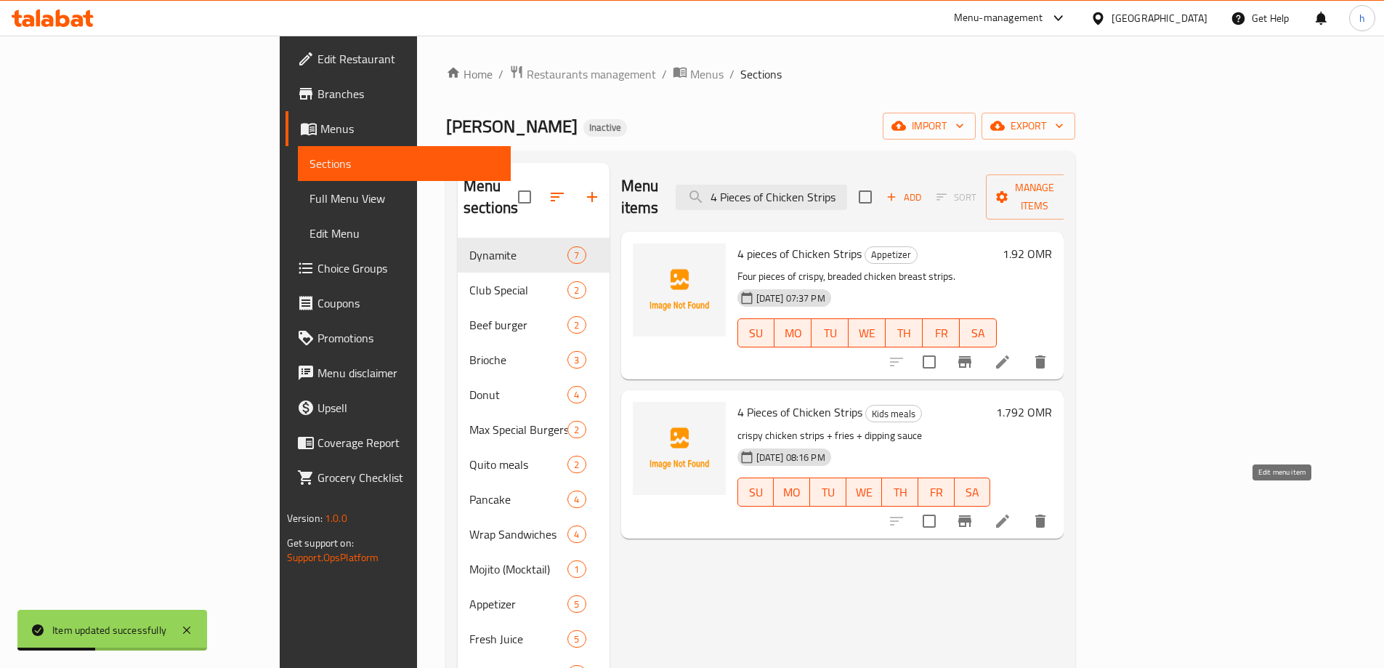
type input "4 Pieces of Chicken Strips"
click at [1011, 512] on icon at bounding box center [1002, 520] width 17 height 17
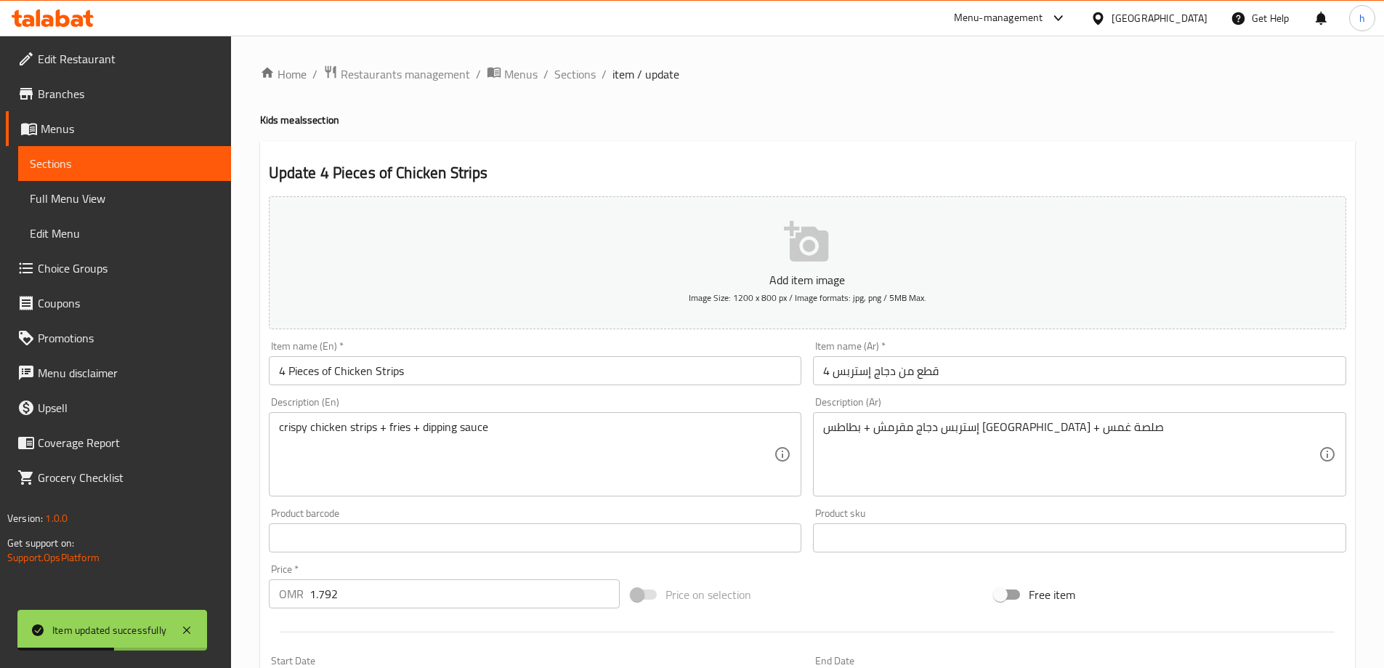
click at [457, 382] on input "4 Pieces of Chicken Strips" at bounding box center [535, 370] width 533 height 29
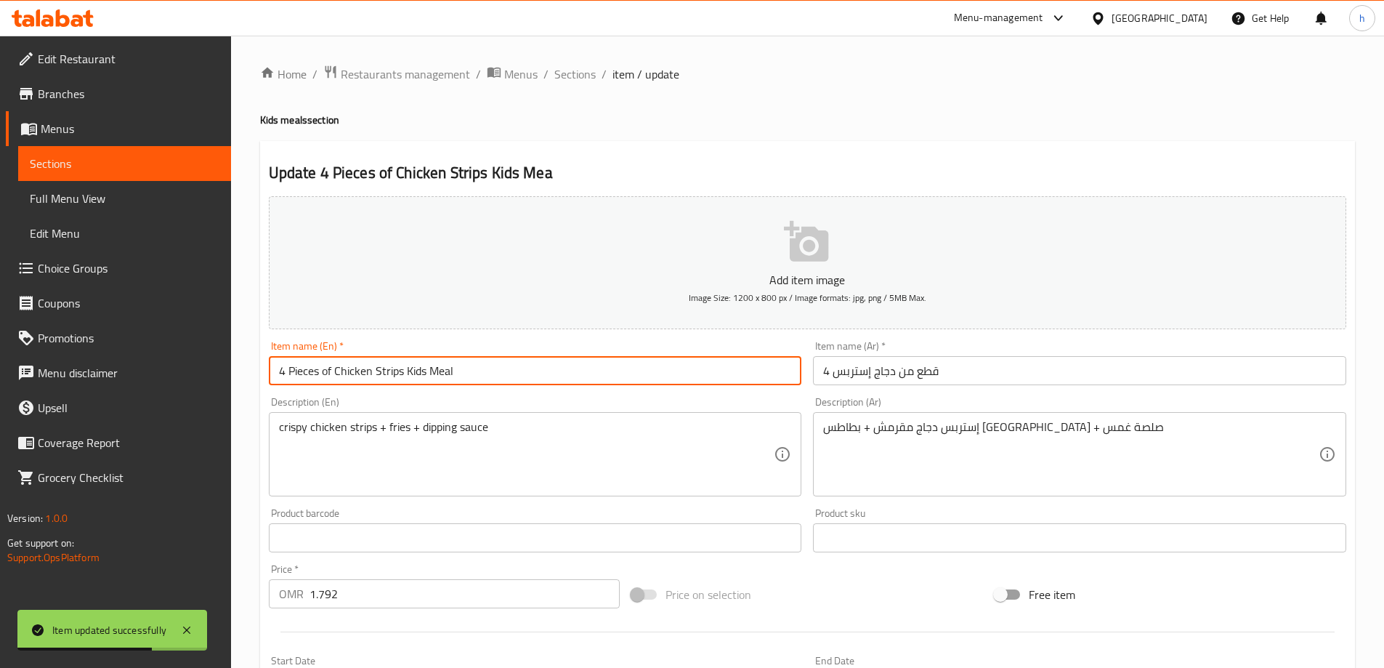
type input "4 Pieces of Chicken Strips Kids Meal"
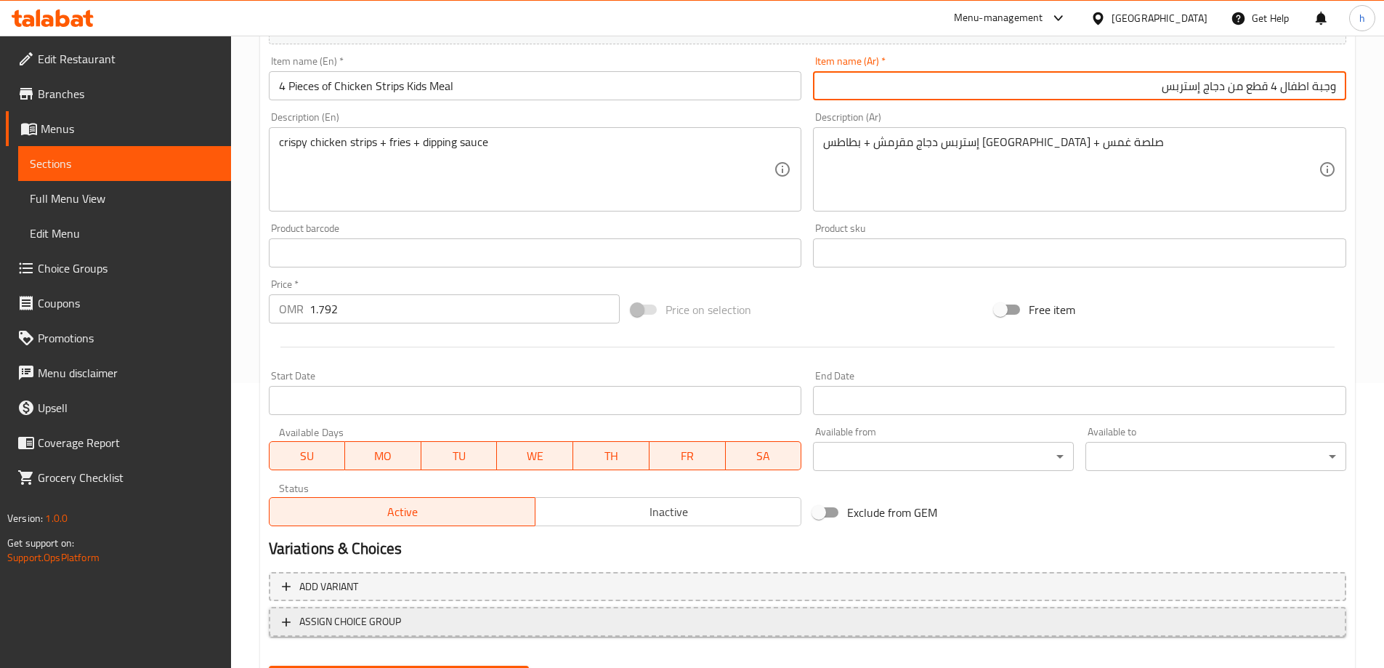
scroll to position [359, 0]
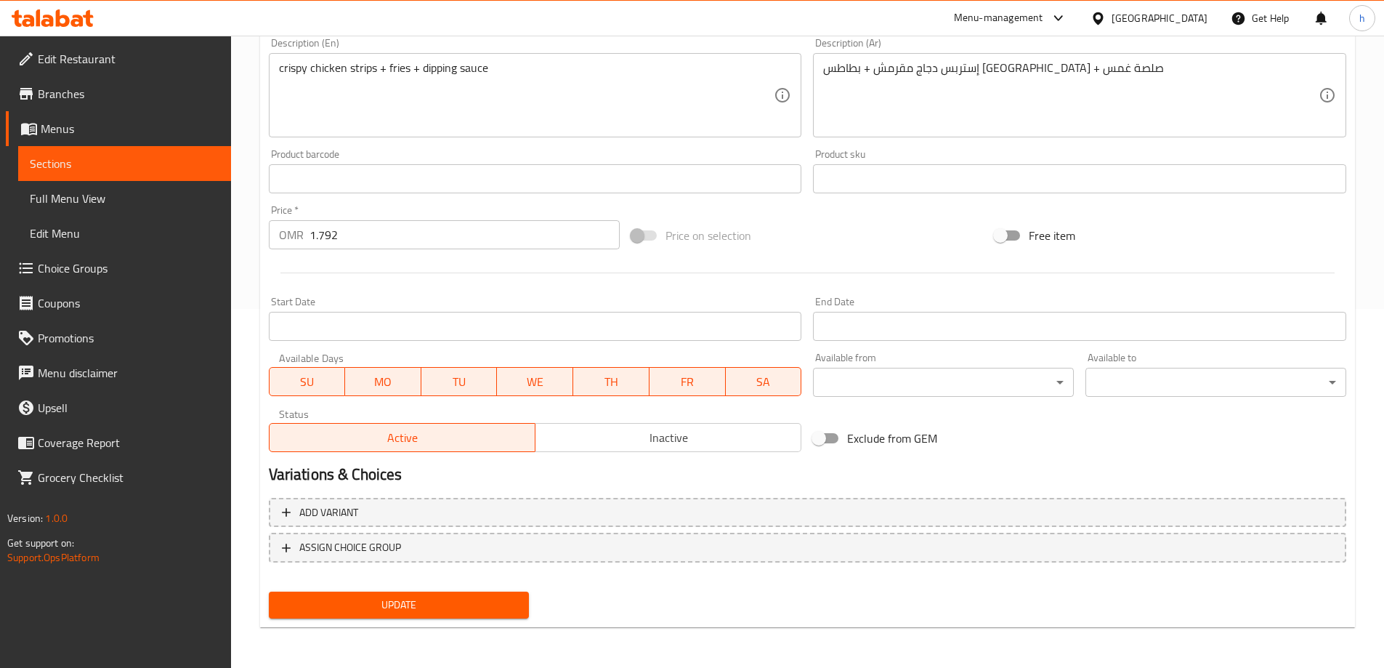
type input "وجبة اطفال 4 قطع من دجاج إستربس"
click at [415, 608] on span "Update" at bounding box center [399, 605] width 238 height 18
click at [39, 125] on span at bounding box center [30, 128] width 20 height 17
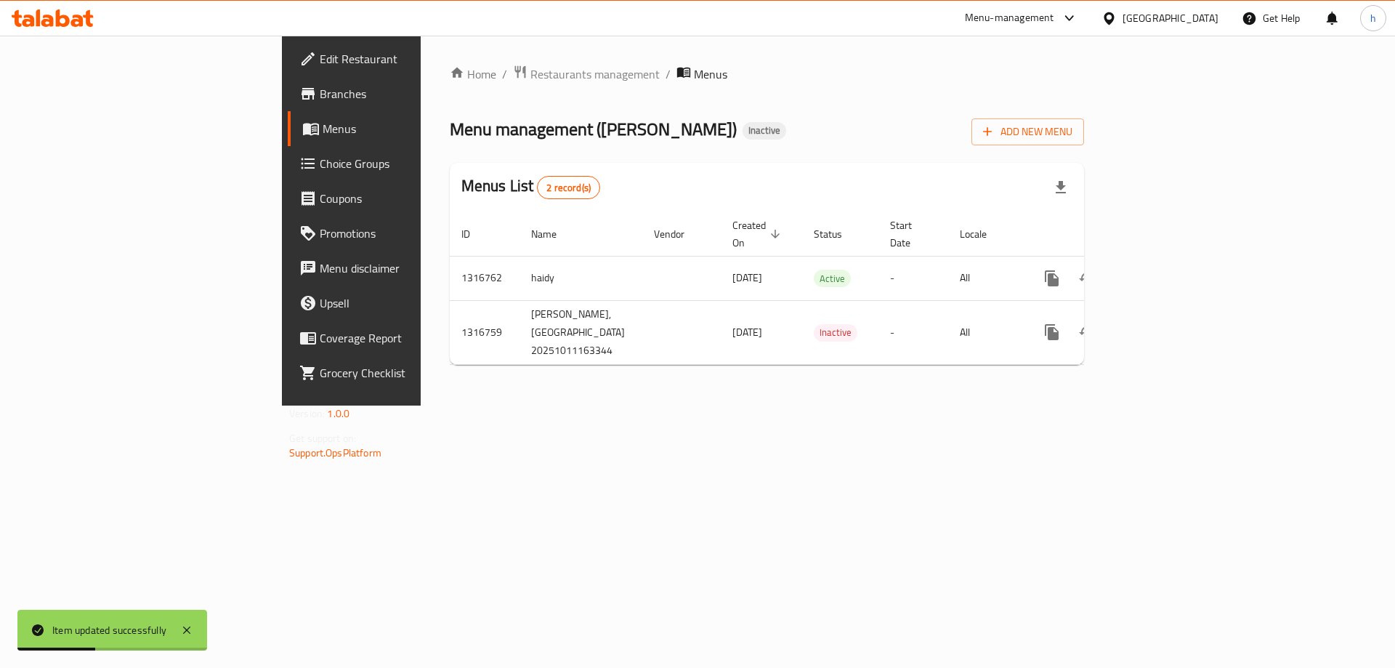
click at [288, 146] on link "Choice Groups" at bounding box center [401, 163] width 227 height 35
click at [323, 137] on span "Menus" at bounding box center [413, 128] width 181 height 17
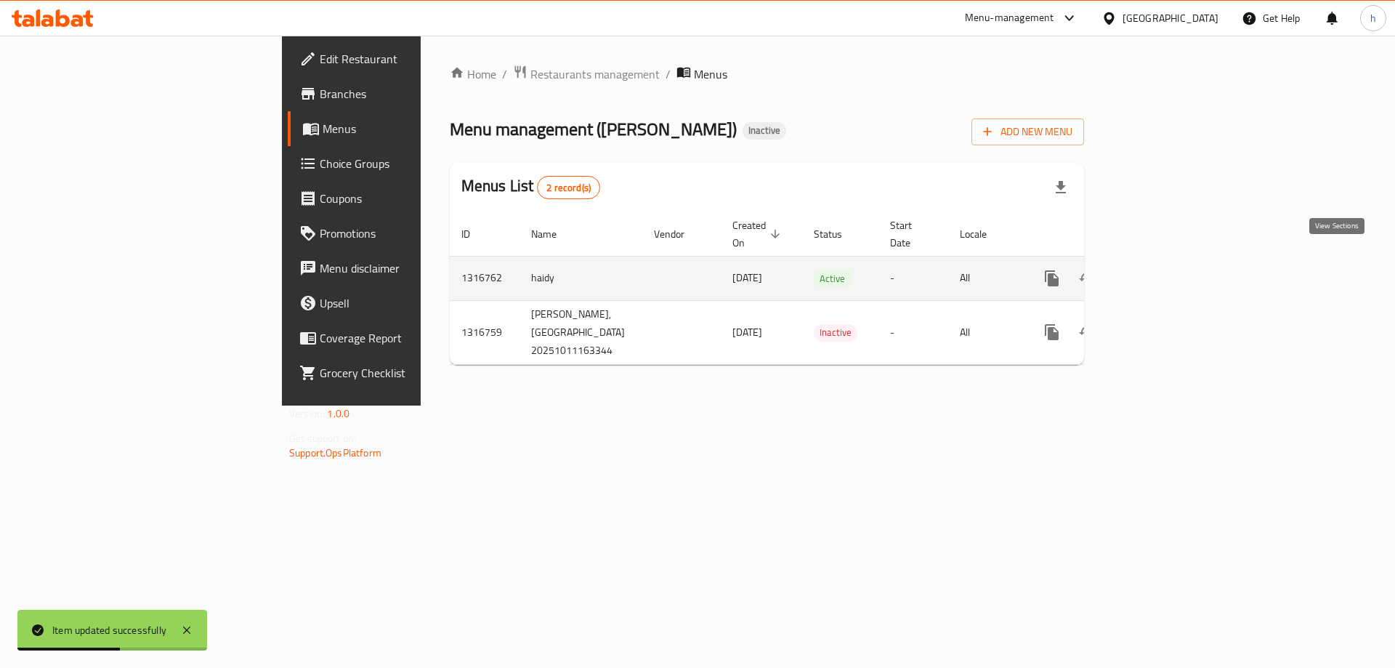
click at [1165, 270] on icon "enhanced table" at bounding box center [1156, 278] width 17 height 17
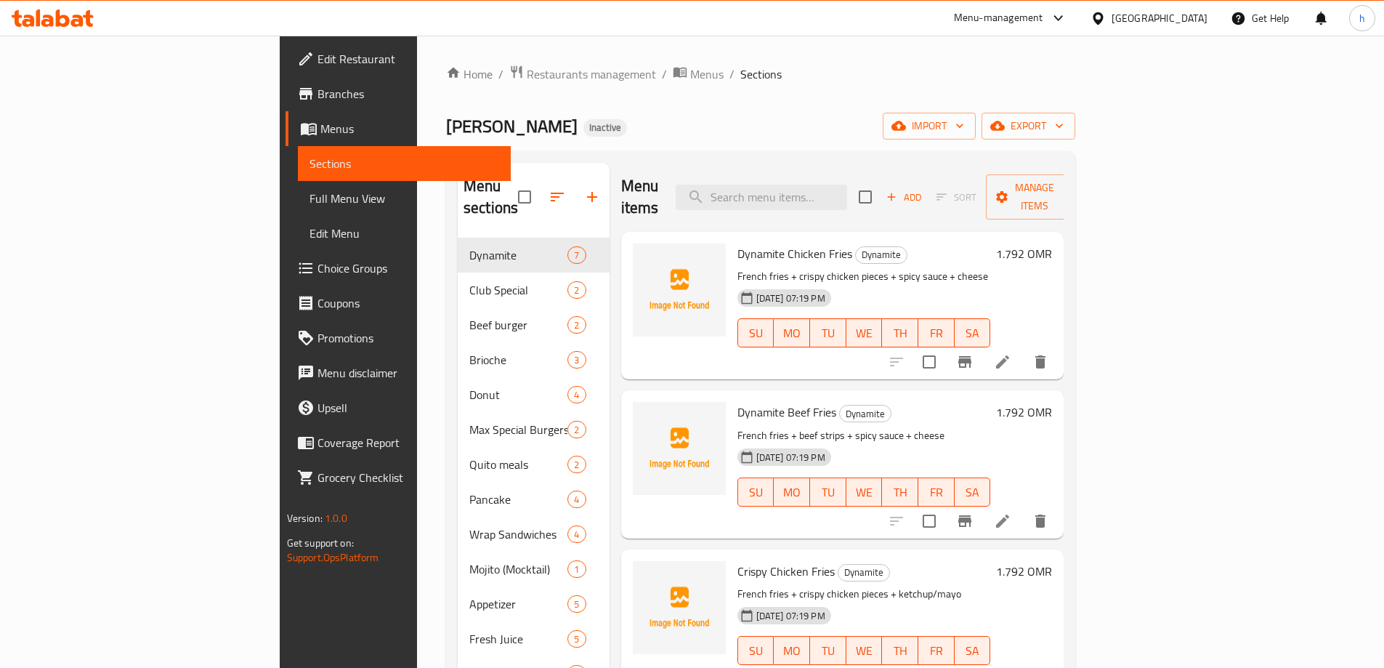
click at [1075, 87] on div "Home / Restaurants management / Menus / Sections MAX BURGER Inactive import exp…" at bounding box center [760, 474] width 629 height 818
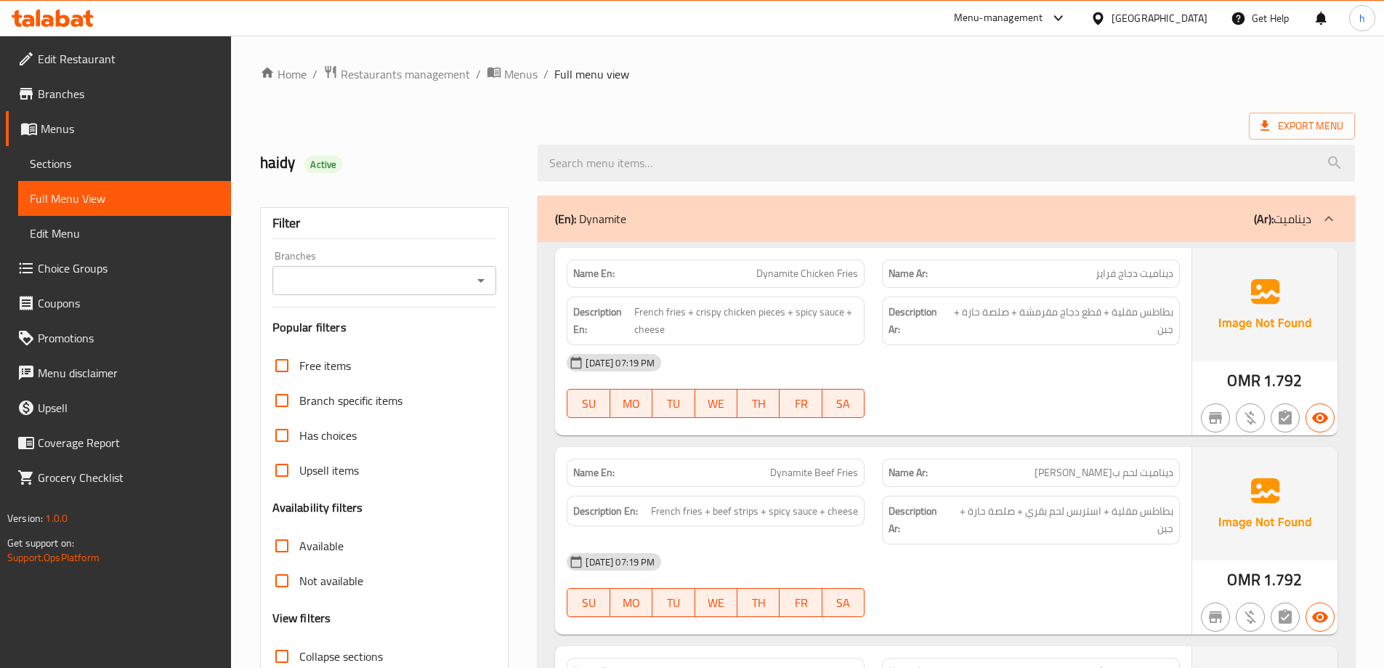
scroll to position [178, 0]
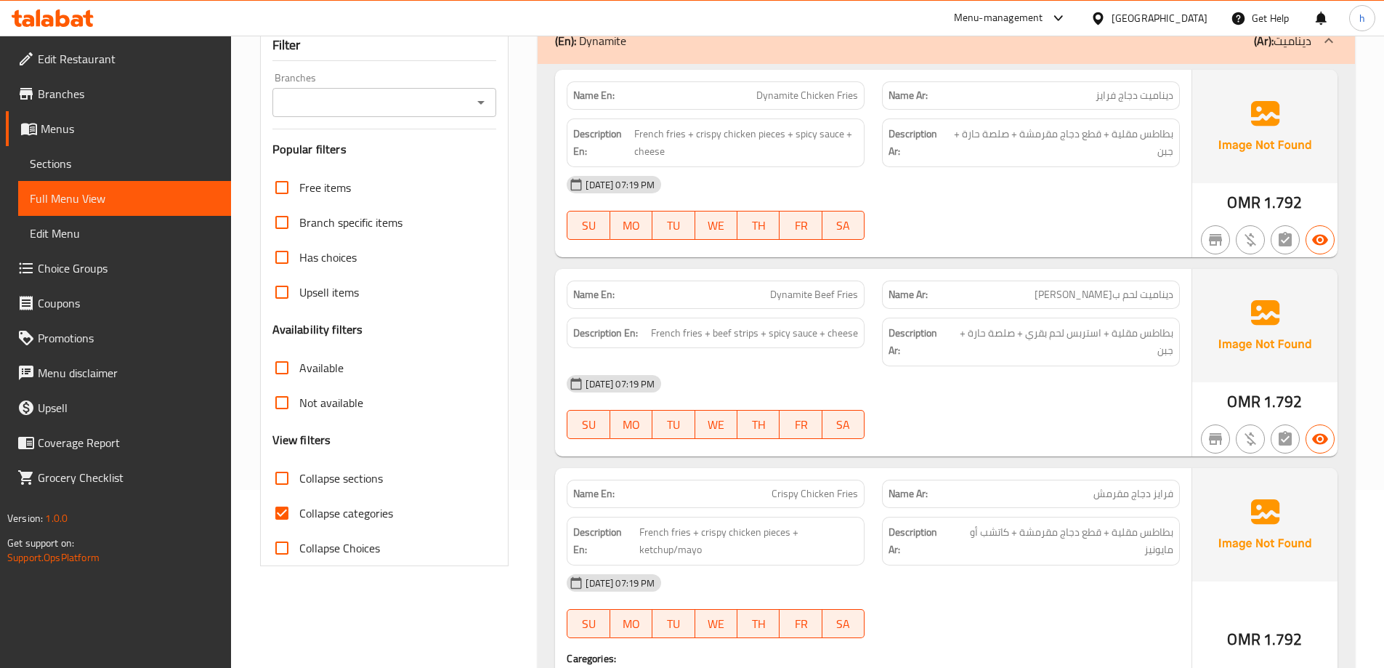
click at [283, 507] on input "Collapse categories" at bounding box center [281, 512] width 35 height 35
checkbox input "false"
click at [282, 477] on input "Collapse sections" at bounding box center [281, 478] width 35 height 35
checkbox input "true"
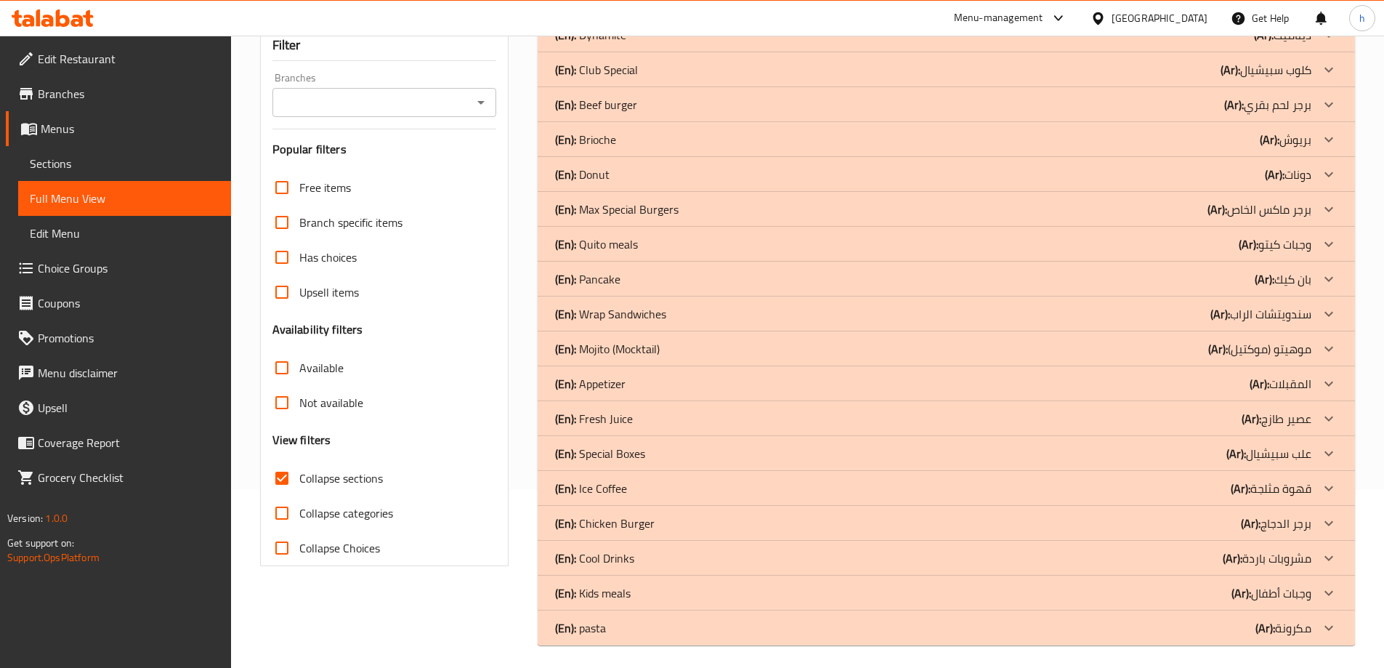
click at [594, 639] on div "(En): pasta (Ar): مكرونة" at bounding box center [946, 627] width 817 height 35
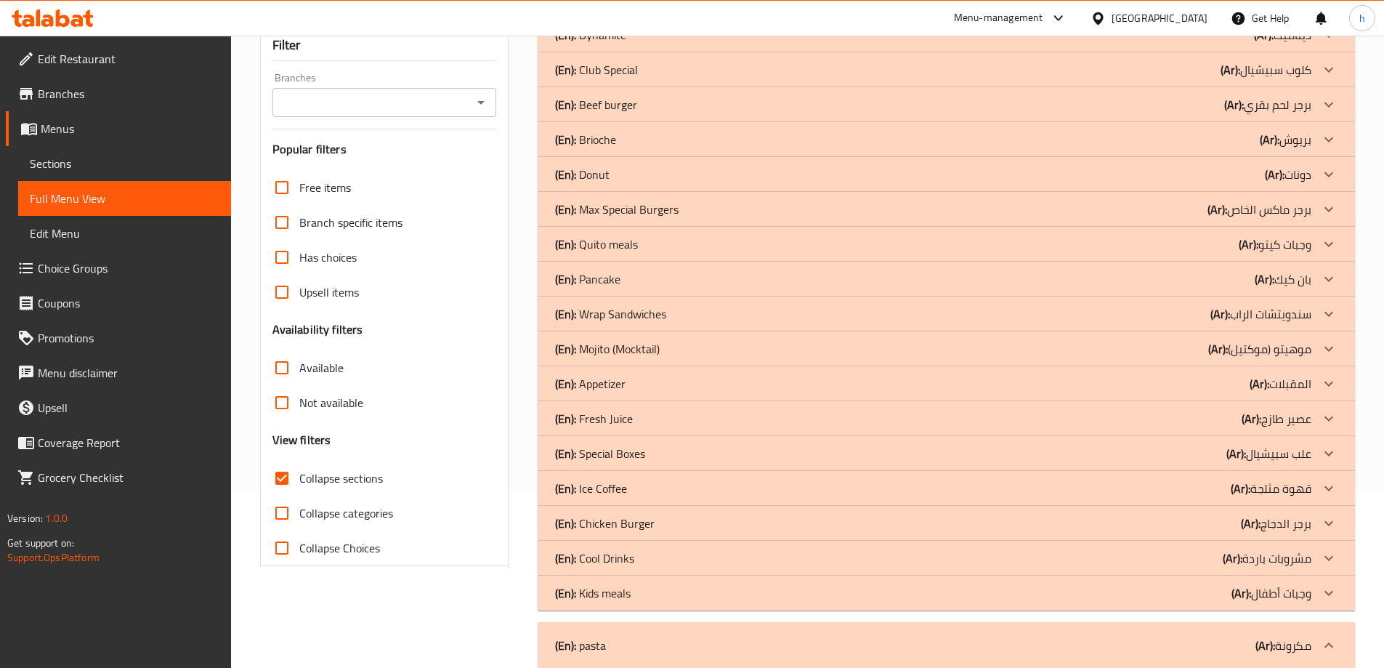
click at [597, 599] on p "(En): Kids meals" at bounding box center [593, 592] width 76 height 17
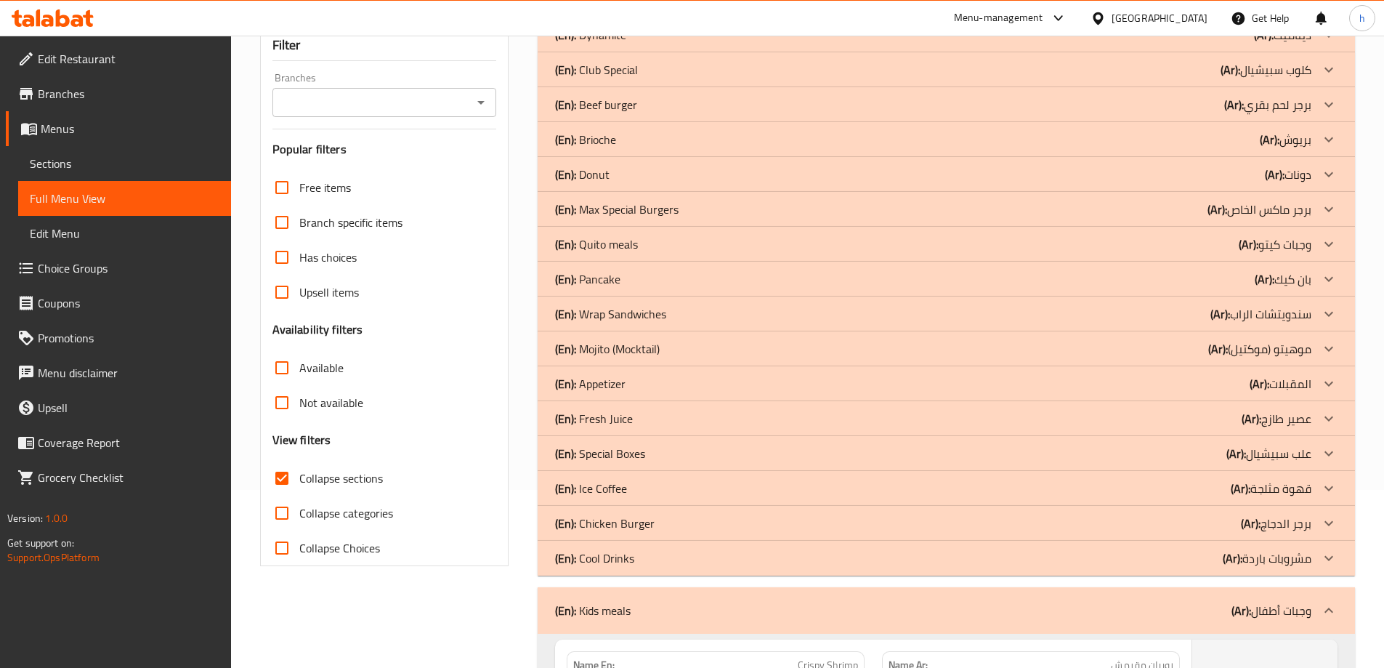
click at [599, 564] on p "(En): Cool Drinks" at bounding box center [594, 557] width 79 height 17
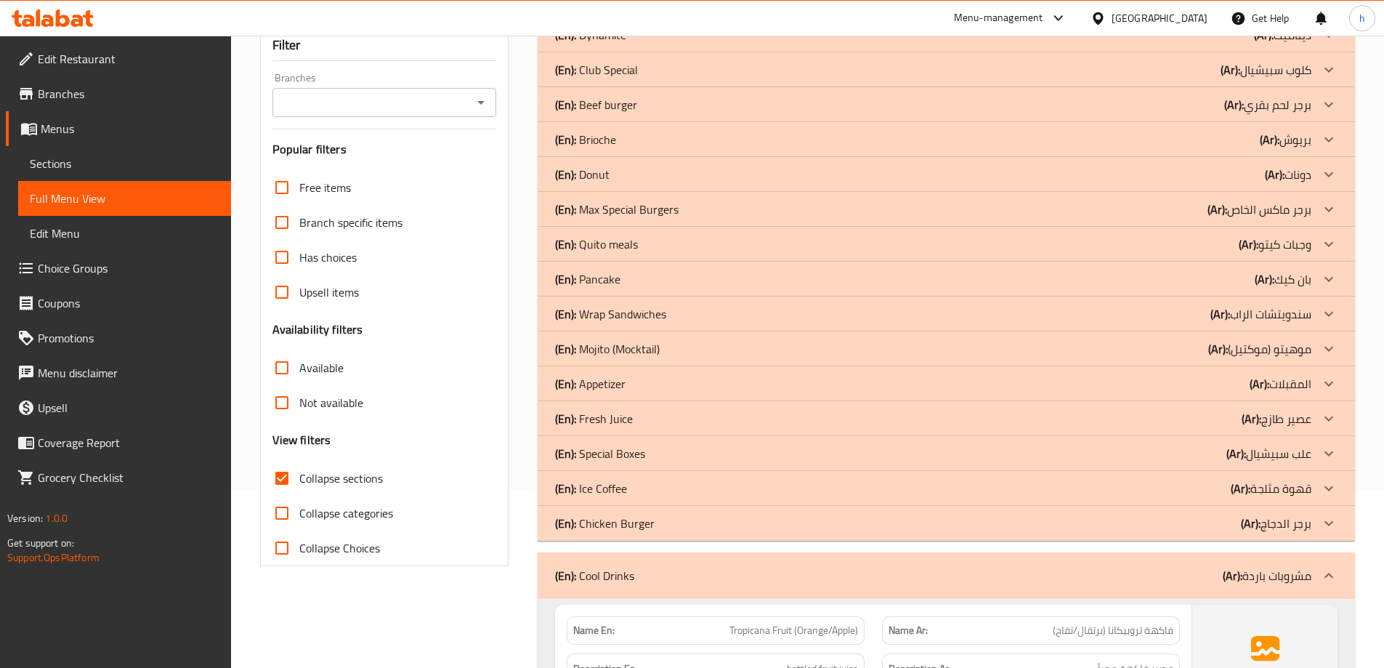
click at [597, 490] on p "(En): Ice Coffee" at bounding box center [591, 487] width 72 height 17
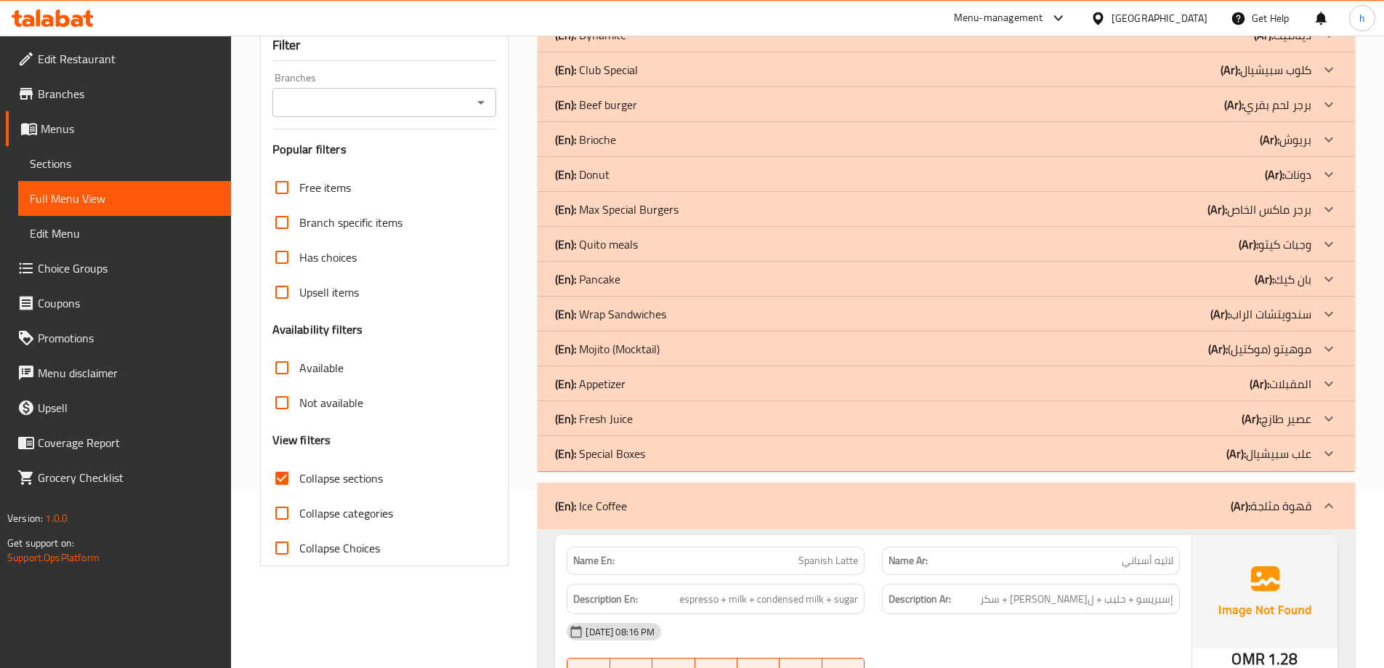
click at [596, 418] on p "(En): Fresh Juice" at bounding box center [594, 418] width 78 height 17
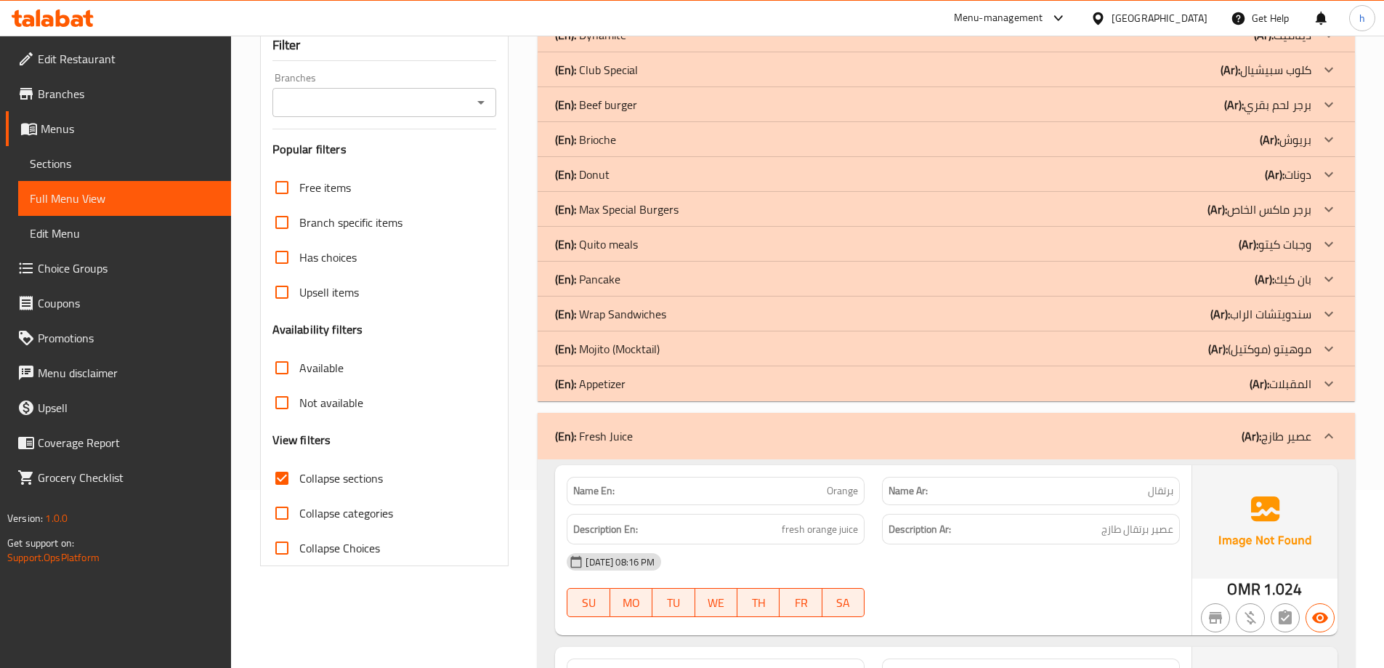
click at [602, 341] on p "(En): Mojito (Mocktail)" at bounding box center [607, 348] width 105 height 17
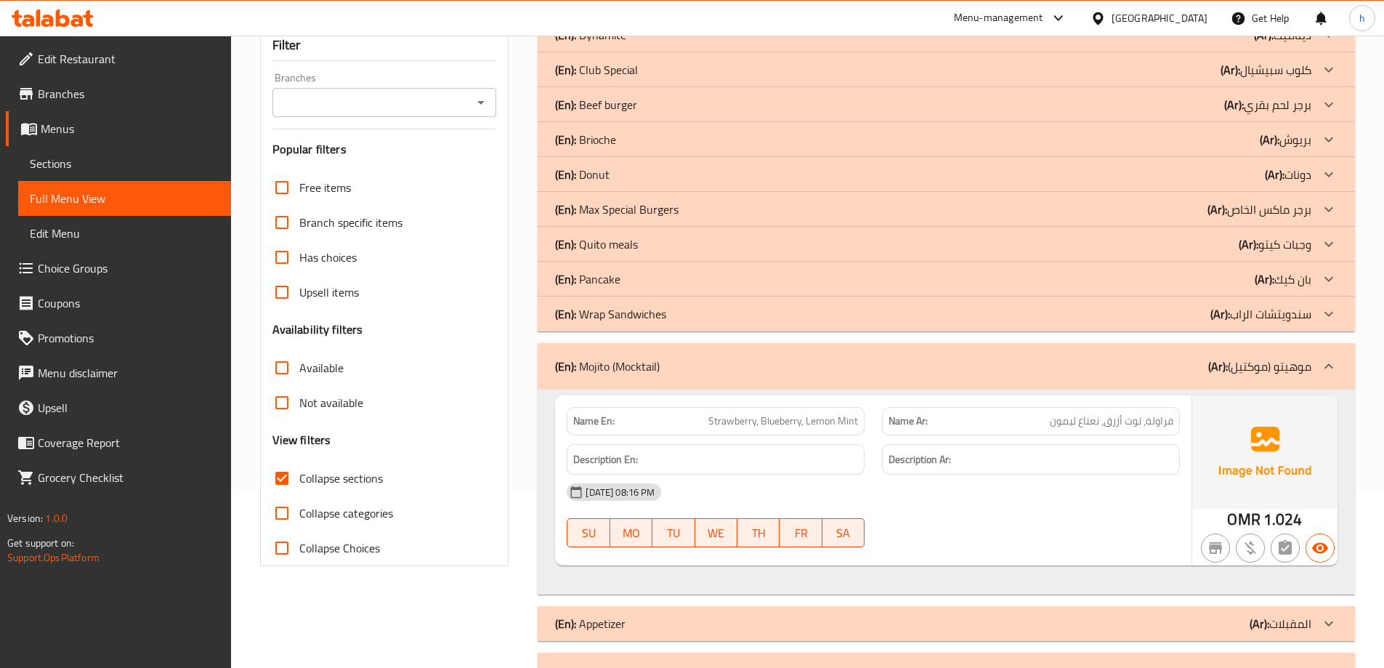
click at [604, 278] on p "(En): Pancake" at bounding box center [587, 278] width 65 height 17
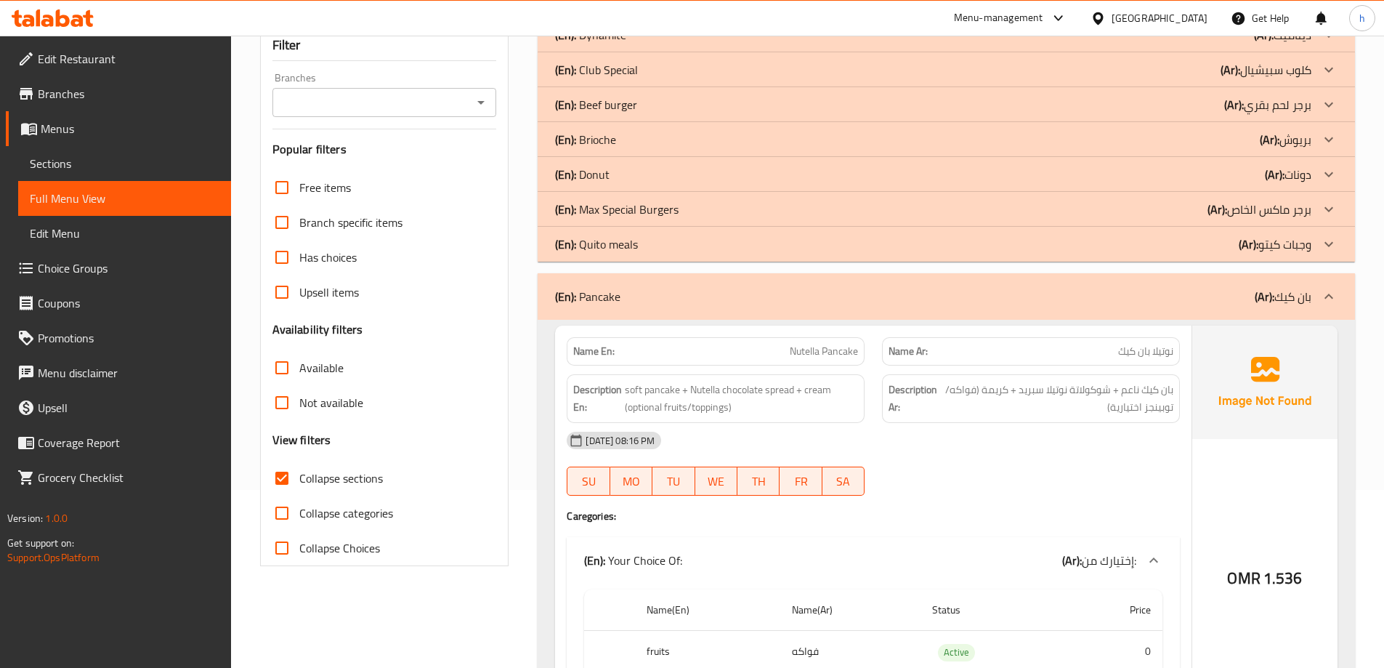
click at [618, 167] on div "(En): Donut (Ar): دونات" at bounding box center [933, 174] width 756 height 17
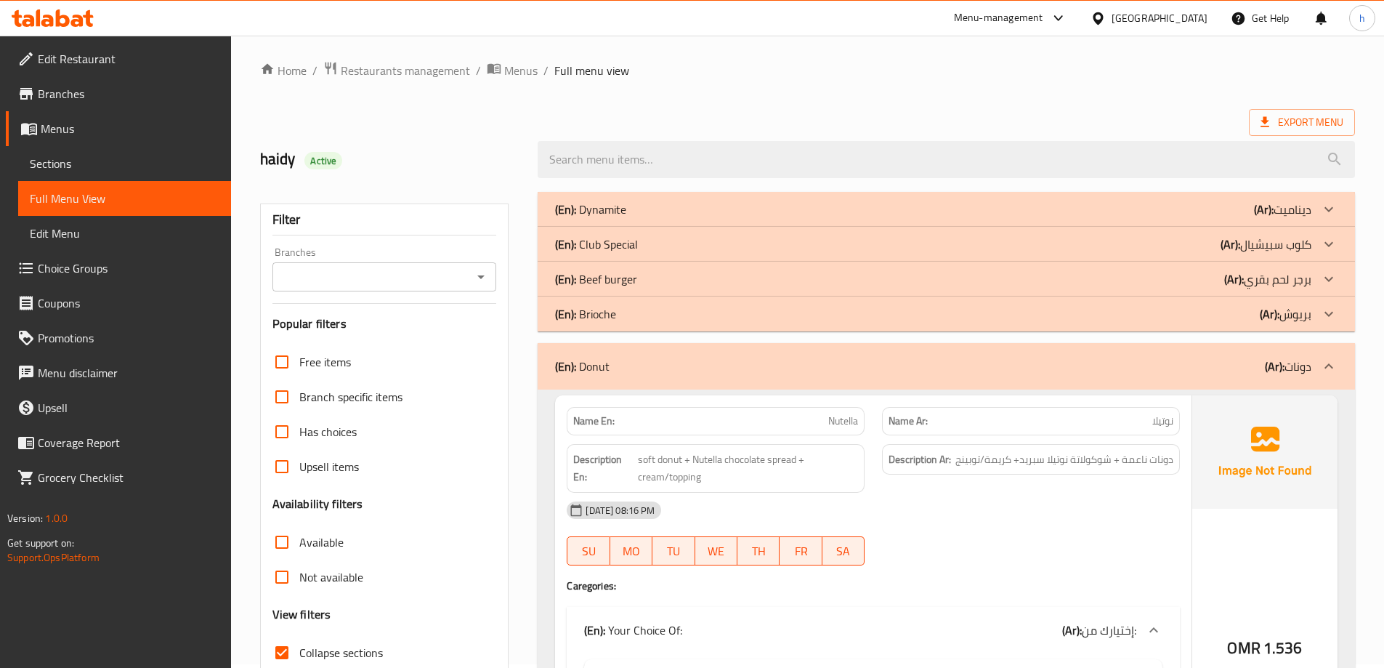
scroll to position [0, 0]
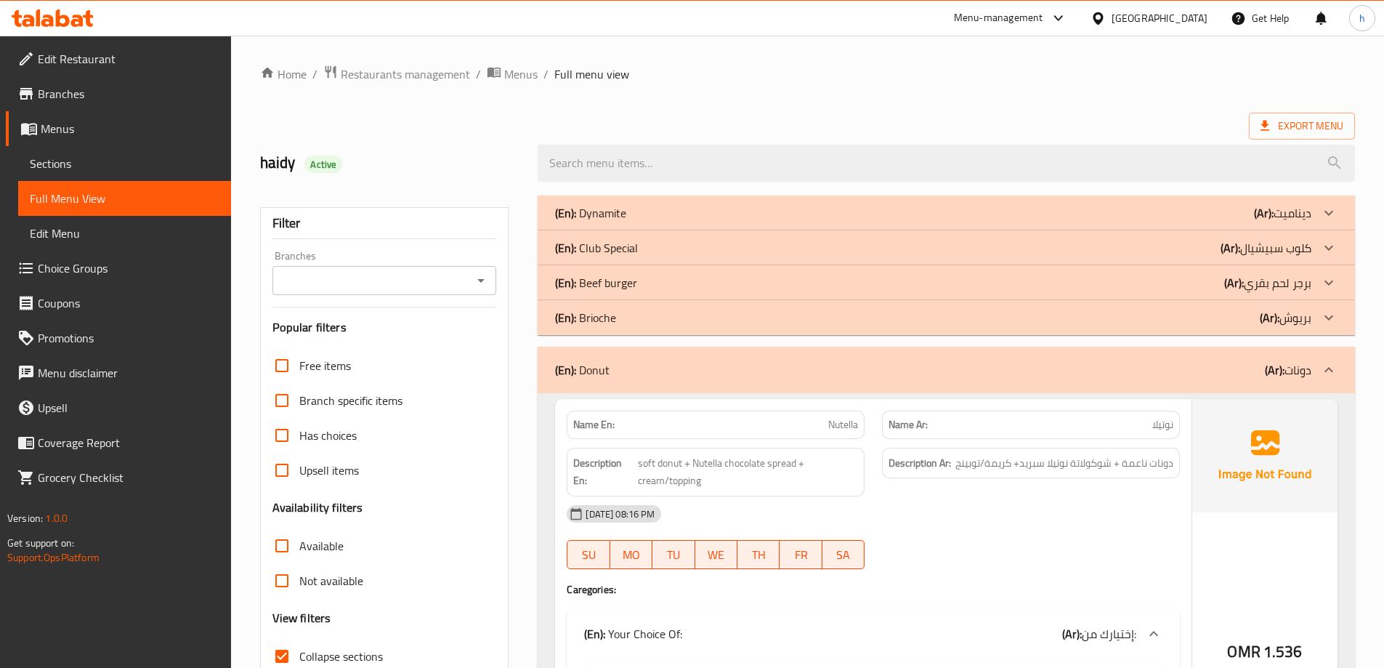
click at [623, 248] on p "(En): Club Special" at bounding box center [596, 247] width 83 height 17
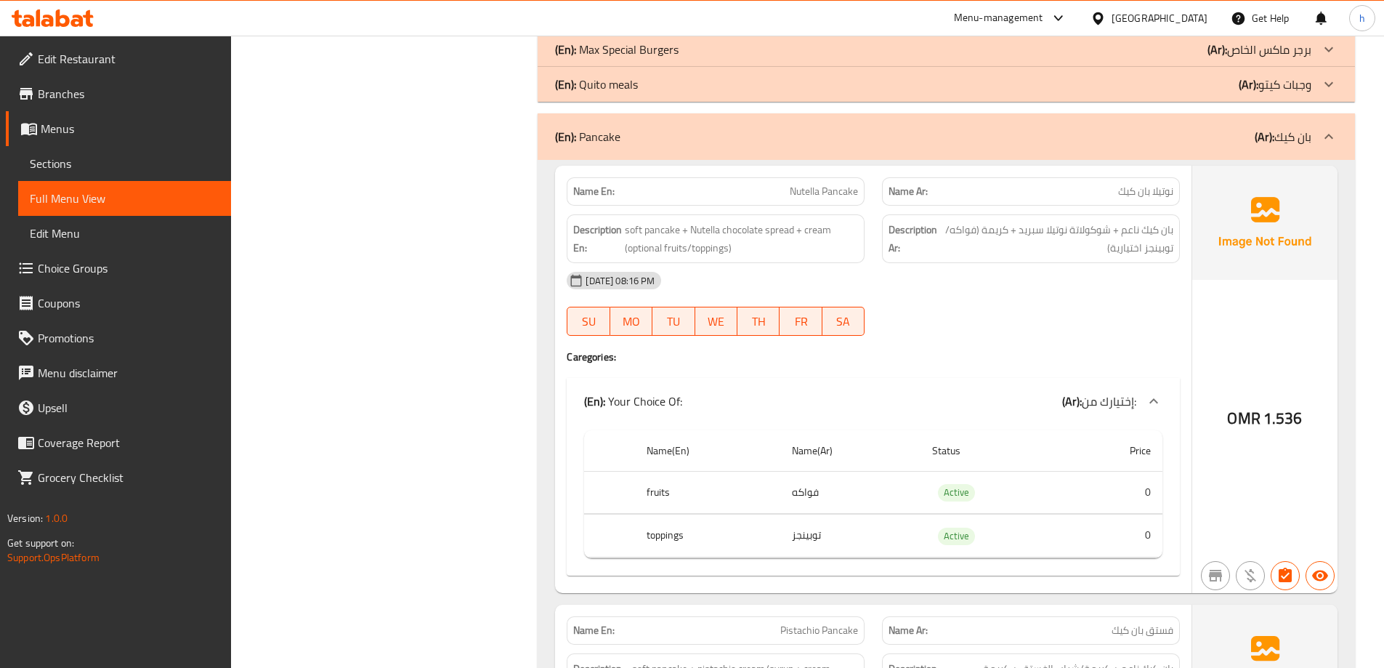
scroll to position [2615, 0]
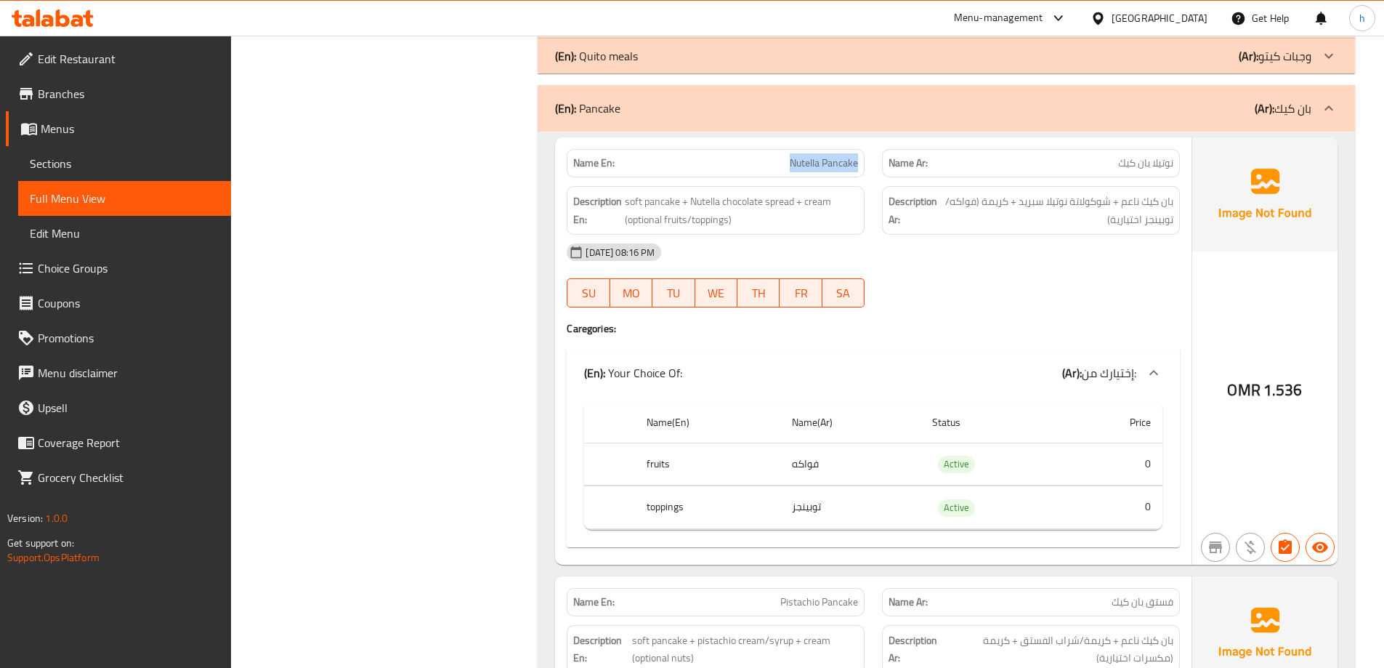
drag, startPoint x: 786, startPoint y: 161, endPoint x: 863, endPoint y: 157, distance: 77.1
click at [863, 157] on div "Name En: Nutella Pancake" at bounding box center [716, 163] width 298 height 28
copy span "Nutella Pancake"
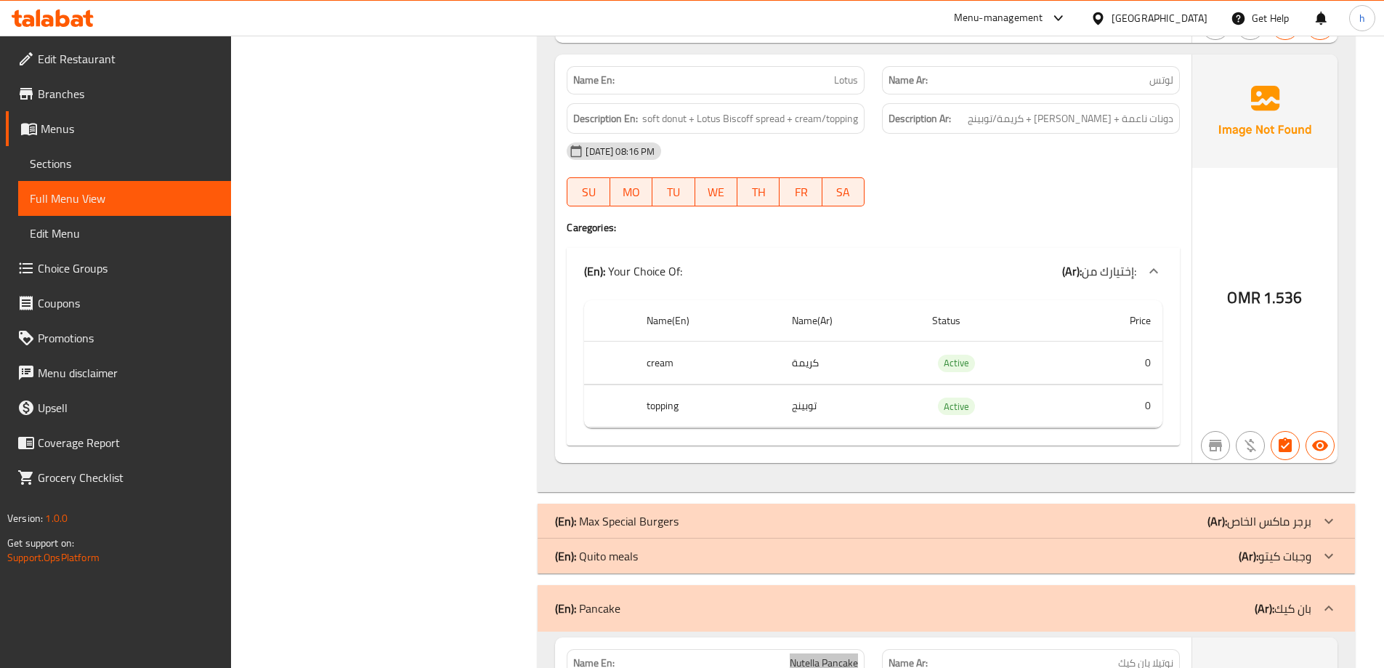
scroll to position [1889, 0]
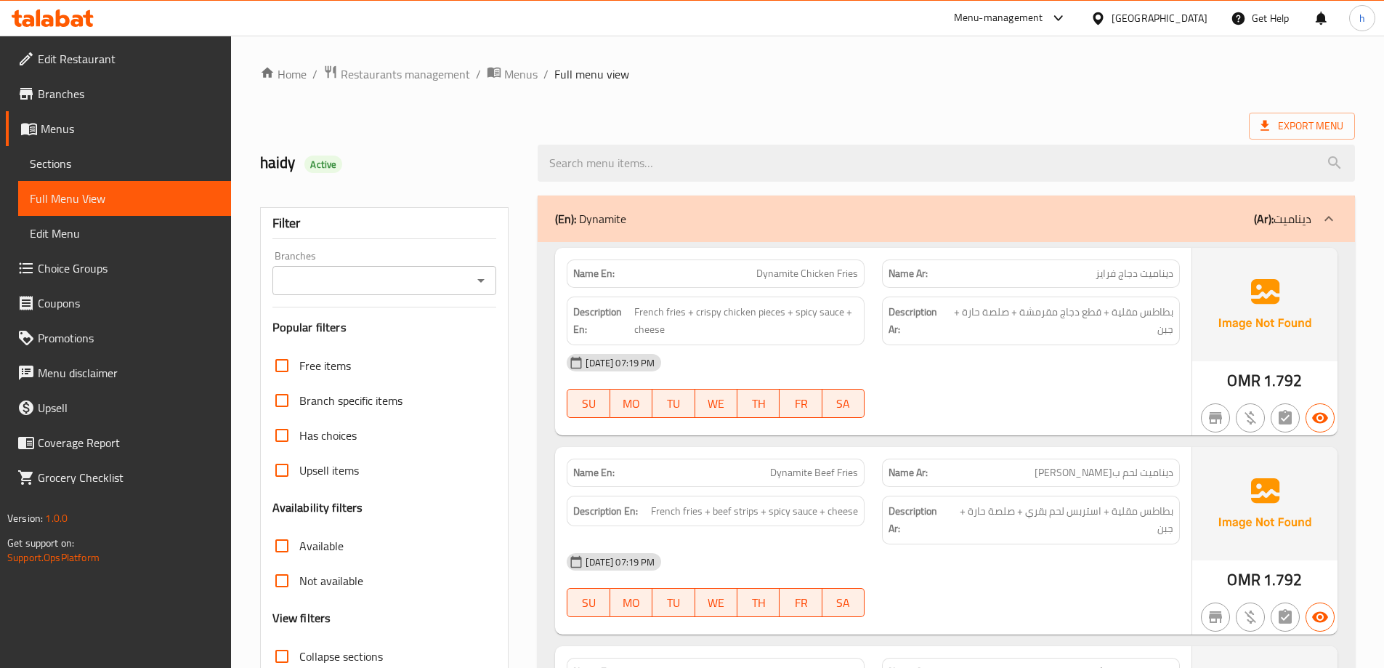
scroll to position [218, 0]
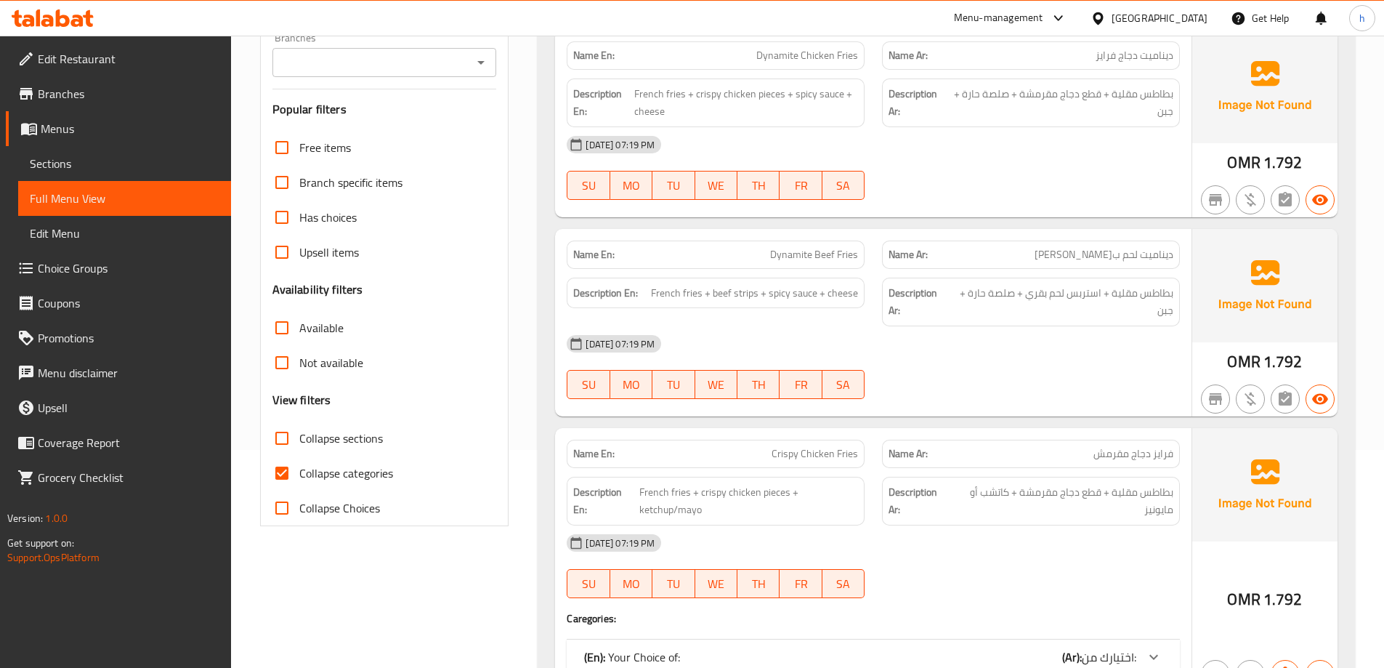
drag, startPoint x: 287, startPoint y: 472, endPoint x: 288, endPoint y: 451, distance: 21.1
click at [287, 472] on input "Collapse categories" at bounding box center [281, 472] width 35 height 35
checkbox input "false"
click at [290, 436] on input "Collapse sections" at bounding box center [281, 438] width 35 height 35
checkbox input "true"
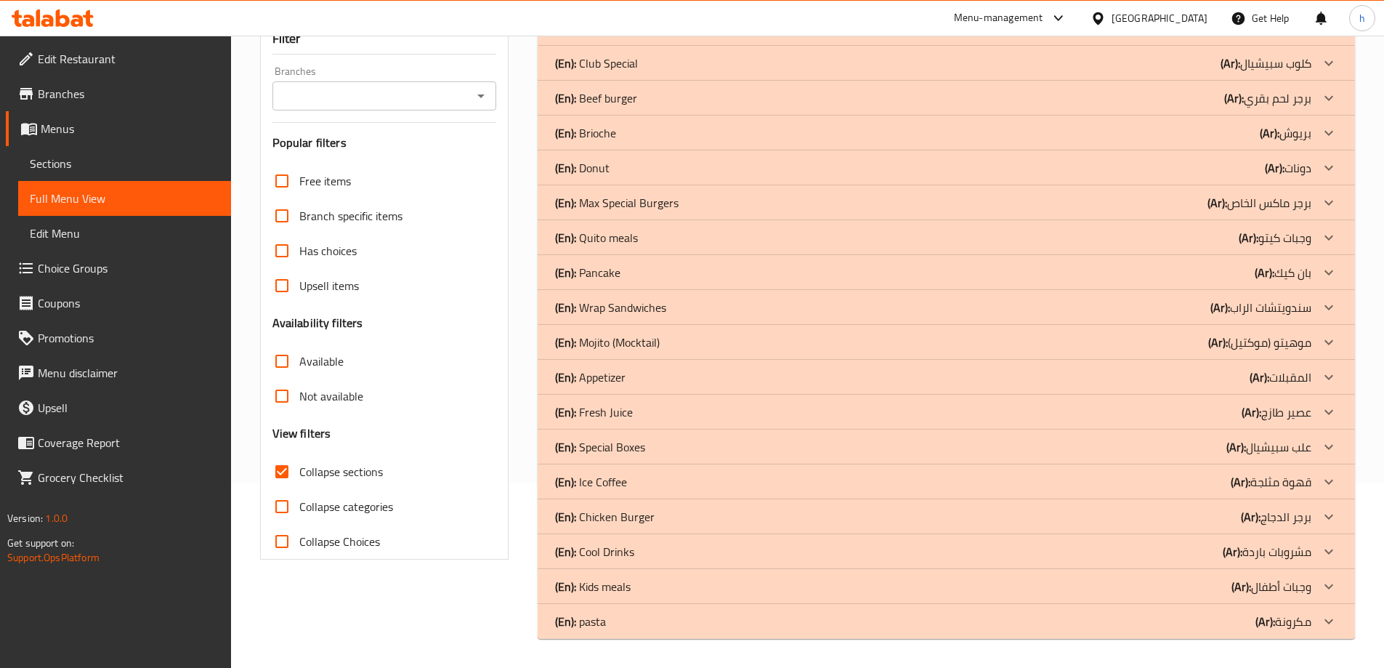
scroll to position [185, 0]
drag, startPoint x: 628, startPoint y: 620, endPoint x: 628, endPoint y: 602, distance: 17.5
click at [627, 620] on div "(En): pasta (Ar): مكرونة" at bounding box center [933, 620] width 756 height 17
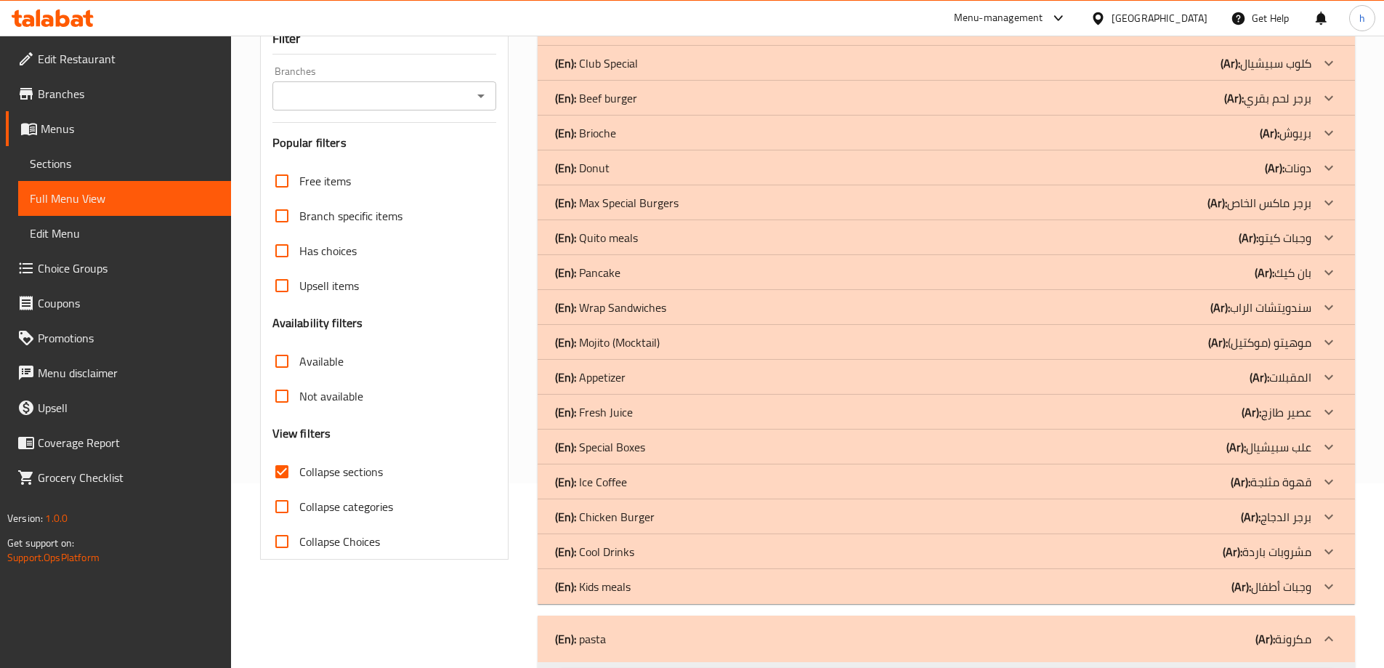
click at [633, 589] on div "(En): Kids meals (Ar): وجبات أطفال" at bounding box center [933, 586] width 756 height 17
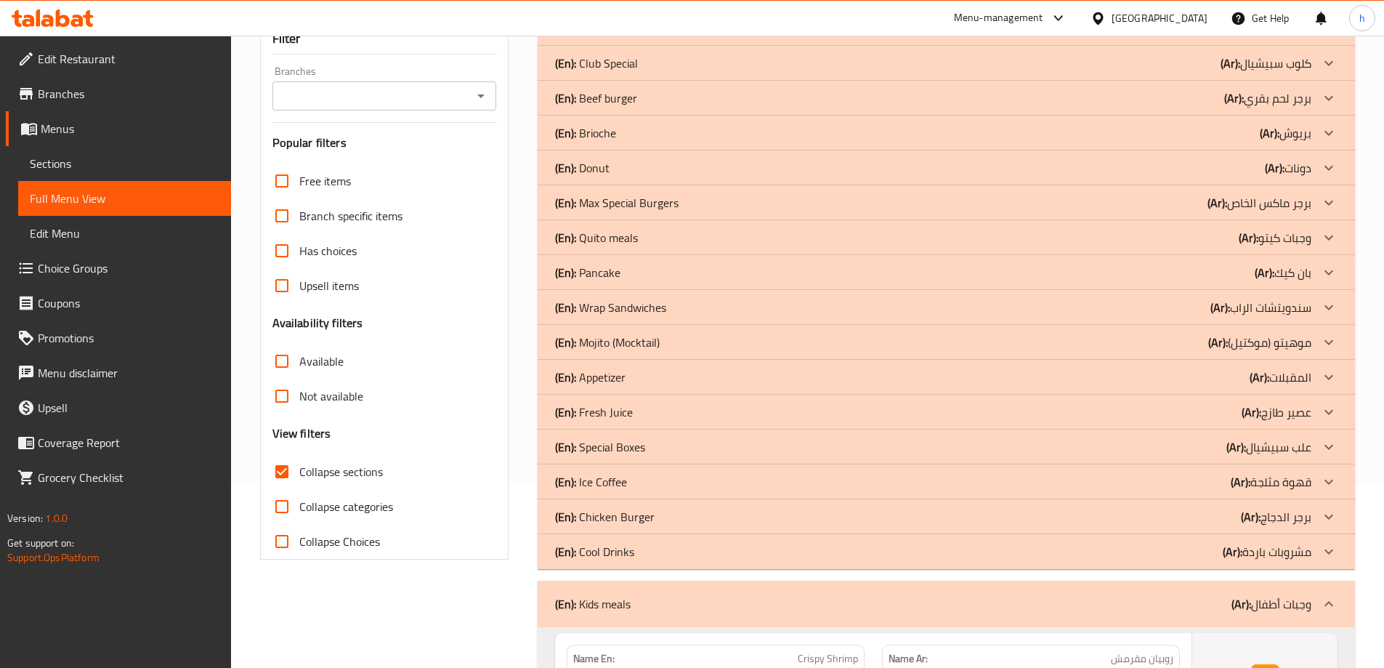
click at [642, 550] on div "(En): Cool Drinks (Ar): مشروبات باردة" at bounding box center [933, 551] width 756 height 17
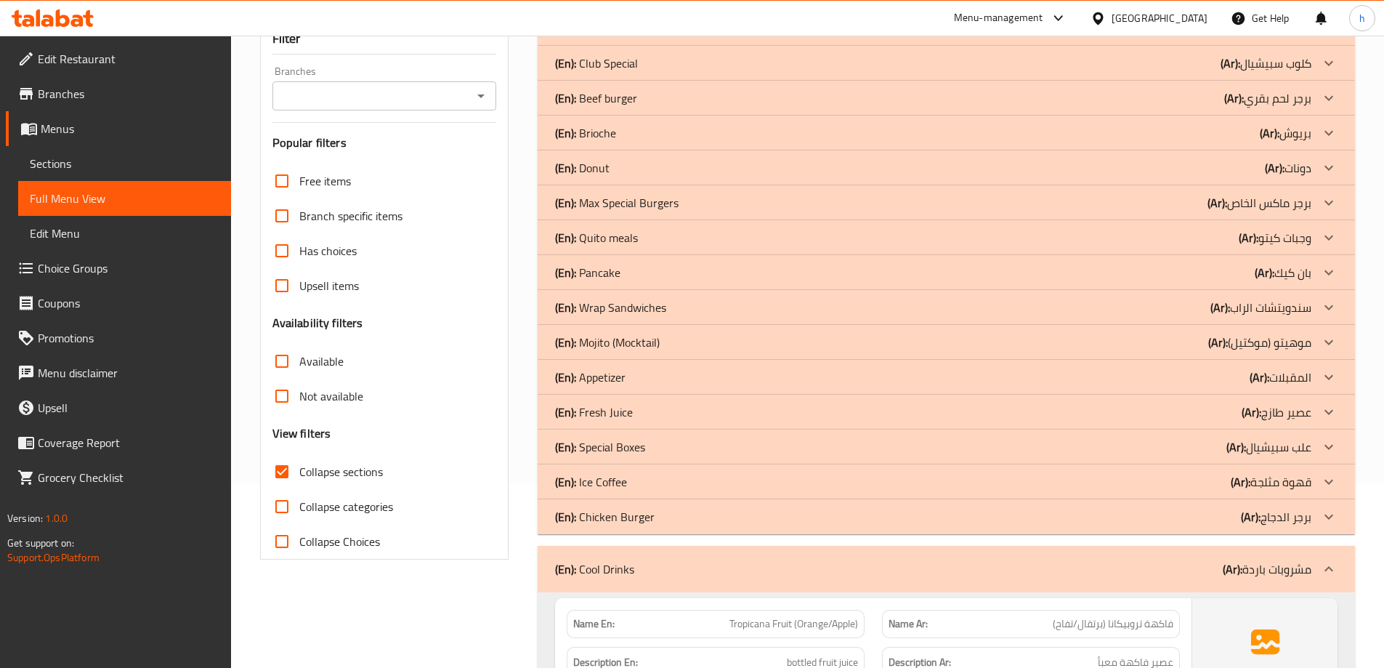
click at [654, 477] on div "(En): Ice Coffee (Ar): قهوة مثلجة" at bounding box center [933, 481] width 756 height 17
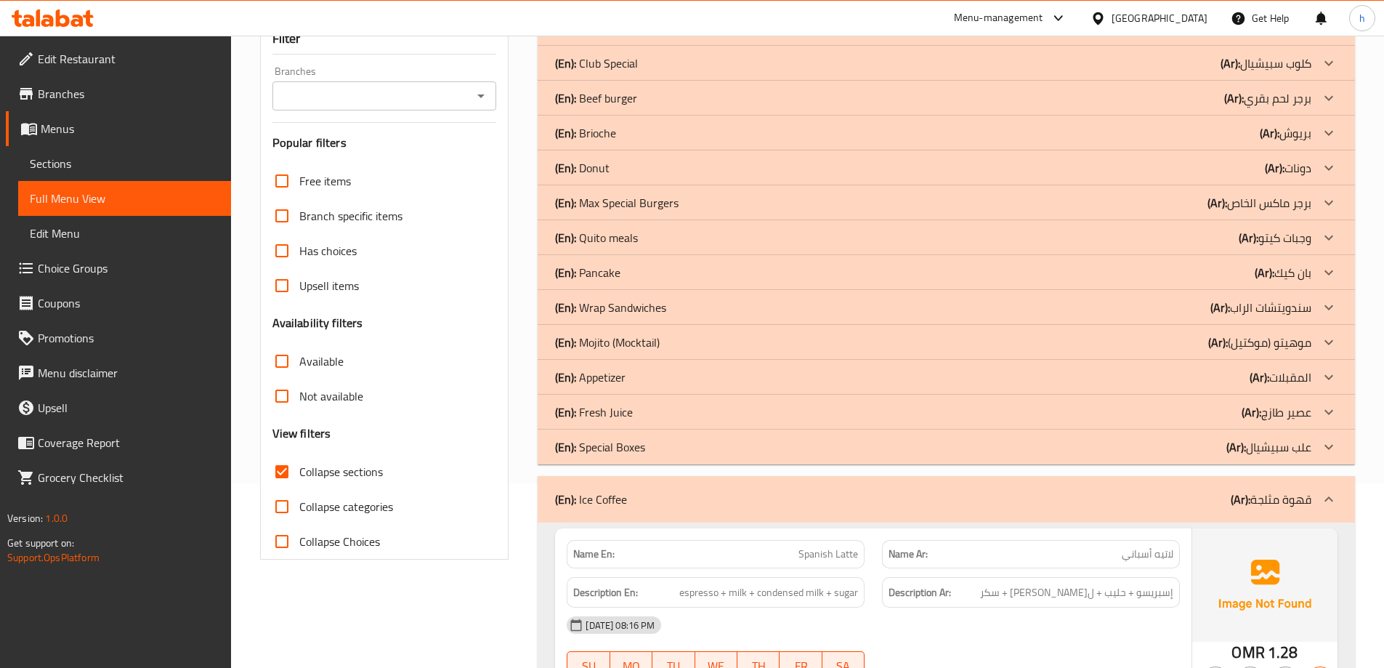
click at [657, 413] on div "(En): Fresh Juice (Ar): عصير طازج" at bounding box center [933, 411] width 756 height 17
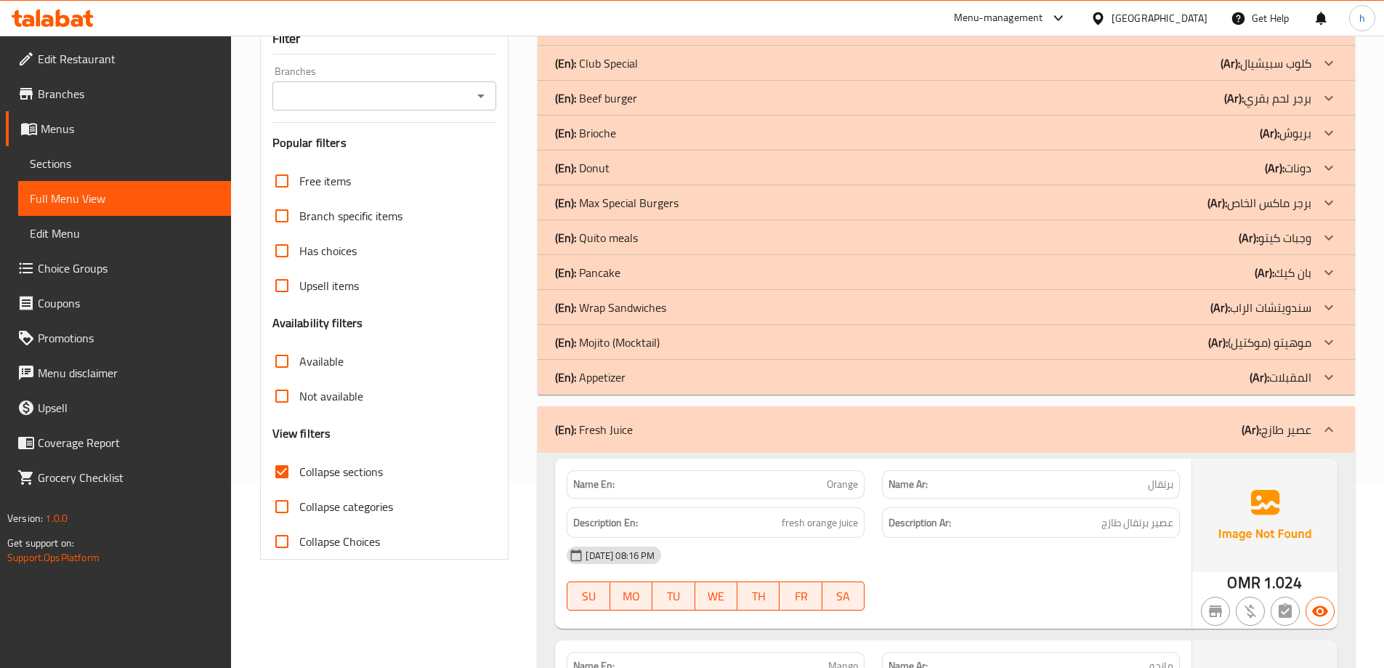
click at [657, 340] on p "(En): Mojito (Mocktail)" at bounding box center [607, 341] width 105 height 17
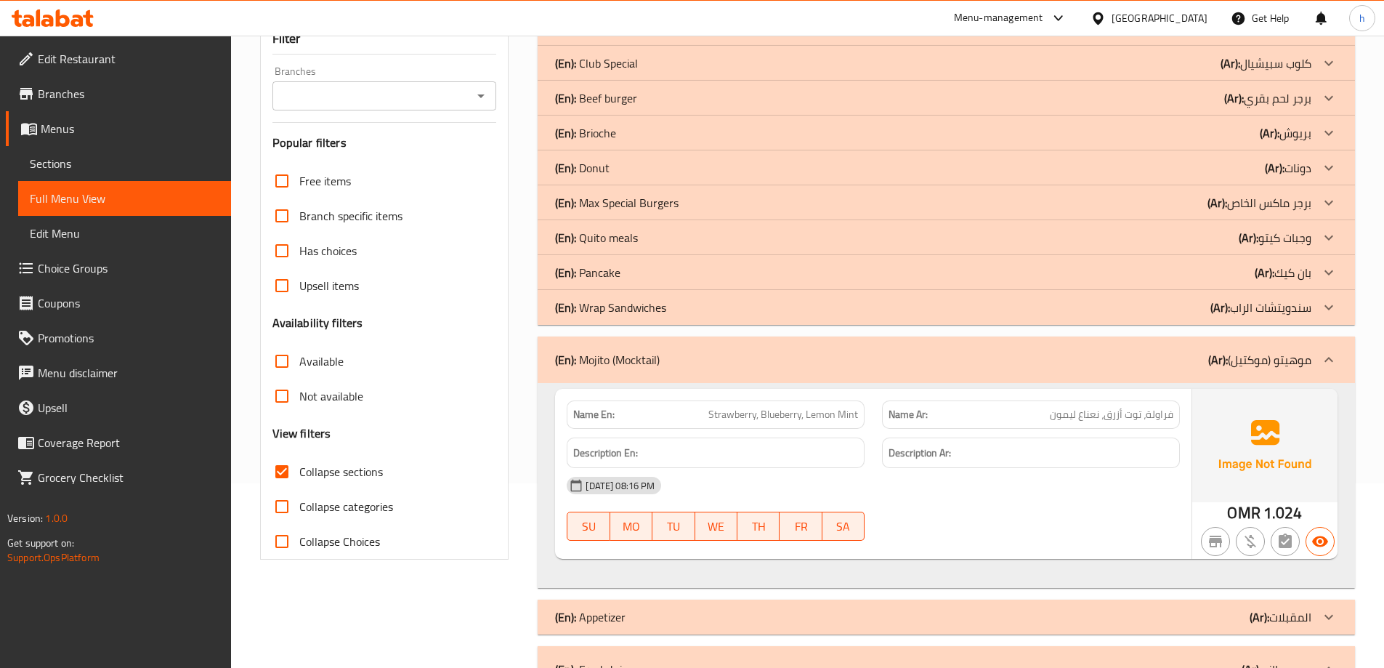
click at [616, 269] on p "(En): Pancake" at bounding box center [587, 272] width 65 height 17
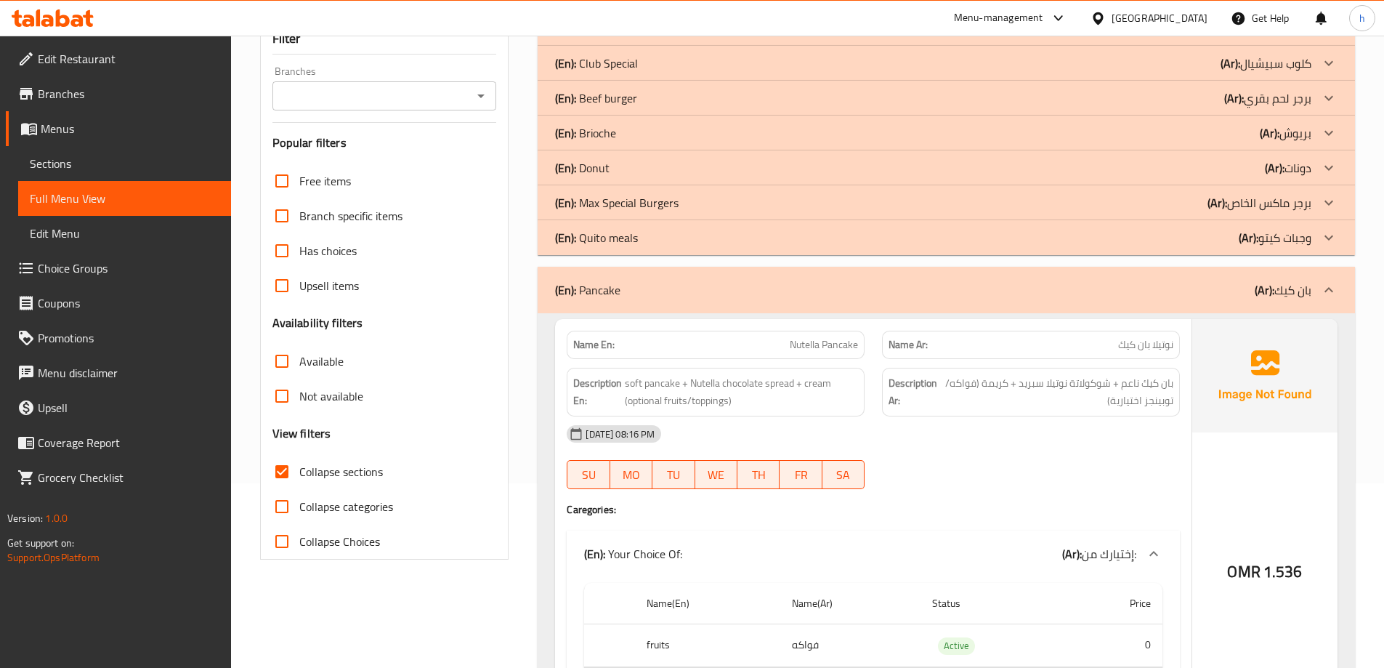
click at [617, 164] on div "(En): Donut (Ar): دونات" at bounding box center [933, 167] width 756 height 17
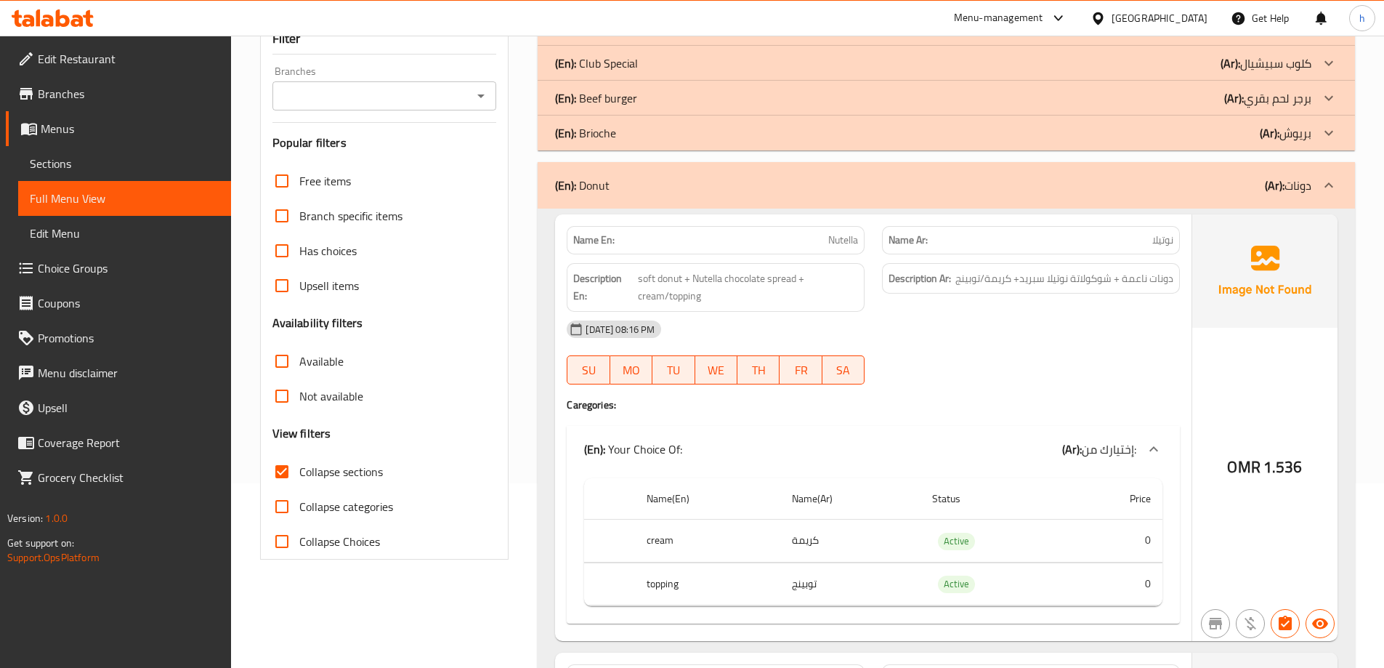
scroll to position [39, 0]
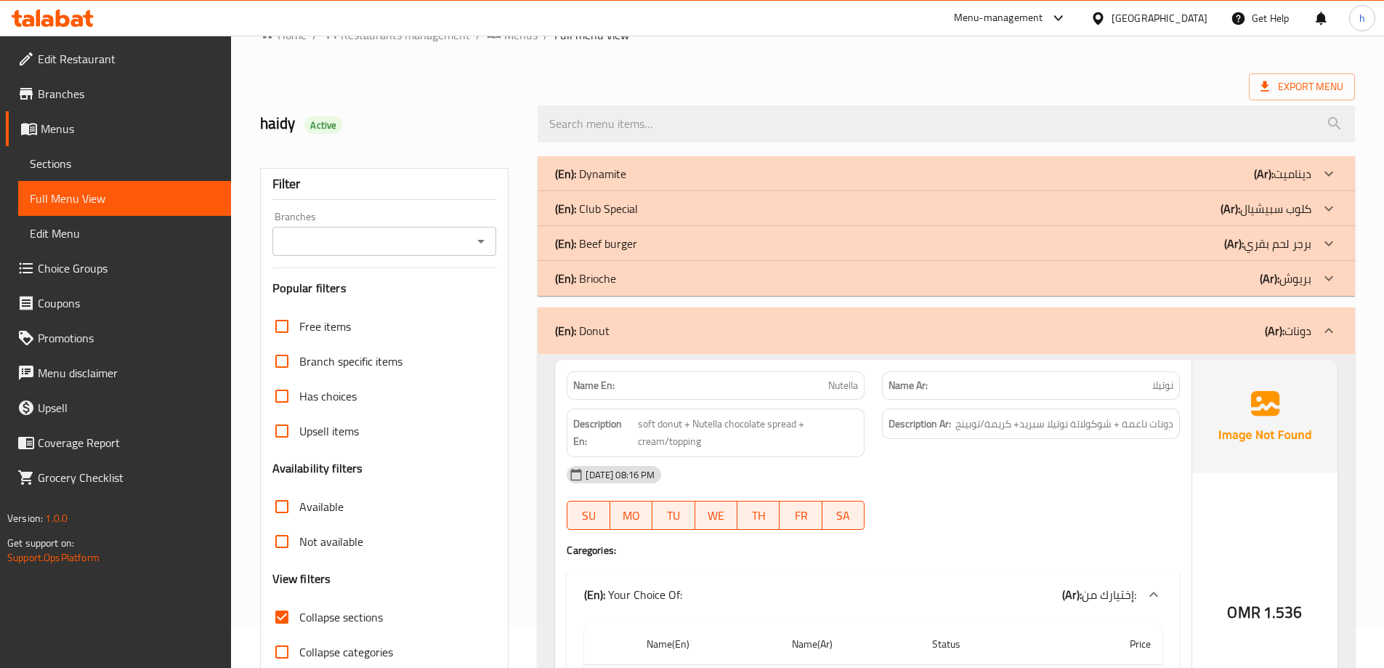
click at [653, 201] on div "(En): Club Special (Ar): كلوب سبيشيال" at bounding box center [933, 208] width 756 height 17
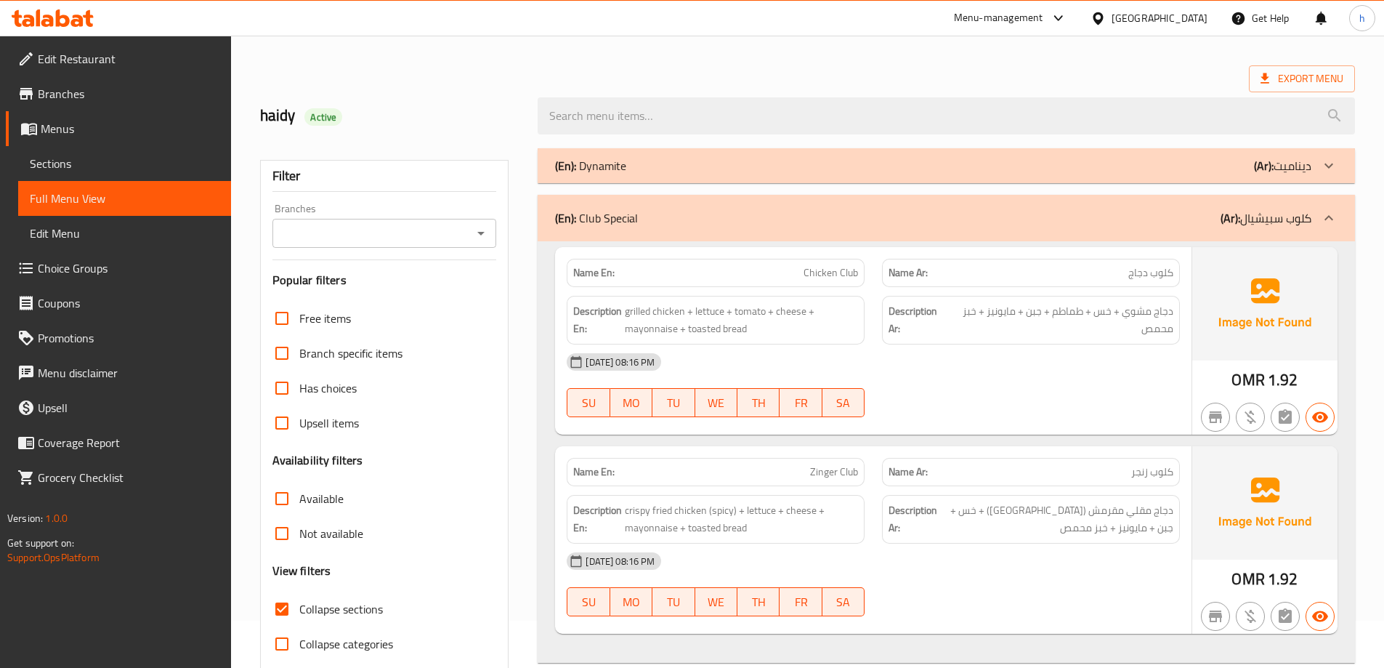
scroll to position [73, 0]
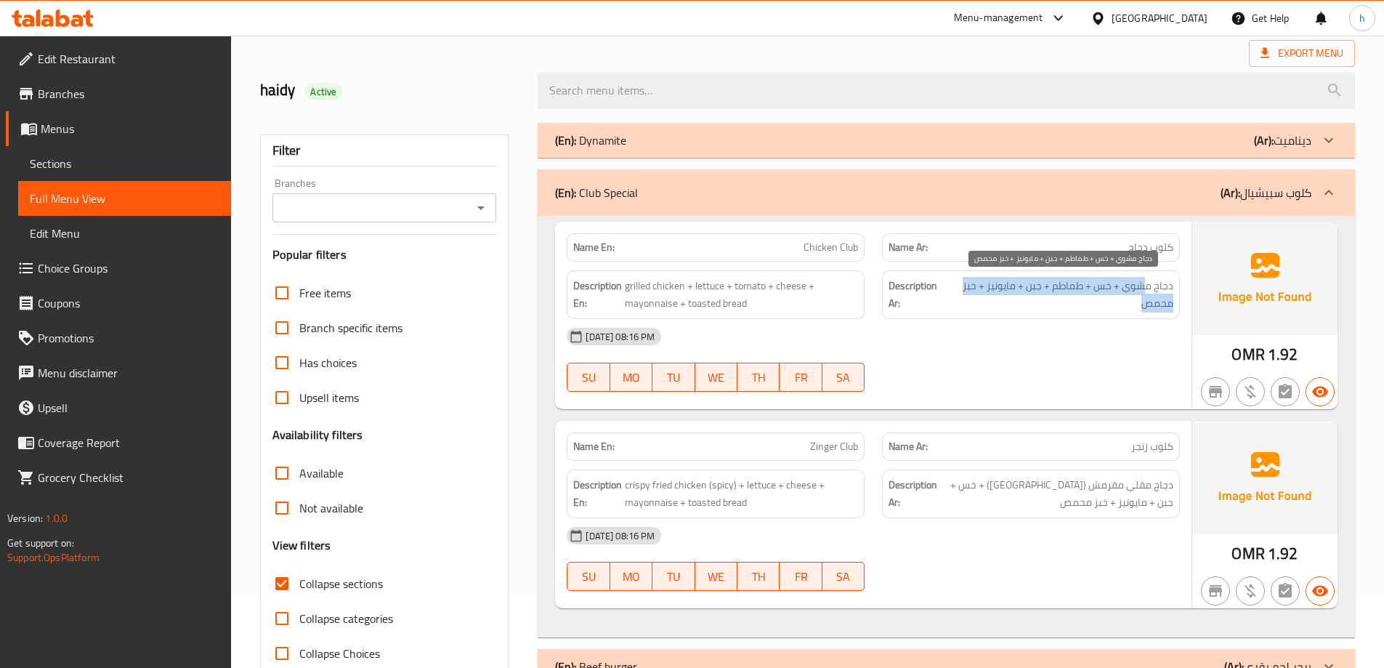
drag, startPoint x: 1146, startPoint y: 287, endPoint x: 1083, endPoint y: 299, distance: 64.3
click at [1083, 299] on span "دجاج مشوي + خس + طماطم + جبن + مايونيز + خبز محمص" at bounding box center [1061, 295] width 224 height 36
click at [1106, 296] on span "دجاج مشوي + خس + طماطم + جبن + مايونيز + خبز محمص" at bounding box center [1061, 295] width 224 height 36
click at [1056, 283] on span "دجاج مشوي + خس + طماطم + جبن + مايونيز + خبز محمص" at bounding box center [1061, 295] width 224 height 36
drag, startPoint x: 1093, startPoint y: 282, endPoint x: 1040, endPoint y: 286, distance: 52.5
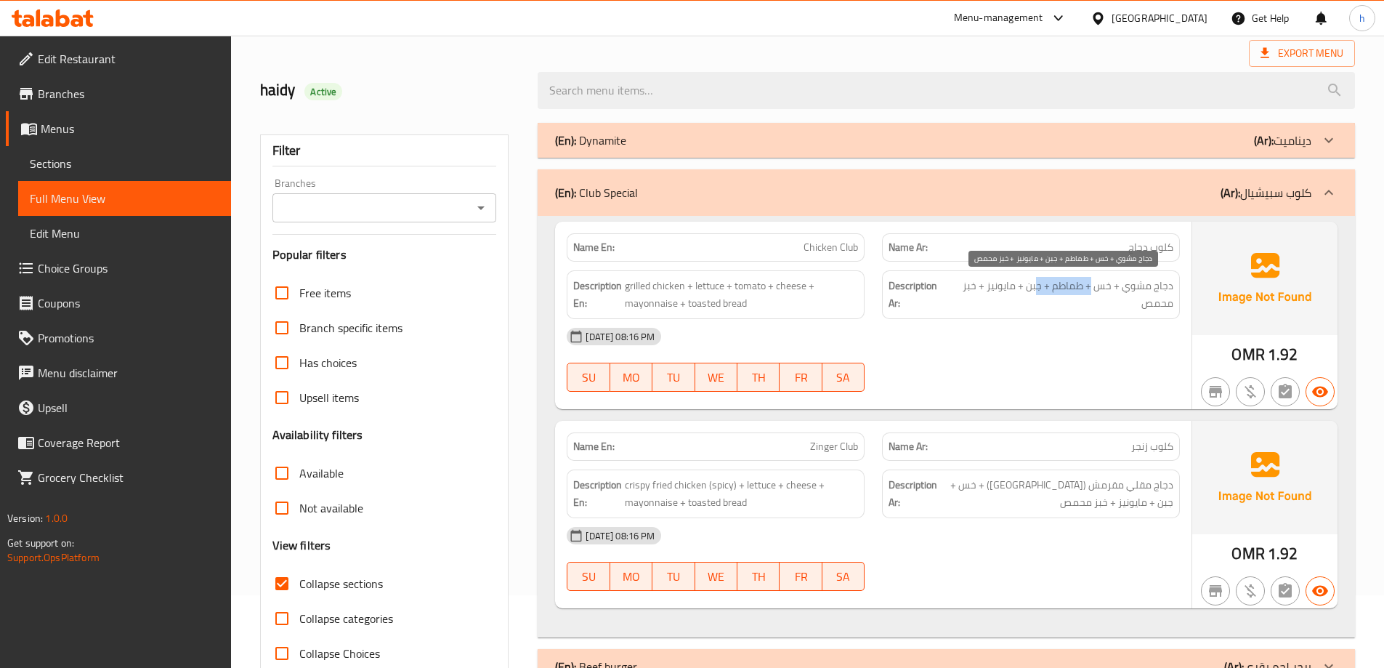
click at [1040, 286] on span "دجاج مشوي + خس + طماطم + جبن + مايونيز + خبز محمص" at bounding box center [1061, 295] width 224 height 36
click at [1150, 288] on span "دجاج مشوي + خس + طماطم + جبن + مايونيز + خبز محمص" at bounding box center [1061, 295] width 224 height 36
drag, startPoint x: 1117, startPoint y: 247, endPoint x: 1176, endPoint y: 251, distance: 59.7
click at [1176, 251] on div "Name Ar: كلوب دجاج" at bounding box center [1031, 247] width 298 height 28
click at [1087, 245] on p "Name Ar: كلوب دجاج" at bounding box center [1030, 247] width 285 height 15
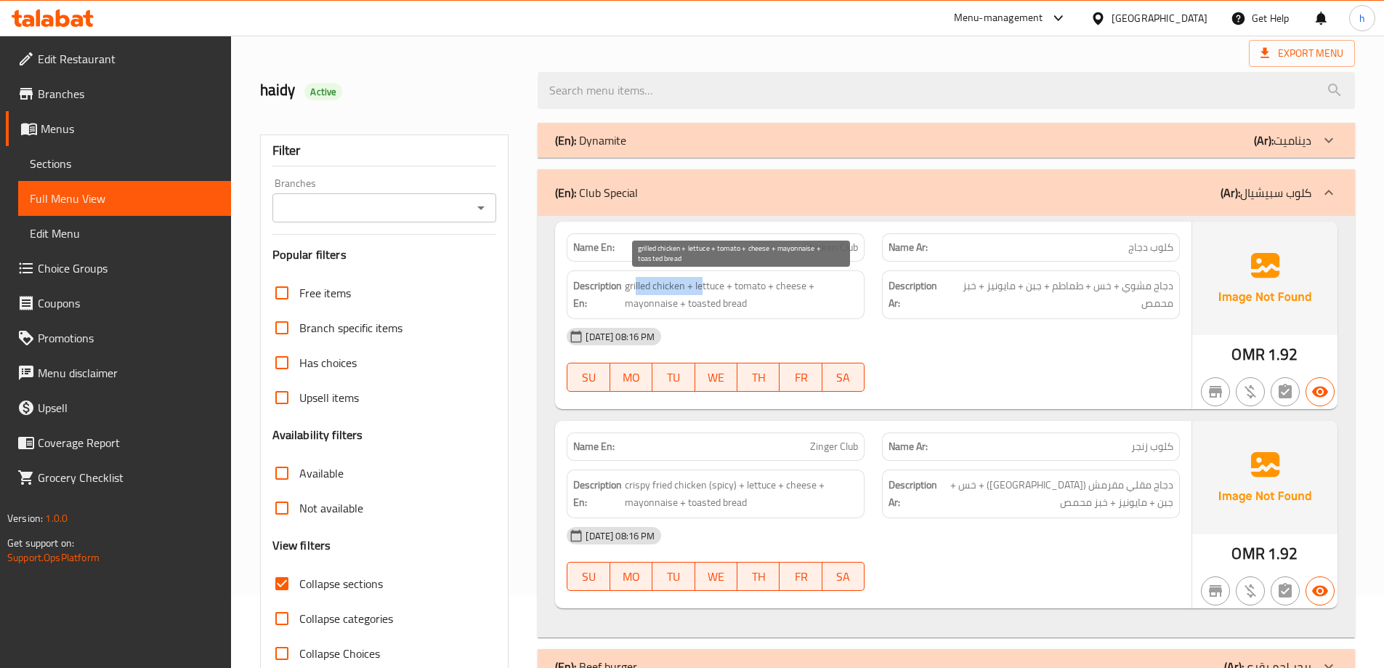
drag, startPoint x: 634, startPoint y: 286, endPoint x: 697, endPoint y: 293, distance: 63.5
click at [697, 293] on span "grilled chicken + lettuce + tomato + cheese + mayonnaise + toasted bread" at bounding box center [741, 295] width 233 height 36
click at [707, 292] on span "grilled chicken + lettuce + tomato + cheese + mayonnaise + toasted bread" at bounding box center [741, 295] width 233 height 36
click at [751, 284] on span "grilled chicken + lettuce + tomato + cheese + mayonnaise + toasted bread" at bounding box center [741, 295] width 233 height 36
click at [816, 284] on span "grilled chicken + lettuce + tomato + cheese + mayonnaise + toasted bread" at bounding box center [741, 295] width 233 height 36
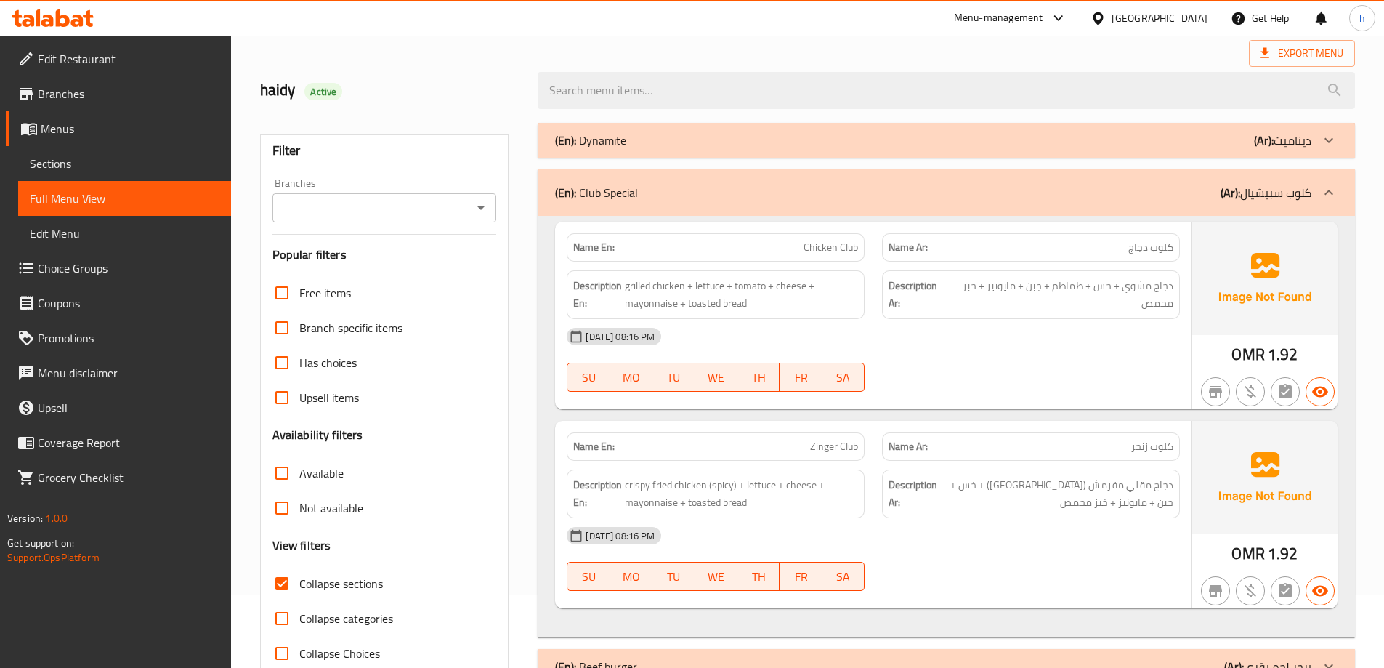
drag, startPoint x: 769, startPoint y: 295, endPoint x: 615, endPoint y: 309, distance: 155.4
click at [615, 309] on h6 "Description En: grilled chicken + lettuce + tomato + cheese + mayonnaise + toas…" at bounding box center [715, 295] width 285 height 36
click at [673, 306] on span "grilled chicken + lettuce + tomato + cheese + mayonnaise + toasted bread" at bounding box center [741, 295] width 233 height 36
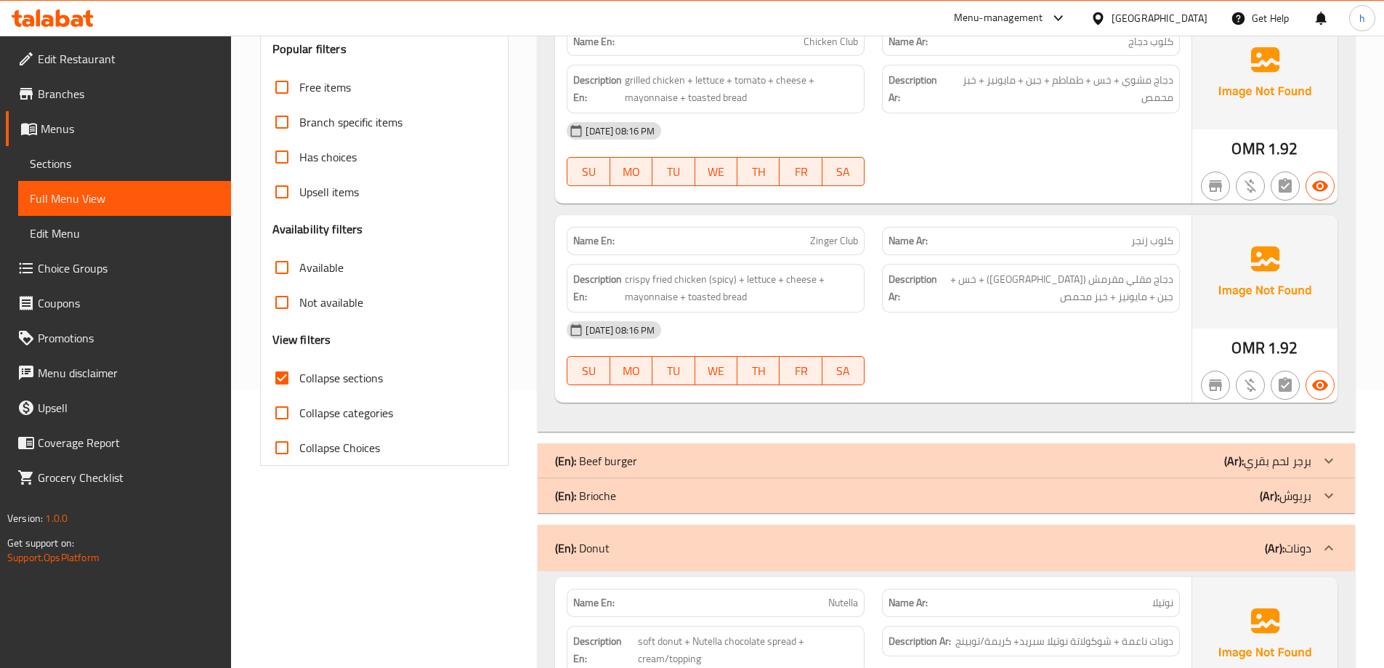
scroll to position [291, 0]
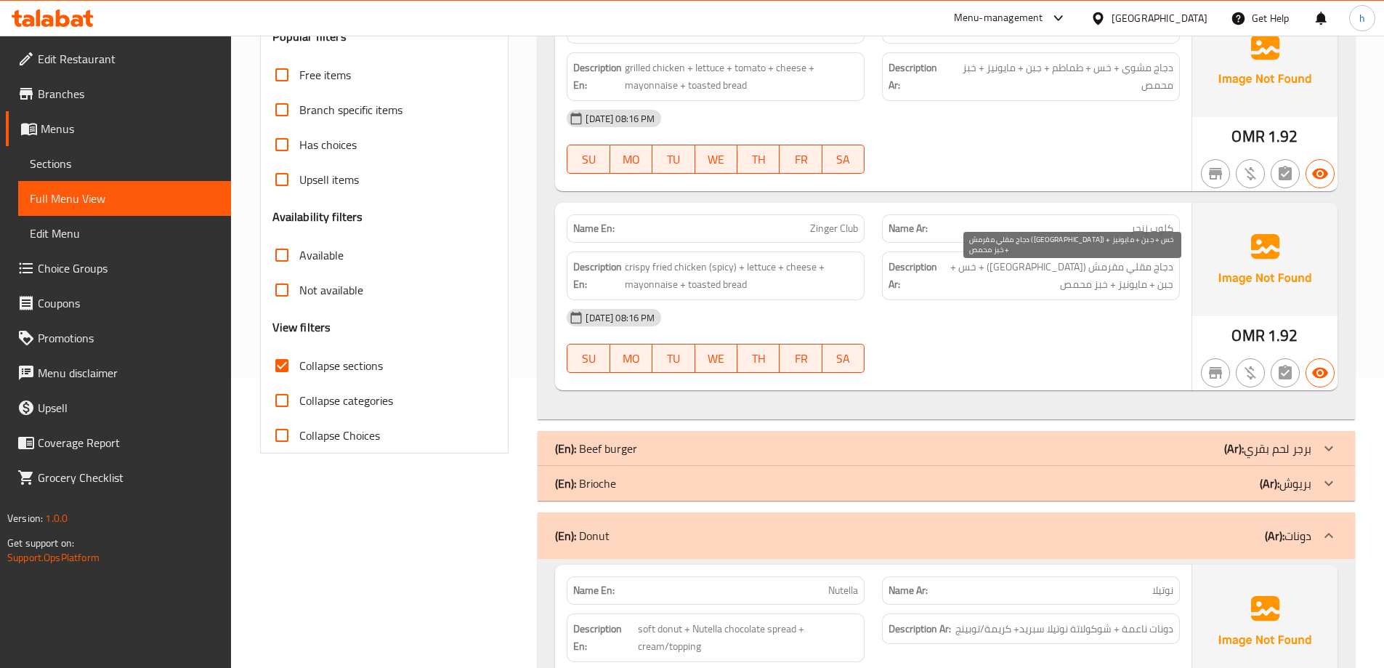
click at [1114, 263] on span "دجاج مقلي مقرمش ([GEOGRAPHIC_DATA]) + خس + جبن + مايونيز + خبز محمص" at bounding box center [1056, 276] width 233 height 36
drag, startPoint x: 1124, startPoint y: 267, endPoint x: 1120, endPoint y: 299, distance: 32.2
click at [1120, 299] on div "Name En: Zinger Club Name Ar: كلوب زنجر Description En: crispy fried chicken (s…" at bounding box center [873, 296] width 636 height 187
click at [1112, 288] on span "دجاج مقلي مقرمش ([GEOGRAPHIC_DATA]) + خس + جبن + مايونيز + خبز محمص" at bounding box center [1056, 276] width 233 height 36
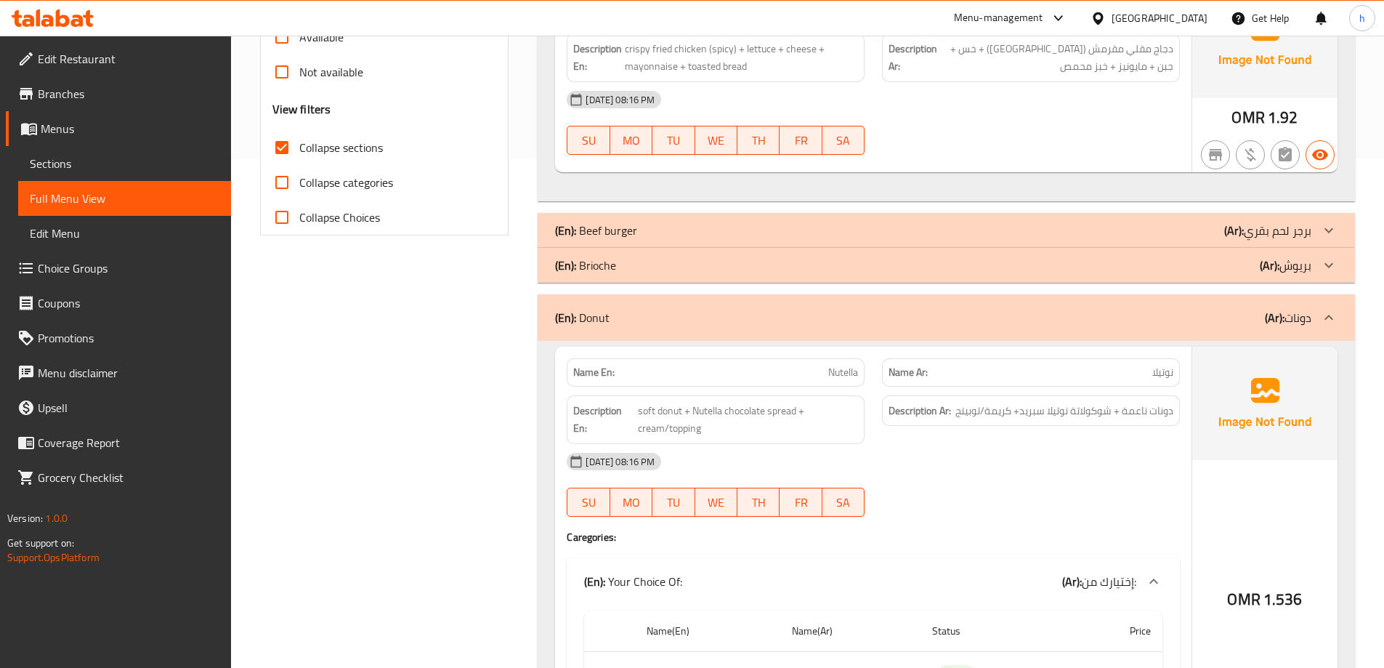
scroll to position [581, 0]
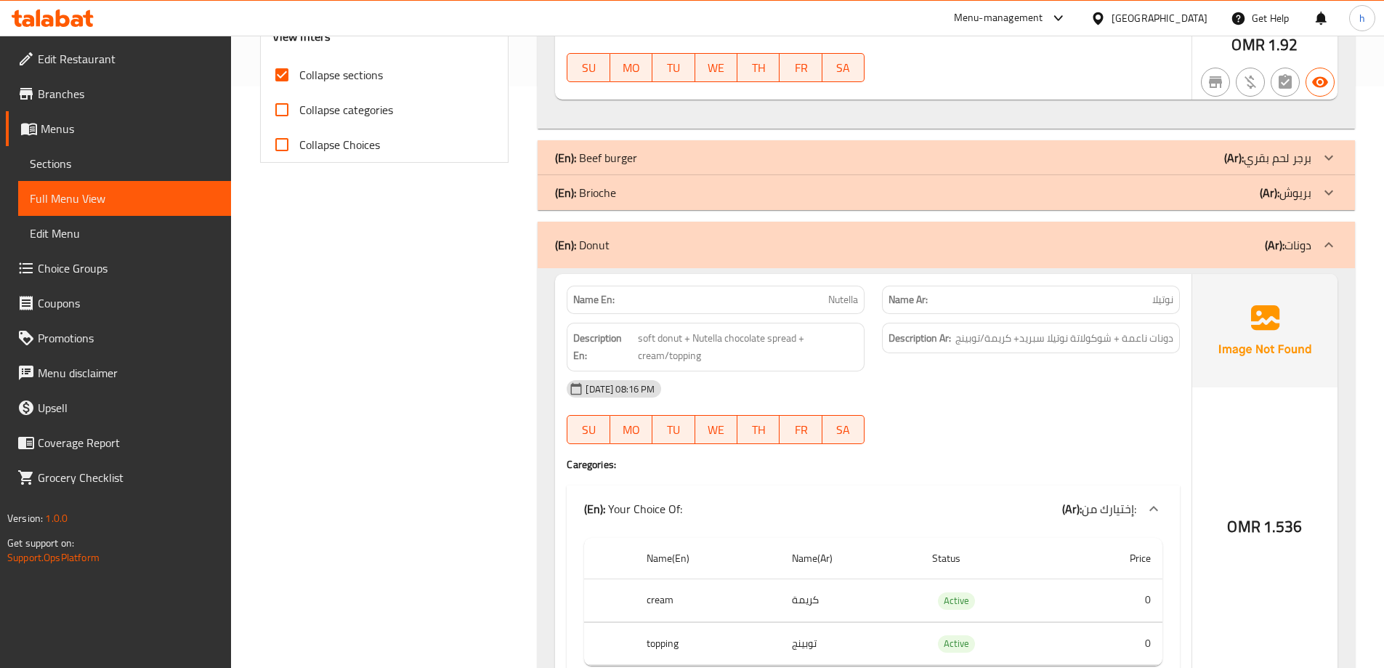
click at [1129, 298] on p "Name Ar: نوتيلا" at bounding box center [1030, 299] width 285 height 15
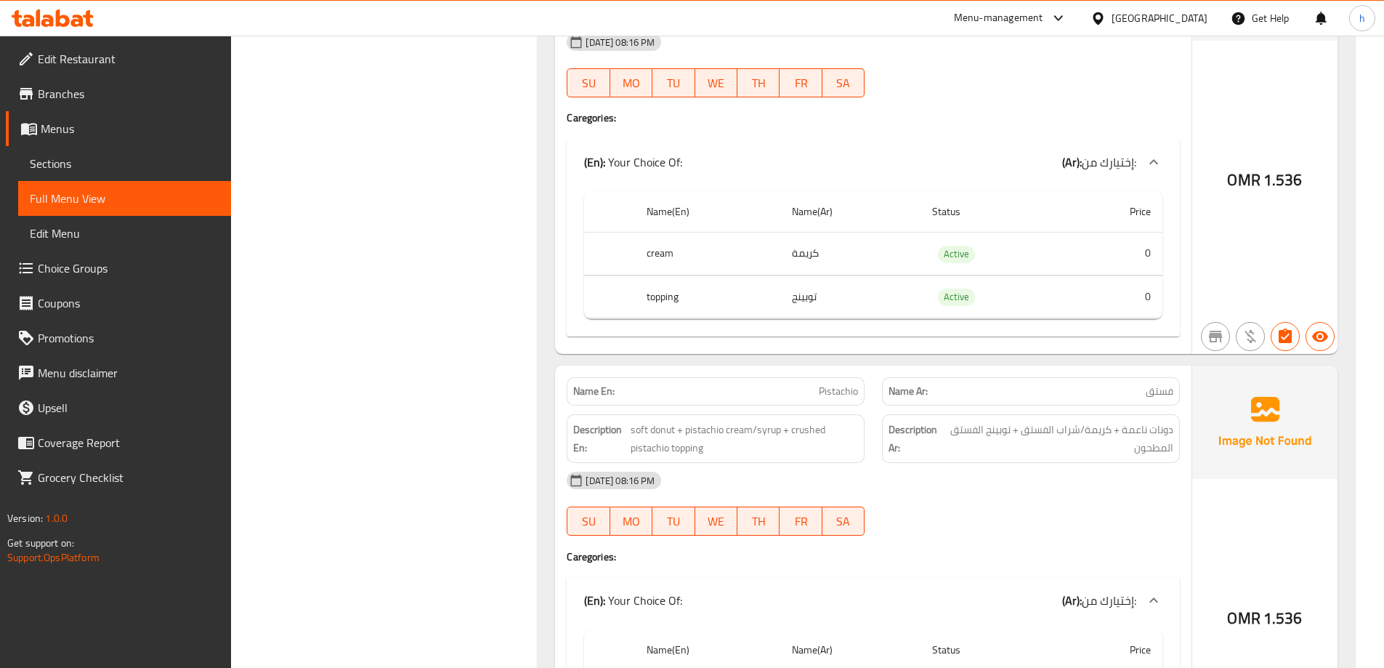
scroll to position [944, 0]
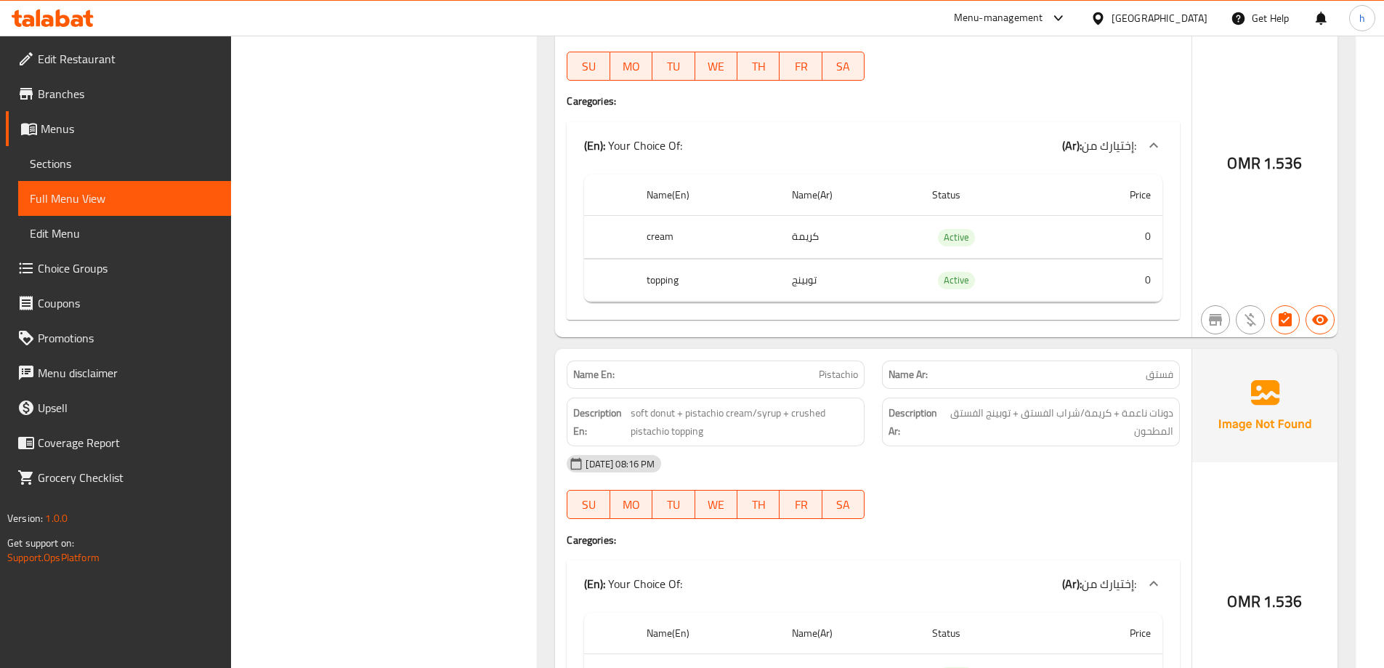
click at [831, 369] on span "Pistachio" at bounding box center [838, 374] width 39 height 15
click at [820, 364] on div "Name En: Pistachio" at bounding box center [716, 374] width 298 height 28
drag, startPoint x: 806, startPoint y: 376, endPoint x: 865, endPoint y: 372, distance: 59.0
click at [865, 372] on div "Name En: Pistachio" at bounding box center [716, 374] width 298 height 28
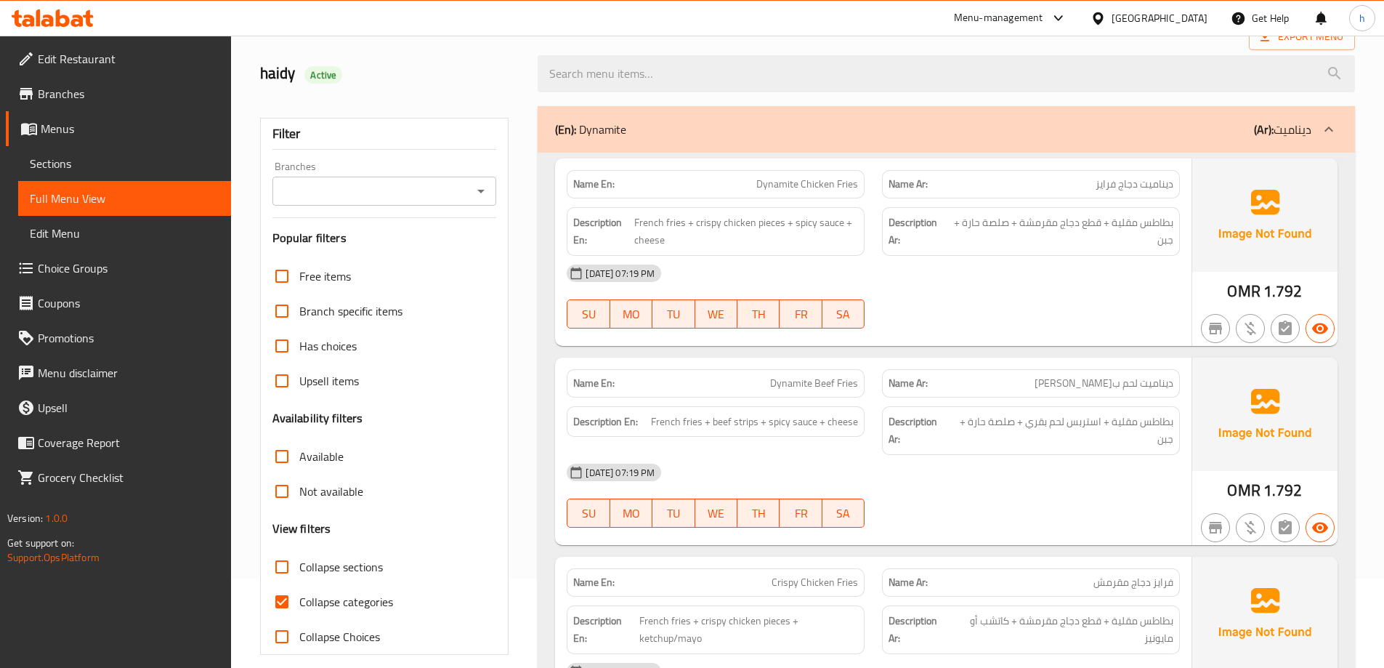
scroll to position [145, 0]
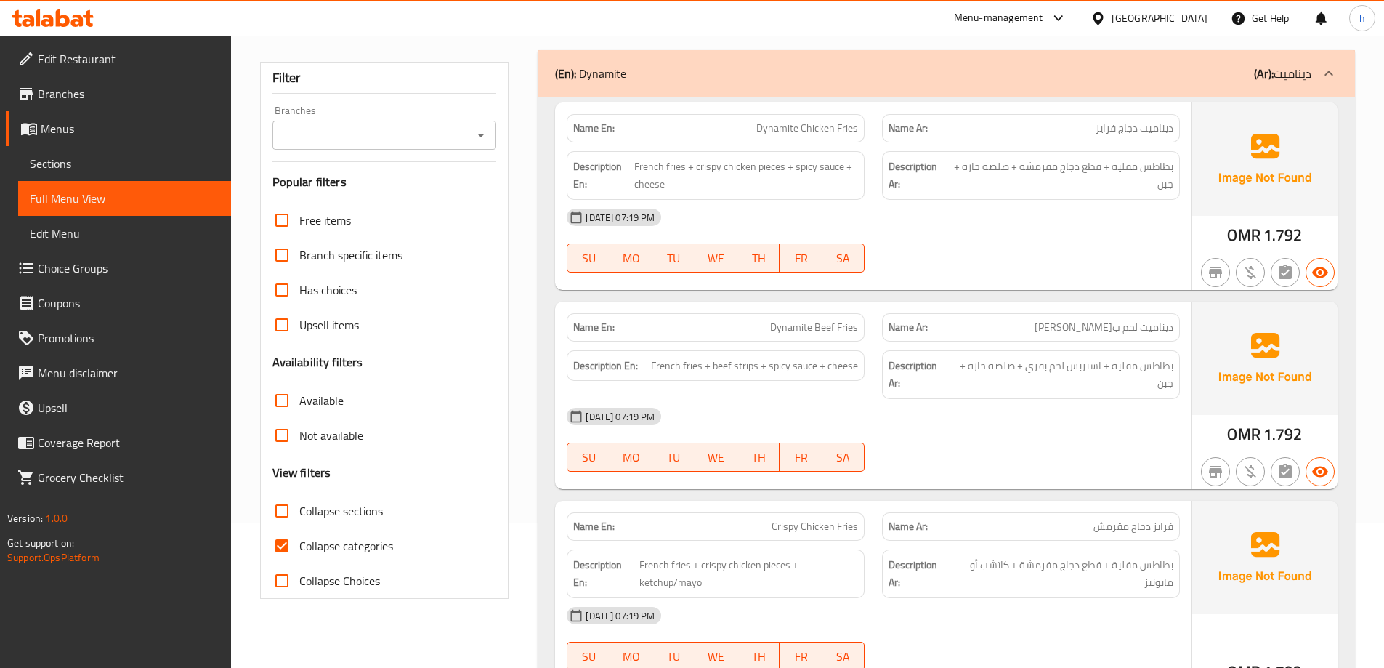
click at [304, 551] on span "Collapse categories" at bounding box center [346, 545] width 94 height 17
click at [299, 551] on input "Collapse categories" at bounding box center [281, 545] width 35 height 35
checkbox input "false"
click at [314, 518] on span "Collapse sections" at bounding box center [341, 510] width 84 height 17
click at [299, 518] on input "Collapse sections" at bounding box center [281, 510] width 35 height 35
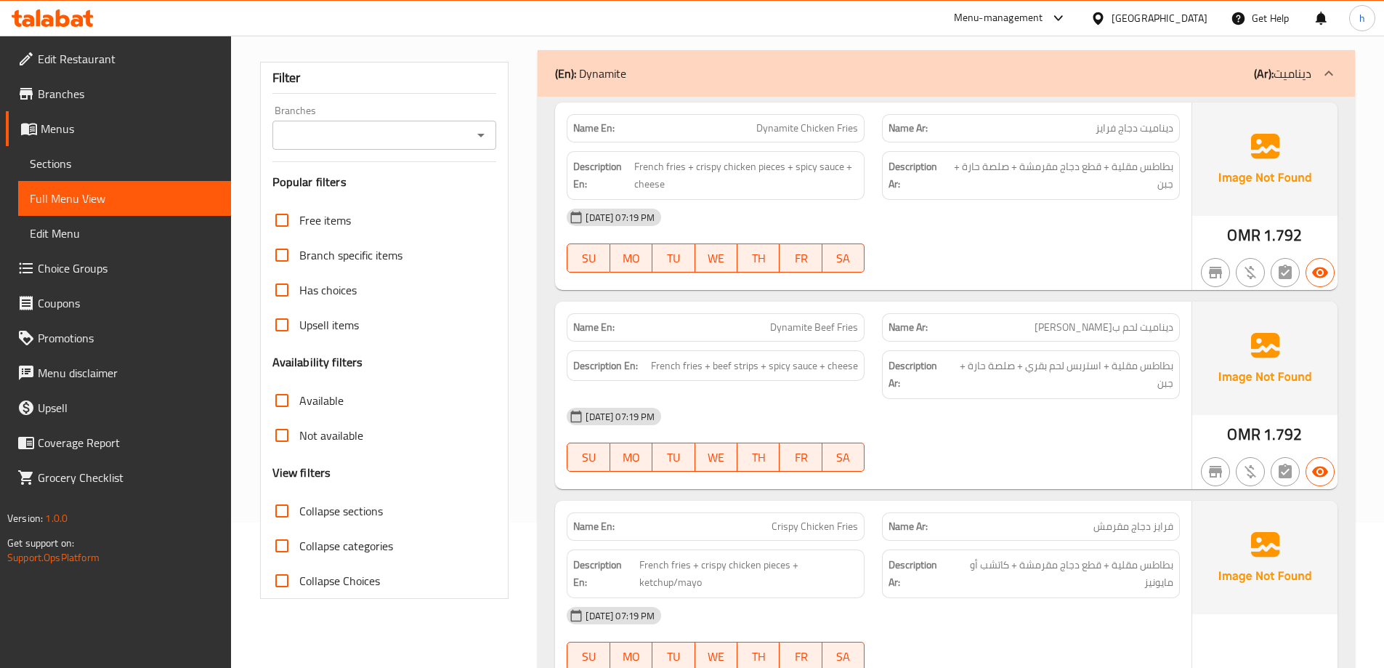
checkbox input "true"
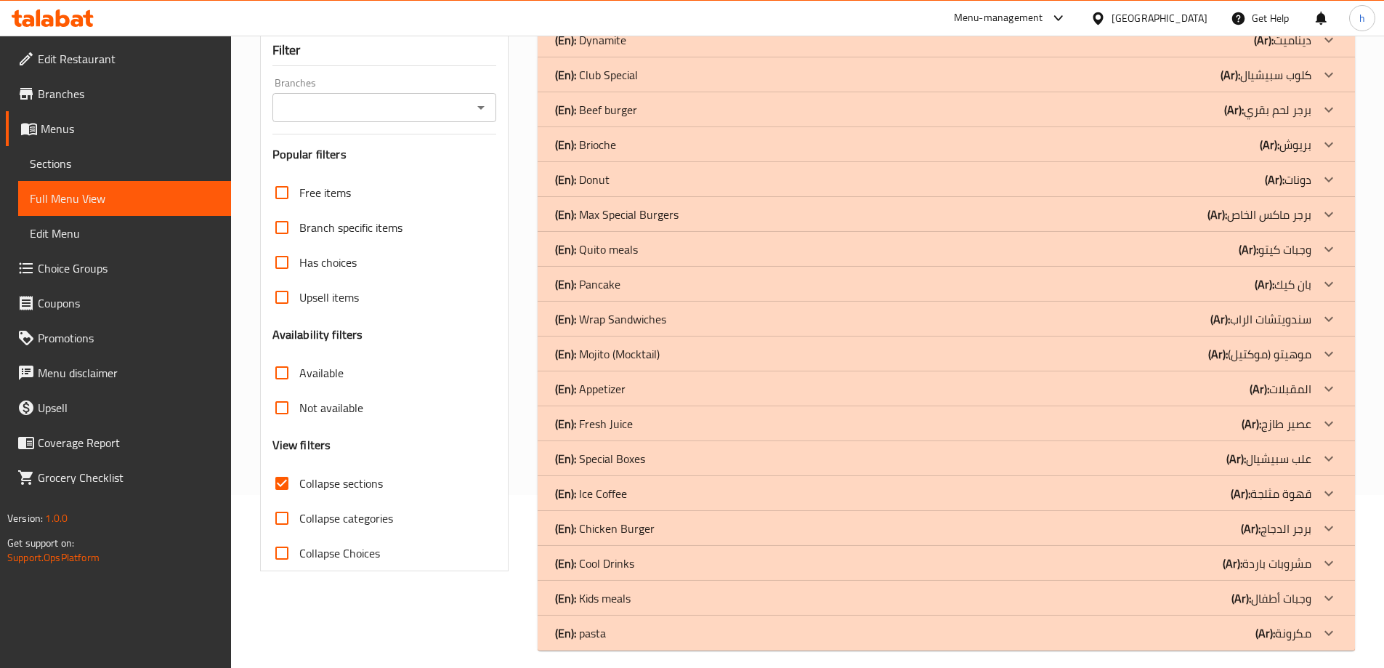
scroll to position [185, 0]
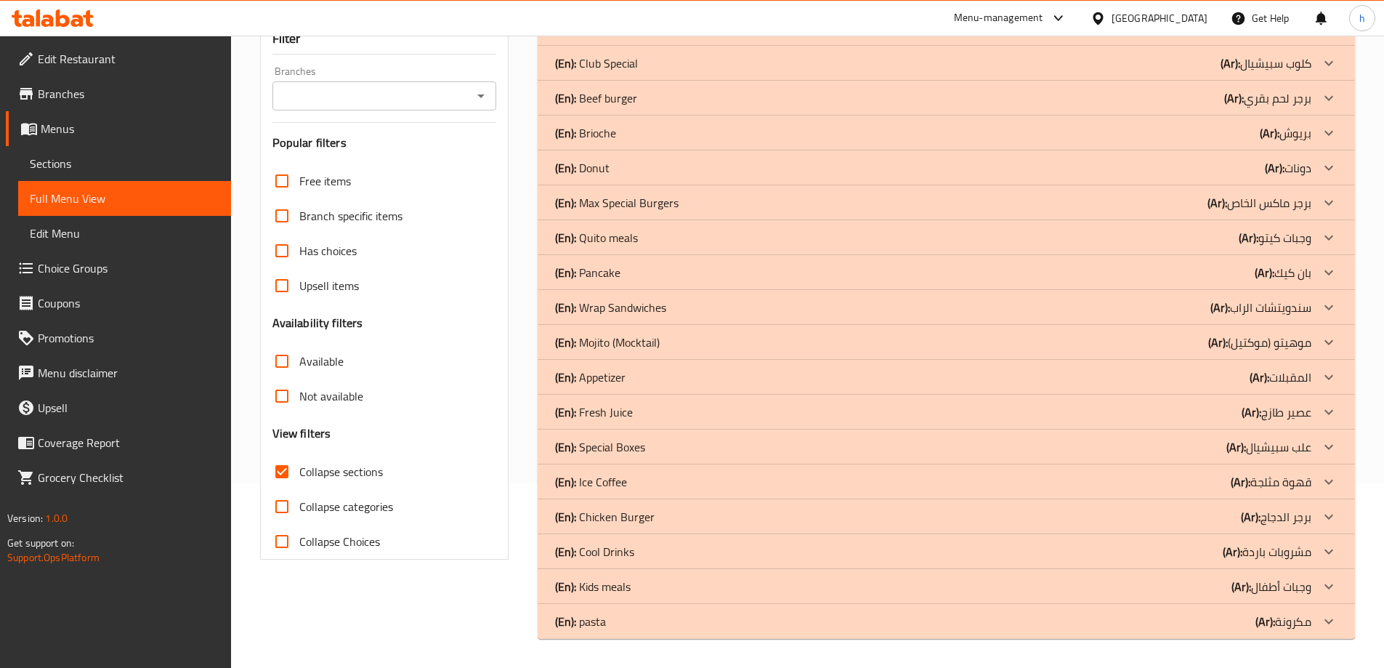
click at [587, 626] on p "(En): pasta" at bounding box center [580, 620] width 51 height 17
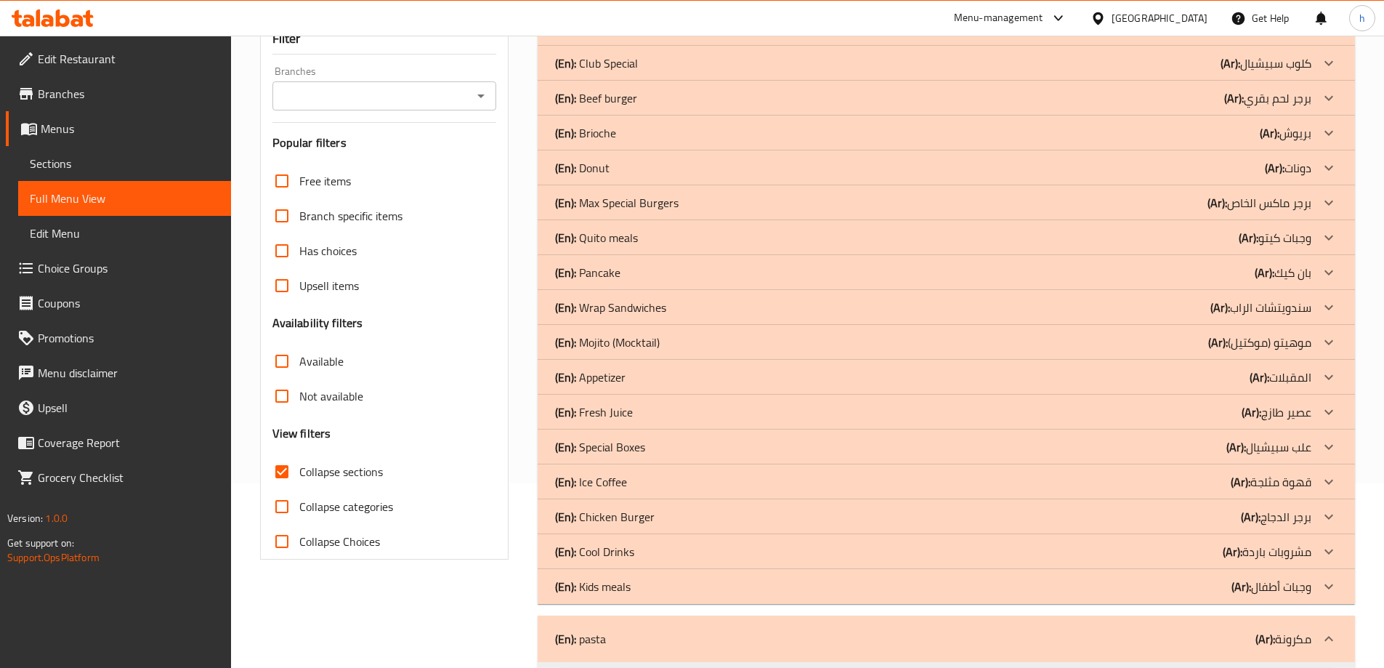
click at [623, 589] on p "(En): Kids meals" at bounding box center [593, 586] width 76 height 17
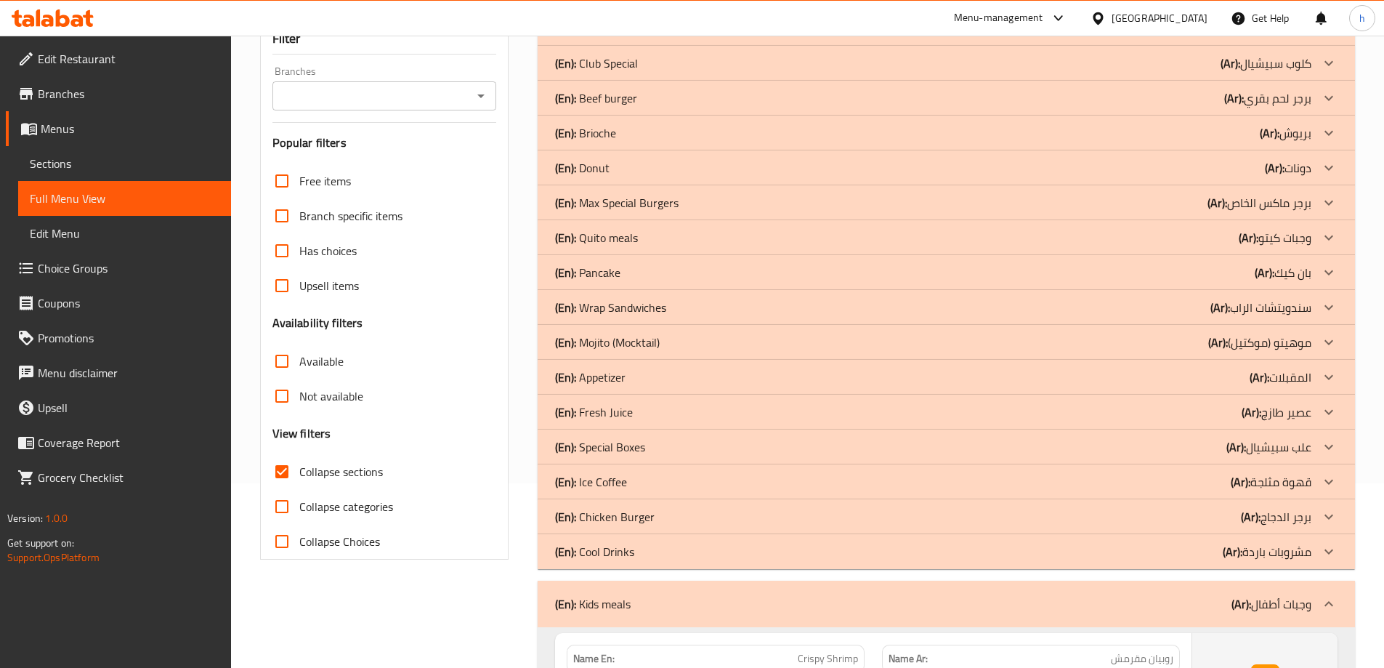
click at [638, 555] on div "(En): Cool Drinks (Ar): مشروبات باردة" at bounding box center [933, 551] width 756 height 17
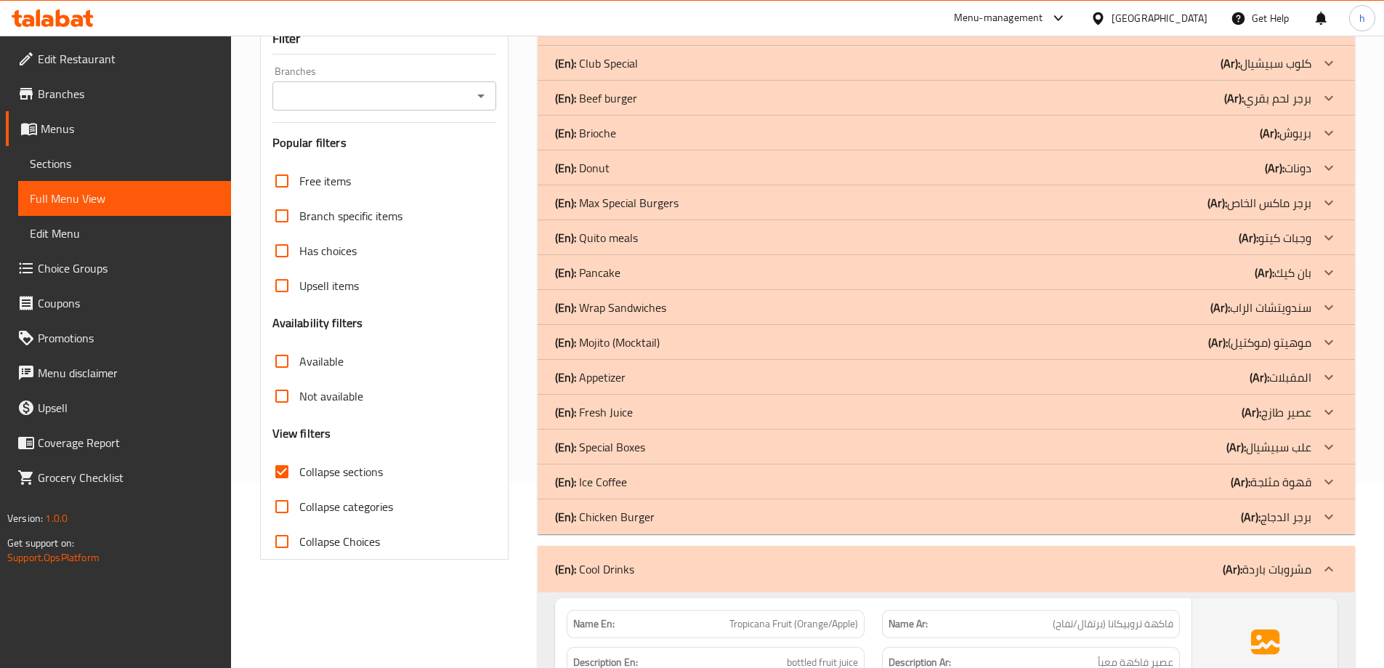
click at [620, 485] on p "(En): Ice Coffee" at bounding box center [591, 481] width 72 height 17
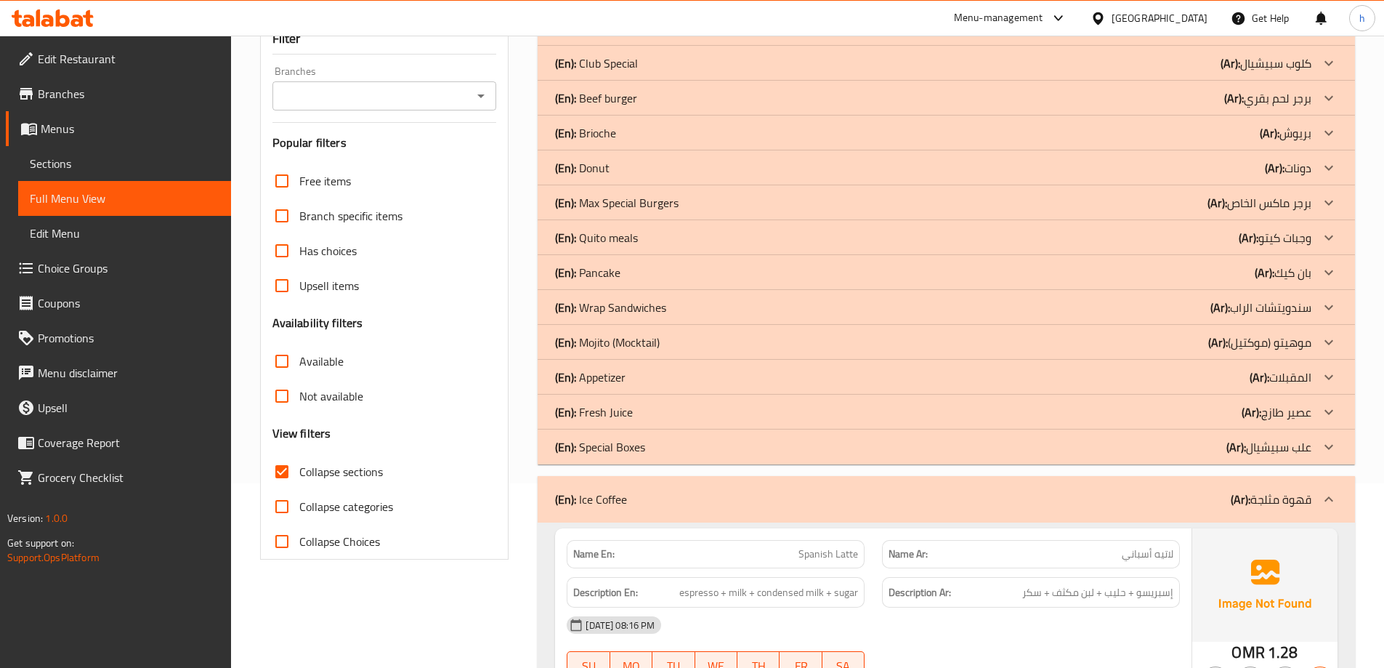
click at [592, 408] on p "(En): Fresh Juice" at bounding box center [594, 411] width 78 height 17
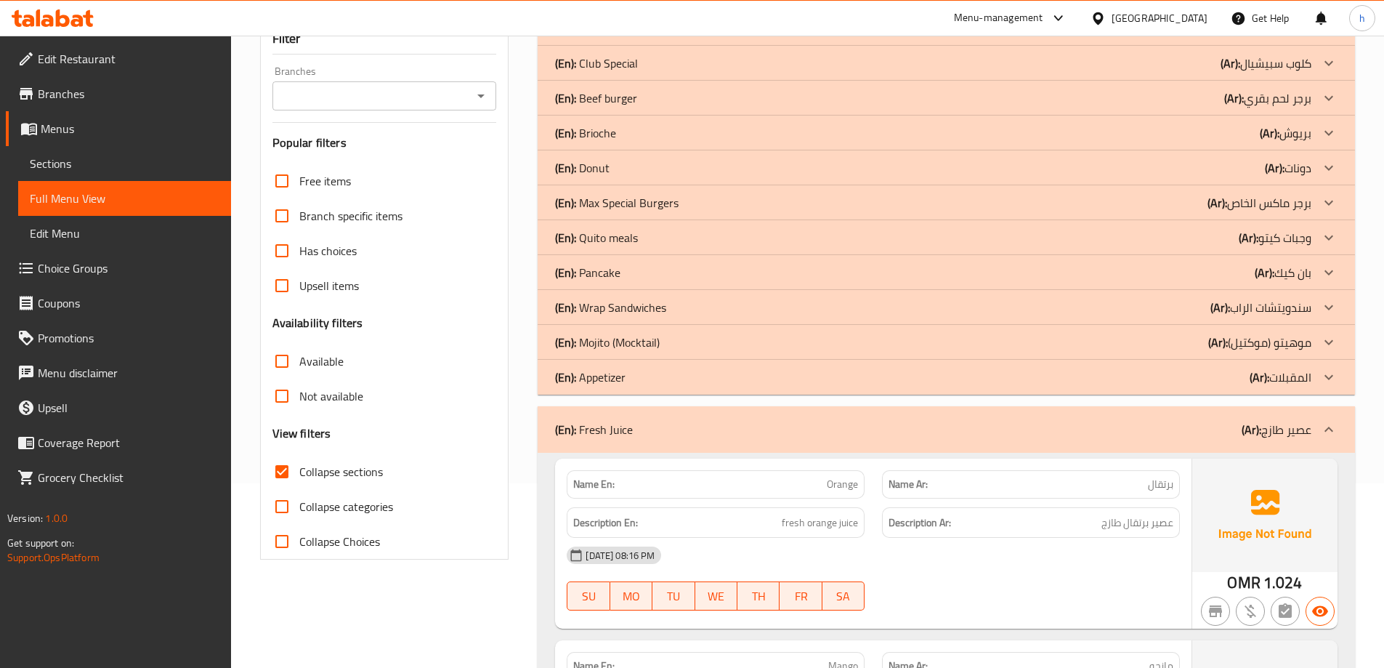
click at [620, 336] on p "(En): Mojito (Mocktail)" at bounding box center [607, 341] width 105 height 17
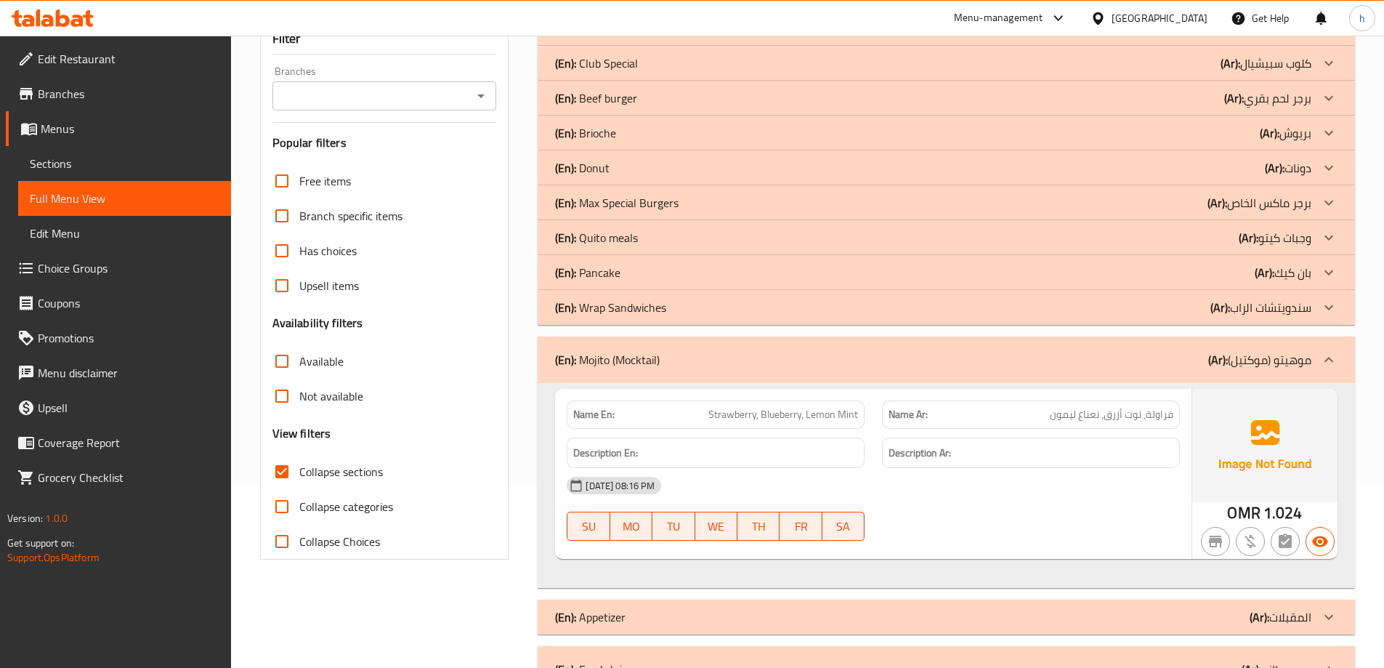
click at [602, 272] on p "(En): Pancake" at bounding box center [587, 272] width 65 height 17
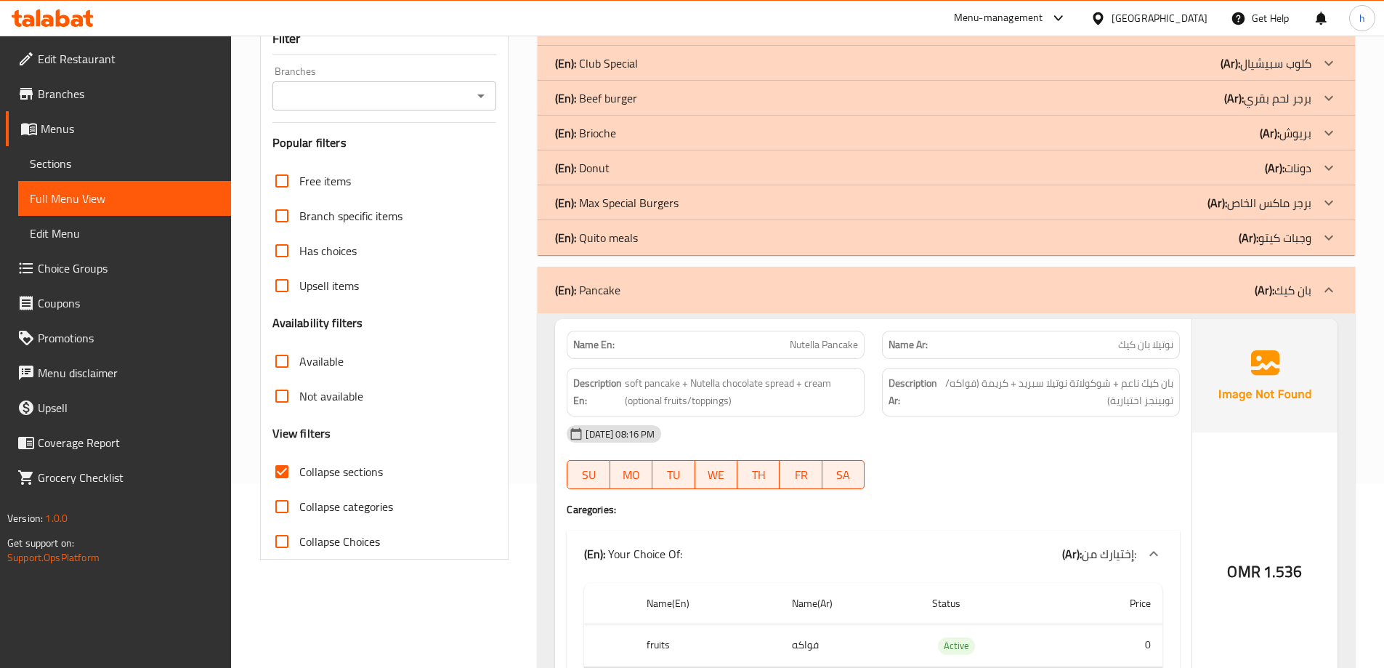
click at [603, 174] on p "(En): Donut" at bounding box center [582, 167] width 54 height 17
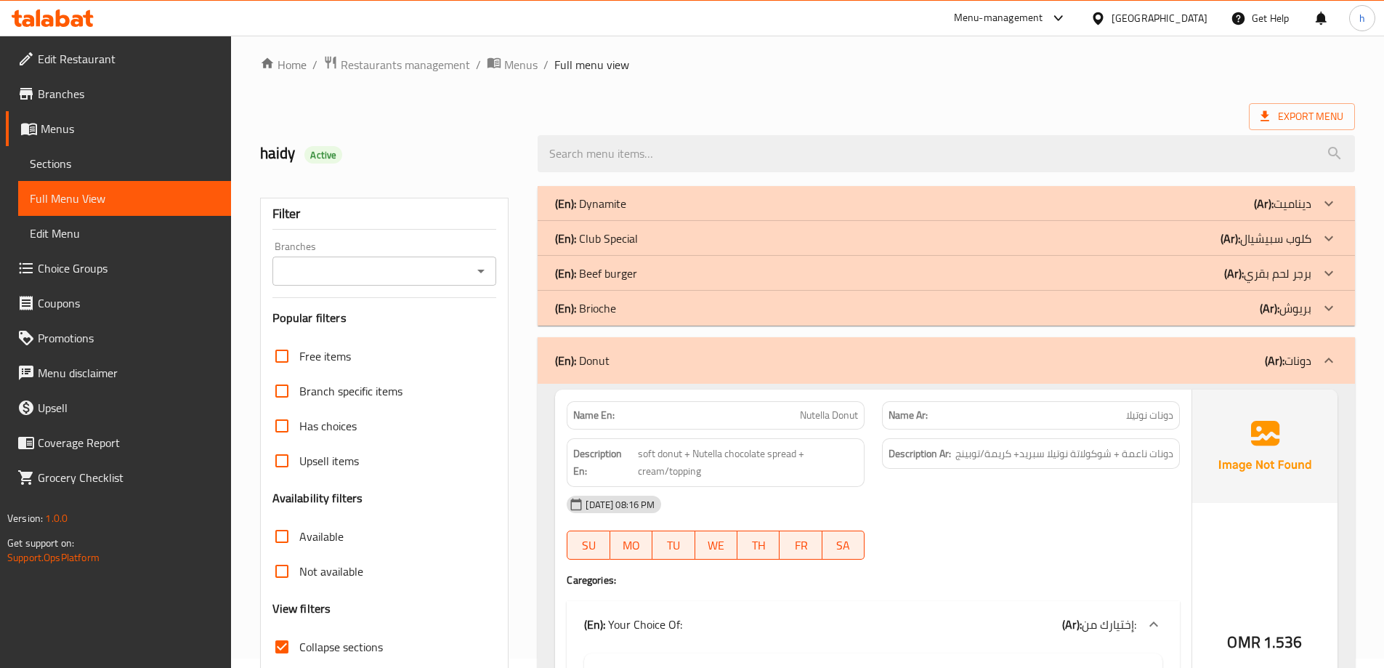
scroll to position [0, 0]
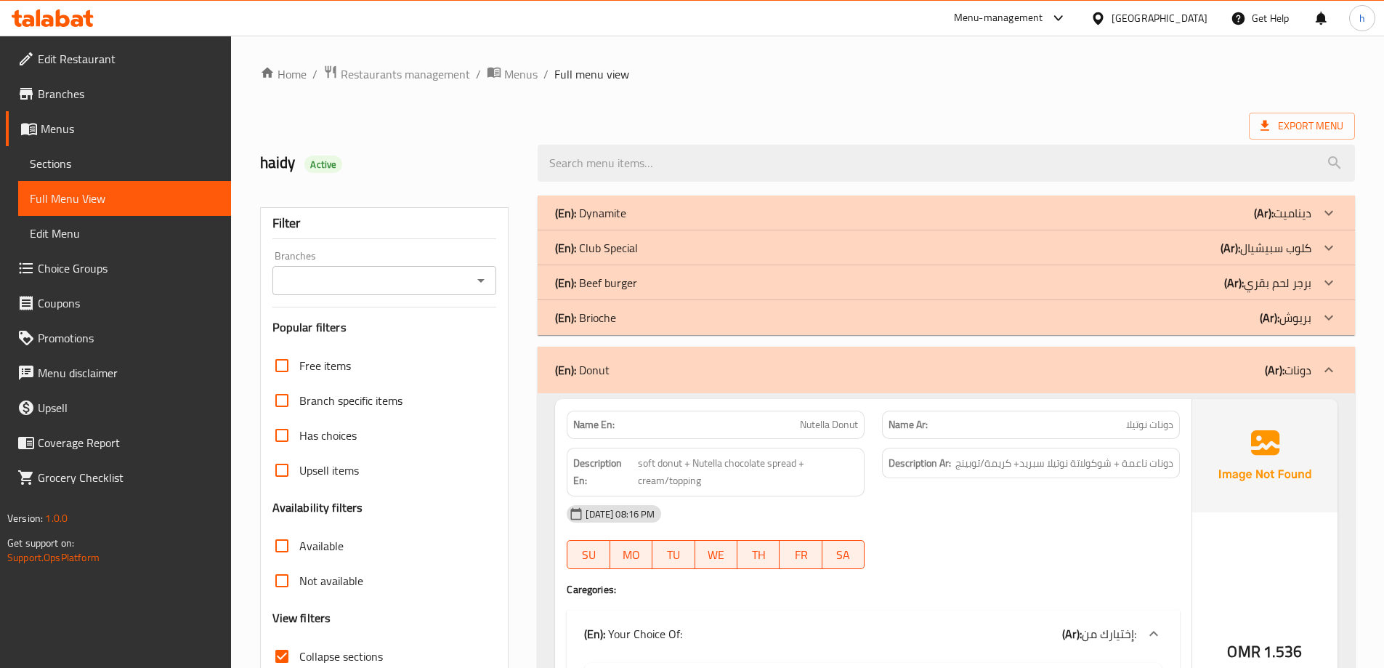
click at [623, 248] on p "(En): Club Special" at bounding box center [596, 247] width 83 height 17
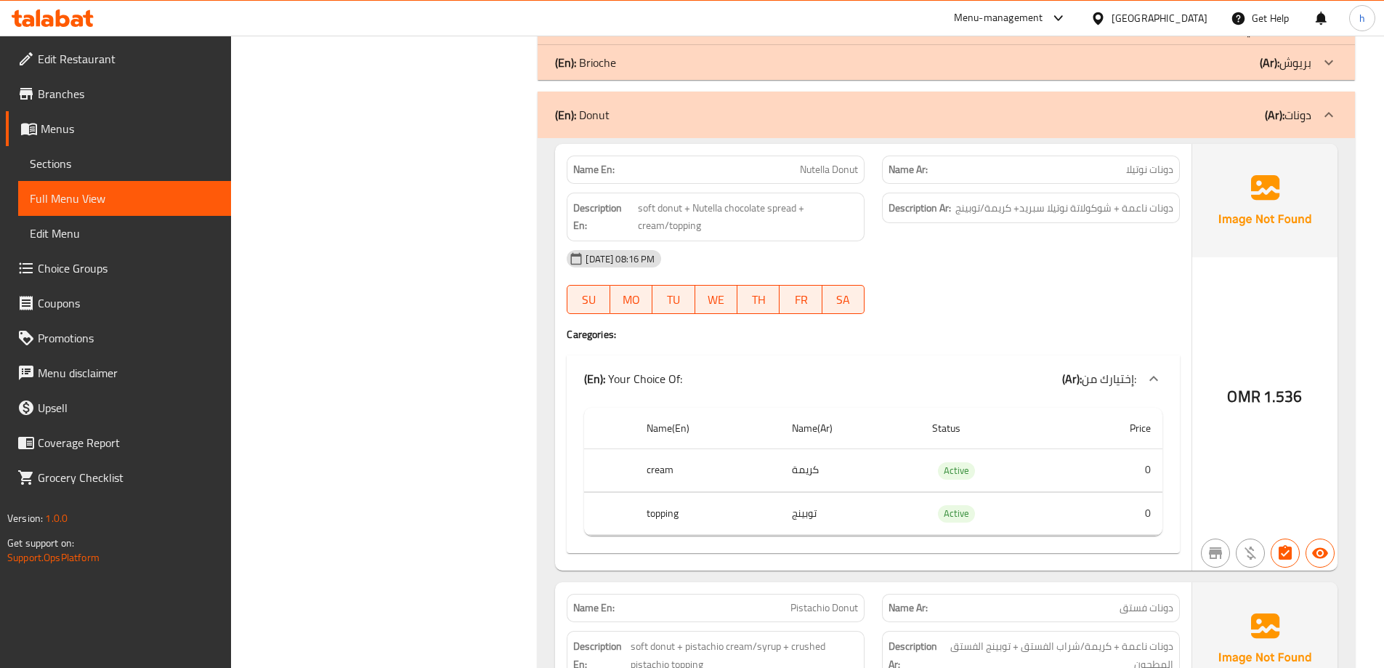
scroll to position [726, 0]
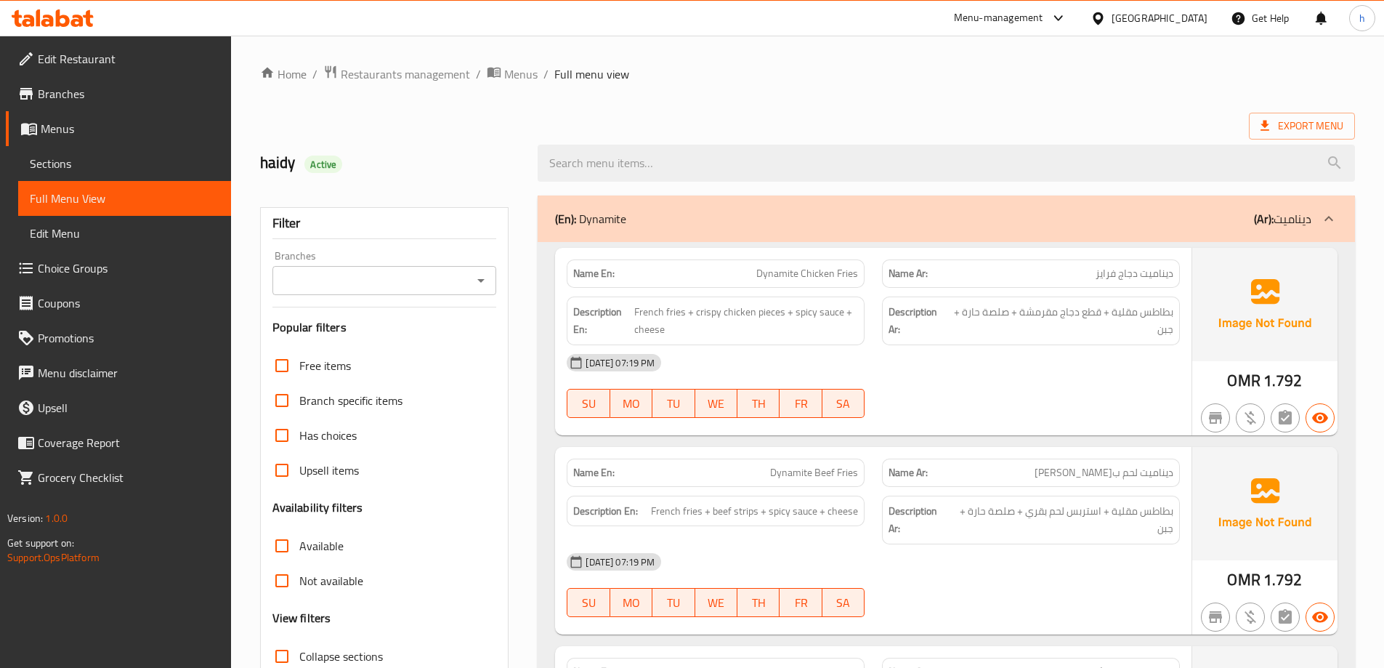
scroll to position [291, 0]
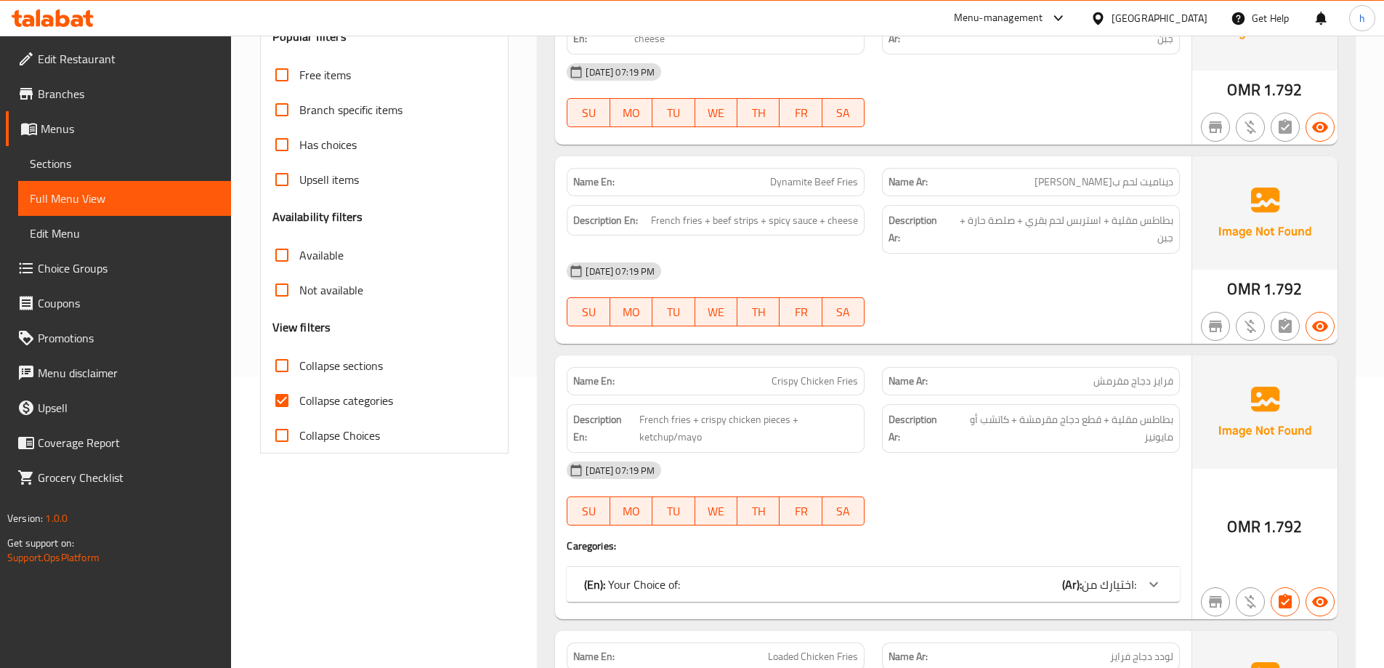
click at [347, 400] on span "Collapse categories" at bounding box center [346, 400] width 94 height 17
click at [299, 400] on input "Collapse categories" at bounding box center [281, 400] width 35 height 35
checkbox input "false"
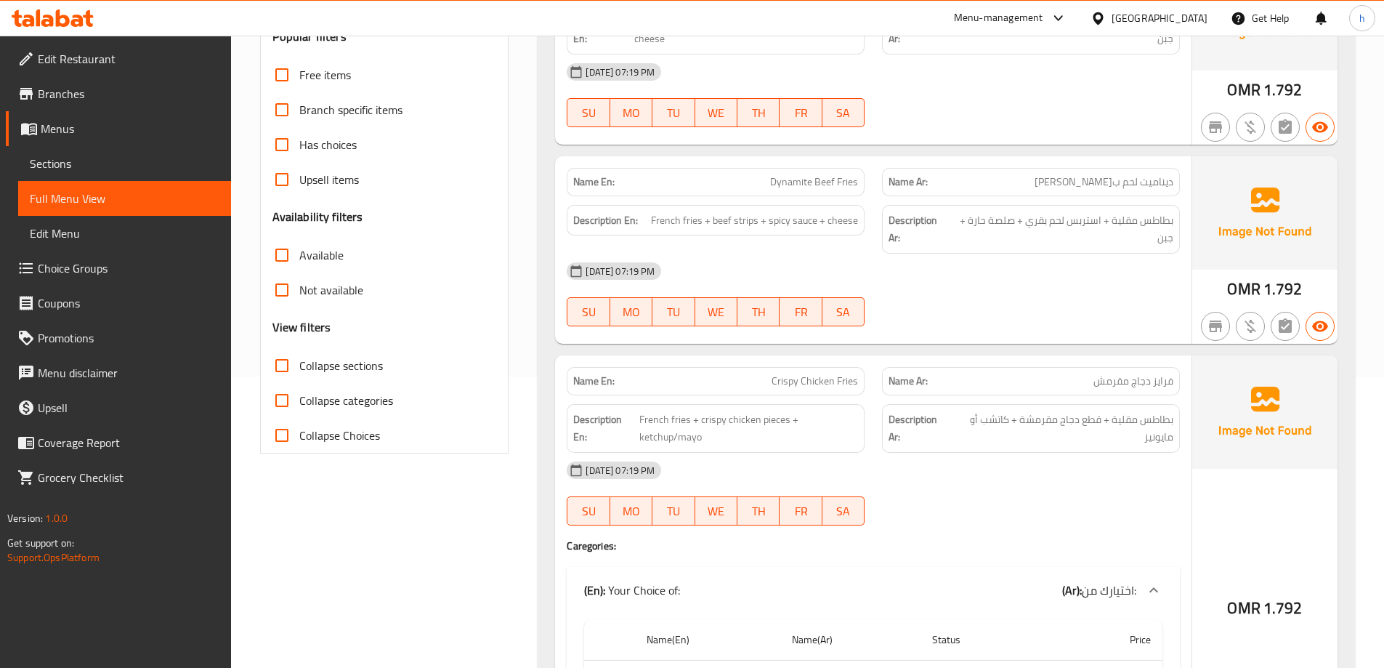
click at [346, 368] on span "Collapse sections" at bounding box center [341, 365] width 84 height 17
click at [299, 368] on input "Collapse sections" at bounding box center [281, 365] width 35 height 35
checkbox input "true"
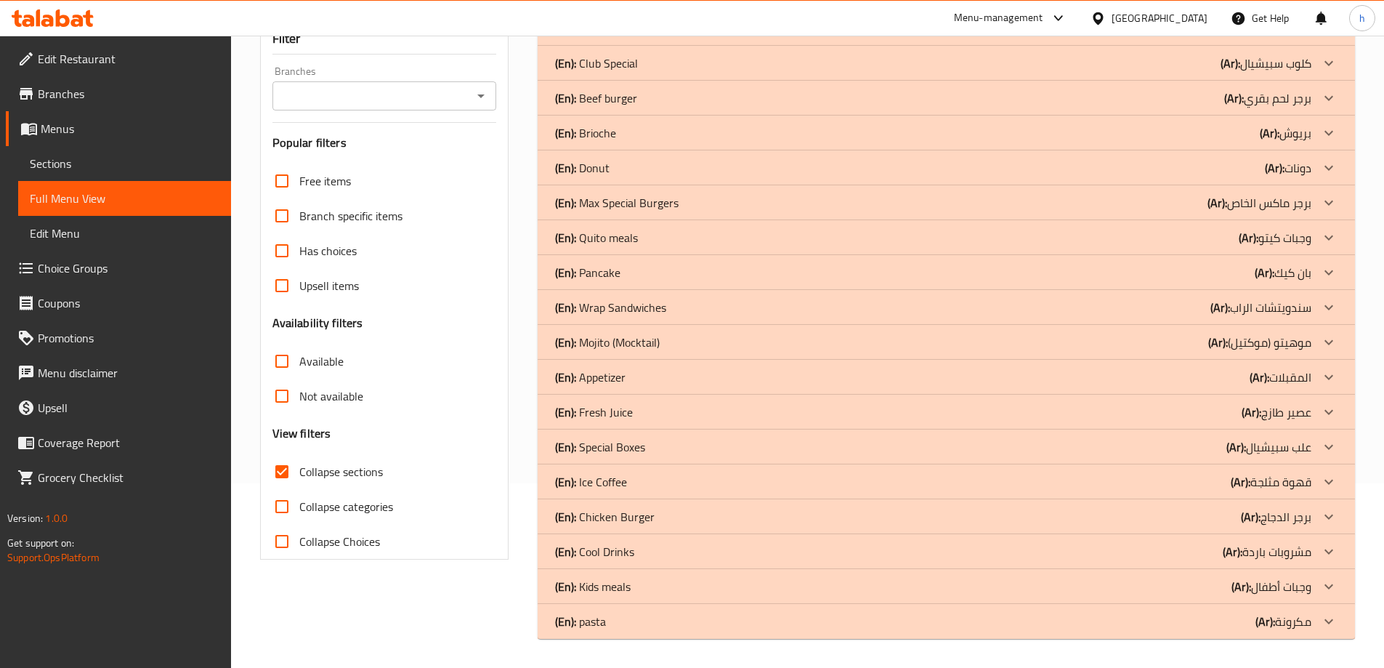
scroll to position [185, 0]
click at [625, 625] on div "(En): pasta (Ar): مكرونة" at bounding box center [933, 620] width 756 height 17
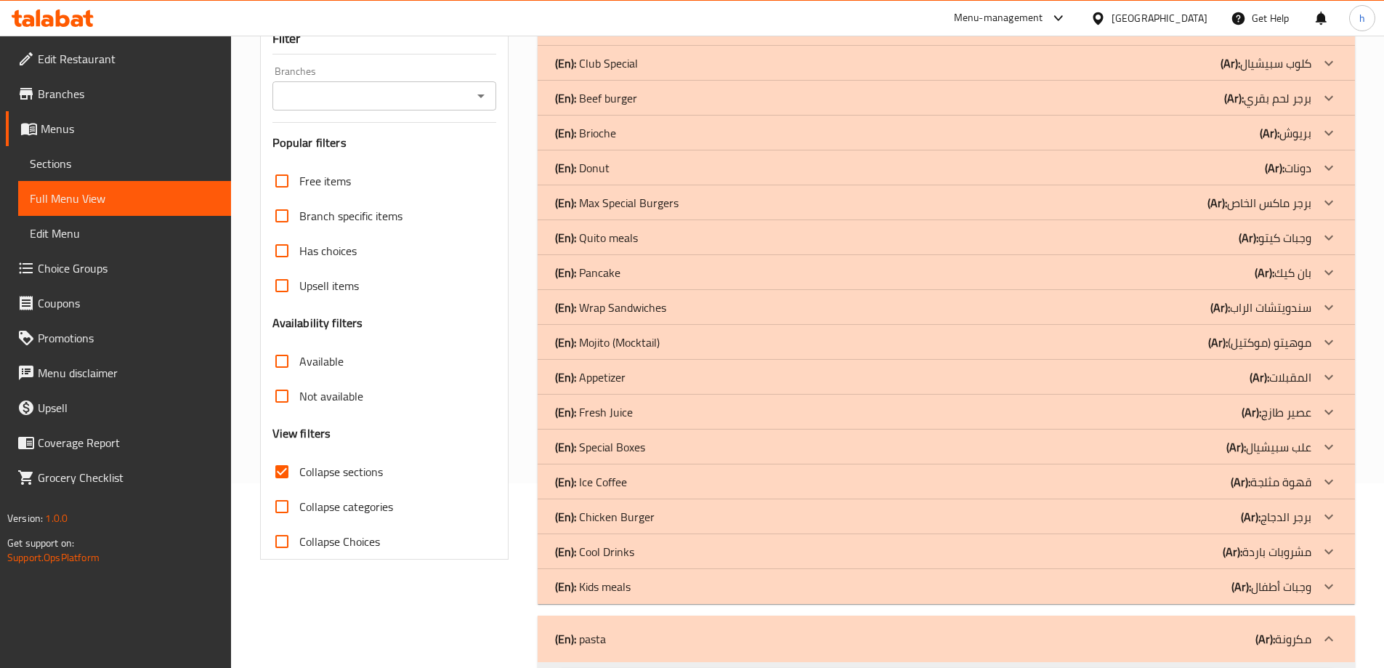
click at [616, 590] on p "(En): Kids meals" at bounding box center [593, 586] width 76 height 17
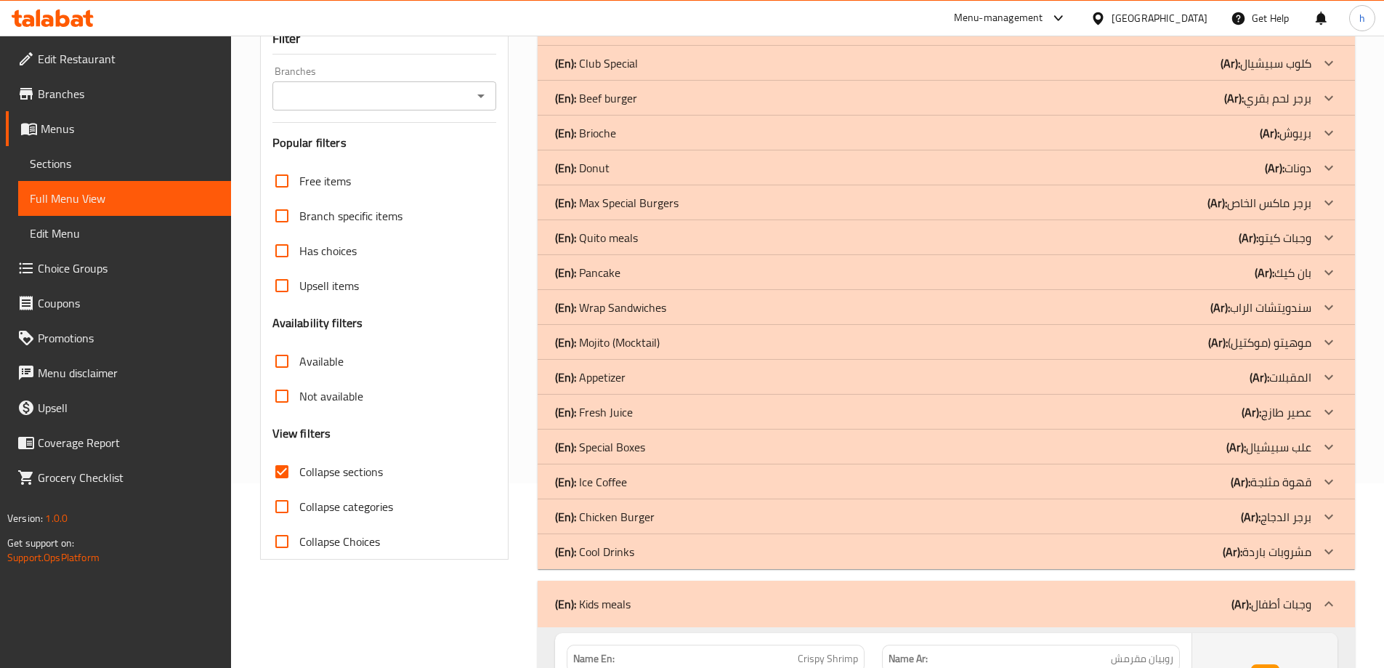
click at [625, 548] on p "(En): Cool Drinks" at bounding box center [594, 551] width 79 height 17
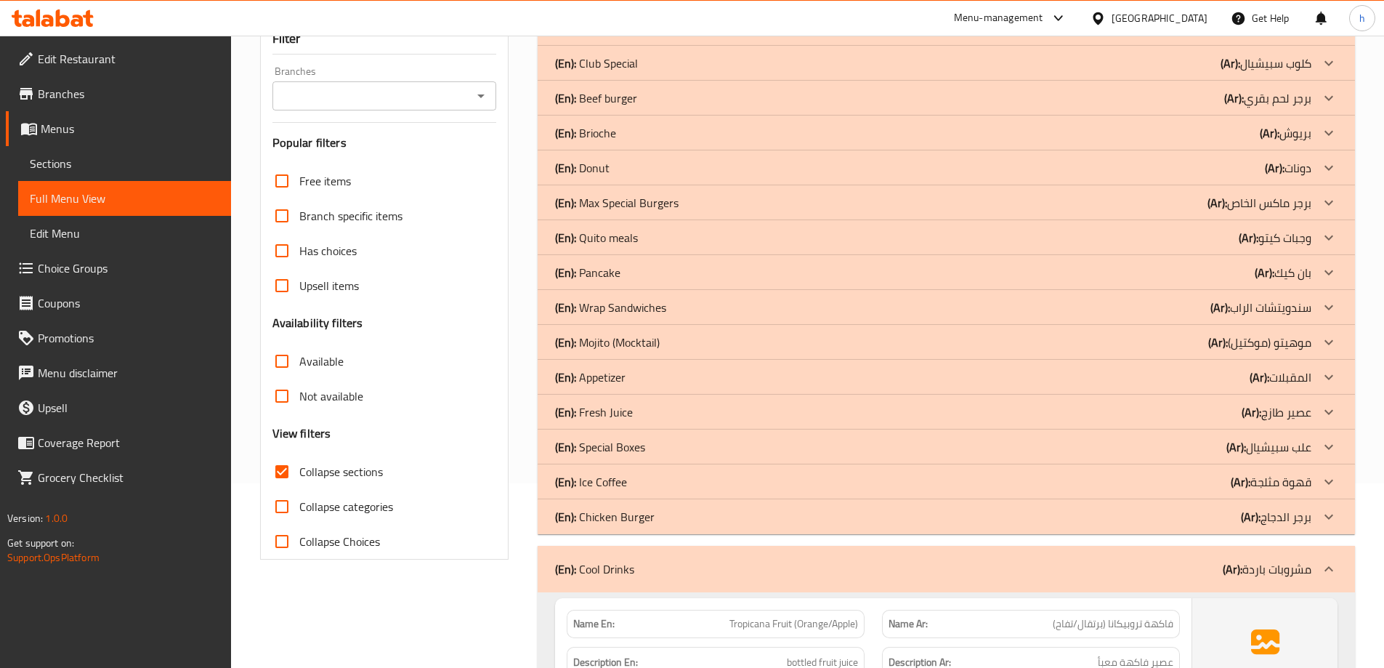
click at [614, 484] on p "(En): Ice Coffee" at bounding box center [591, 481] width 72 height 17
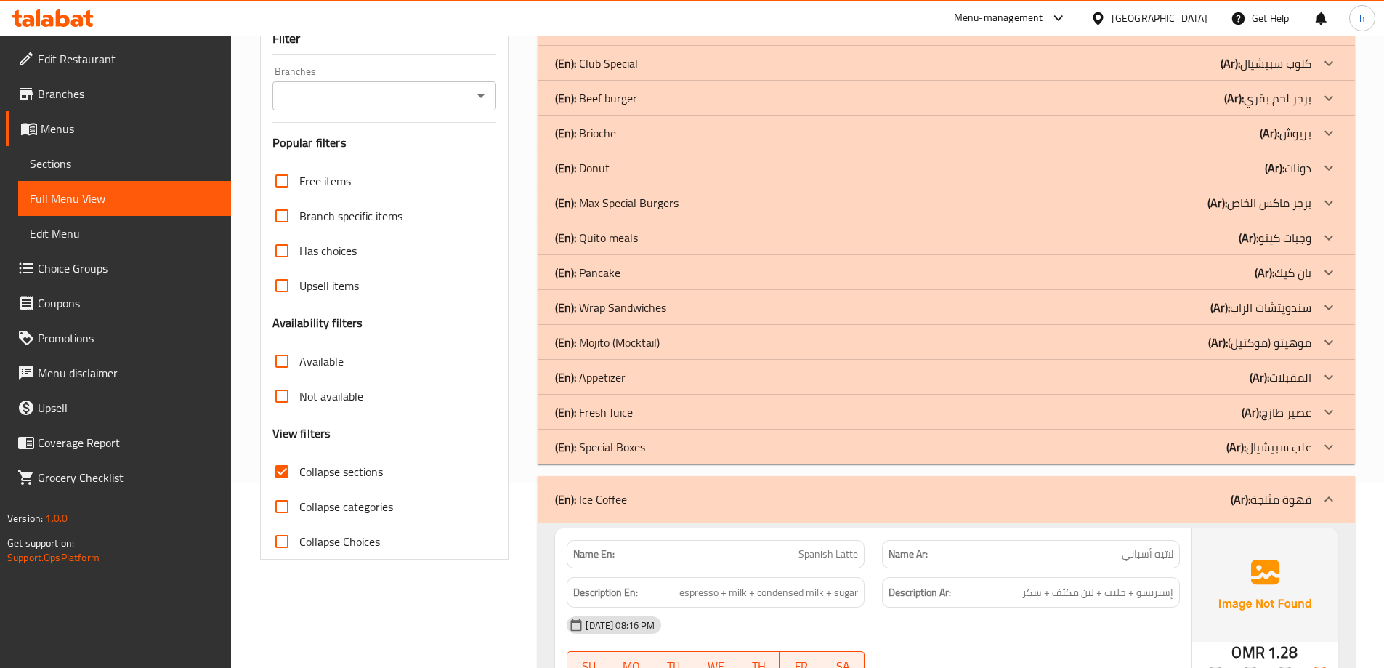
click at [615, 413] on p "(En): Fresh Juice" at bounding box center [594, 411] width 78 height 17
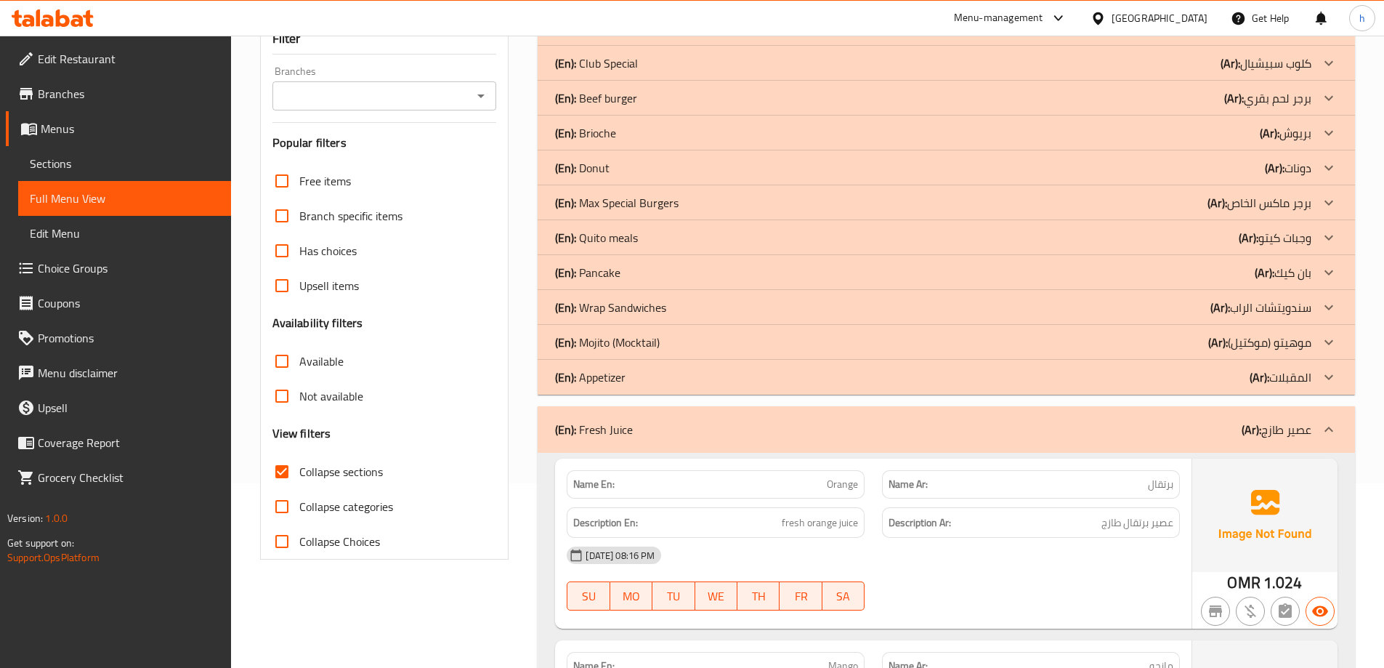
click at [619, 339] on p "(En): Mojito (Mocktail)" at bounding box center [607, 341] width 105 height 17
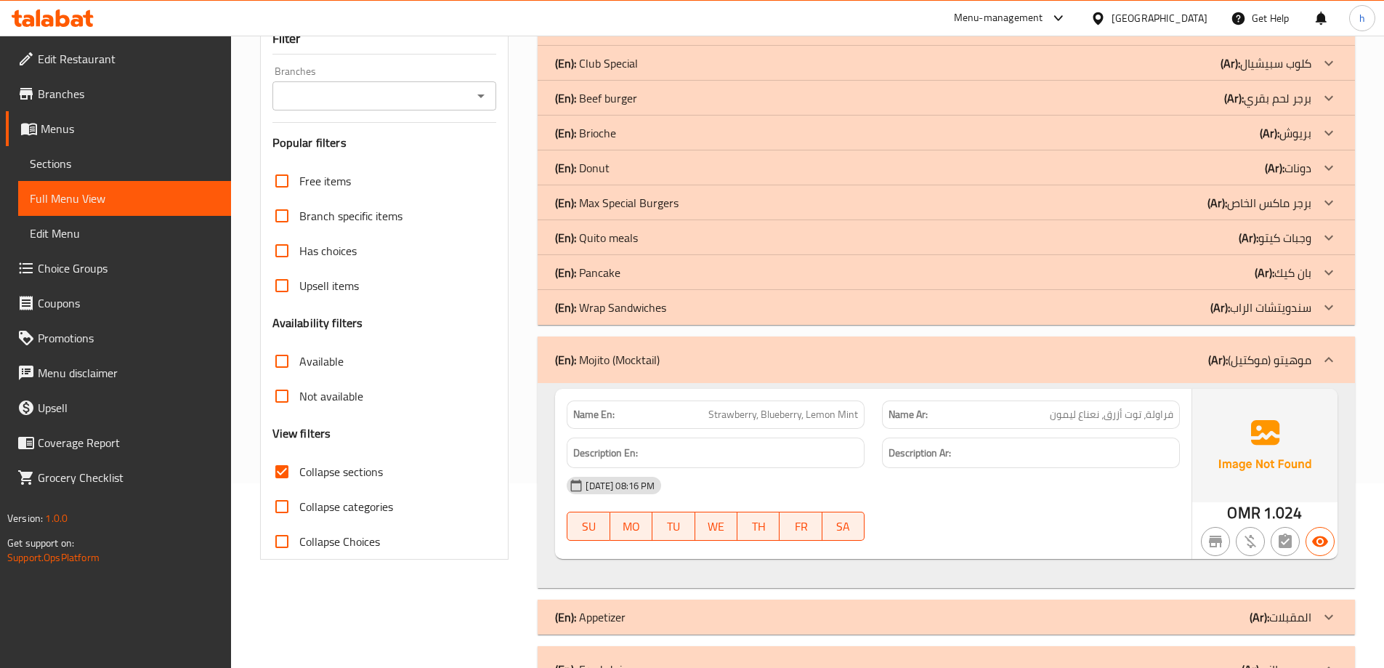
click at [624, 270] on div "(En): Pancake (Ar): بان كيك" at bounding box center [933, 272] width 756 height 17
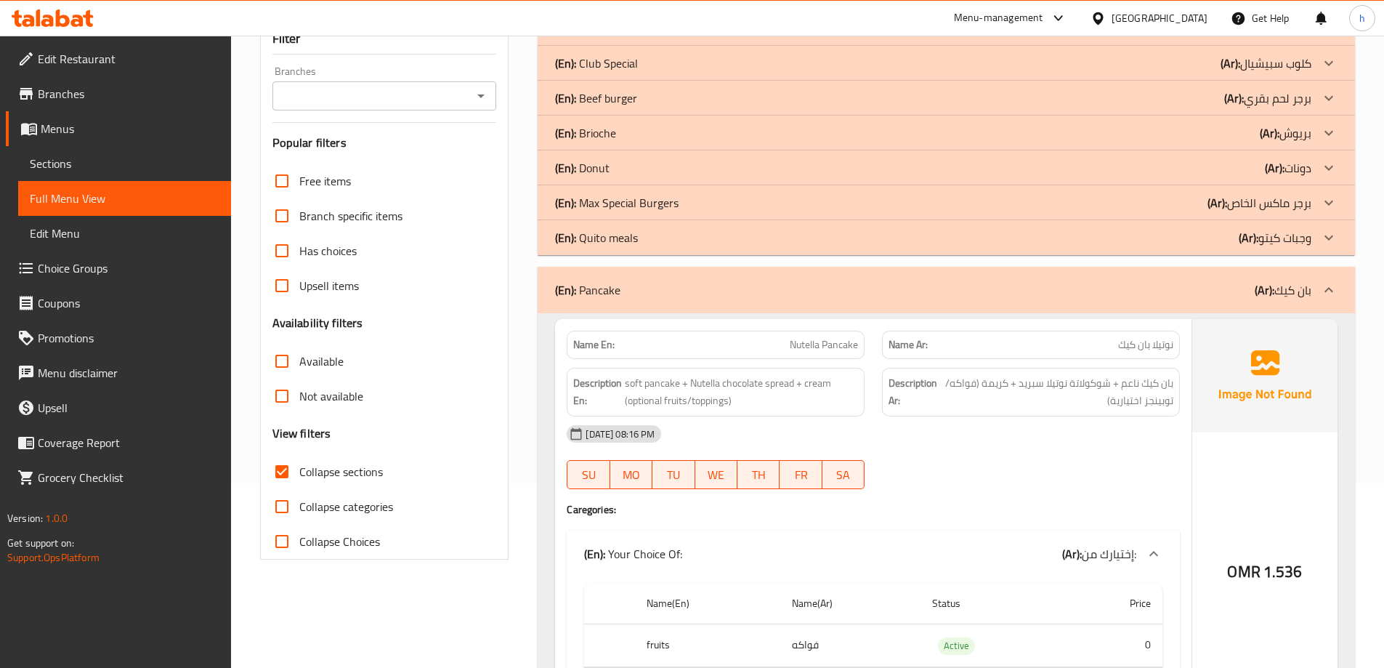
click at [603, 166] on p "(En): Donut" at bounding box center [582, 167] width 54 height 17
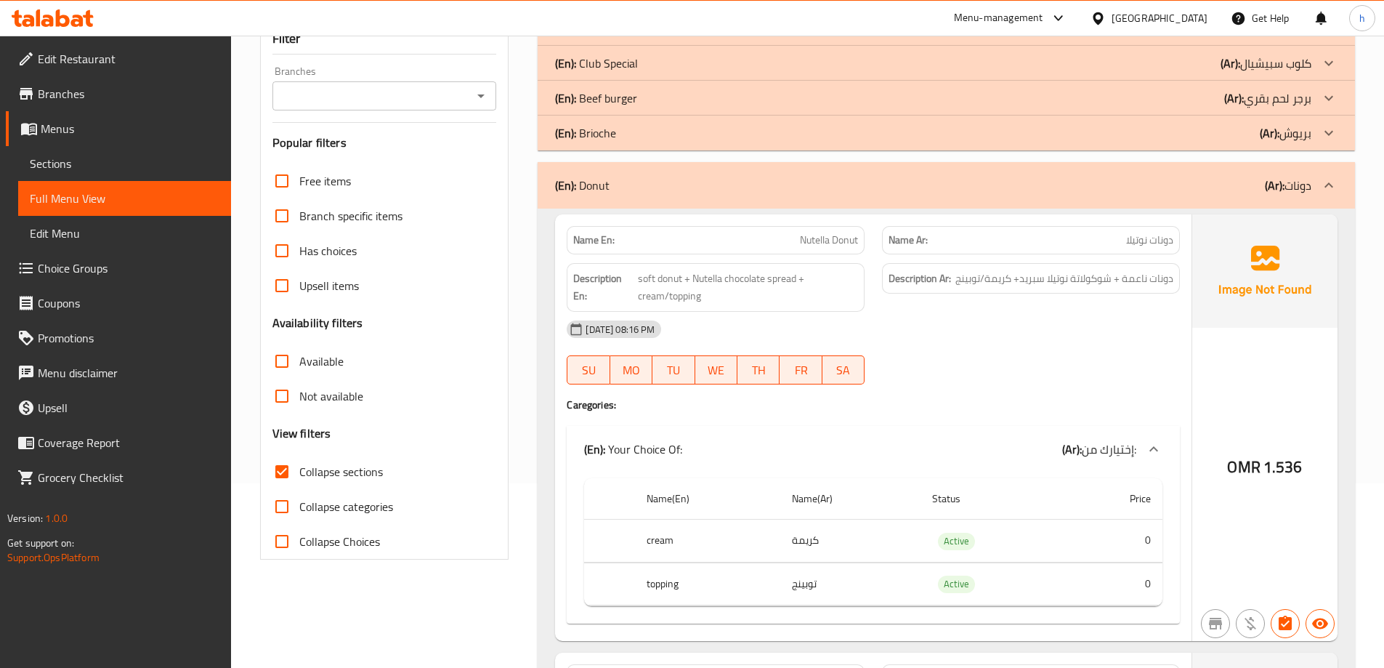
click at [612, 65] on p "(En): Club Special" at bounding box center [596, 62] width 83 height 17
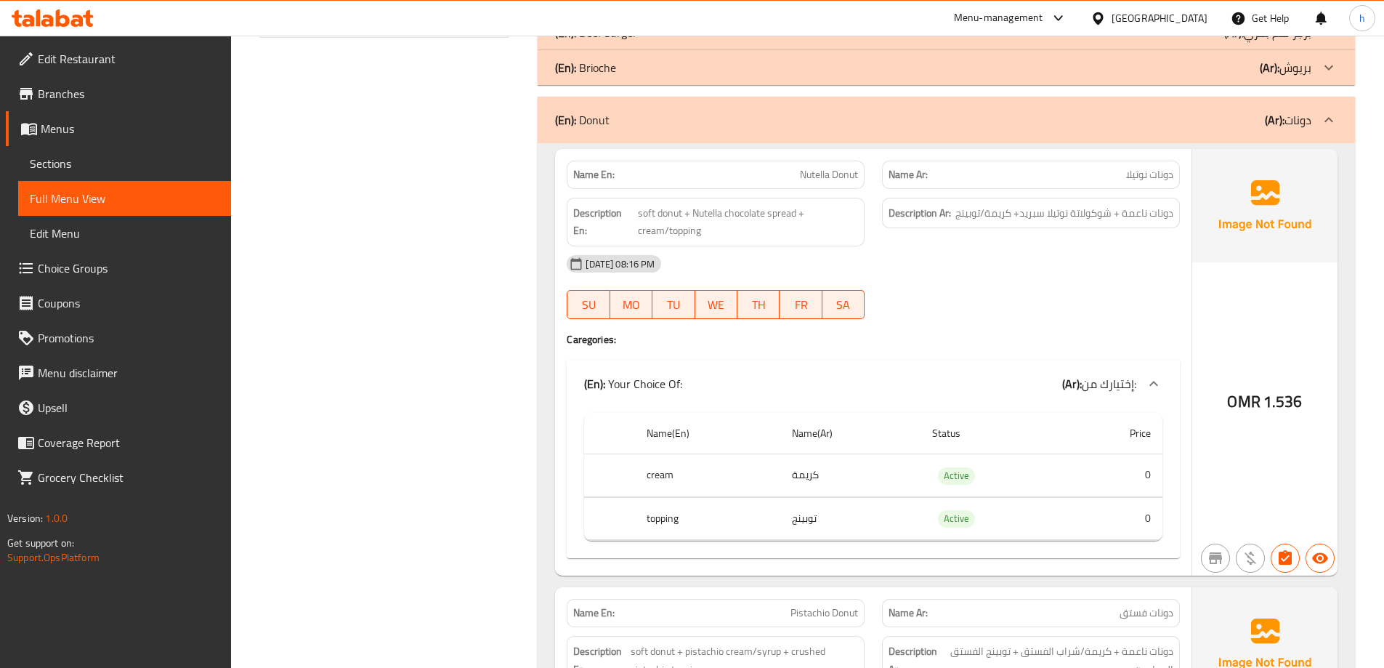
scroll to position [693, 0]
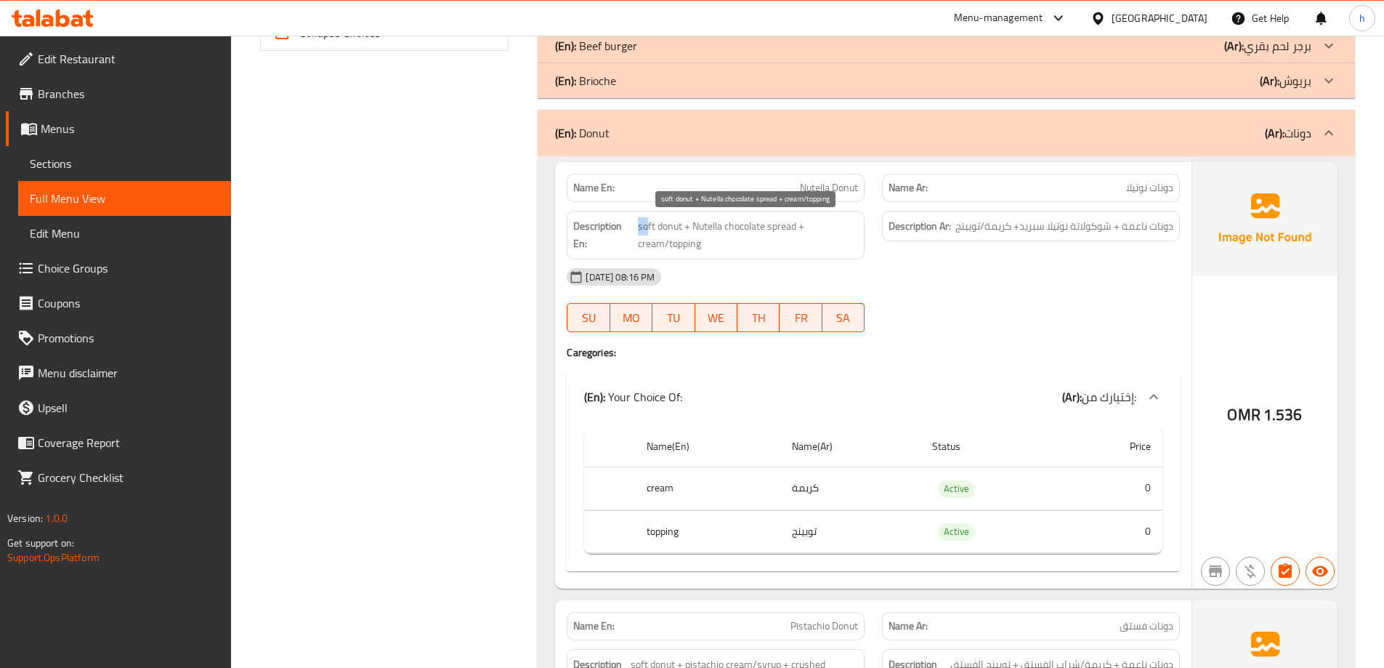
drag, startPoint x: 638, startPoint y: 230, endPoint x: 646, endPoint y: 227, distance: 8.3
click at [646, 227] on span "soft donut + Nutella chocolate spread + cream/topping" at bounding box center [748, 235] width 220 height 36
click at [658, 227] on span "soft donut + Nutella chocolate spread + cream/topping" at bounding box center [748, 235] width 220 height 36
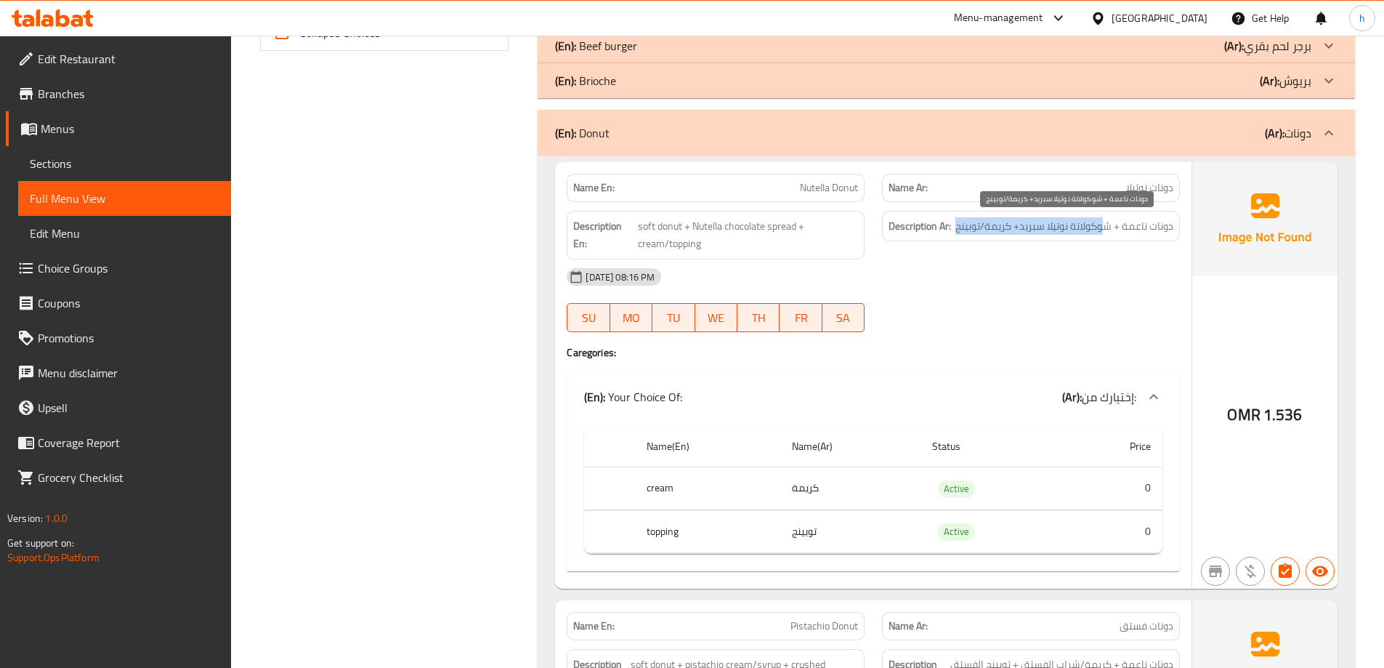
drag, startPoint x: 1099, startPoint y: 228, endPoint x: 953, endPoint y: 233, distance: 146.1
click at [953, 233] on h6 "Description Ar: دونات ناعمة + شوكولاتة نوتيلا سبريد+ كريمة/توبينج" at bounding box center [1030, 226] width 285 height 18
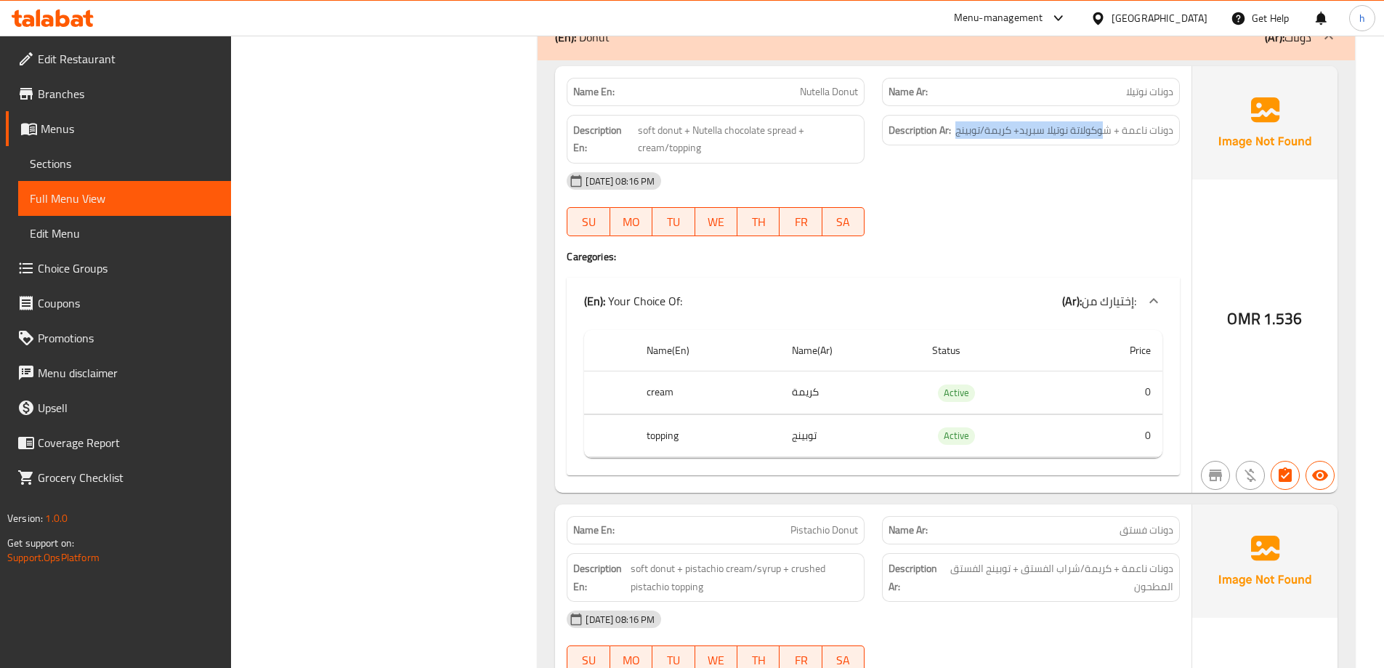
scroll to position [766, 0]
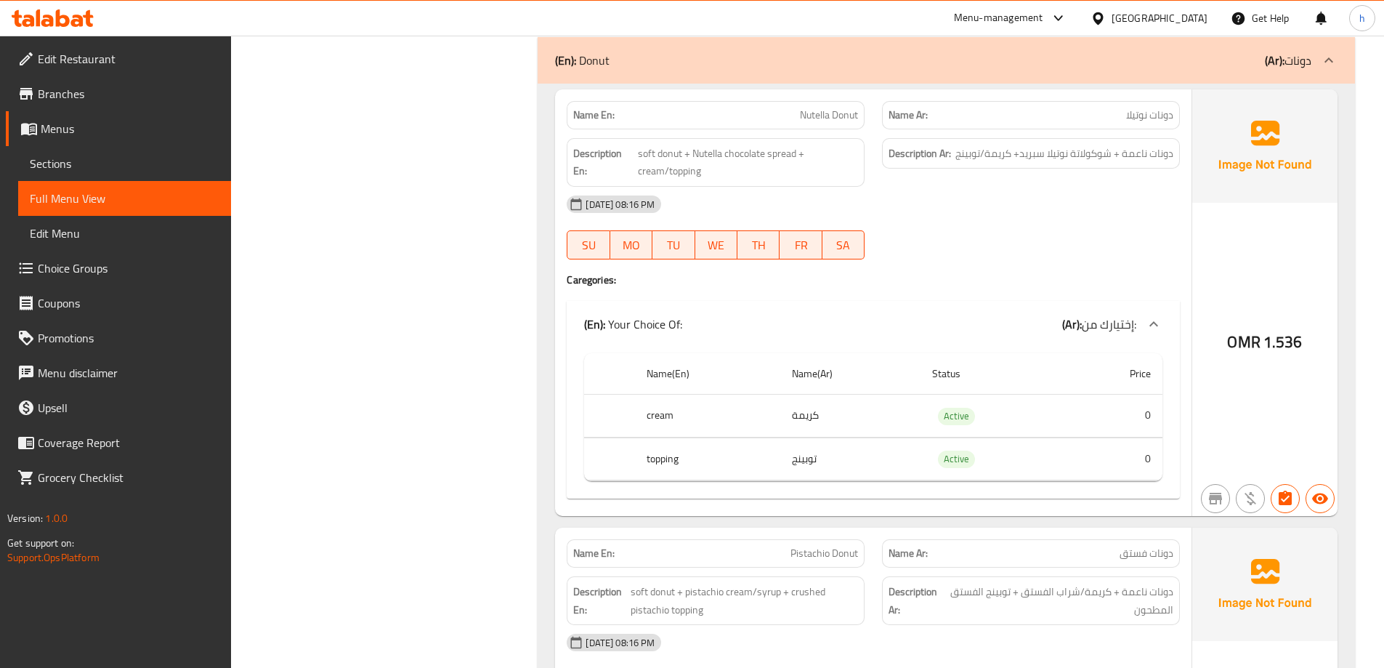
click at [1138, 162] on span "دونات ناعمة + شوكولاتة نوتيلا سبريد+ كريمة/توبينج" at bounding box center [1064, 154] width 218 height 18
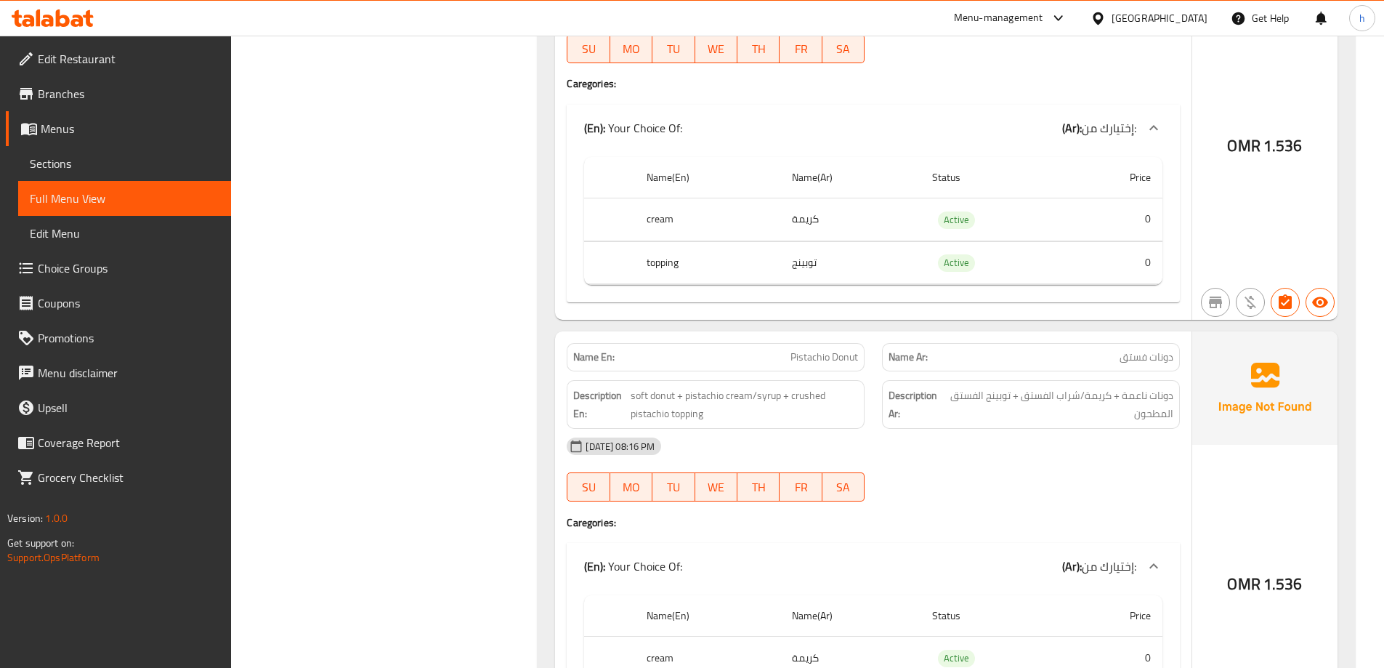
scroll to position [984, 0]
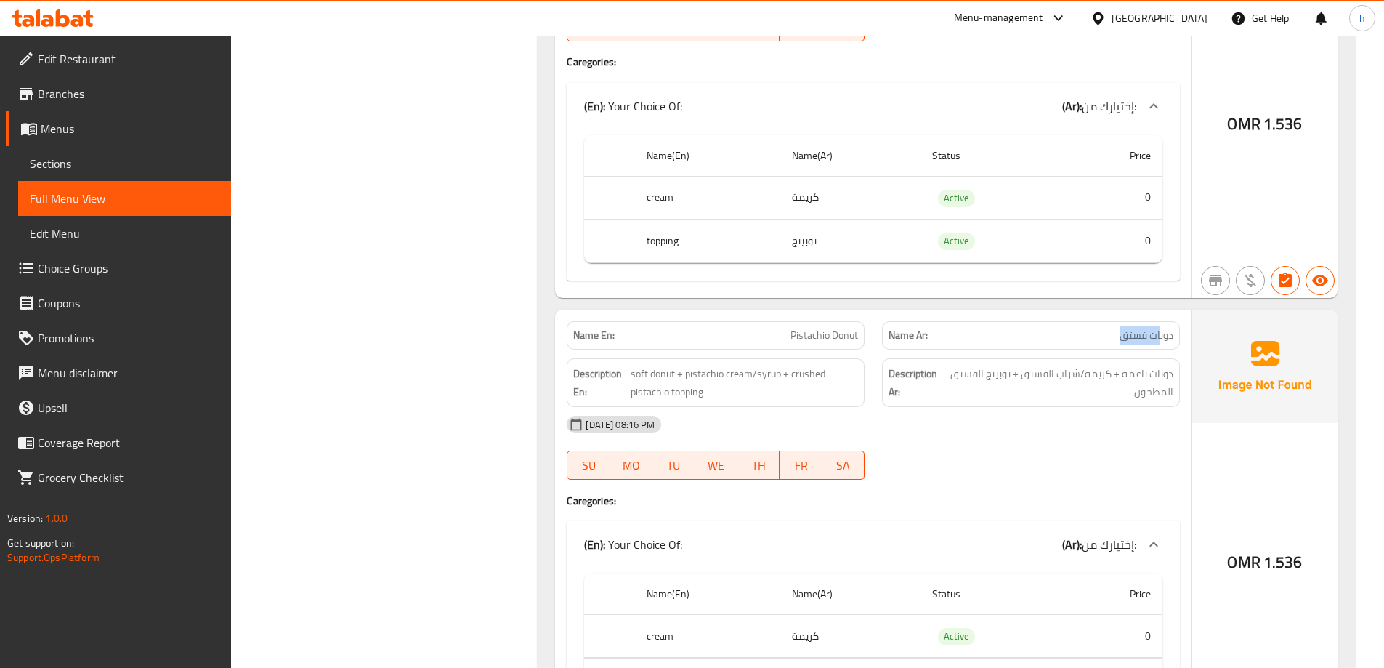
drag, startPoint x: 1159, startPoint y: 331, endPoint x: 1077, endPoint y: 339, distance: 82.5
click at [1077, 336] on p "Name Ar: دونات فستق" at bounding box center [1030, 335] width 285 height 15
click at [1138, 373] on span "دونات ناعمة + كريمة/شراب الفستق + توبينج الفستق المطحون" at bounding box center [1059, 383] width 228 height 36
drag, startPoint x: 1153, startPoint y: 376, endPoint x: 1082, endPoint y: 375, distance: 71.2
click at [1082, 375] on span "دونات ناعمة + كريمة/شراب الفستق + توبينج الفستق المطحون" at bounding box center [1059, 383] width 228 height 36
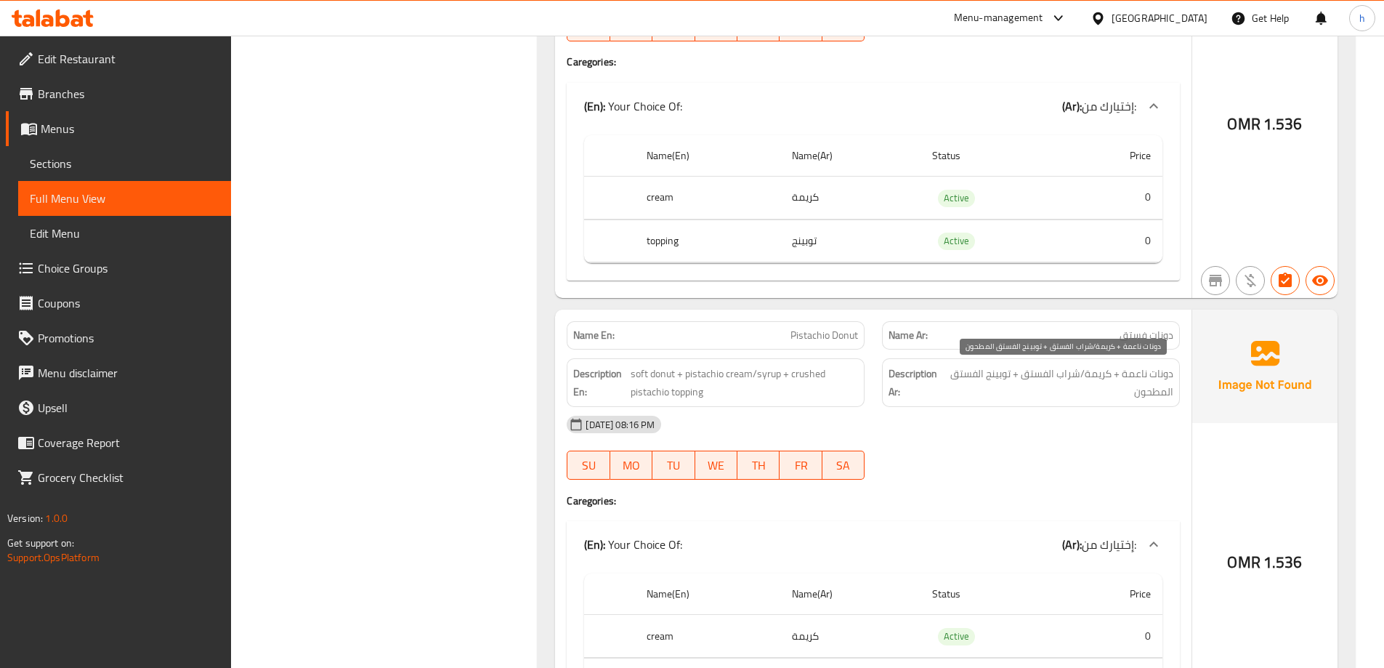
click at [1074, 376] on span "دونات ناعمة + كريمة/شراب الفستق + توبينج الفستق المطحون" at bounding box center [1059, 383] width 228 height 36
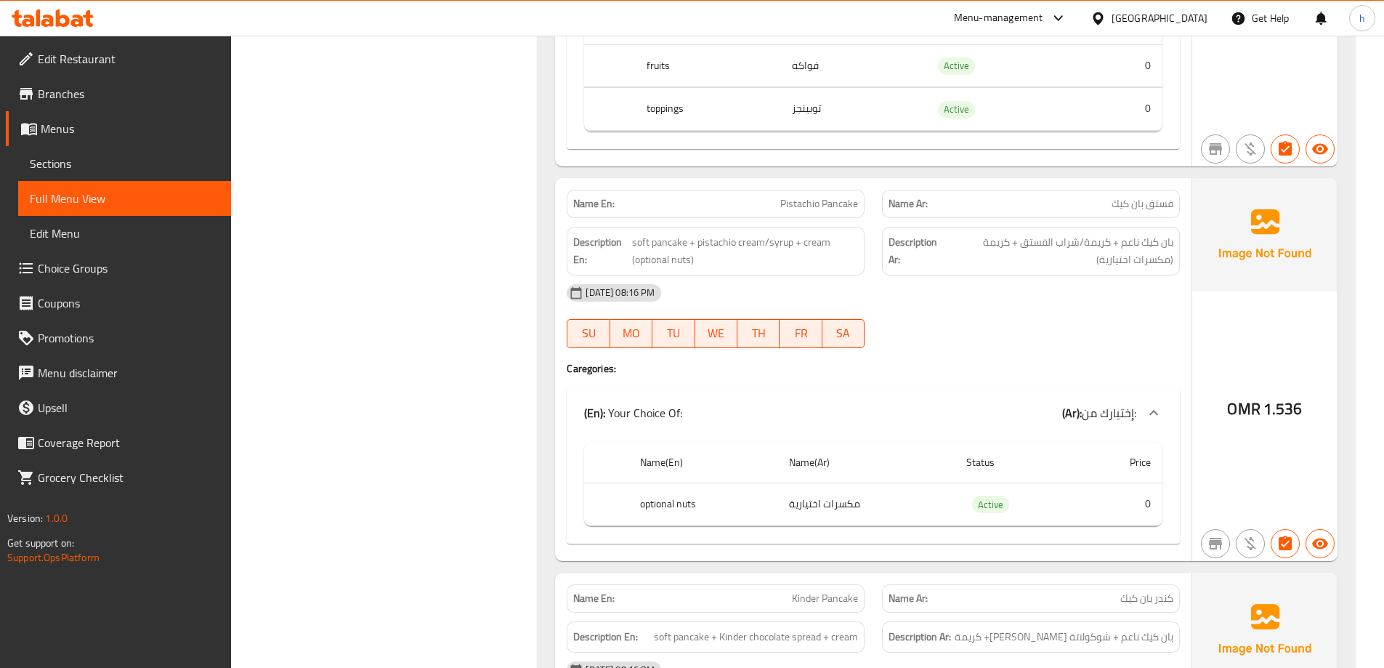
scroll to position [3018, 0]
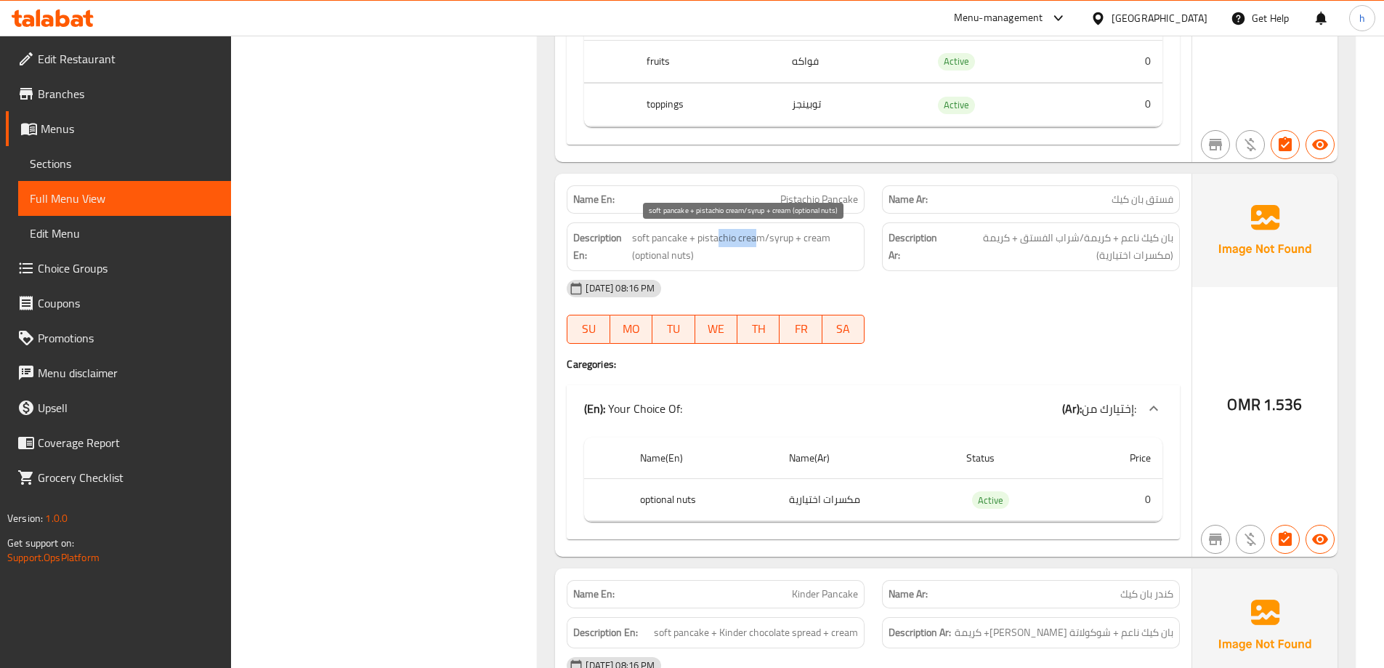
drag, startPoint x: 758, startPoint y: 239, endPoint x: 719, endPoint y: 238, distance: 39.3
click at [719, 238] on span "soft pancake + pistachio cream/syrup + cream (optional nuts)" at bounding box center [745, 247] width 226 height 36
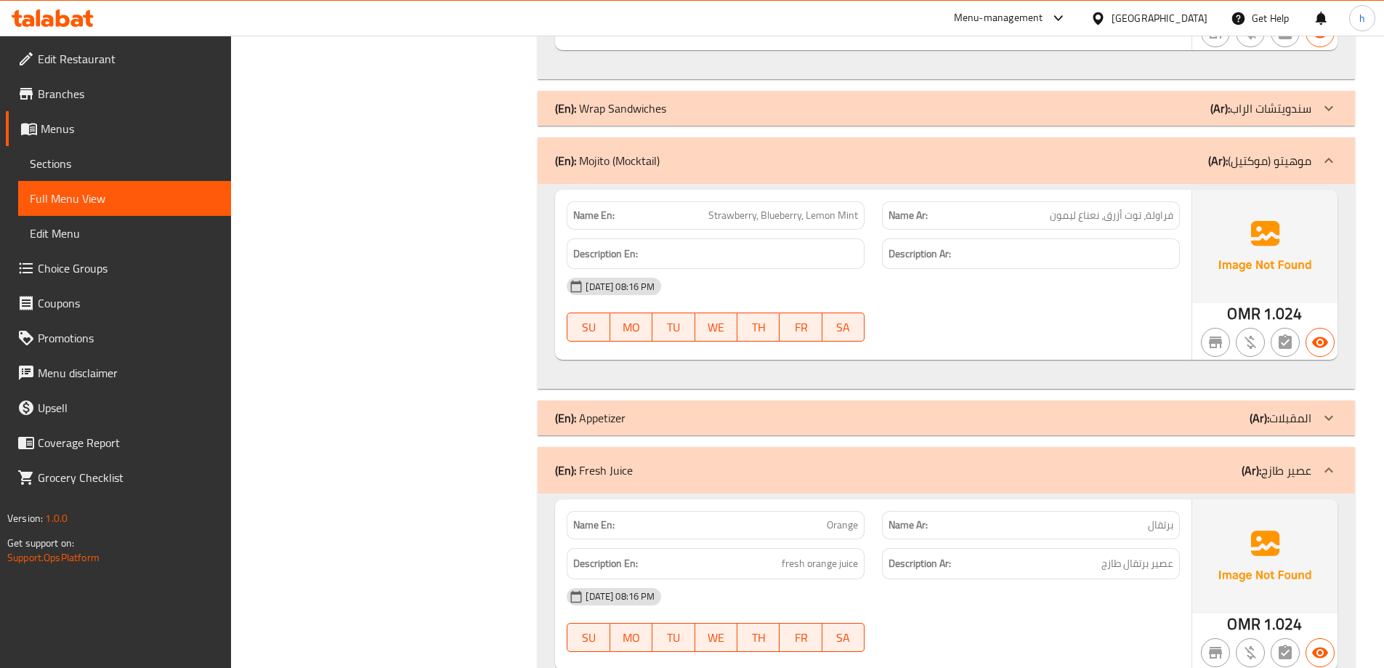
scroll to position [3890, 0]
drag, startPoint x: 748, startPoint y: 214, endPoint x: 846, endPoint y: 216, distance: 97.4
click at [846, 216] on span "Strawberry, Blueberry, Lemon Mint" at bounding box center [783, 213] width 150 height 15
drag, startPoint x: 697, startPoint y: 218, endPoint x: 839, endPoint y: 222, distance: 142.5
click at [839, 222] on p "Name En: Strawberry, Blueberry, Lemon Mint" at bounding box center [715, 213] width 285 height 15
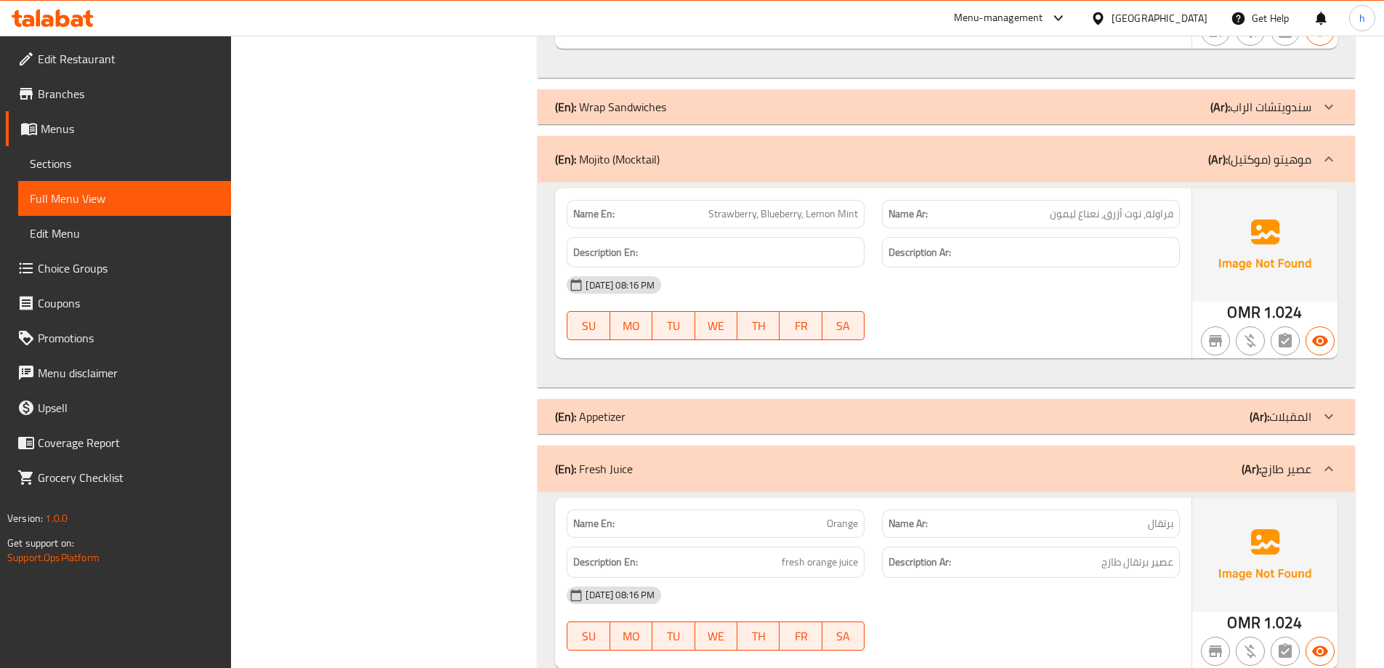
click at [843, 208] on span "Strawberry, Blueberry, Lemon Mint" at bounding box center [783, 213] width 150 height 15
click at [803, 211] on span "Strawberry, Blueberry, Lemon Mint" at bounding box center [783, 213] width 150 height 15
copy span "Strawberry, Blueberry, Lemon Mint"
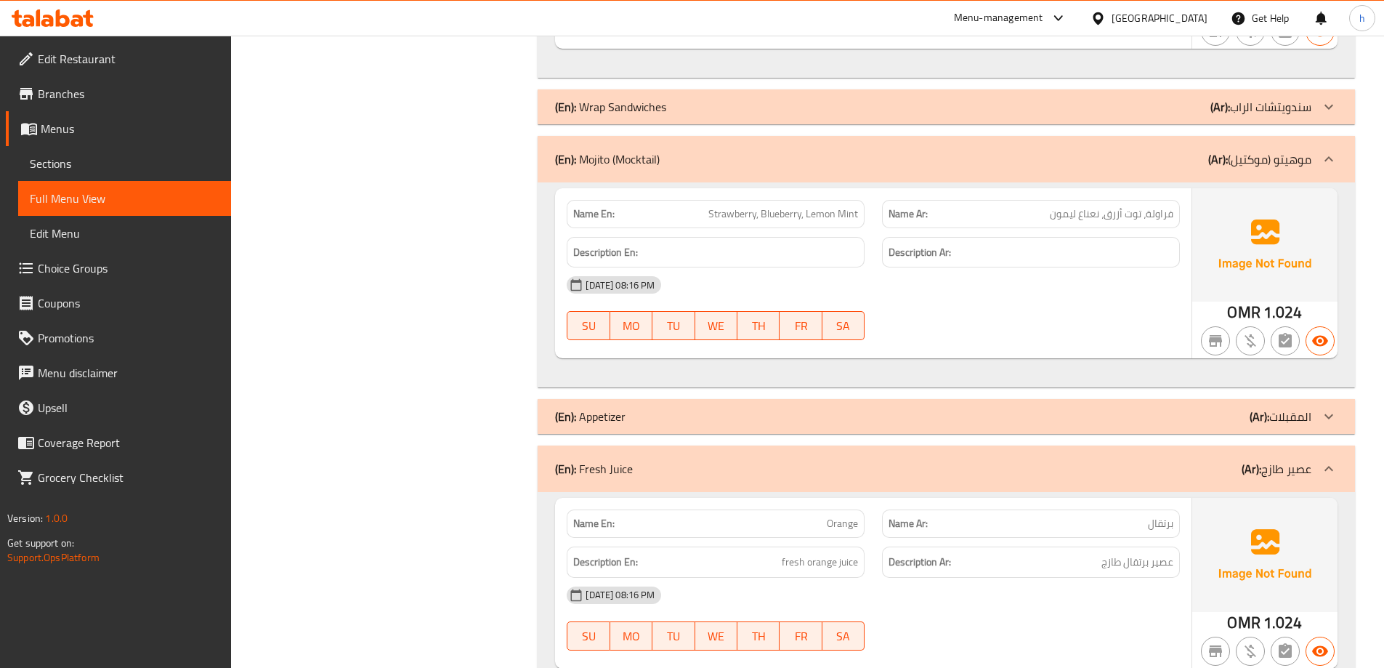
drag, startPoint x: 812, startPoint y: 227, endPoint x: 803, endPoint y: 221, distance: 10.9
click at [812, 228] on div "Description En:" at bounding box center [715, 252] width 315 height 49
click at [802, 218] on span "Strawberry, Blueberry, Lemon Mint" at bounding box center [783, 213] width 150 height 15
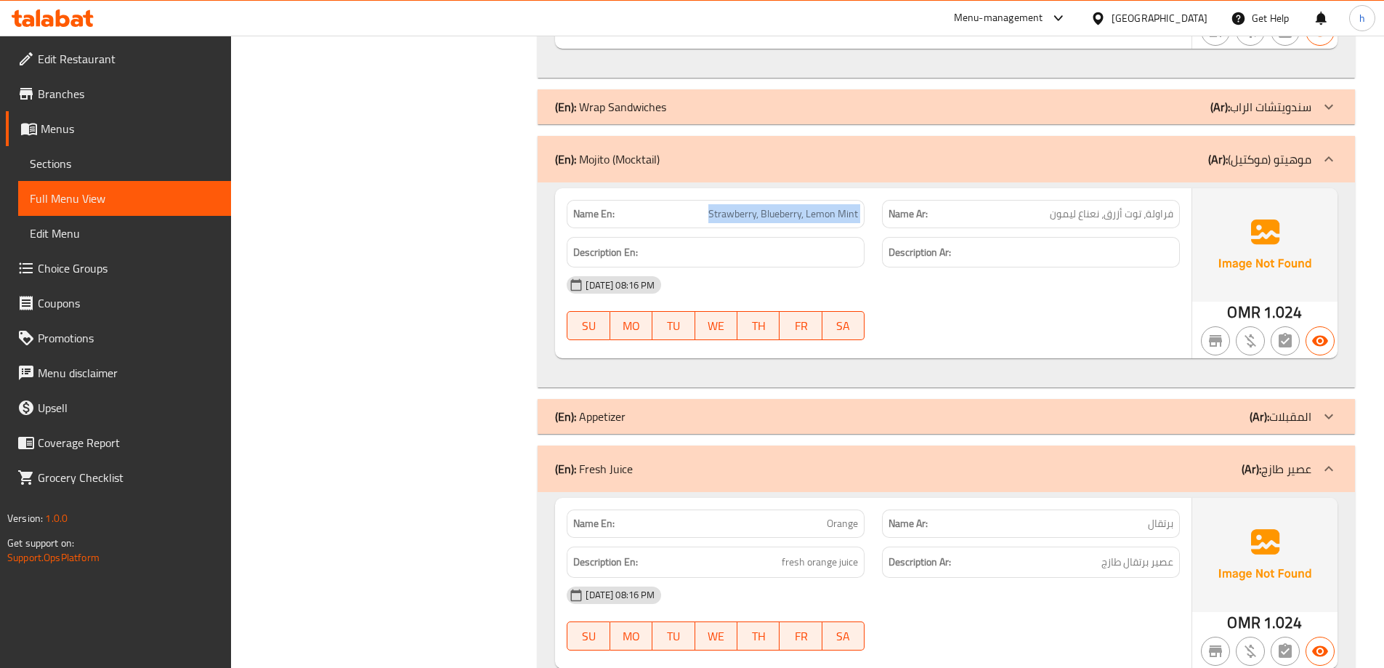
copy span "Strawberry, Blueberry, Lemon Mint"
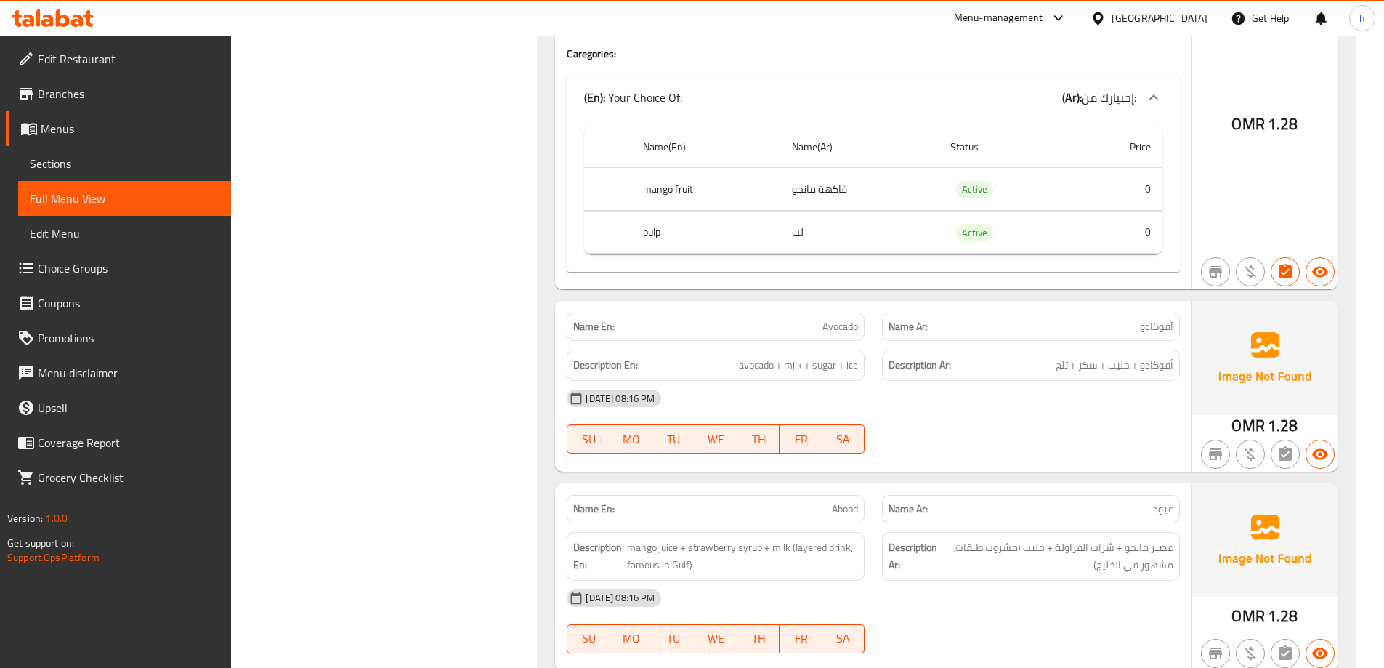
scroll to position [4761, 0]
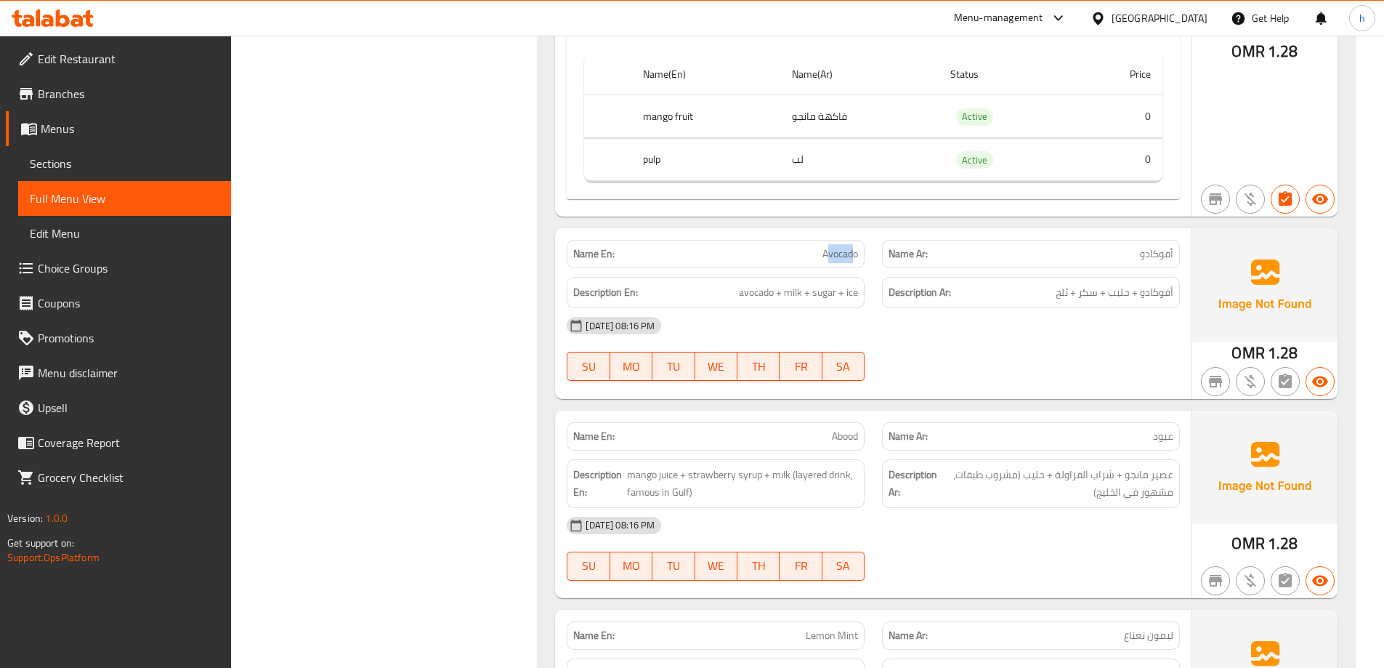
drag, startPoint x: 830, startPoint y: 251, endPoint x: 855, endPoint y: 255, distance: 25.7
click at [855, 255] on span "Avocado" at bounding box center [840, 253] width 36 height 15
click at [1083, 259] on p "Name Ar: أفوكادو" at bounding box center [1030, 253] width 285 height 15
drag, startPoint x: 1111, startPoint y: 291, endPoint x: 1037, endPoint y: 300, distance: 74.7
click at [1037, 300] on h6 "Description Ar: أفوكادو + حليب + سكر + ثلج" at bounding box center [1030, 292] width 285 height 18
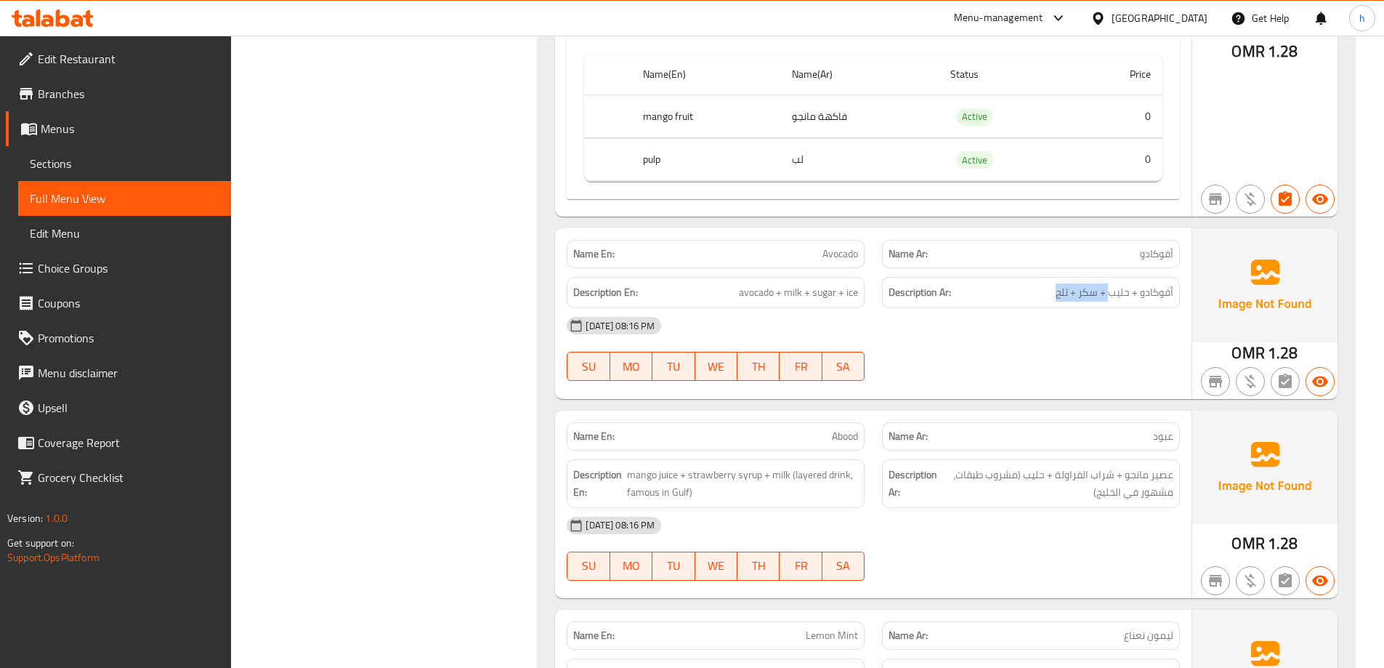
drag, startPoint x: 724, startPoint y: 294, endPoint x: 870, endPoint y: 294, distance: 145.3
click at [870, 294] on div "Description En: avocado + milk + sugar + ice" at bounding box center [715, 292] width 315 height 49
click at [926, 287] on strong "Description Ar:" at bounding box center [919, 292] width 62 height 18
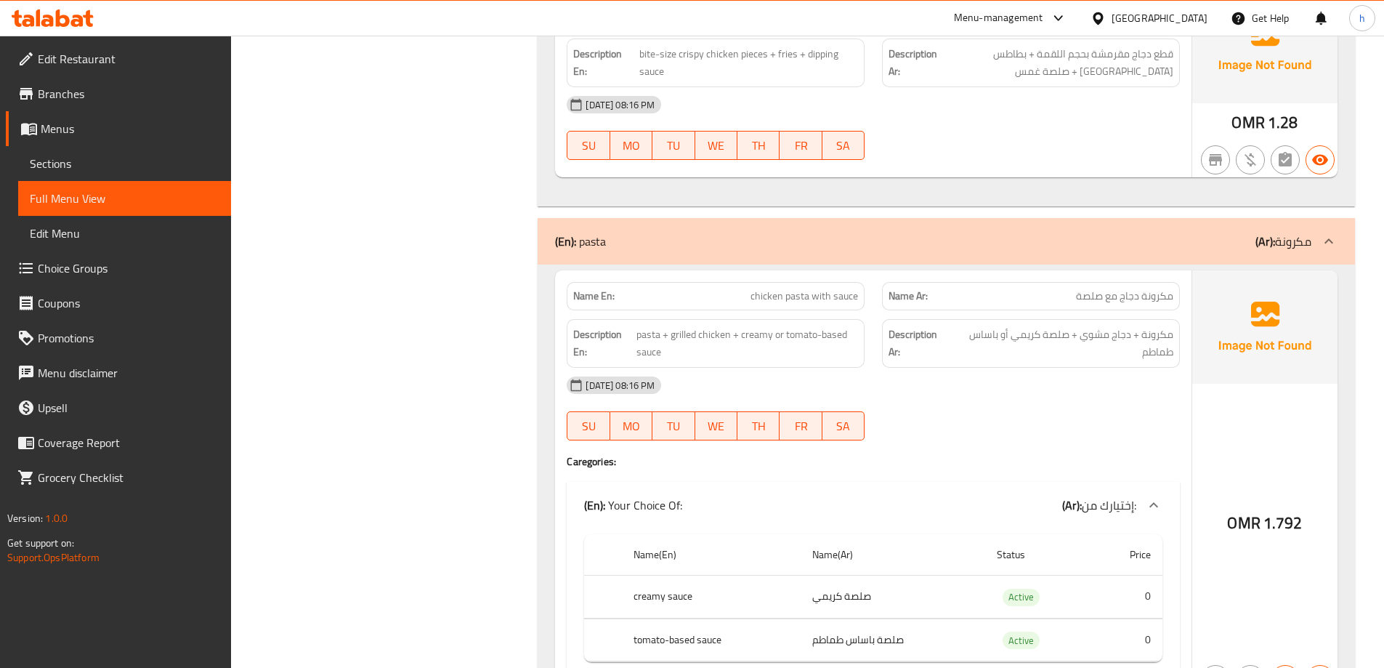
scroll to position [7740, 0]
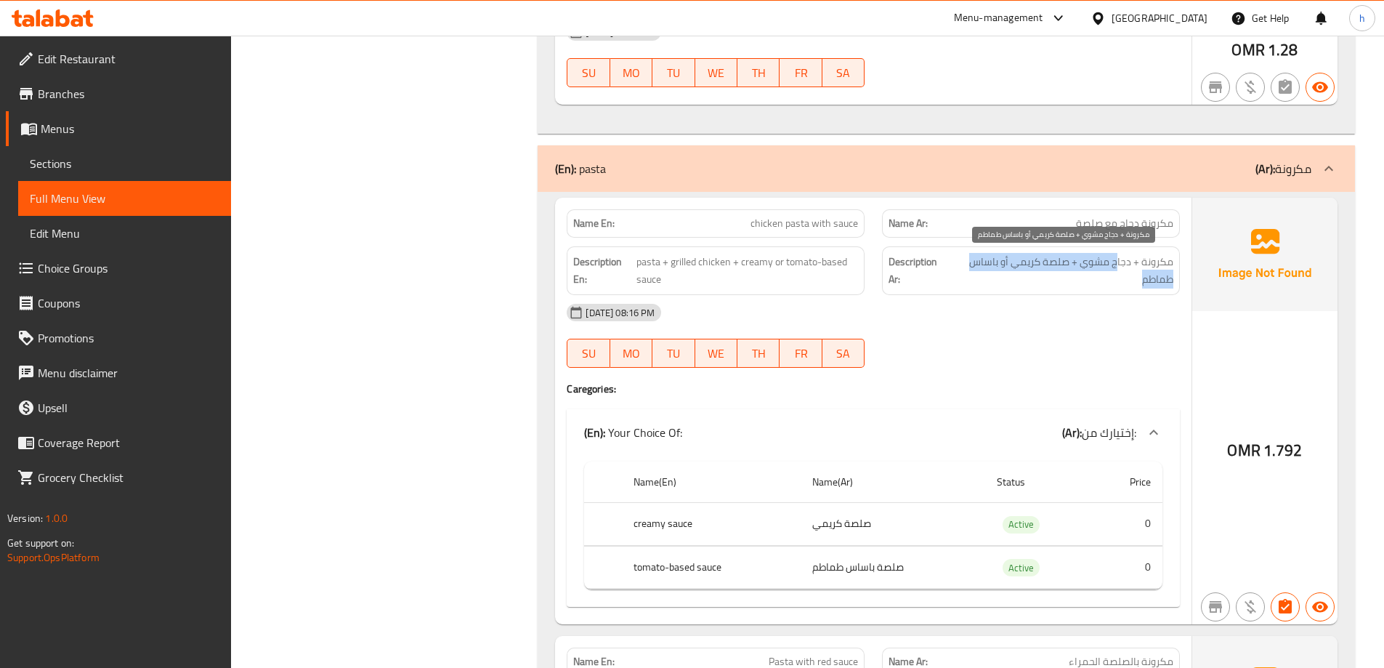
drag, startPoint x: 1064, startPoint y: 263, endPoint x: 1114, endPoint y: 286, distance: 55.3
click at [1114, 286] on span "مكرونة + دجاج مشوي + صلصة كريمي أو باساس طماطم" at bounding box center [1061, 271] width 223 height 36
click at [1117, 273] on span "مكرونة + دجاج مشوي + صلصة كريمي أو باساس طماطم" at bounding box center [1061, 271] width 223 height 36
click at [1106, 270] on span "مكرونة + دجاج مشوي + صلصة كريمي أو باساس طماطم" at bounding box center [1061, 271] width 223 height 36
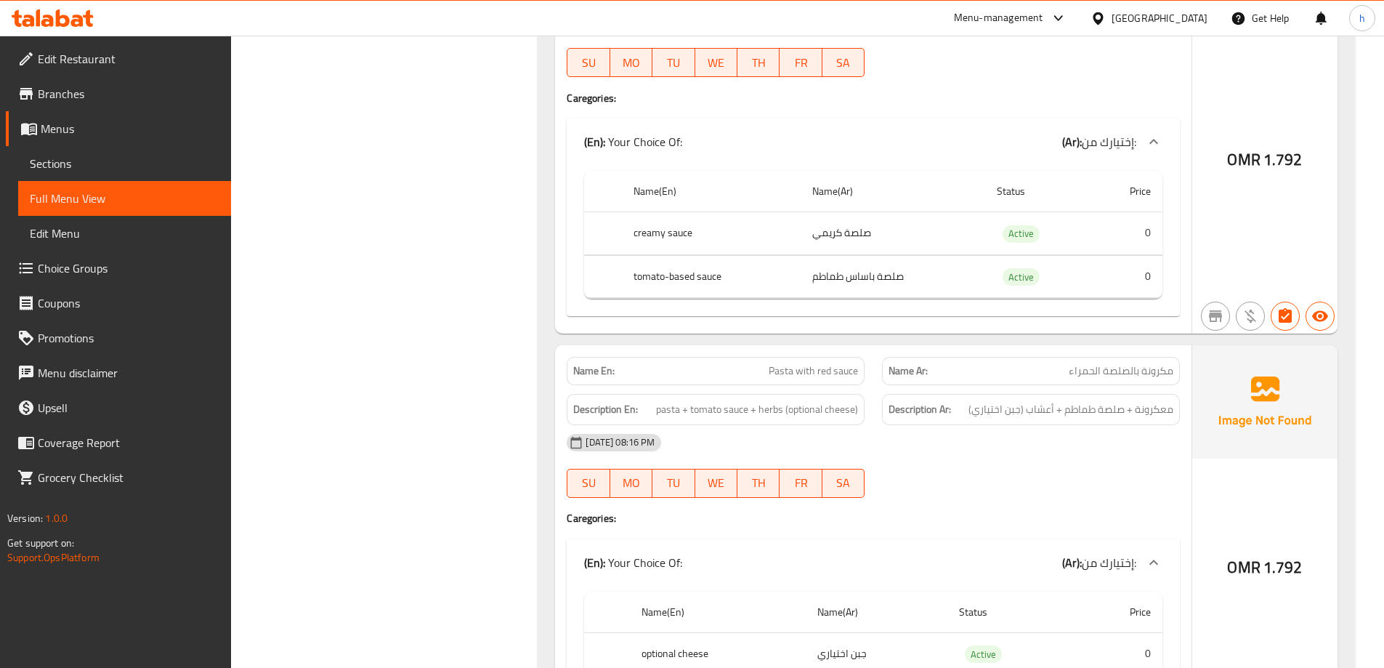
scroll to position [8103, 0]
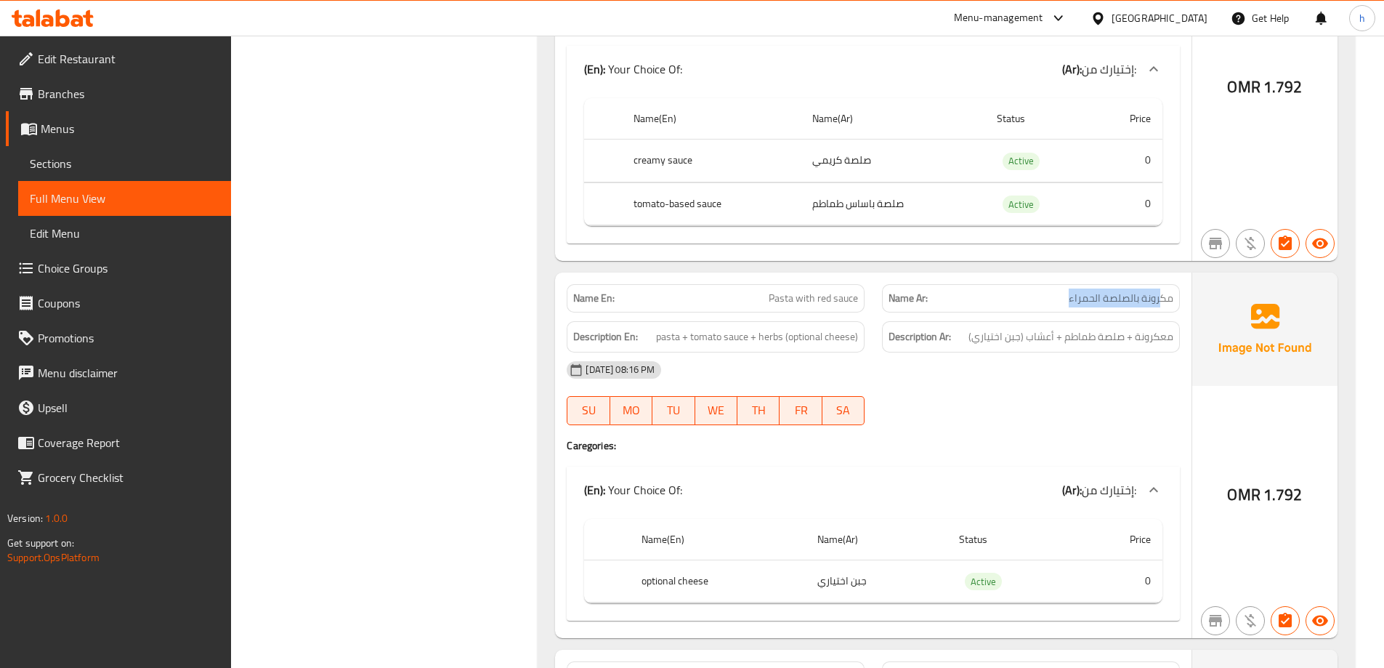
drag, startPoint x: 1045, startPoint y: 290, endPoint x: 1158, endPoint y: 300, distance: 113.8
click at [1158, 300] on div "Name Ar: مكرونة بالصلصة الحمراء" at bounding box center [1031, 298] width 298 height 28
click at [1154, 333] on span "معكرونة + صلصة طماطم + أعشاب (جبن اختياري)" at bounding box center [1070, 337] width 205 height 18
drag, startPoint x: 1172, startPoint y: 336, endPoint x: 1082, endPoint y: 336, distance: 90.1
click at [1082, 336] on span "معكرونة + صلصة طماطم + أعشاب (جبن اختياري)" at bounding box center [1070, 337] width 205 height 18
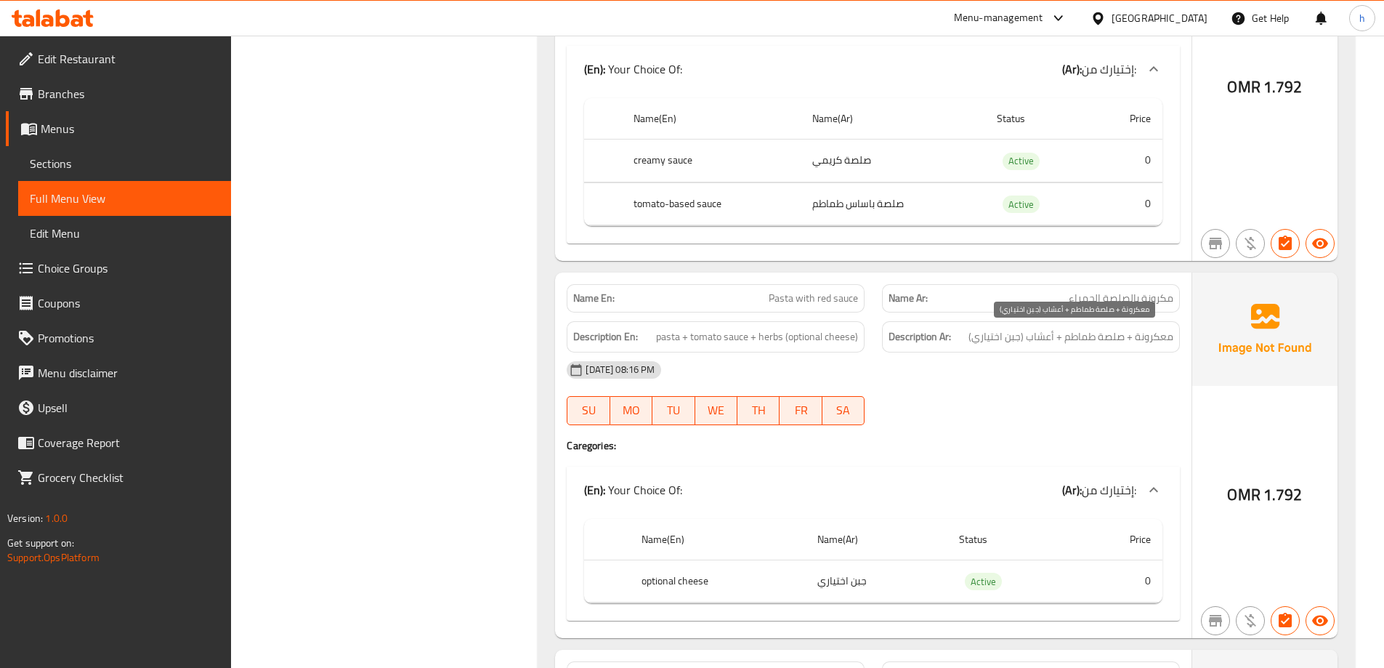
click at [1047, 338] on span "معكرونة + صلصة طماطم + أعشاب (جبن اختياري)" at bounding box center [1070, 337] width 205 height 18
click at [1083, 331] on span "معكرونة + صلصة طماطم + أعشاب (جبن اختياري)" at bounding box center [1070, 337] width 205 height 18
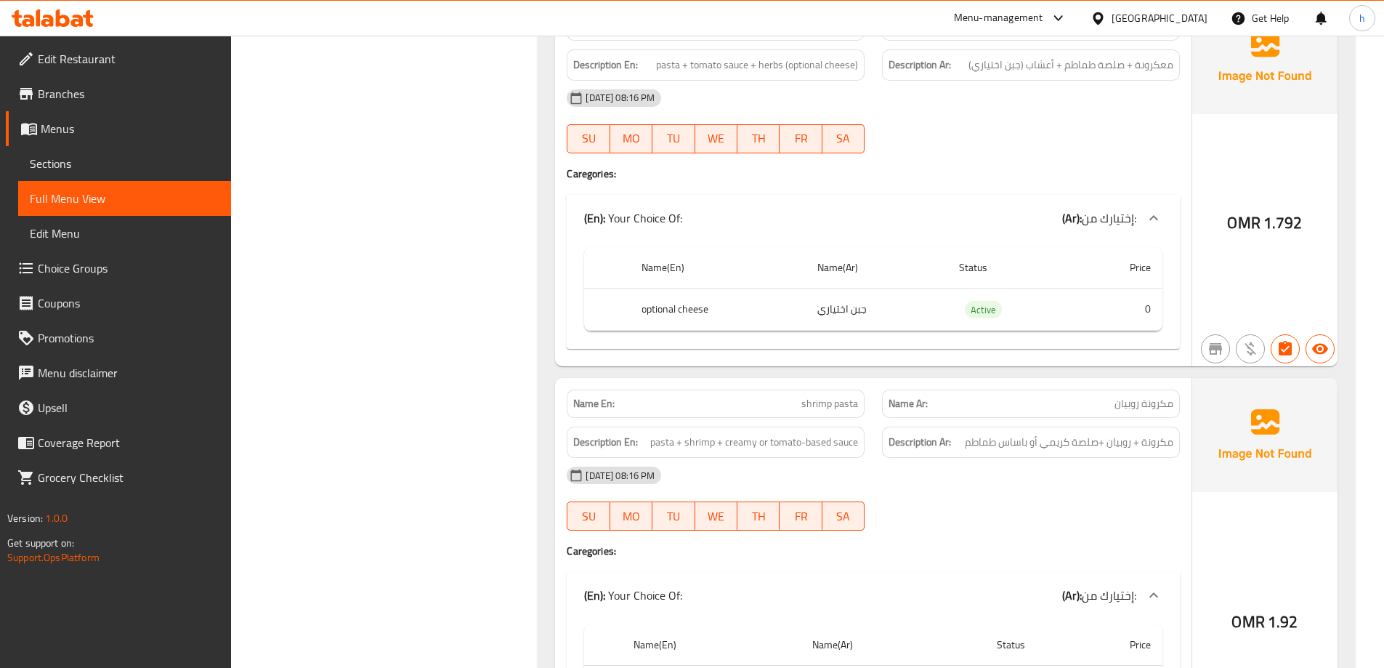
scroll to position [8394, 0]
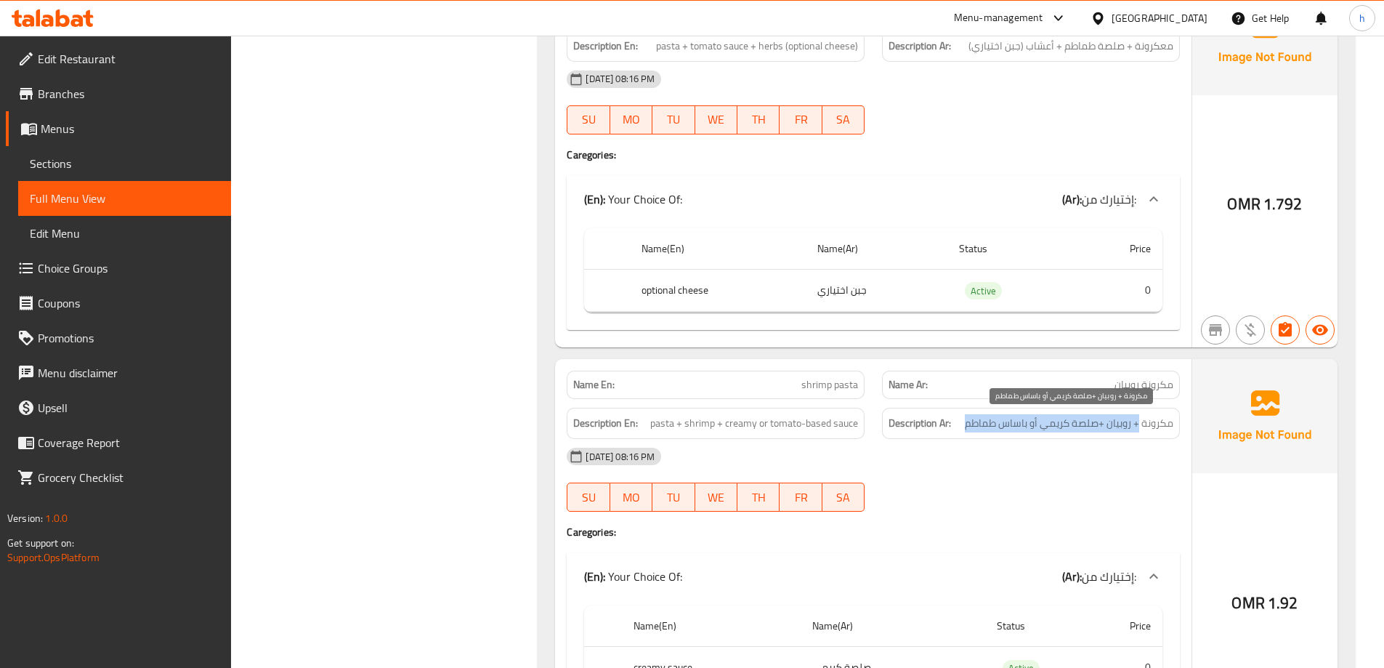
drag, startPoint x: 1140, startPoint y: 418, endPoint x: 969, endPoint y: 428, distance: 171.0
click at [969, 428] on span "مكرونة + روبيان +صلصة كريمي أو باساس طماطم" at bounding box center [1069, 423] width 208 height 18
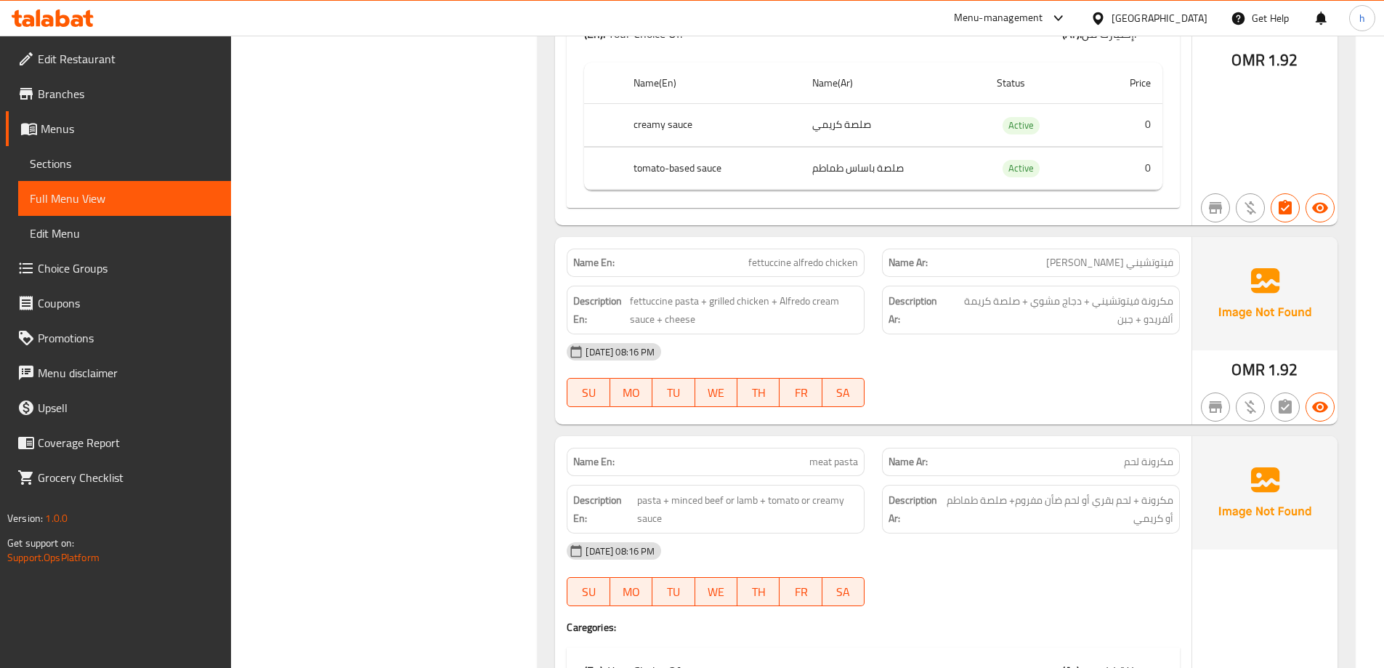
scroll to position [8975, 0]
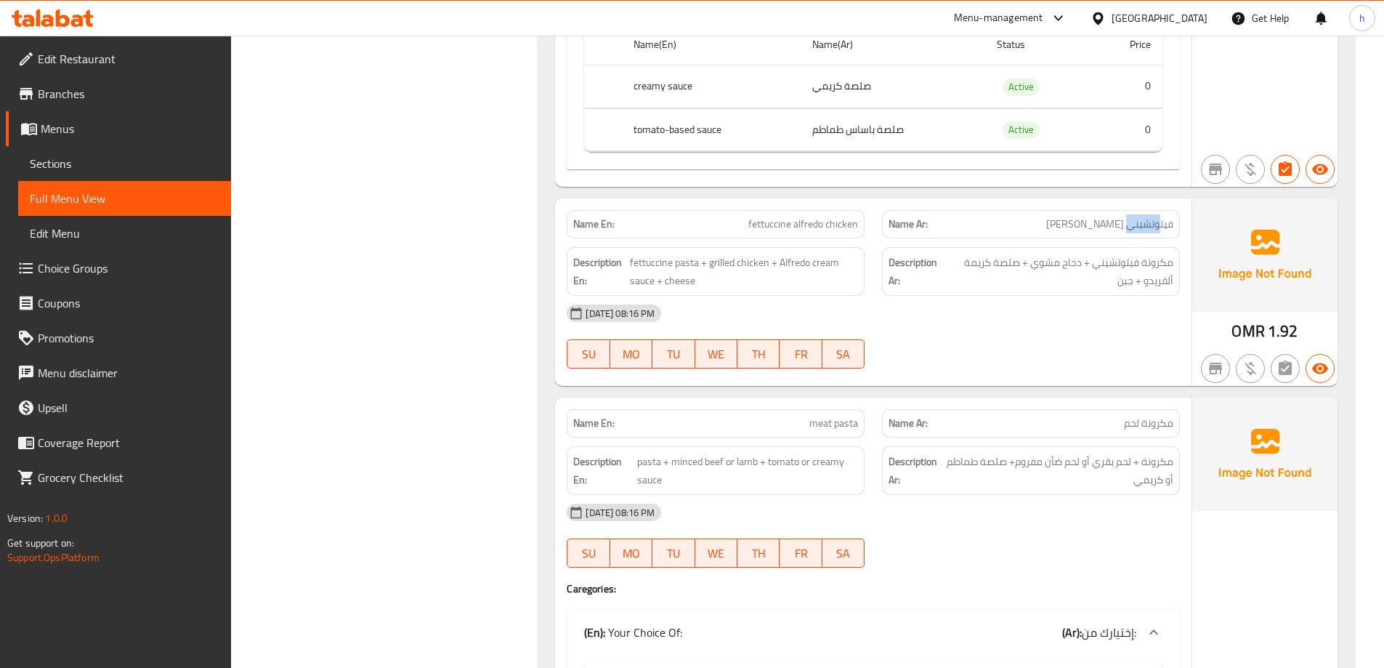
drag, startPoint x: 1157, startPoint y: 230, endPoint x: 1128, endPoint y: 230, distance: 29.1
click at [1128, 230] on span "فيتوتشيني ألفريدو دجاج" at bounding box center [1109, 223] width 127 height 15
drag, startPoint x: 1162, startPoint y: 264, endPoint x: 997, endPoint y: 269, distance: 165.0
click at [997, 269] on span "مكرونة فيتوتشيني + دجاج مشوي + صلصة كريمة ألفريدو + جبن" at bounding box center [1059, 272] width 228 height 36
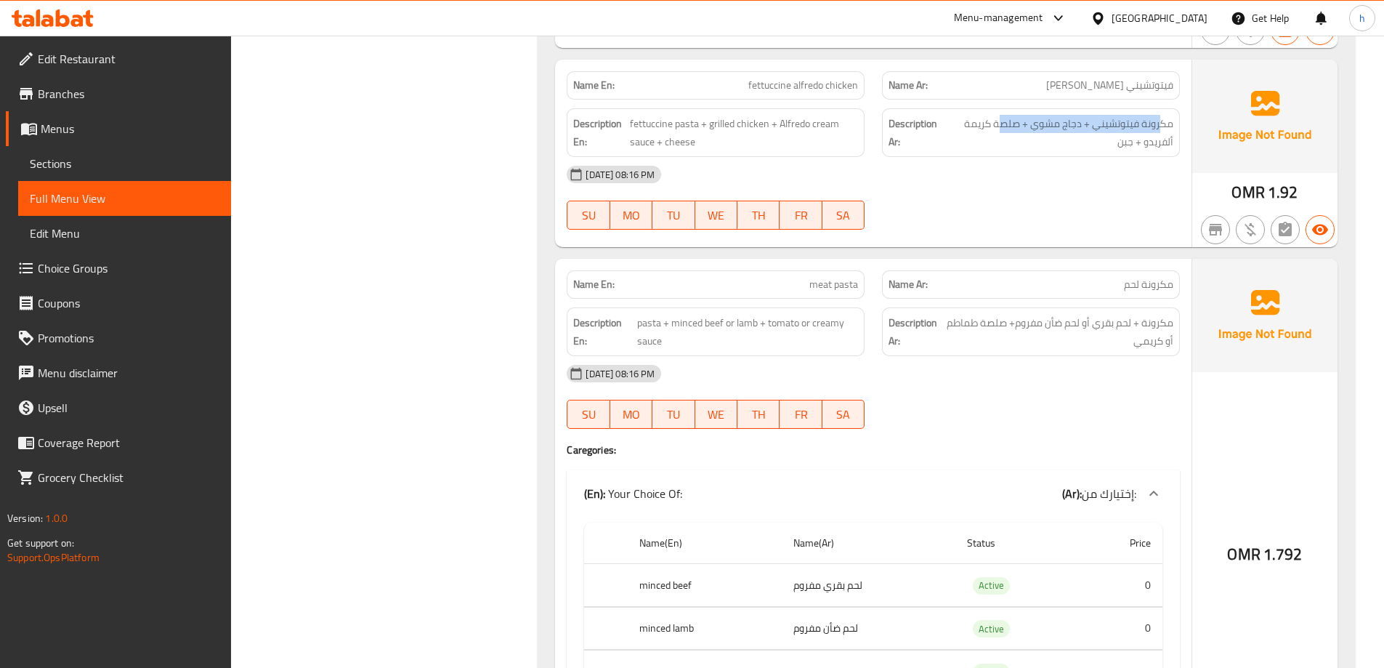
scroll to position [9120, 0]
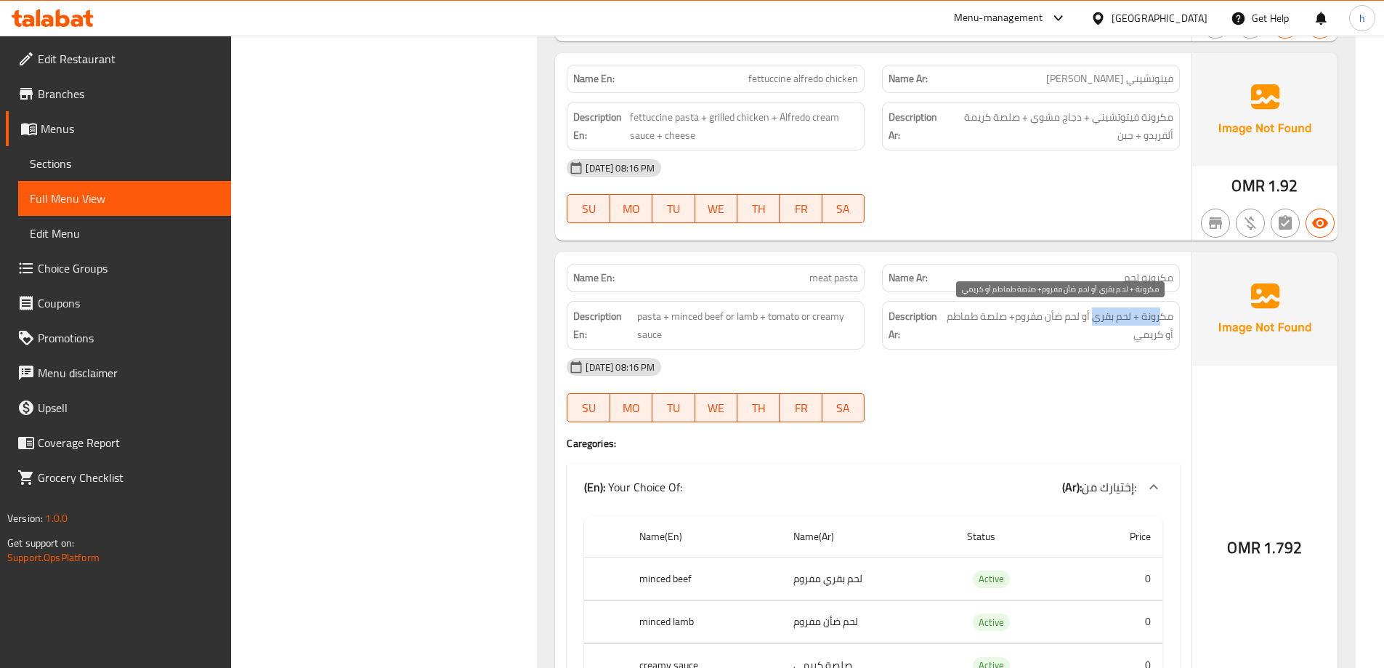
drag, startPoint x: 1166, startPoint y: 312, endPoint x: 1096, endPoint y: 315, distance: 69.8
click at [1096, 315] on span "مكرونة + لحم بقري أو لحم ضأن مفروم+ صلصة طماطم أو كريمي" at bounding box center [1058, 325] width 229 height 36
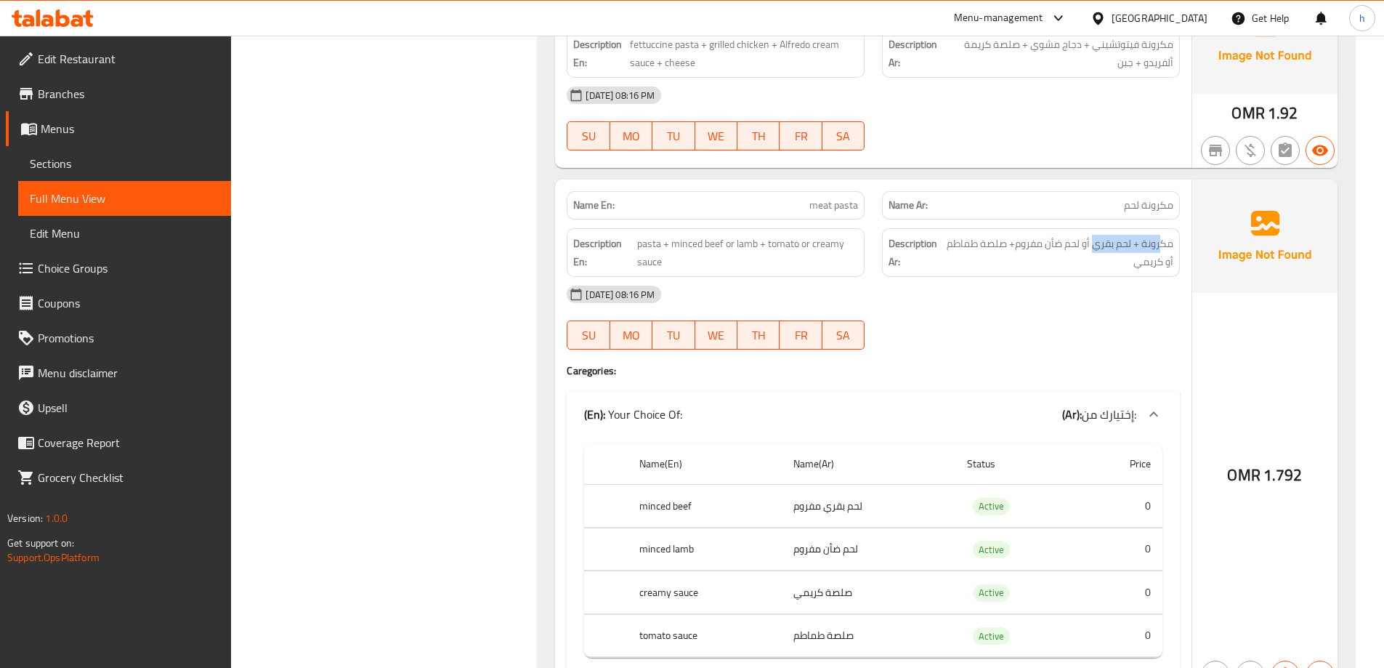
scroll to position [9265, 0]
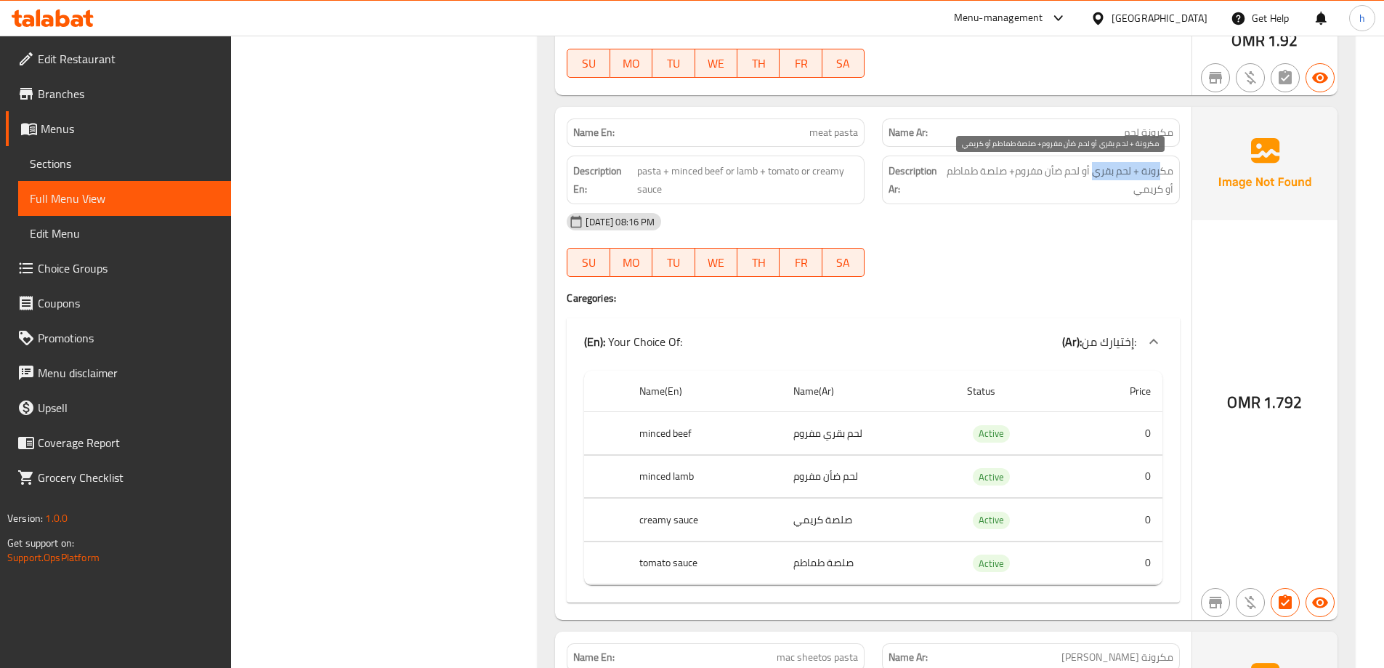
click at [1159, 173] on span "مكرونة + لحم بقري أو لحم ضأن مفروم+ صلصة طماطم أو كريمي" at bounding box center [1058, 180] width 229 height 36
click at [1141, 174] on span "مكرونة + لحم بقري أو لحم ضأن مفروم+ صلصة طماطم أو كريمي" at bounding box center [1058, 180] width 229 height 36
click at [957, 175] on span "مكرونة + لحم بقري أو لحم ضأن مفروم+ صلصة طماطم أو كريمي" at bounding box center [1058, 180] width 229 height 36
click at [1160, 194] on span "مكرونة + لحم بقري أو لحم ضأن مفروم+ صلصة طماطم أو كريمي" at bounding box center [1058, 180] width 229 height 36
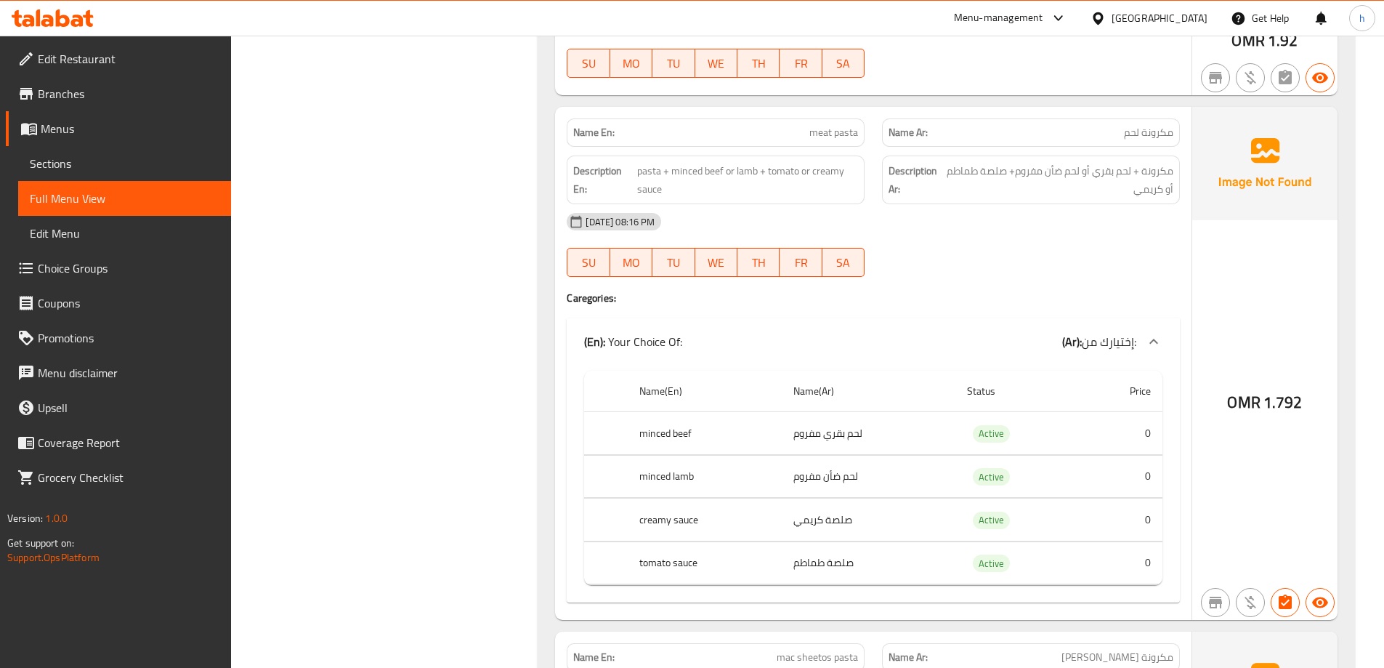
click at [852, 518] on td "صلصة كريمي" at bounding box center [868, 519] width 173 height 43
click at [854, 477] on td "لحم ضأن مفروم" at bounding box center [868, 476] width 173 height 43
click at [849, 435] on td "لحم بقري مفروم" at bounding box center [868, 433] width 173 height 43
click at [854, 477] on td "لحم ضأن مفروم" at bounding box center [868, 476] width 173 height 43
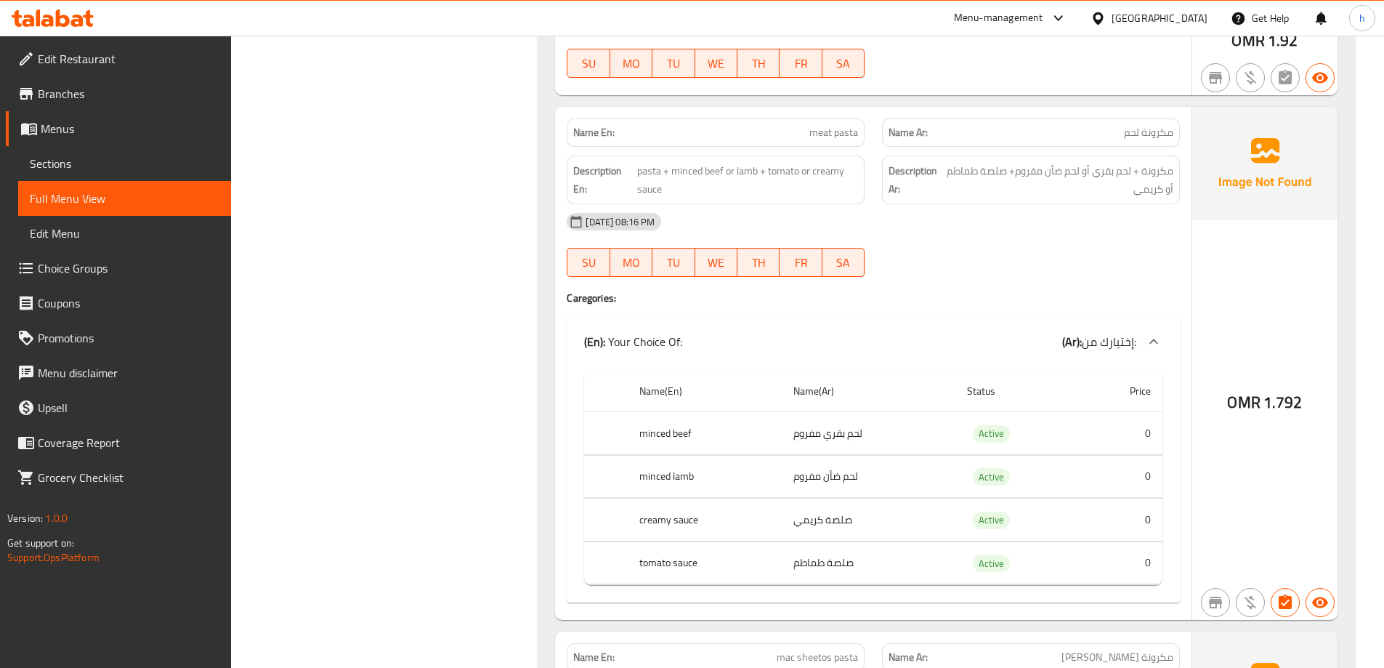
click at [825, 555] on td "صلصة طماطم" at bounding box center [868, 562] width 173 height 43
click at [835, 475] on td "لحم ضأن مفروم" at bounding box center [868, 476] width 173 height 43
click at [844, 429] on td "لحم بقري مفروم" at bounding box center [868, 433] width 173 height 43
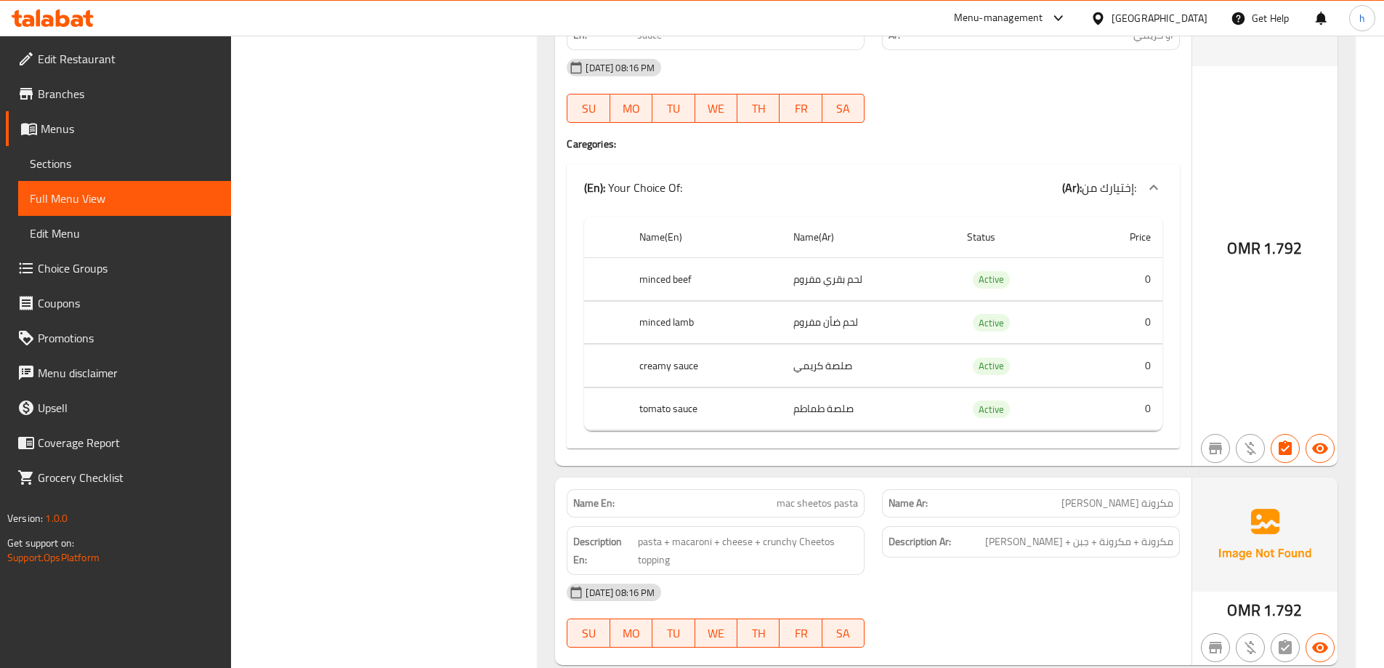
scroll to position [9475, 0]
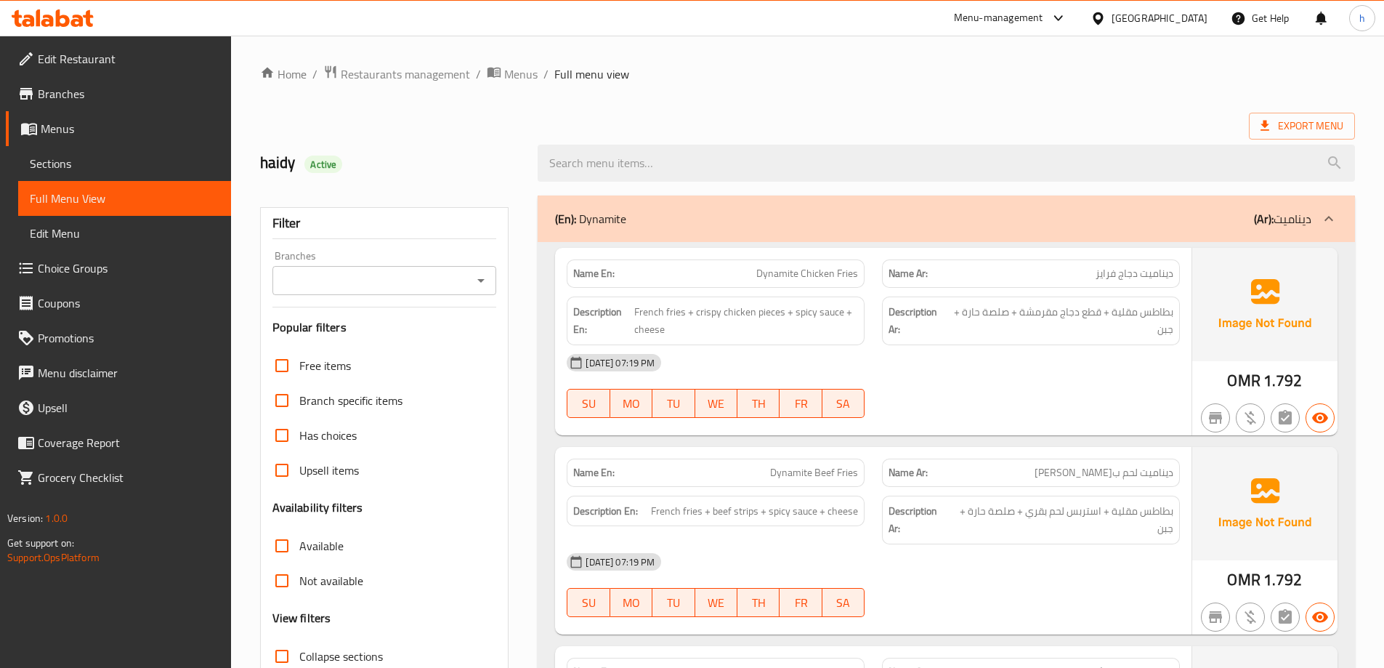
scroll to position [218, 0]
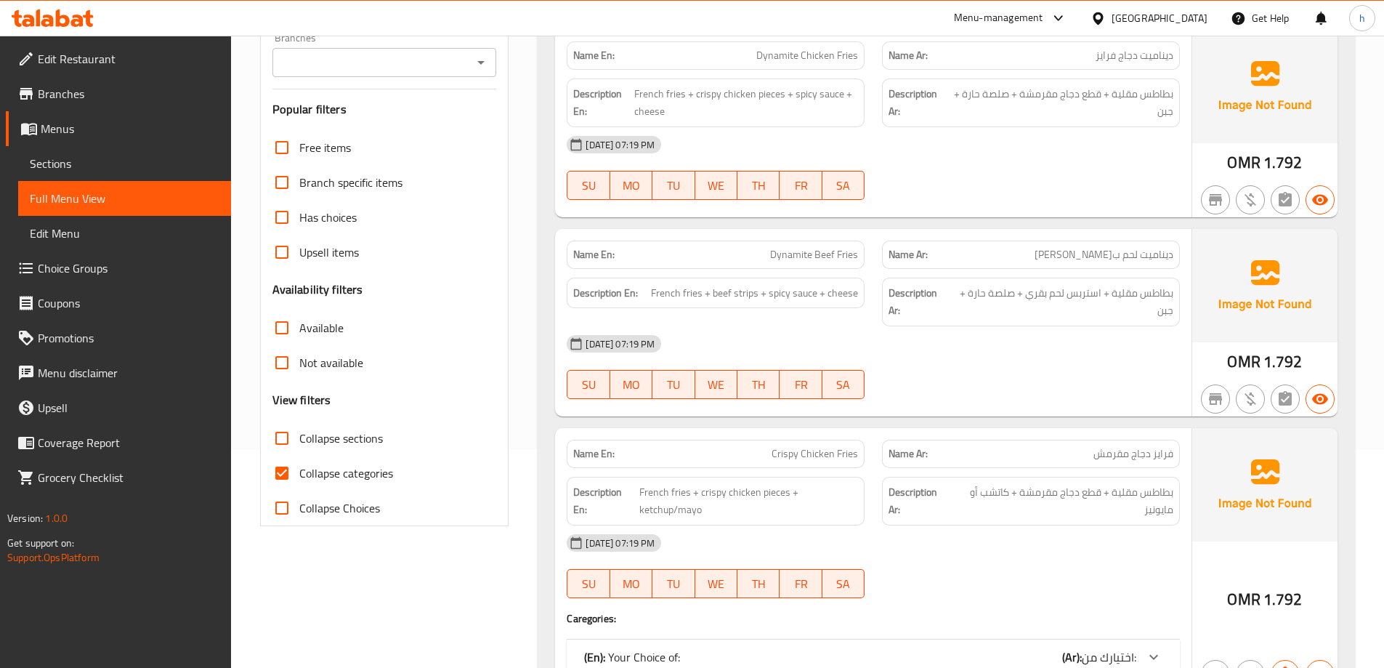
click at [328, 474] on span "Collapse categories" at bounding box center [346, 472] width 94 height 17
click at [299, 474] on input "Collapse categories" at bounding box center [281, 472] width 35 height 35
checkbox input "false"
click at [327, 444] on span "Collapse sections" at bounding box center [341, 437] width 84 height 17
click at [299, 444] on input "Collapse sections" at bounding box center [281, 438] width 35 height 35
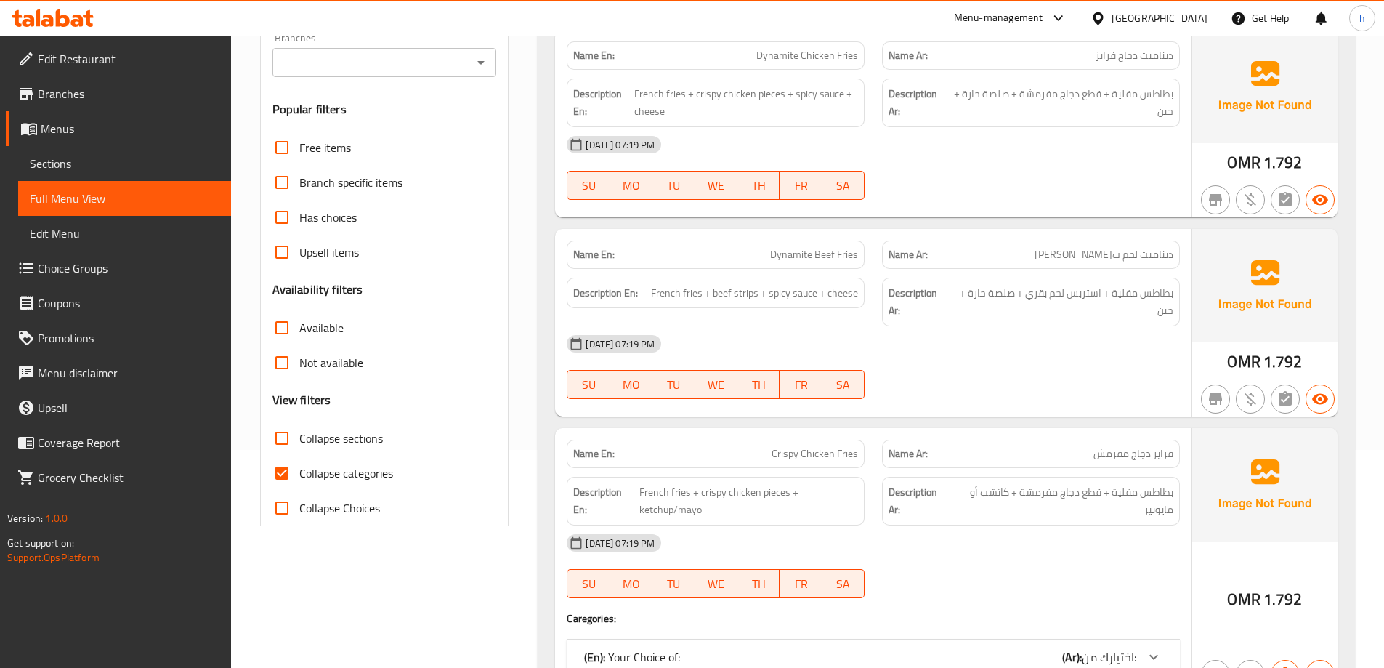
checkbox input "true"
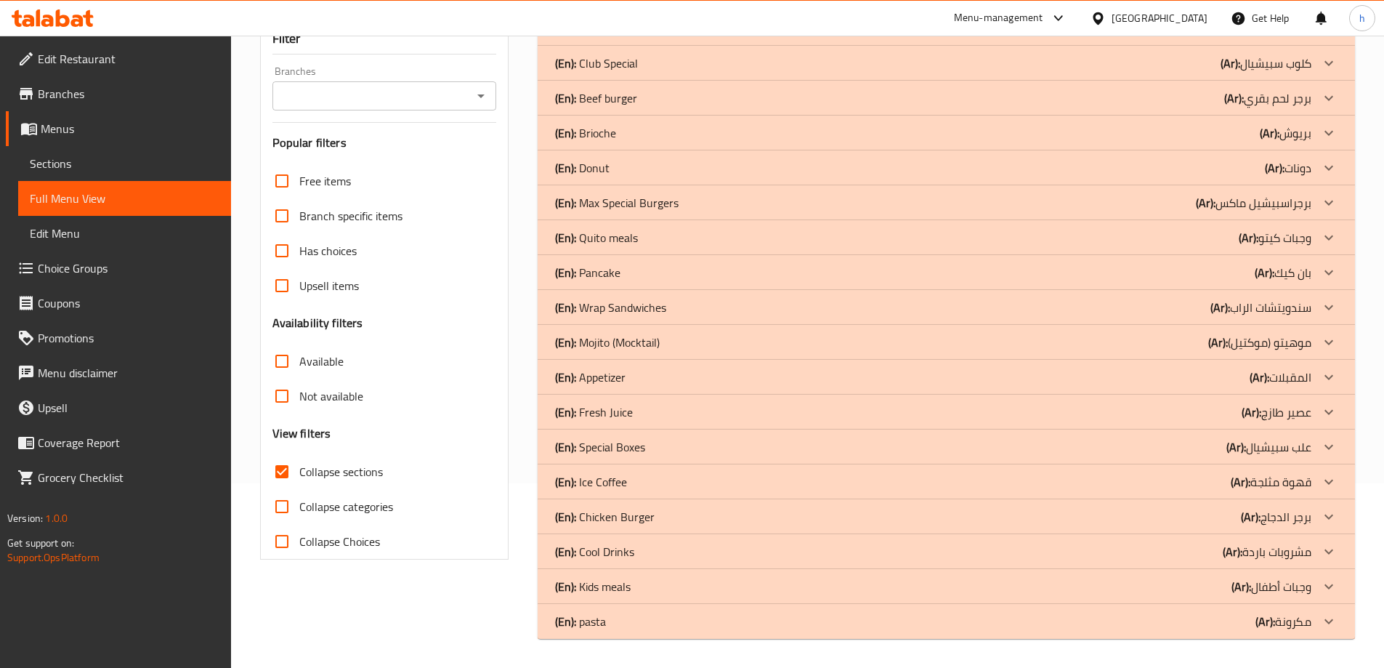
scroll to position [185, 0]
click at [599, 620] on p "(En): pasta" at bounding box center [580, 620] width 51 height 17
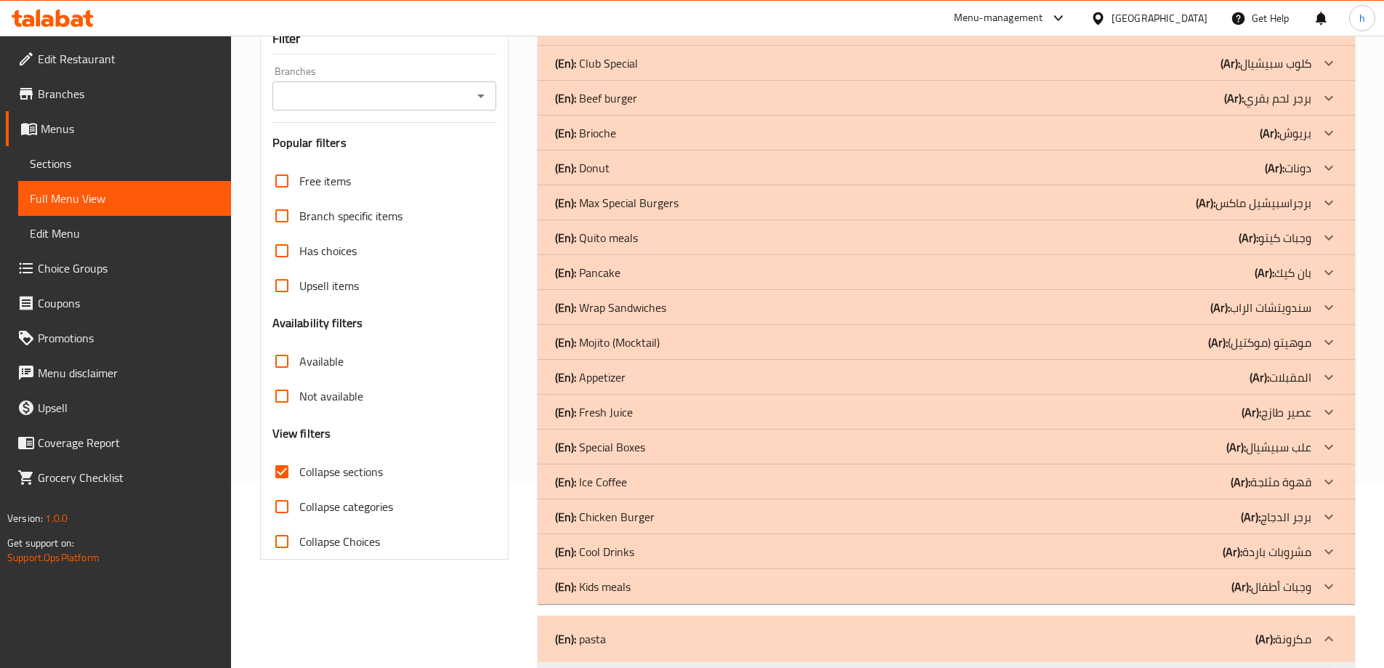
click at [651, 583] on div "(En): Kids meals (Ar): وجبات أطفال" at bounding box center [933, 586] width 756 height 17
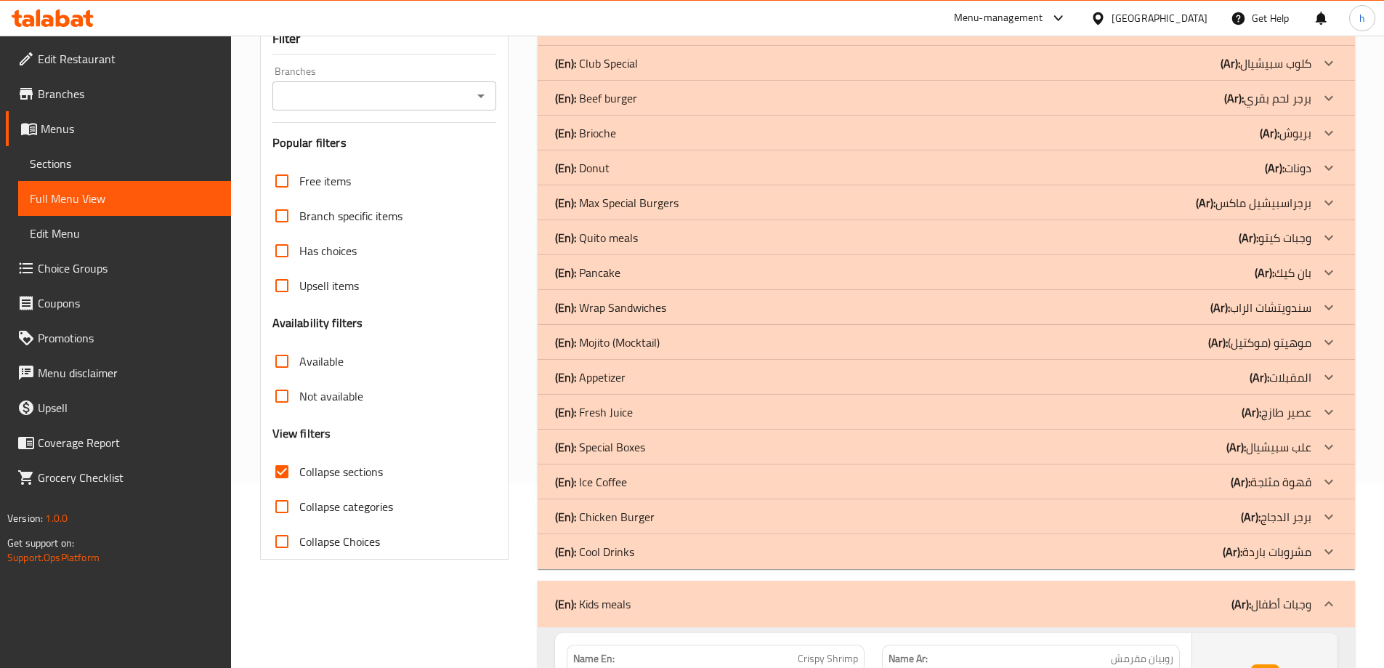
click at [634, 551] on div "(En): Cool Drinks (Ar): مشروبات باردة" at bounding box center [933, 551] width 756 height 17
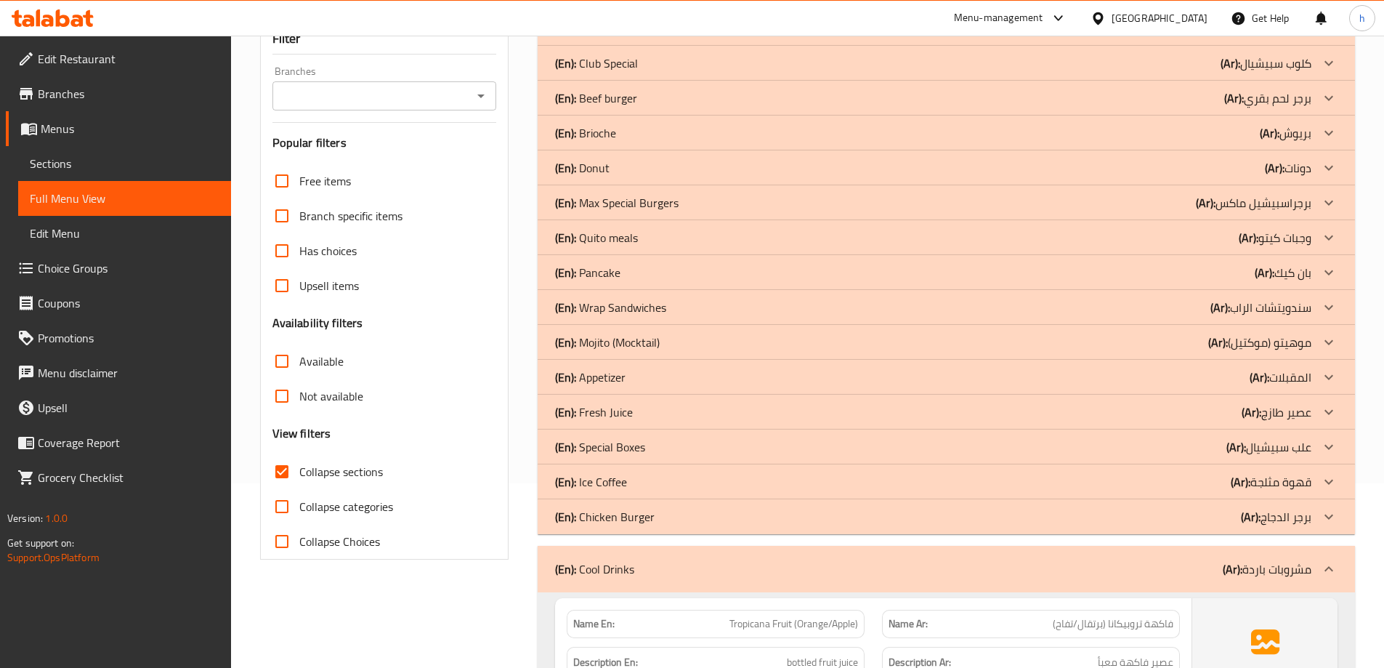
click at [616, 483] on p "(En): Ice Coffee" at bounding box center [591, 481] width 72 height 17
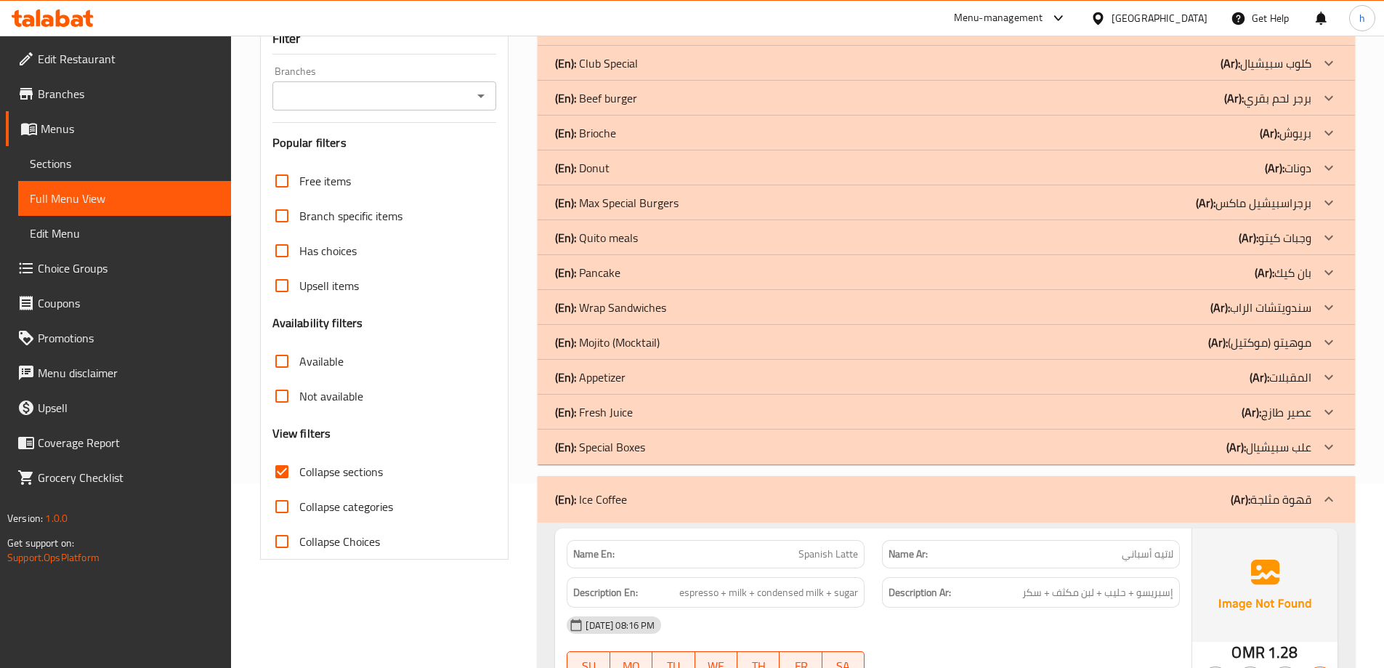
click at [611, 410] on p "(En): Fresh Juice" at bounding box center [594, 411] width 78 height 17
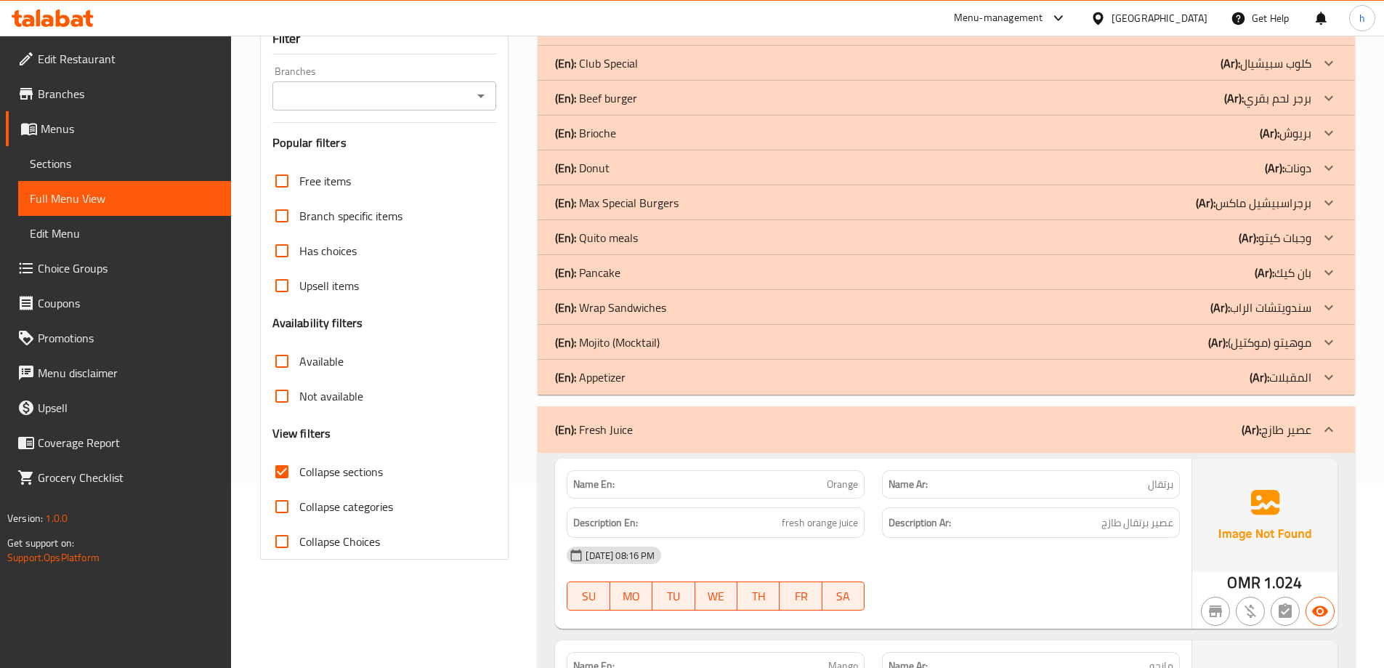
click at [611, 341] on p "(En): Mojito (Mocktail)" at bounding box center [607, 341] width 105 height 17
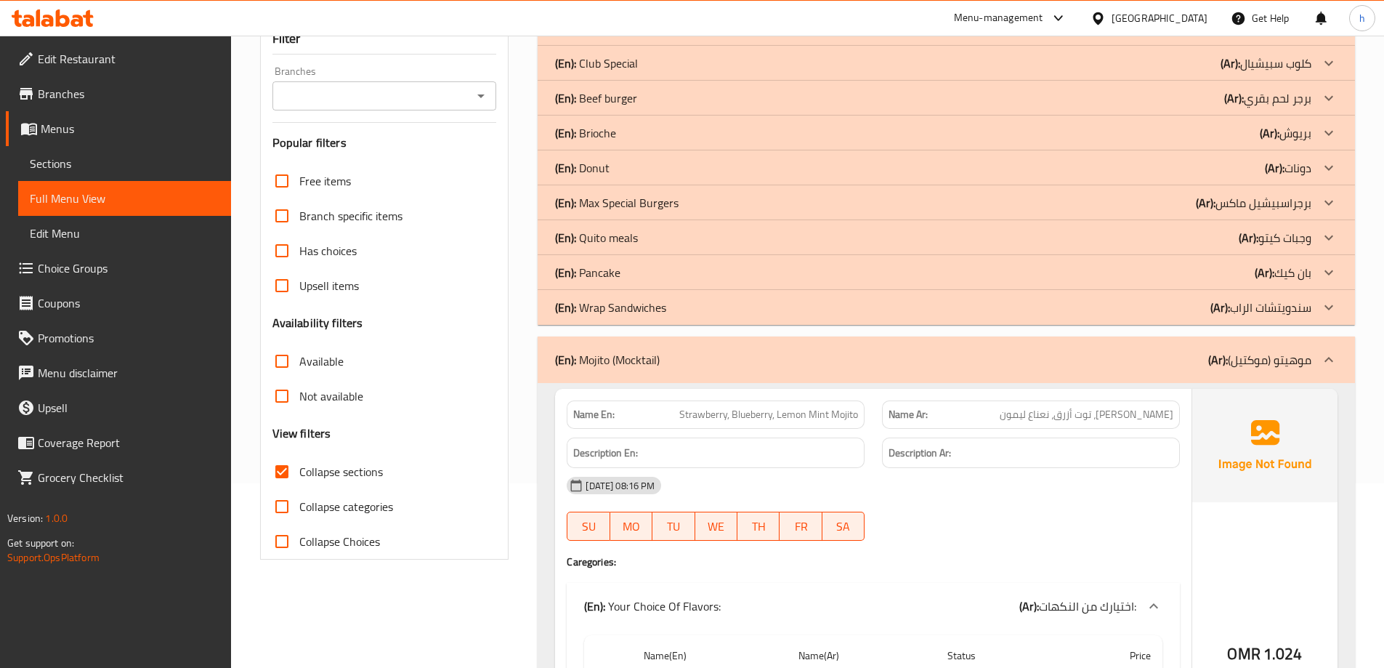
click at [615, 266] on p "(En): Pancake" at bounding box center [587, 272] width 65 height 17
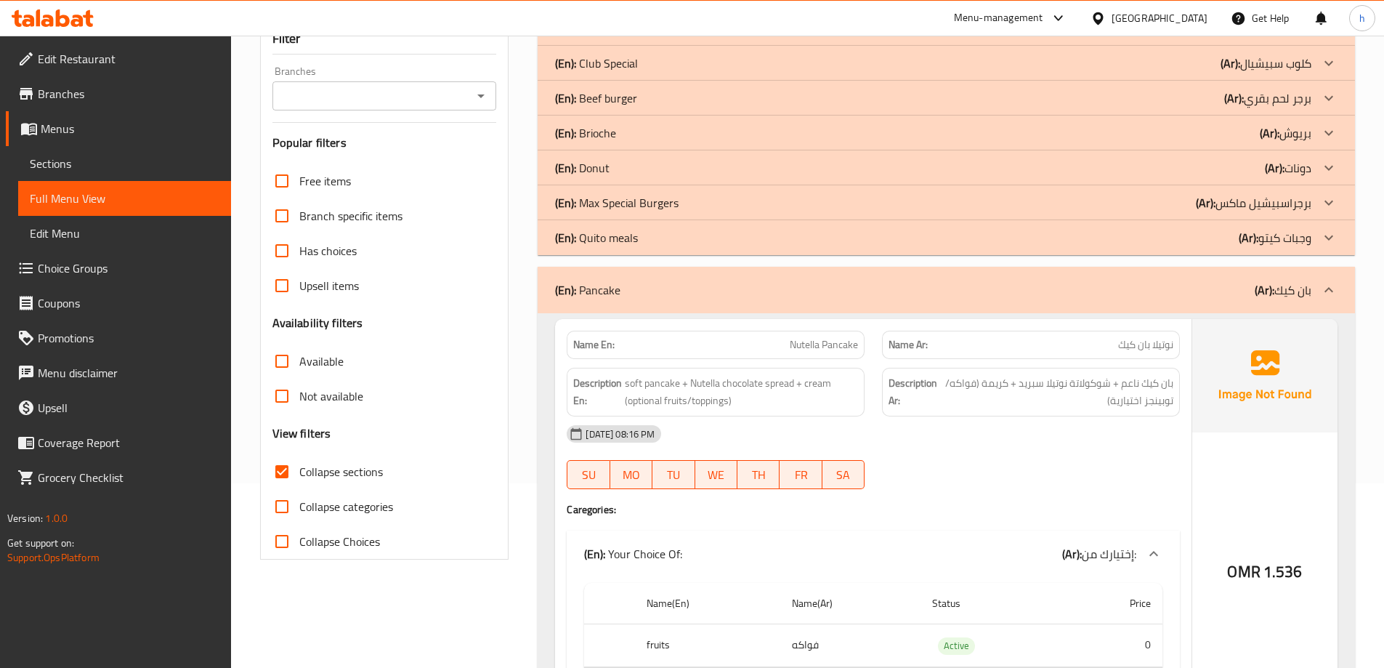
click at [612, 163] on div "(En): Donut (Ar): دونات" at bounding box center [933, 167] width 756 height 17
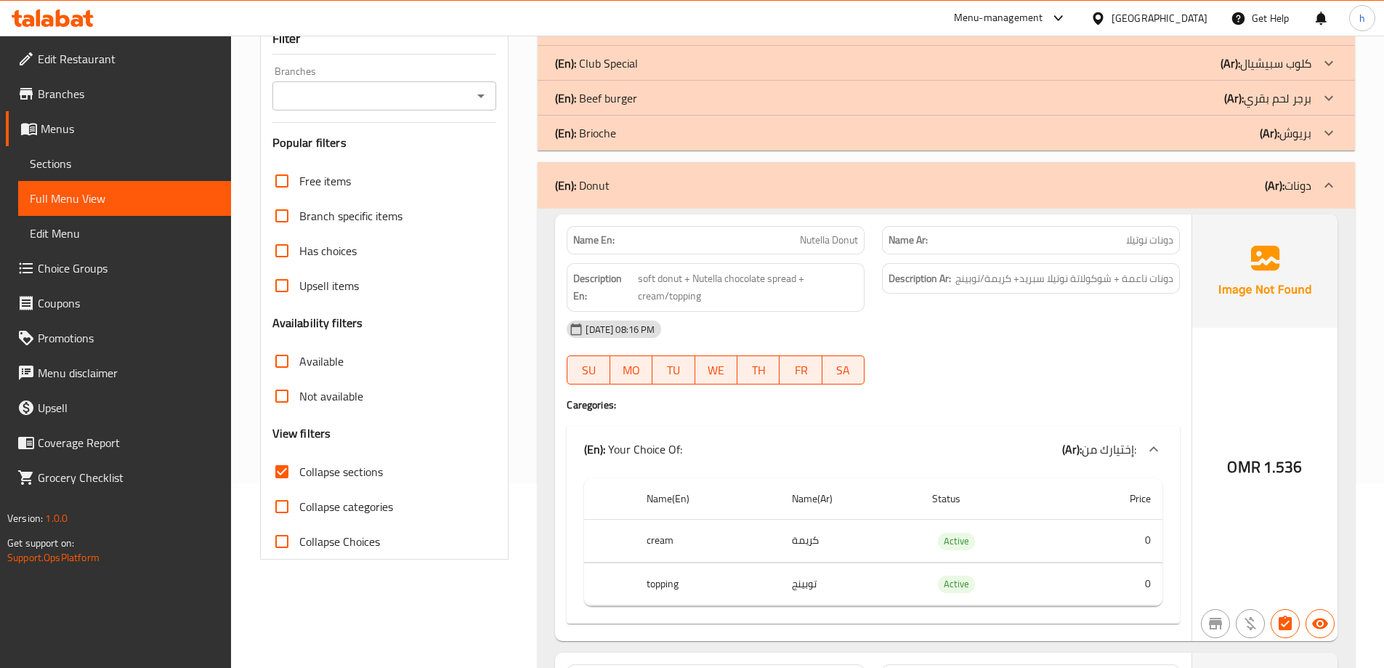
click at [633, 68] on p "(En): Club Special" at bounding box center [596, 62] width 83 height 17
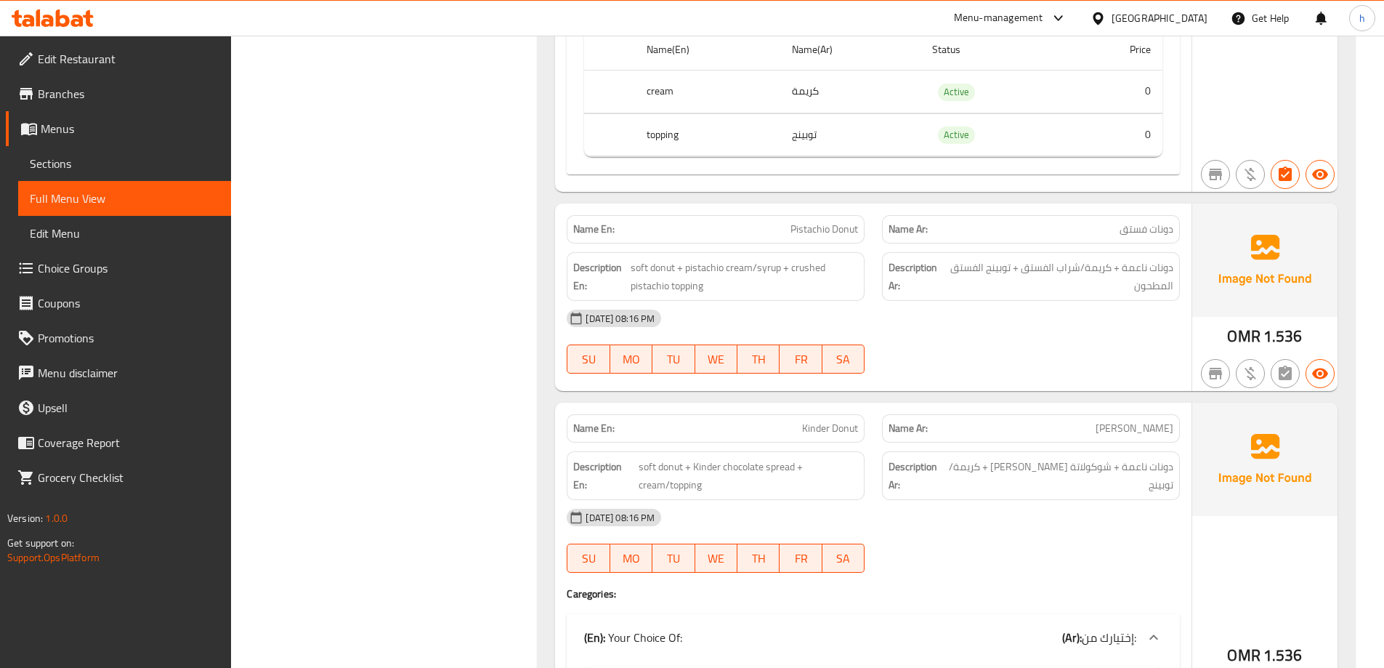
scroll to position [1162, 0]
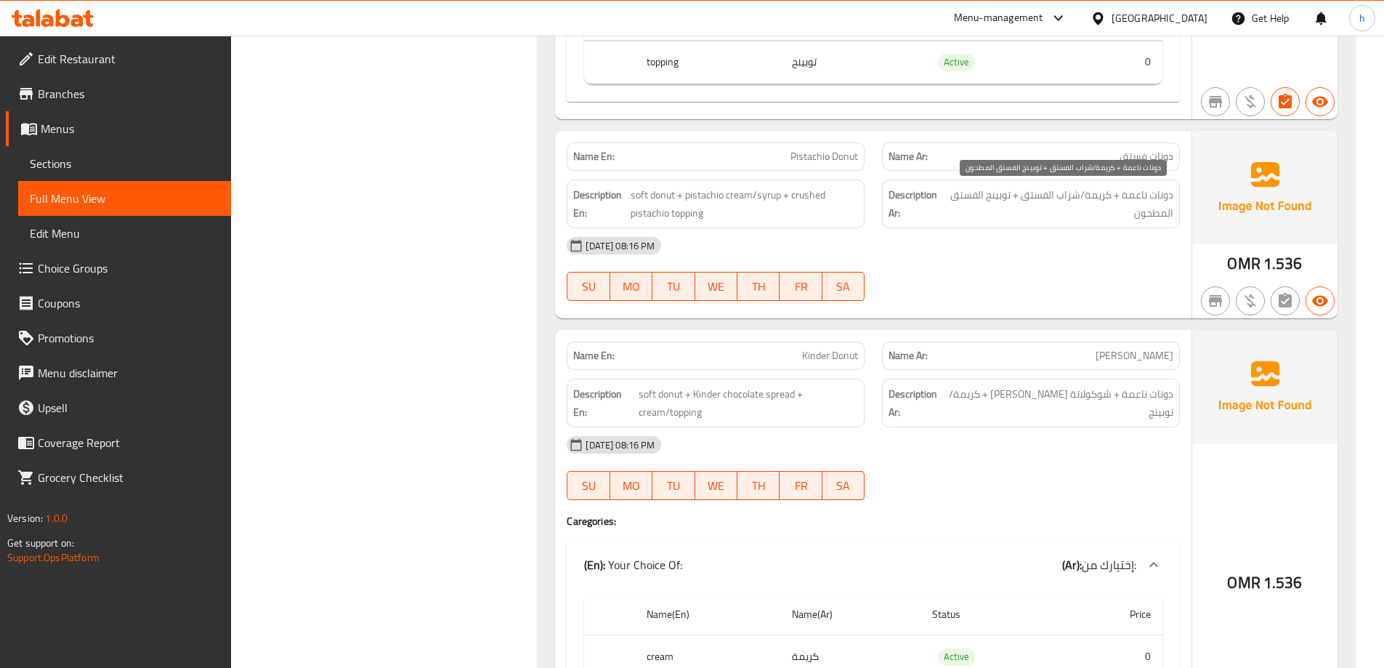
click at [1096, 211] on span "دونات ناعمة + كريمة/شراب الفستق + توبينج الفستق المطحون" at bounding box center [1059, 204] width 228 height 36
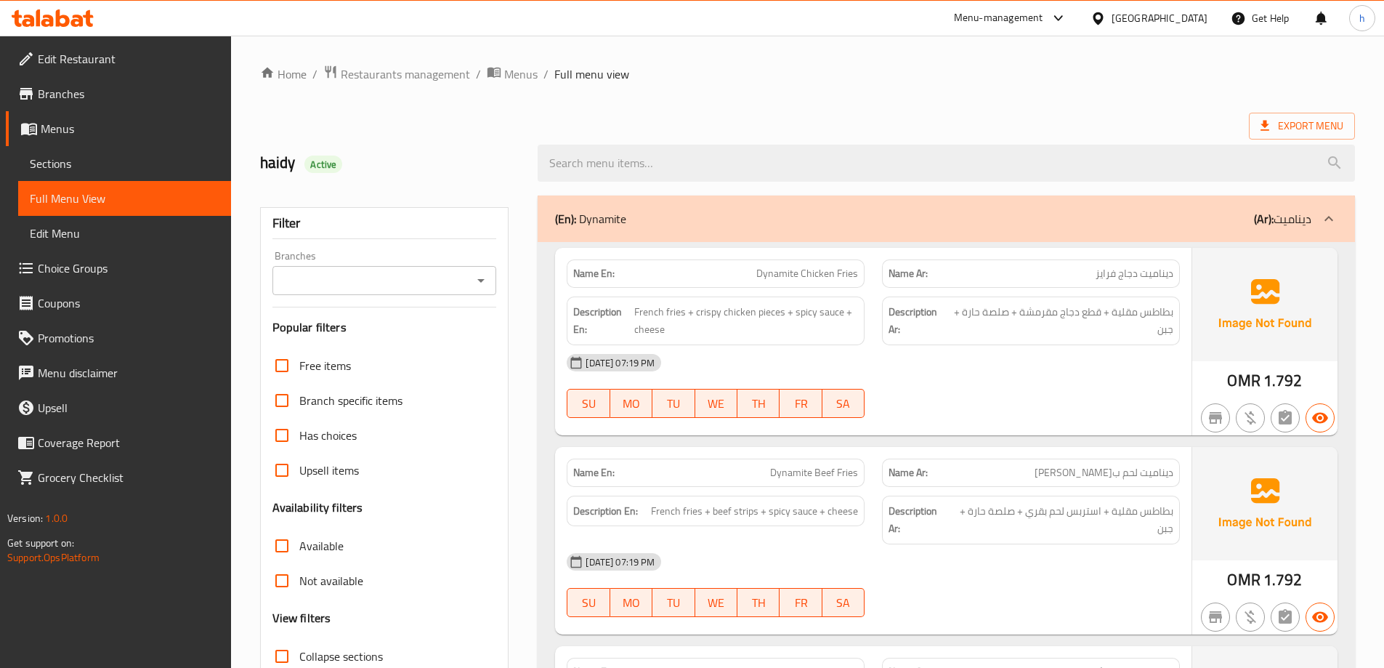
scroll to position [218, 0]
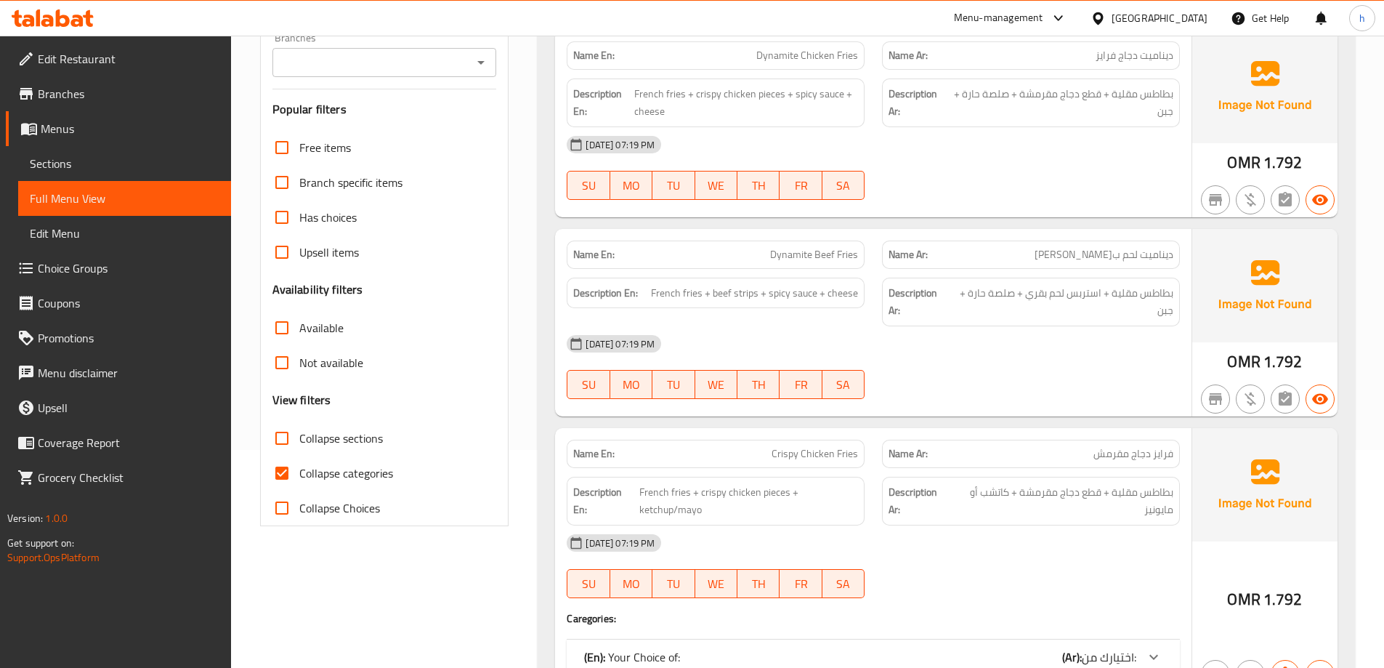
click at [351, 460] on label "Collapse categories" at bounding box center [328, 472] width 129 height 35
click at [299, 460] on input "Collapse categories" at bounding box center [281, 472] width 35 height 35
checkbox input "false"
click at [355, 442] on span "Collapse sections" at bounding box center [341, 437] width 84 height 17
click at [299, 442] on input "Collapse sections" at bounding box center [281, 438] width 35 height 35
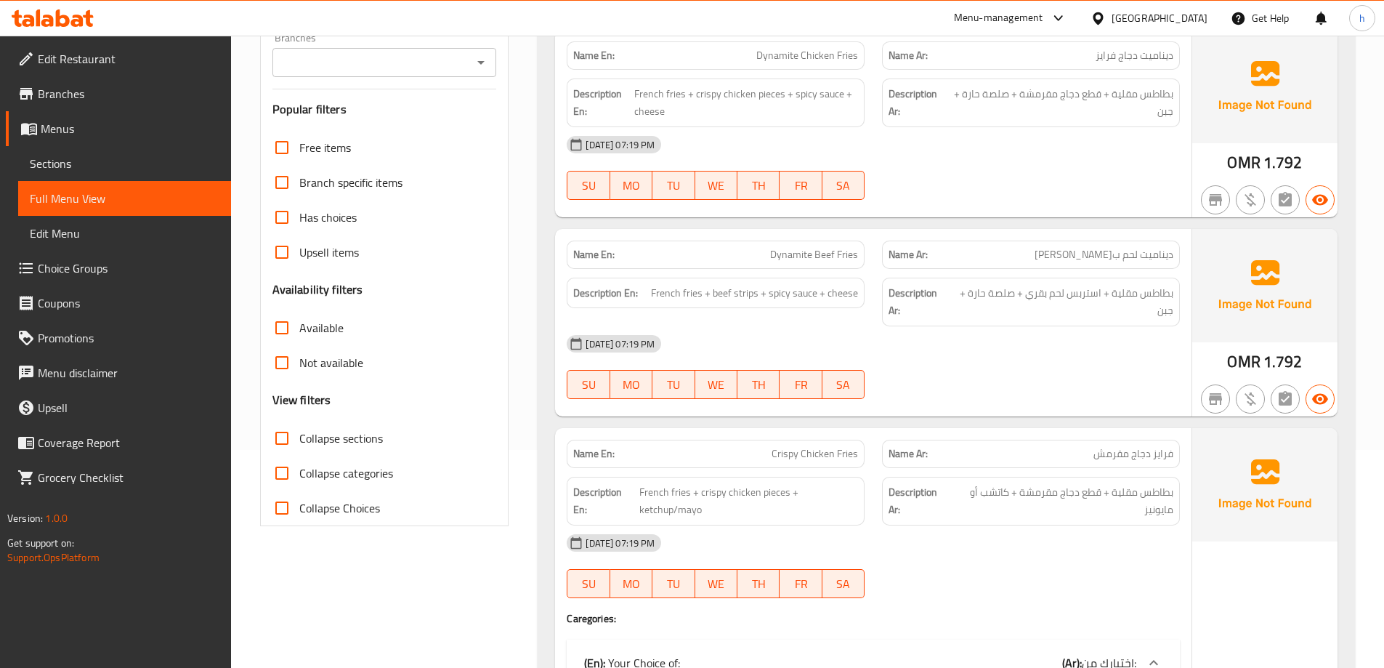
checkbox input "true"
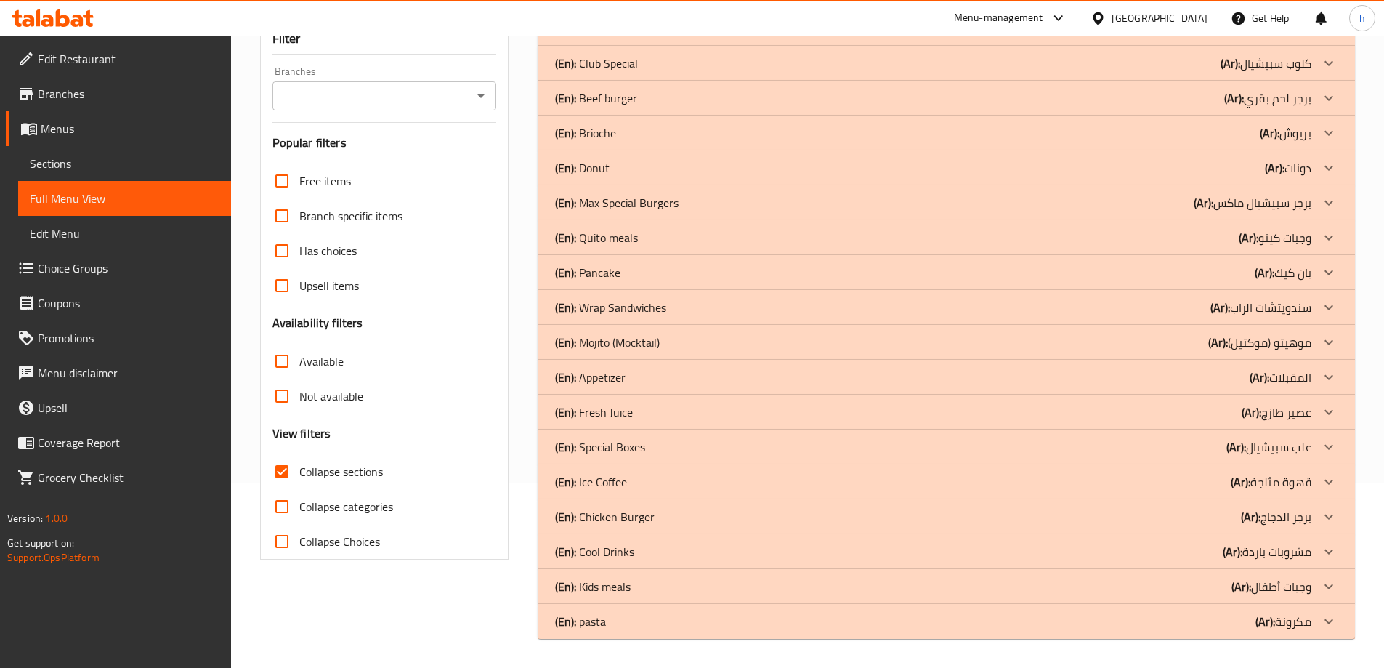
scroll to position [185, 0]
click at [631, 619] on div "(En): pasta (Ar): مكرونة" at bounding box center [933, 620] width 756 height 17
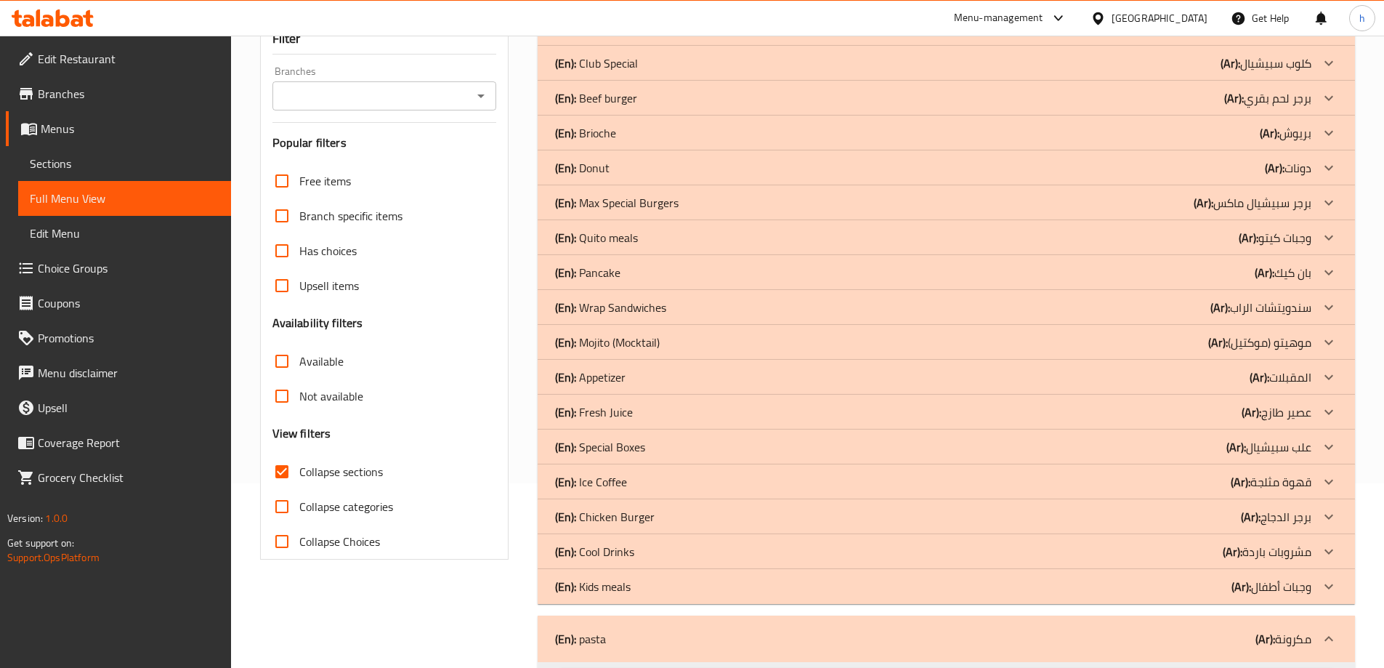
click at [623, 583] on p "(En): Kids meals" at bounding box center [593, 586] width 76 height 17
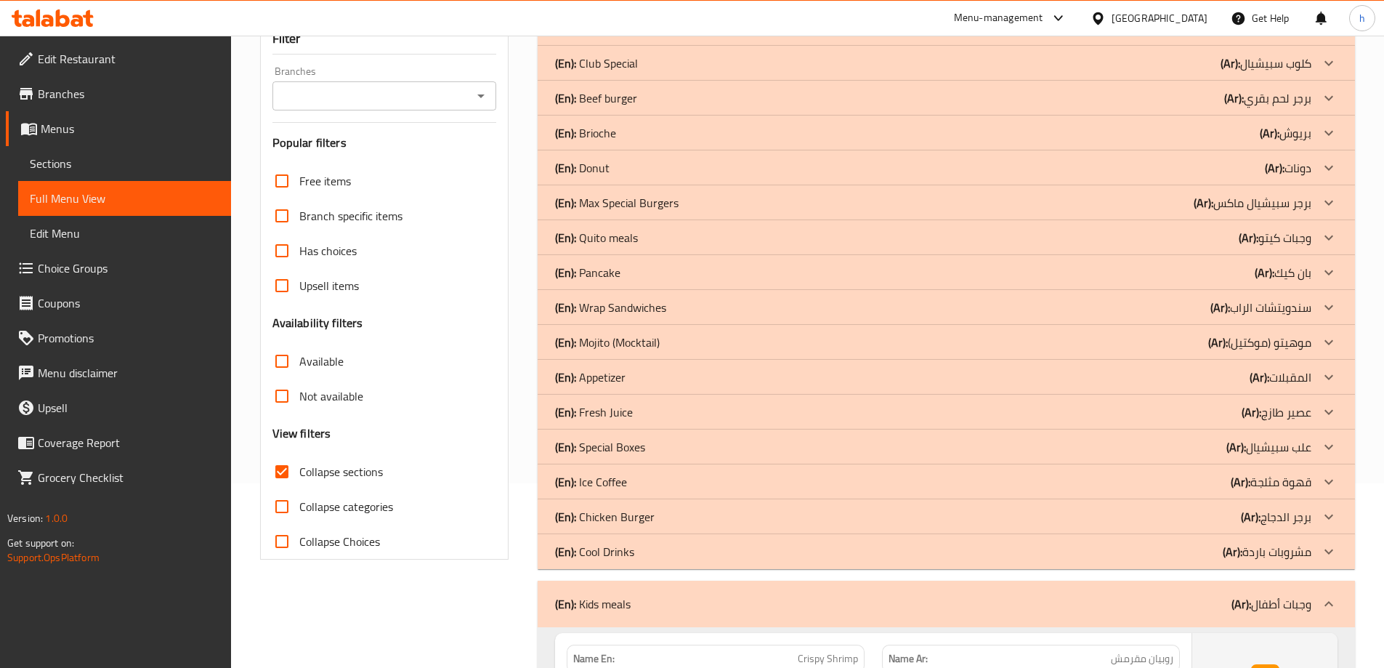
click at [633, 552] on p "(En): Cool Drinks" at bounding box center [594, 551] width 79 height 17
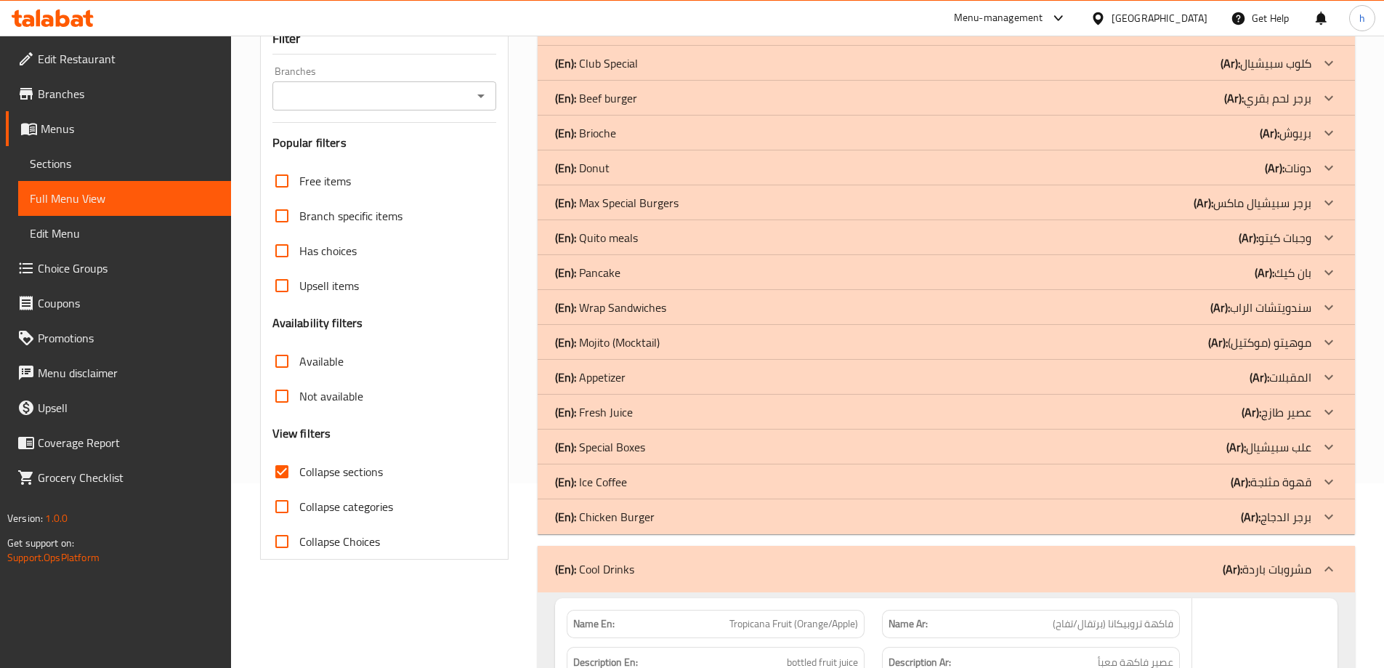
click at [613, 482] on p "(En): Ice Coffee" at bounding box center [591, 481] width 72 height 17
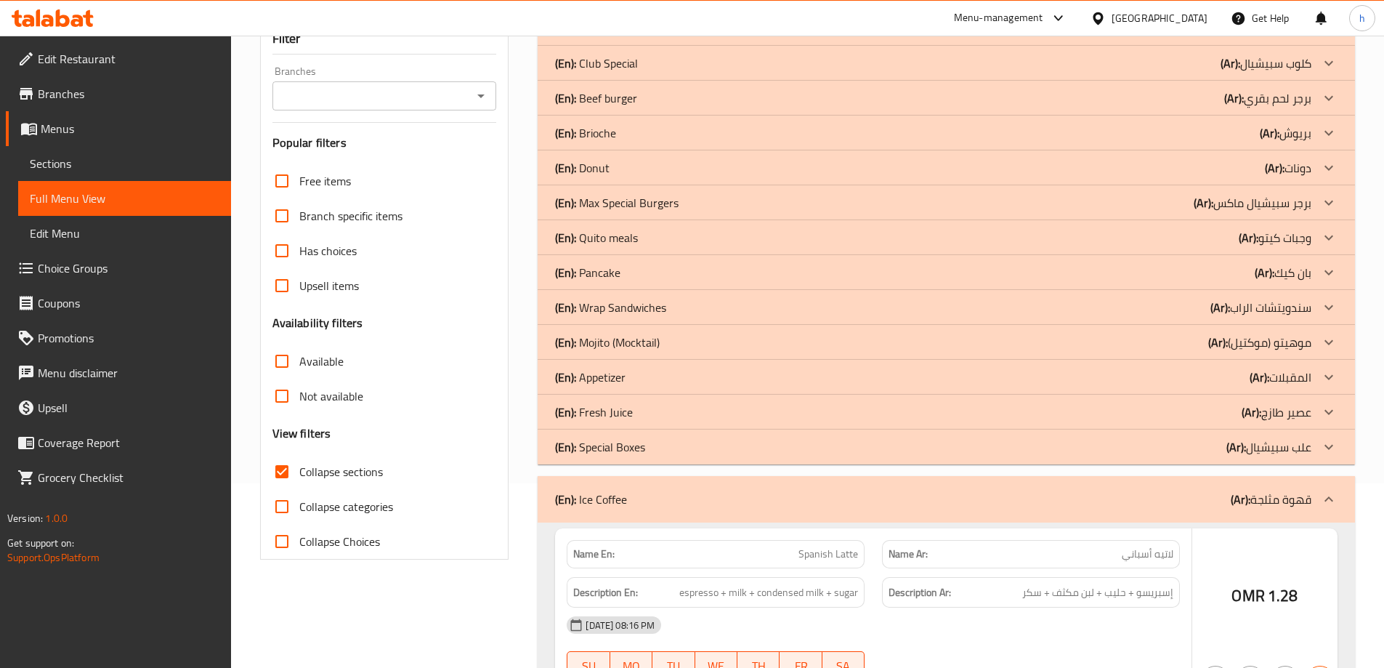
click at [619, 411] on p "(En): Fresh Juice" at bounding box center [594, 411] width 78 height 17
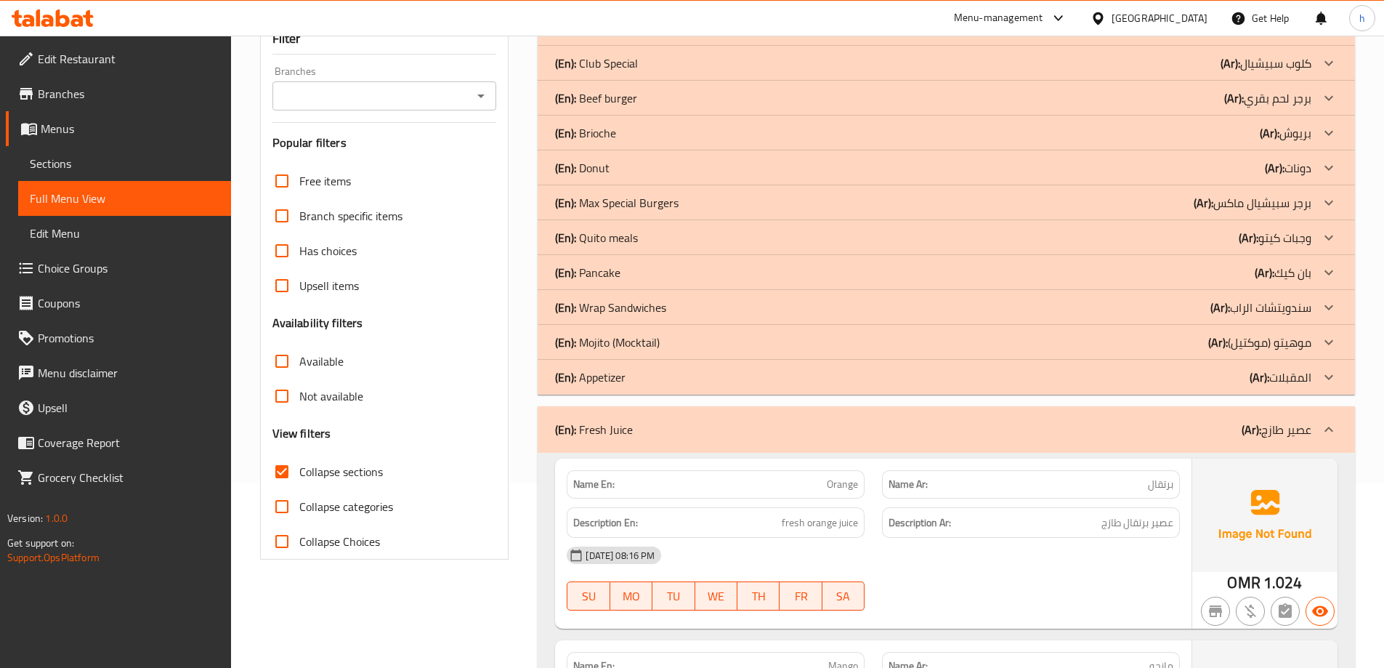
click at [629, 343] on p "(En): Mojito (Mocktail)" at bounding box center [607, 341] width 105 height 17
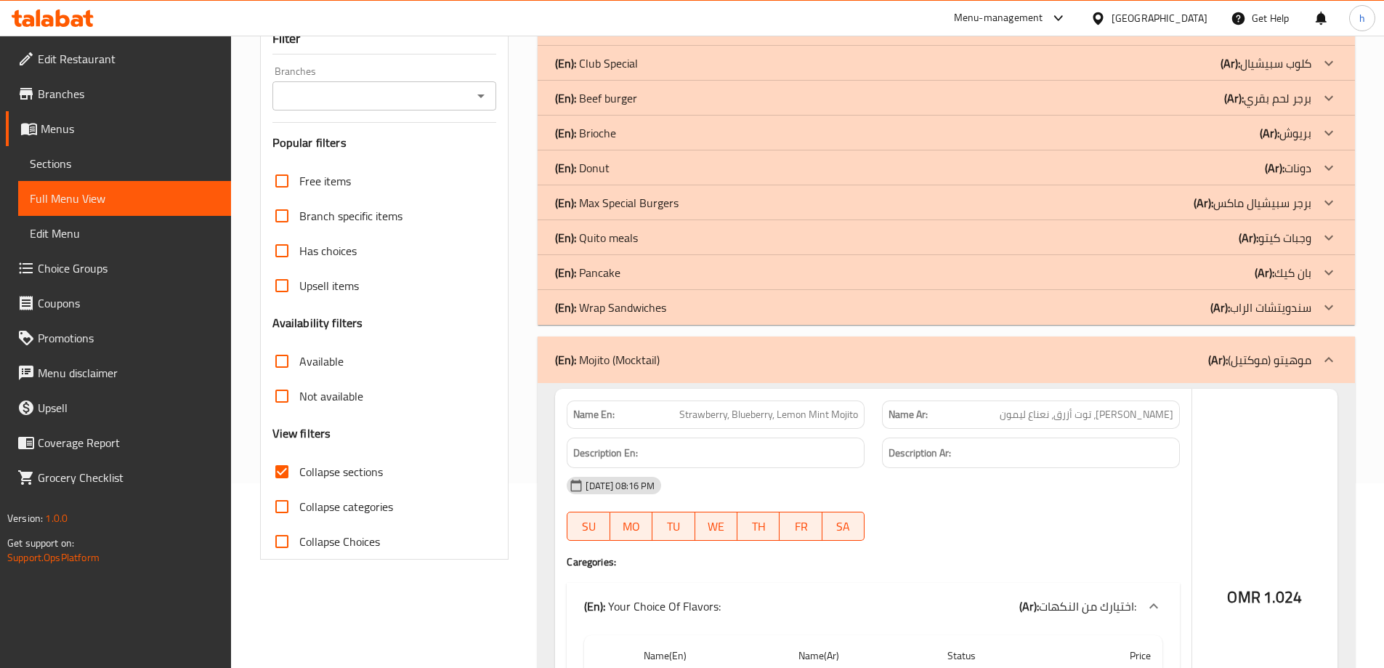
click at [615, 268] on p "(En): Pancake" at bounding box center [587, 272] width 65 height 17
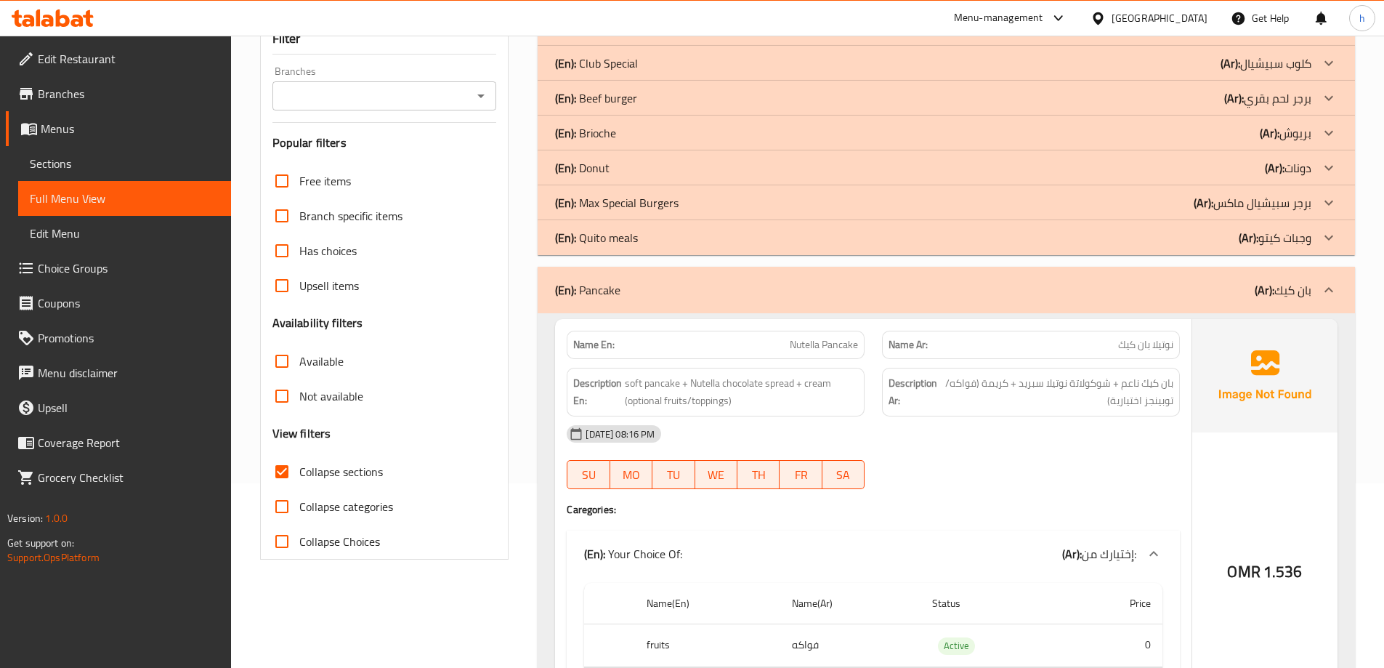
click at [624, 166] on div "(En): Donut (Ar): دونات" at bounding box center [933, 167] width 756 height 17
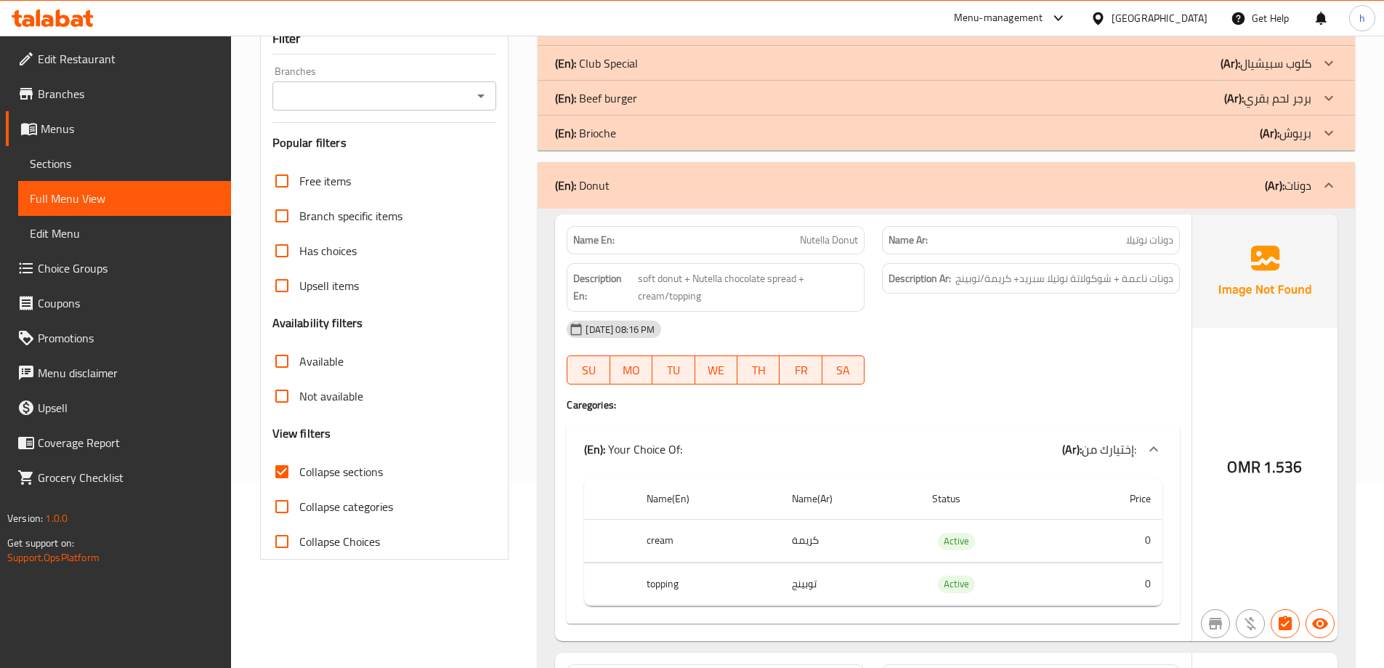
click at [610, 66] on p "(En): Club Special" at bounding box center [596, 62] width 83 height 17
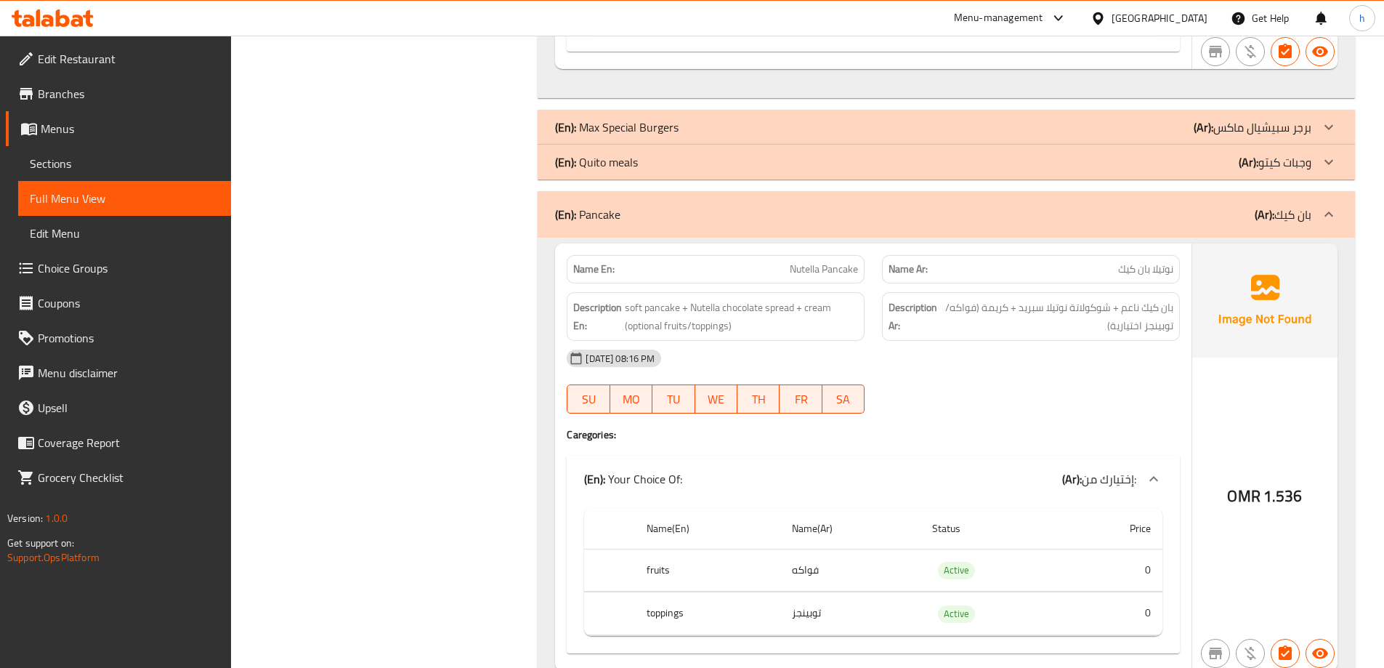
scroll to position [2543, 0]
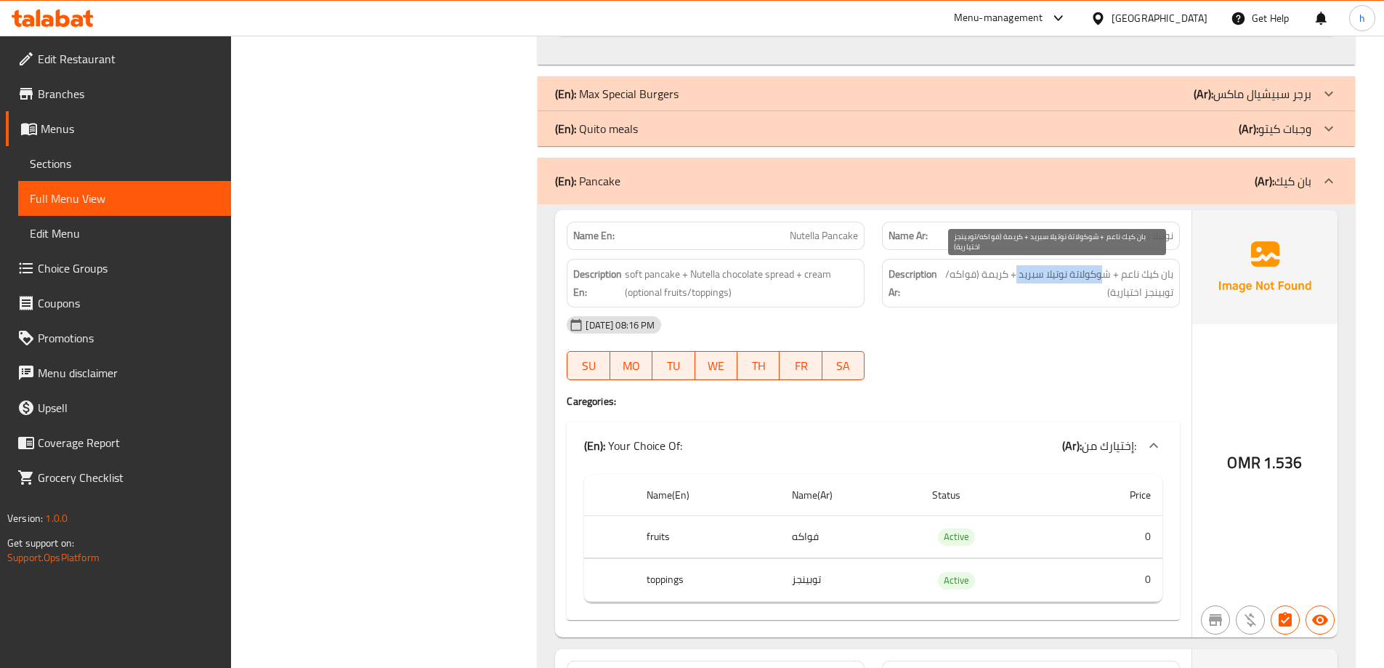
drag, startPoint x: 1111, startPoint y: 273, endPoint x: 1019, endPoint y: 280, distance: 92.5
click at [1019, 280] on span "بان كيك ناعم + شوكولاتة نوتيلا سبريد + كريمة (فواكه/توبينجز اختيارية)" at bounding box center [1057, 283] width 232 height 36
click at [1029, 345] on div "11-10-2025 08:16 PM SU MO TU WE TH FR SA" at bounding box center [873, 347] width 631 height 81
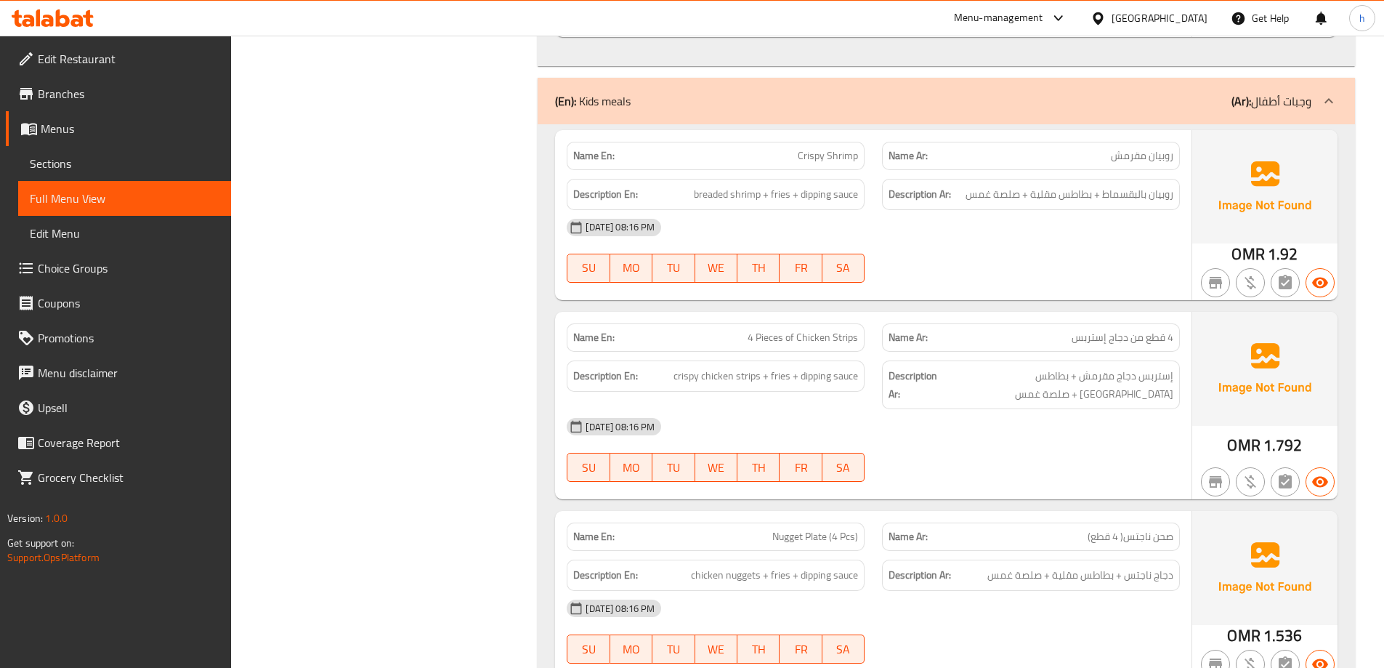
scroll to position [7410, 0]
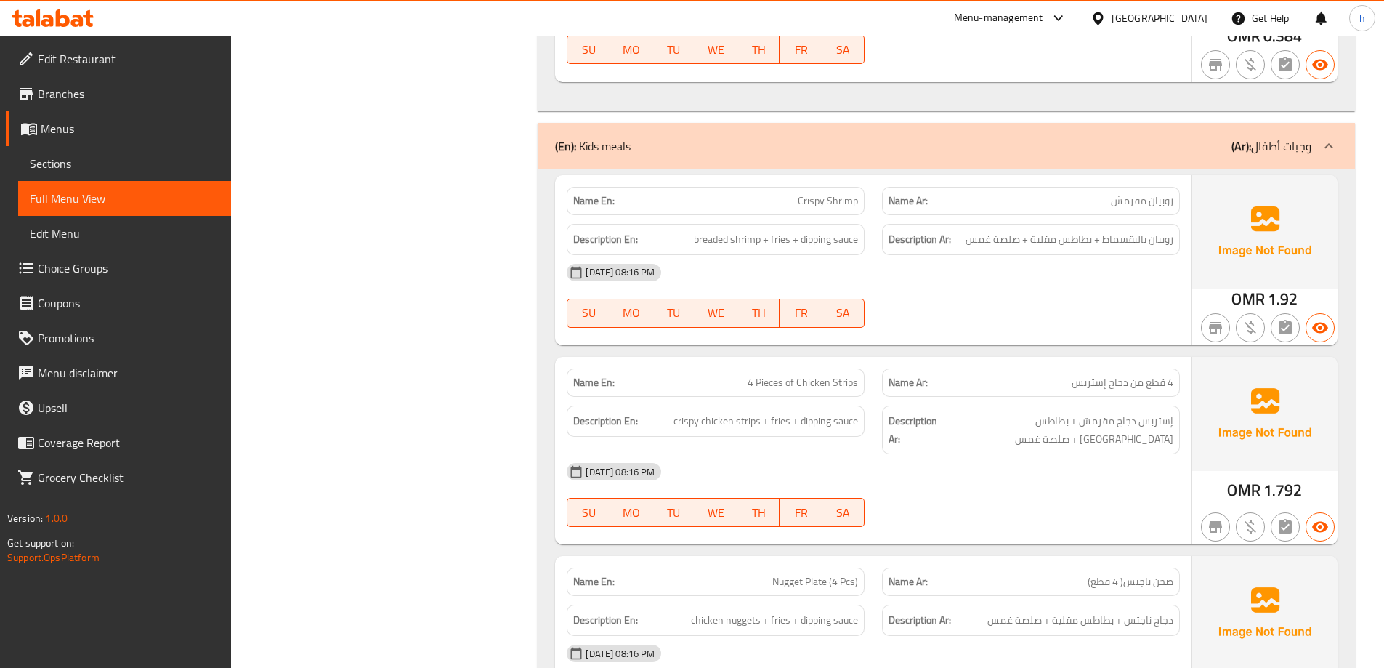
click at [787, 377] on span "4 Pieces of Chicken Strips" at bounding box center [803, 382] width 110 height 15
click at [817, 201] on span "Crispy Shrimp" at bounding box center [828, 200] width 60 height 15
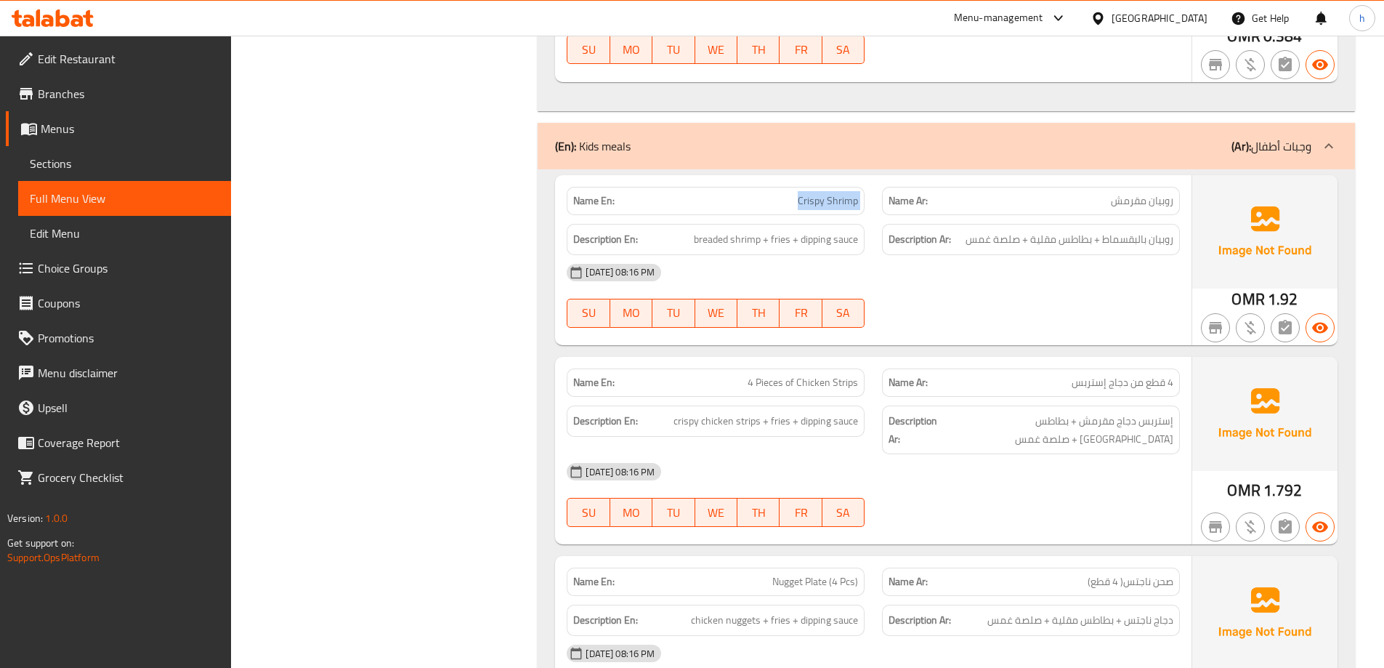
click at [817, 201] on span "Crispy Shrimp" at bounding box center [828, 200] width 60 height 15
copy span "Crispy Shrimp"
click at [814, 376] on span "4 Pieces of Chicken Strips" at bounding box center [803, 382] width 110 height 15
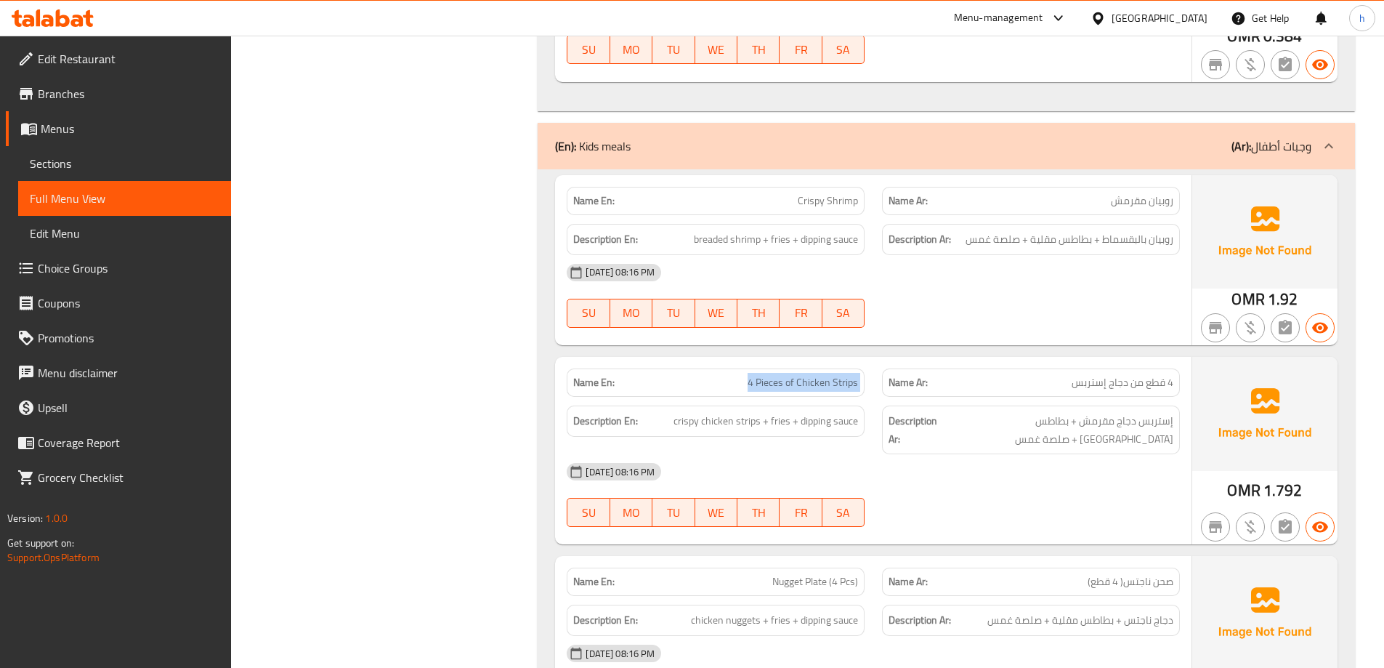
copy span "4 Pieces of Chicken Strips"
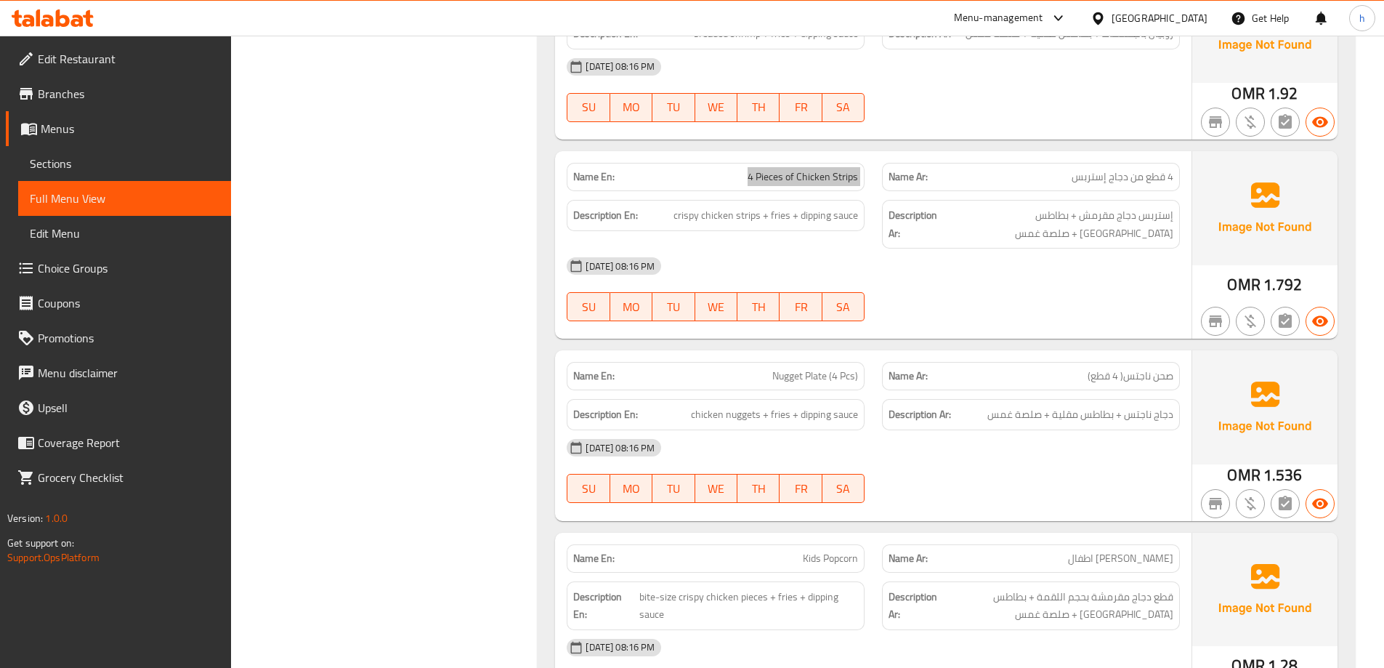
scroll to position [7628, 0]
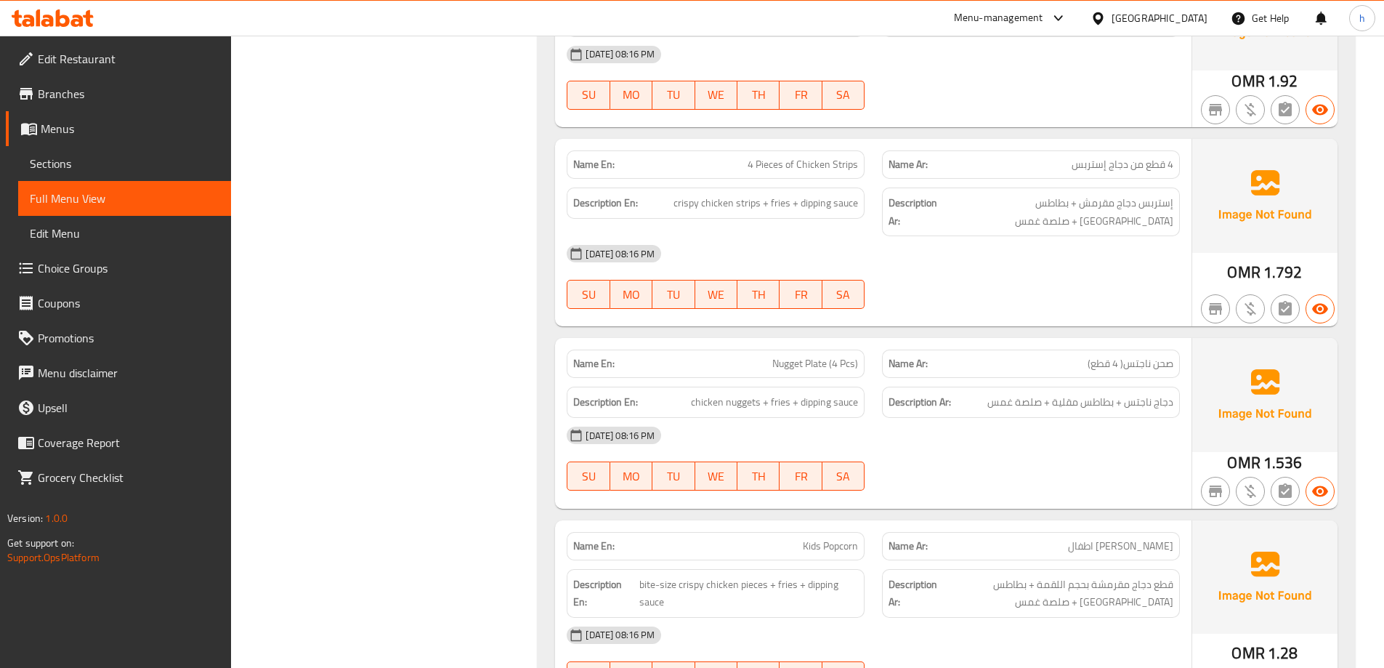
click at [805, 369] on span "Nugget Plate (4 Pcs)" at bounding box center [815, 363] width 86 height 15
copy span "Plate"
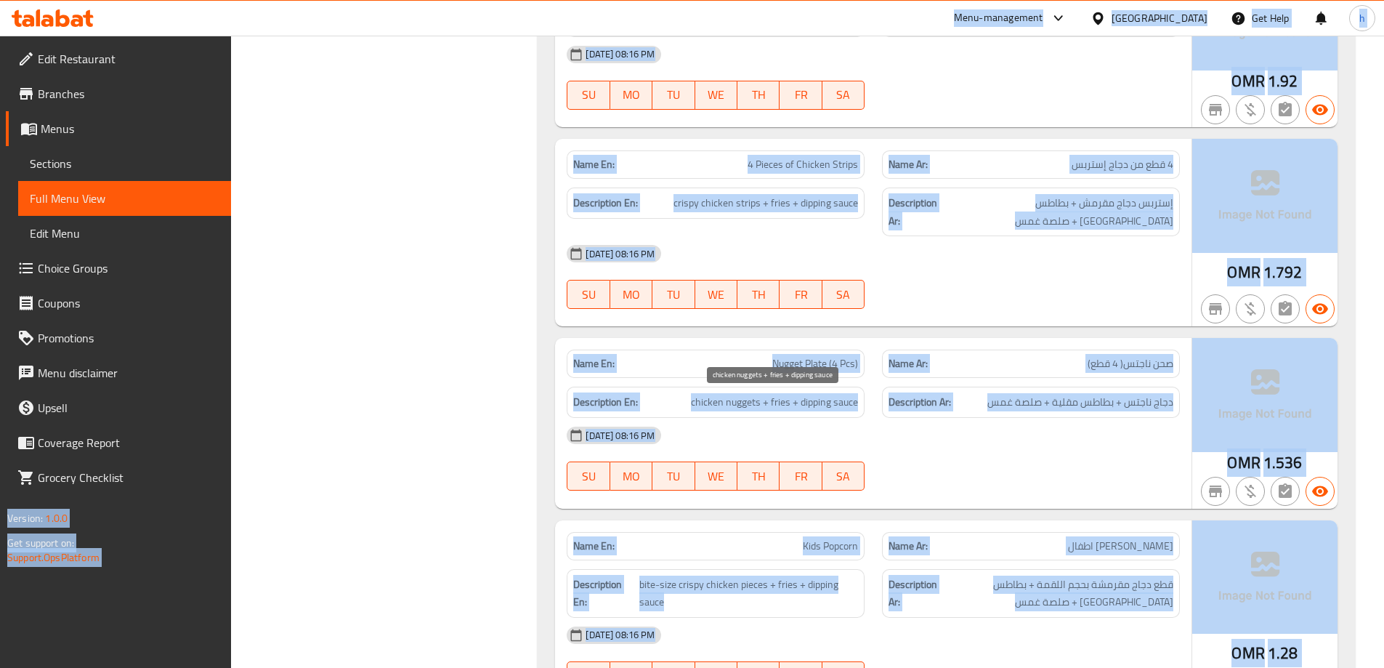
copy body "Menu-management Oman Get Help h Edit Restaurant Branches Menus Sections Full Me…"
click at [831, 356] on span "Nugget Plate (4 Pcs)" at bounding box center [815, 363] width 86 height 15
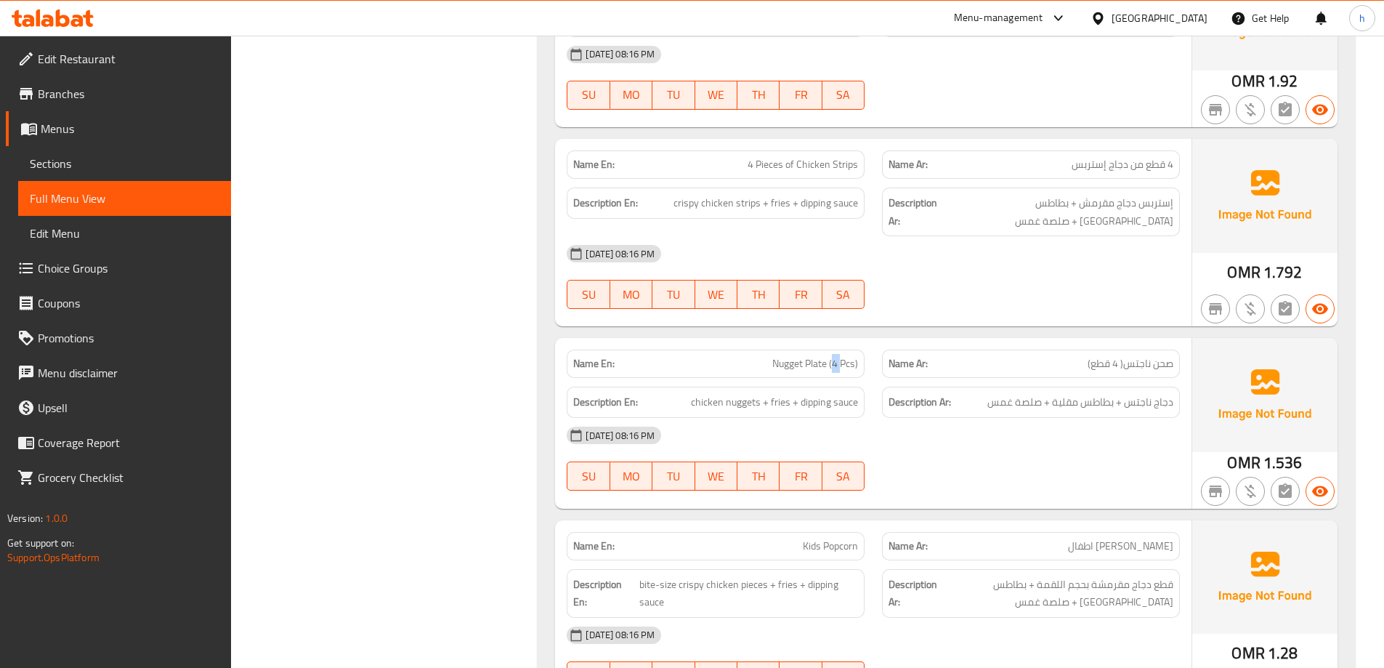
click at [831, 356] on span "Nugget Plate (4 Pcs)" at bounding box center [815, 363] width 86 height 15
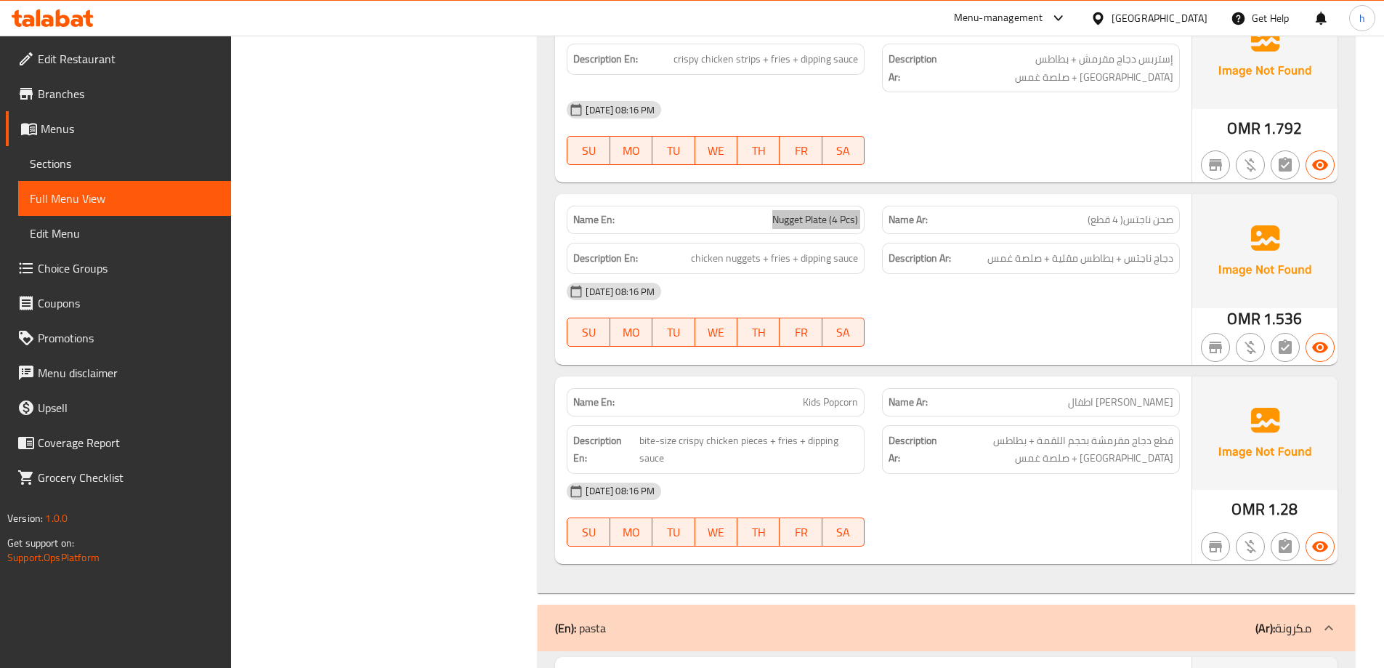
scroll to position [7773, 0]
click at [825, 256] on span "chicken nuggets + fries + dipping sauce" at bounding box center [774, 257] width 167 height 18
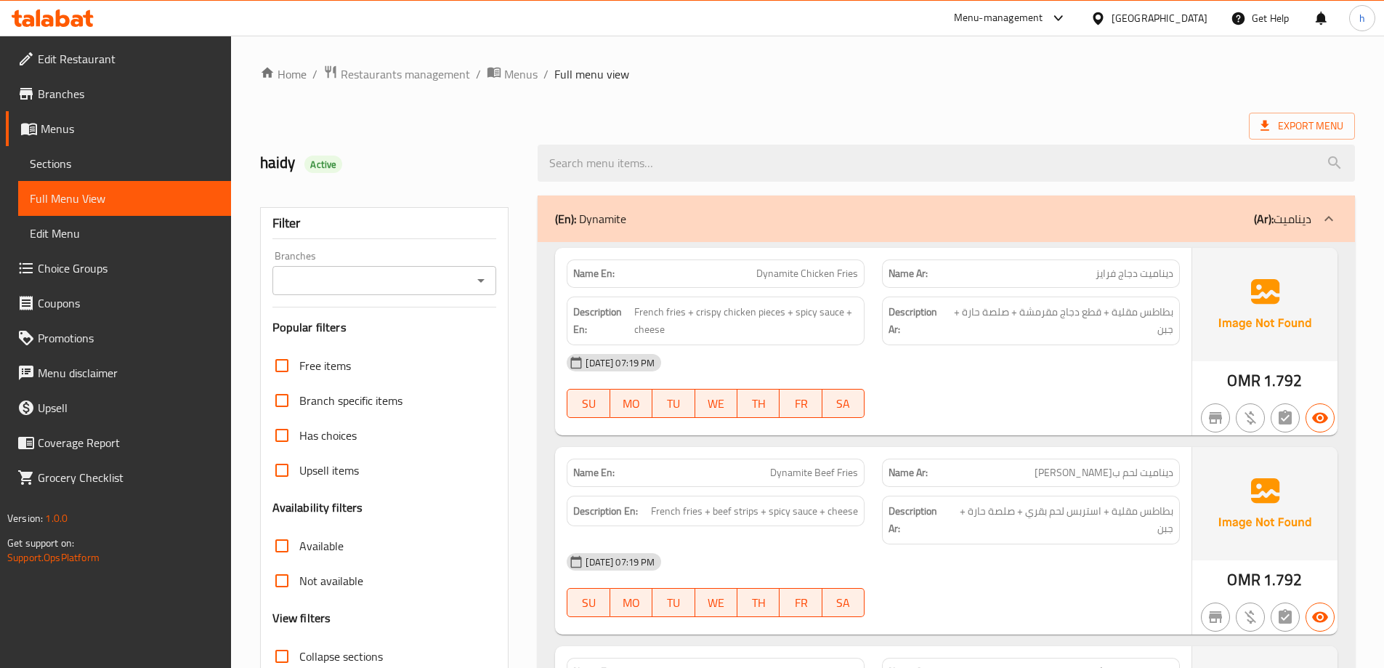
checkbox input "false"
click at [356, 647] on span "Collapse sections" at bounding box center [341, 655] width 84 height 17
click at [299, 639] on input "Collapse sections" at bounding box center [281, 656] width 35 height 35
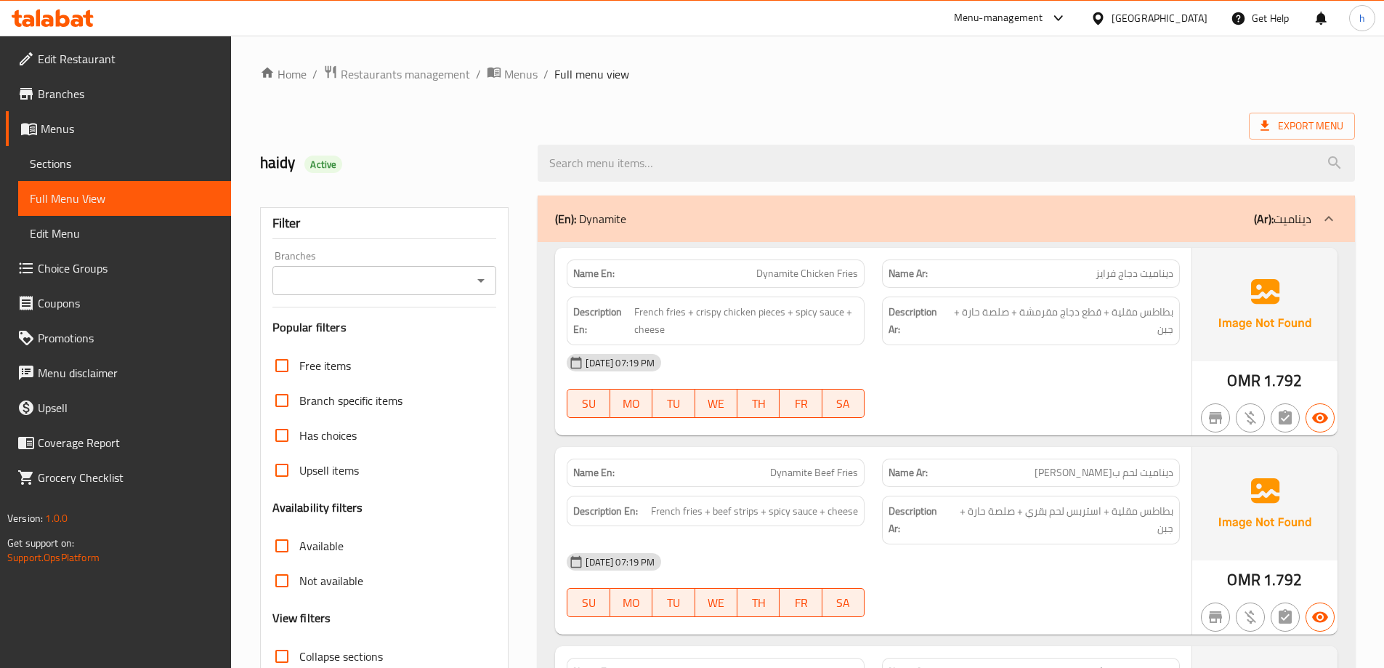
checkbox input "true"
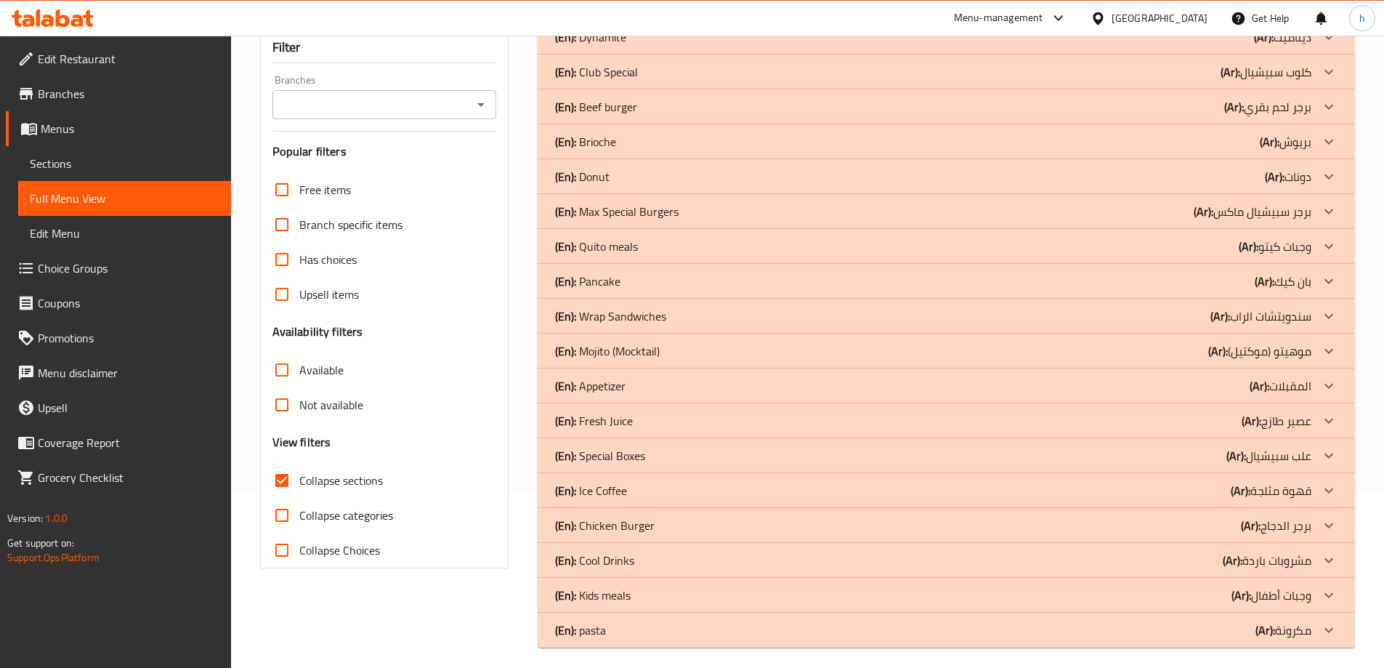
scroll to position [185, 0]
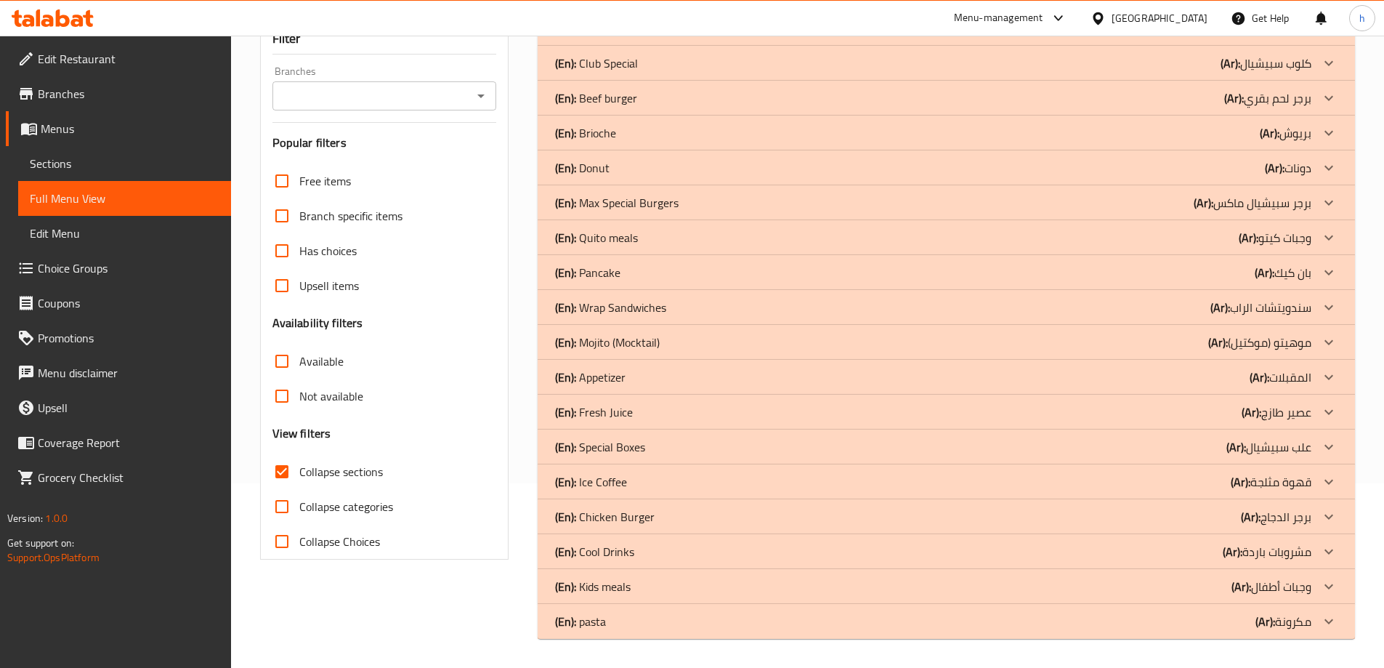
click at [612, 628] on div "(En): pasta (Ar): مكرونة" at bounding box center [933, 620] width 756 height 17
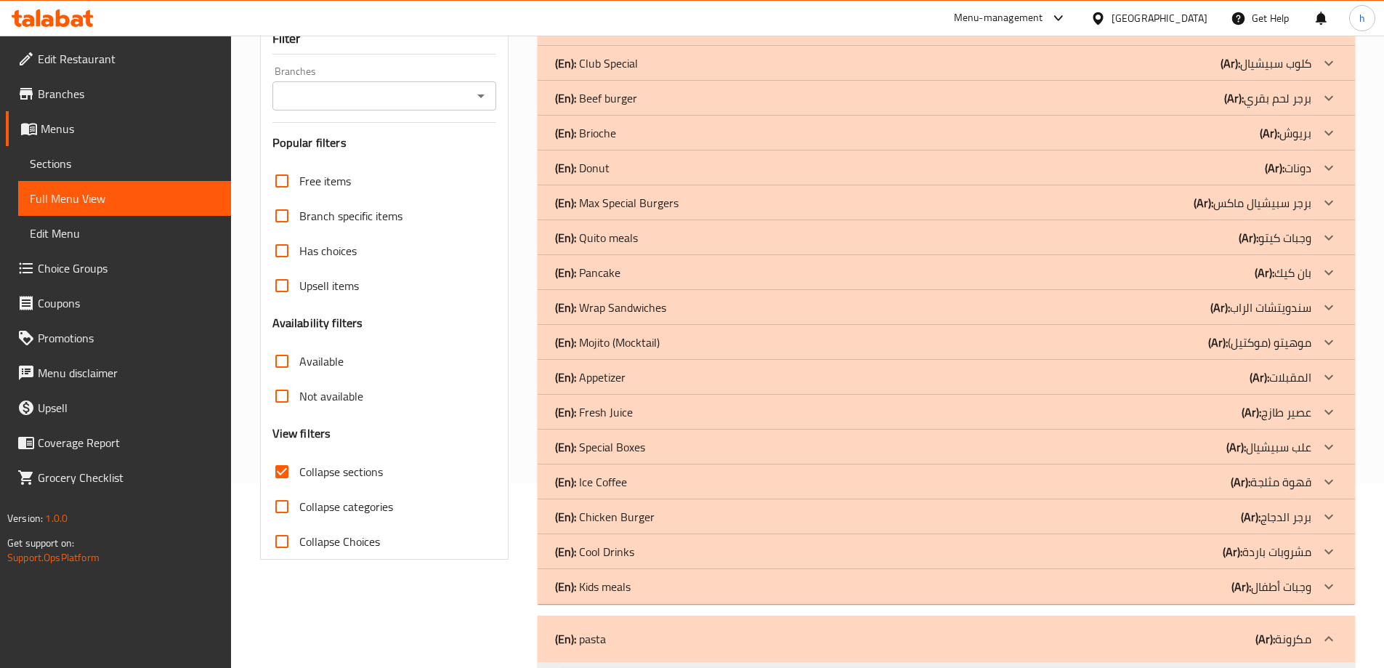
click at [612, 587] on p "(En): Kids meals" at bounding box center [593, 586] width 76 height 17
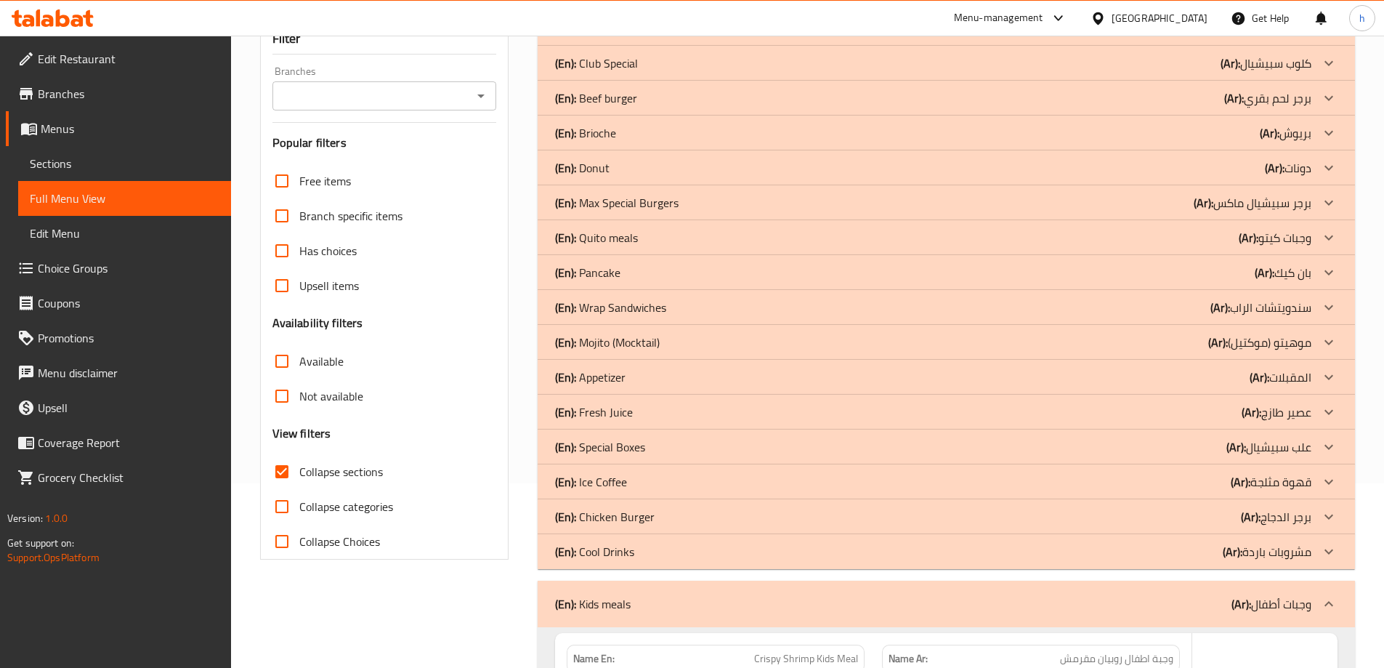
click at [613, 553] on p "(En): Cool Drinks" at bounding box center [594, 551] width 79 height 17
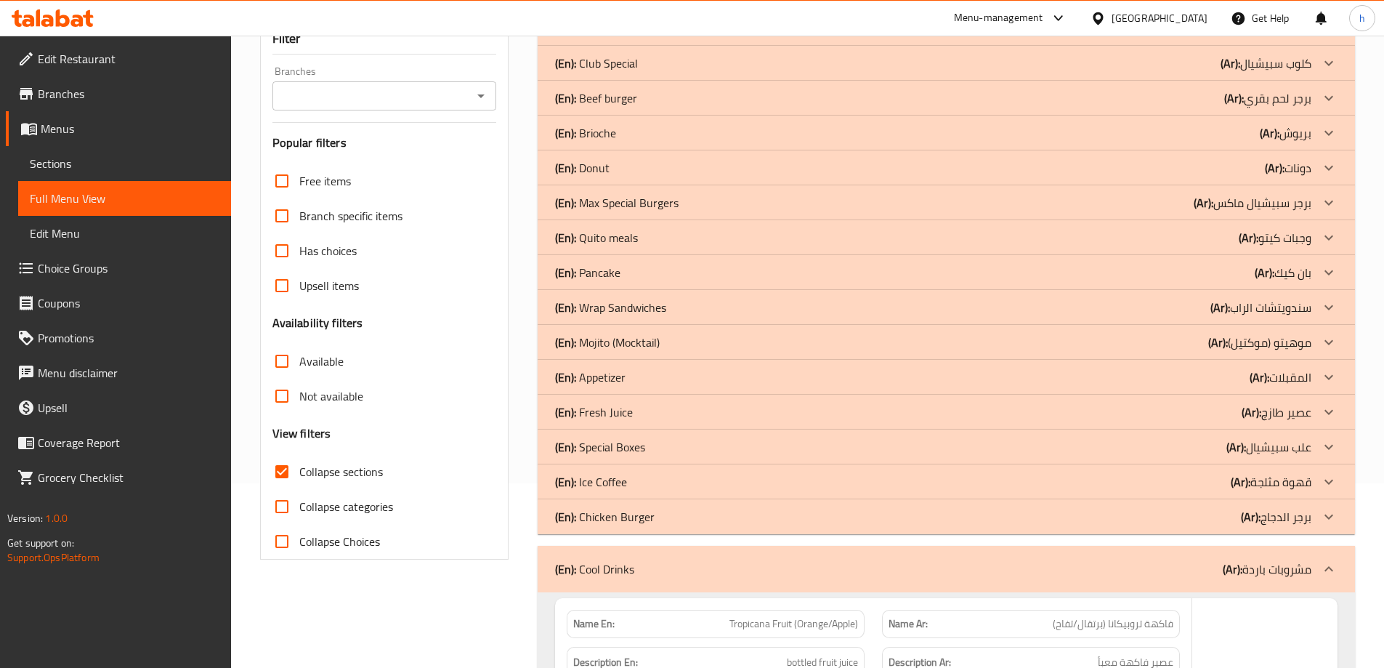
click at [612, 484] on p "(En): Ice Coffee" at bounding box center [591, 481] width 72 height 17
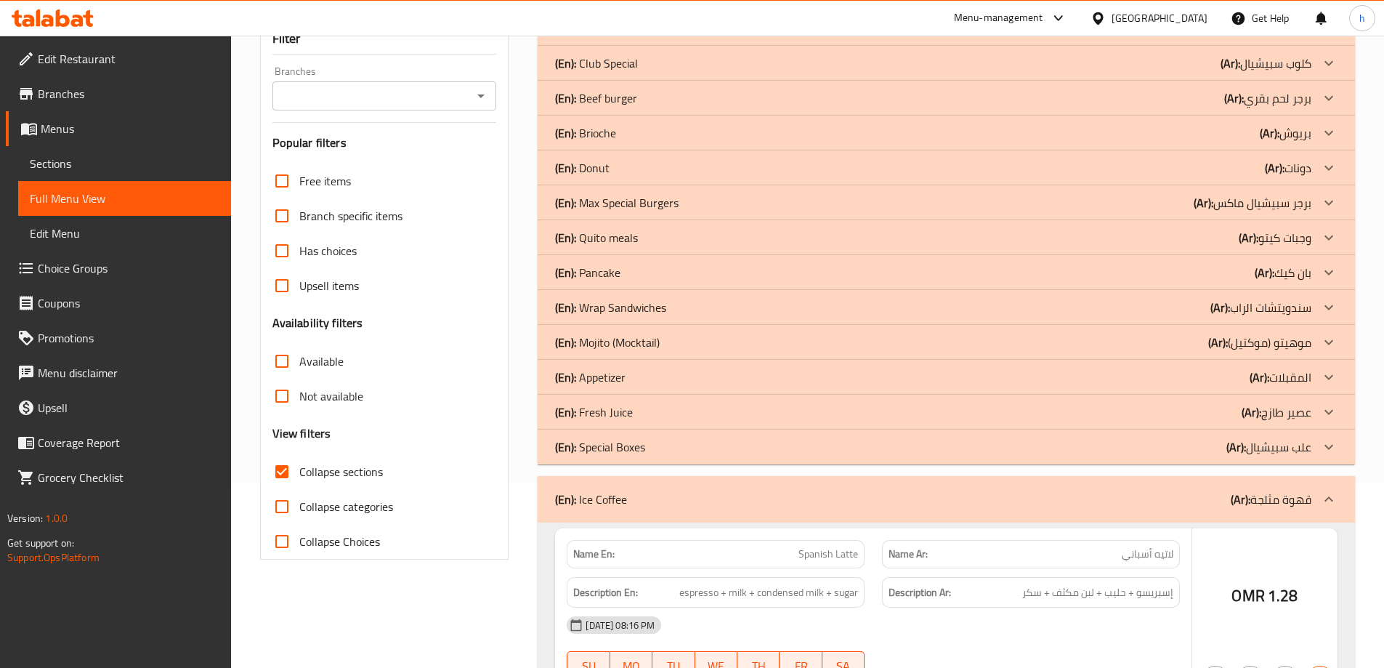
click at [611, 411] on p "(En): Fresh Juice" at bounding box center [594, 411] width 78 height 17
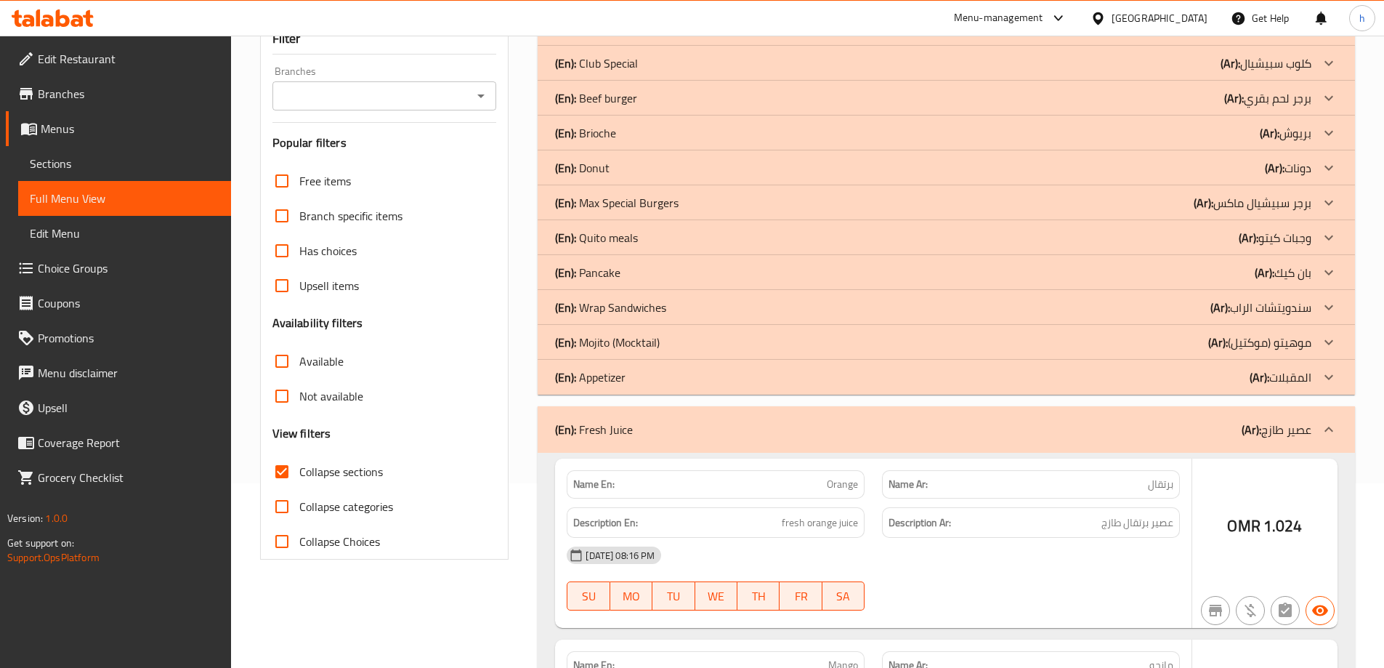
click at [619, 342] on p "(En): Mojito (Mocktail)" at bounding box center [607, 341] width 105 height 17
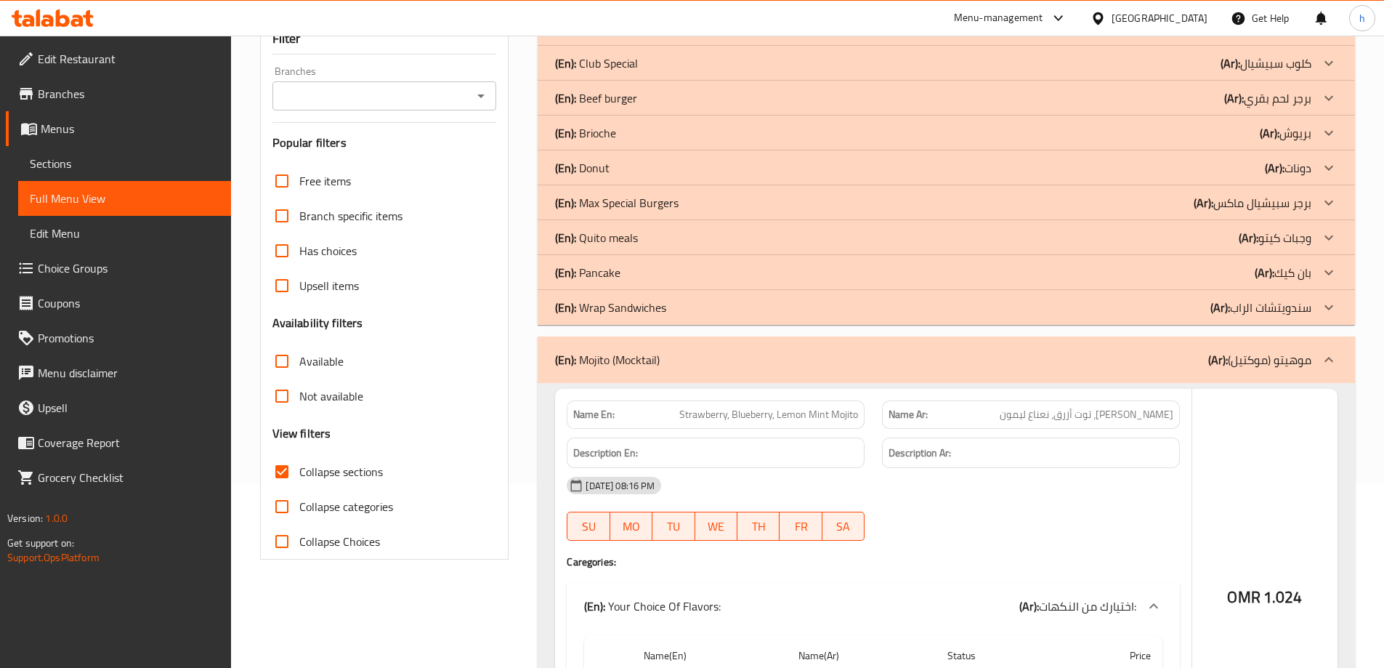
click at [602, 267] on p "(En): Pancake" at bounding box center [587, 272] width 65 height 17
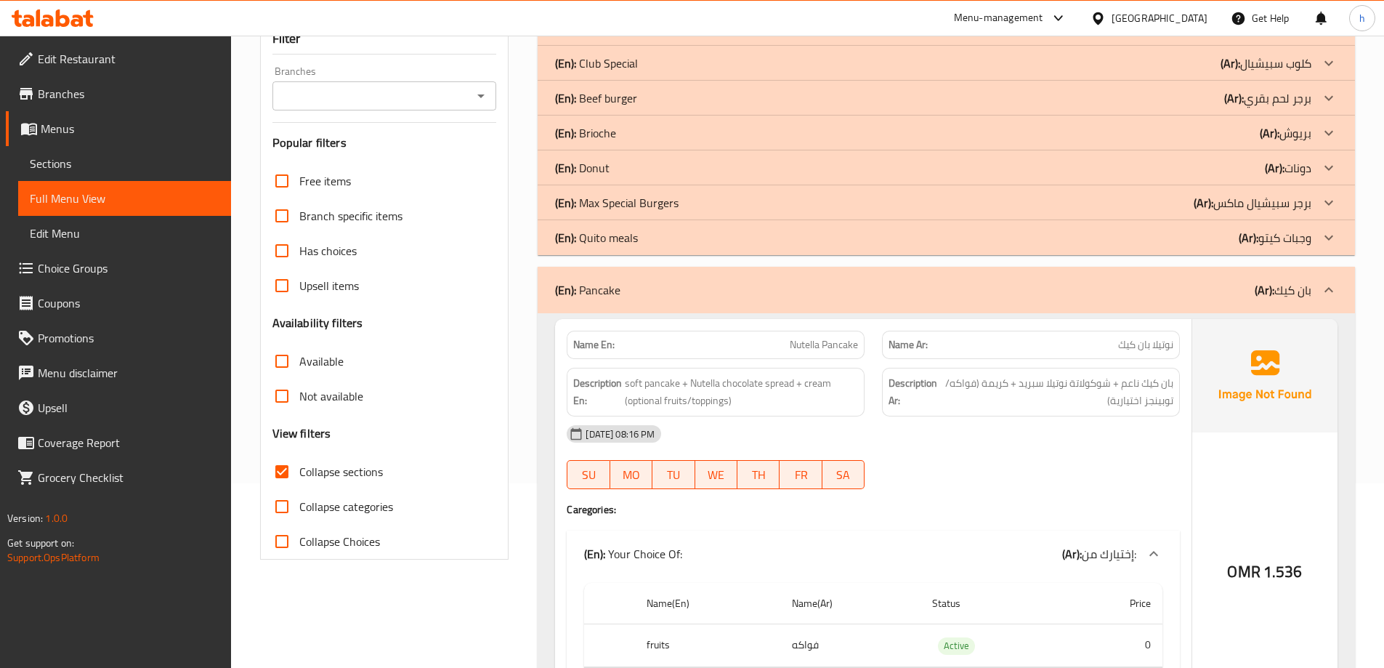
click at [606, 168] on p "(En): Donut" at bounding box center [582, 167] width 54 height 17
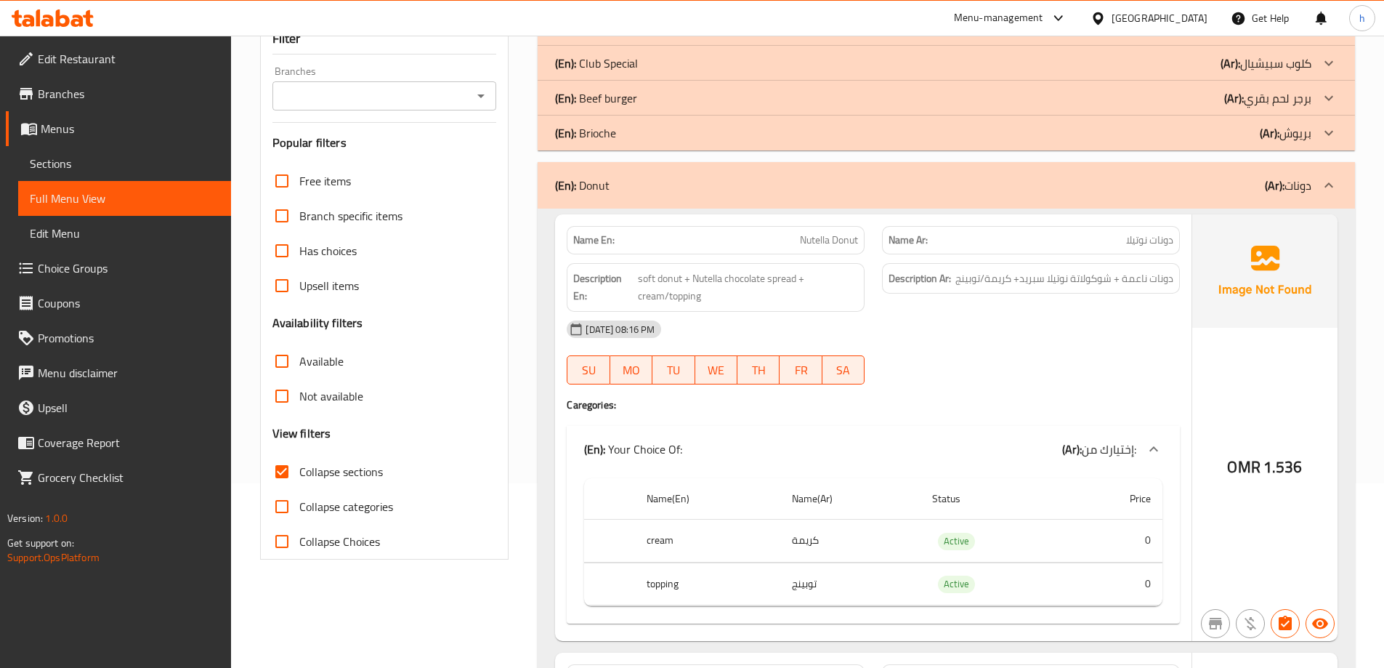
click at [615, 65] on p "(En): Club Special" at bounding box center [596, 62] width 83 height 17
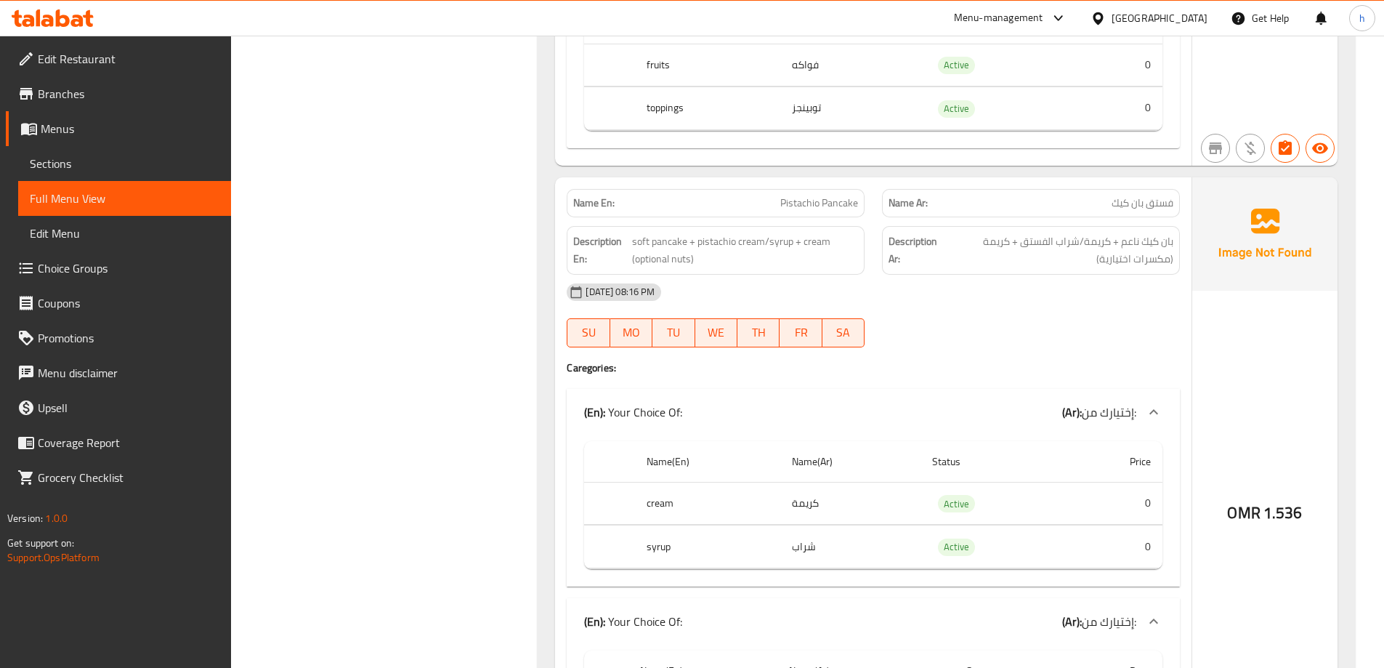
scroll to position [3018, 0]
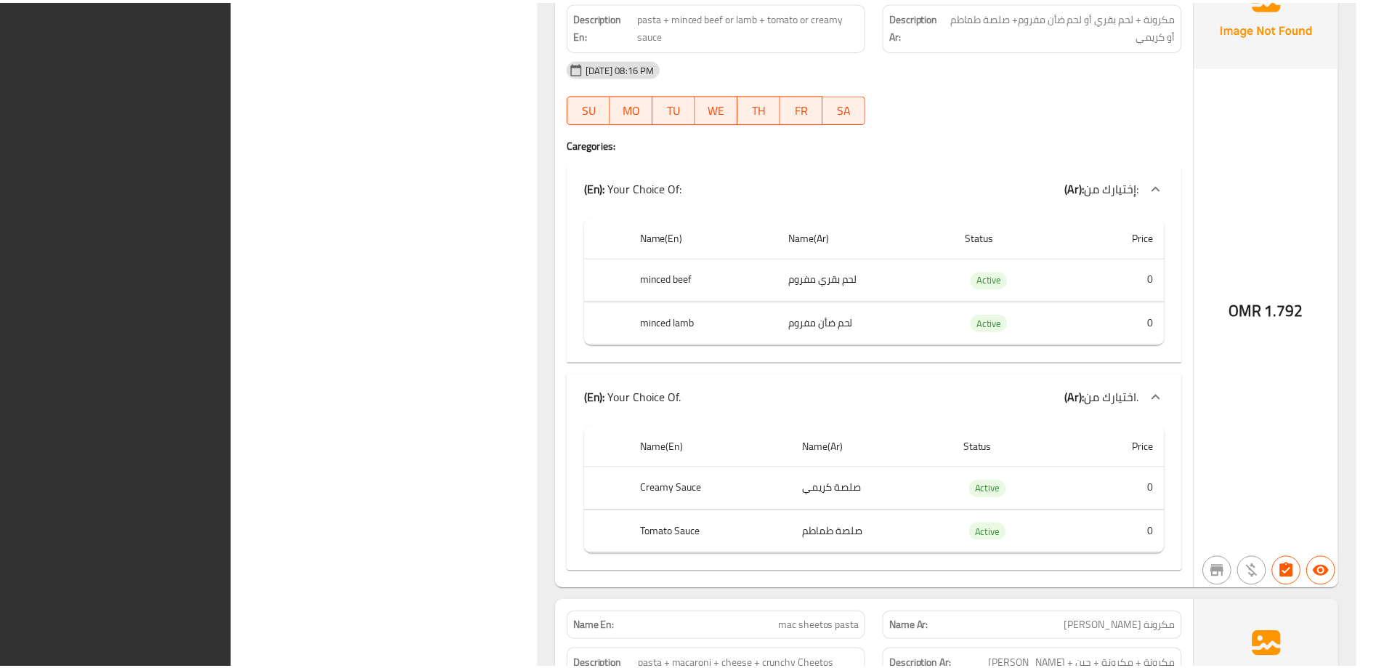
scroll to position [10089, 0]
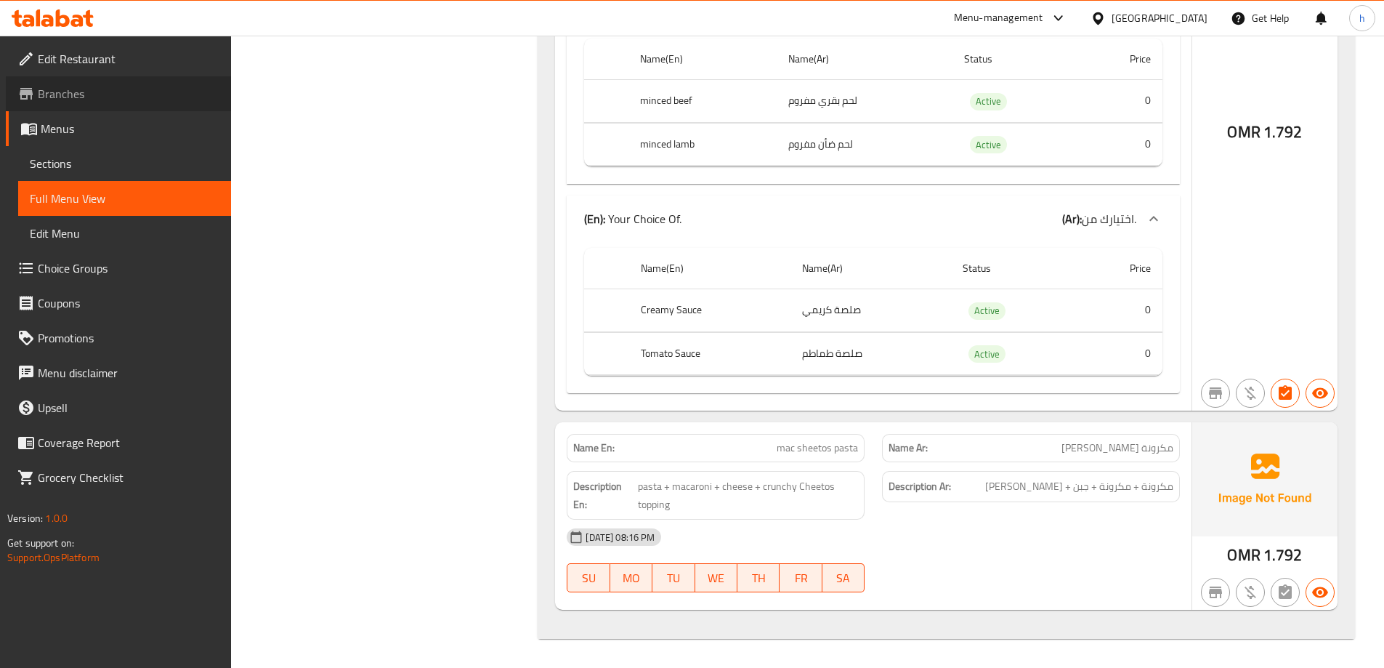
click at [96, 97] on span "Branches" at bounding box center [129, 93] width 182 height 17
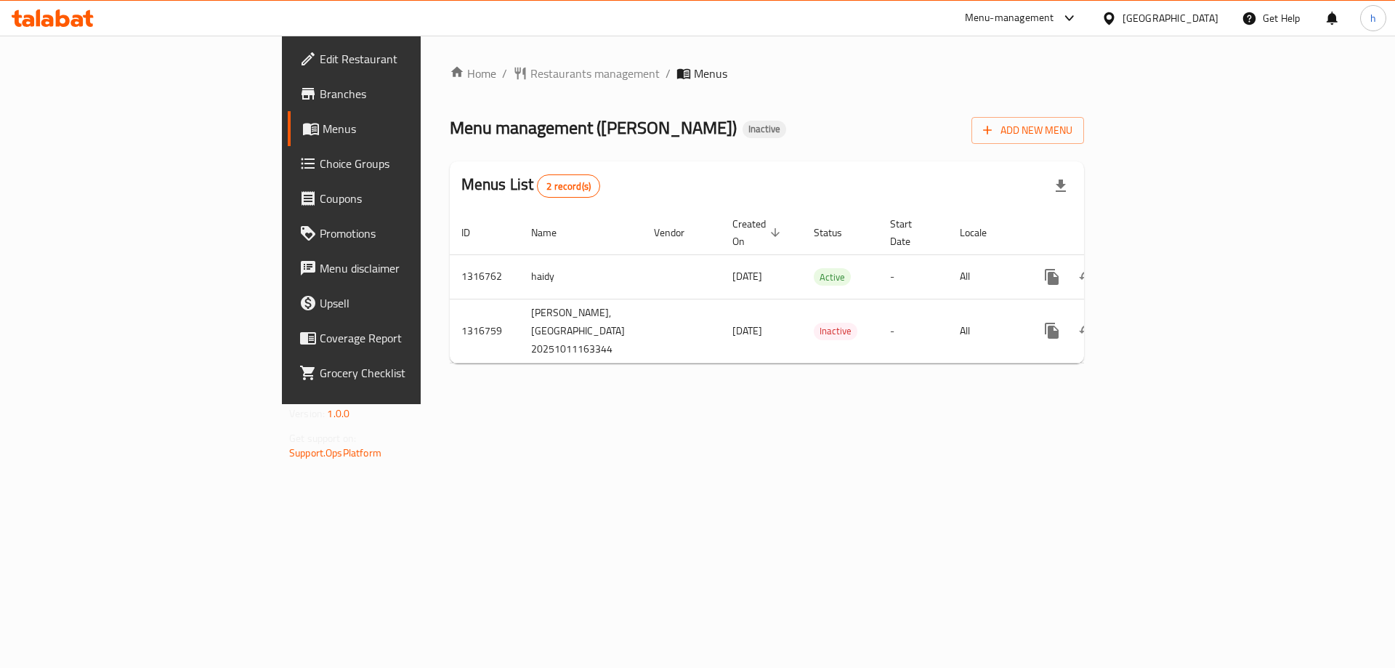
click at [949, 134] on div "Menu management ( [PERSON_NAME] ) Inactive Add New Menu" at bounding box center [767, 127] width 634 height 33
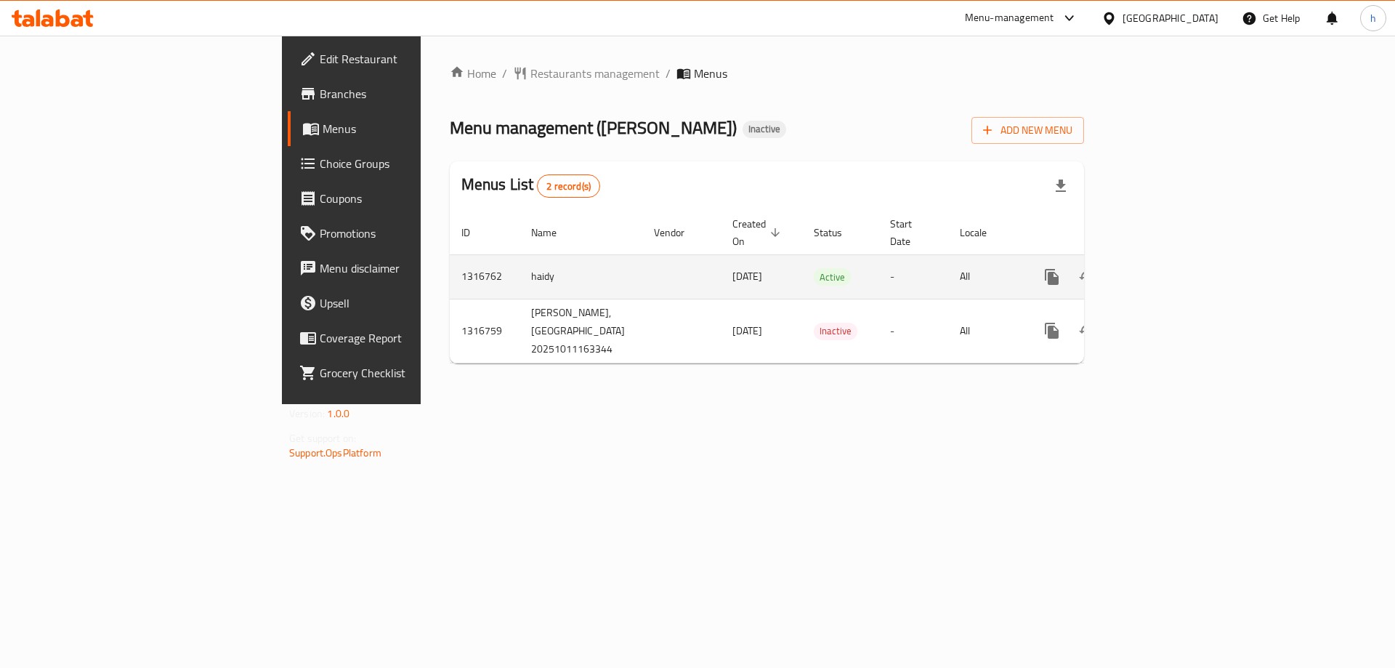
click at [1165, 268] on icon "enhanced table" at bounding box center [1156, 276] width 17 height 17
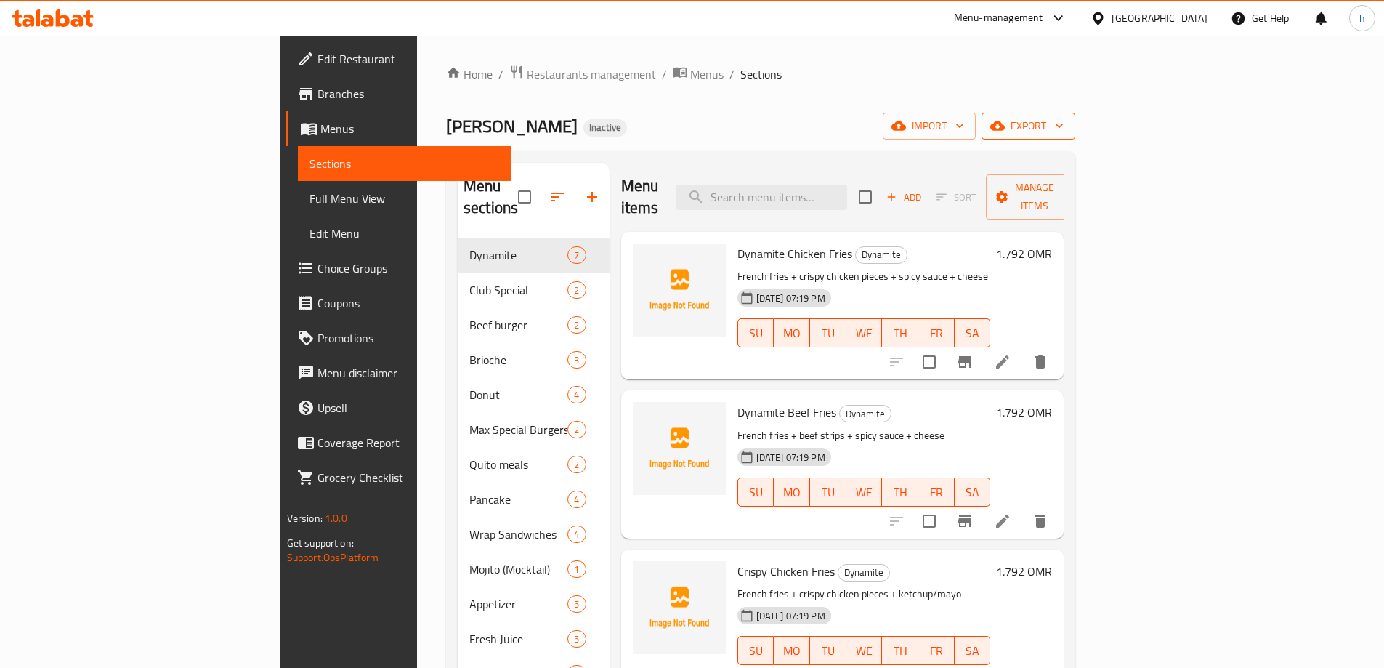
click at [1066, 127] on icon "button" at bounding box center [1059, 125] width 15 height 15
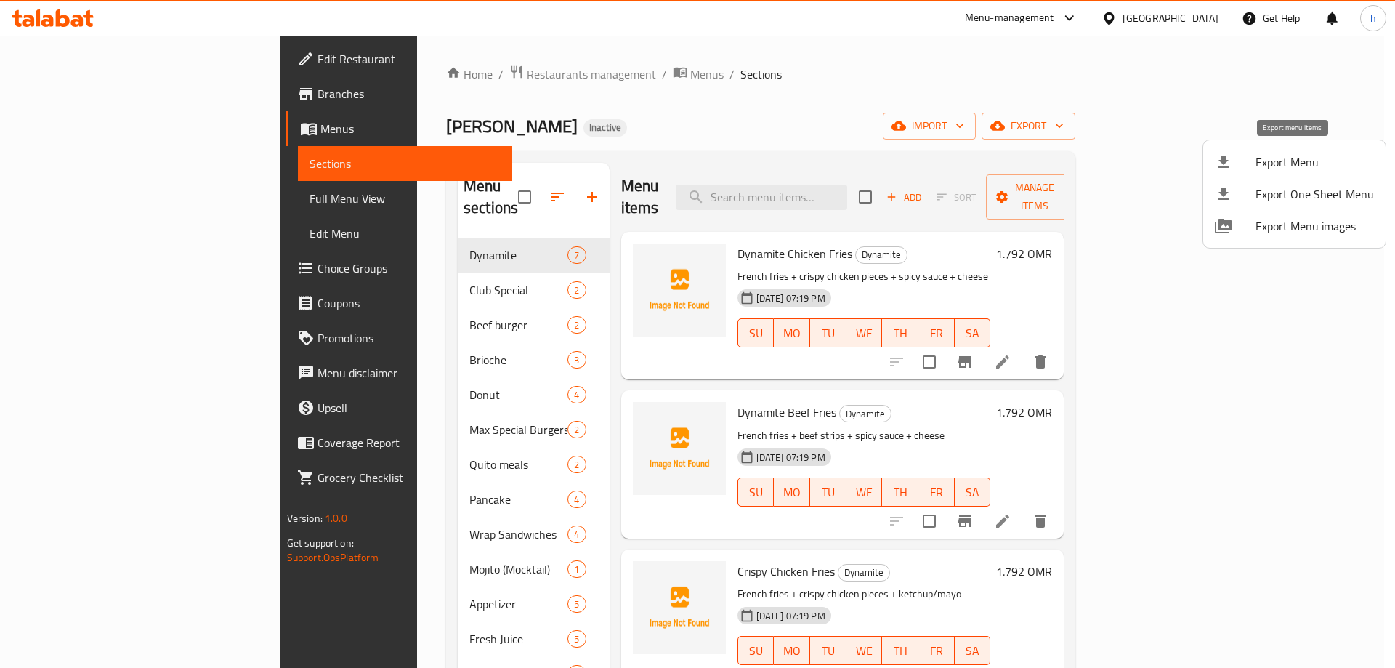
click at [1281, 165] on span "Export Menu" at bounding box center [1314, 161] width 118 height 17
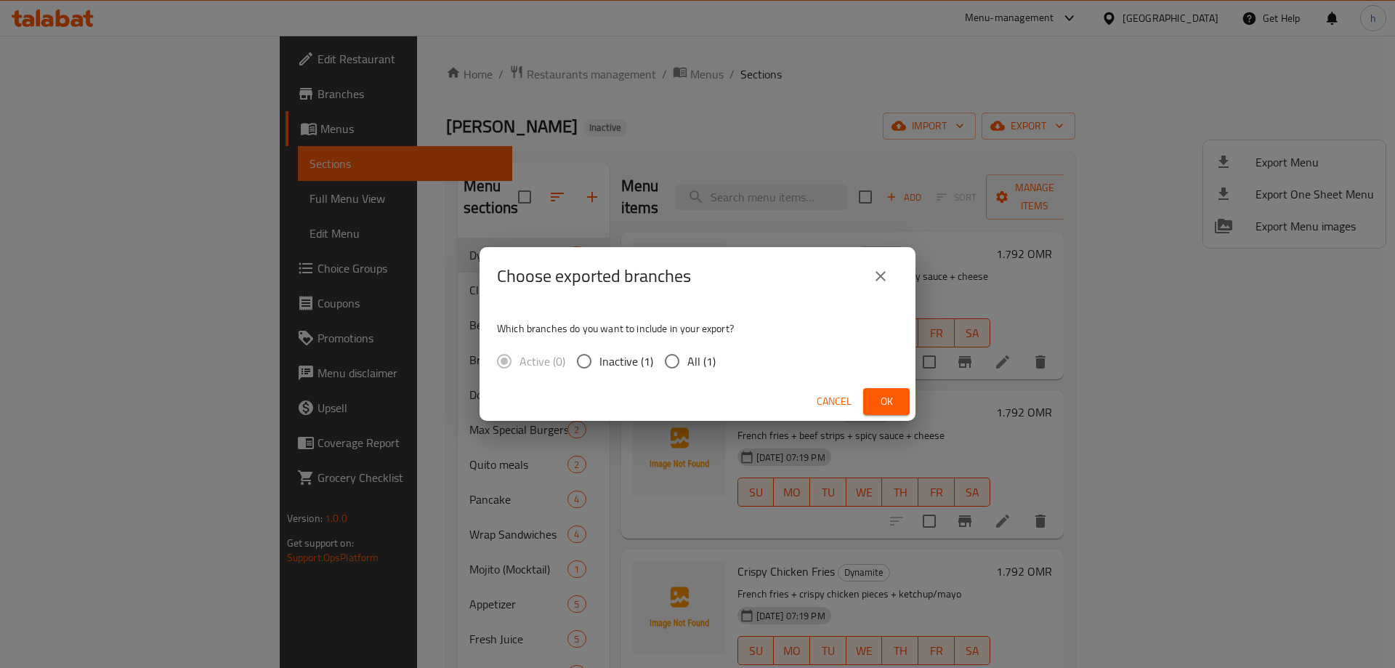
click at [676, 363] on input "All (1)" at bounding box center [672, 361] width 31 height 31
radio input "true"
click at [894, 402] on span "Ok" at bounding box center [886, 401] width 23 height 18
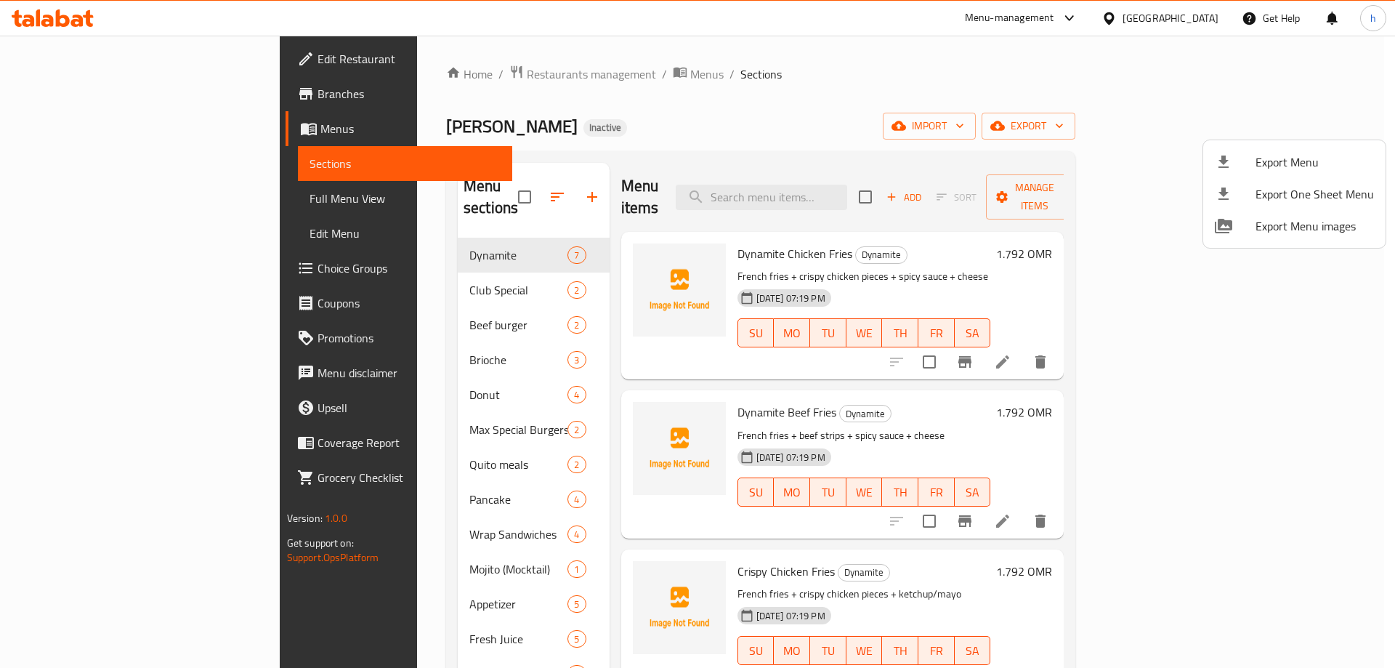
click at [74, 63] on div at bounding box center [697, 334] width 1395 height 668
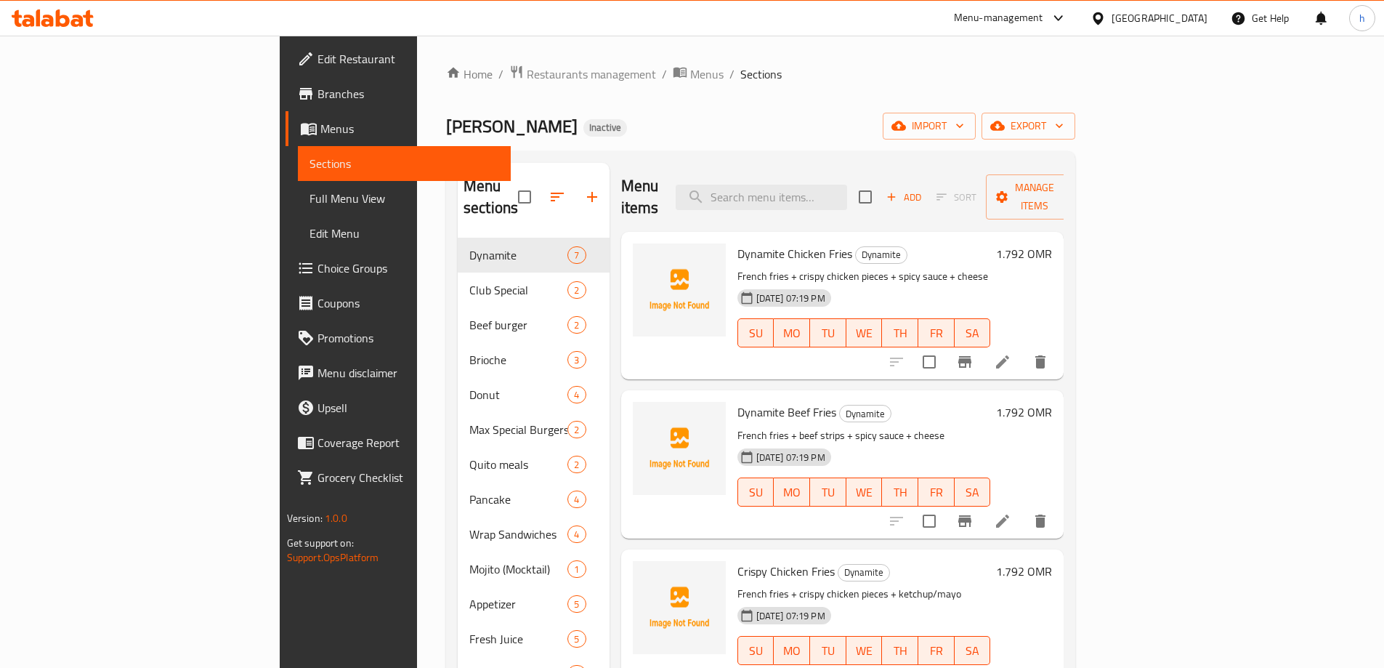
click at [317, 62] on span "Edit Restaurant" at bounding box center [408, 58] width 182 height 17
